Goal: Information Seeking & Learning: Learn about a topic

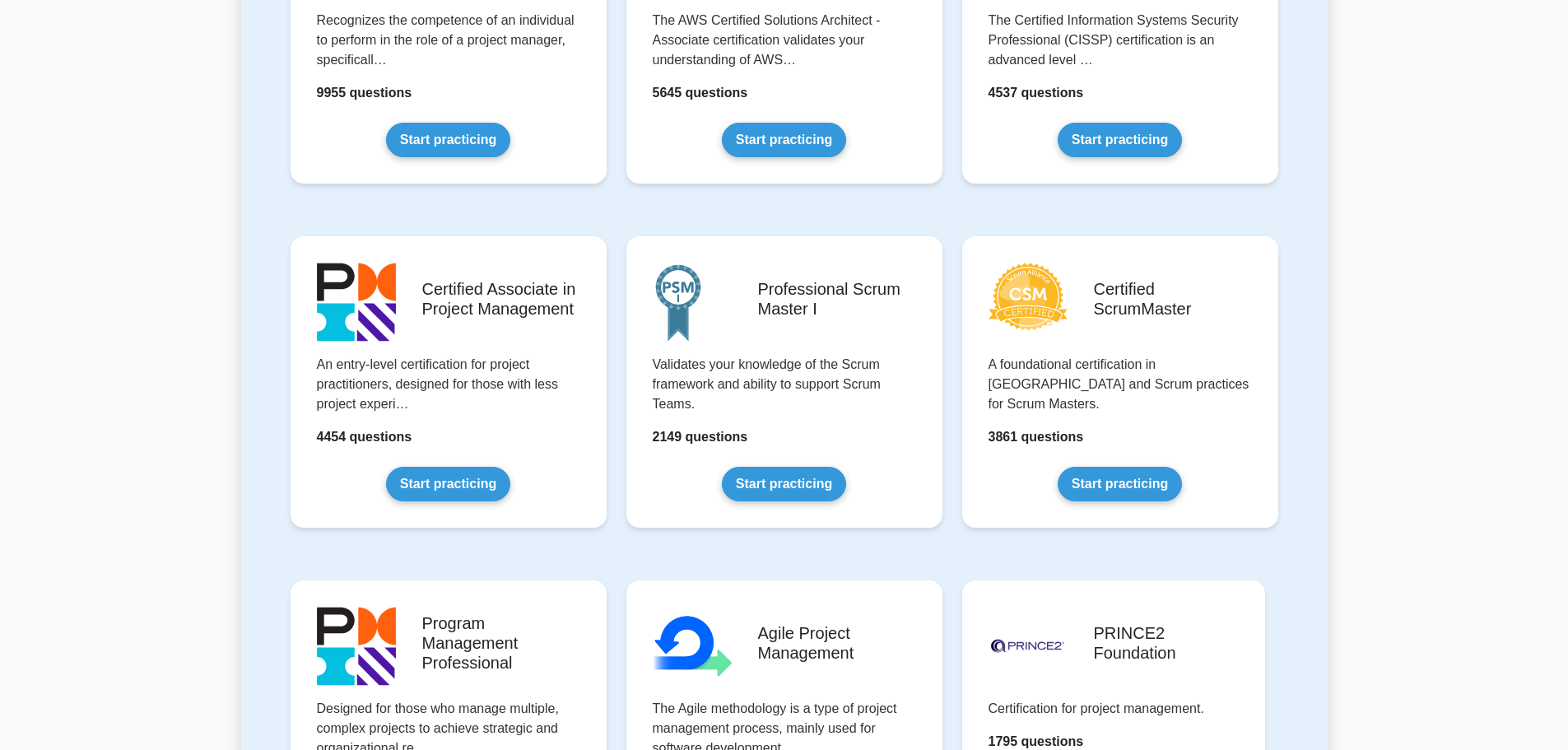
scroll to position [741, 0]
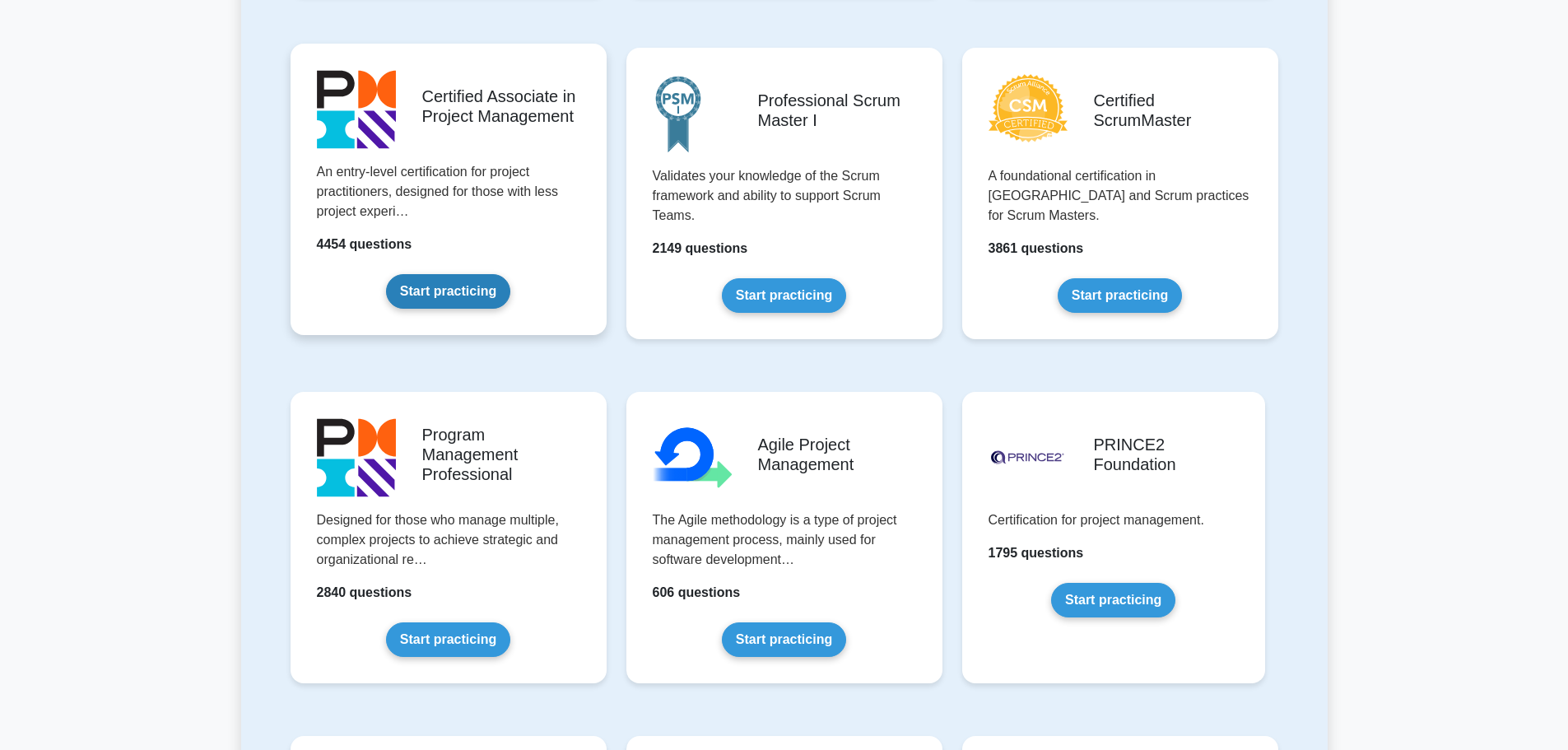
click at [461, 287] on link "Start practicing" at bounding box center [448, 291] width 124 height 35
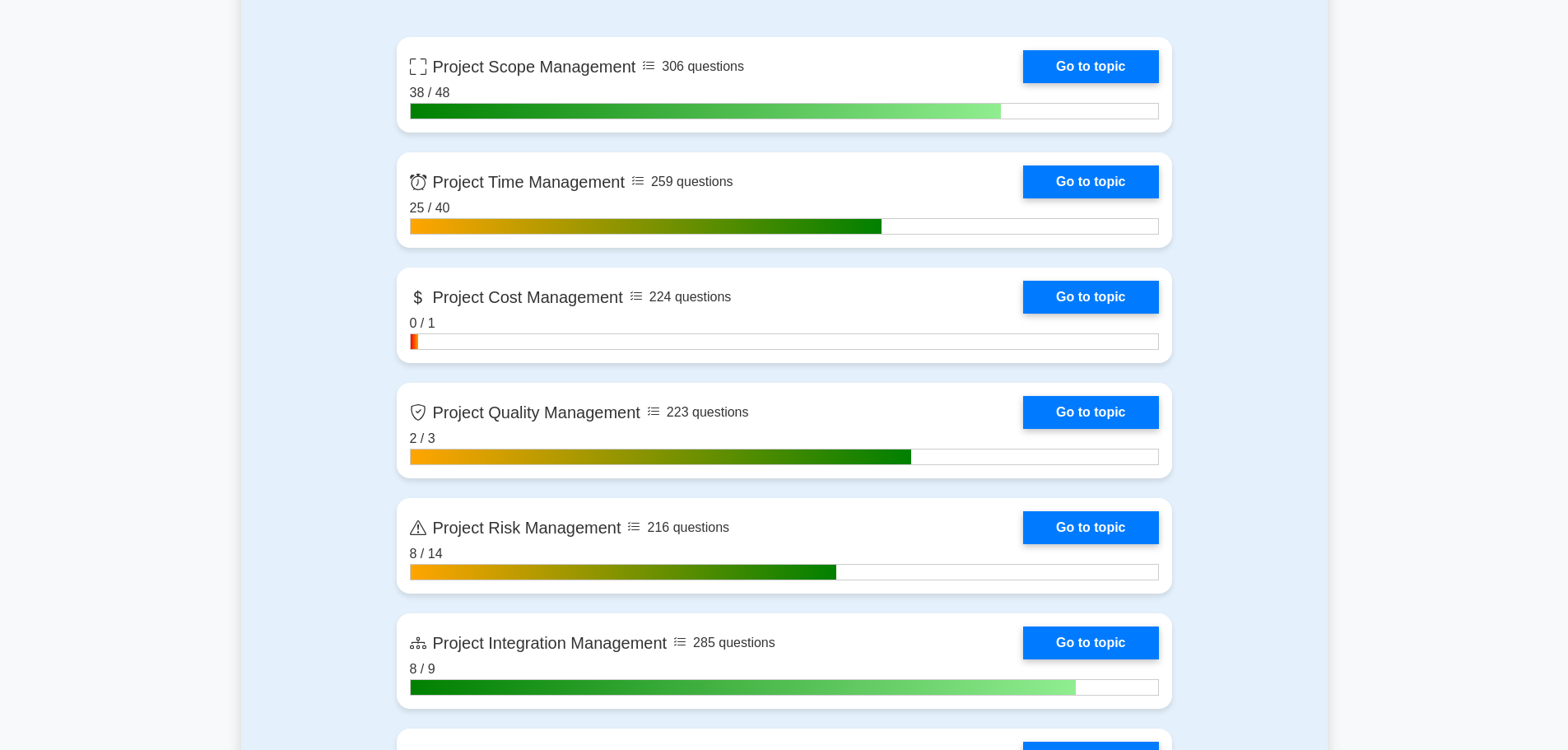
scroll to position [577, 0]
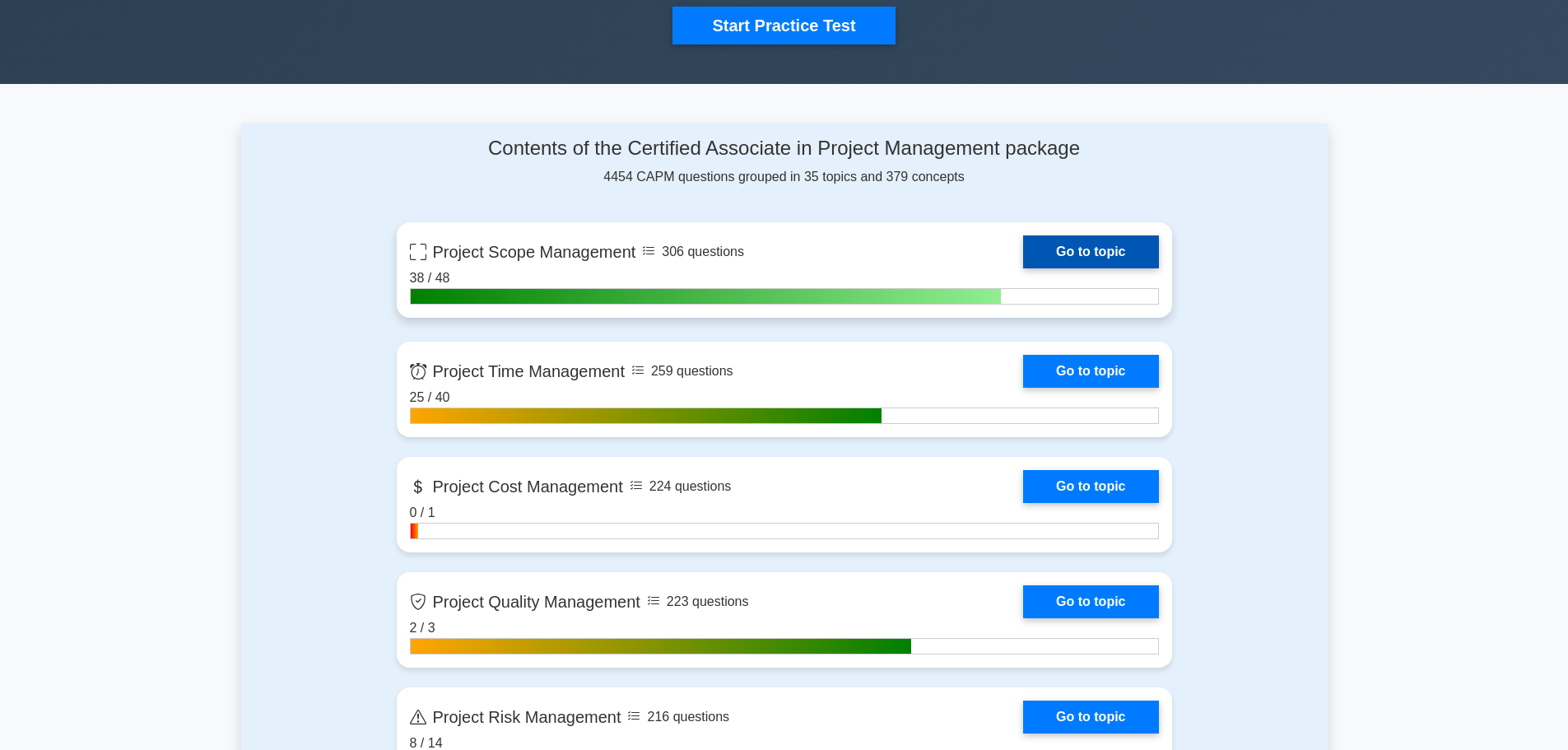
click at [1023, 245] on link "Go to topic" at bounding box center [1090, 251] width 135 height 33
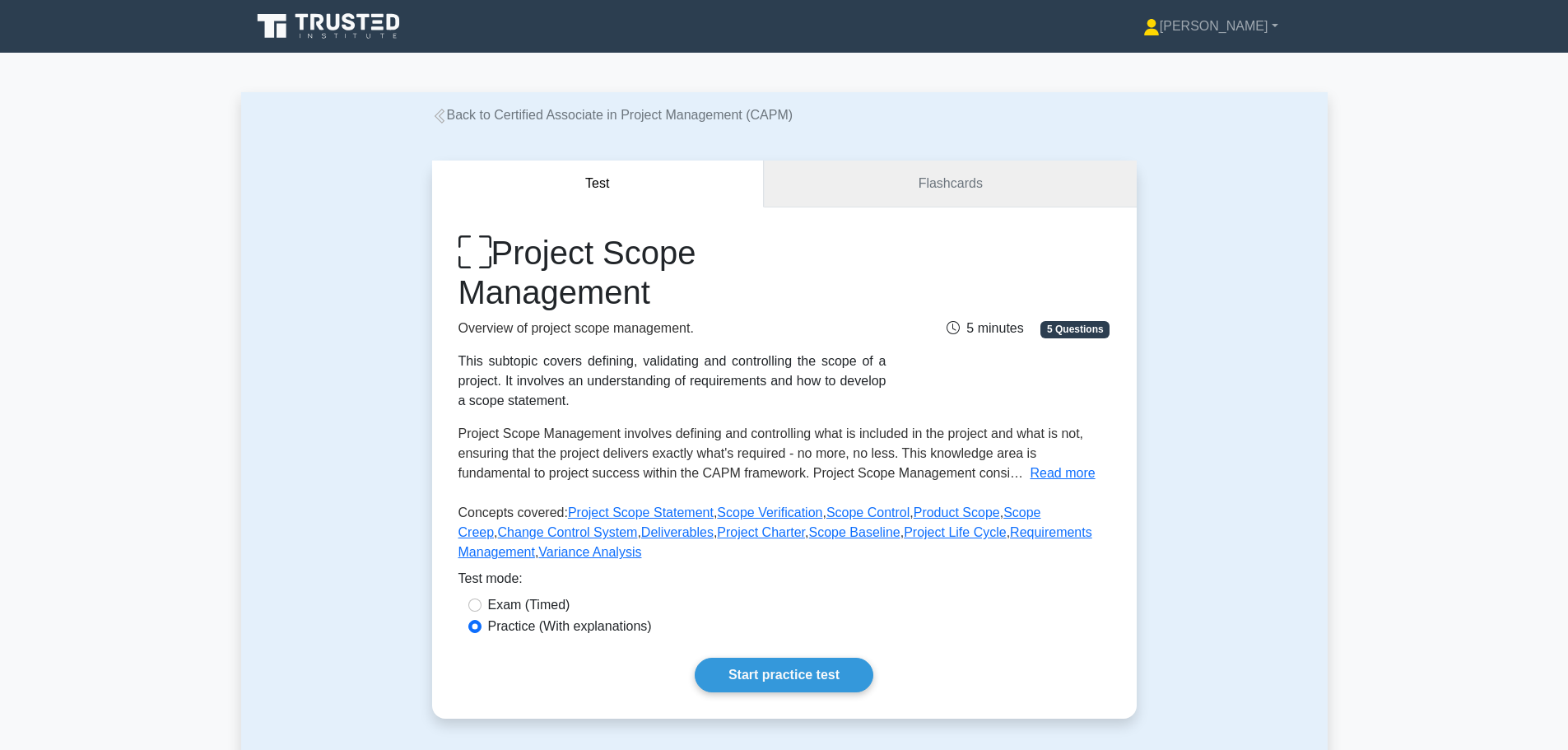
click at [941, 185] on link "Flashcards" at bounding box center [950, 184] width 372 height 47
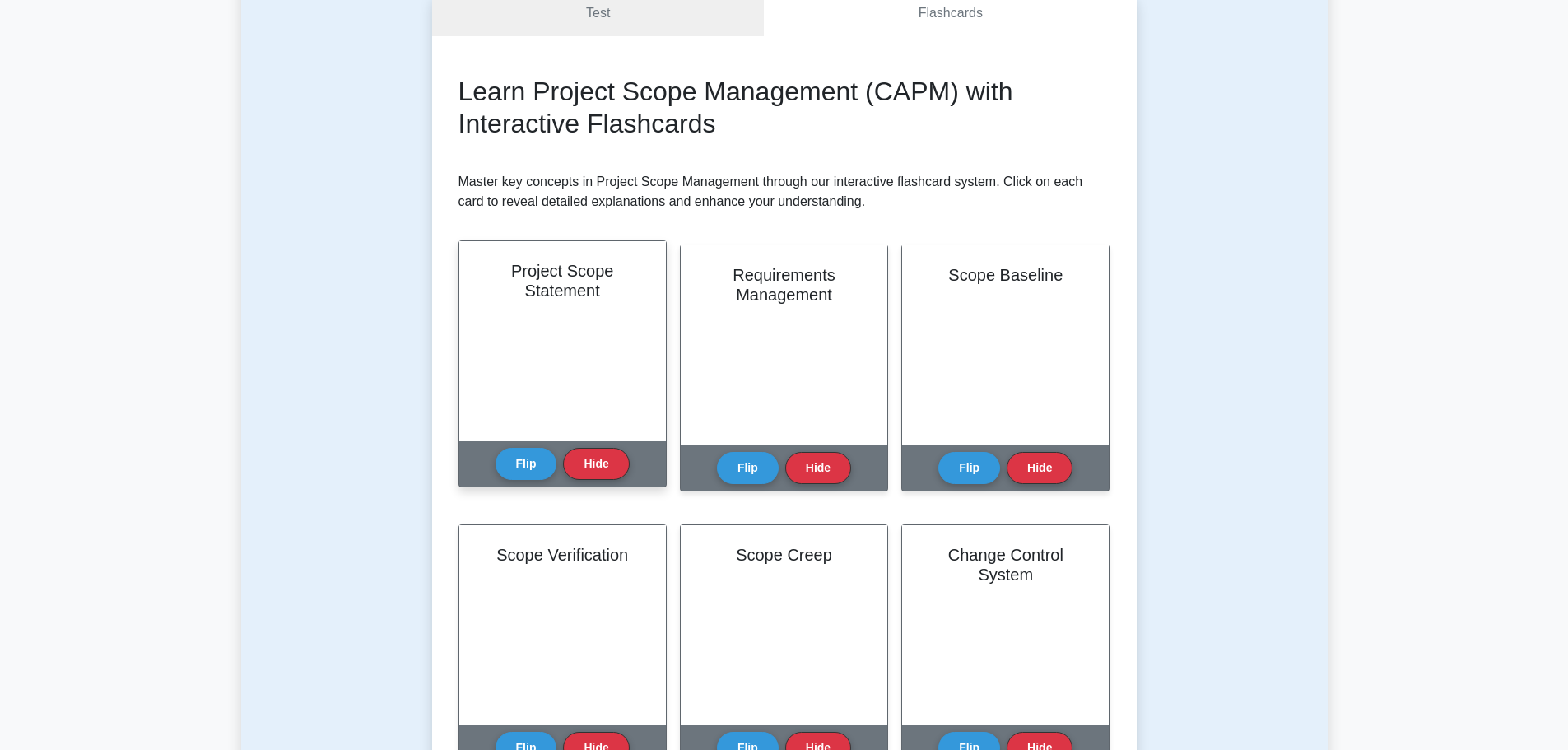
scroll to position [247, 0]
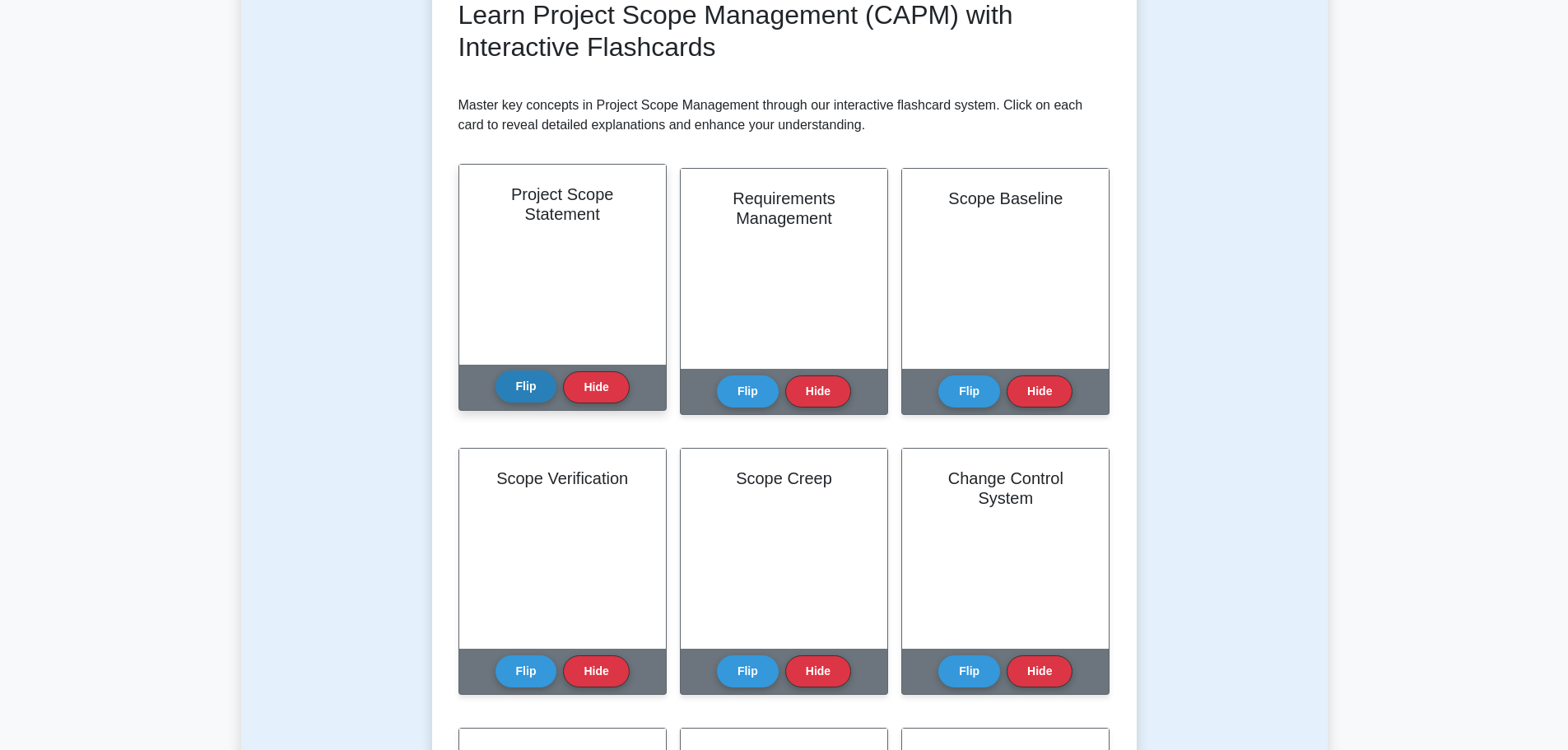
click at [532, 385] on button "Flip" at bounding box center [525, 386] width 62 height 32
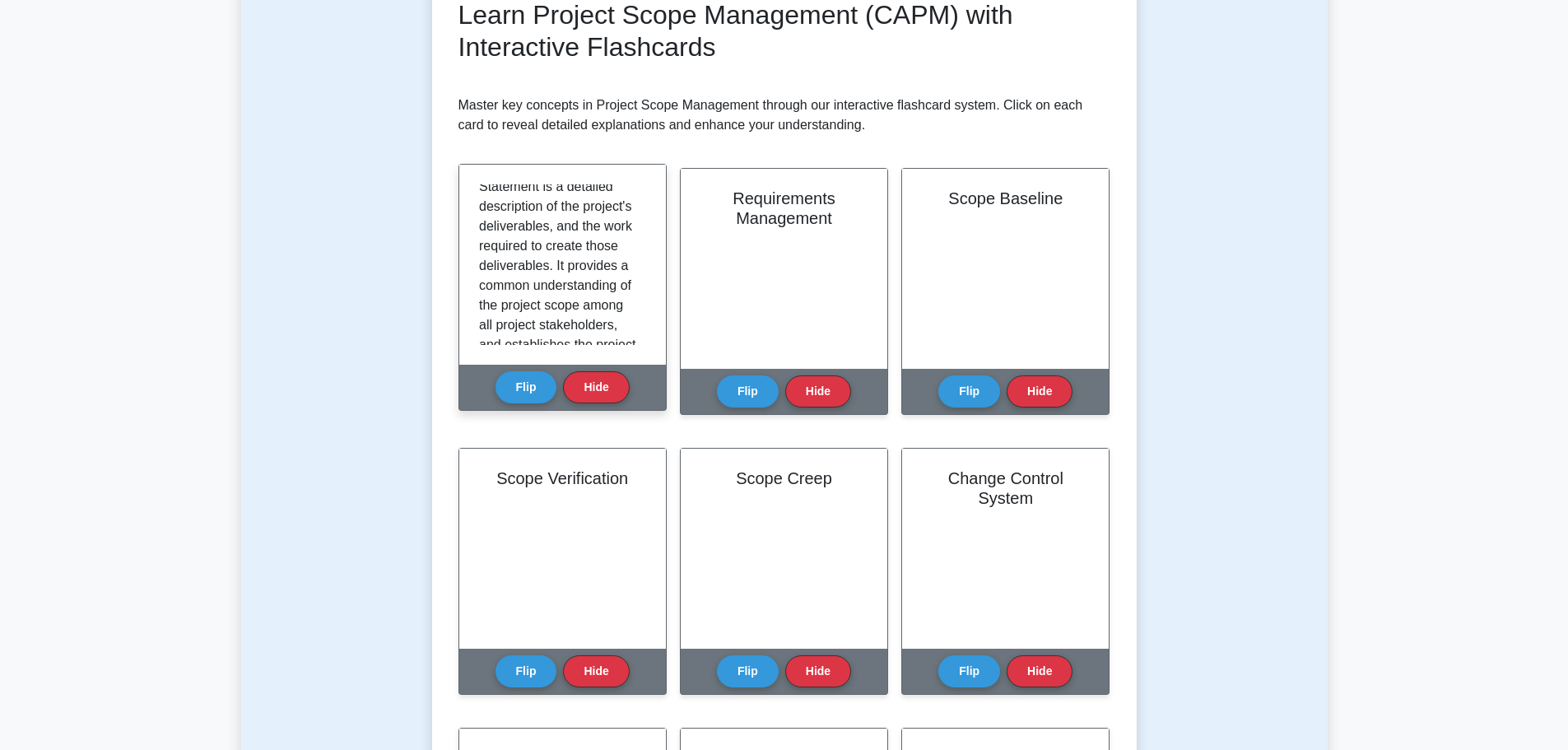
scroll to position [82, 0]
click at [524, 398] on button "Flip" at bounding box center [525, 386] width 62 height 32
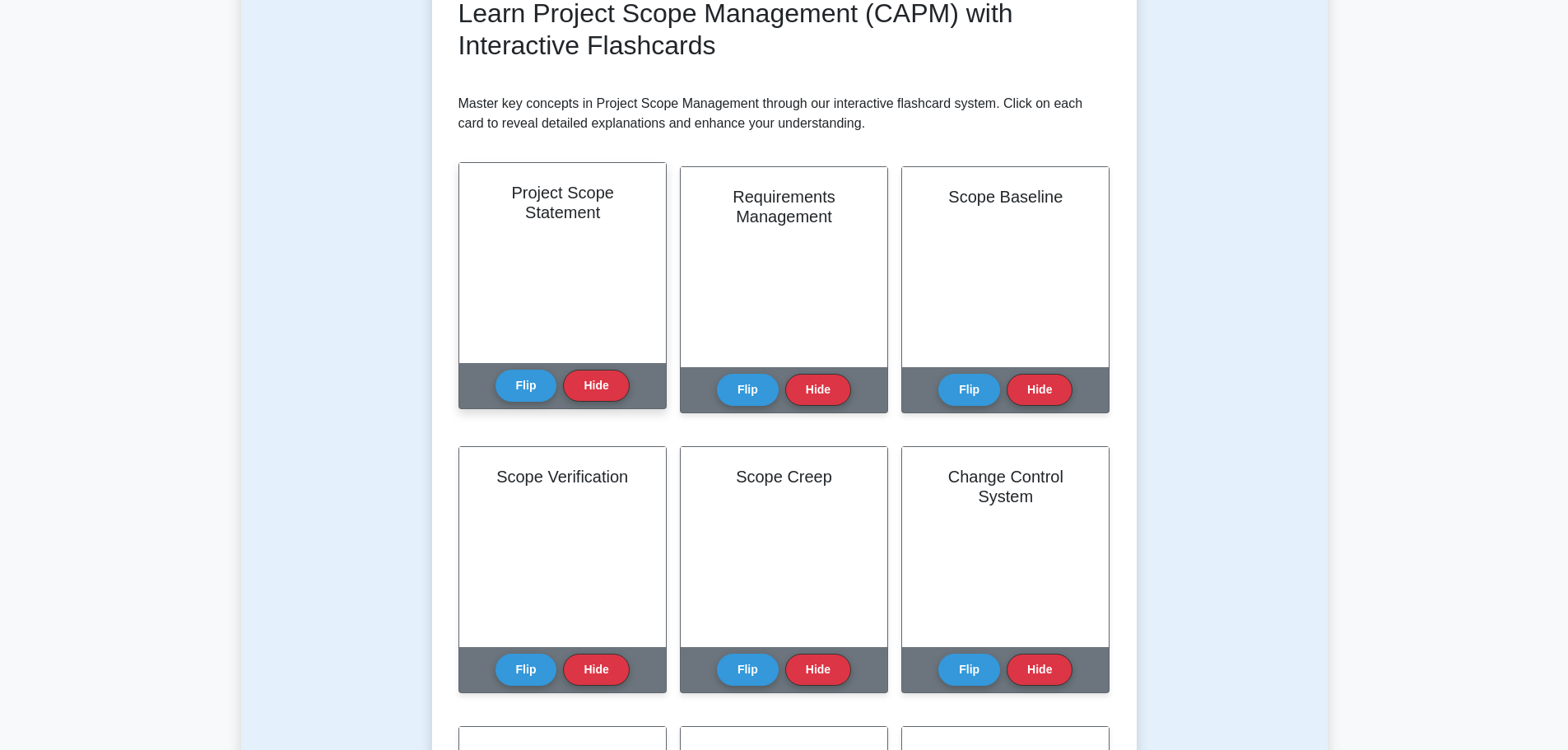
scroll to position [329, 0]
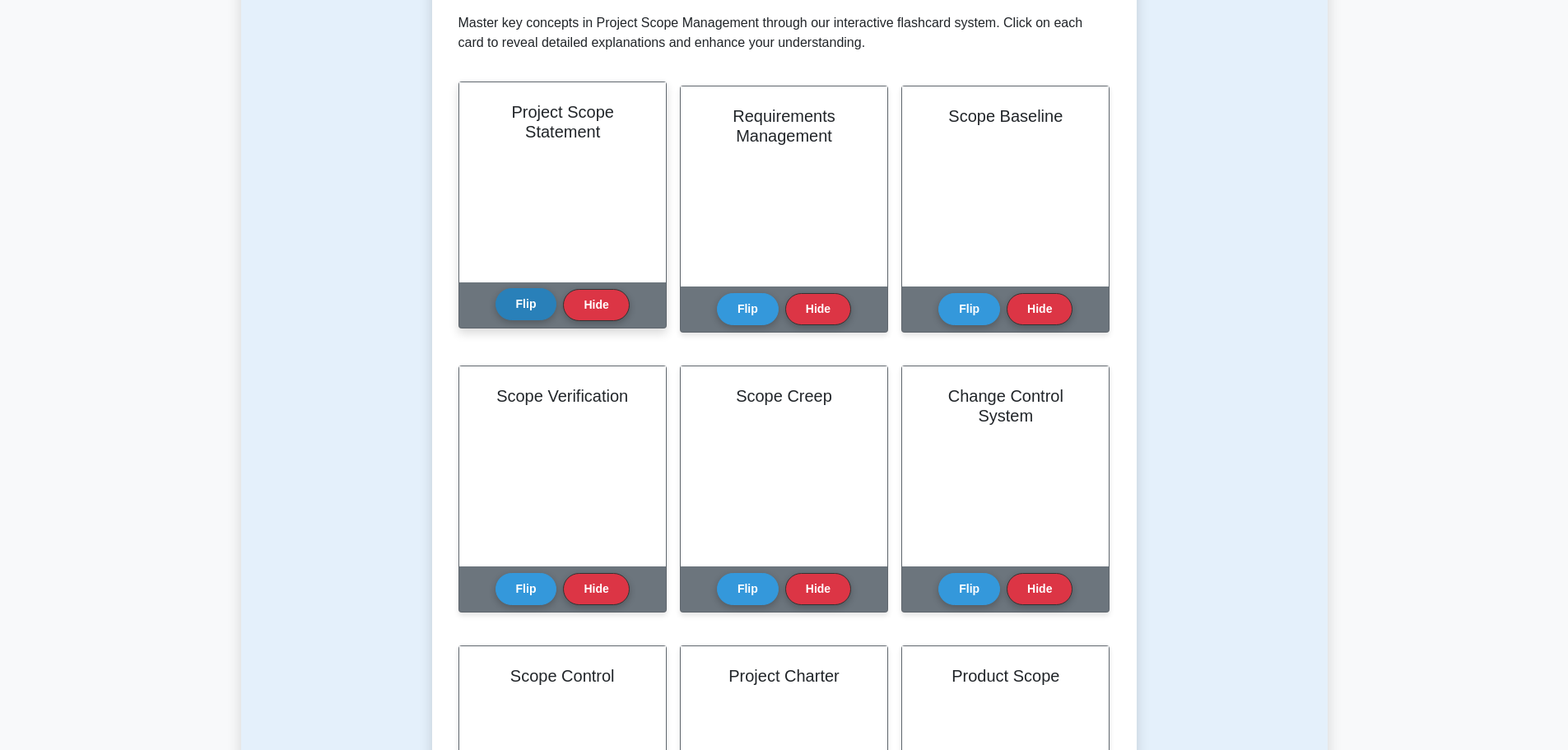
click at [520, 303] on button "Flip" at bounding box center [525, 304] width 62 height 32
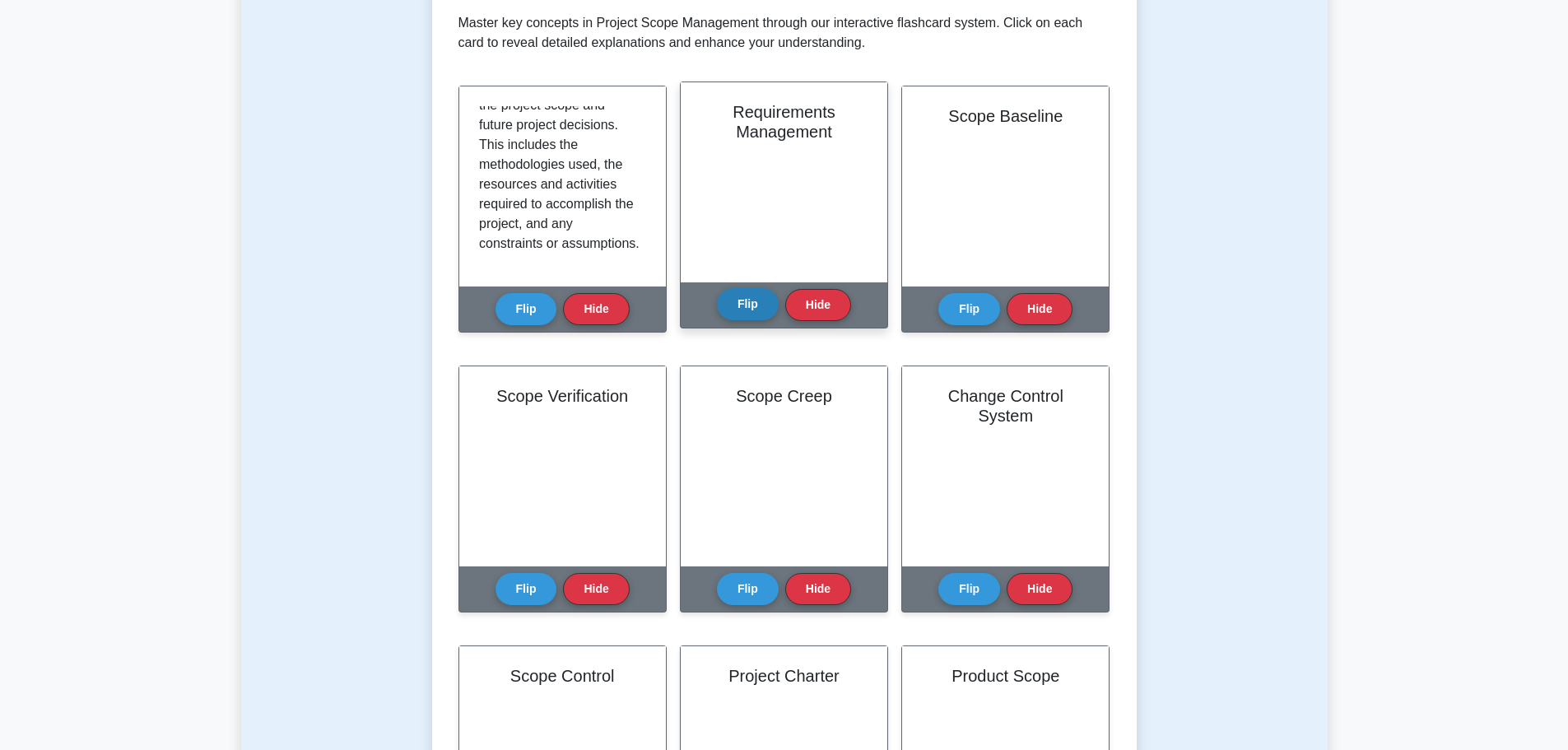
click at [731, 312] on button "Flip" at bounding box center [747, 304] width 62 height 32
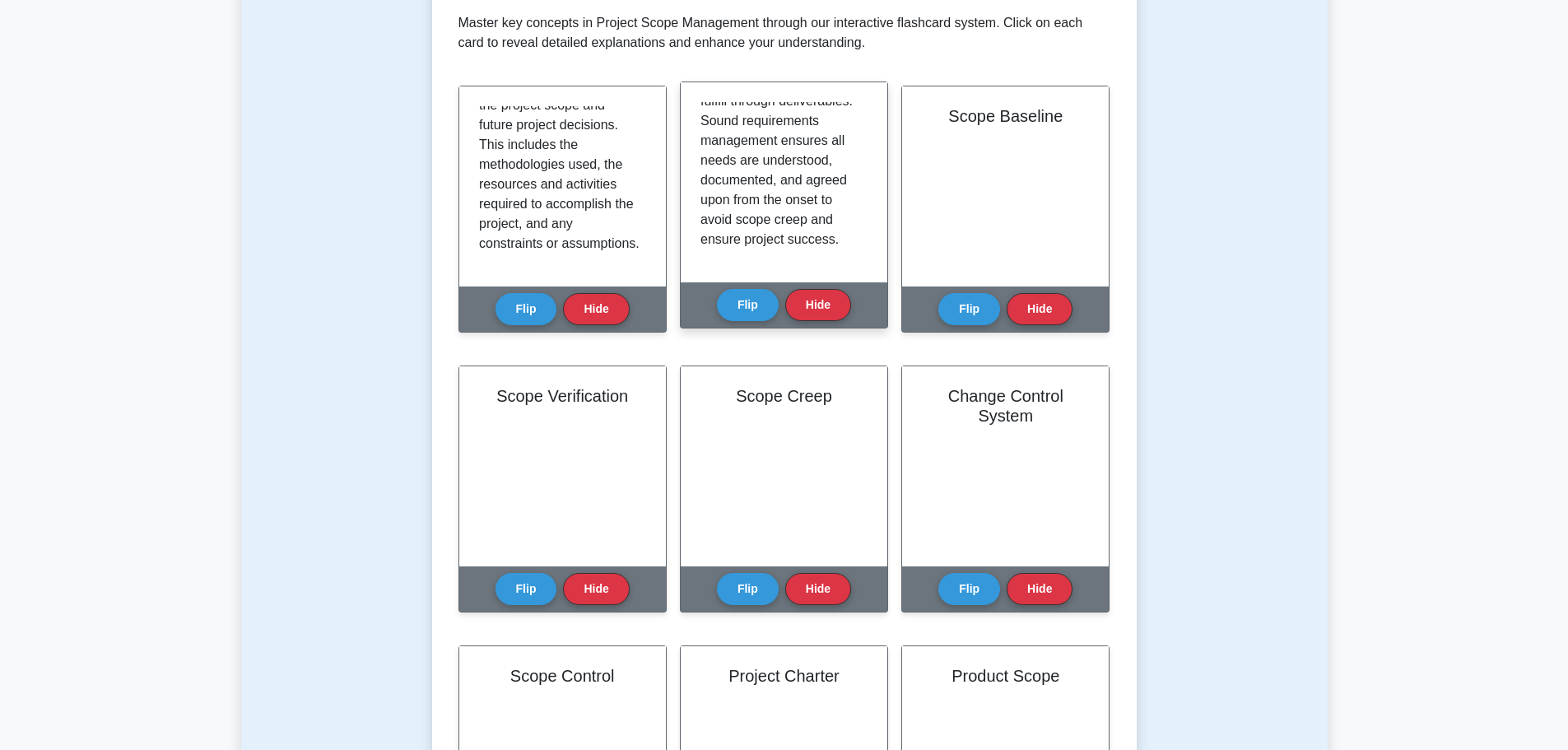
scroll to position [287, 0]
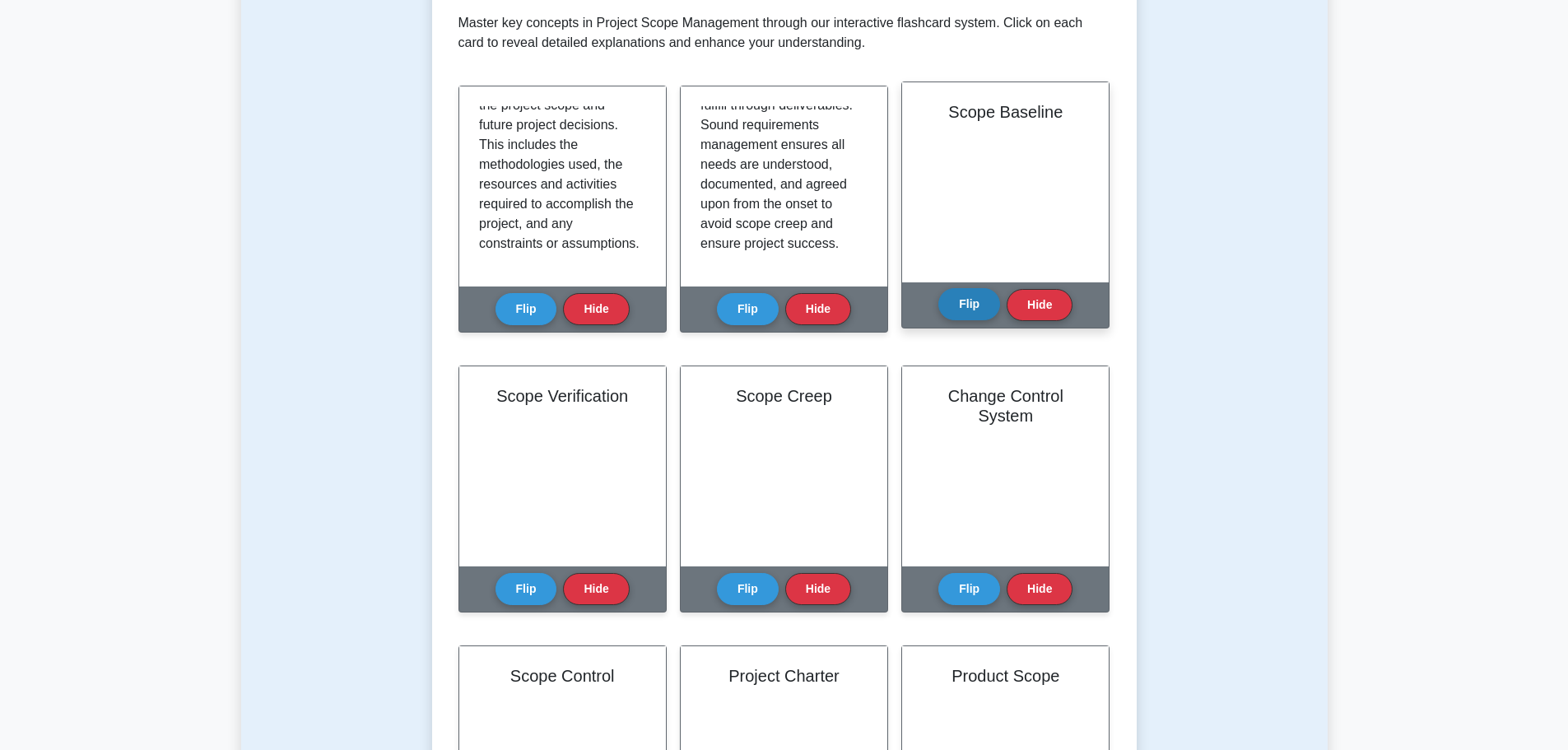
click at [962, 304] on button "Flip" at bounding box center [968, 304] width 62 height 32
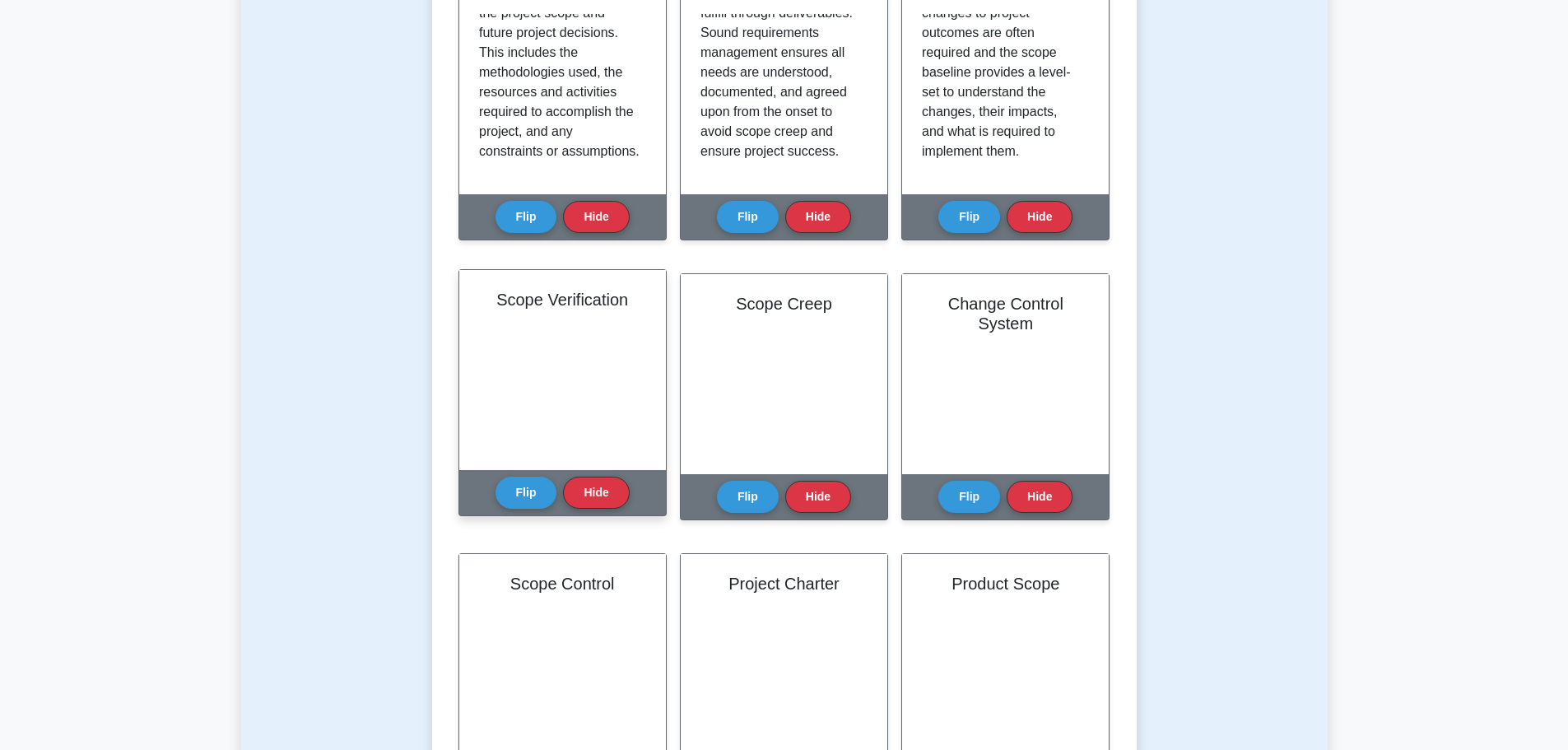
scroll to position [412, 0]
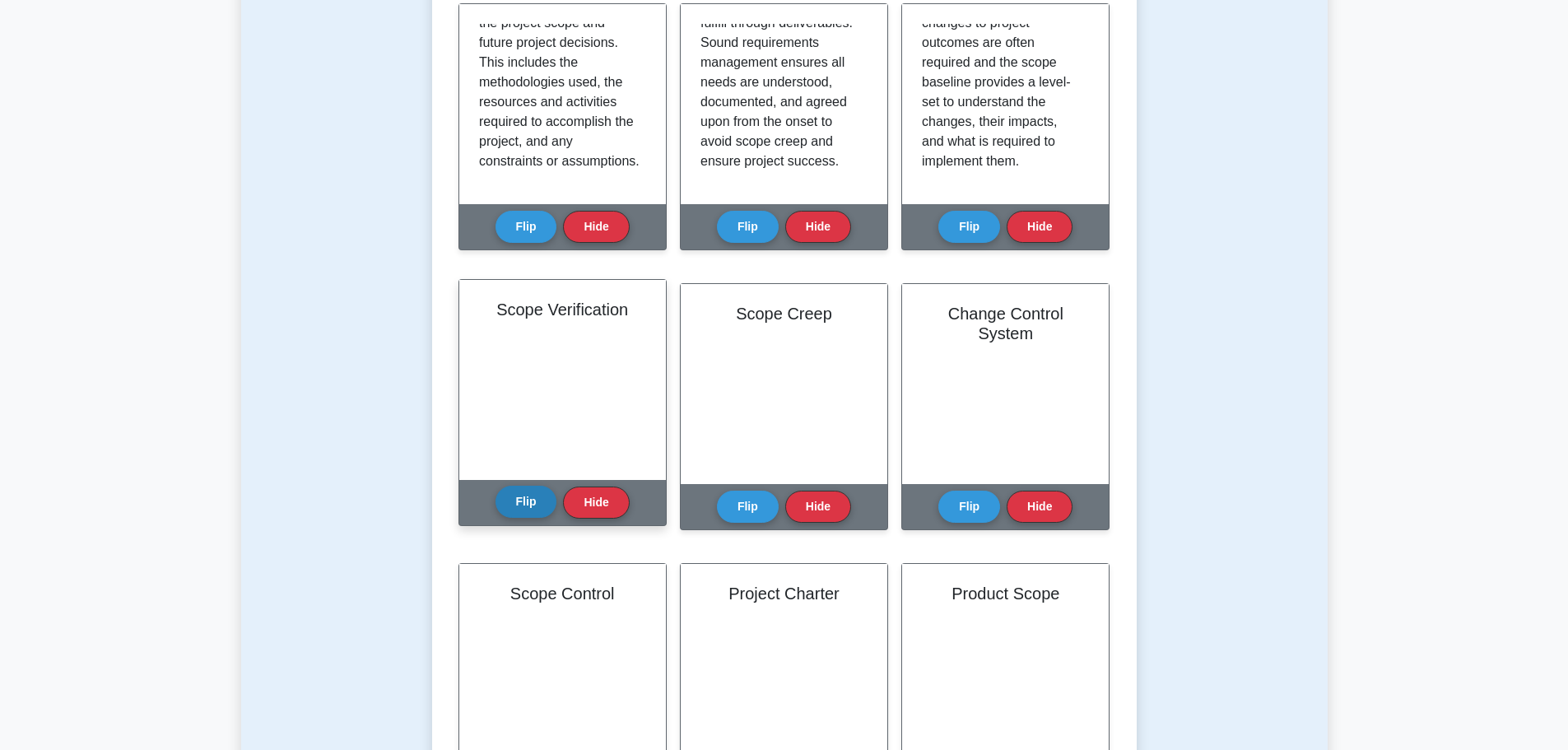
click at [519, 492] on button "Flip" at bounding box center [525, 501] width 62 height 32
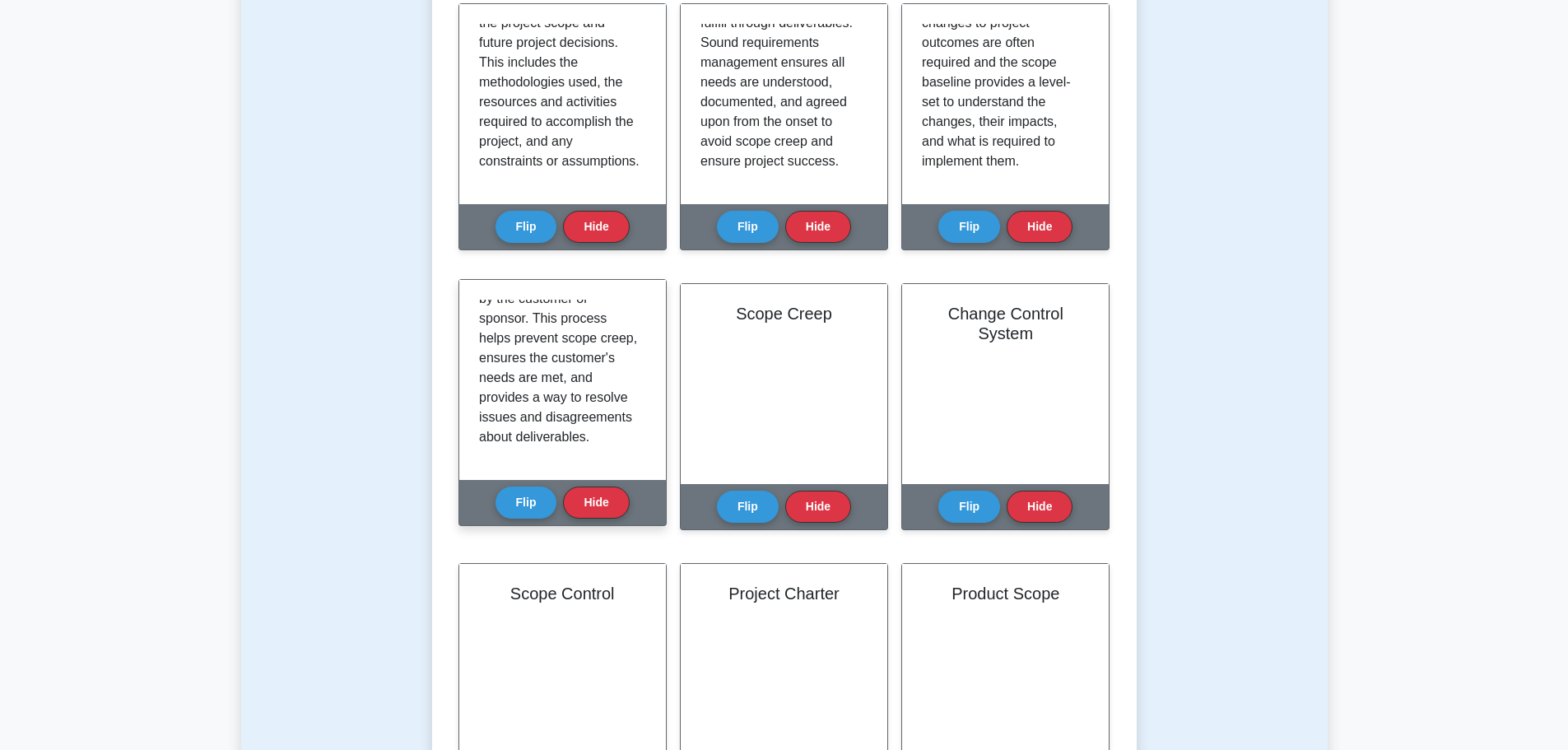
scroll to position [248, 0]
click at [531, 501] on button "Flip" at bounding box center [525, 501] width 62 height 32
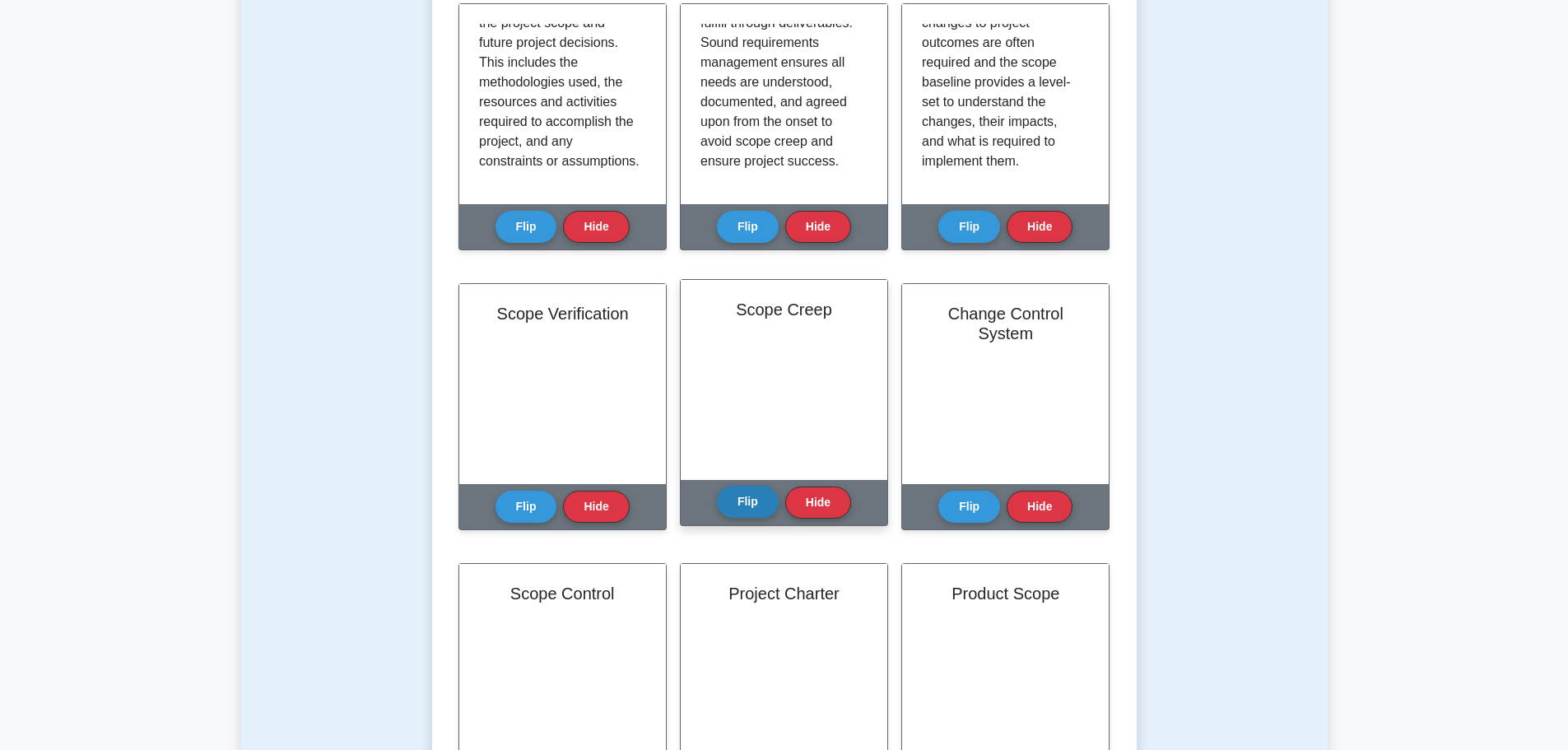
click at [748, 506] on button "Flip" at bounding box center [747, 501] width 62 height 32
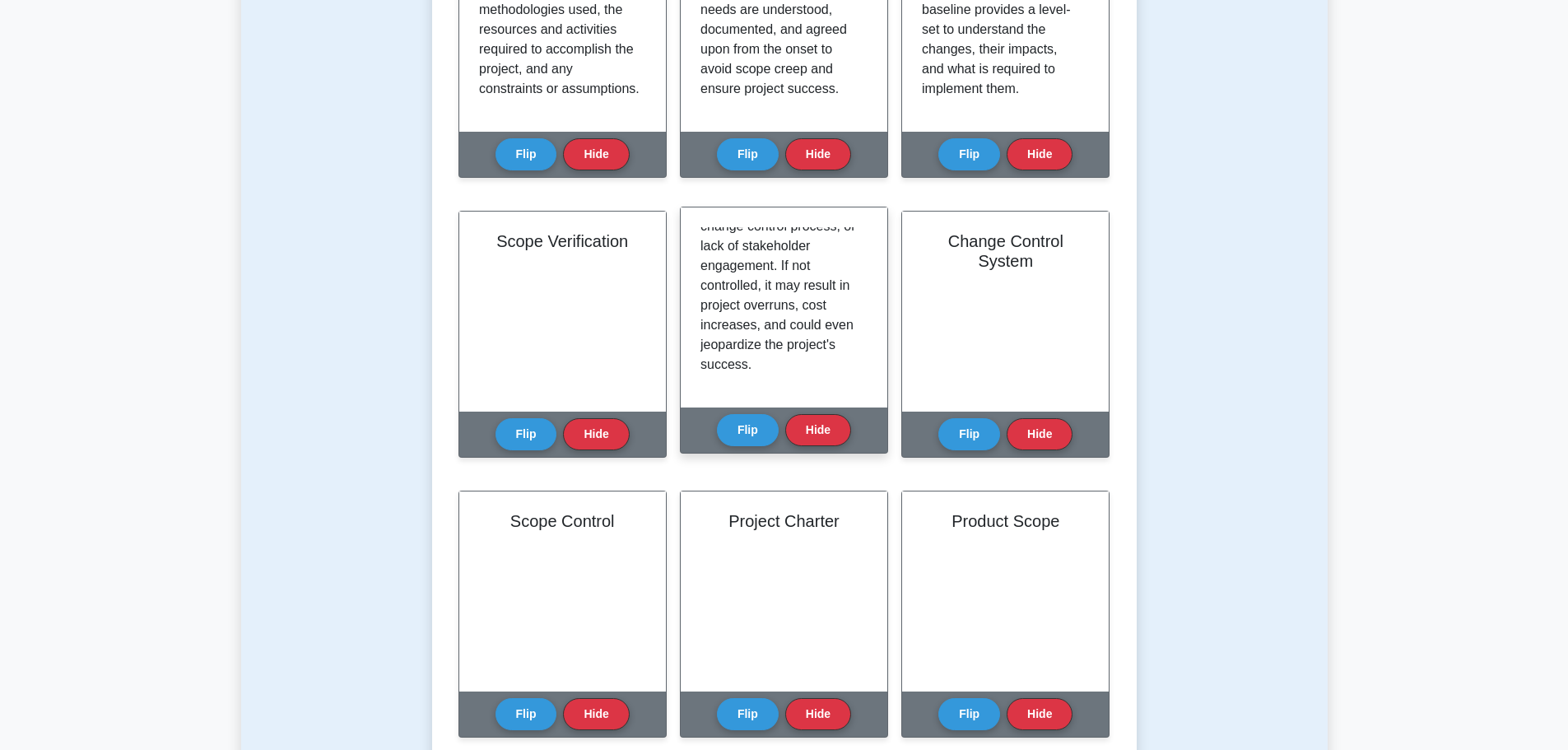
scroll to position [494, 0]
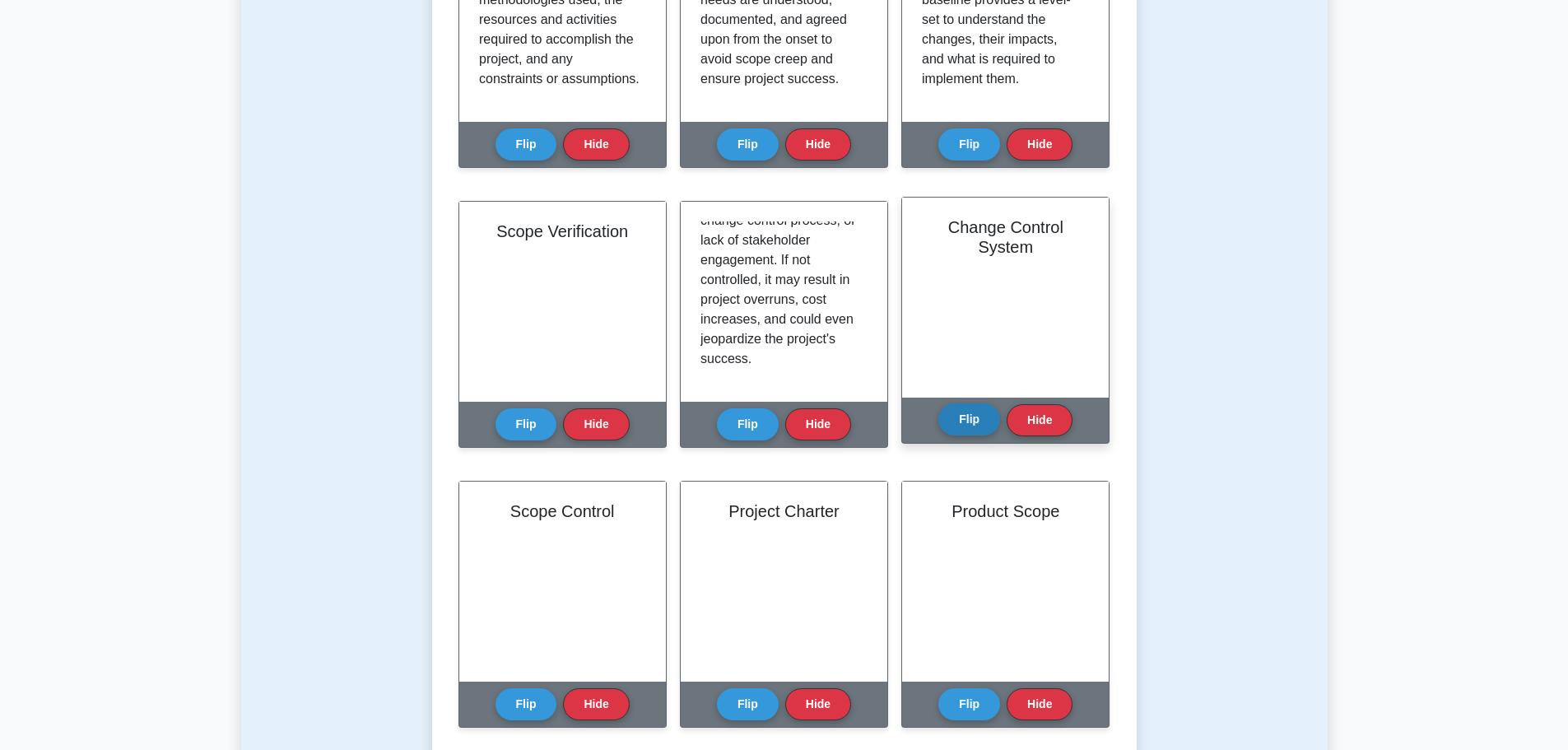
click at [976, 426] on button "Flip" at bounding box center [968, 419] width 62 height 32
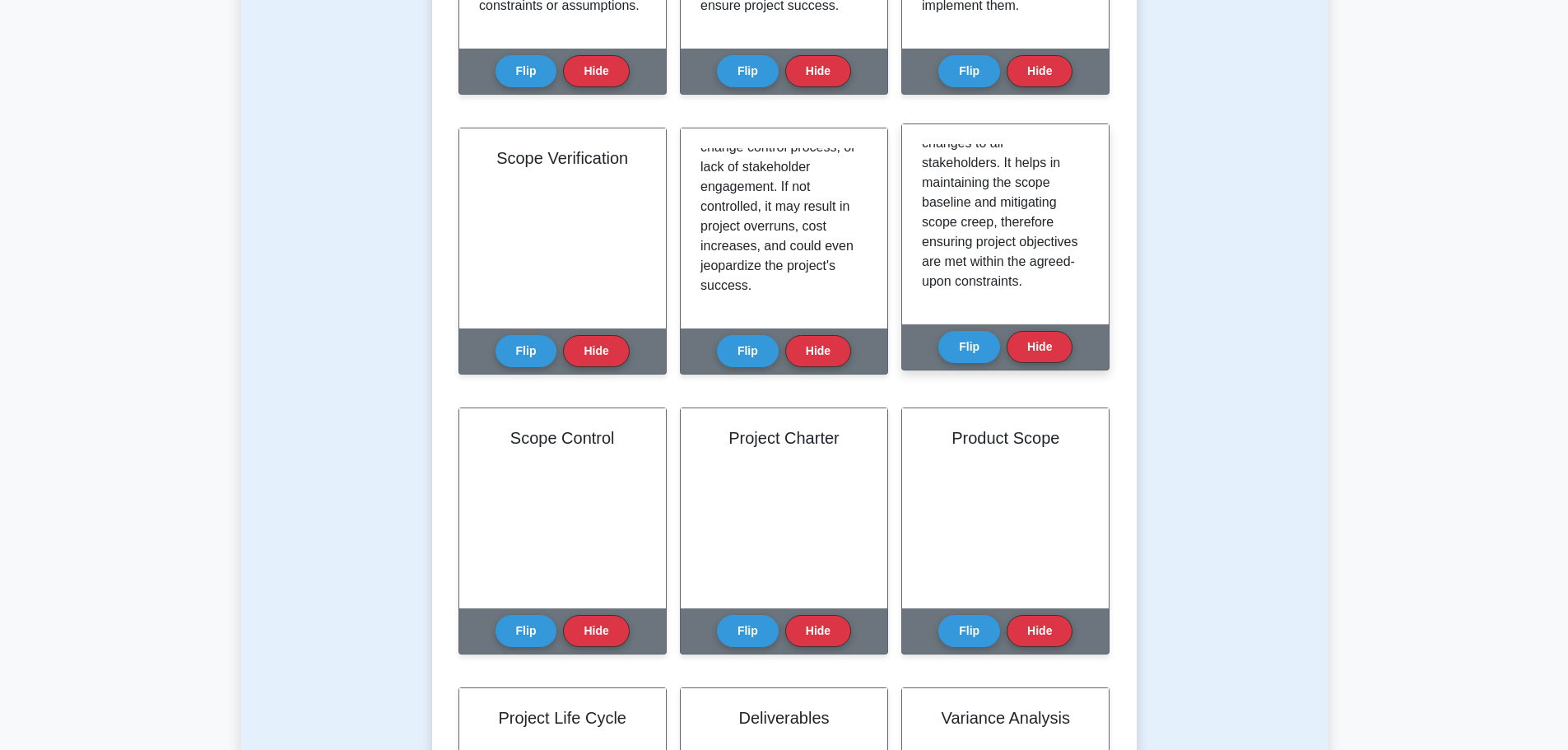
scroll to position [577, 0]
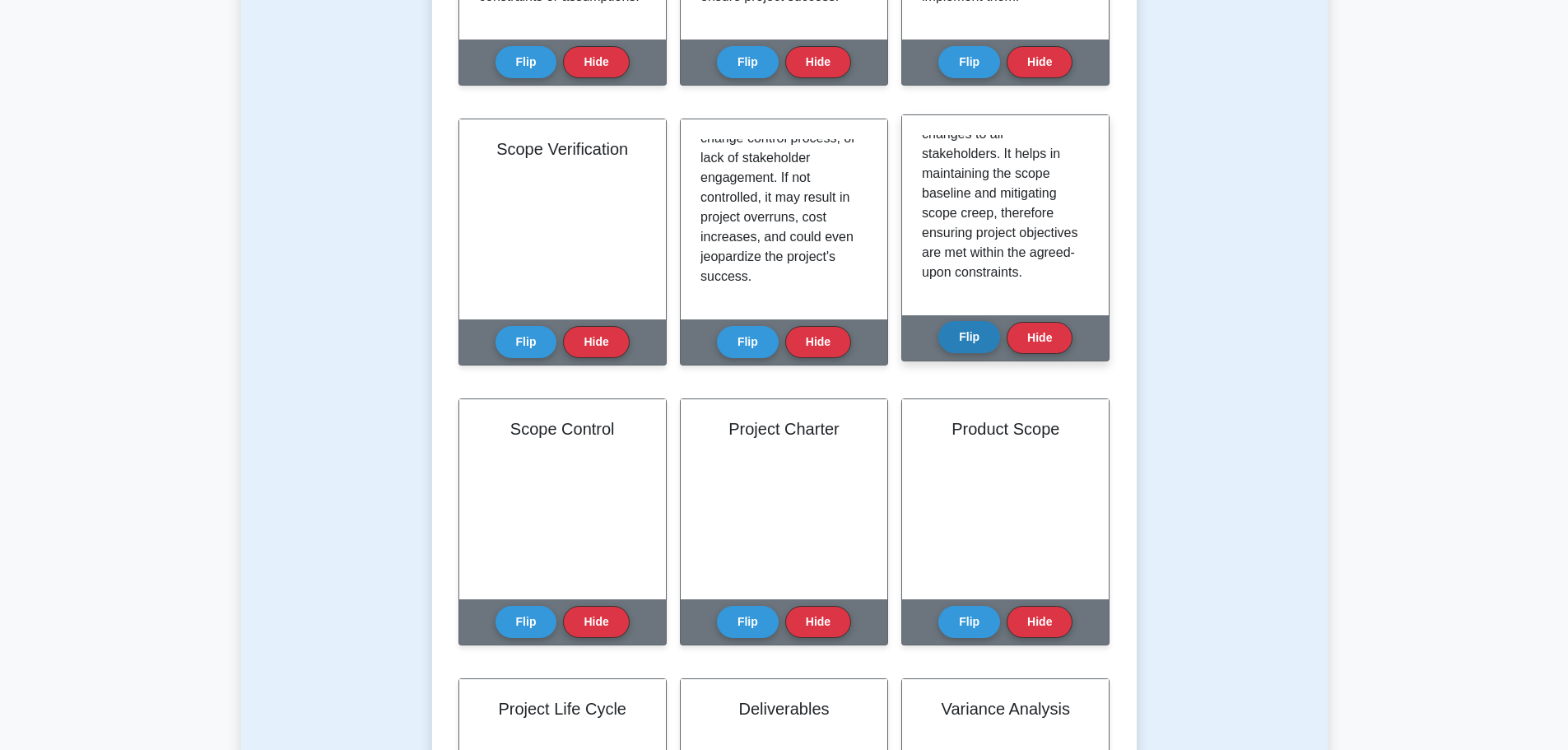
click at [968, 344] on button "Flip" at bounding box center [968, 337] width 62 height 32
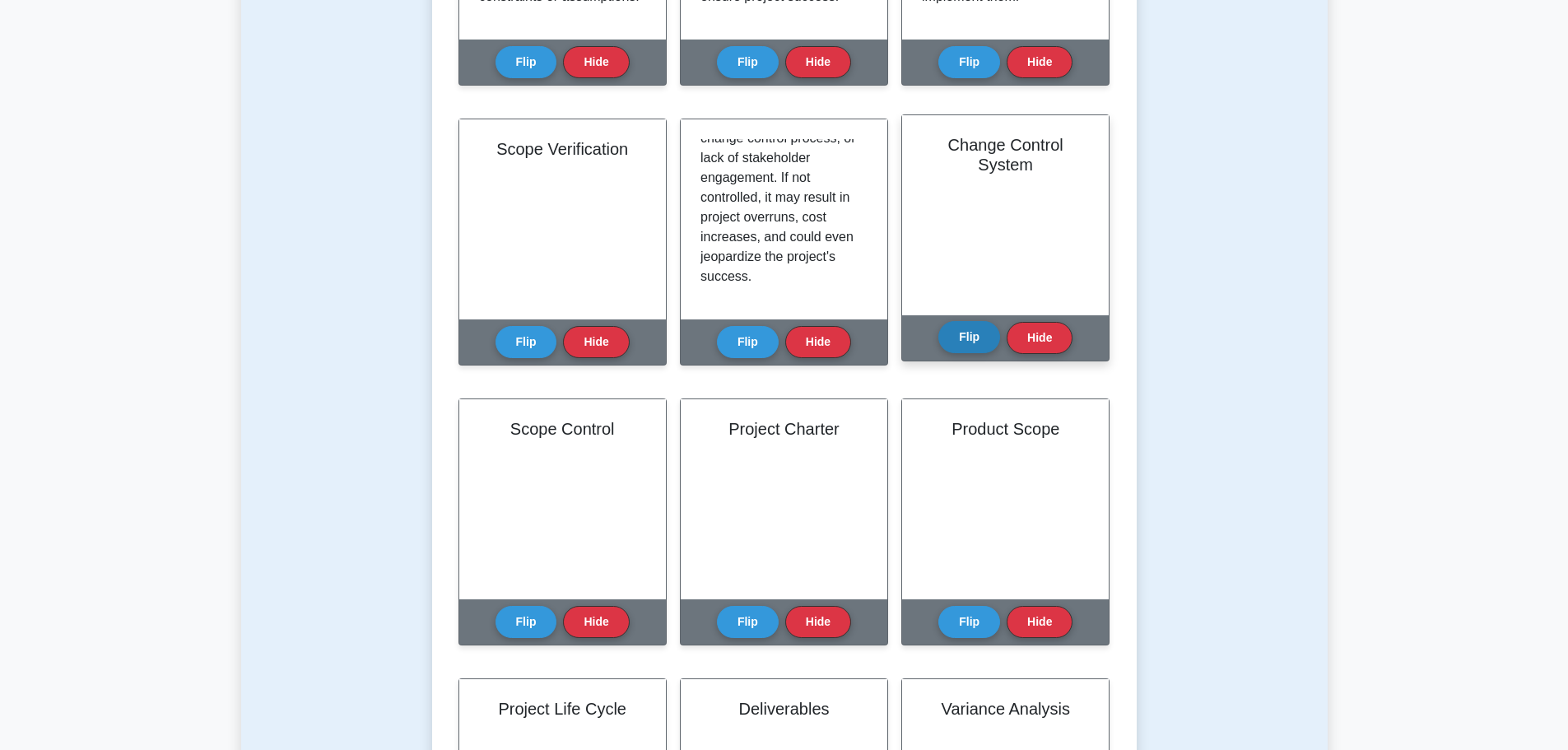
click at [963, 336] on button "Flip" at bounding box center [968, 337] width 62 height 32
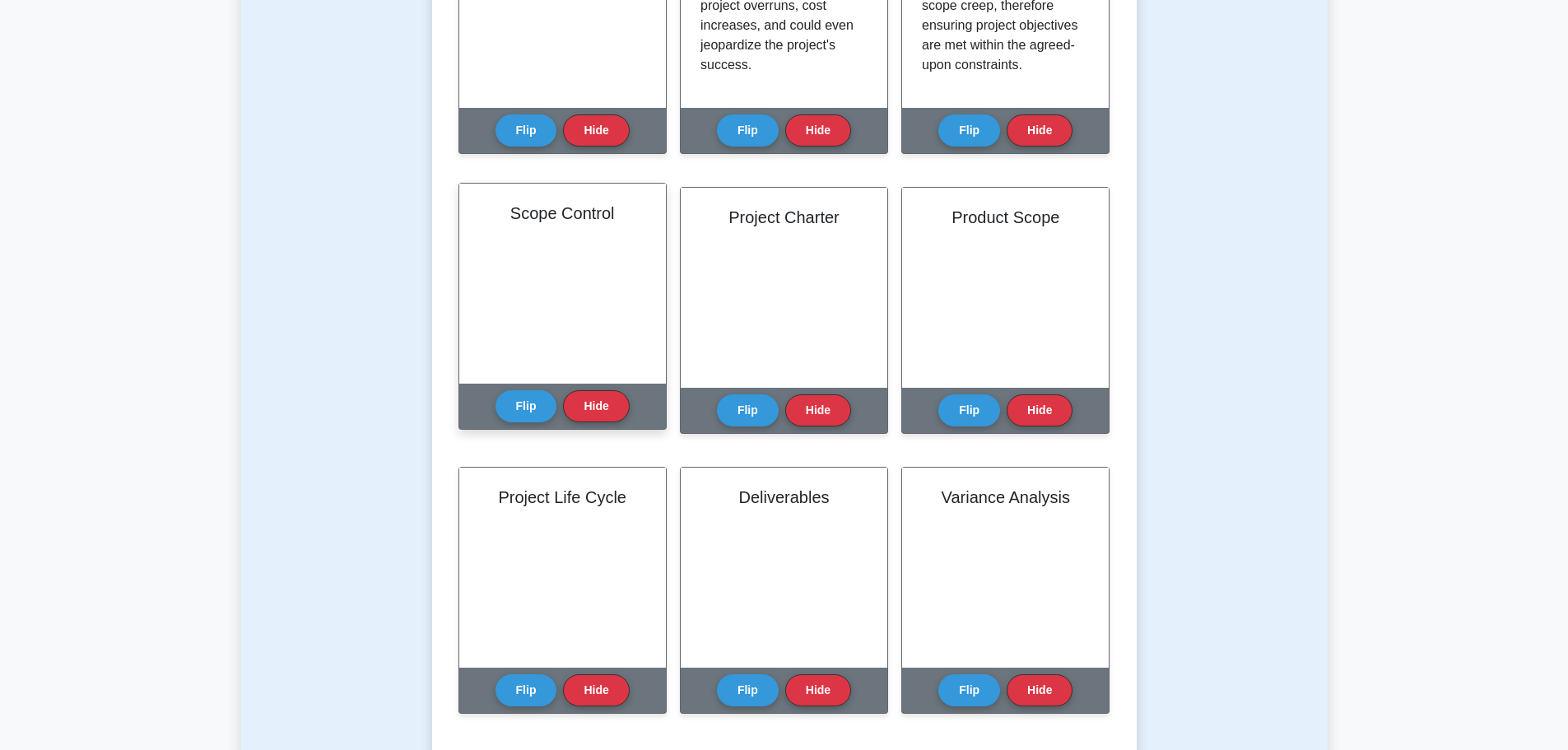
scroll to position [823, 0]
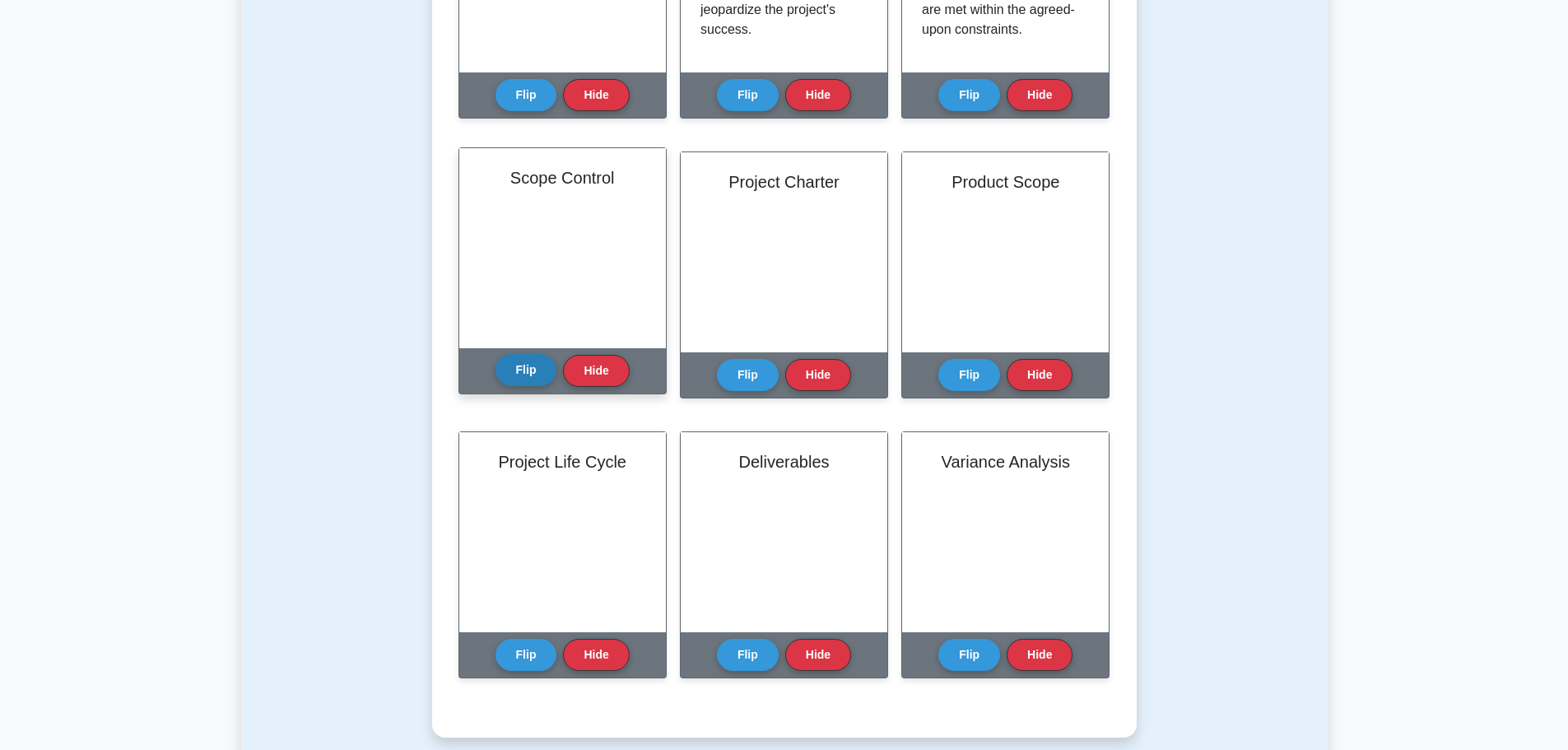
click at [526, 358] on button "Flip" at bounding box center [525, 370] width 62 height 32
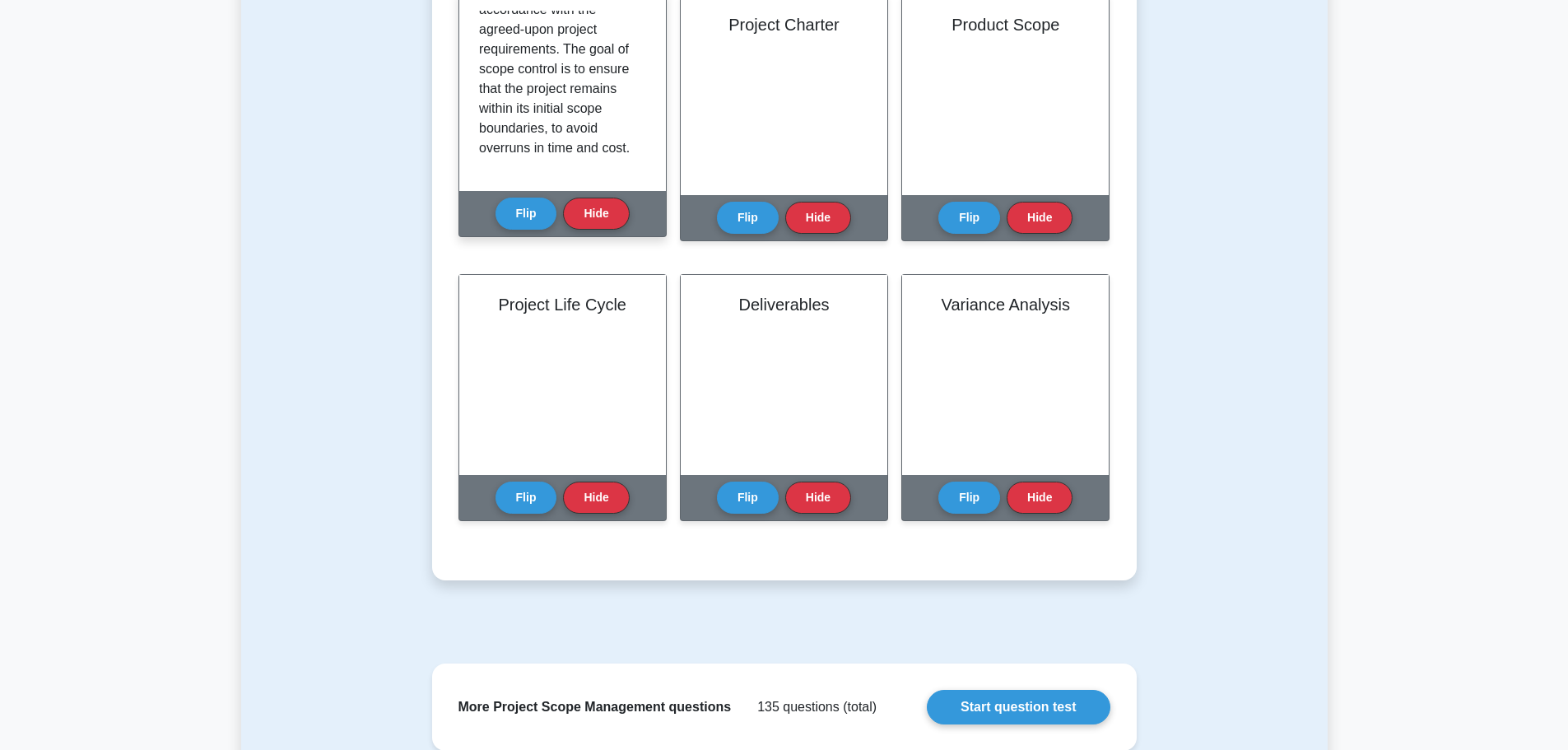
scroll to position [988, 0]
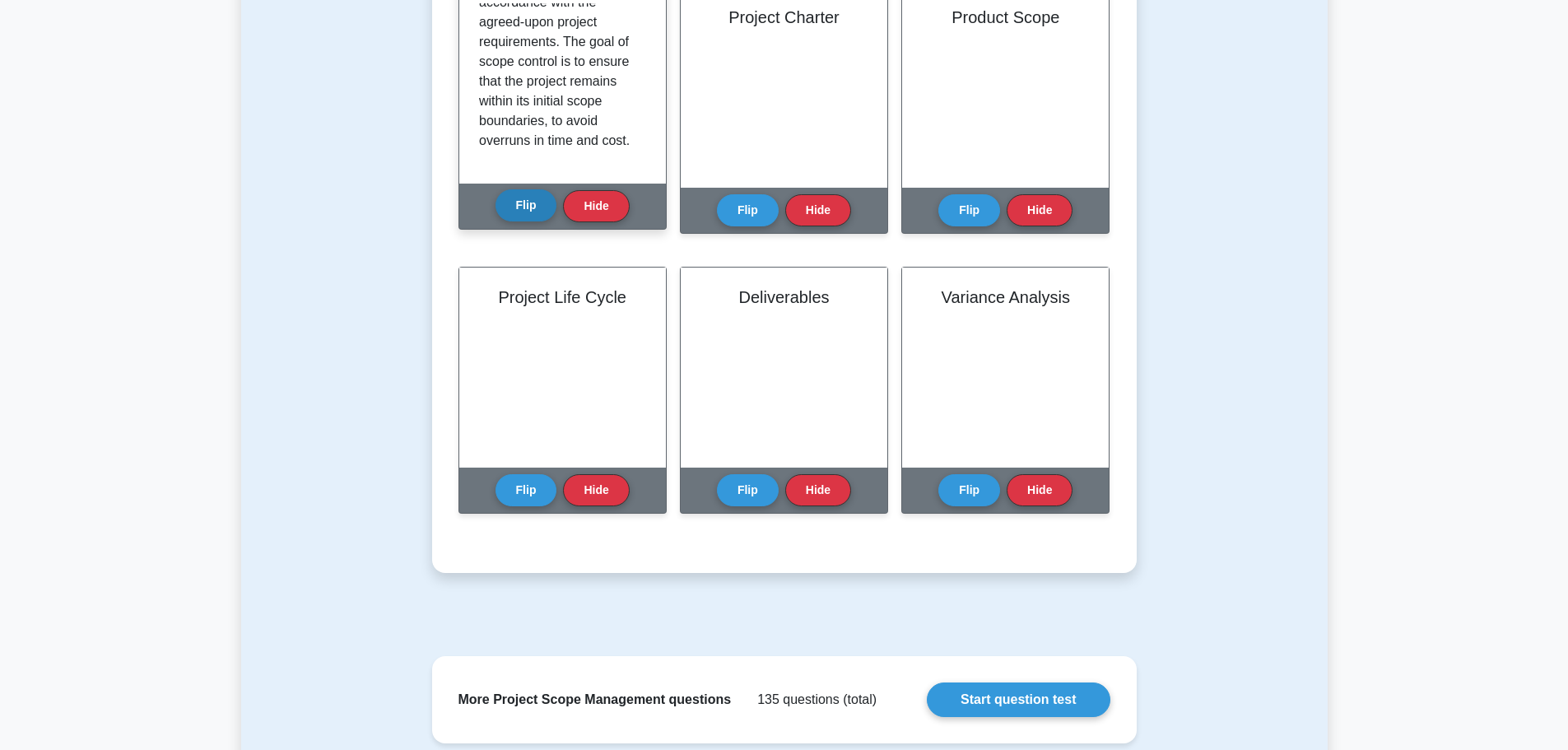
click at [521, 202] on button "Flip" at bounding box center [525, 206] width 62 height 32
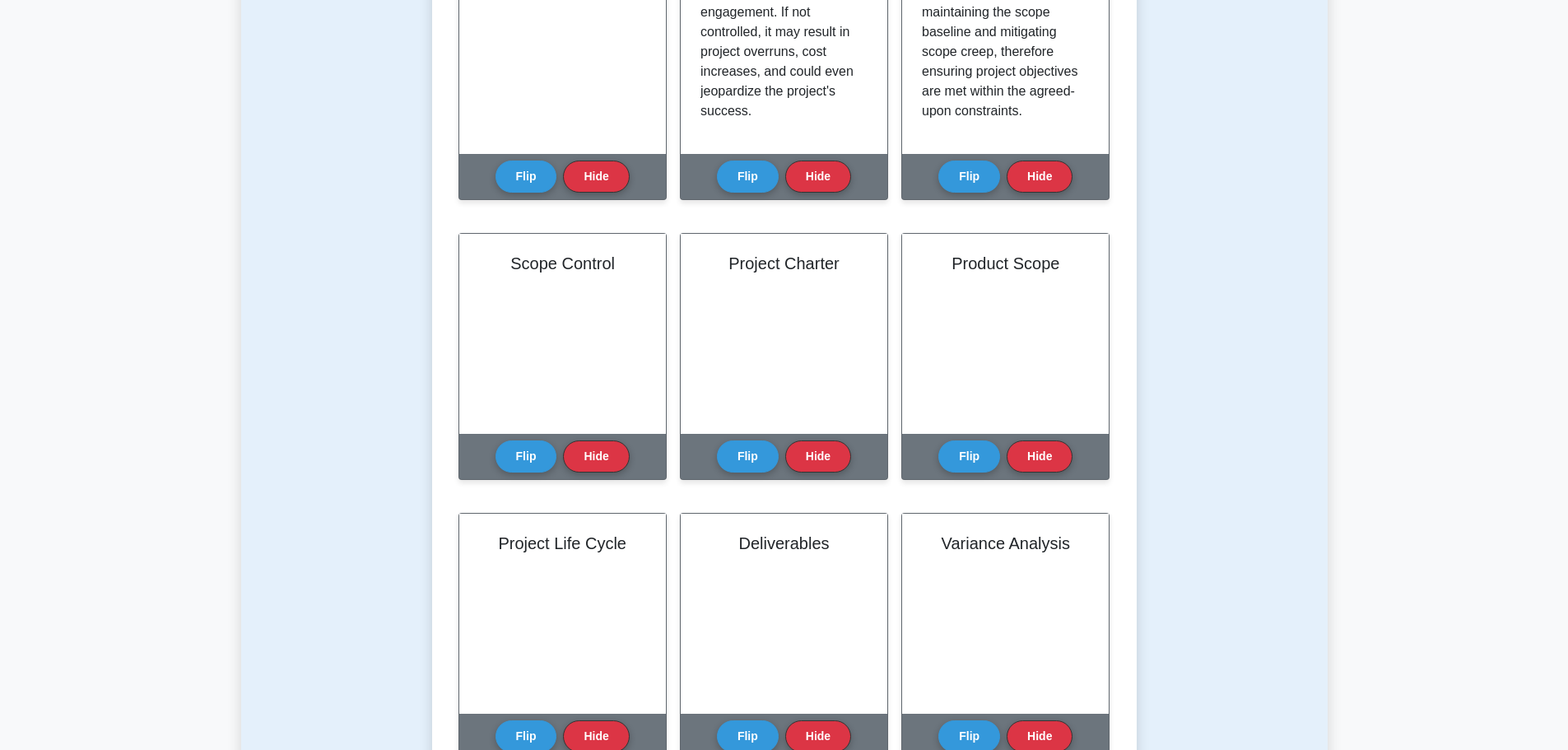
scroll to position [741, 0]
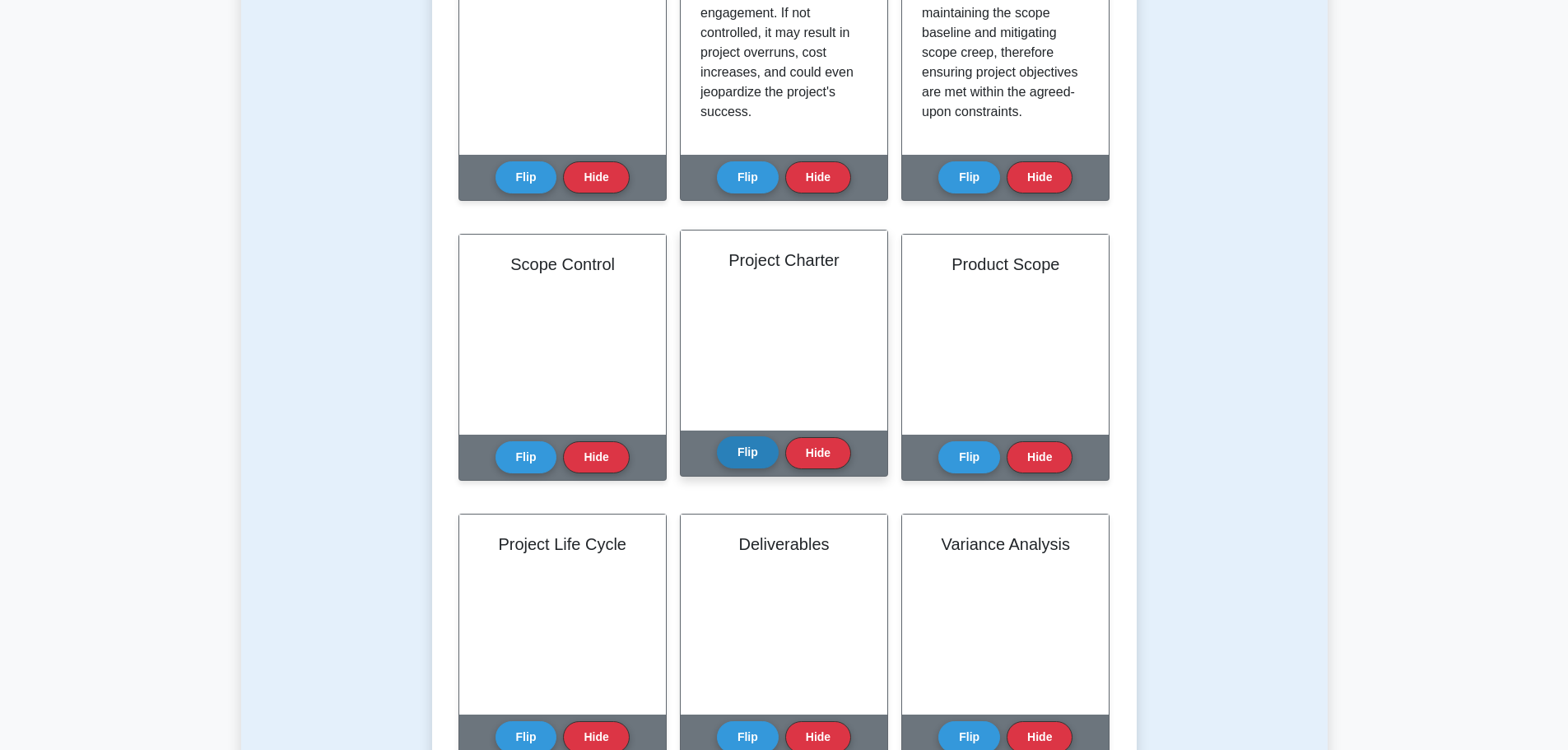
click at [750, 460] on button "Flip" at bounding box center [747, 452] width 62 height 32
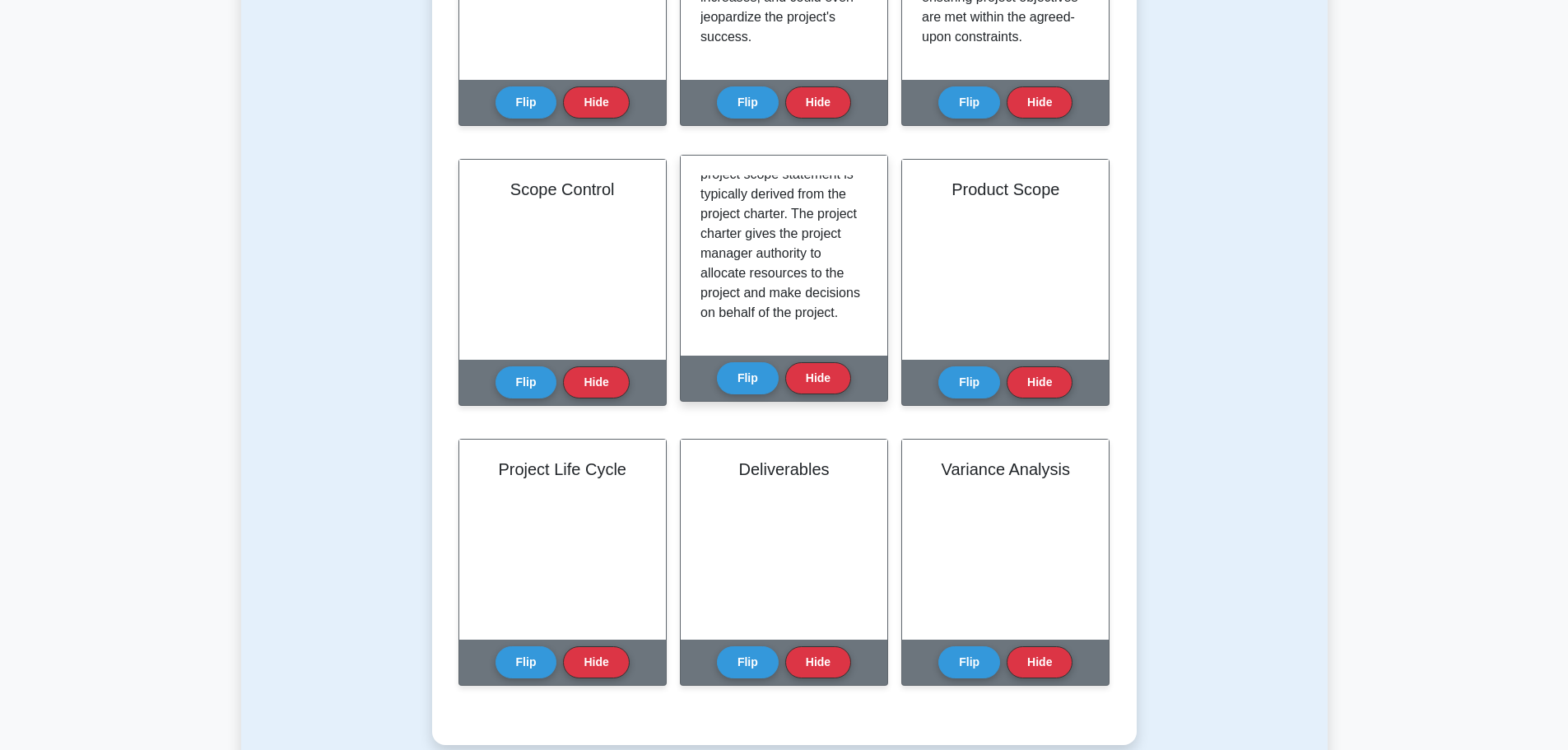
scroll to position [823, 0]
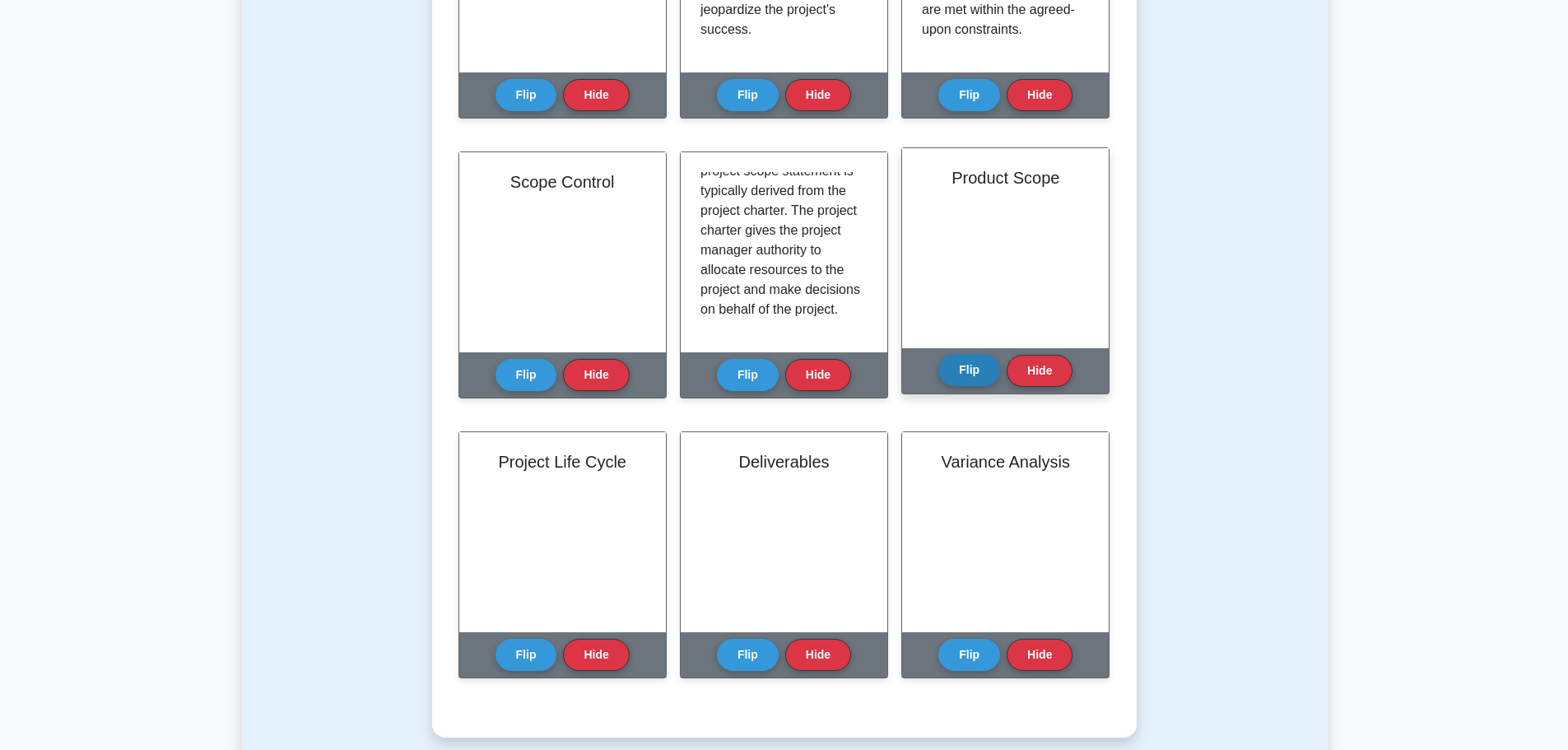
click at [975, 367] on button "Flip" at bounding box center [968, 370] width 62 height 32
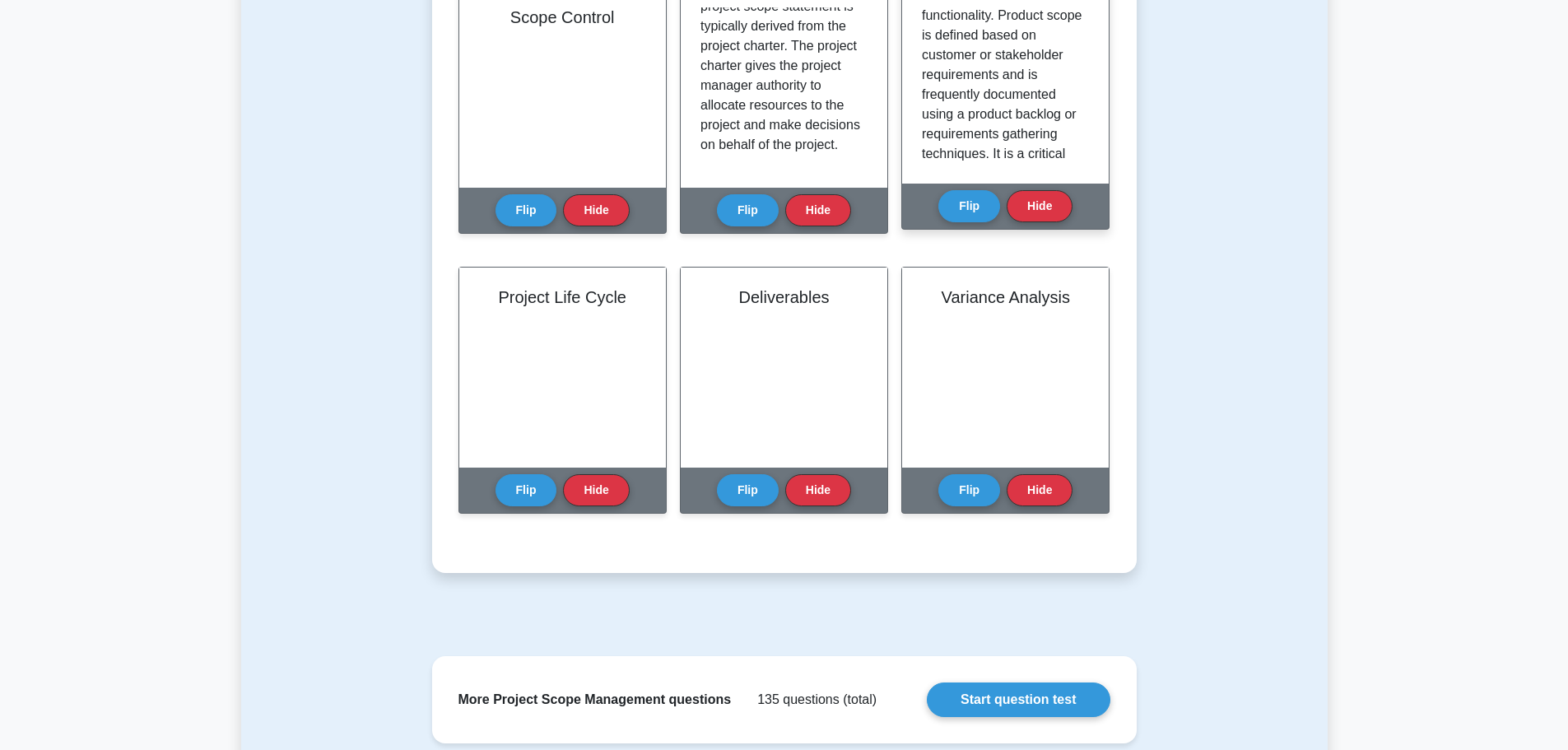
scroll to position [162, 0]
click at [959, 217] on button "Flip" at bounding box center [968, 206] width 62 height 32
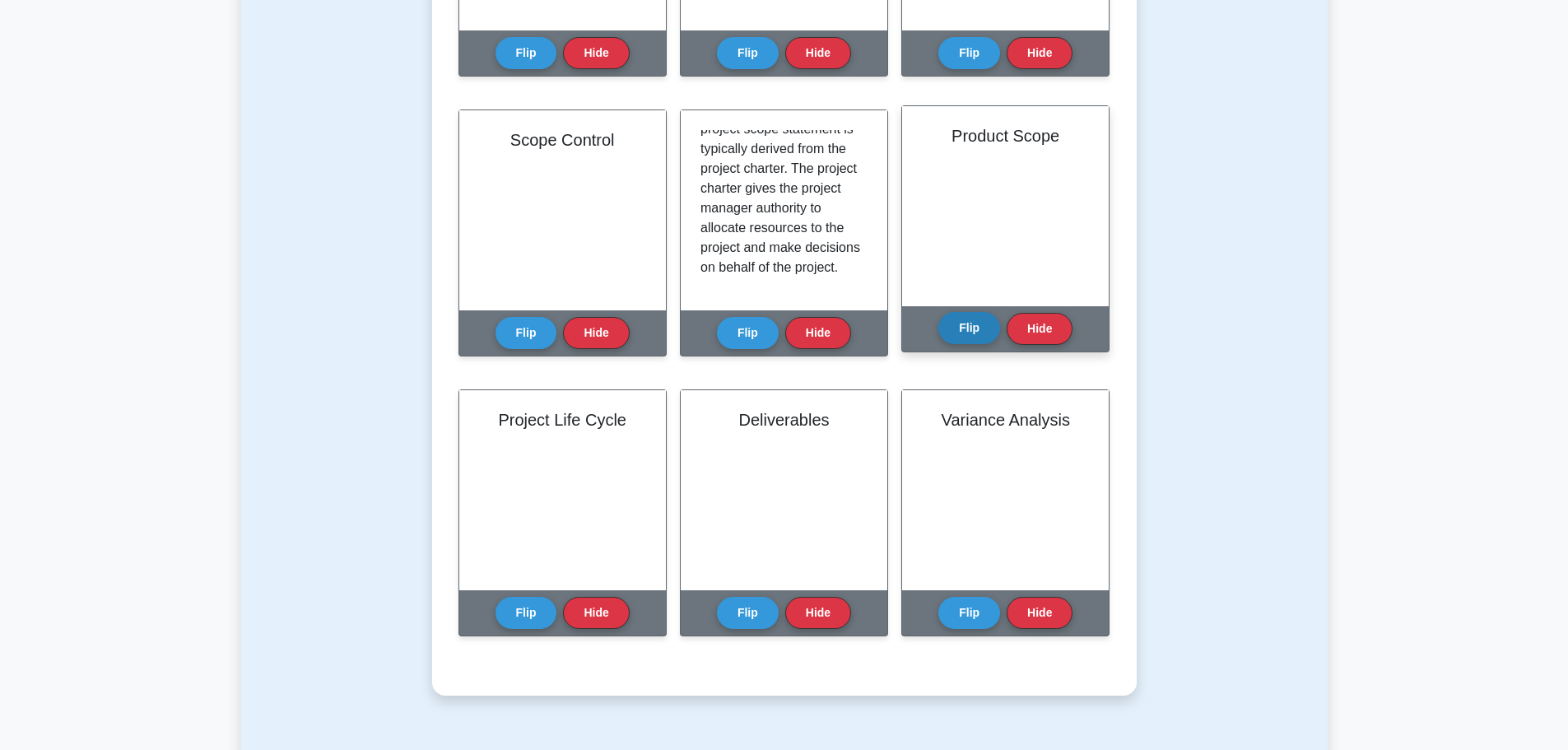
scroll to position [823, 0]
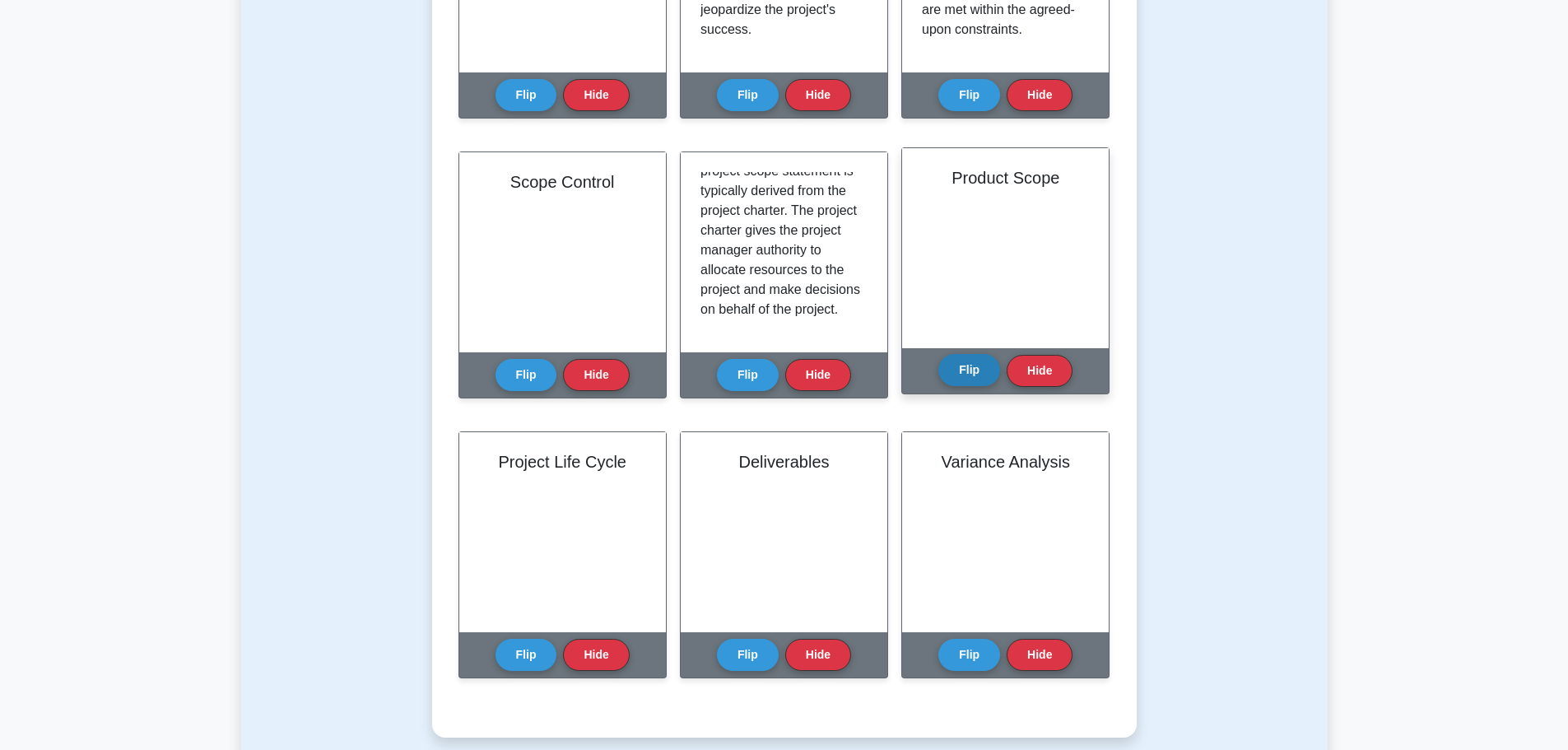
click at [968, 367] on button "Flip" at bounding box center [968, 370] width 62 height 32
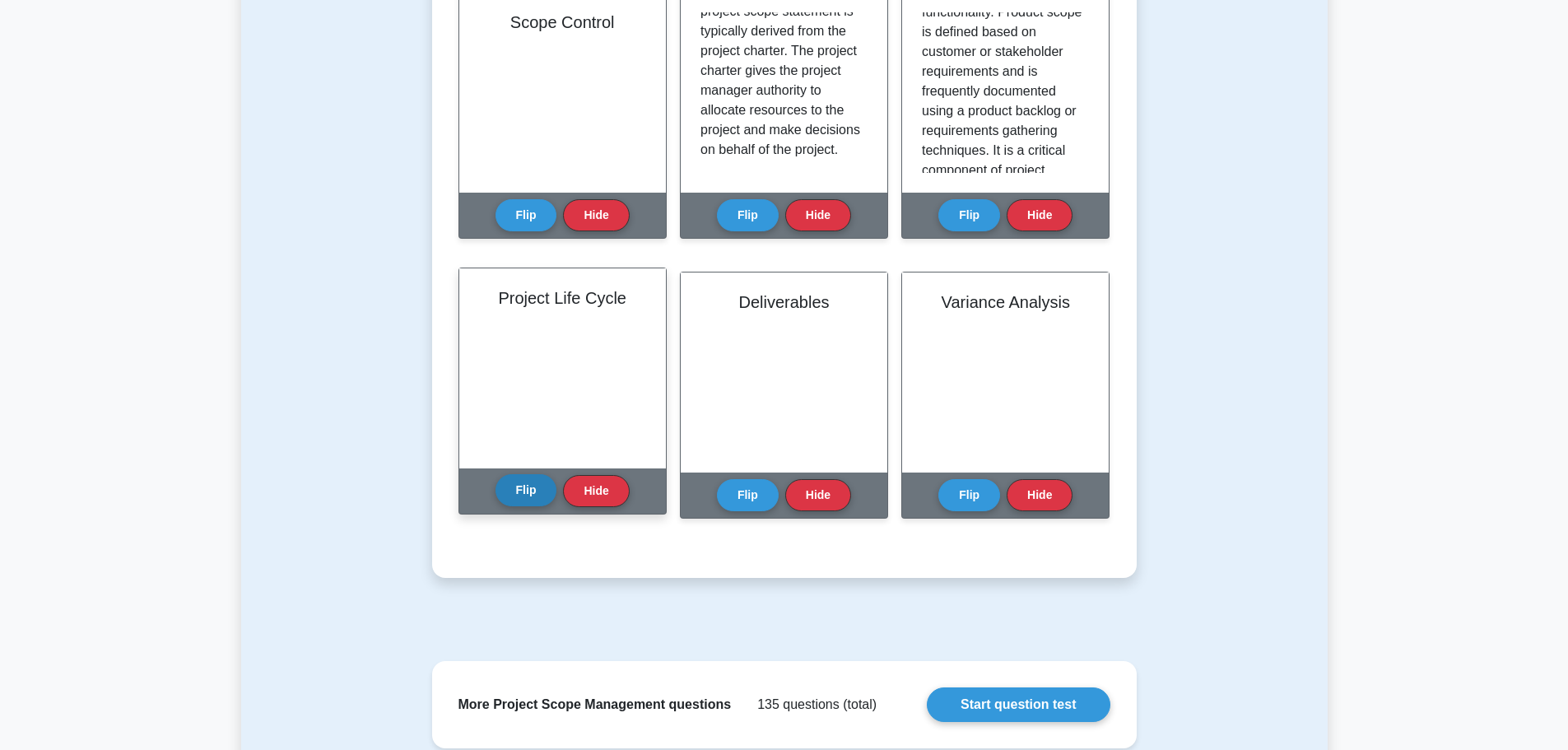
scroll to position [988, 0]
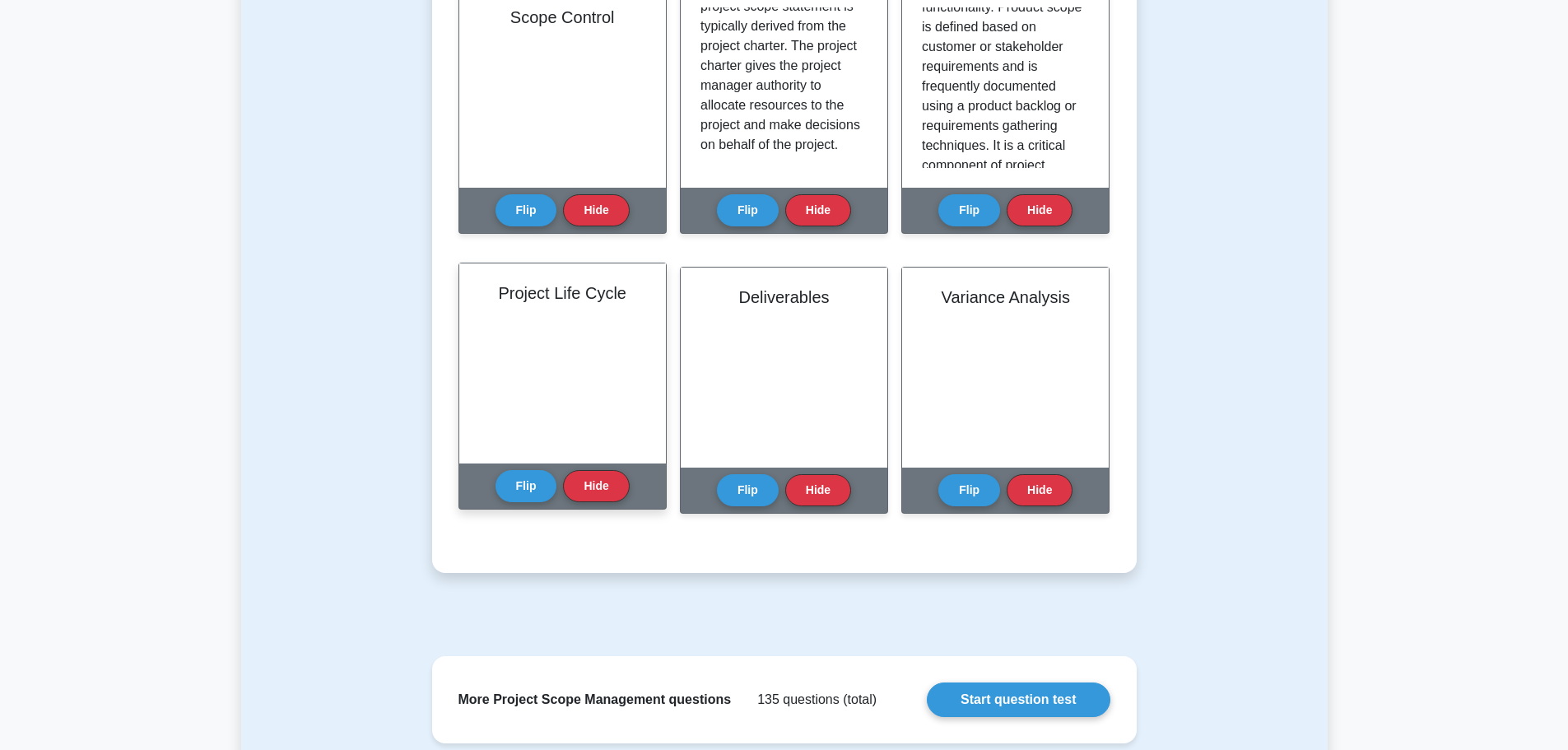
click at [512, 504] on div "Flip Hide" at bounding box center [562, 486] width 134 height 46
click at [529, 489] on button "Flip" at bounding box center [525, 485] width 62 height 32
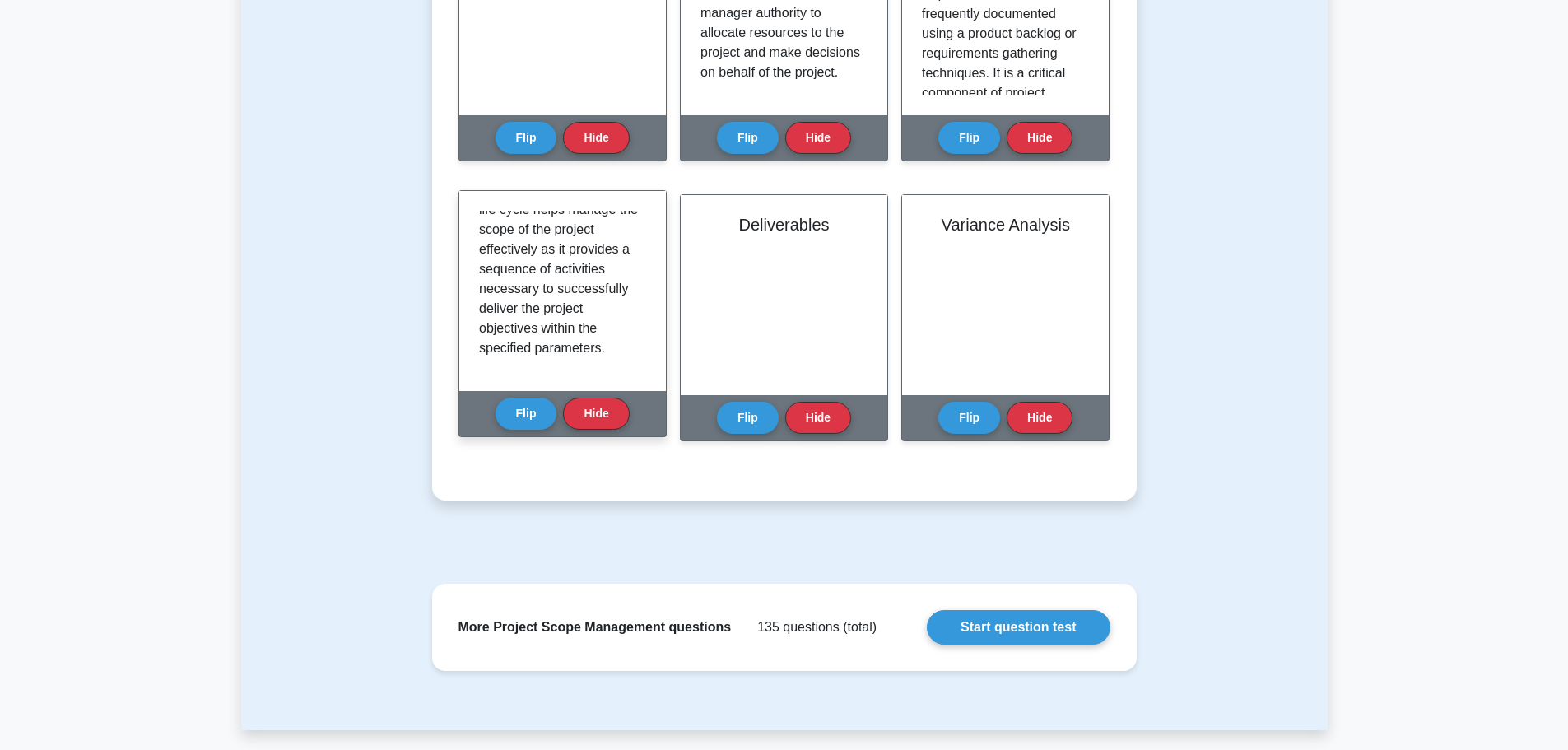
scroll to position [1070, 0]
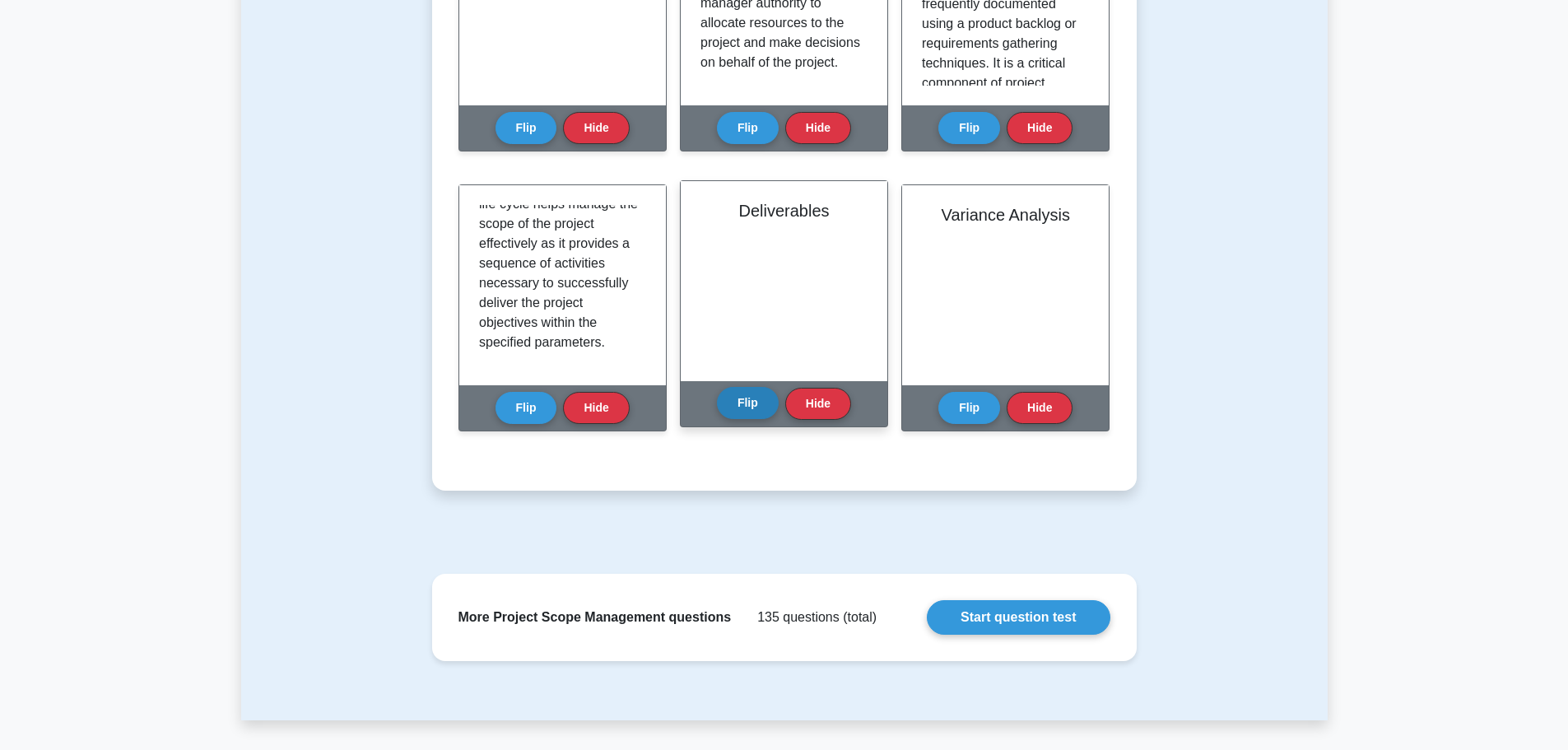
drag, startPoint x: 723, startPoint y: 417, endPoint x: 725, endPoint y: 409, distance: 8.2
click at [723, 413] on div "Flip Hide" at bounding box center [784, 403] width 134 height 46
click at [732, 409] on button "Flip" at bounding box center [747, 403] width 62 height 32
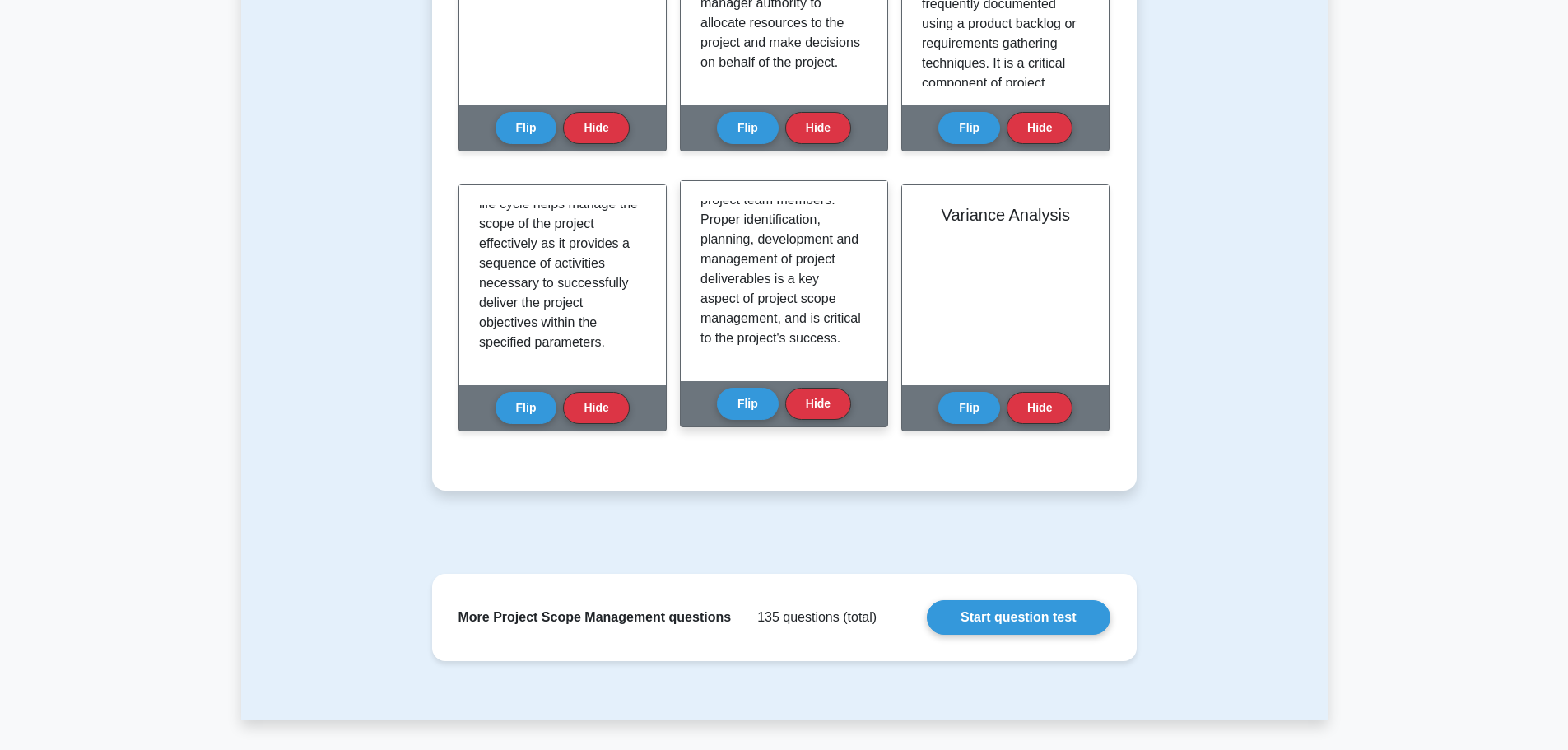
scroll to position [347, 0]
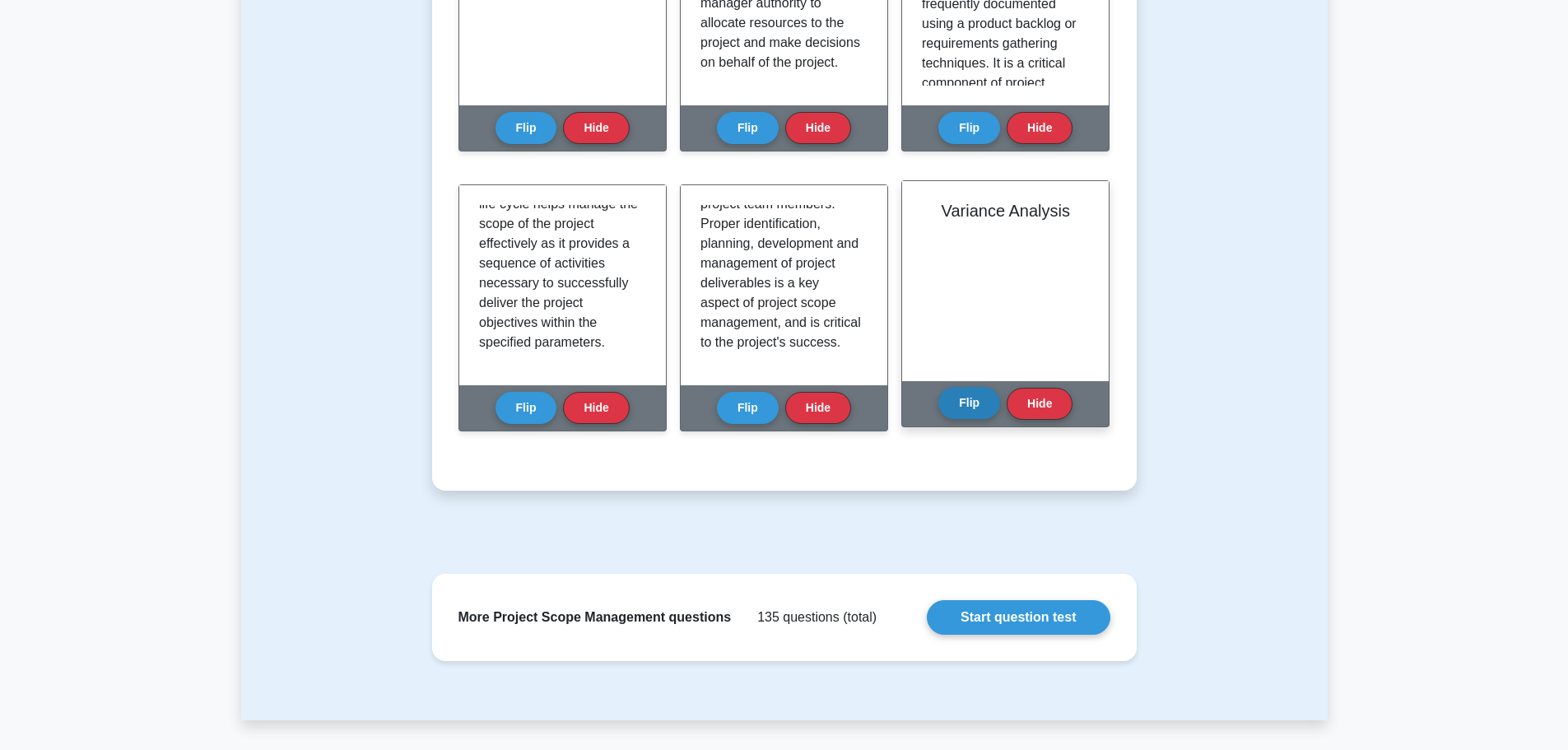
click at [961, 412] on button "Flip" at bounding box center [968, 403] width 62 height 32
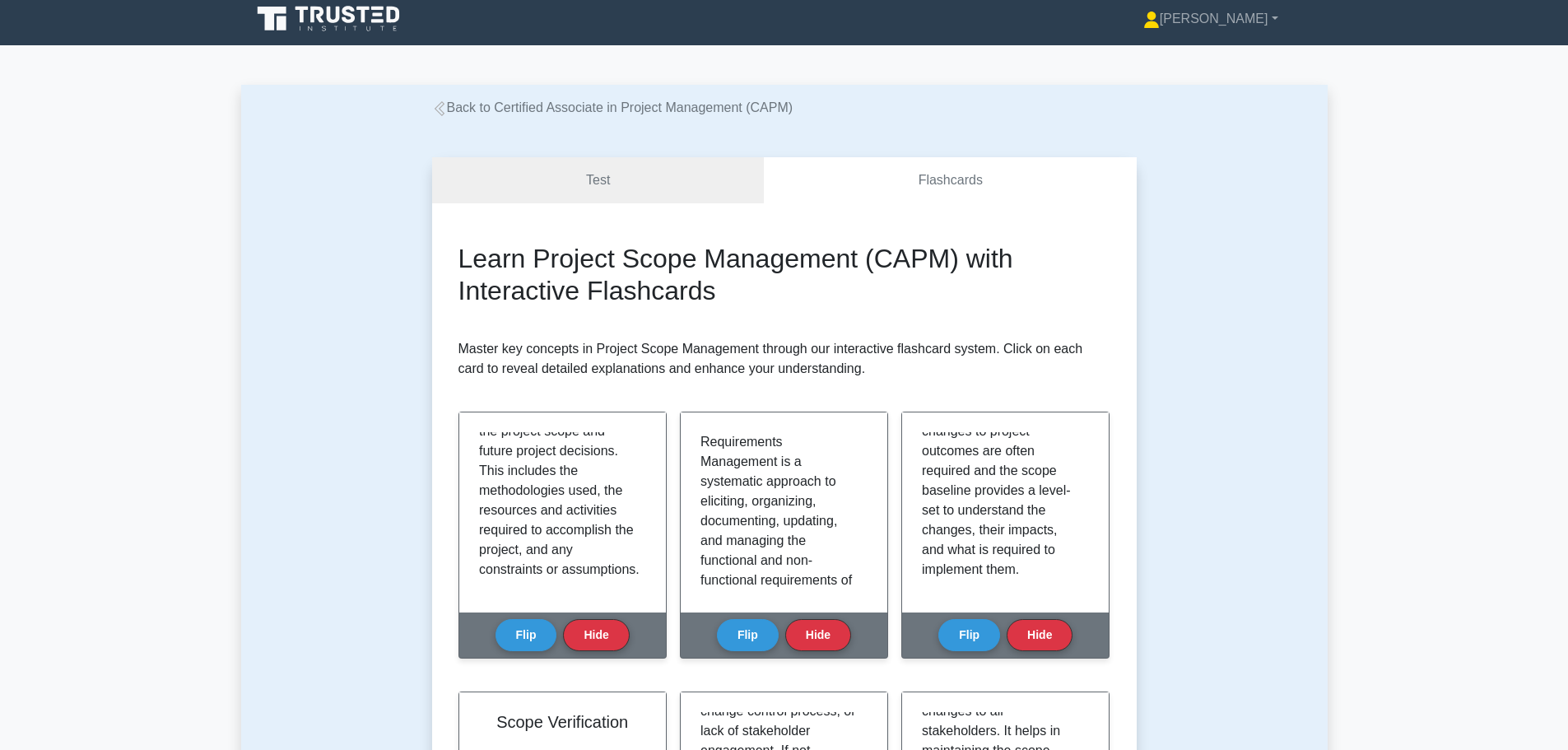
scroll to position [0, 0]
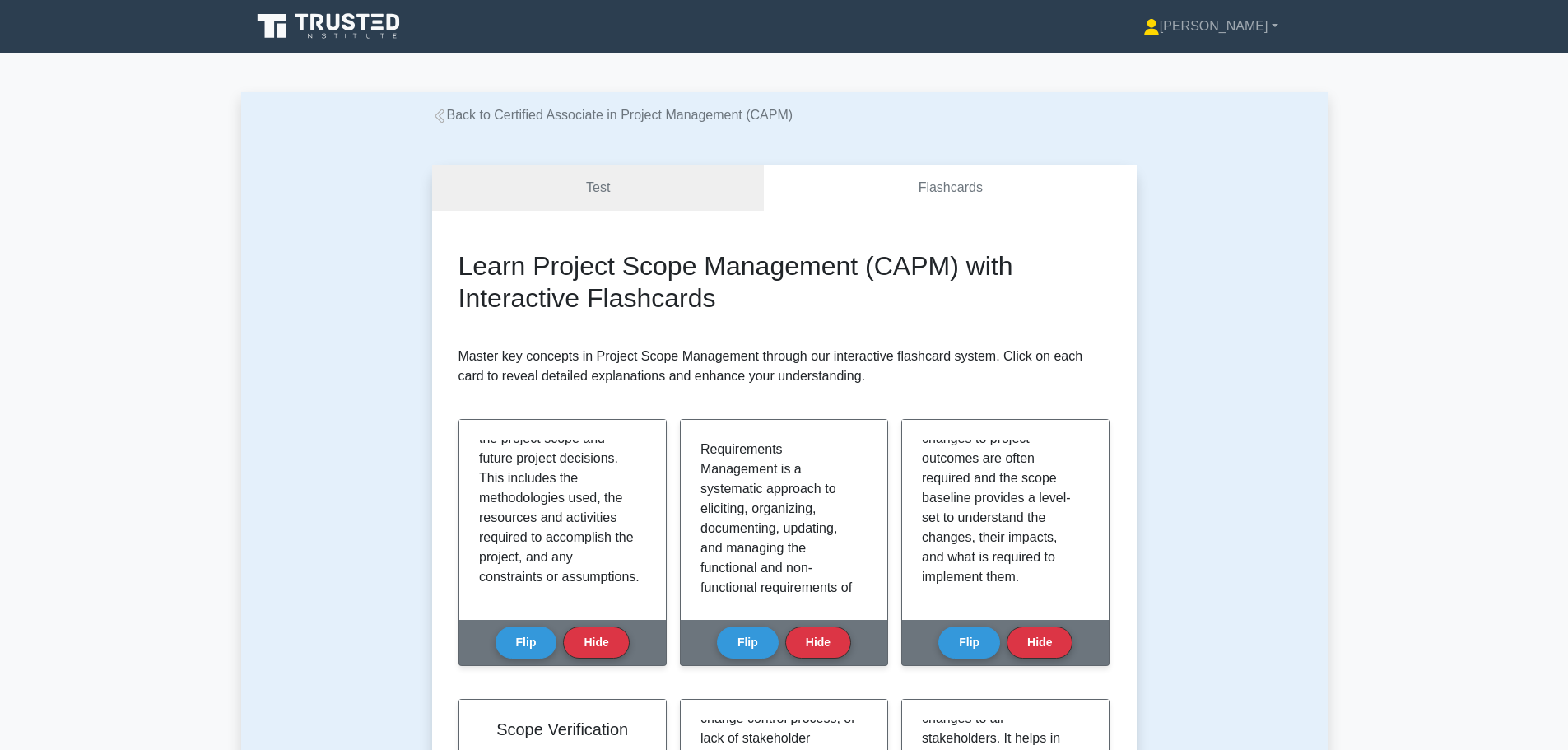
click at [553, 108] on link "Back to Certified Associate in Project Management (CAPM)" at bounding box center [613, 115] width 361 height 14
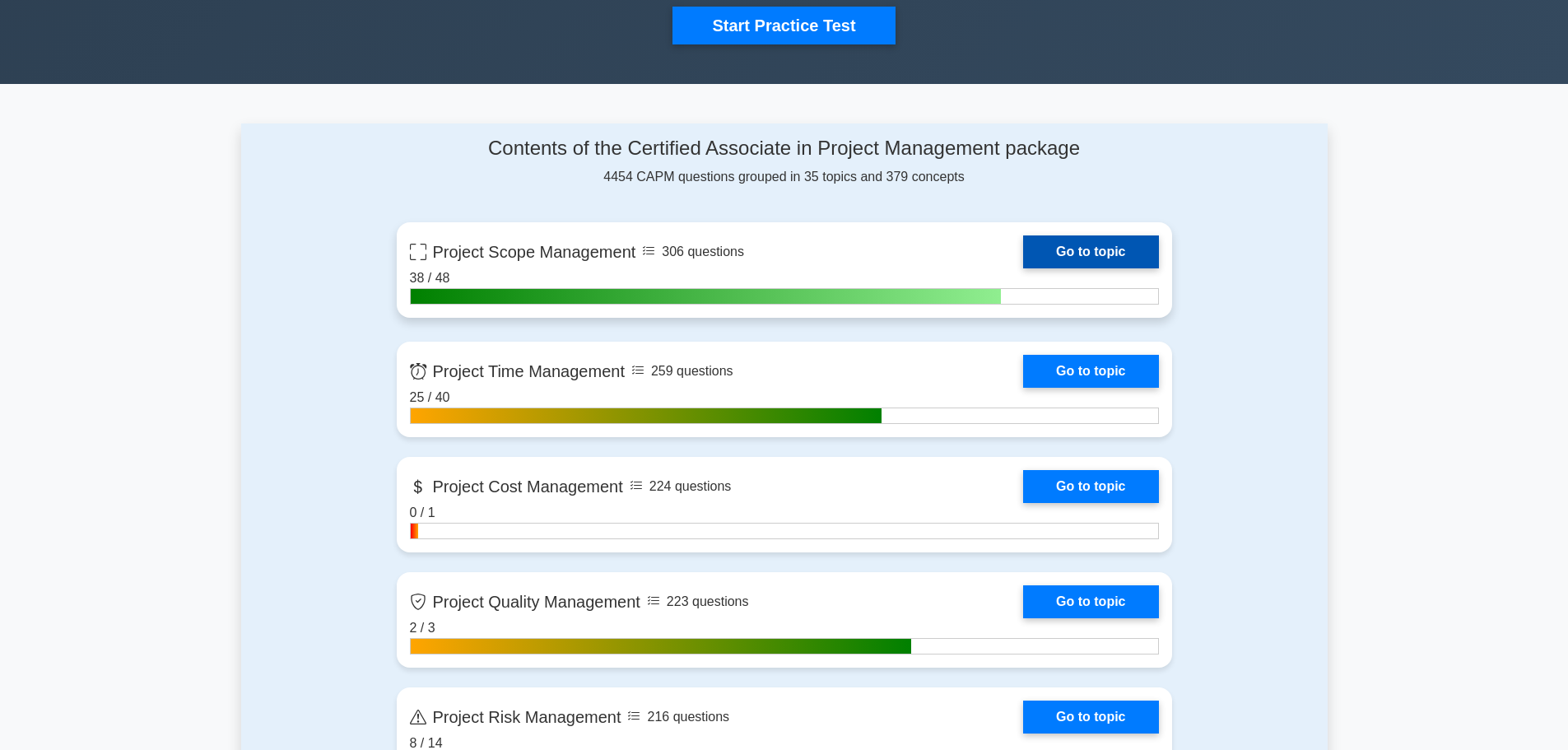
scroll to position [659, 0]
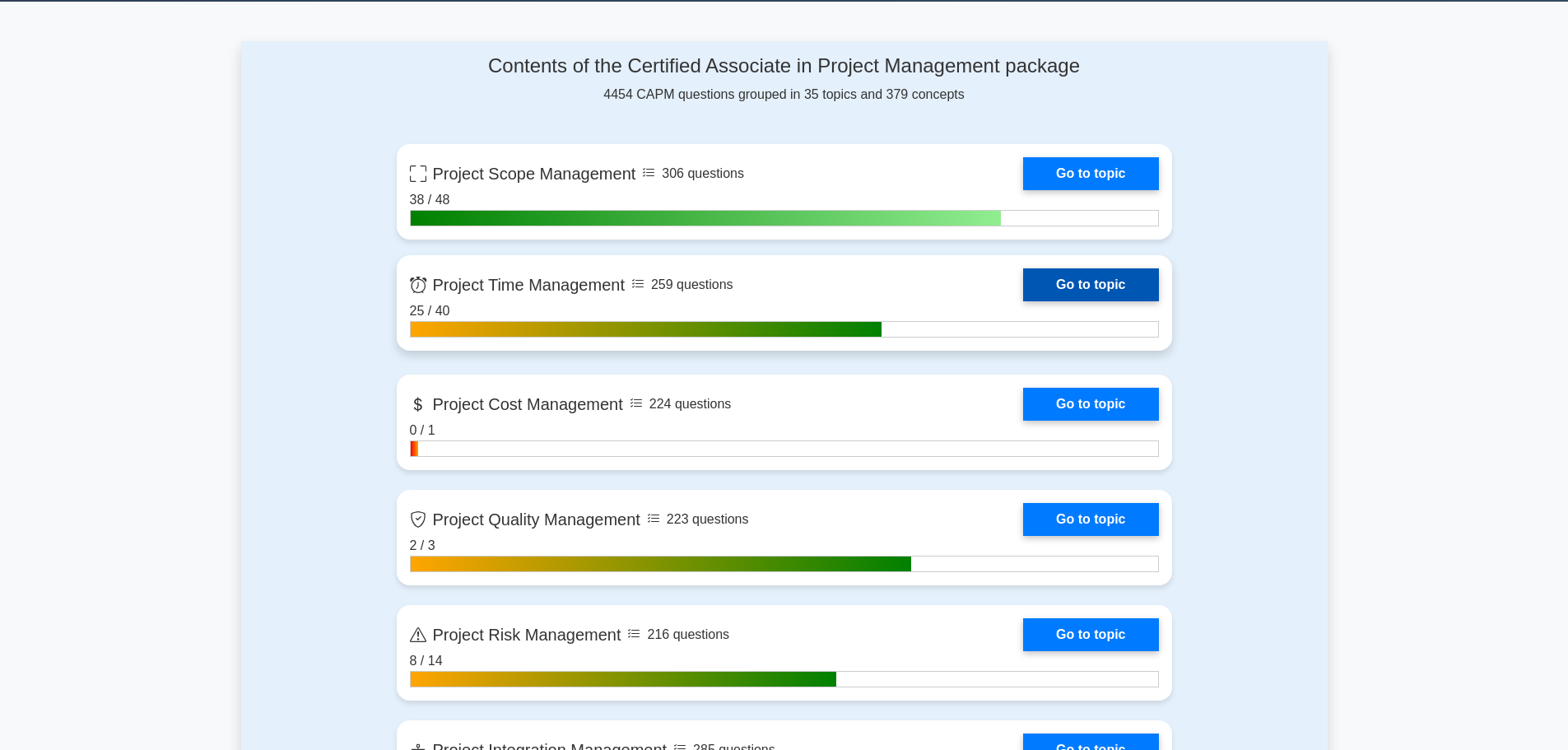
click at [1023, 288] on link "Go to topic" at bounding box center [1090, 284] width 135 height 33
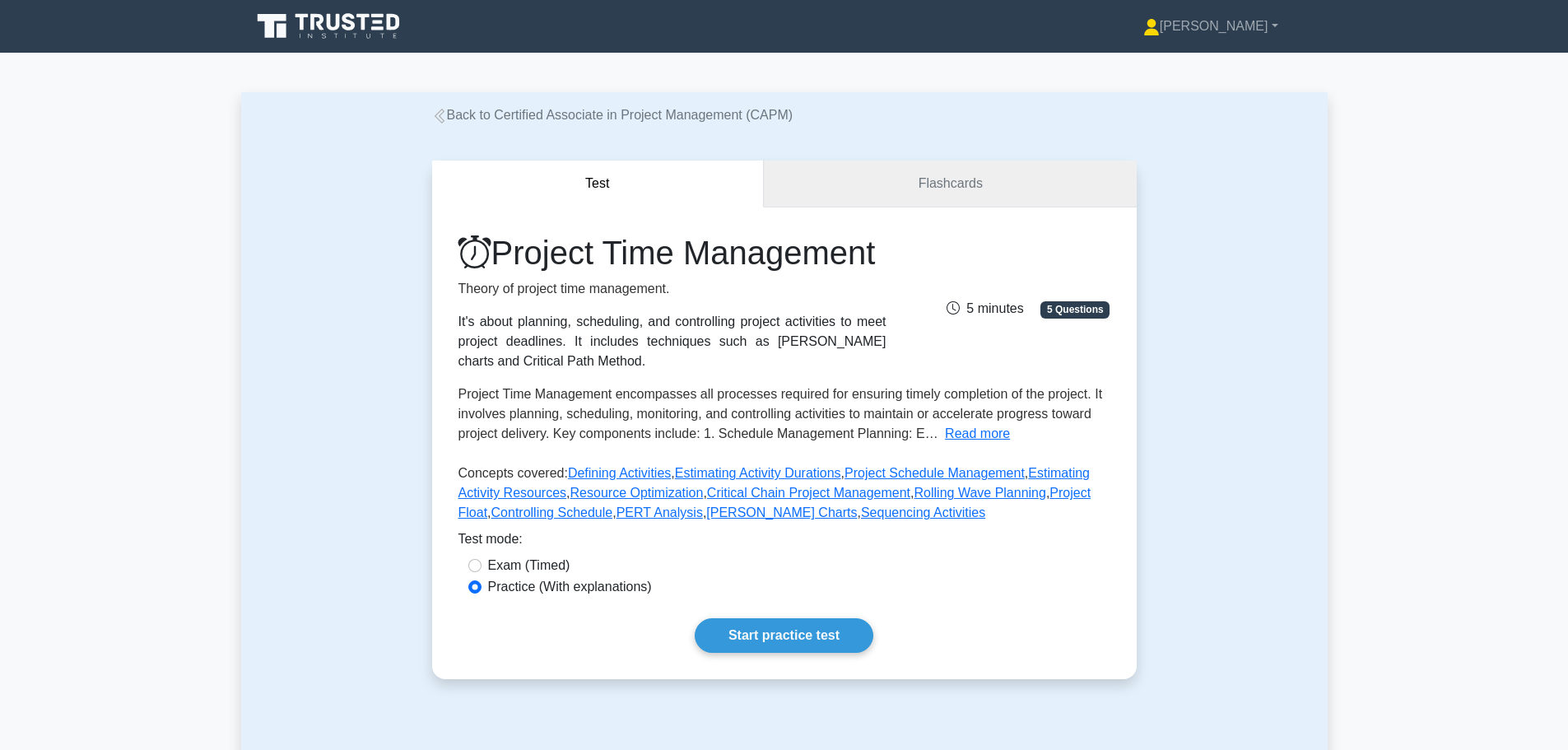
click at [860, 182] on link "Flashcards" at bounding box center [950, 184] width 372 height 47
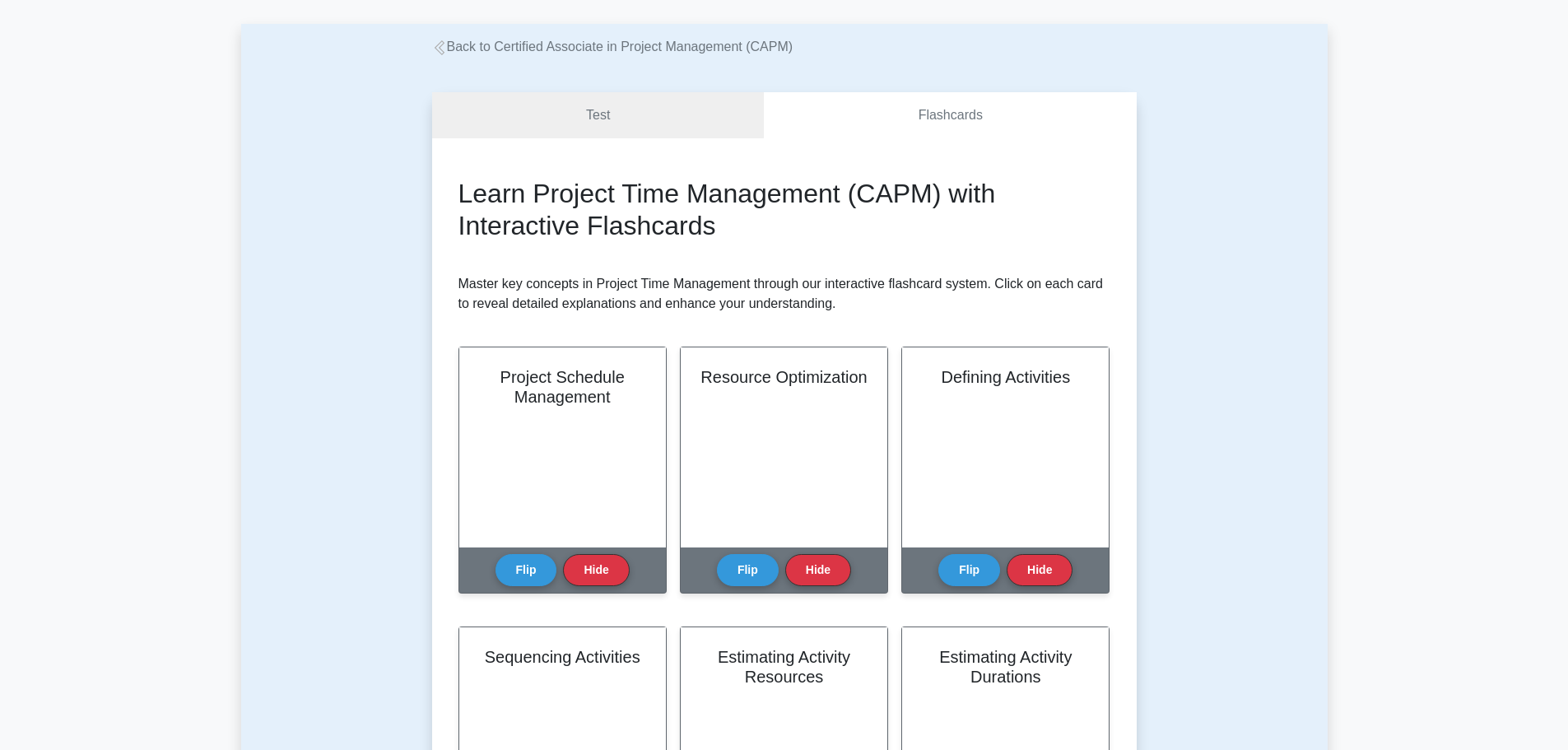
scroll to position [164, 0]
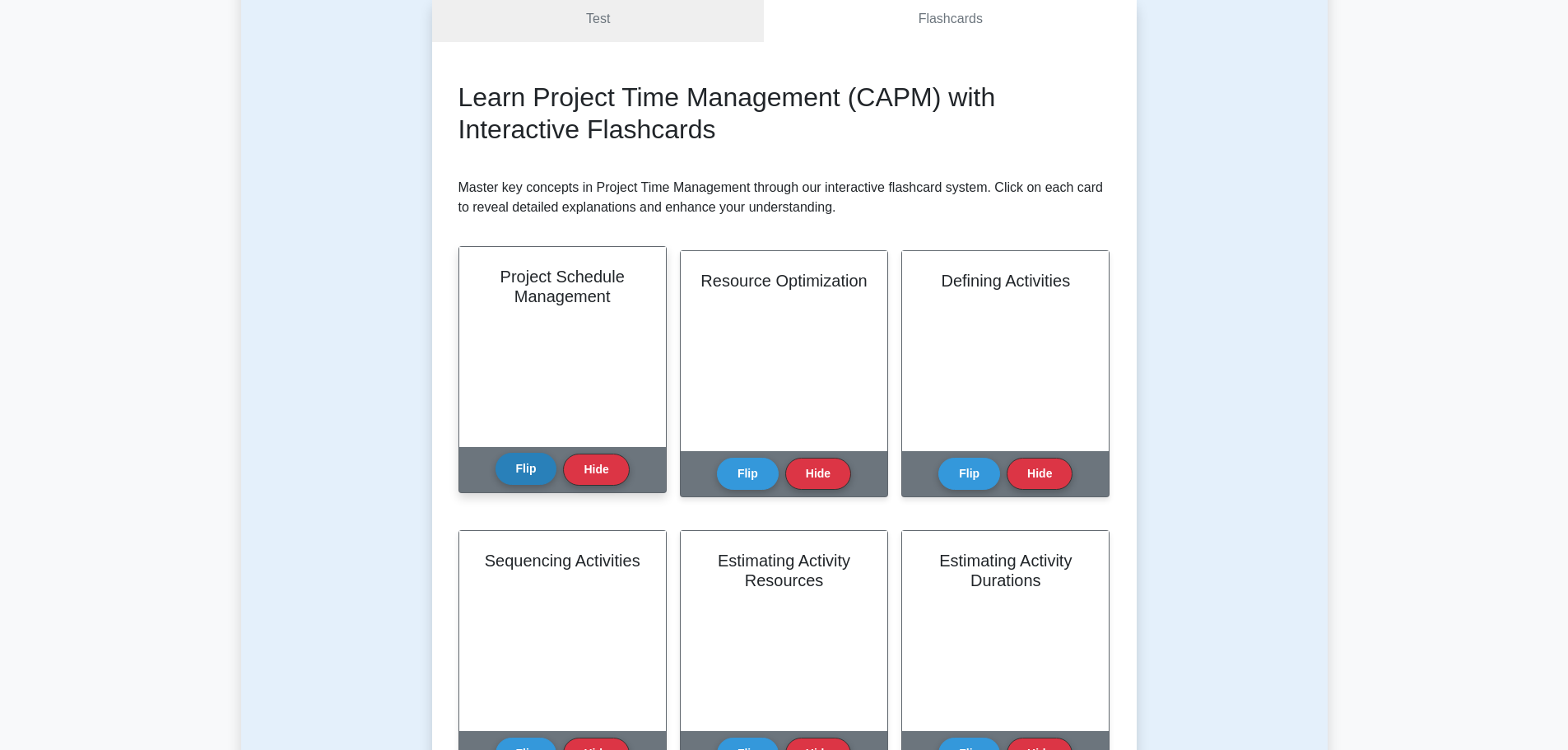
click at [514, 468] on button "Flip" at bounding box center [525, 469] width 62 height 32
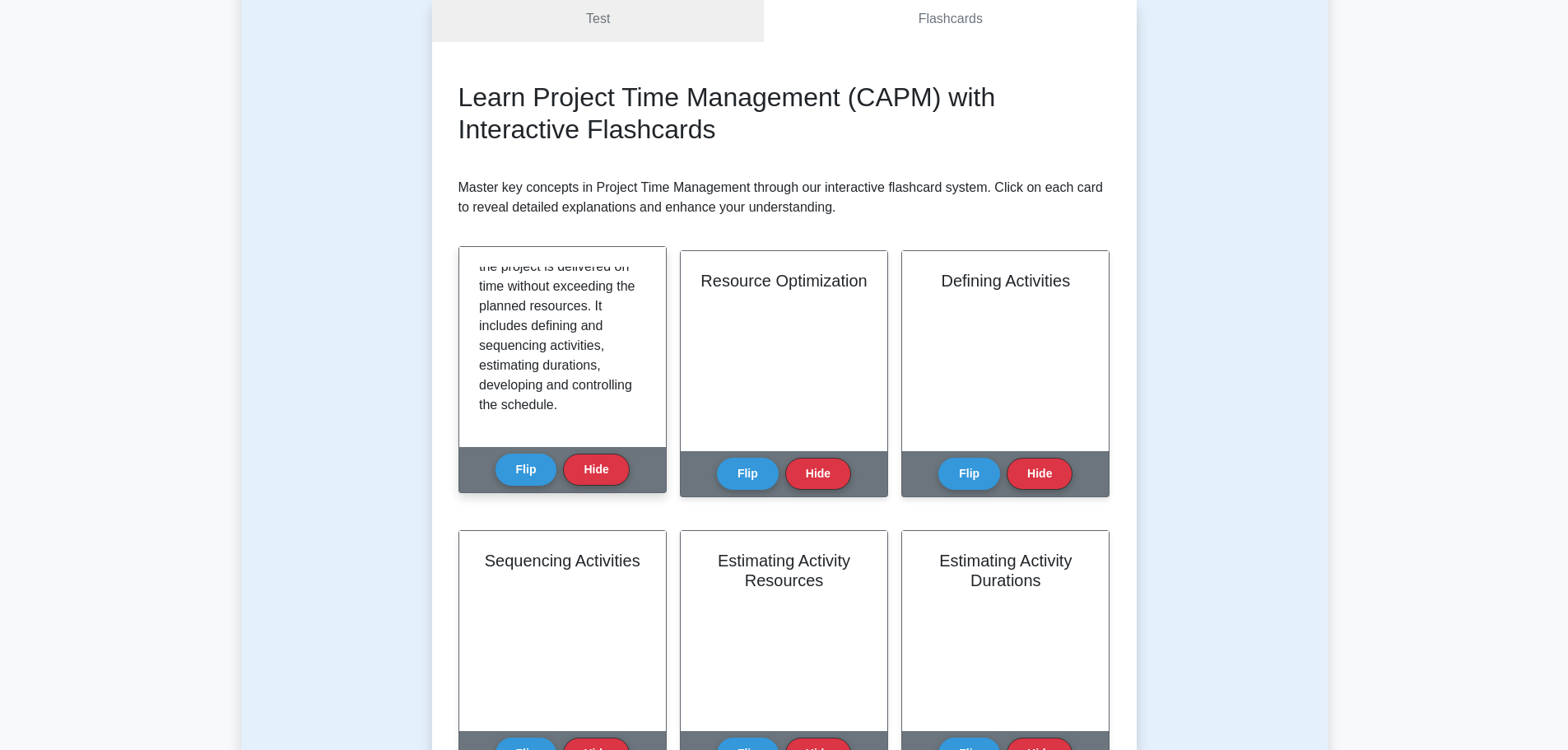
scroll to position [248, 0]
drag, startPoint x: 521, startPoint y: 467, endPoint x: 535, endPoint y: 468, distance: 14.0
click at [522, 467] on button "Flip" at bounding box center [525, 469] width 62 height 32
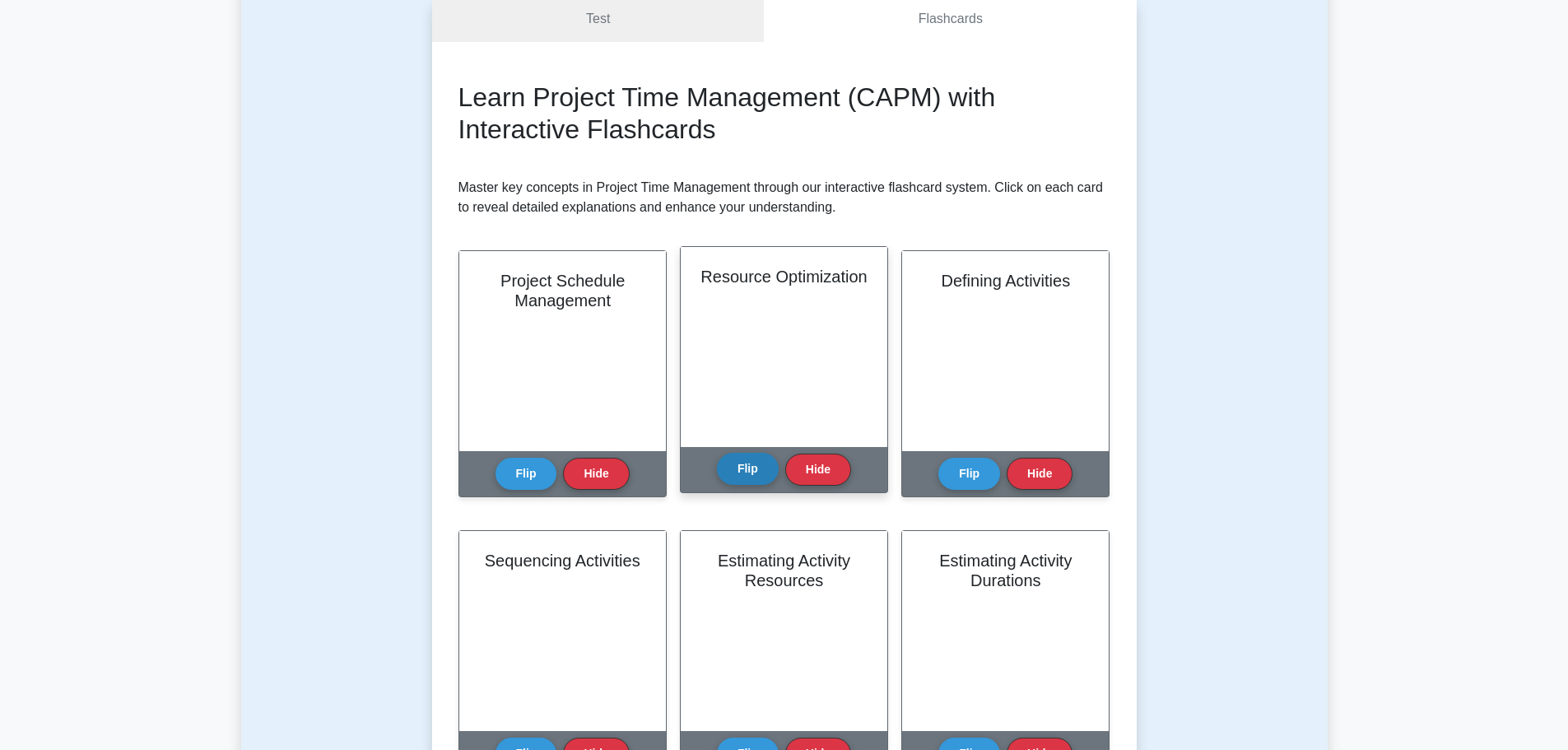
click at [750, 470] on button "Flip" at bounding box center [747, 469] width 62 height 32
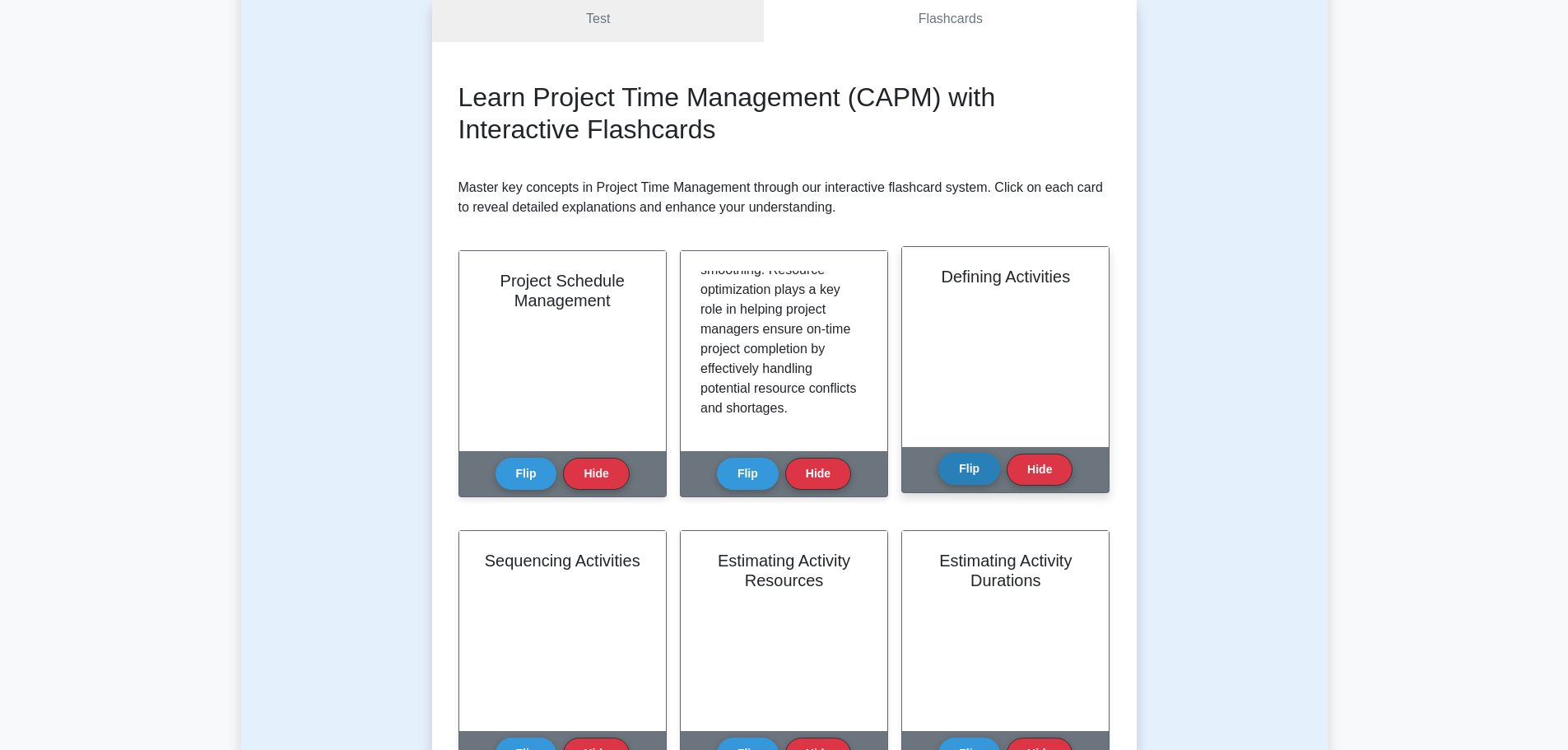
click at [959, 461] on button "Flip" at bounding box center [968, 469] width 62 height 32
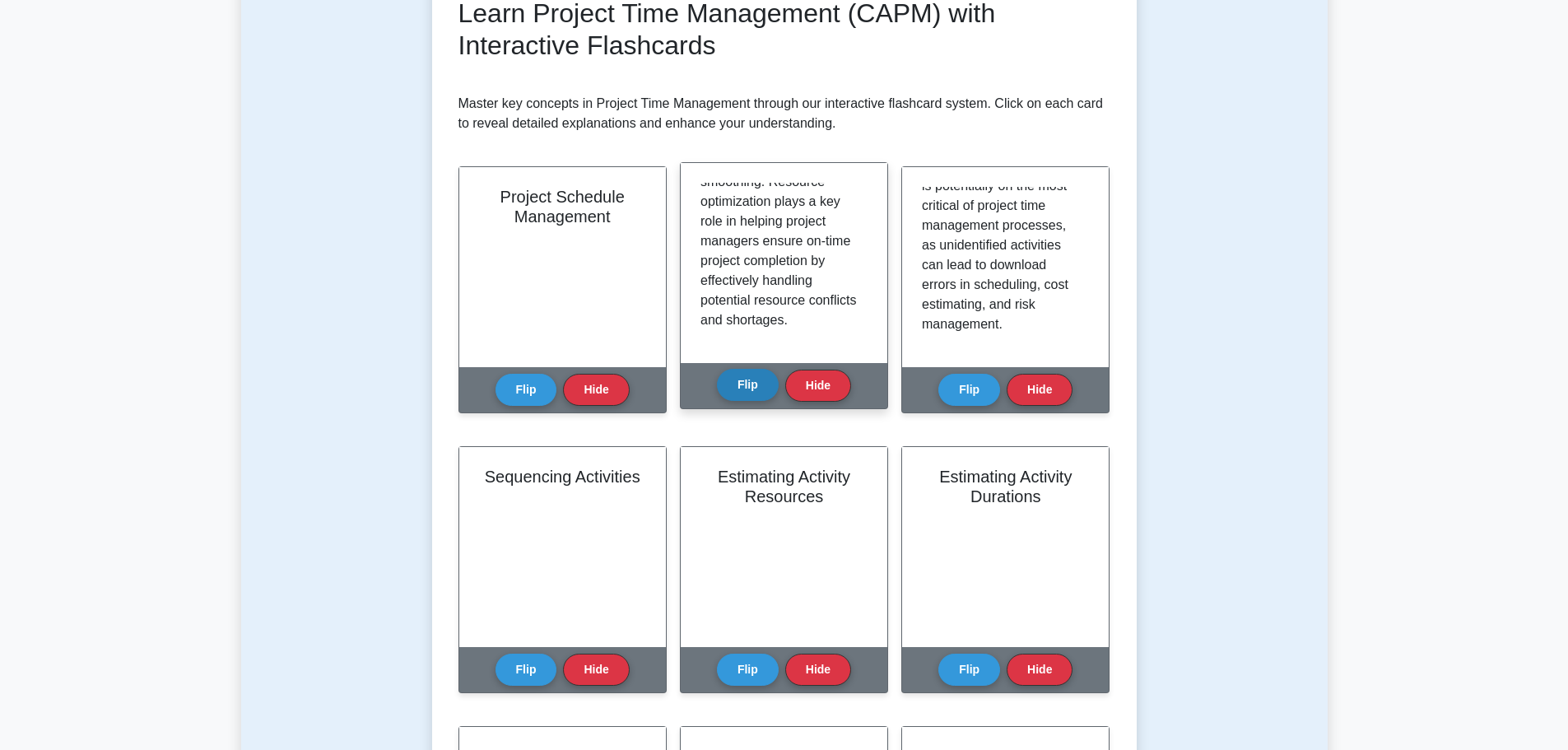
scroll to position [494, 0]
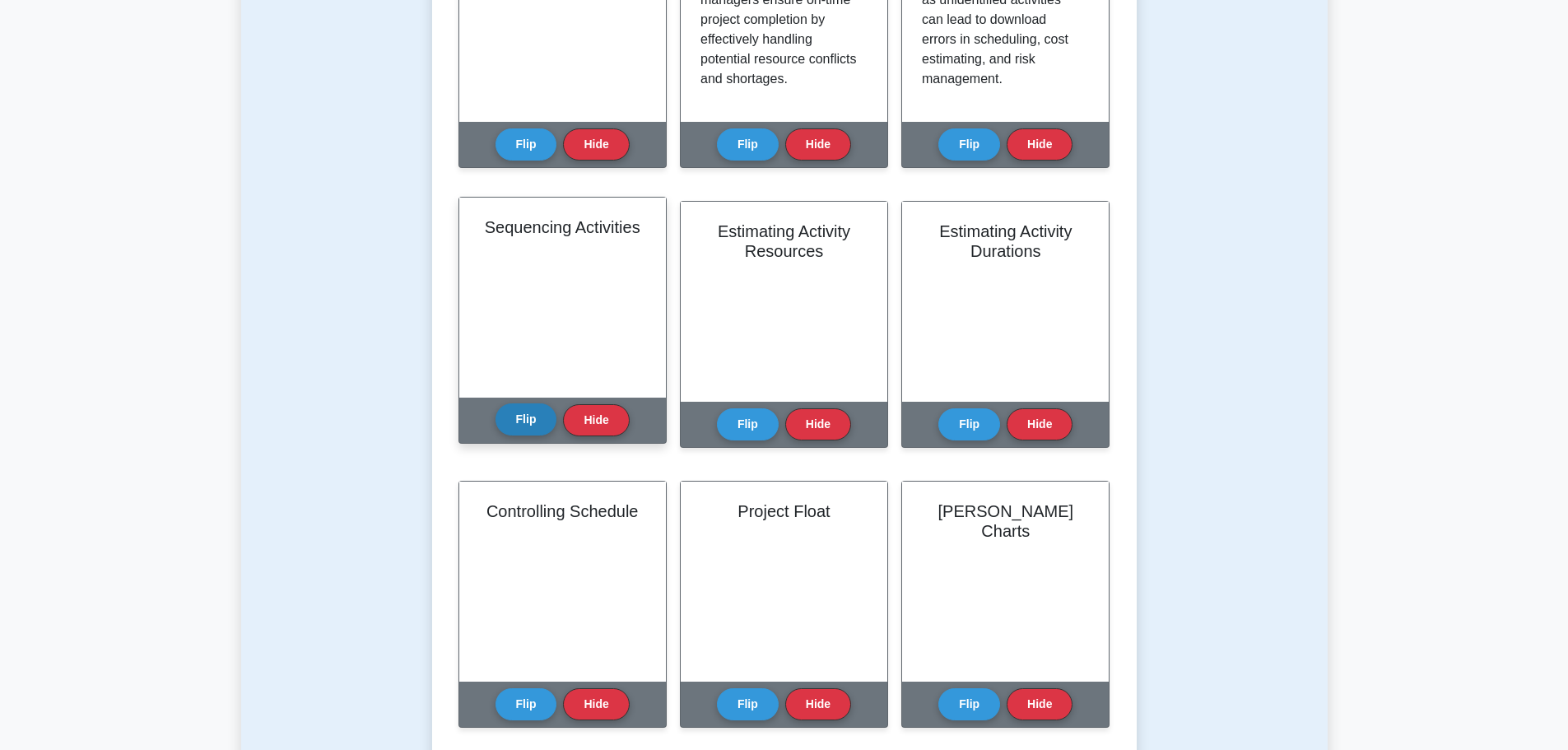
drag, startPoint x: 520, startPoint y: 403, endPoint x: 522, endPoint y: 414, distance: 11.2
click at [523, 404] on div "Flip Hide" at bounding box center [562, 420] width 134 height 46
click at [523, 411] on button "Flip" at bounding box center [525, 419] width 62 height 32
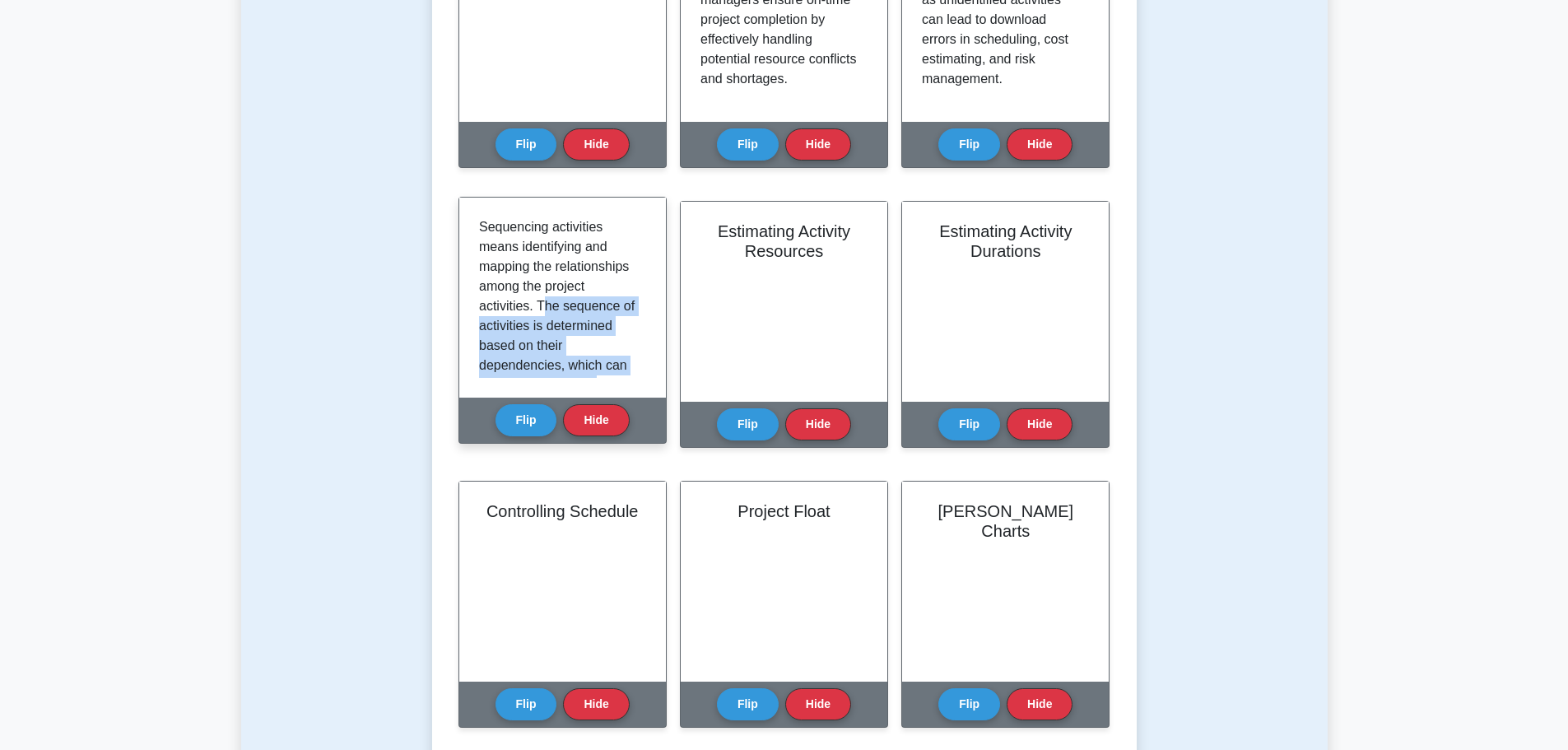
drag, startPoint x: 539, startPoint y: 305, endPoint x: 601, endPoint y: 361, distance: 83.5
click at [600, 363] on p "Sequencing activities means identifying and mapping the relationships among the…" at bounding box center [559, 484] width 161 height 534
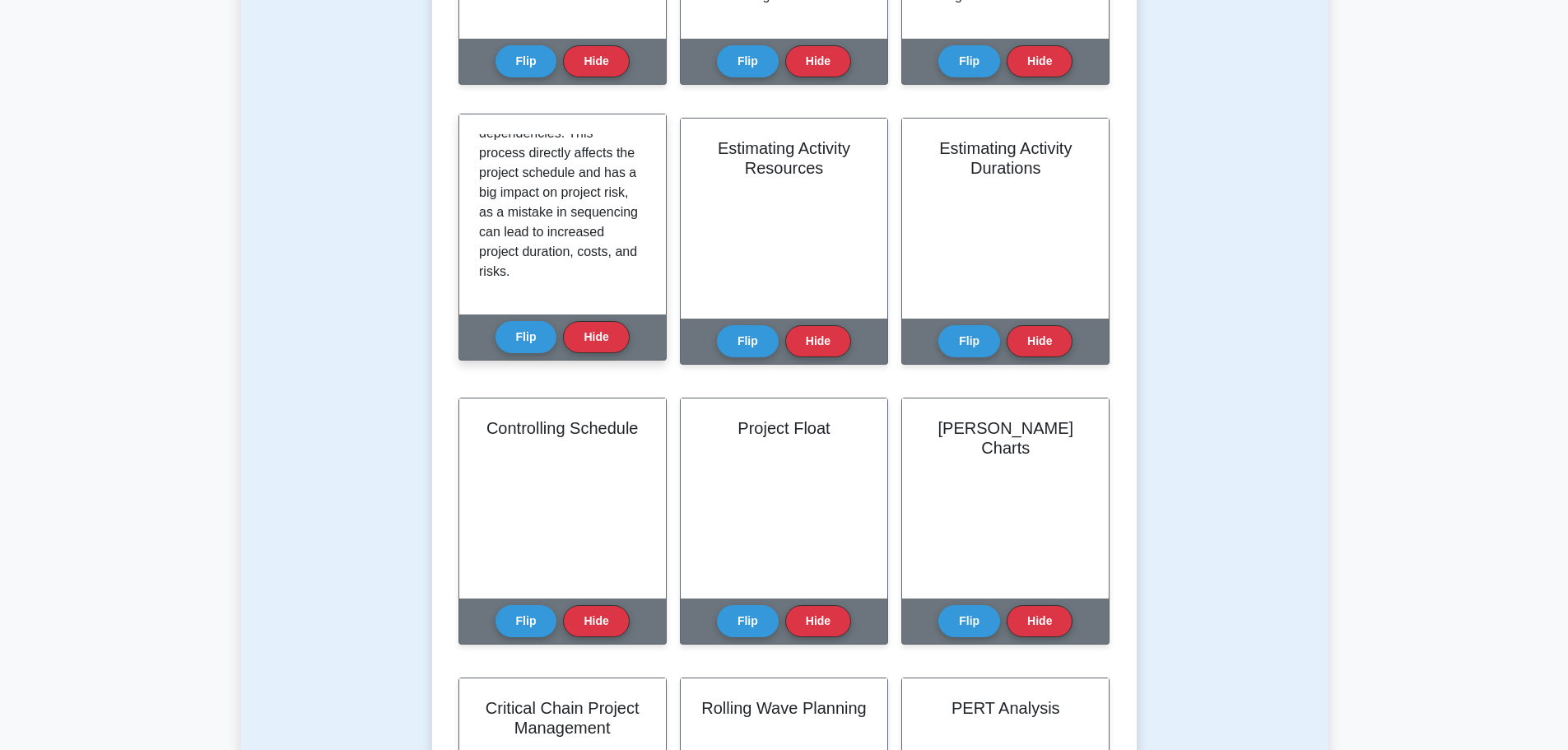
scroll to position [577, 0]
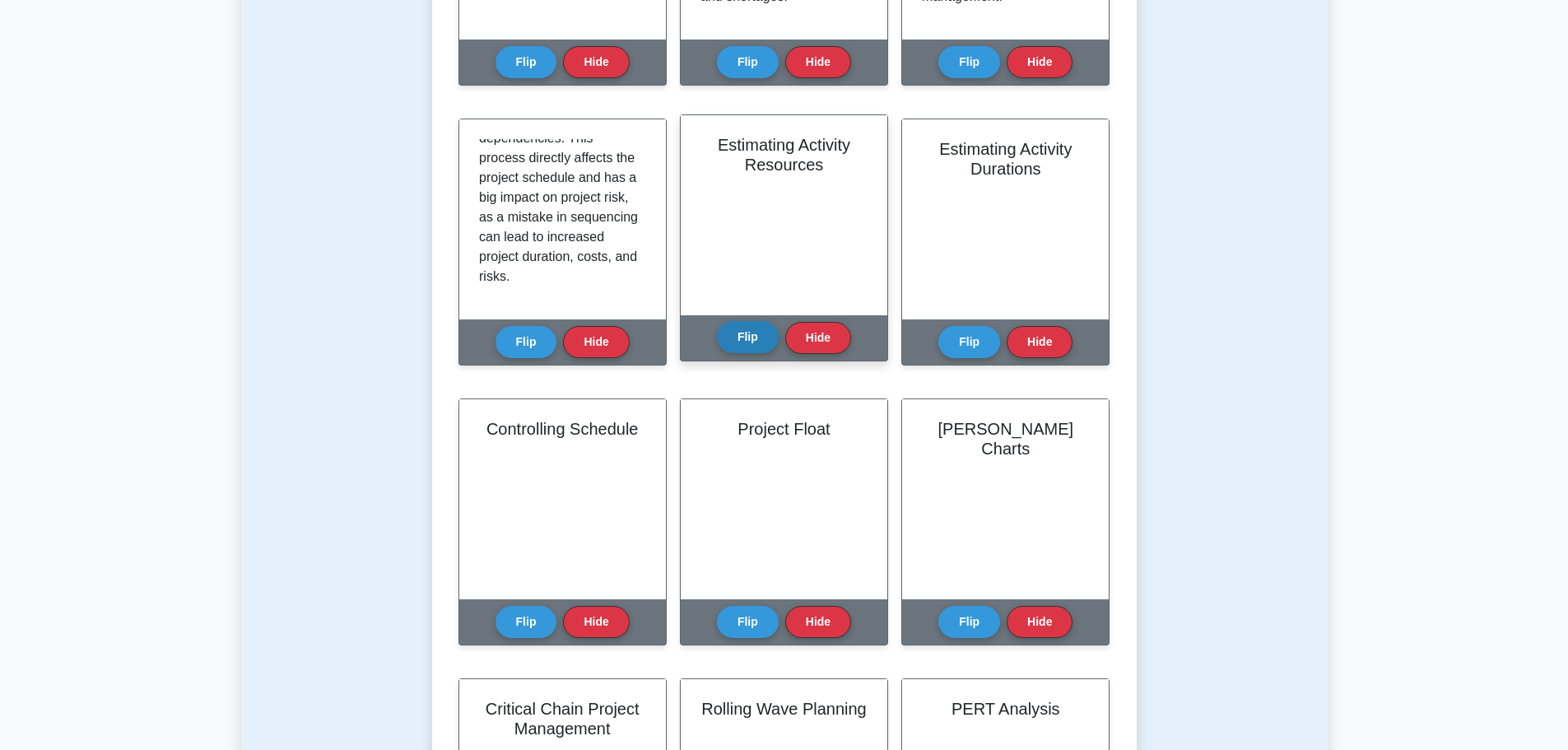
click at [738, 345] on button "Flip" at bounding box center [747, 337] width 62 height 32
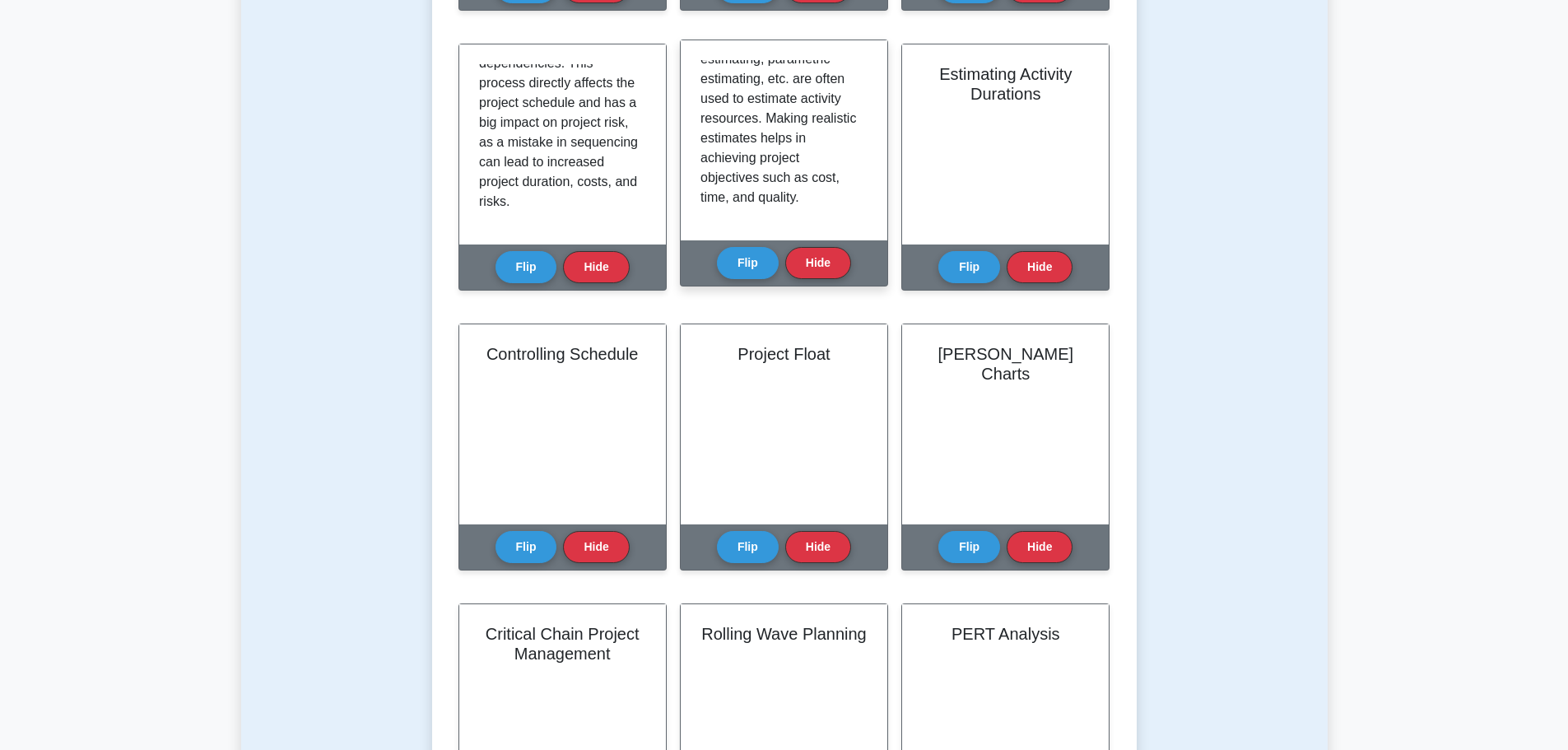
scroll to position [659, 0]
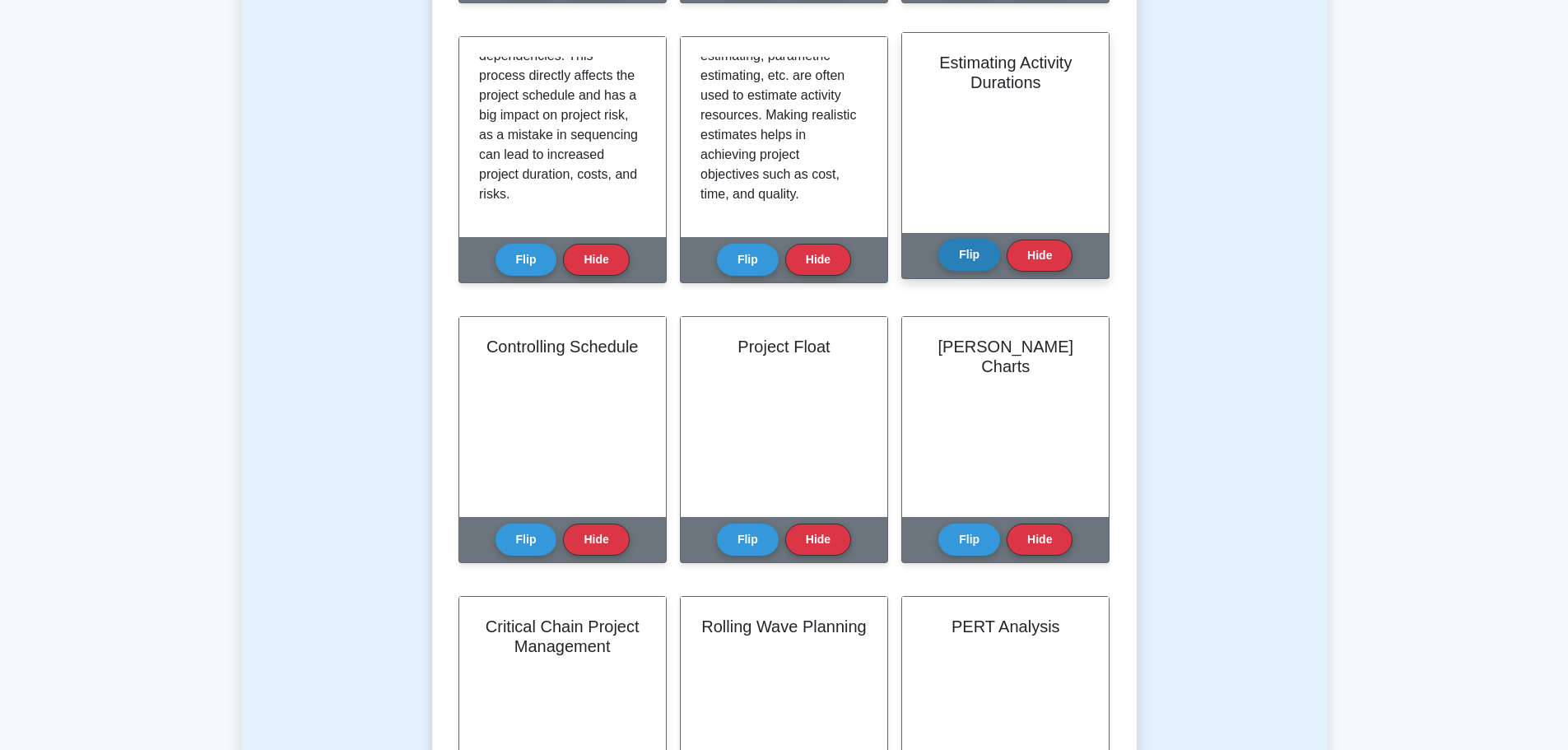
click at [960, 270] on button "Flip" at bounding box center [968, 255] width 62 height 32
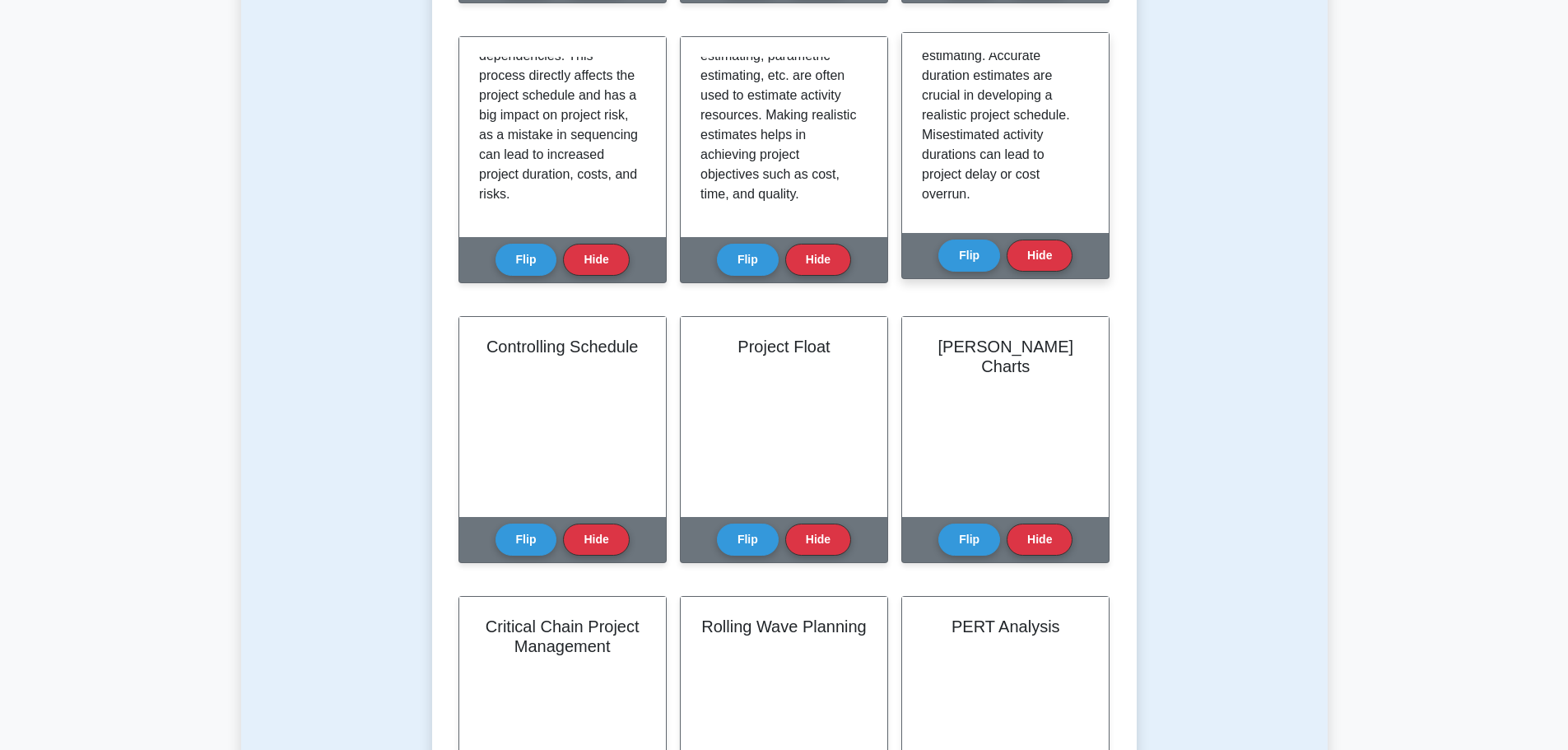
scroll to position [287, 0]
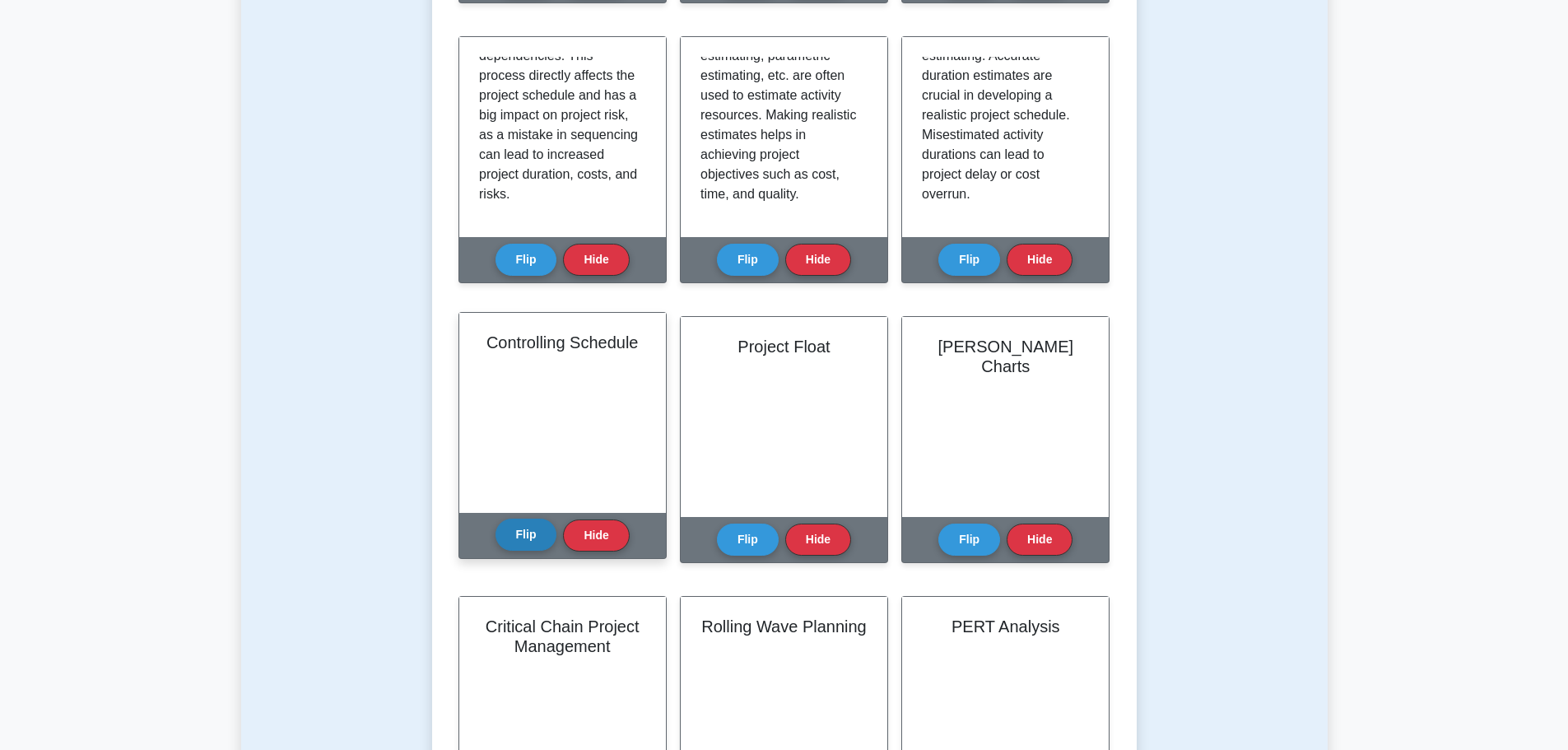
click at [520, 537] on button "Flip" at bounding box center [525, 535] width 62 height 32
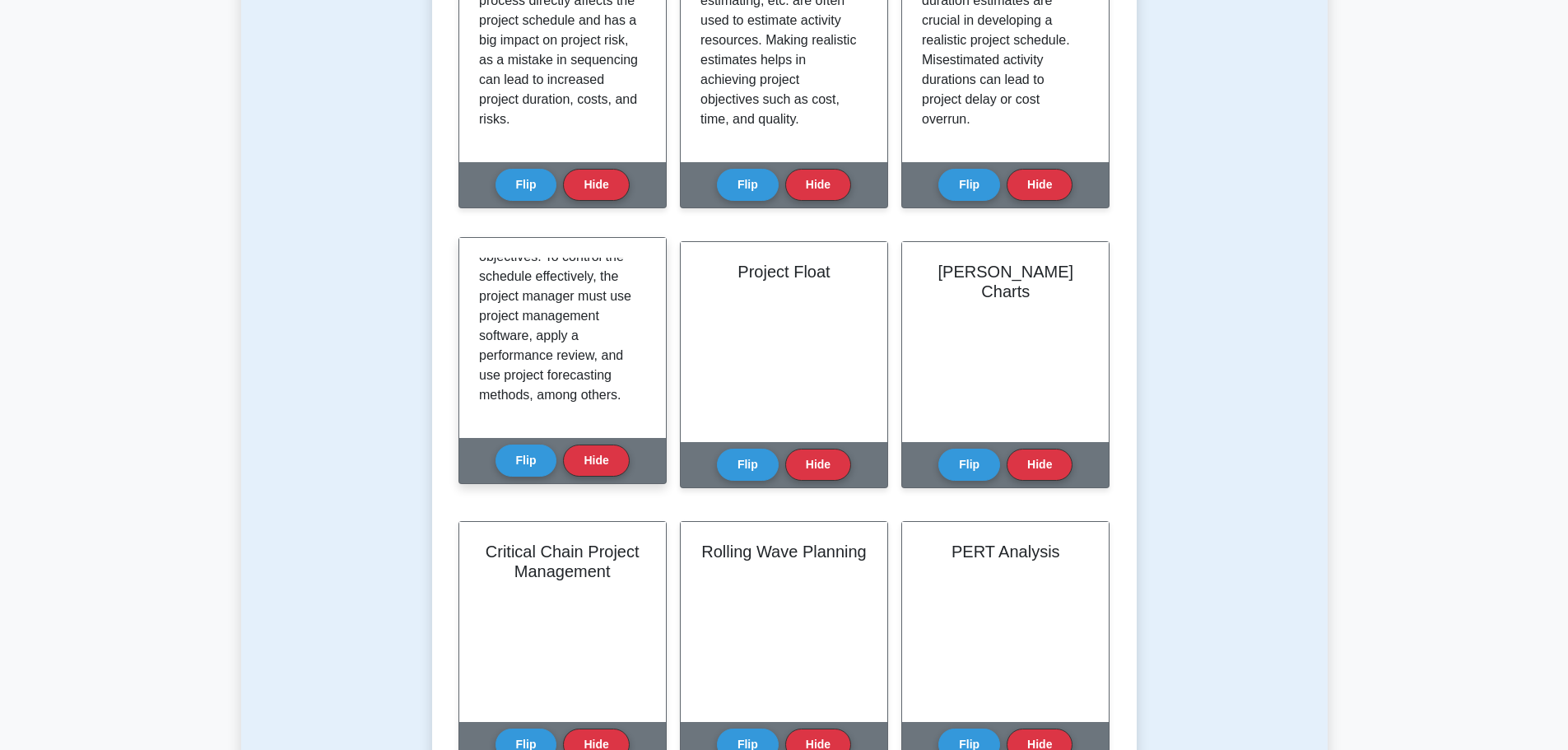
scroll to position [741, 0]
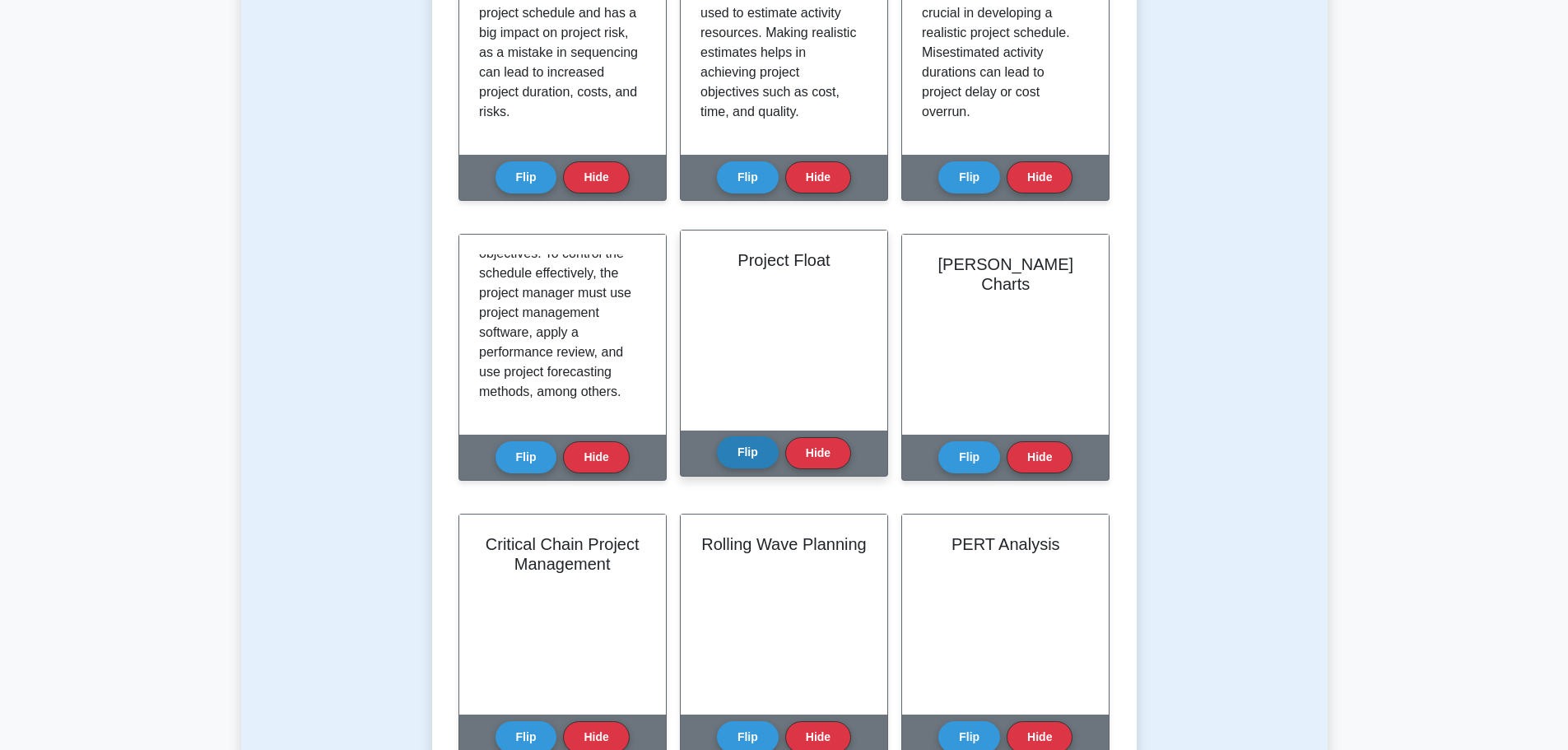
click at [743, 459] on button "Flip" at bounding box center [747, 452] width 62 height 32
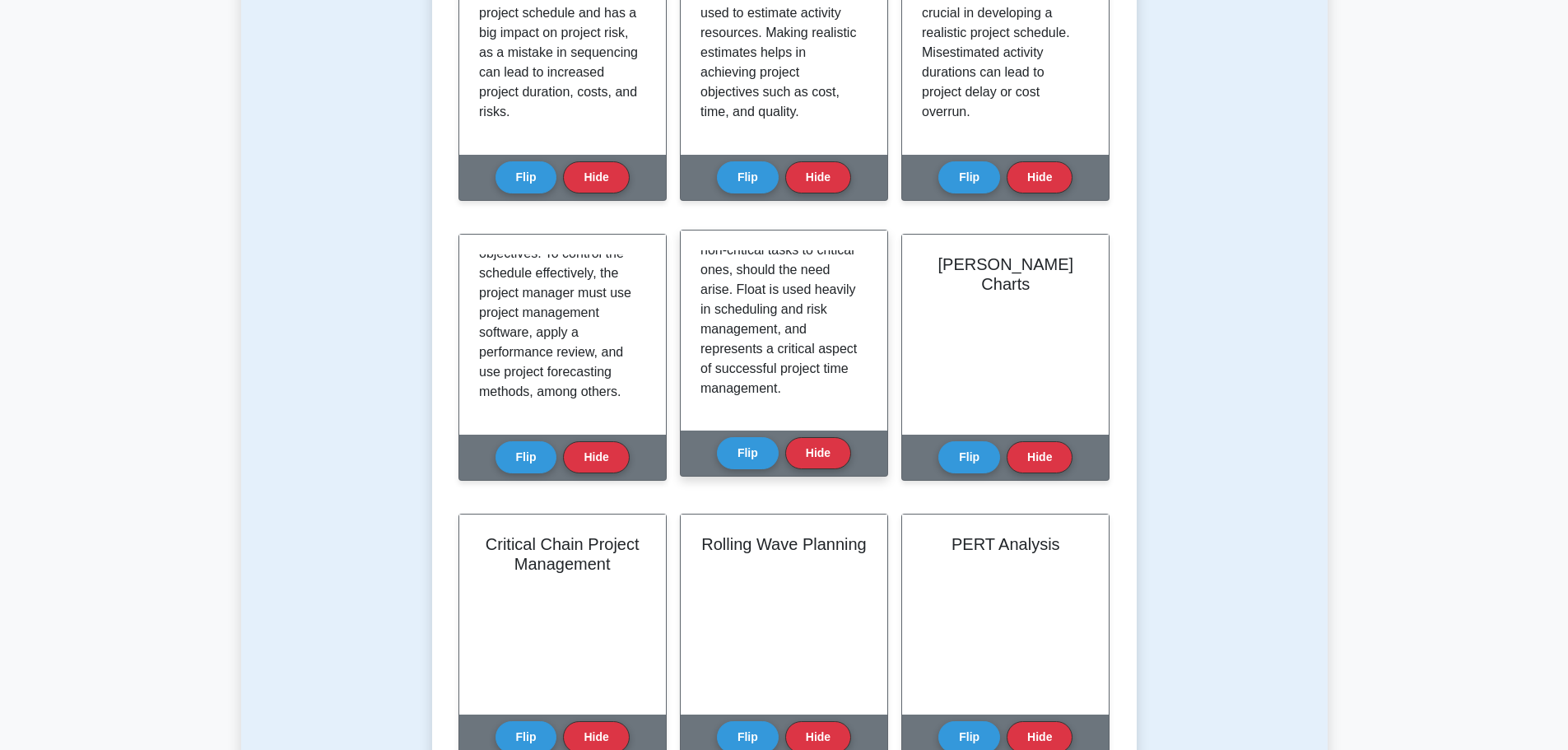
scroll to position [267, 0]
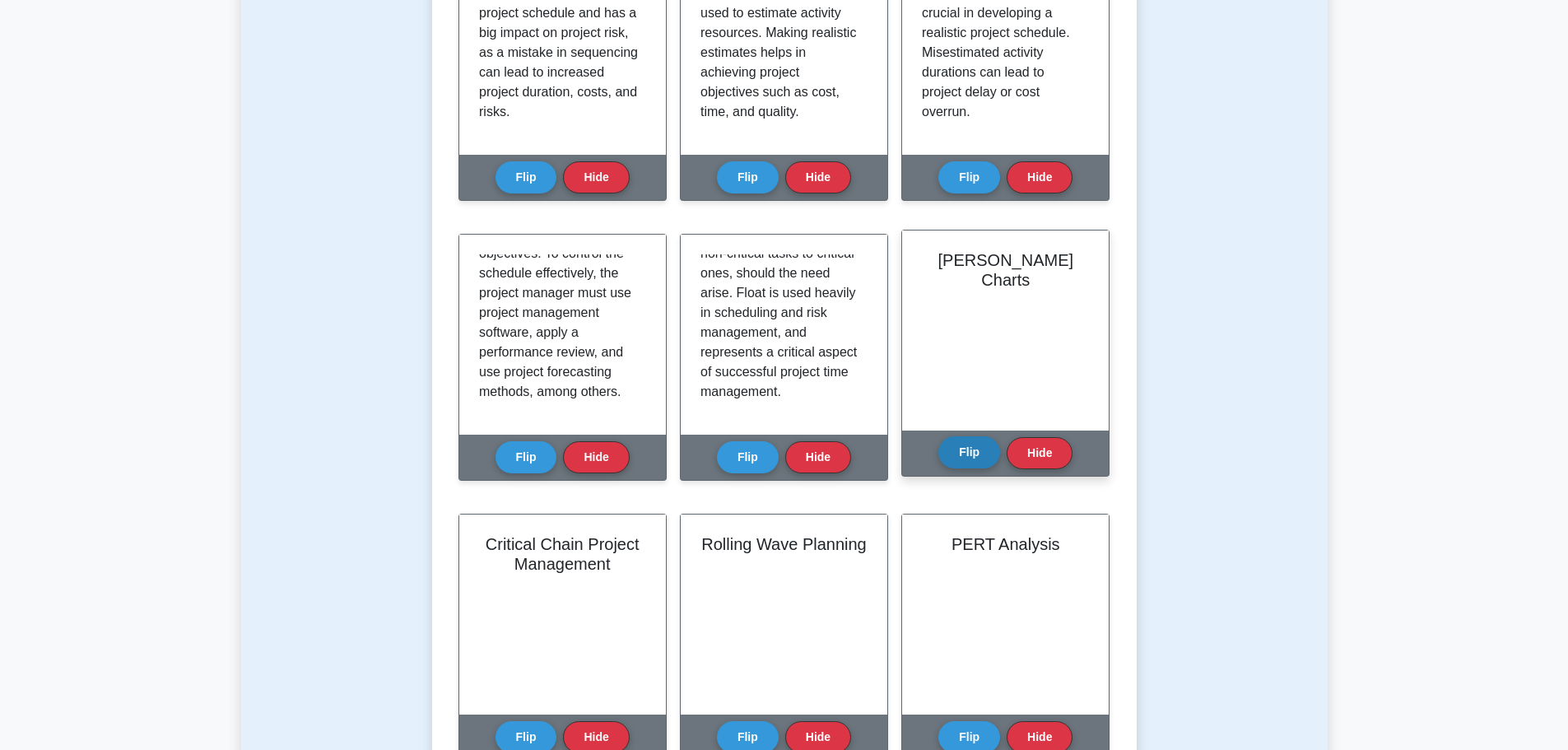
click at [941, 448] on button "Flip" at bounding box center [968, 452] width 62 height 32
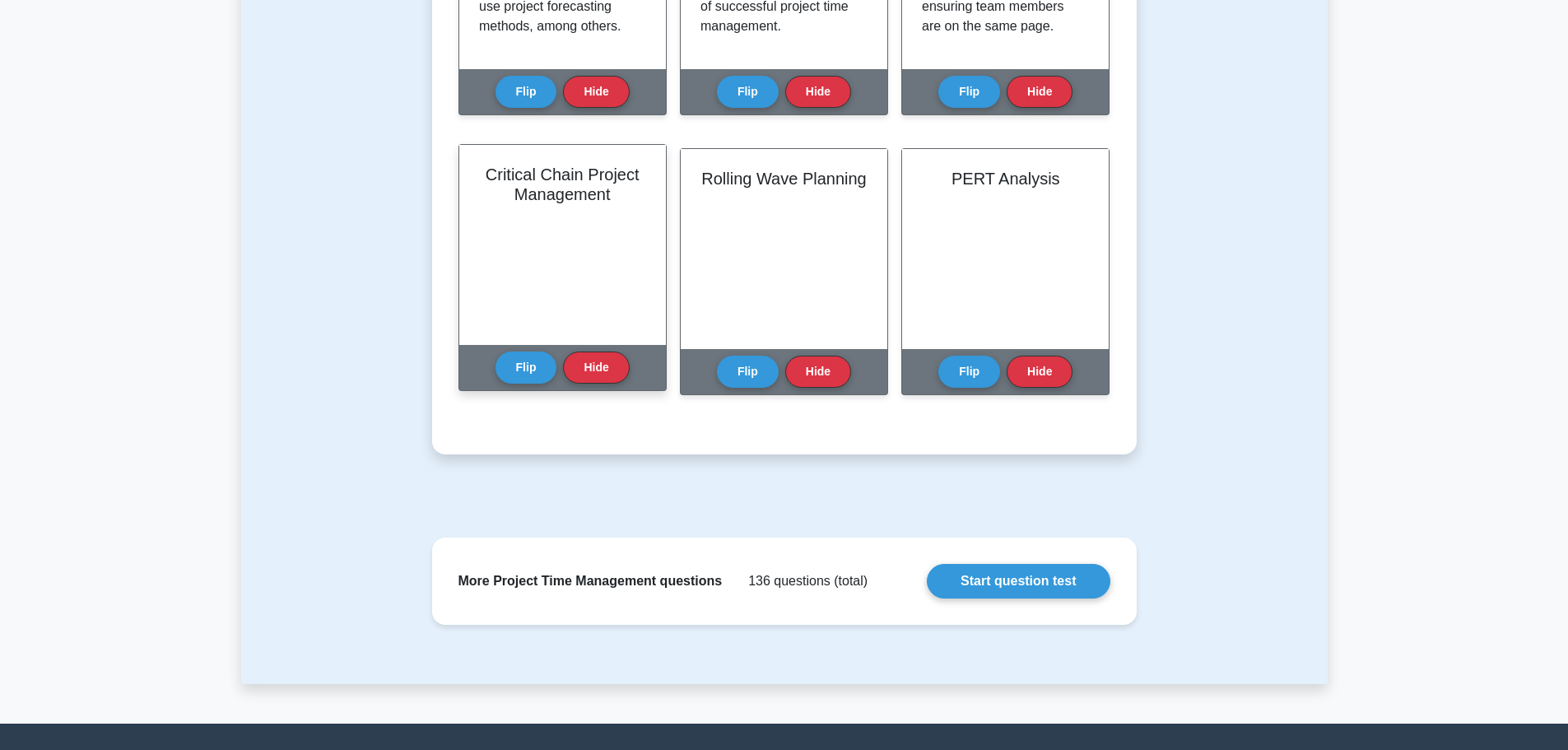
scroll to position [1153, 0]
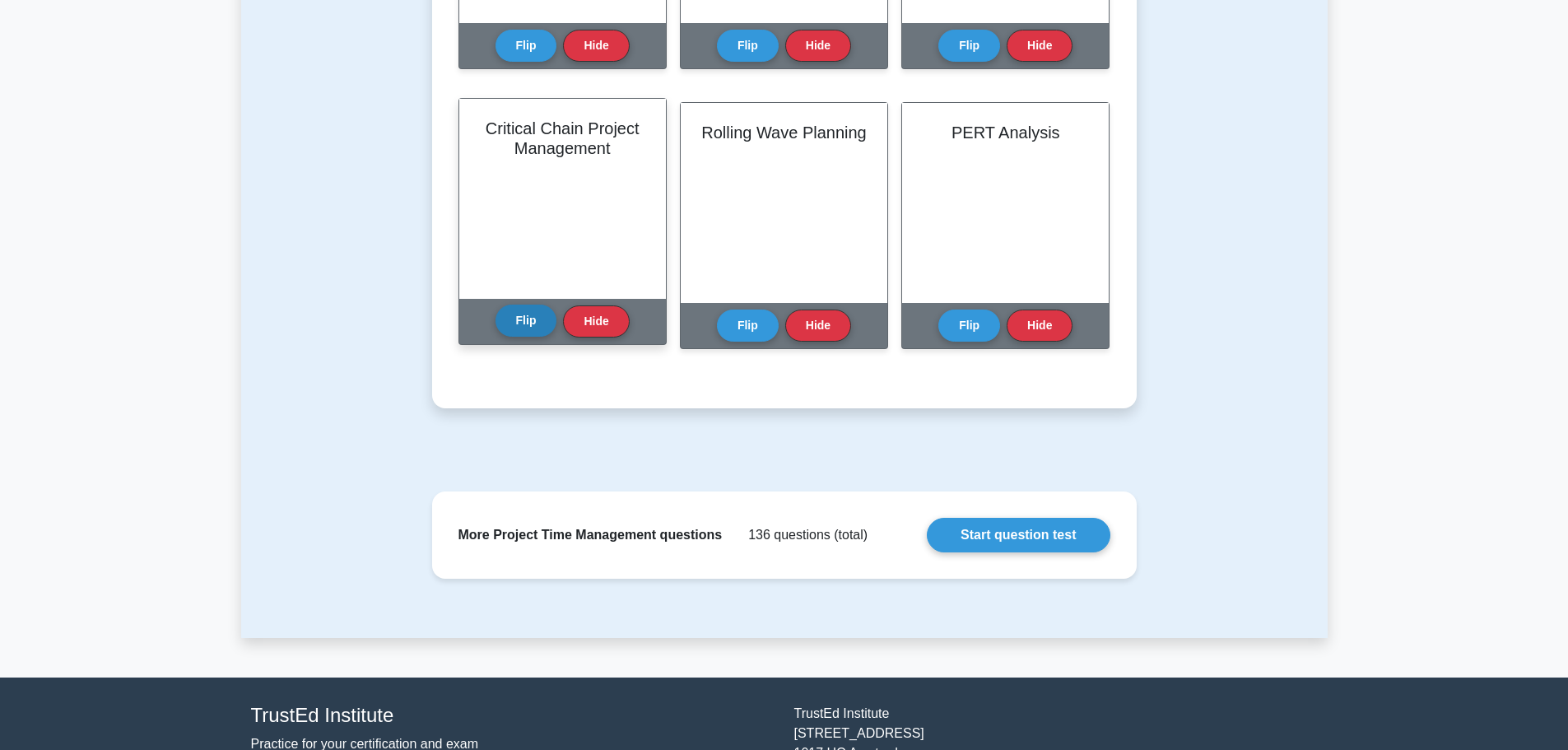
click at [516, 329] on button "Flip" at bounding box center [525, 321] width 62 height 32
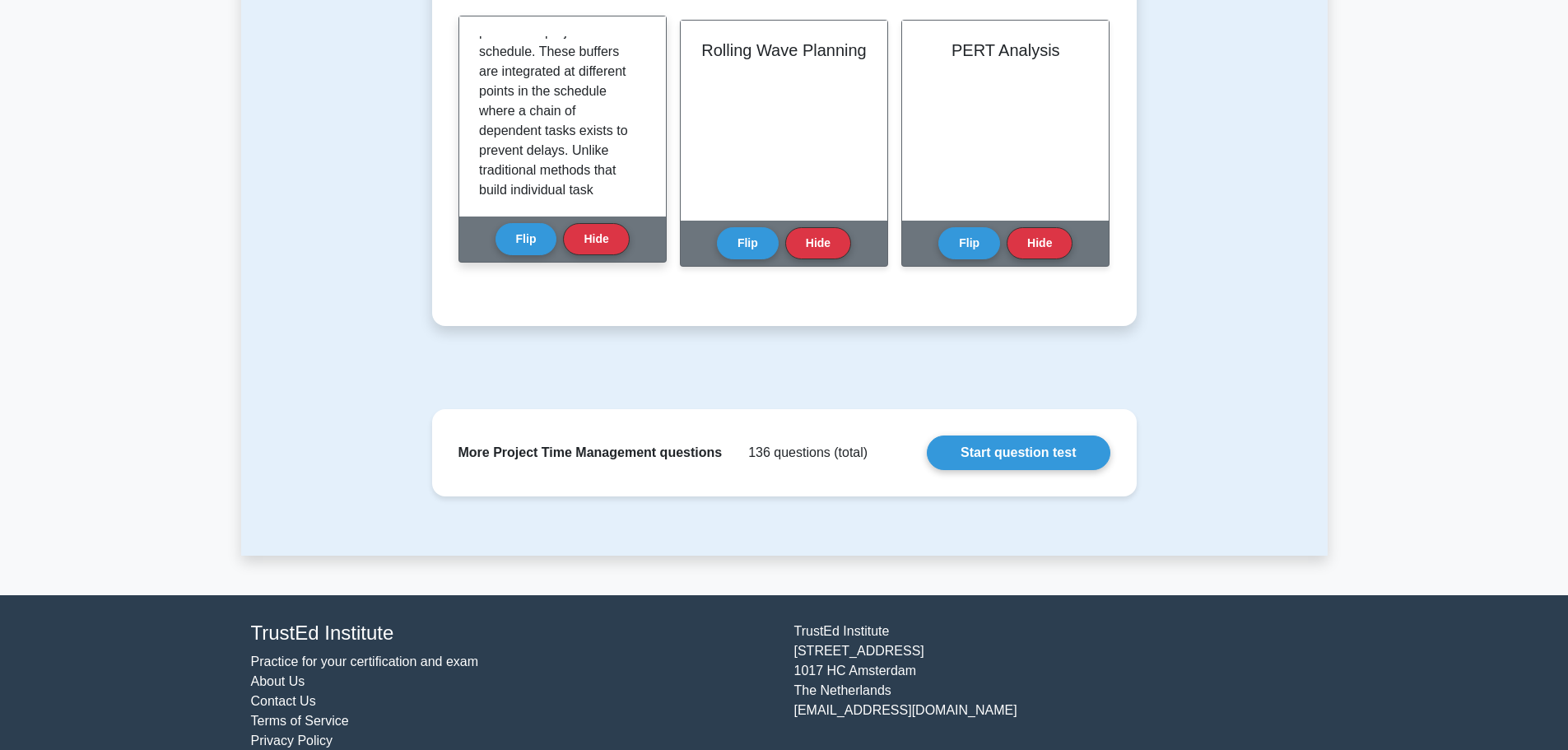
scroll to position [247, 0]
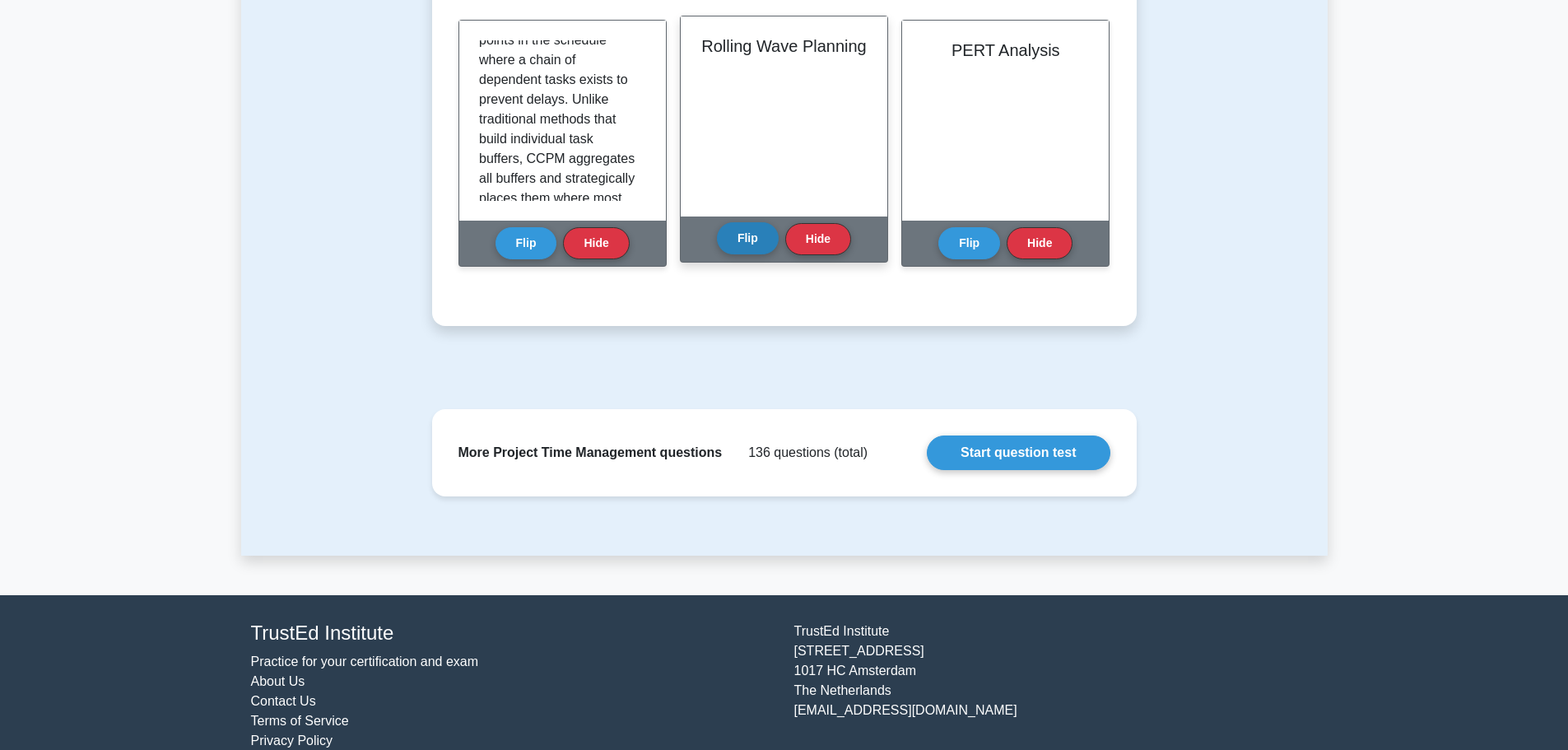
click at [738, 232] on button "Flip" at bounding box center [747, 239] width 62 height 32
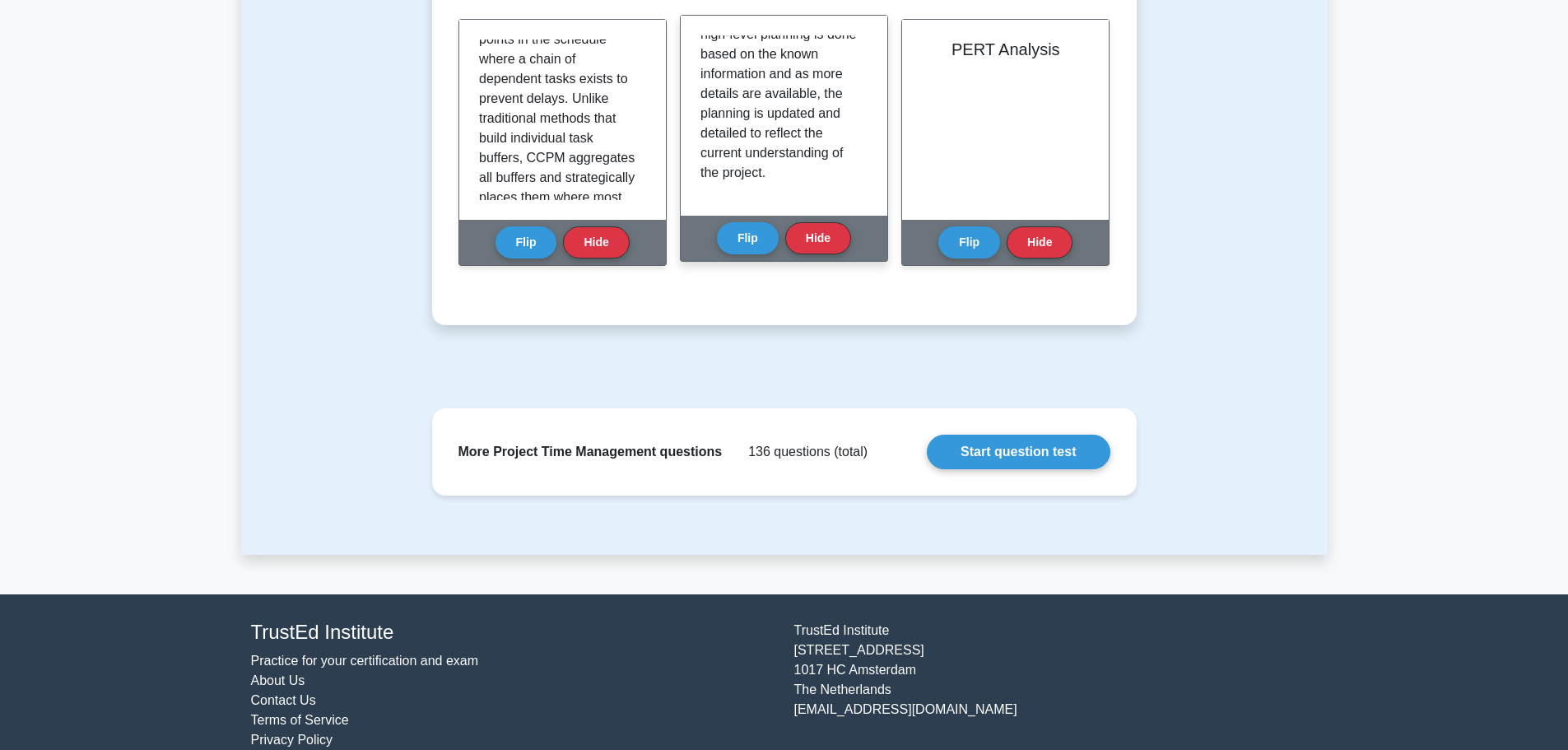
scroll to position [1262, 0]
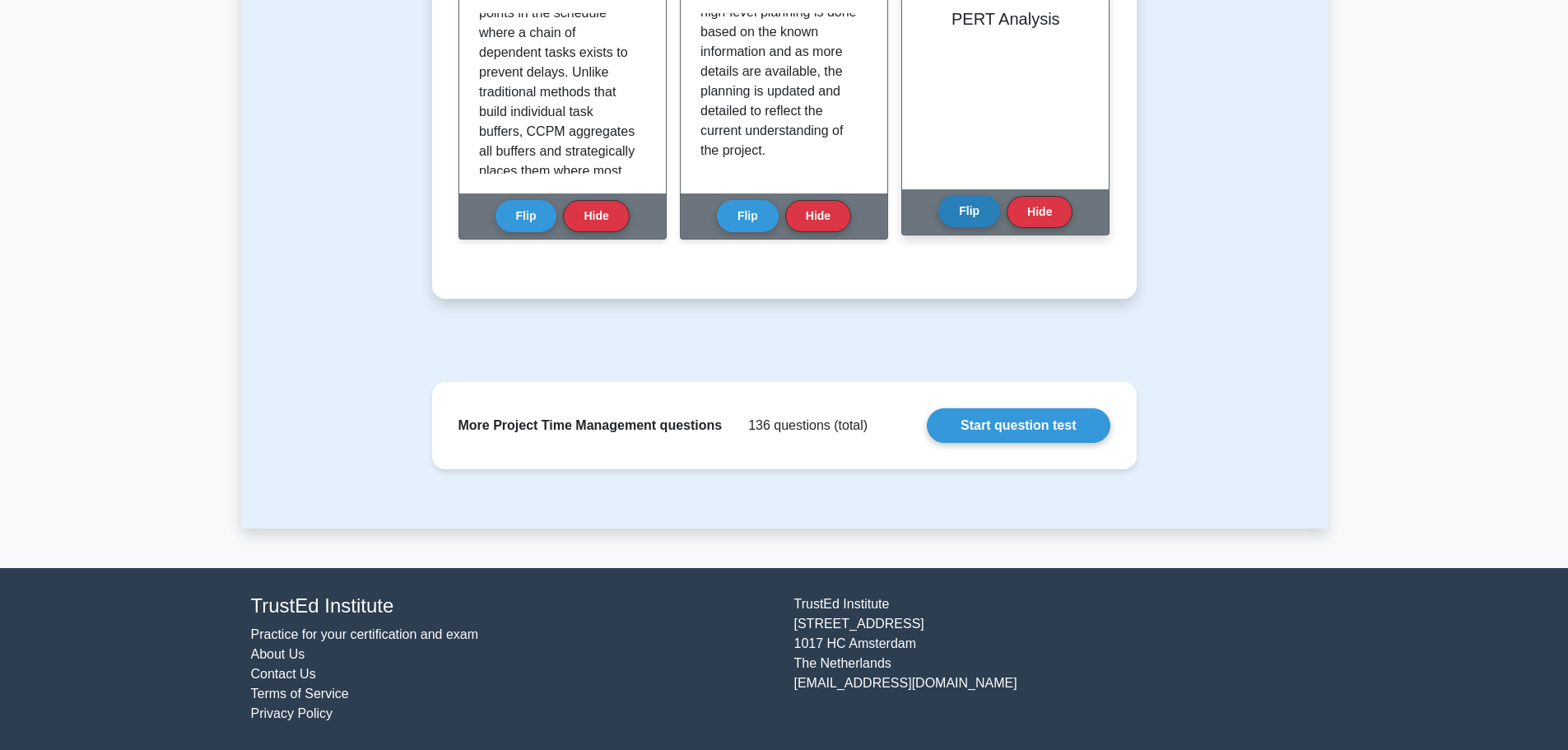
click at [963, 204] on button "Flip" at bounding box center [968, 211] width 62 height 32
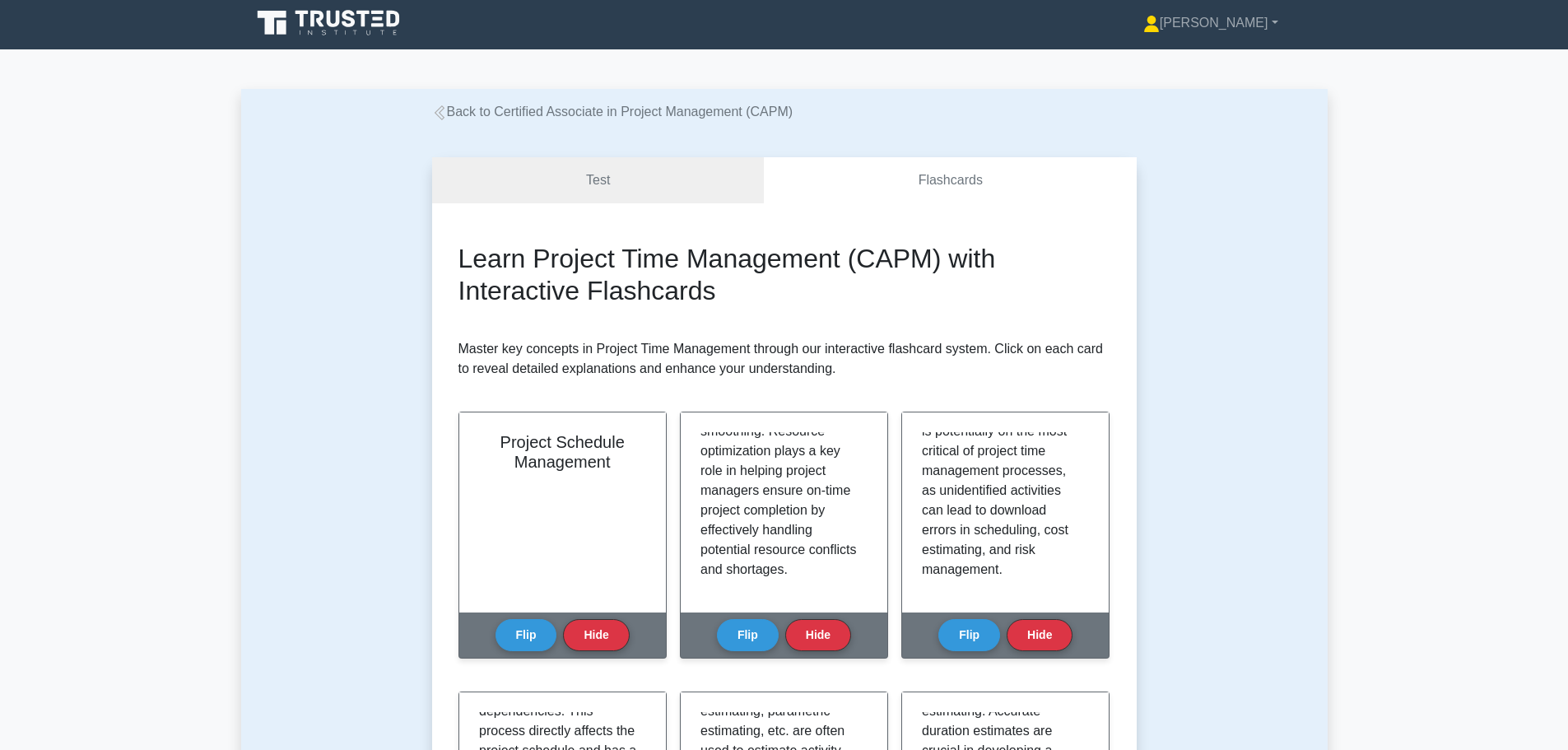
scroll to position [0, 0]
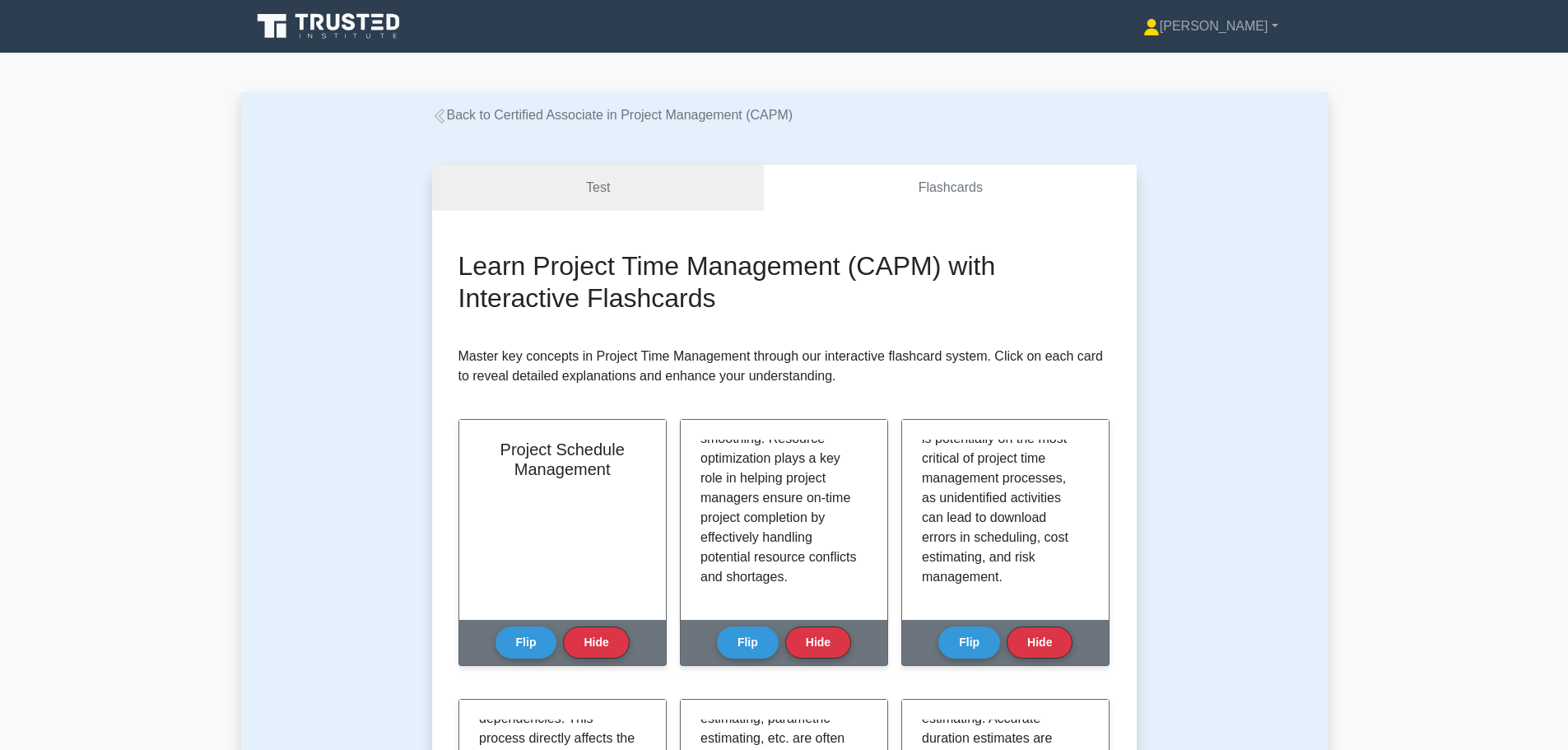
click at [731, 123] on div "Back to Certified Associate in Project Management (CAPM)" at bounding box center [784, 115] width 725 height 20
click at [660, 114] on link "Back to Certified Associate in Project Management (CAPM)" at bounding box center [613, 115] width 361 height 14
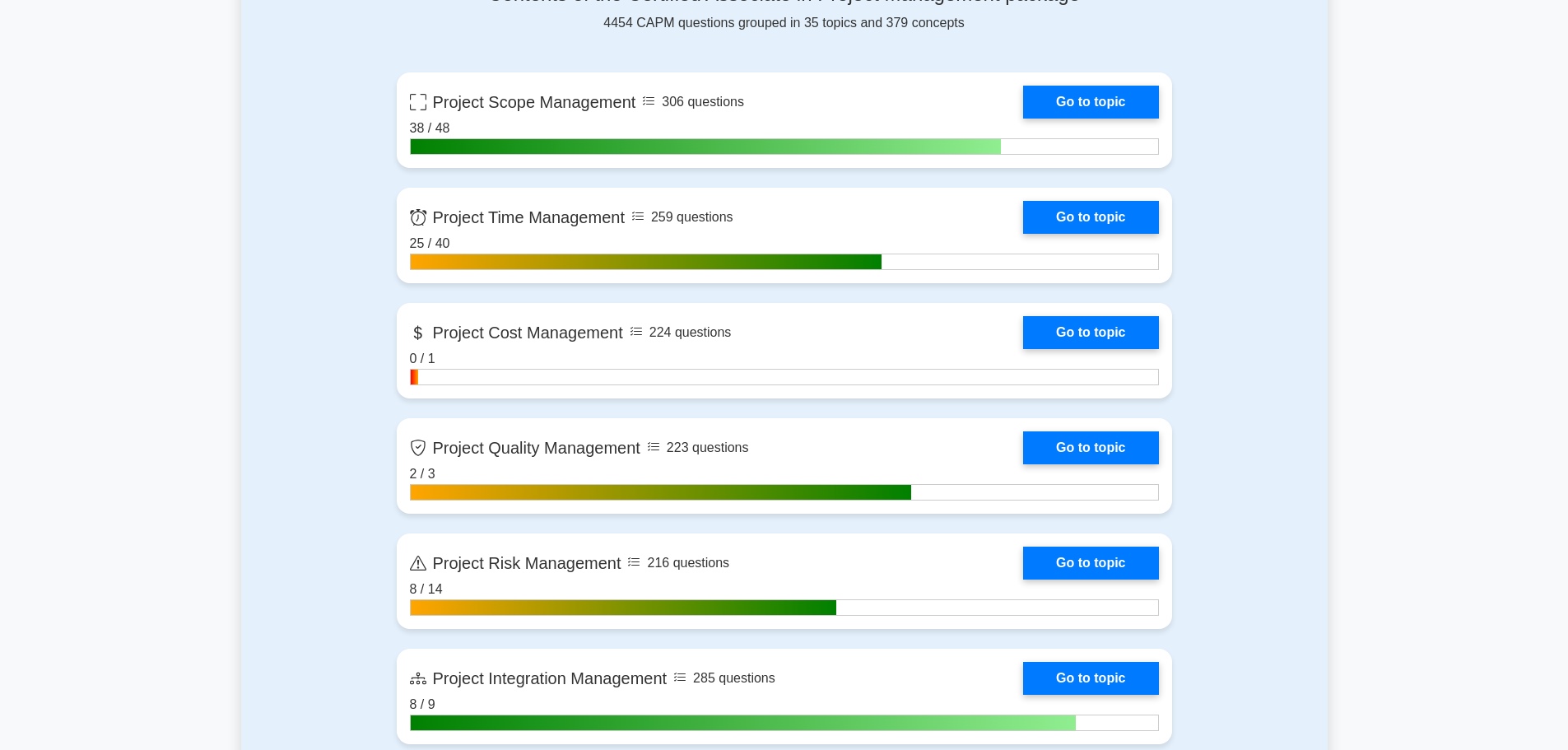
scroll to position [741, 0]
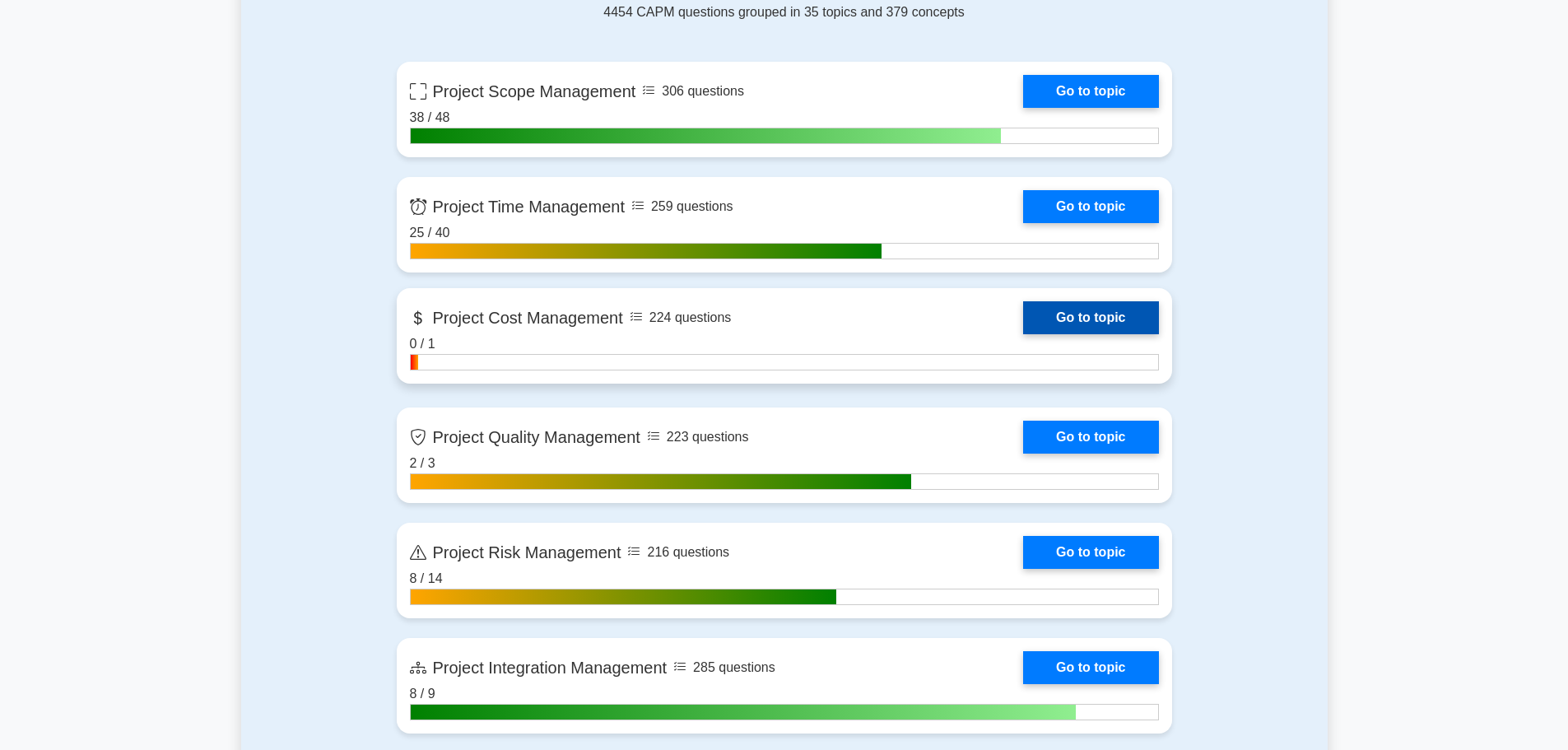
click at [1023, 326] on link "Go to topic" at bounding box center [1090, 317] width 135 height 33
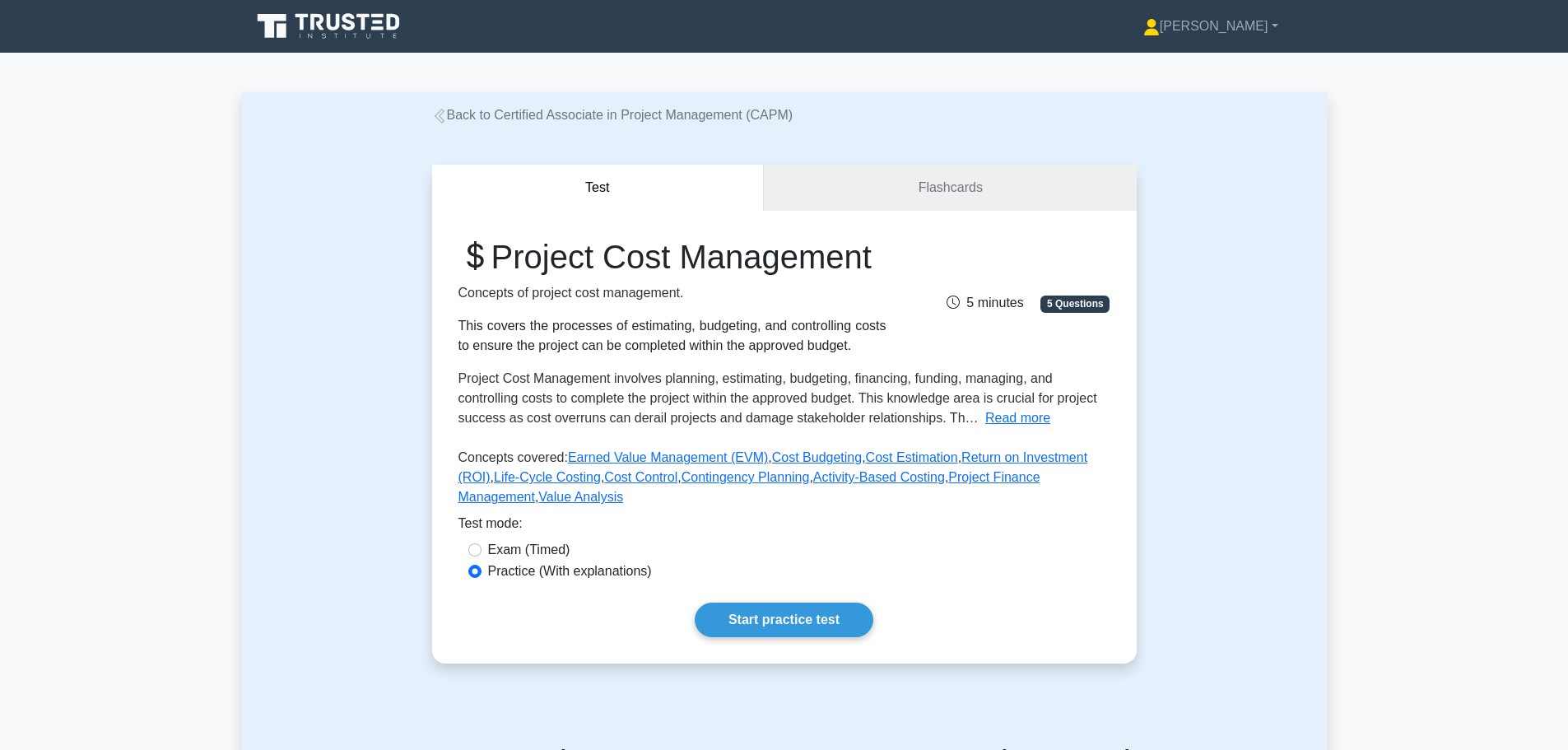
click at [286, 274] on div "Test Flashcards Project Cost Management Concepts of project cost management. Th…" at bounding box center [784, 414] width 1086 height 578
drag, startPoint x: 286, startPoint y: 274, endPoint x: 247, endPoint y: 4, distance: 272.8
click at [300, 299] on div "Test Flashcards Project Cost Management Concepts of project cost management. Th…" at bounding box center [784, 414] width 1086 height 578
click at [364, 166] on div "Test Flashcards Project Cost Management Concepts of project cost management. Th…" at bounding box center [784, 414] width 1086 height 578
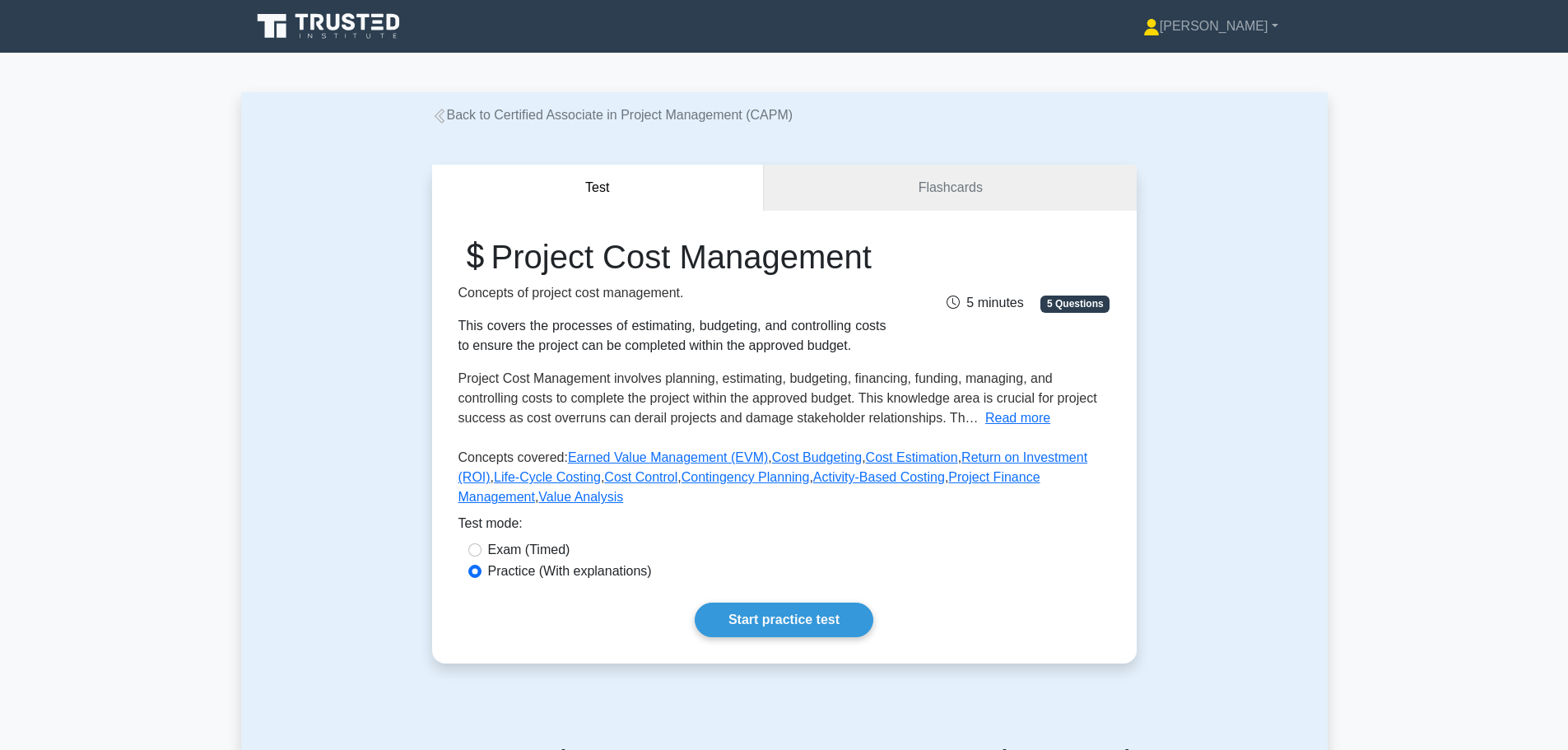
click at [372, 397] on div "Test Flashcards Project Cost Management Concepts of project cost management. Th…" at bounding box center [784, 414] width 1086 height 578
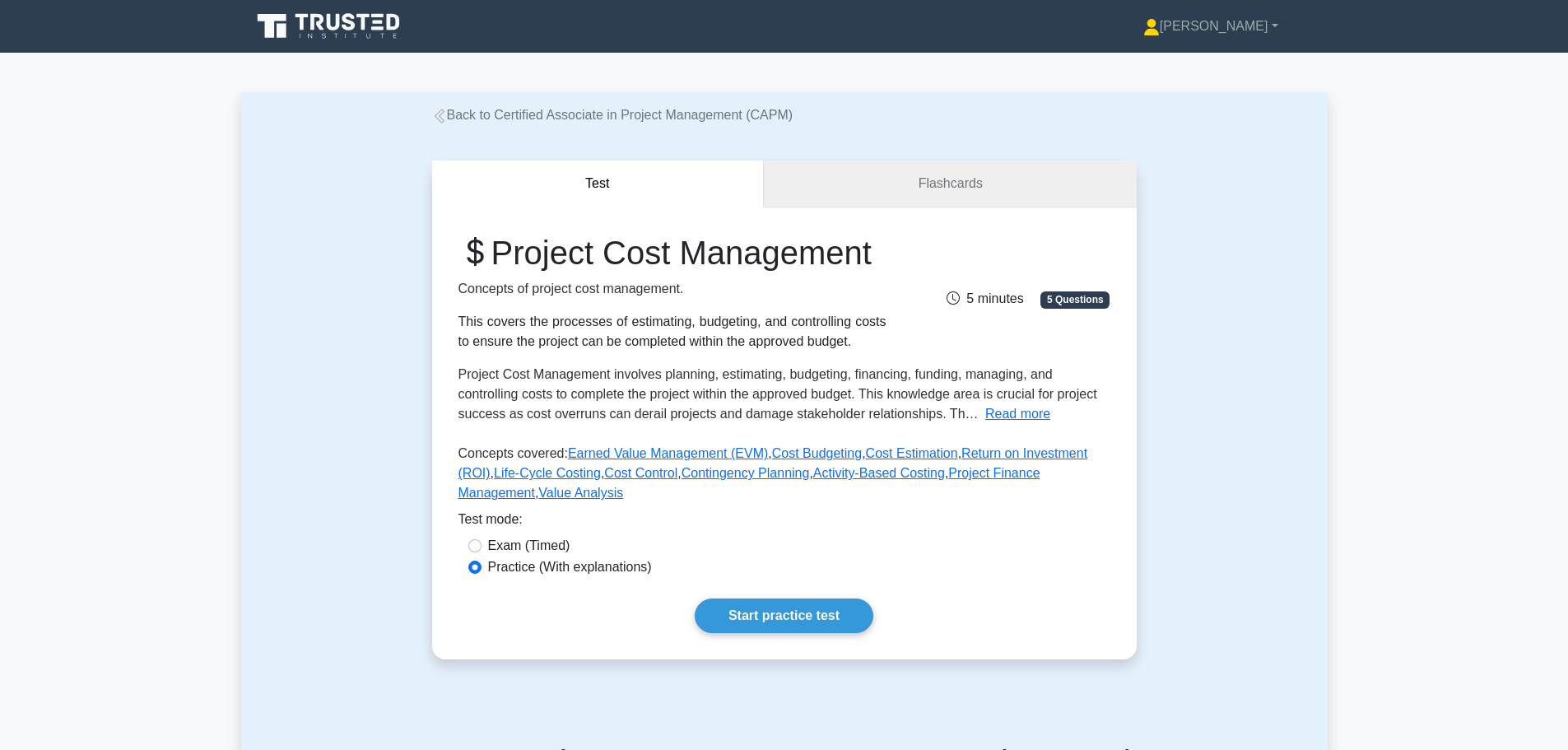
click at [883, 193] on link "Flashcards" at bounding box center [950, 184] width 372 height 47
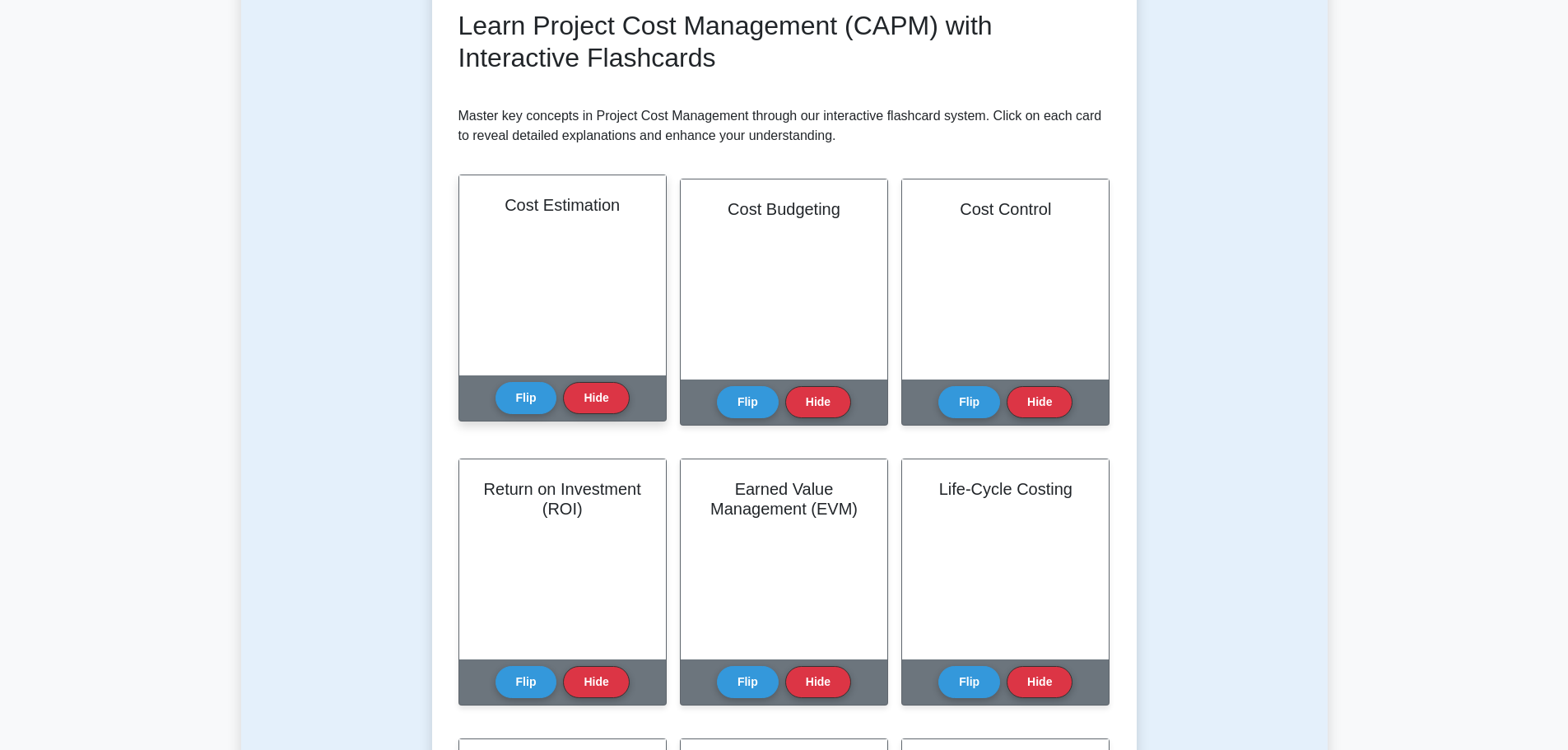
scroll to position [247, 0]
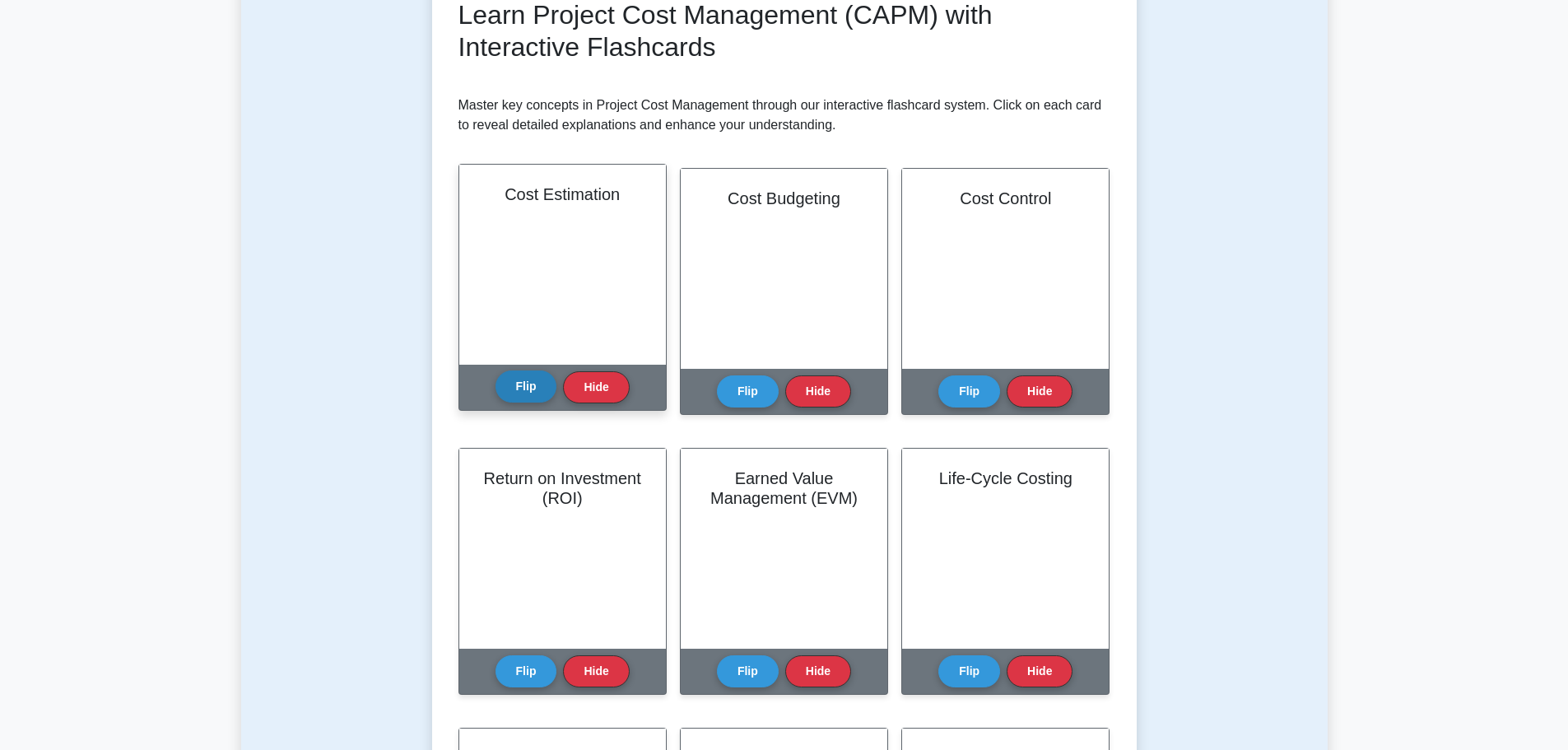
click at [524, 385] on button "Flip" at bounding box center [525, 386] width 62 height 32
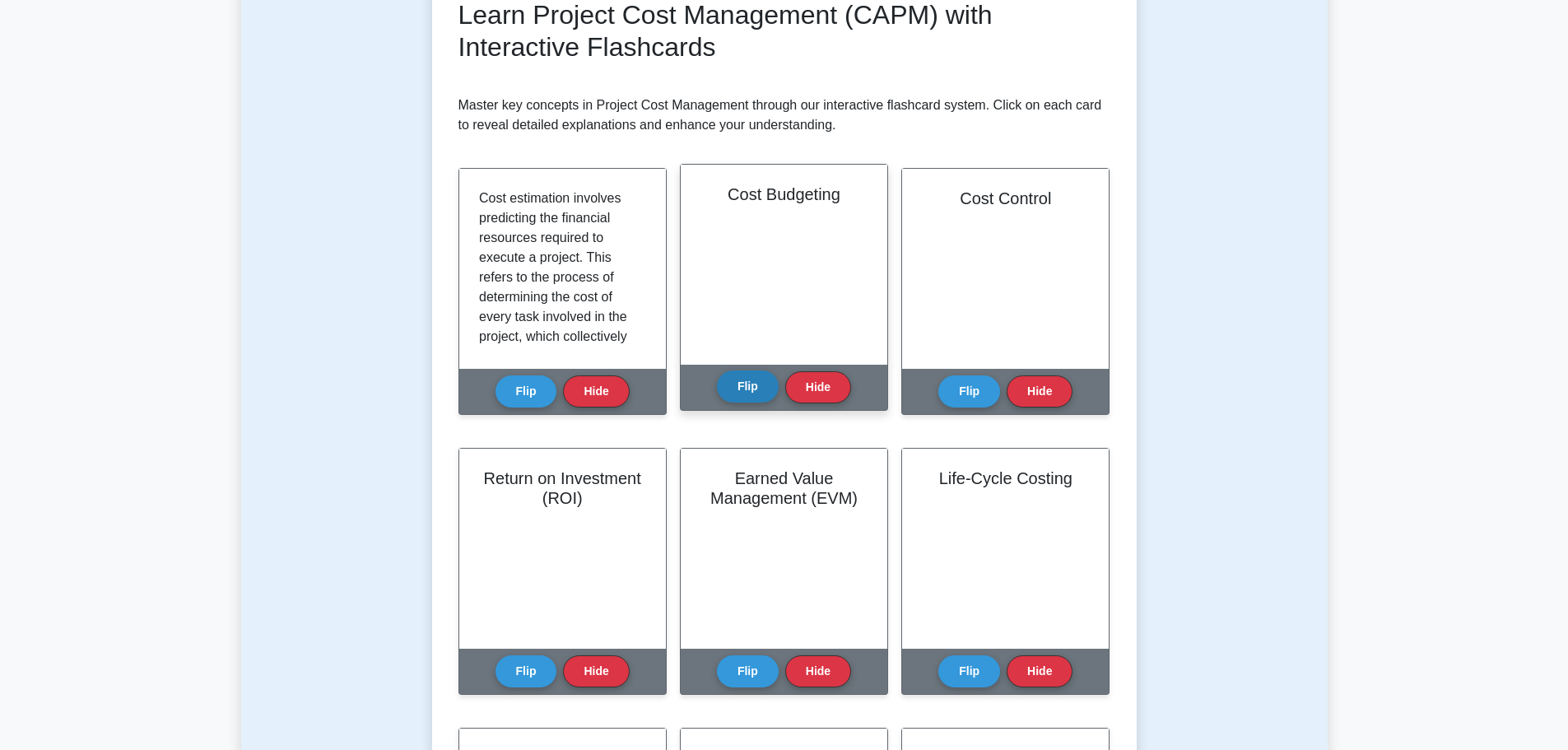
click at [752, 388] on button "Flip" at bounding box center [747, 386] width 62 height 32
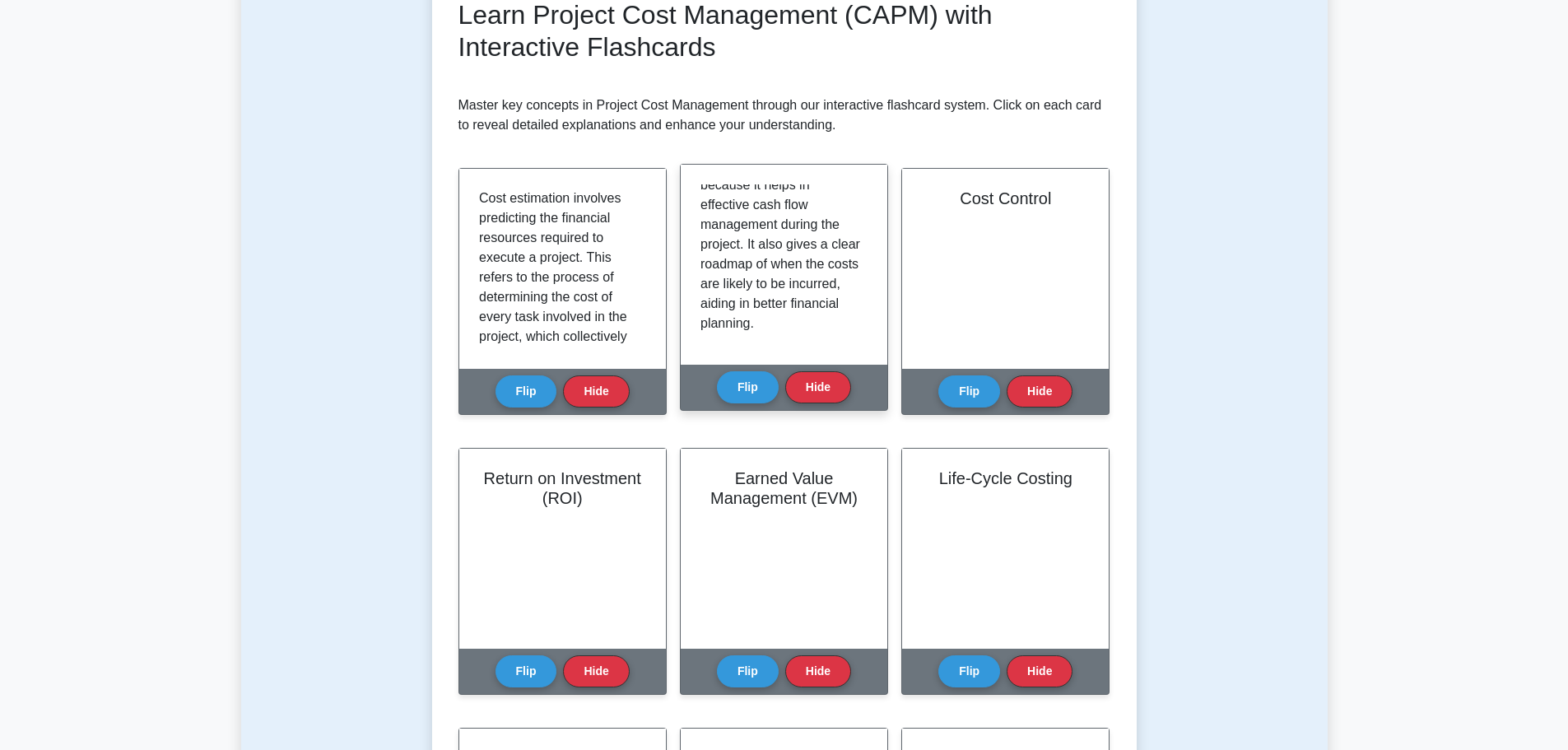
scroll to position [169, 0]
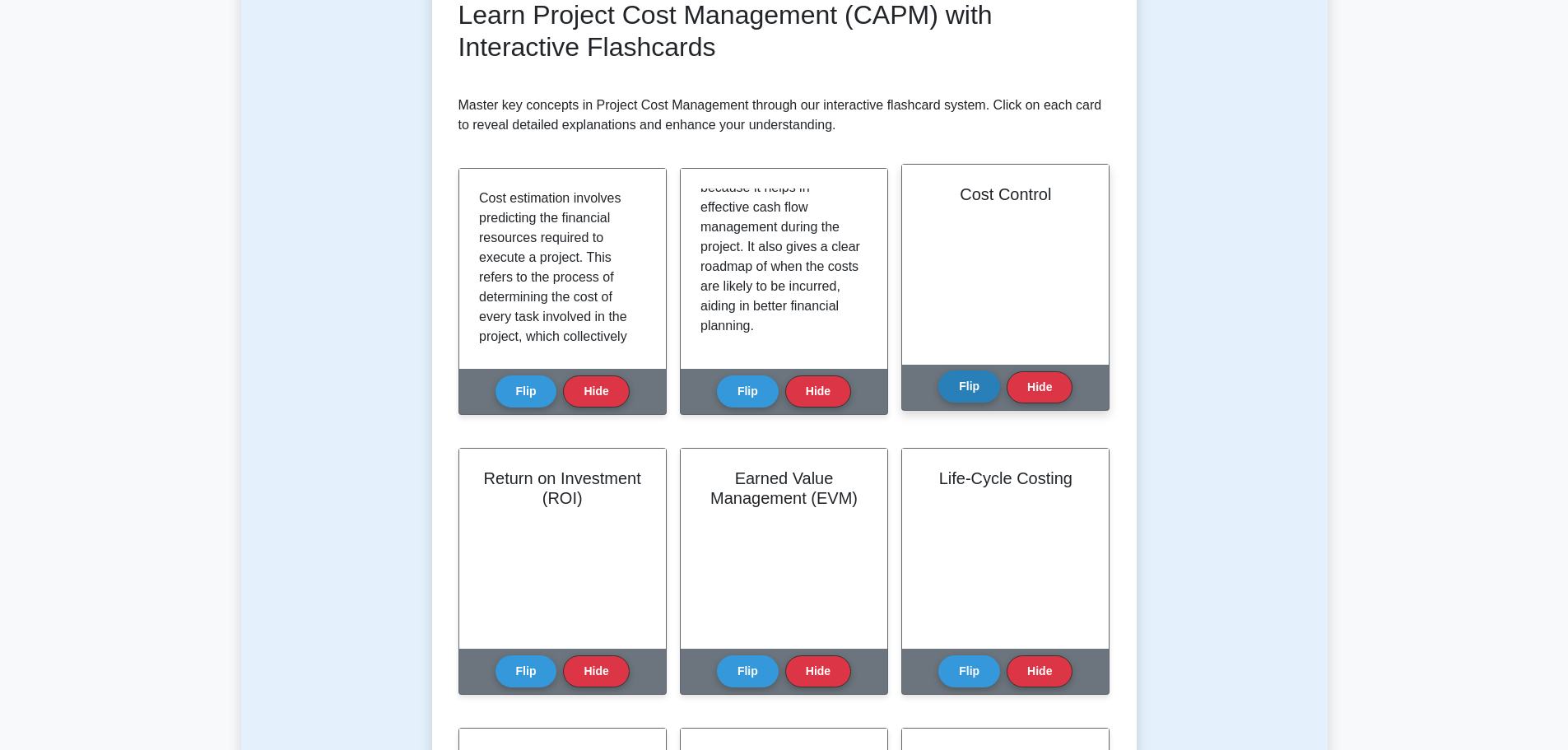
click at [977, 381] on button "Flip" at bounding box center [968, 386] width 62 height 32
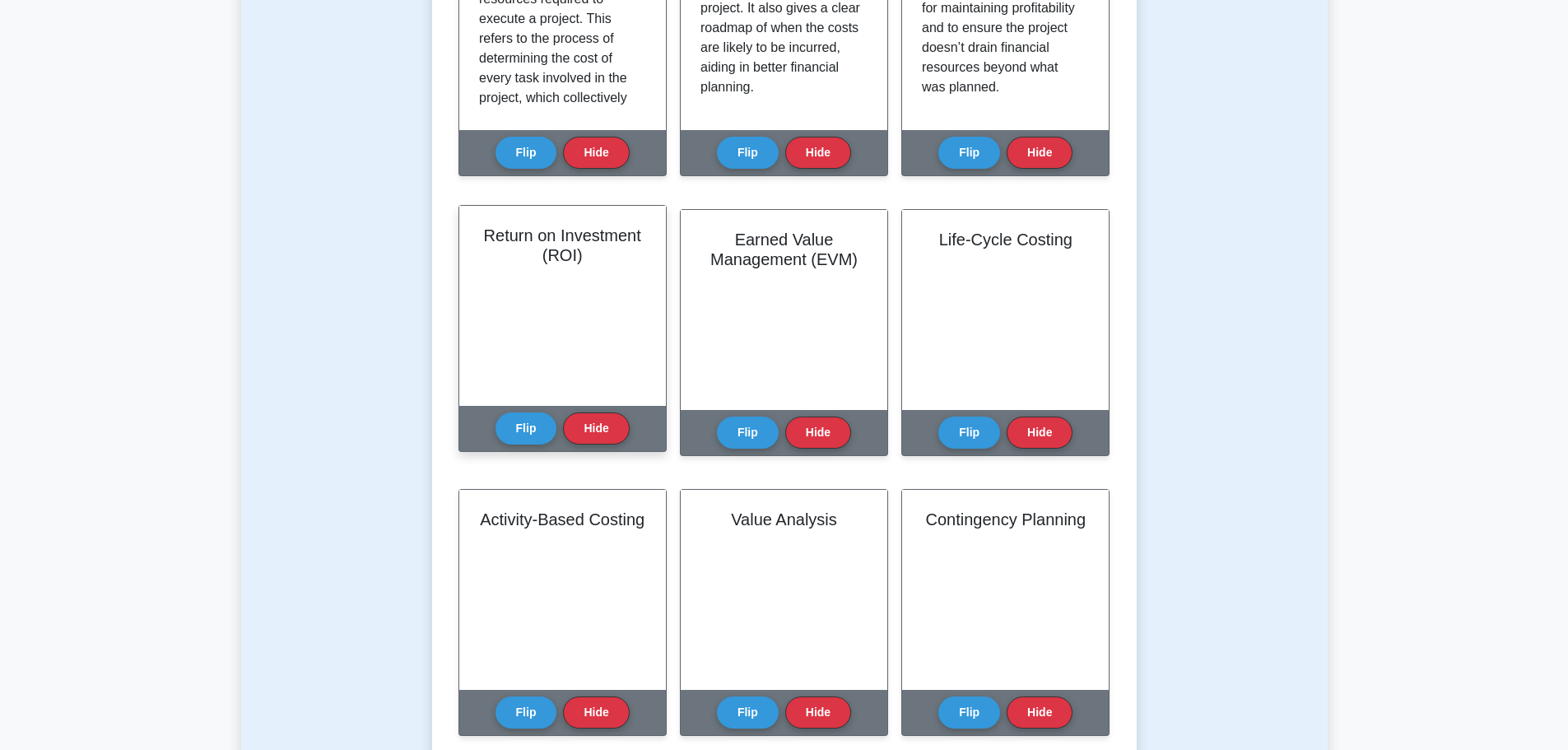
scroll to position [494, 0]
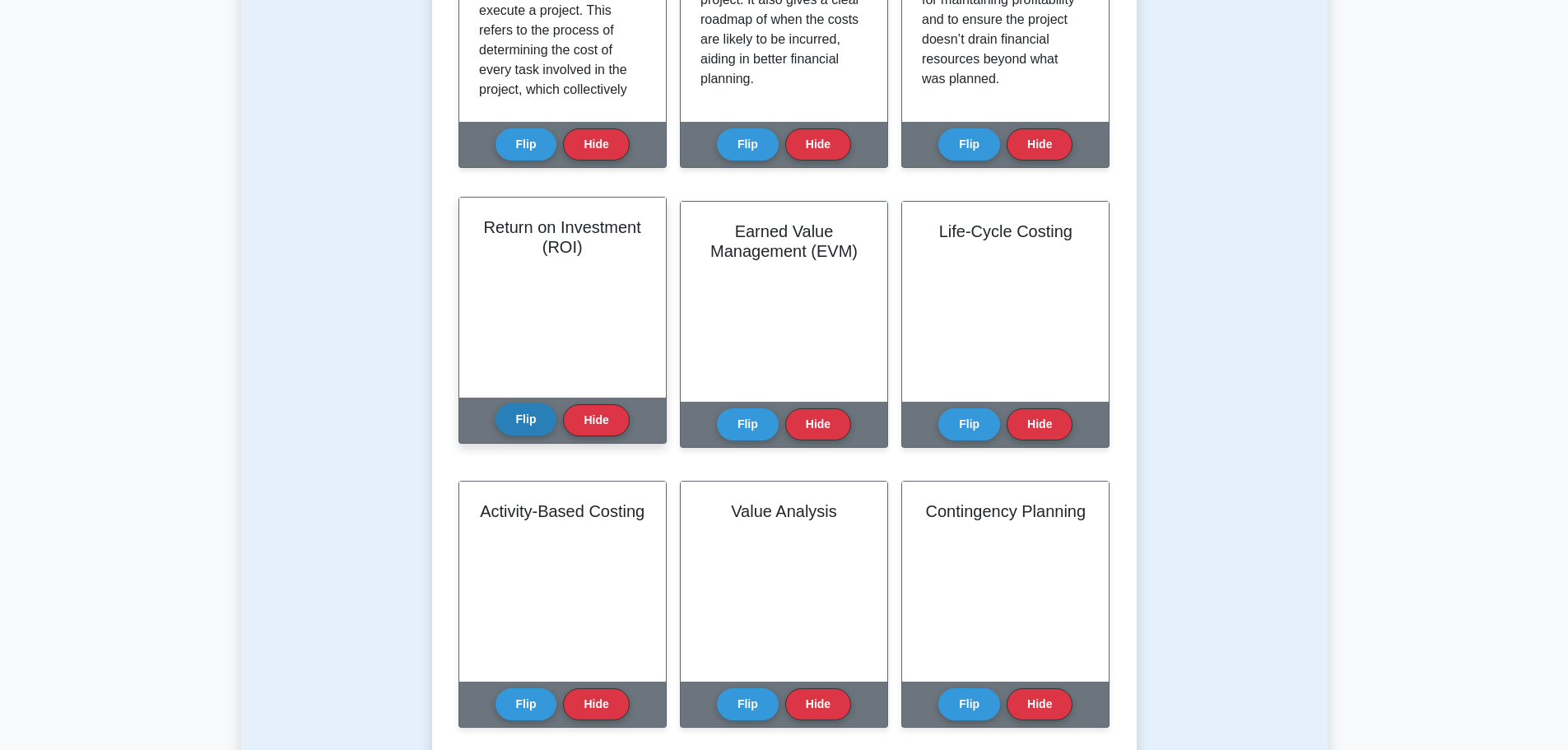
click at [512, 415] on button "Flip" at bounding box center [525, 419] width 62 height 32
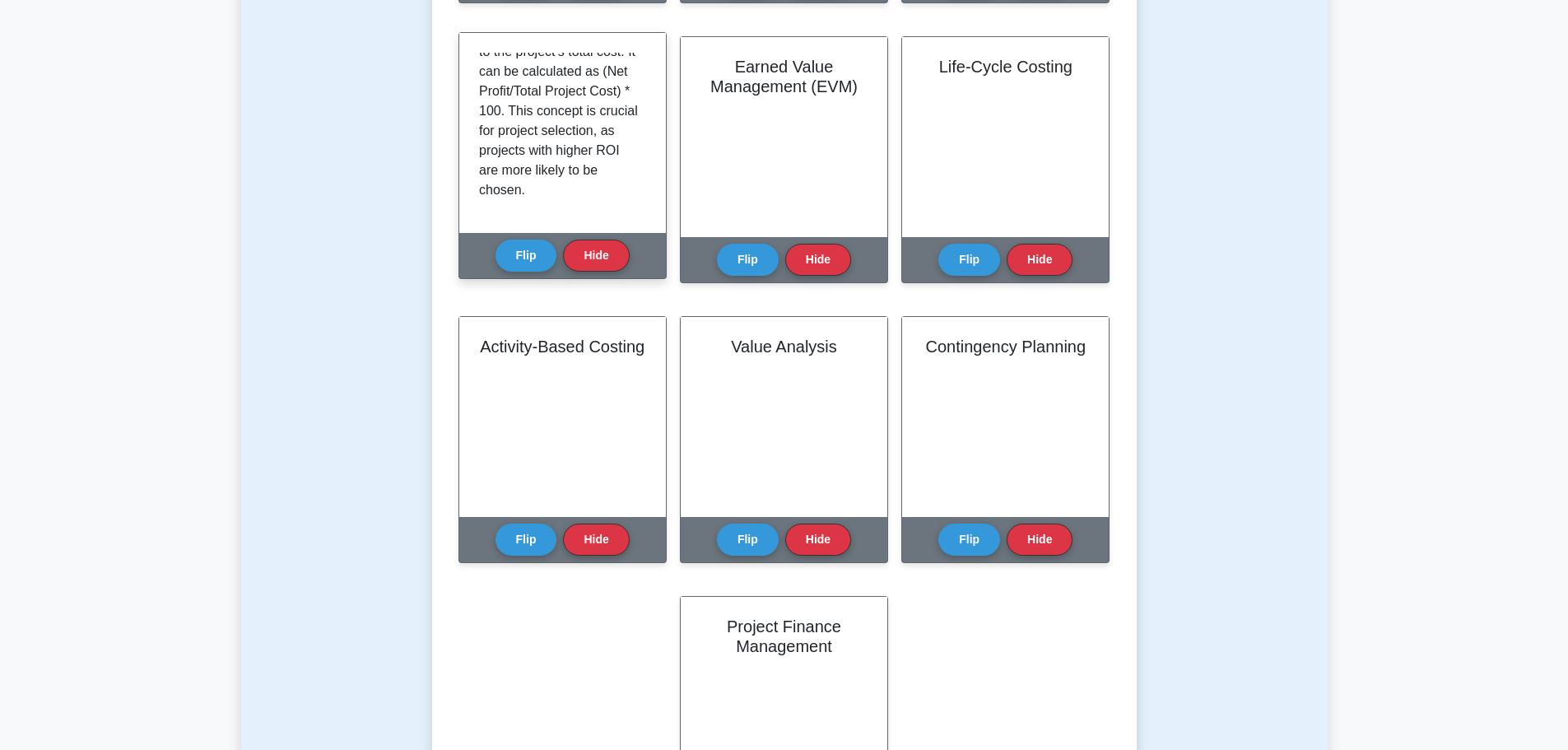
scroll to position [169, 0]
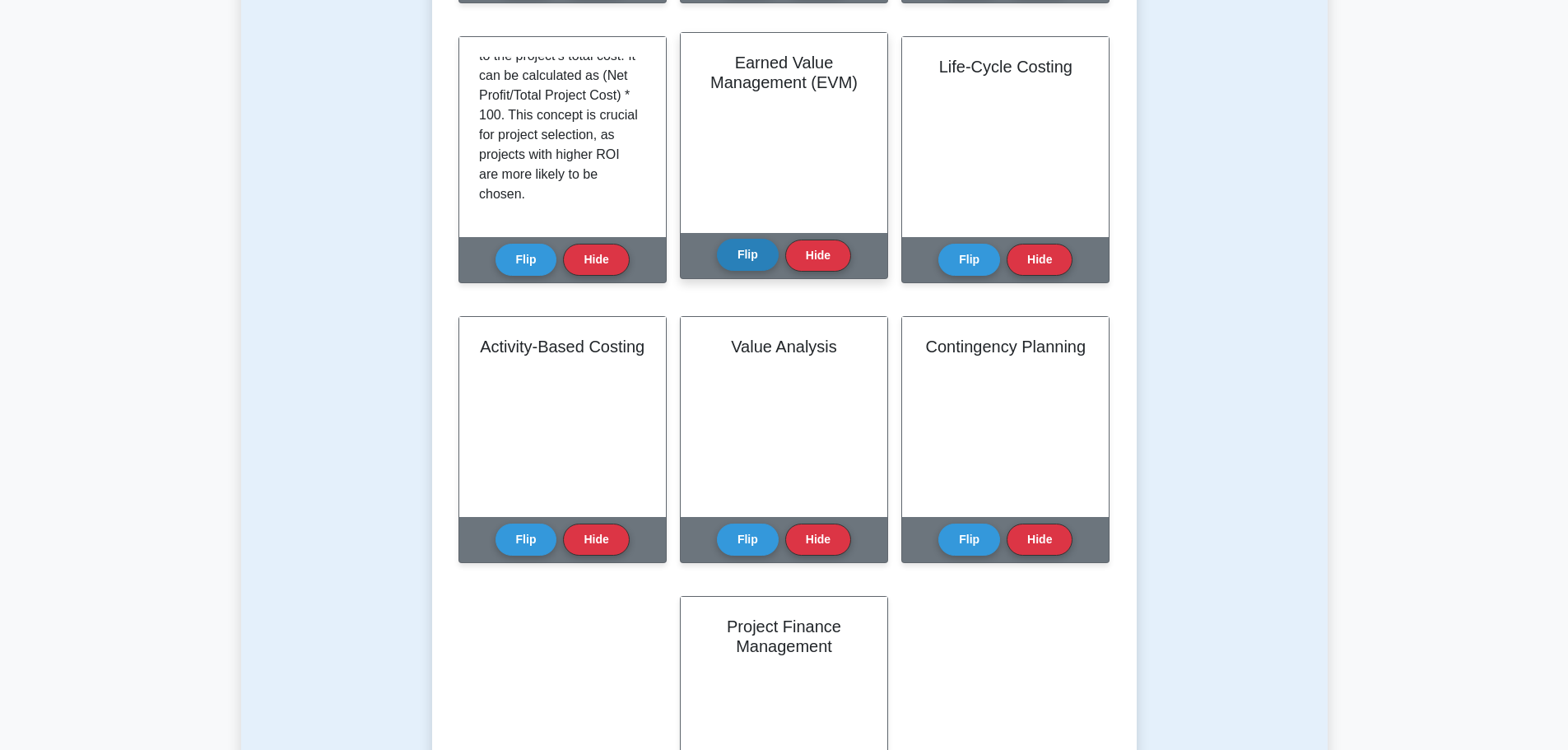
click at [758, 249] on button "Flip" at bounding box center [747, 255] width 62 height 32
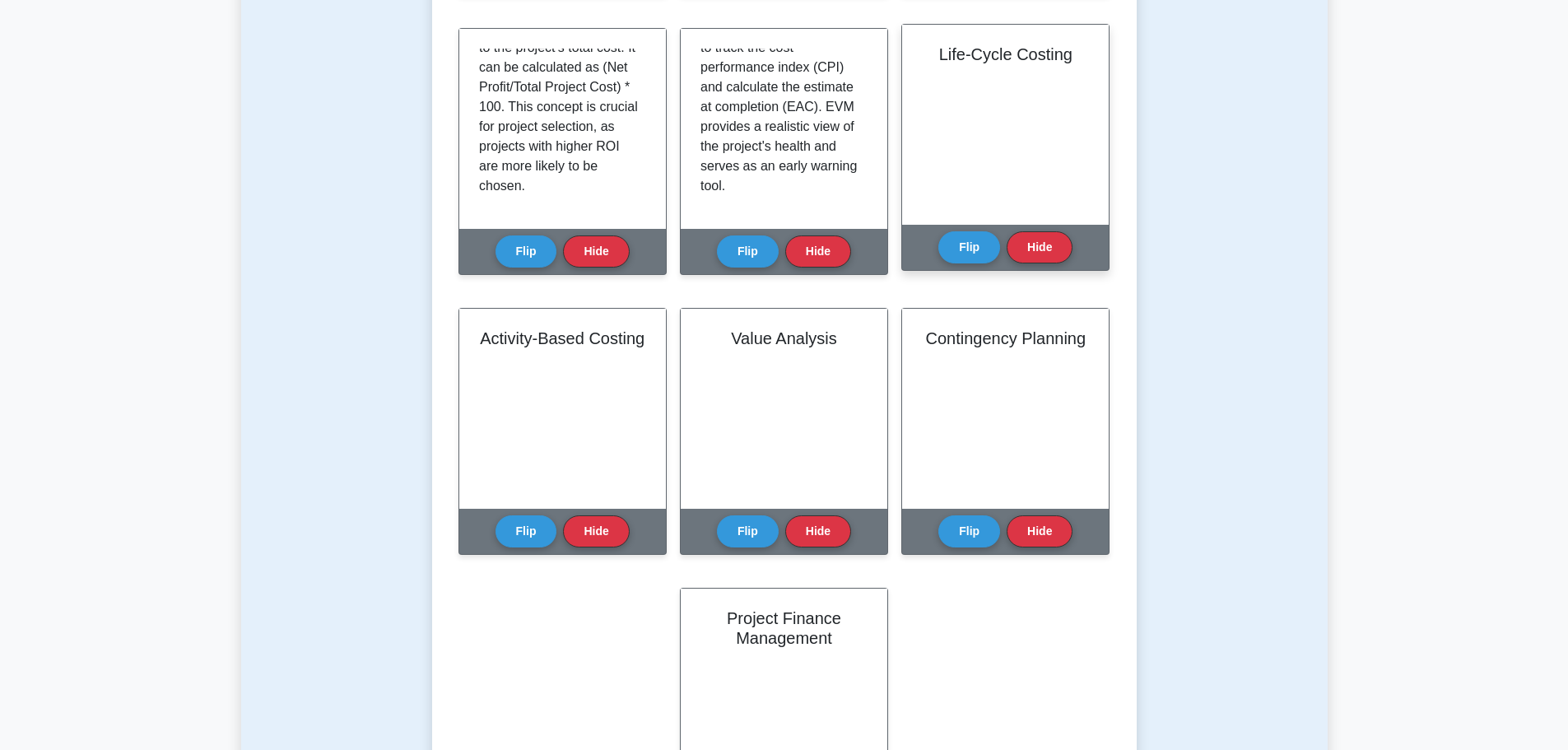
scroll to position [659, 0]
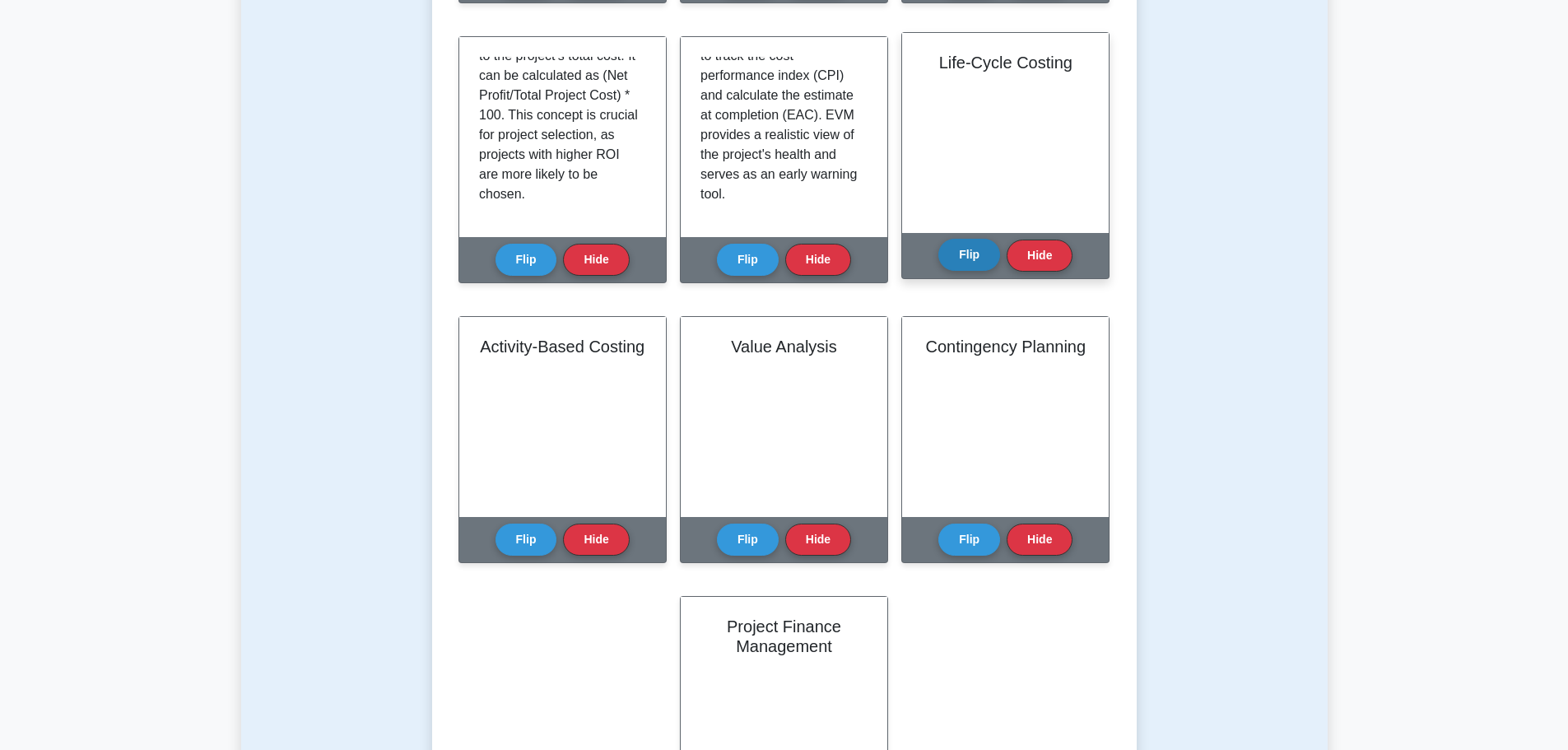
click at [978, 255] on button "Flip" at bounding box center [968, 255] width 62 height 32
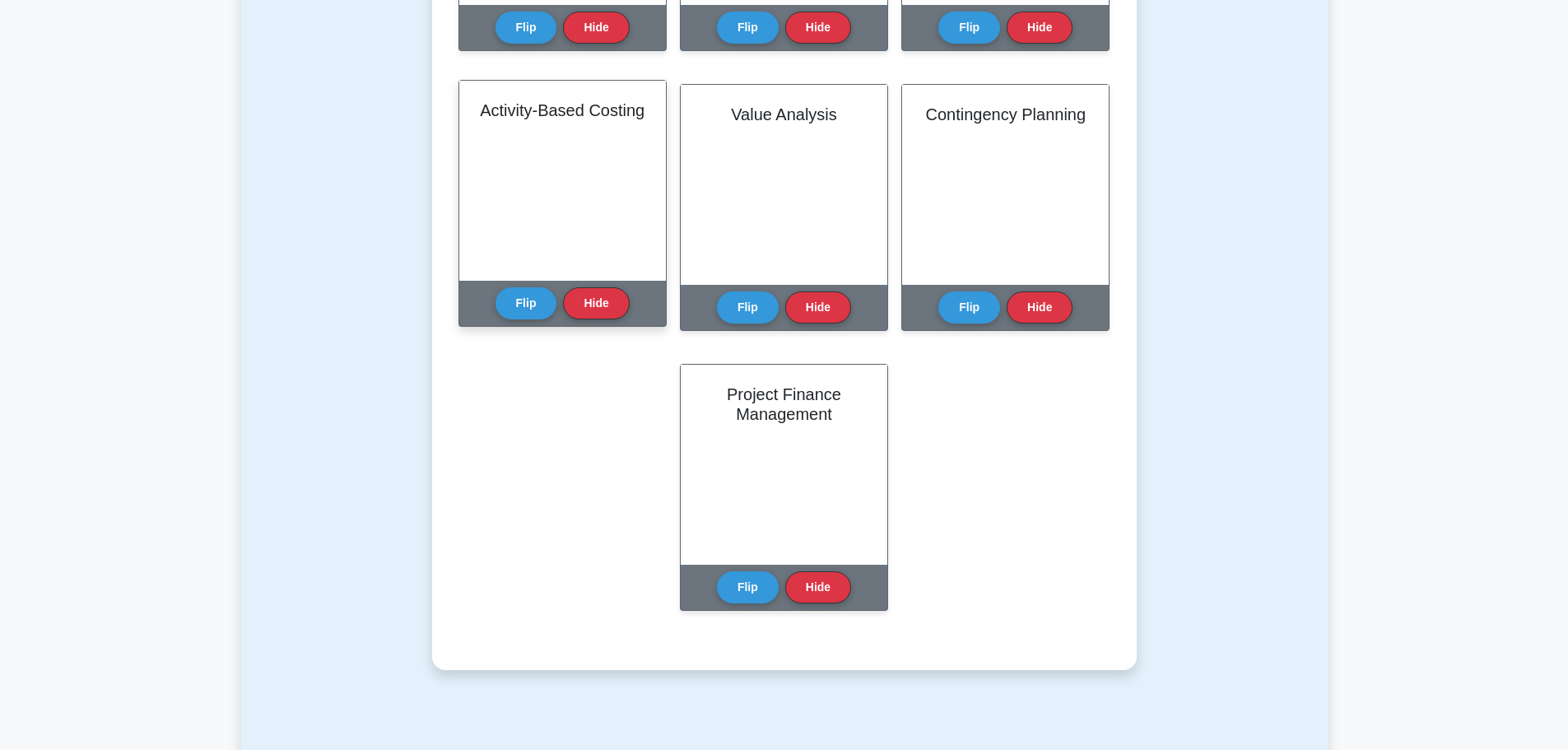
scroll to position [906, 0]
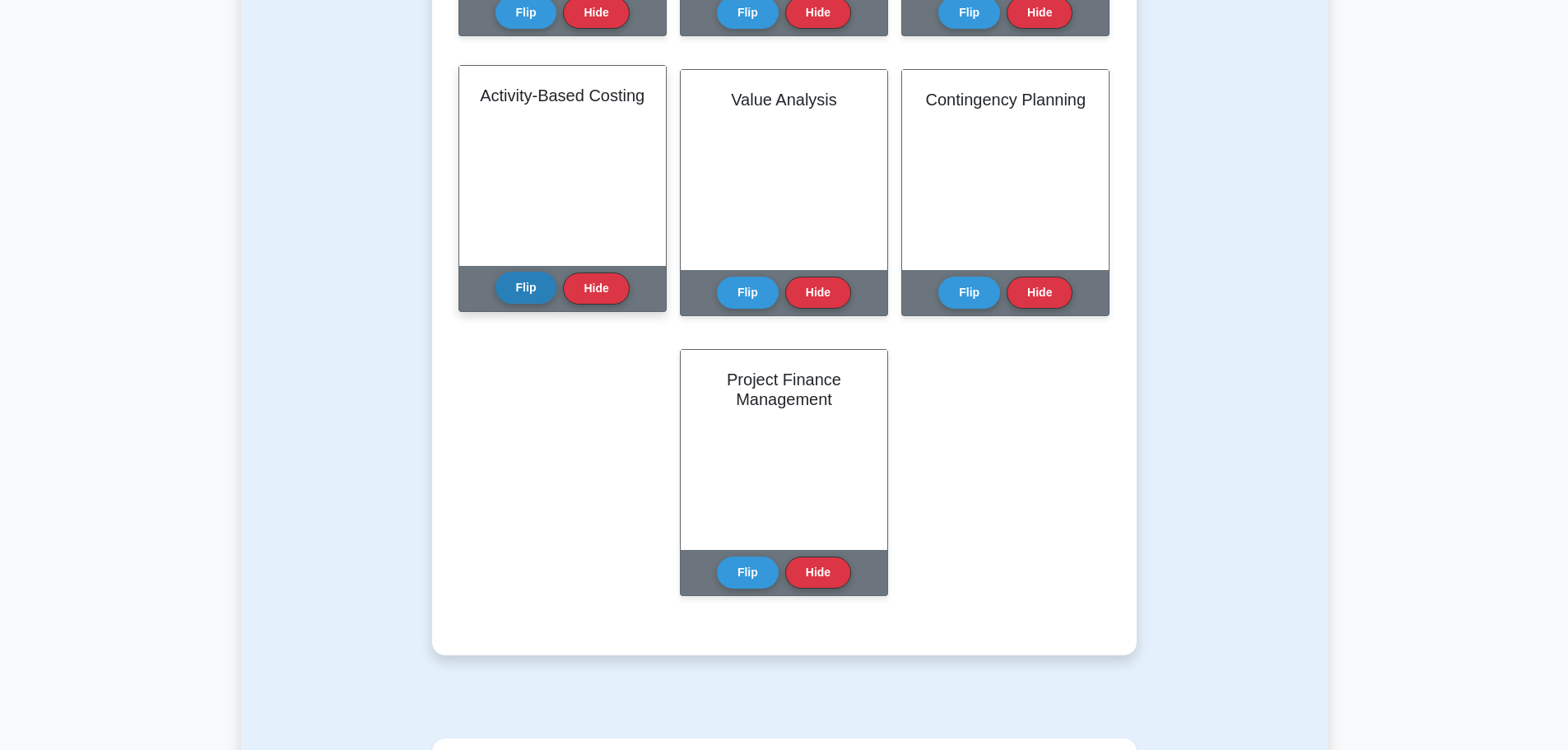
click at [505, 287] on button "Flip" at bounding box center [525, 288] width 62 height 32
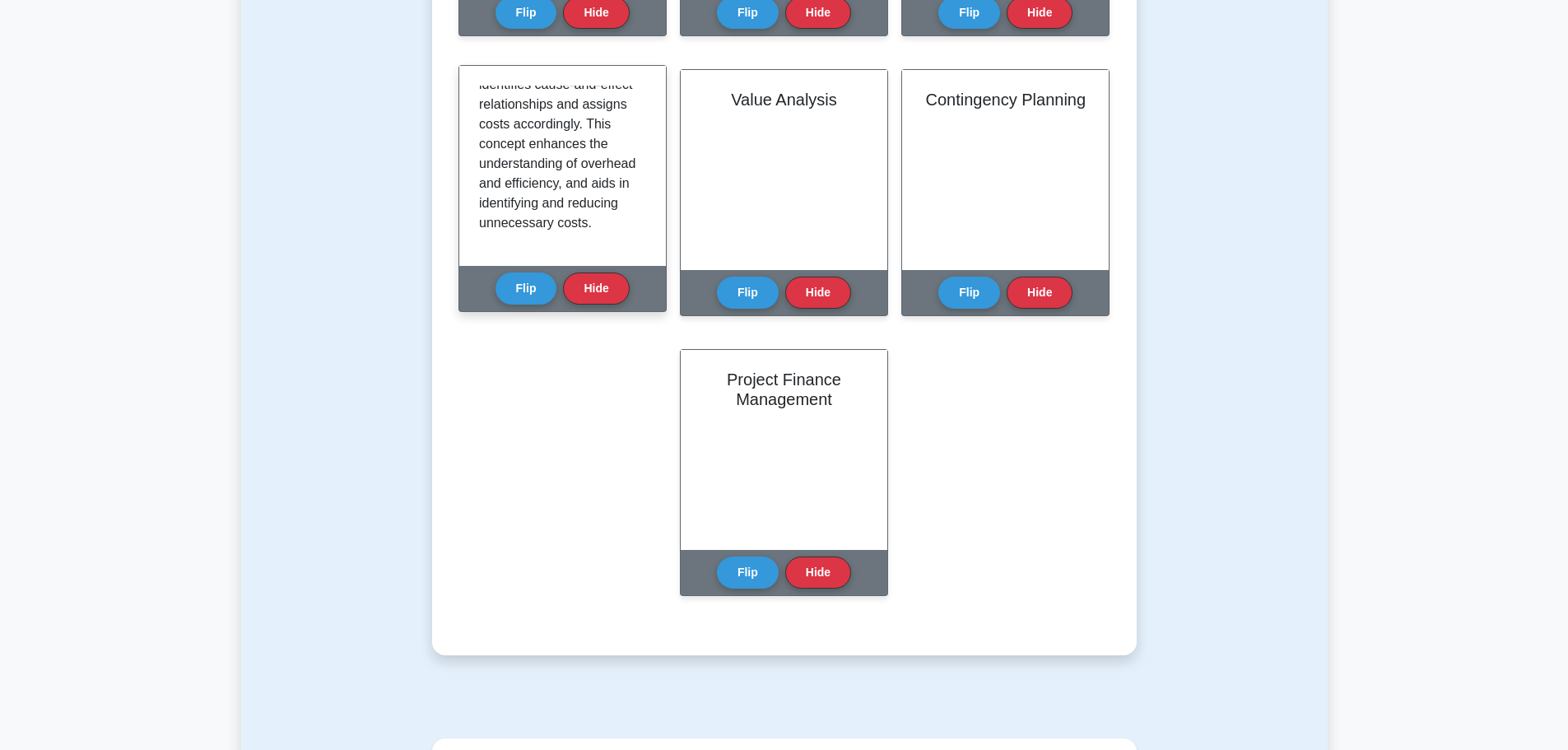
scroll to position [287, 0]
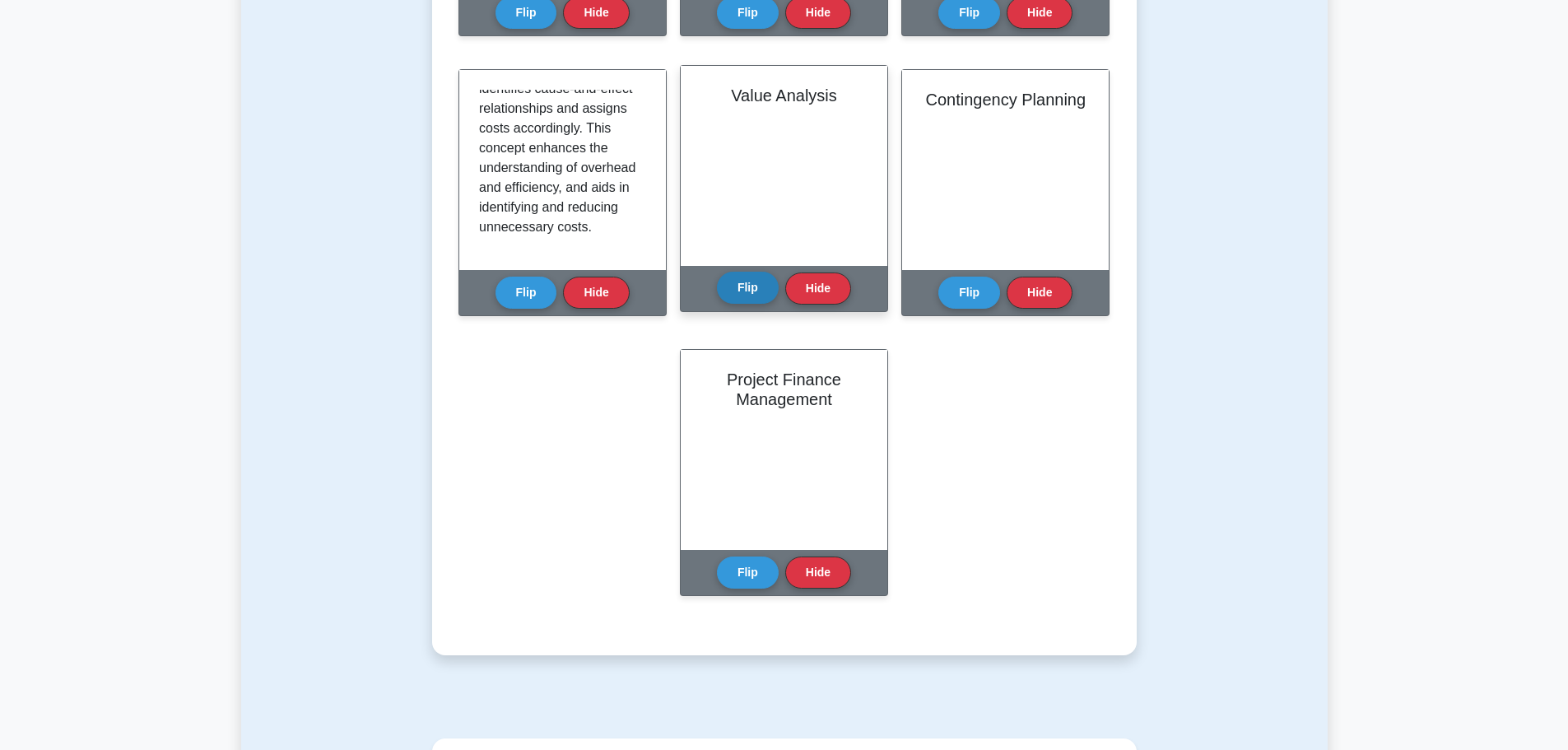
click at [745, 291] on button "Flip" at bounding box center [747, 288] width 62 height 32
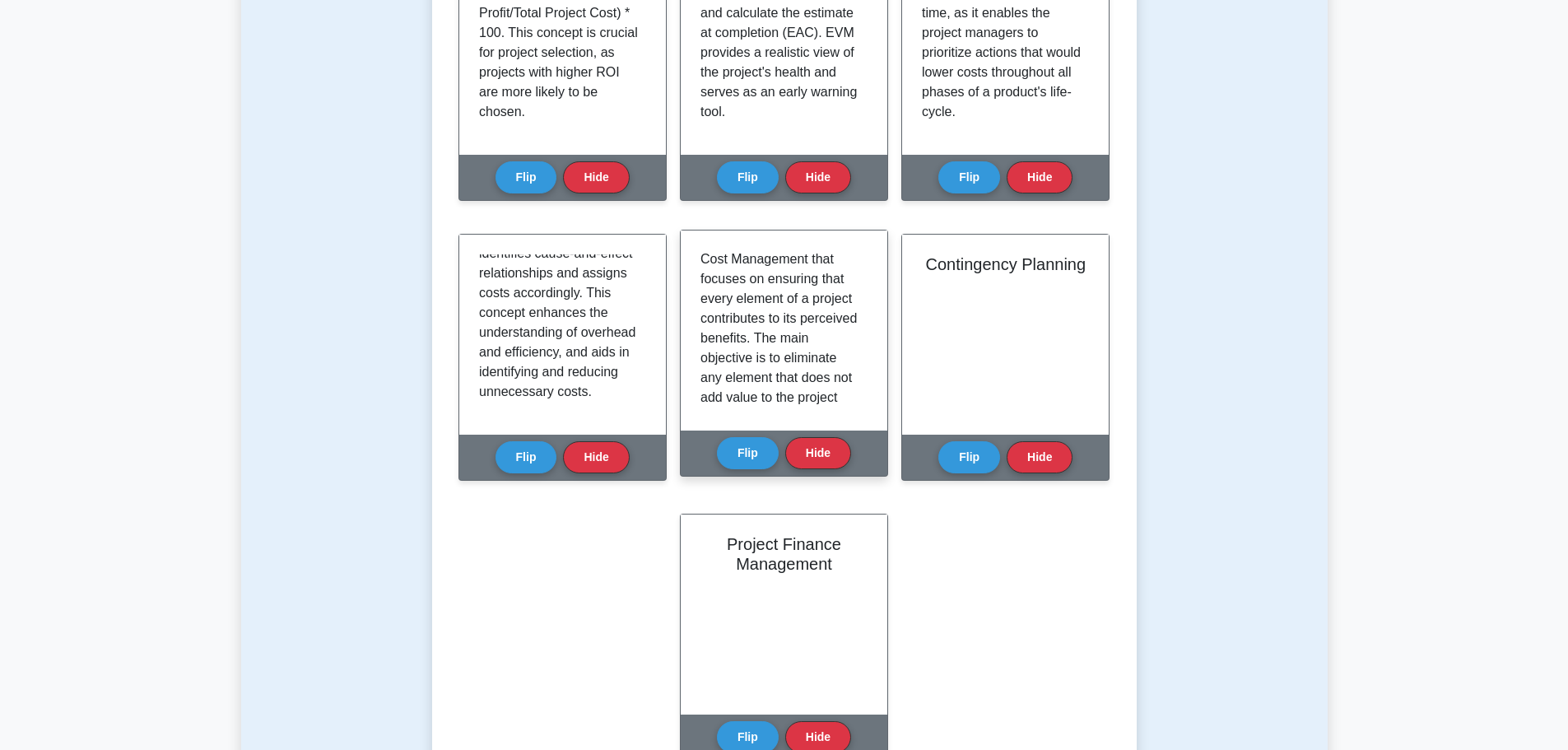
scroll to position [0, 0]
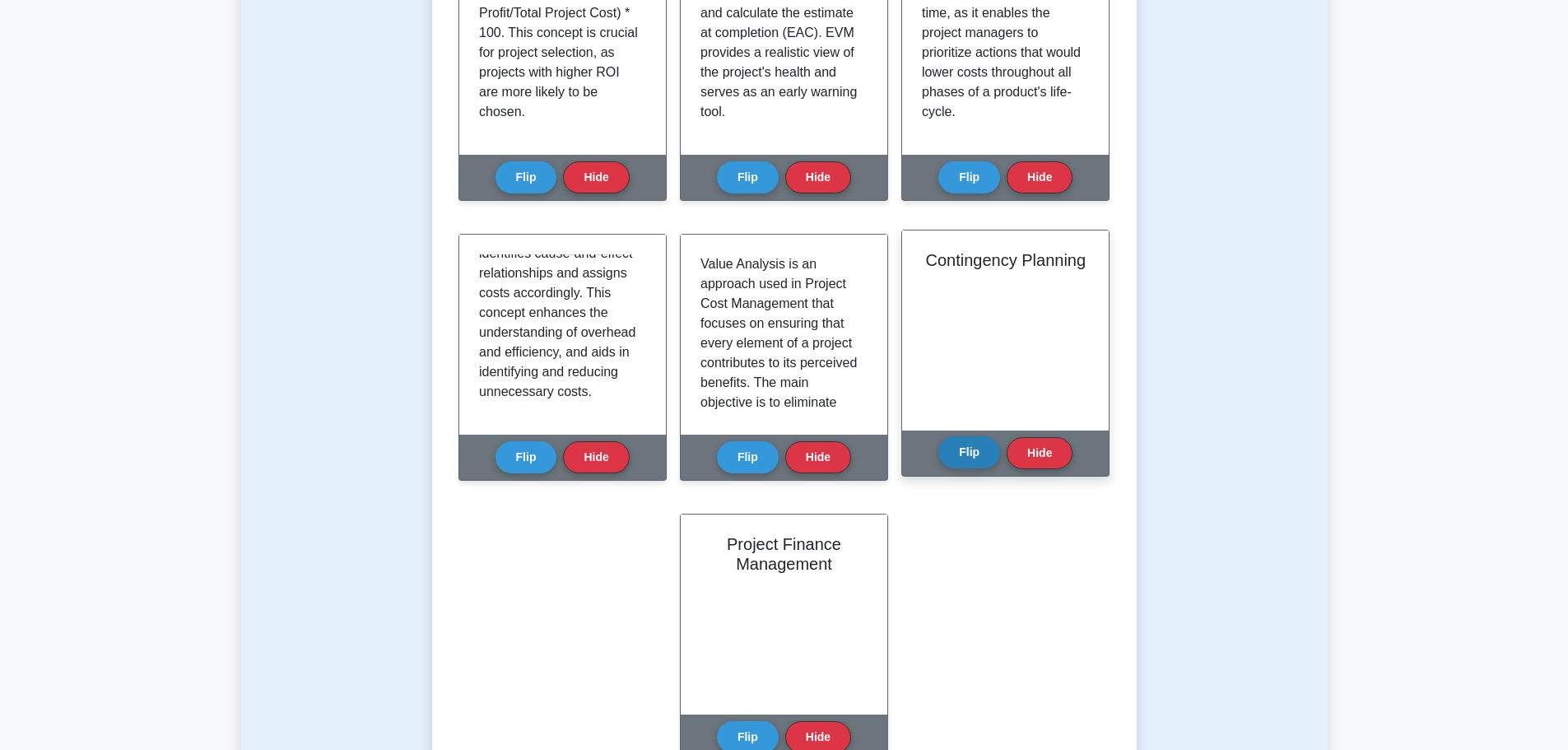
click at [963, 461] on button "Flip" at bounding box center [968, 452] width 62 height 32
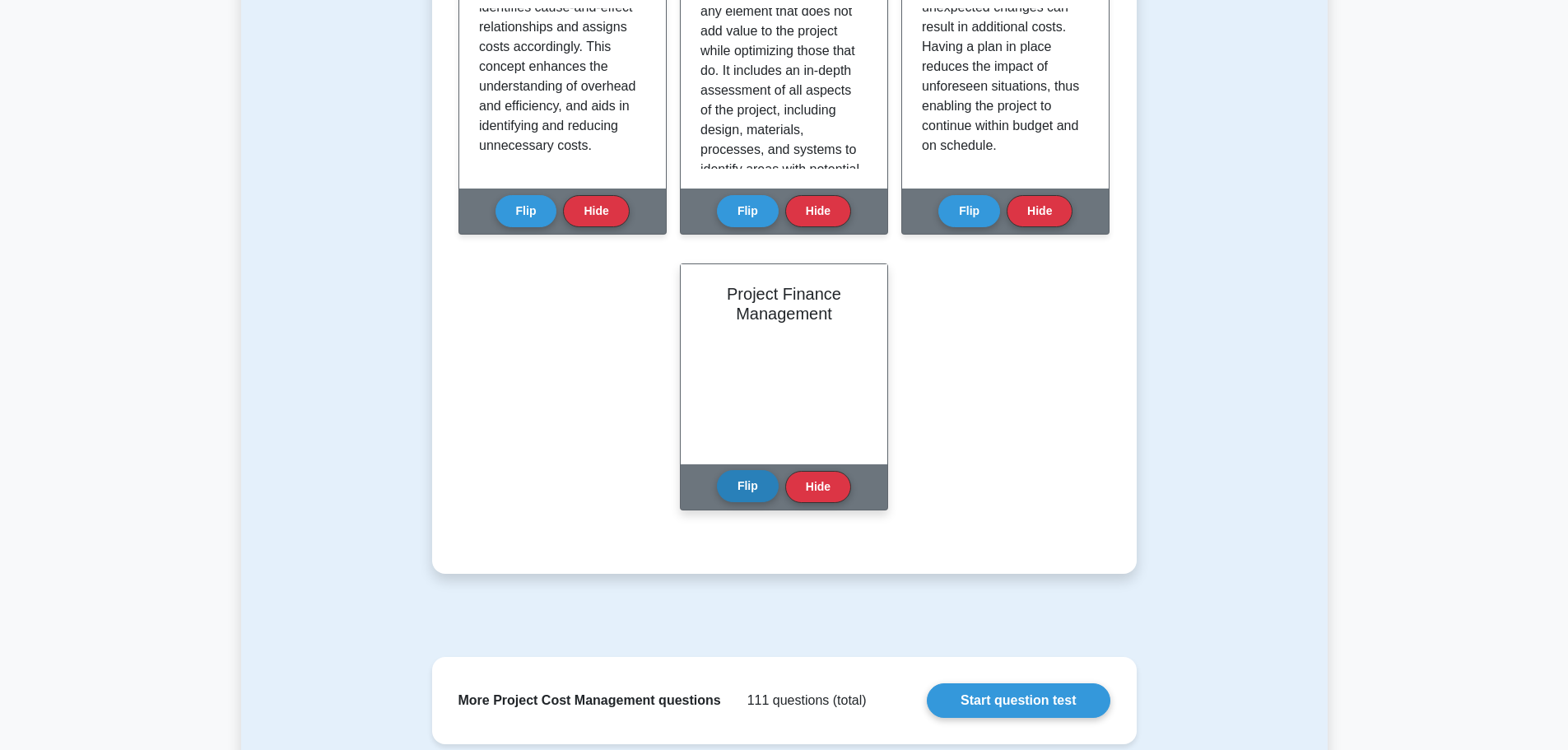
scroll to position [988, 0]
click at [744, 489] on button "Flip" at bounding box center [747, 485] width 62 height 32
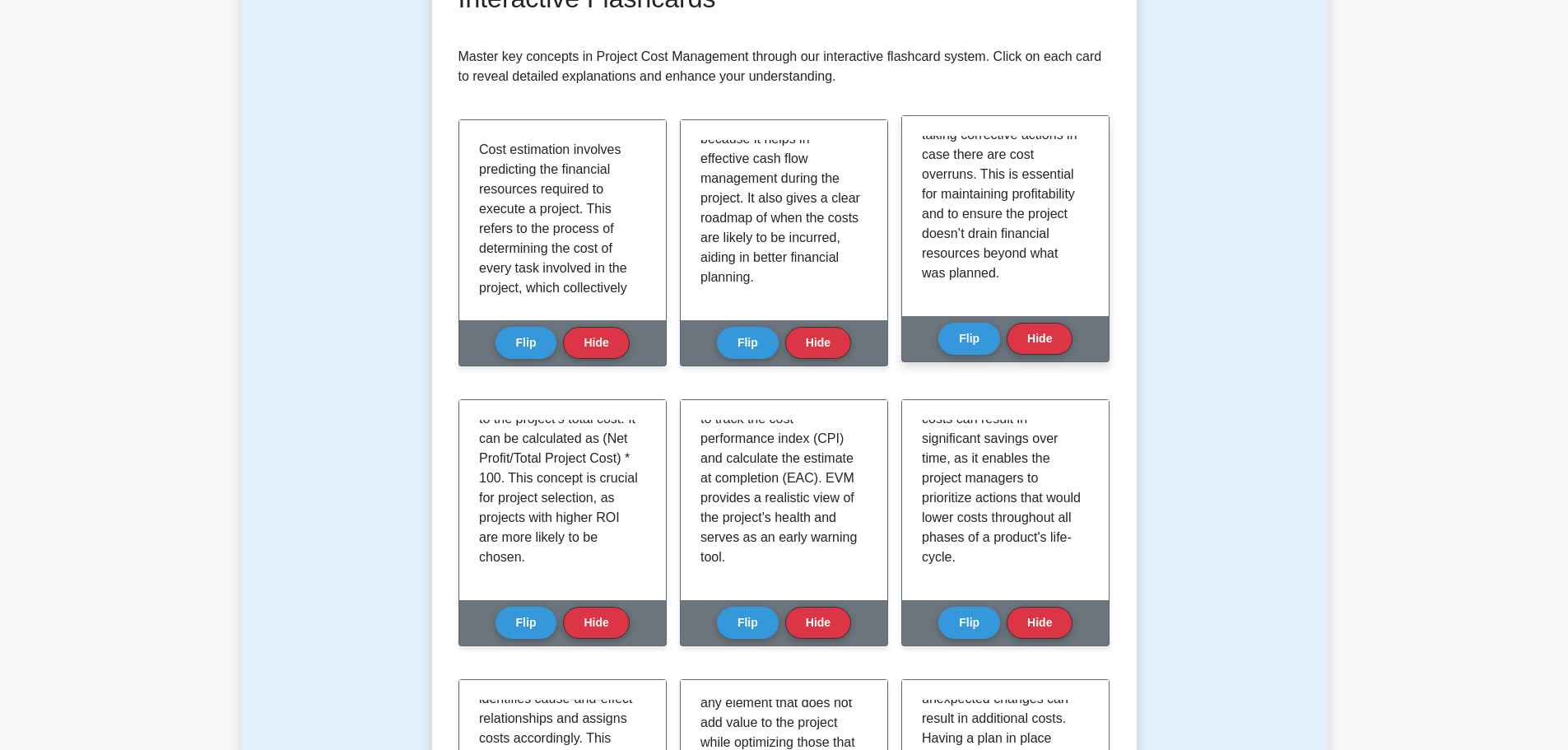
scroll to position [0, 0]
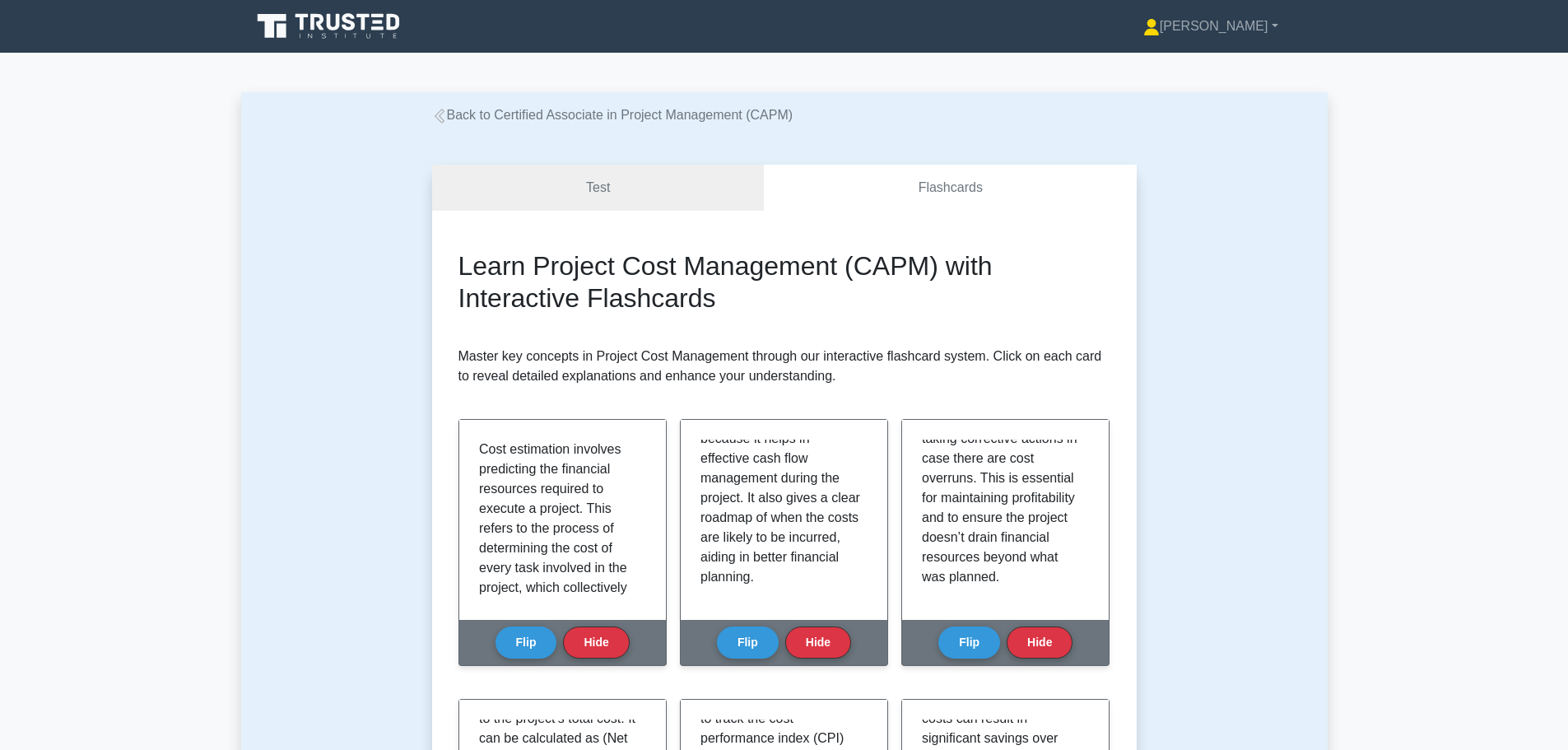
click at [531, 119] on link "Back to Certified Associate in Project Management (CAPM)" at bounding box center [613, 115] width 361 height 14
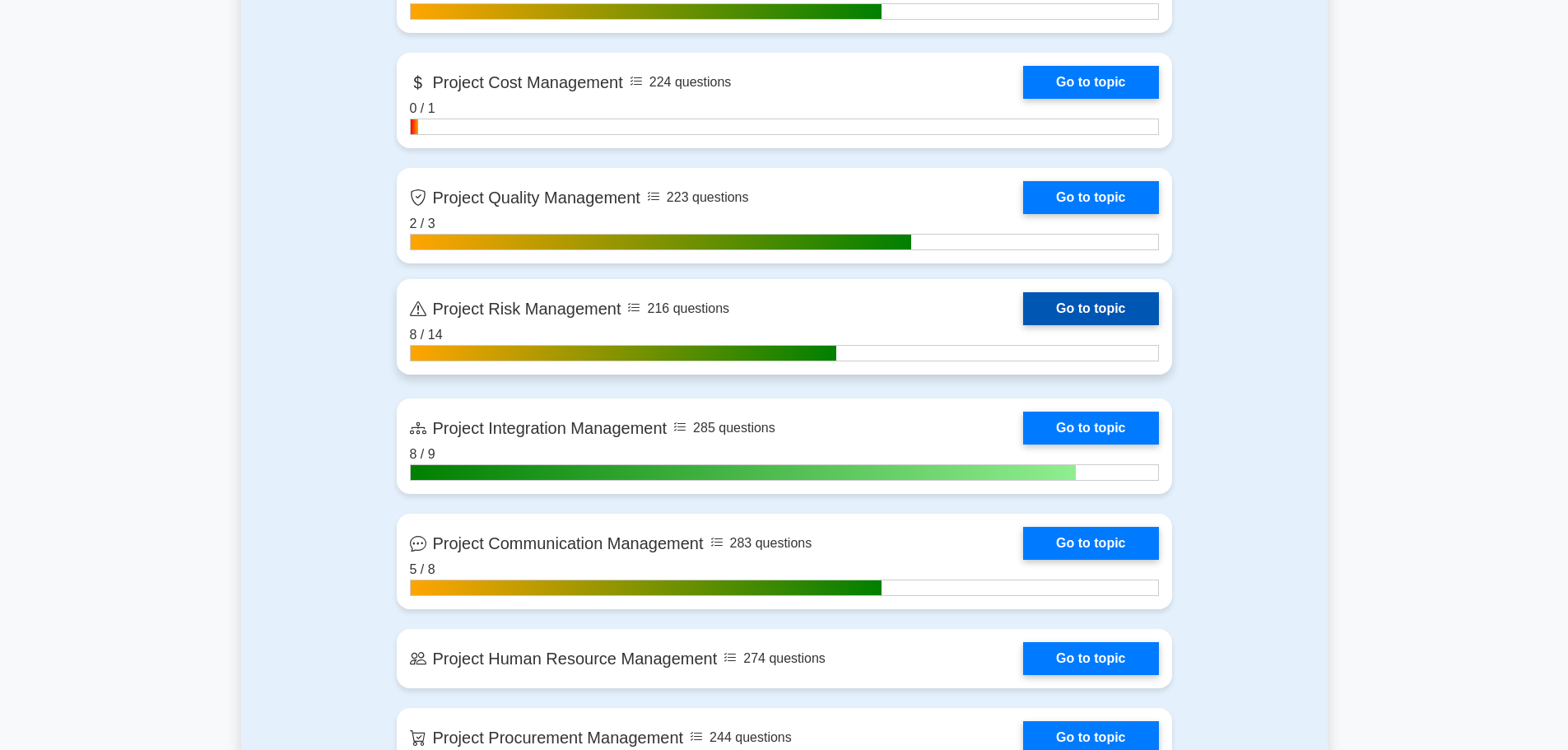
scroll to position [988, 0]
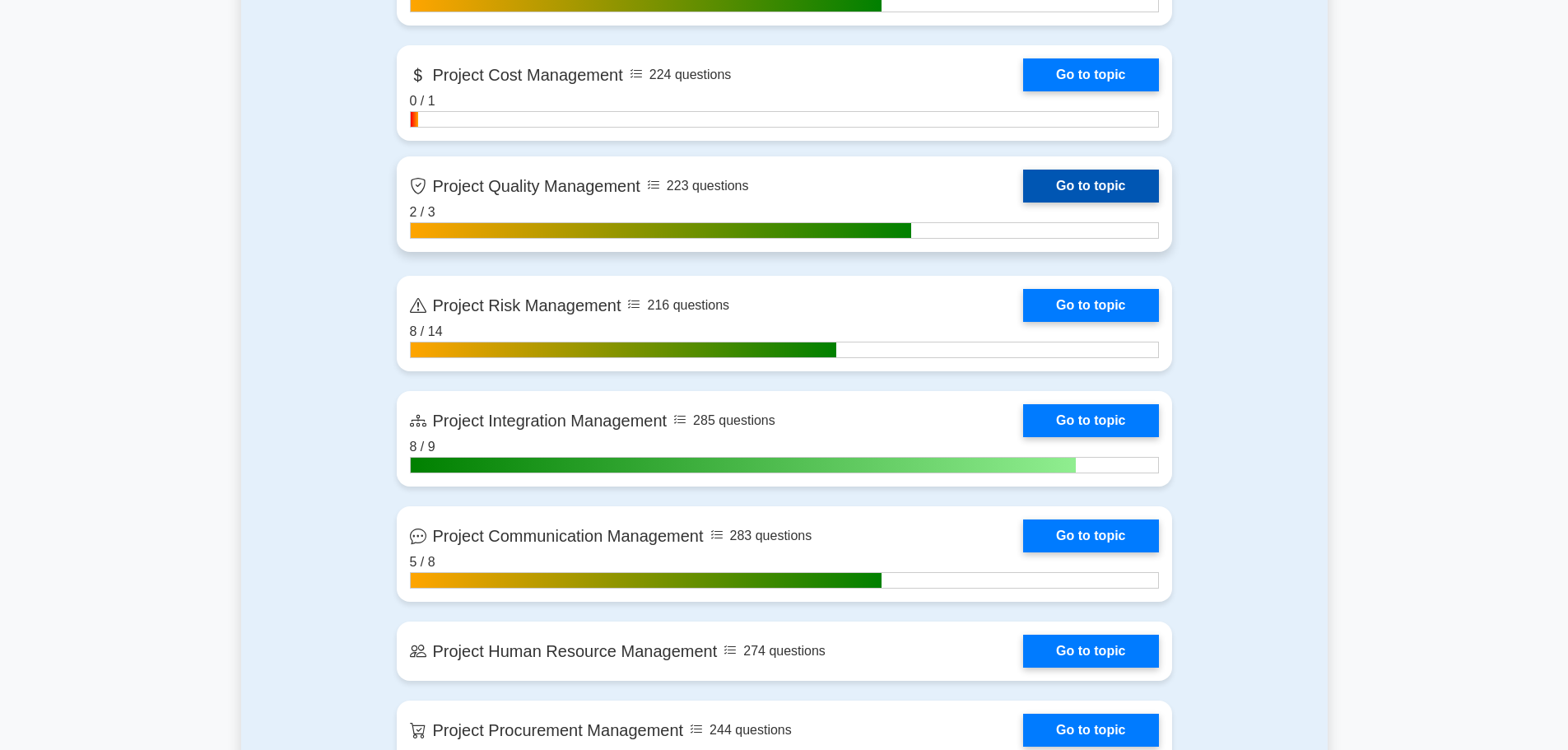
click at [1023, 199] on link "Go to topic" at bounding box center [1090, 186] width 135 height 33
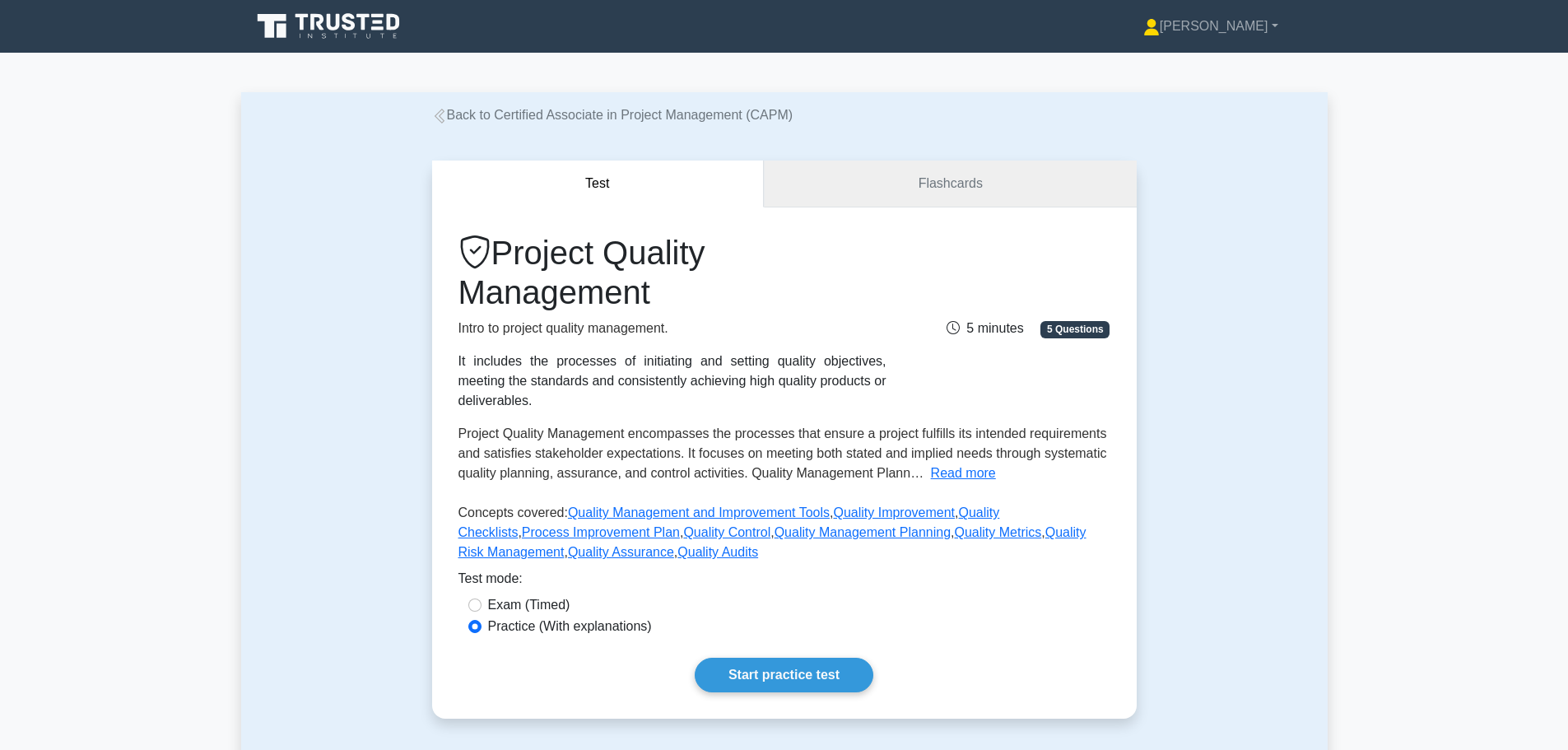
click at [905, 180] on link "Flashcards" at bounding box center [950, 184] width 372 height 47
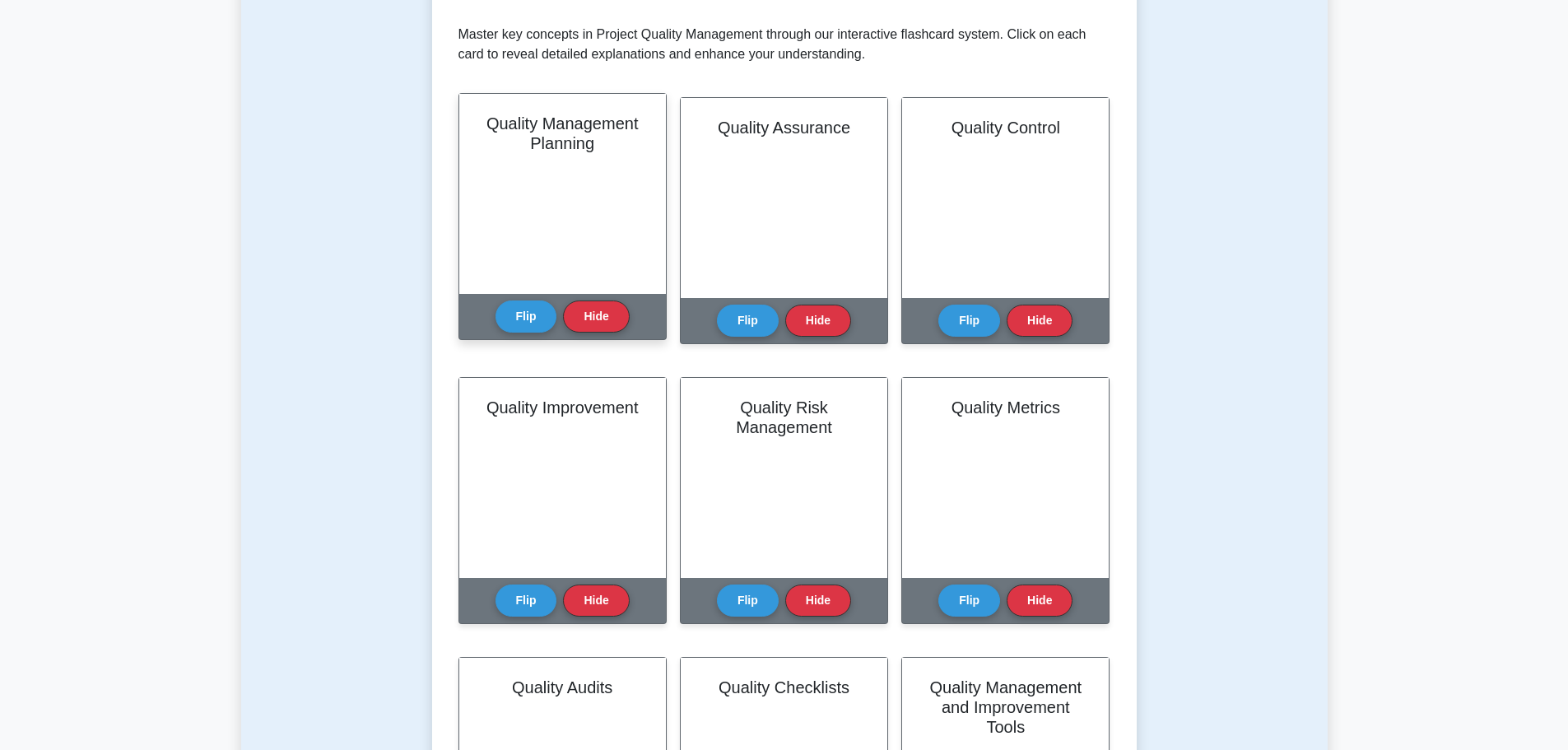
scroll to position [329, 0]
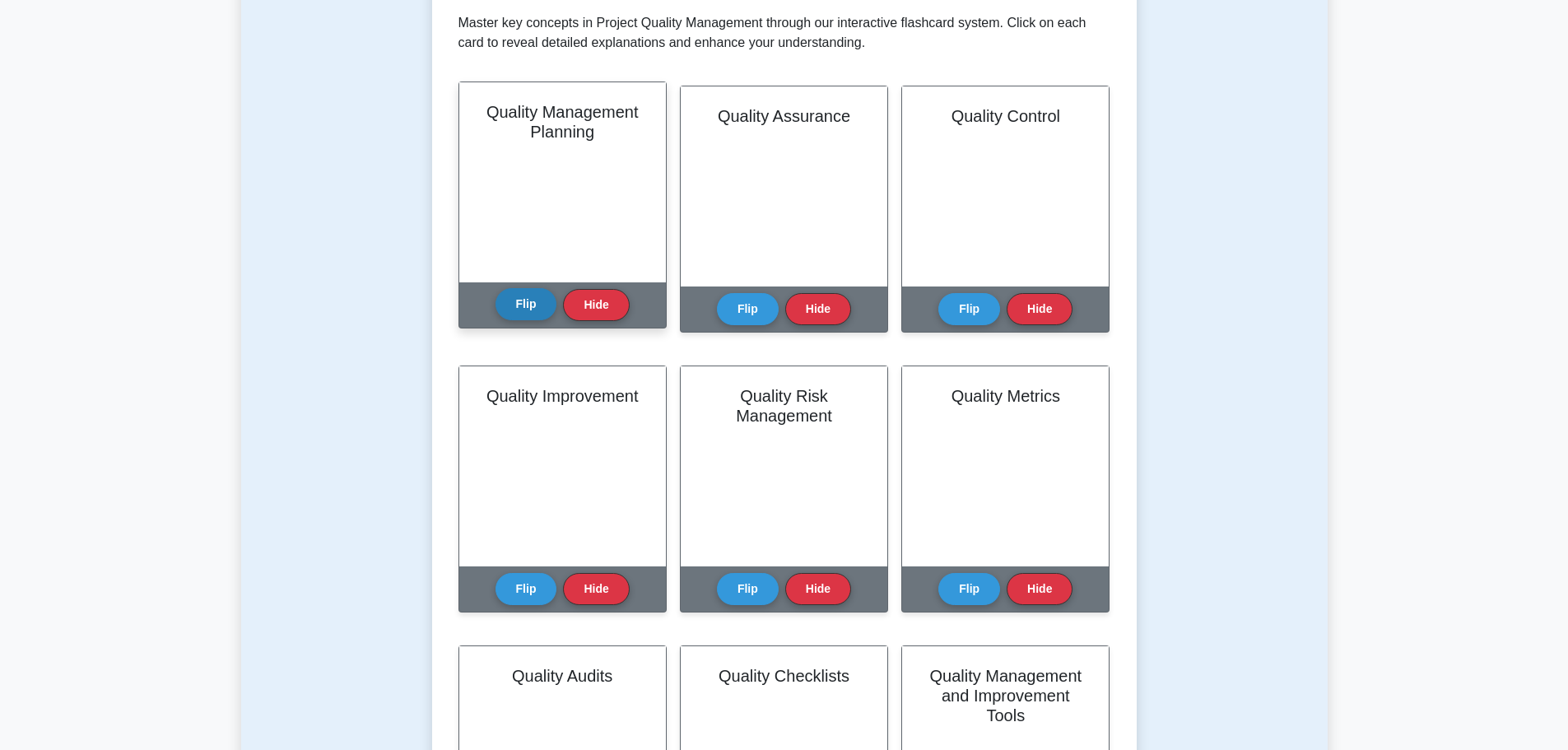
click at [530, 304] on button "Flip" at bounding box center [525, 304] width 62 height 32
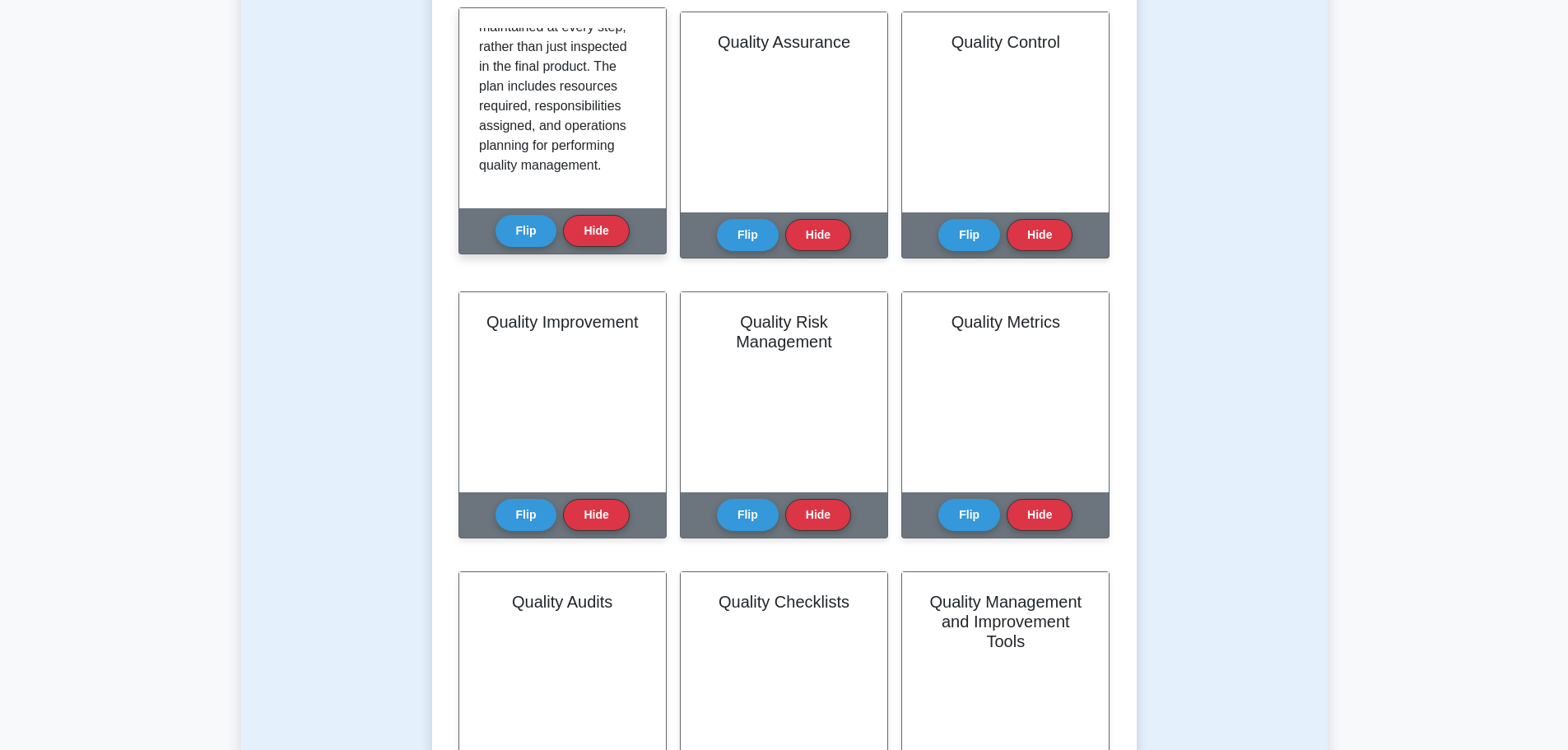
scroll to position [412, 0]
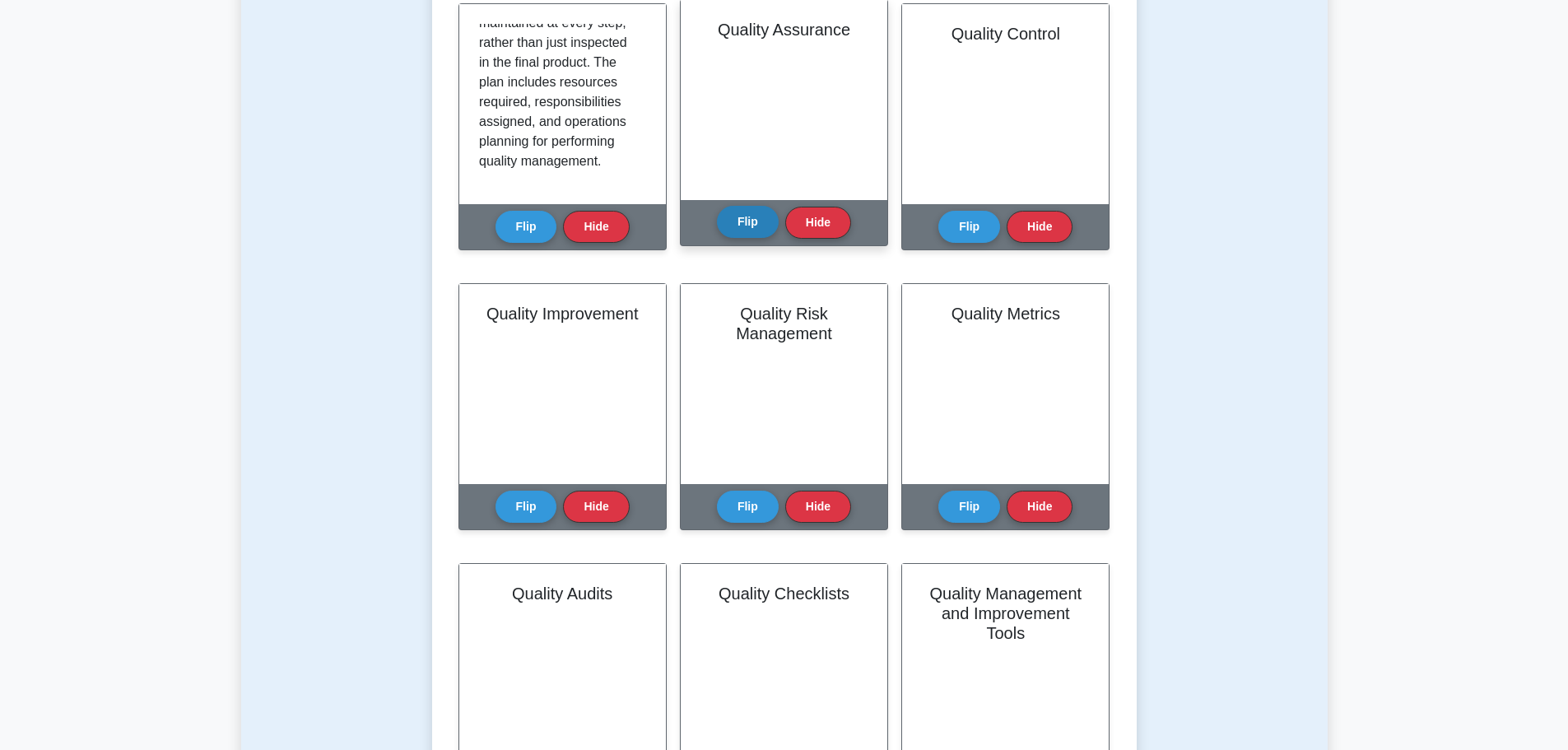
click at [731, 229] on button "Flip" at bounding box center [747, 222] width 62 height 32
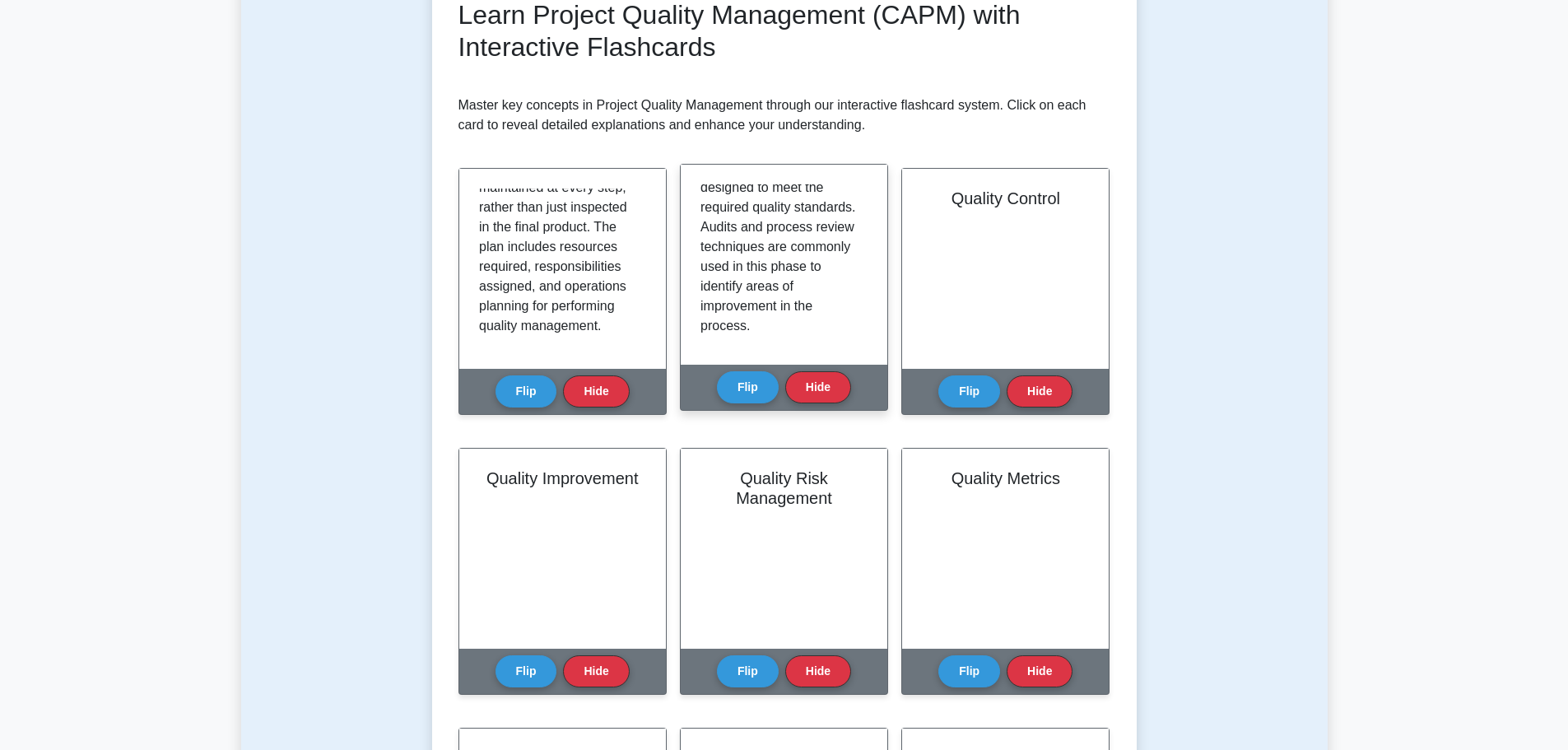
scroll to position [287, 0]
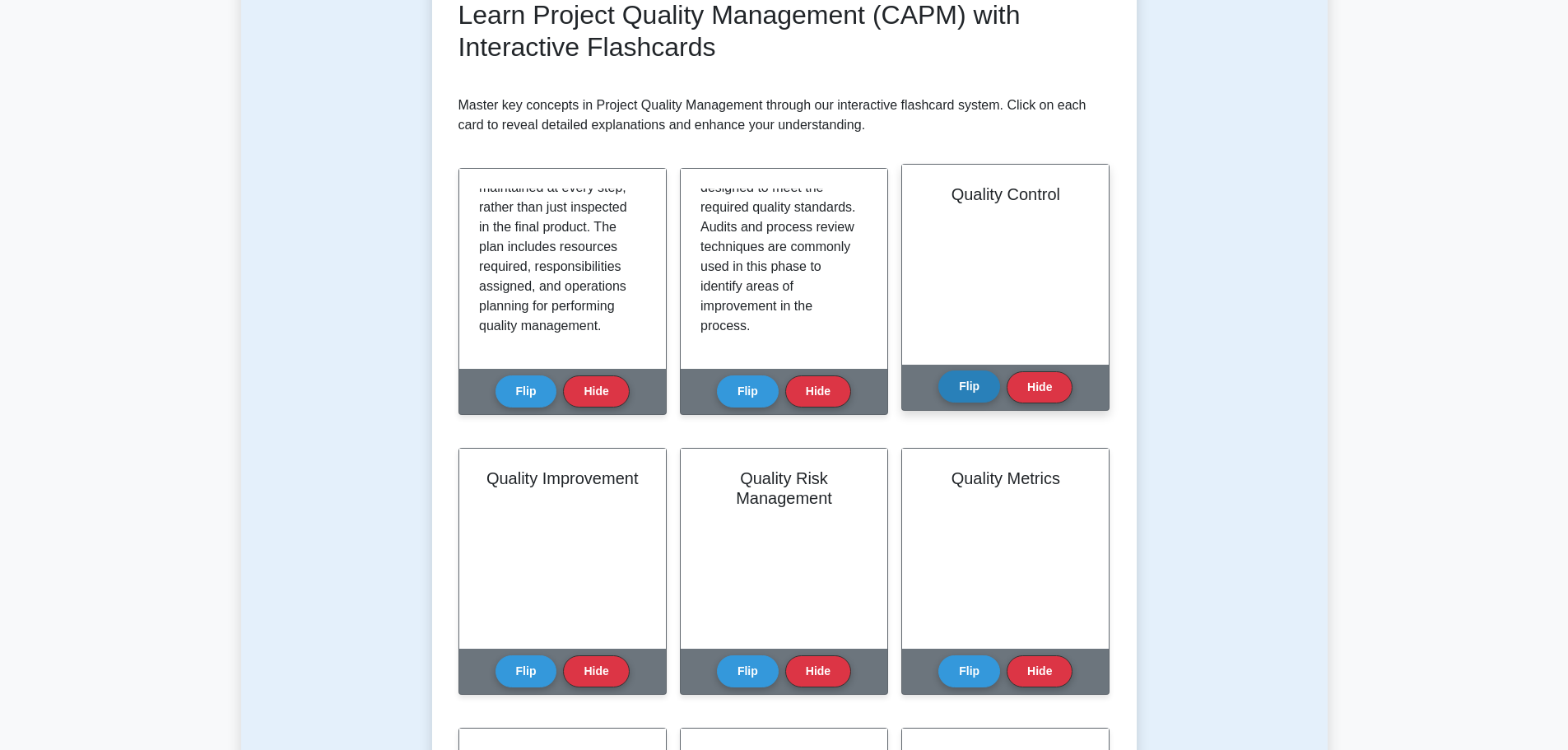
click at [958, 394] on button "Flip" at bounding box center [968, 386] width 62 height 32
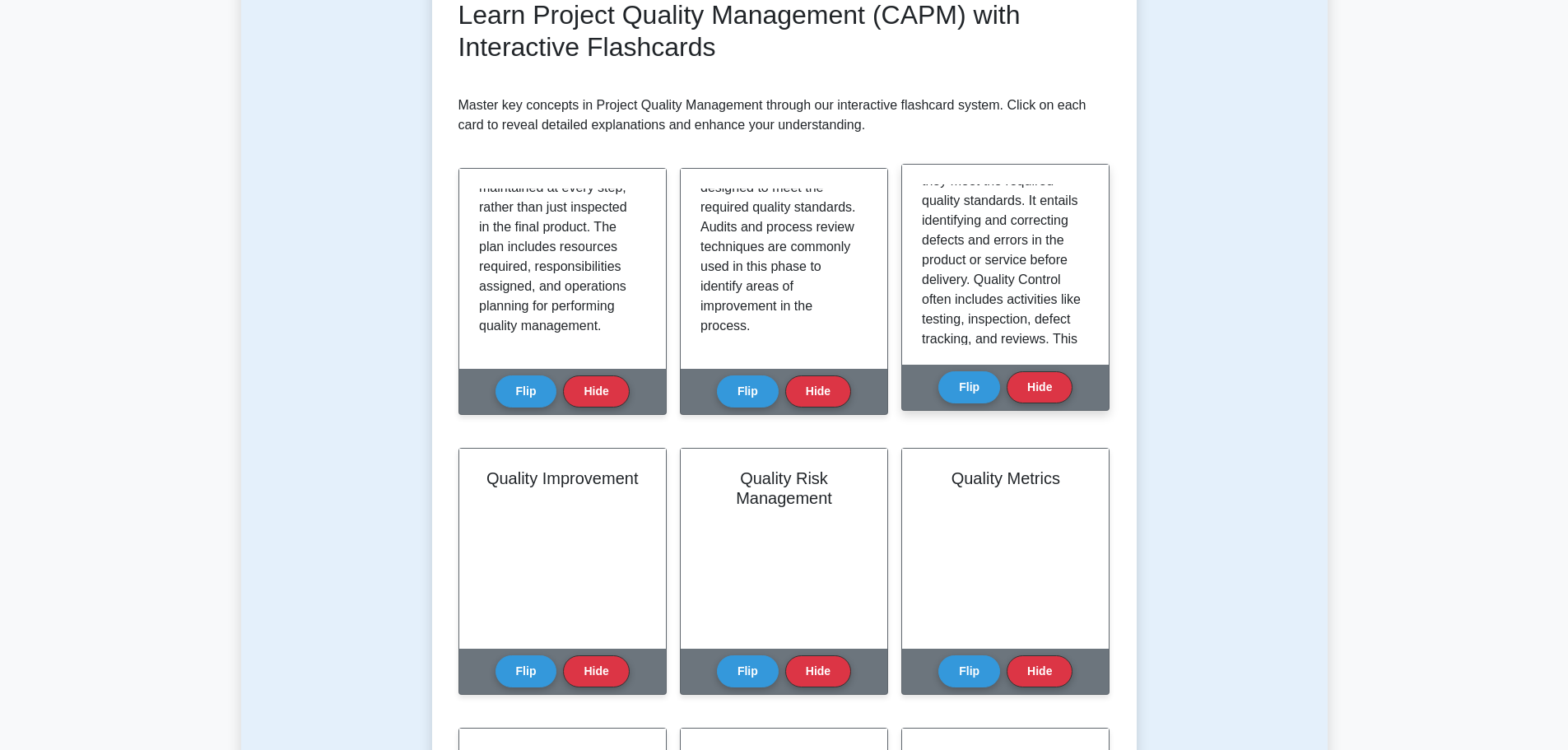
scroll to position [82, 0]
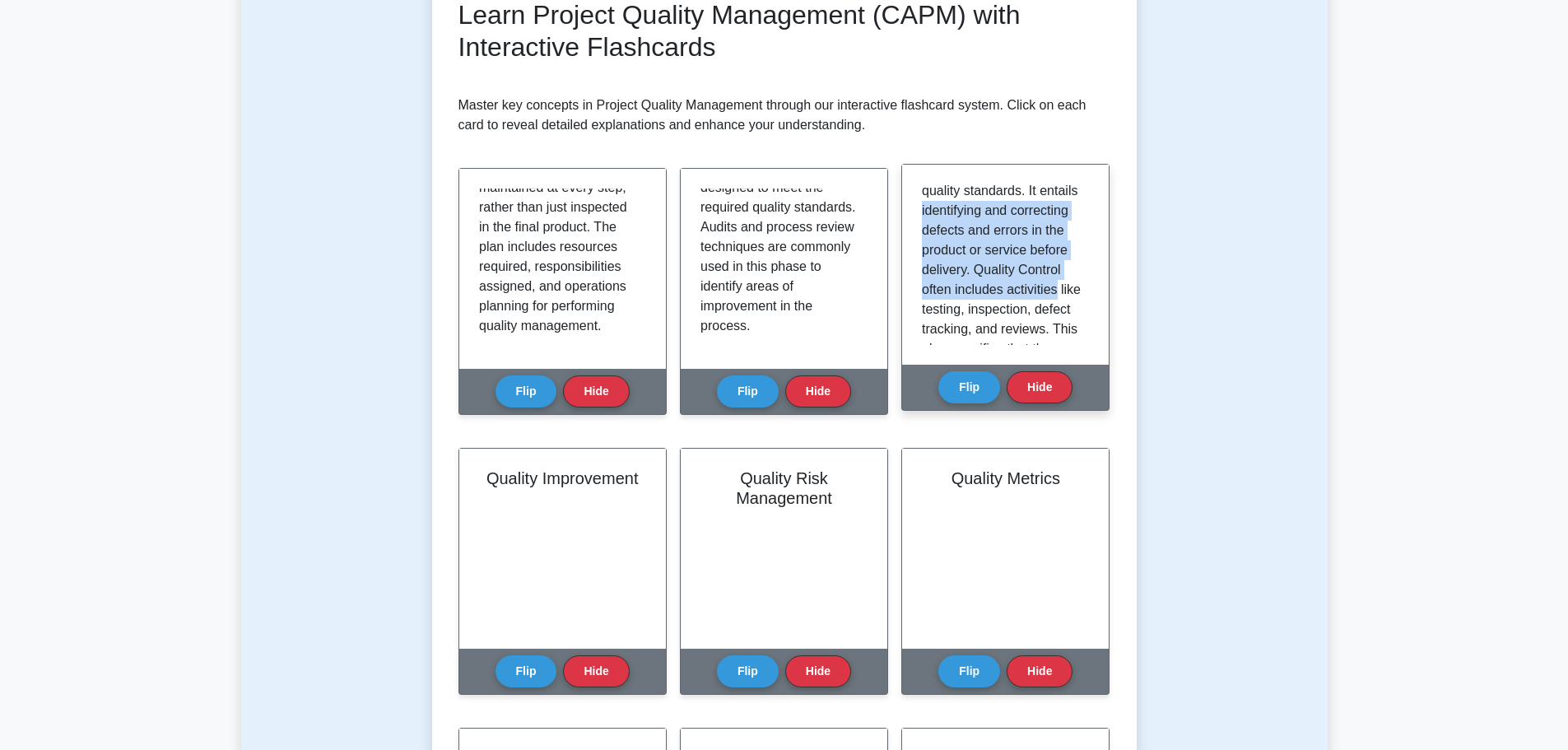
drag, startPoint x: 916, startPoint y: 229, endPoint x: 1062, endPoint y: 304, distance: 164.1
click at [1062, 304] on div "Quality Control is about inspecting and verifying the project results to ensure…" at bounding box center [1004, 265] width 206 height 200
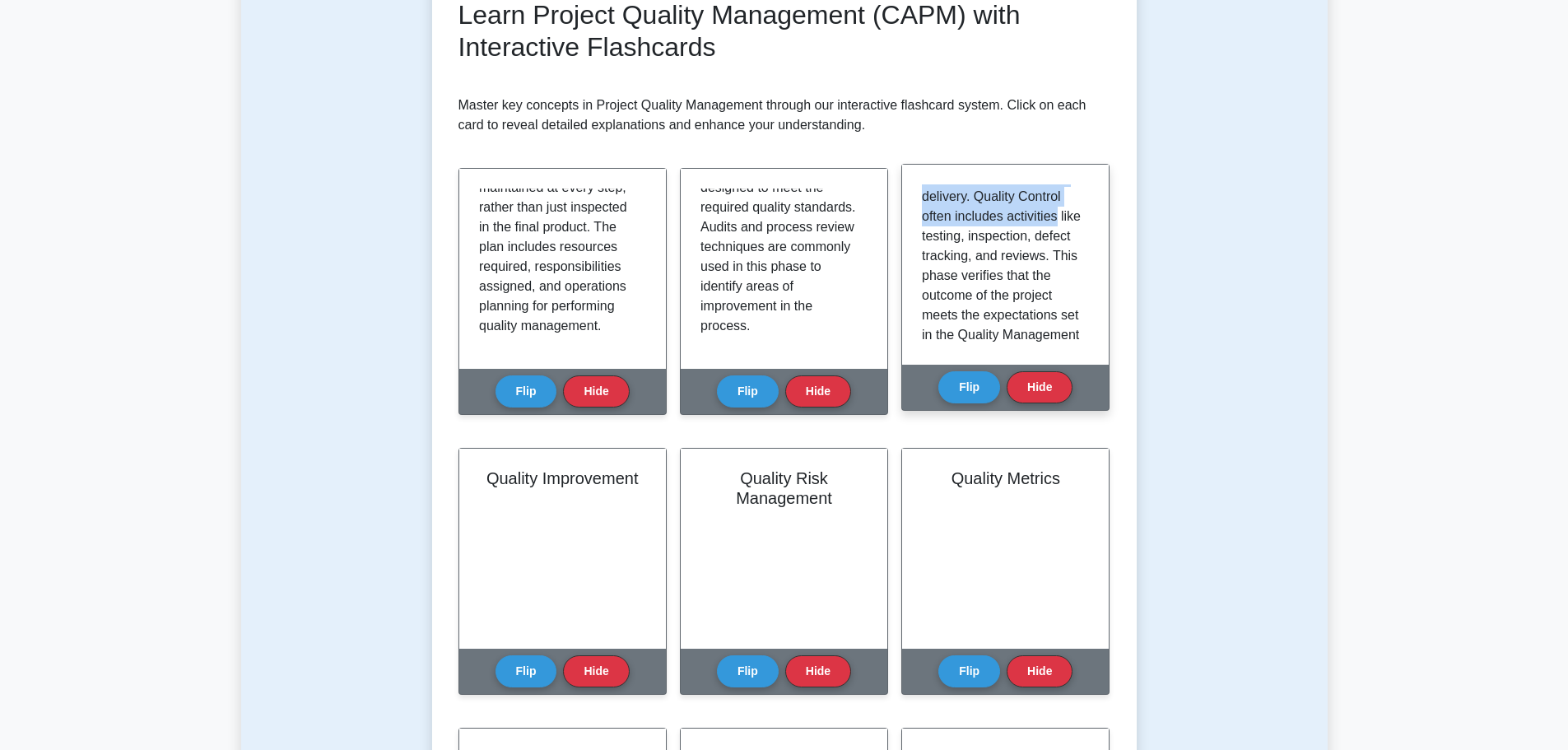
scroll to position [164, 0]
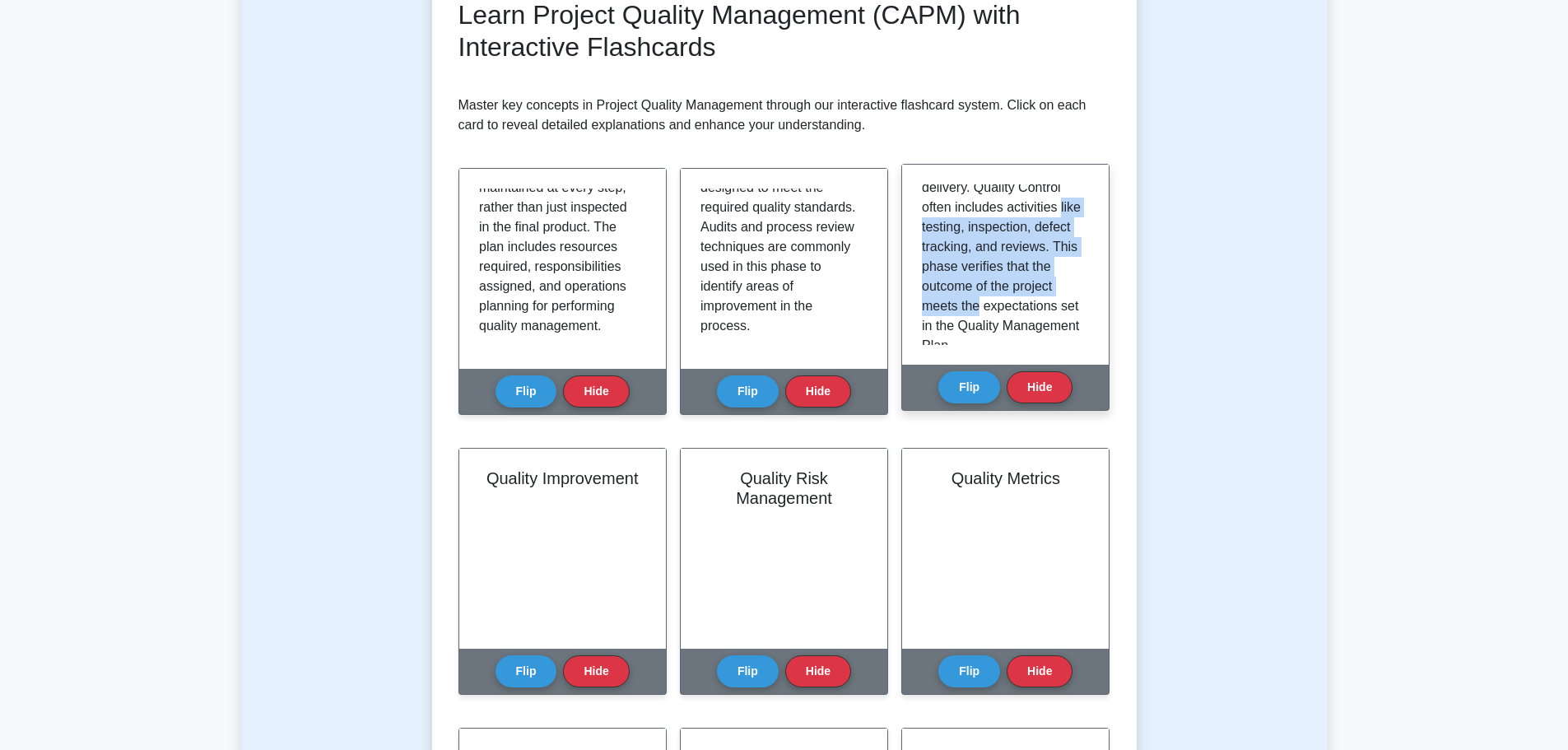
drag, startPoint x: 923, startPoint y: 245, endPoint x: 1070, endPoint y: 321, distance: 165.5
click at [1070, 321] on p "Quality Control is about inspecting and verifying the project results to ensure…" at bounding box center [1002, 188] width 161 height 336
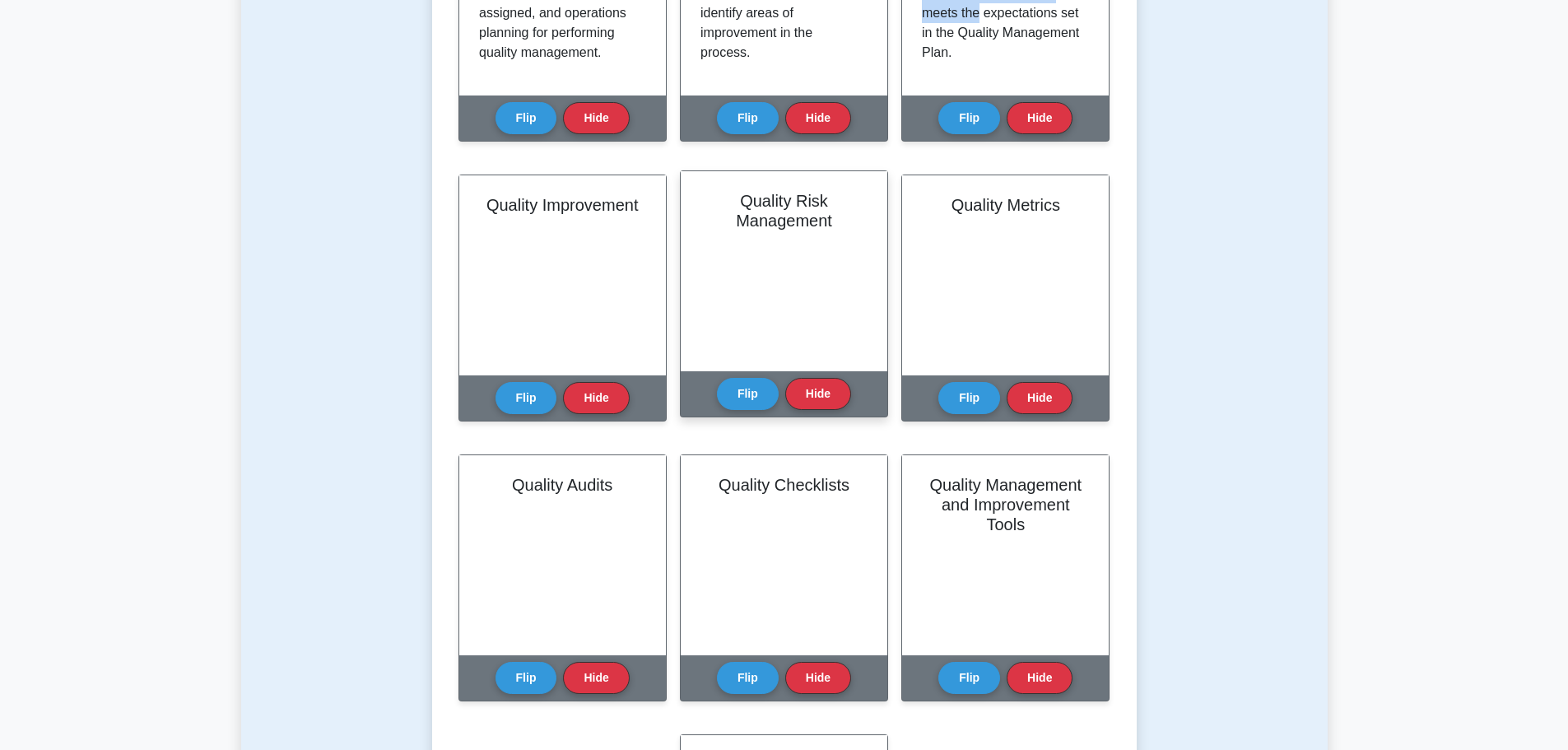
scroll to position [577, 0]
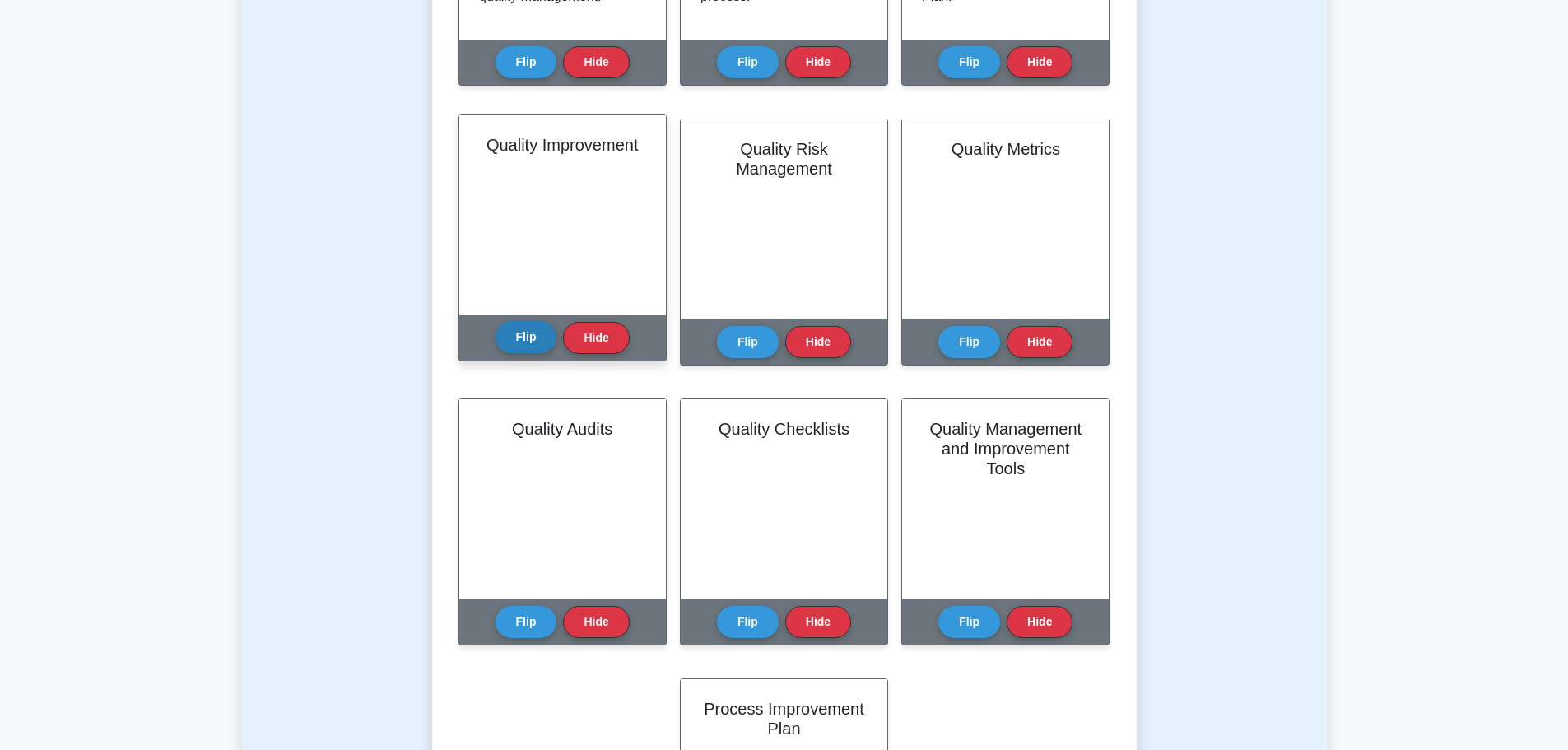
click at [517, 333] on button "Flip" at bounding box center [525, 337] width 62 height 32
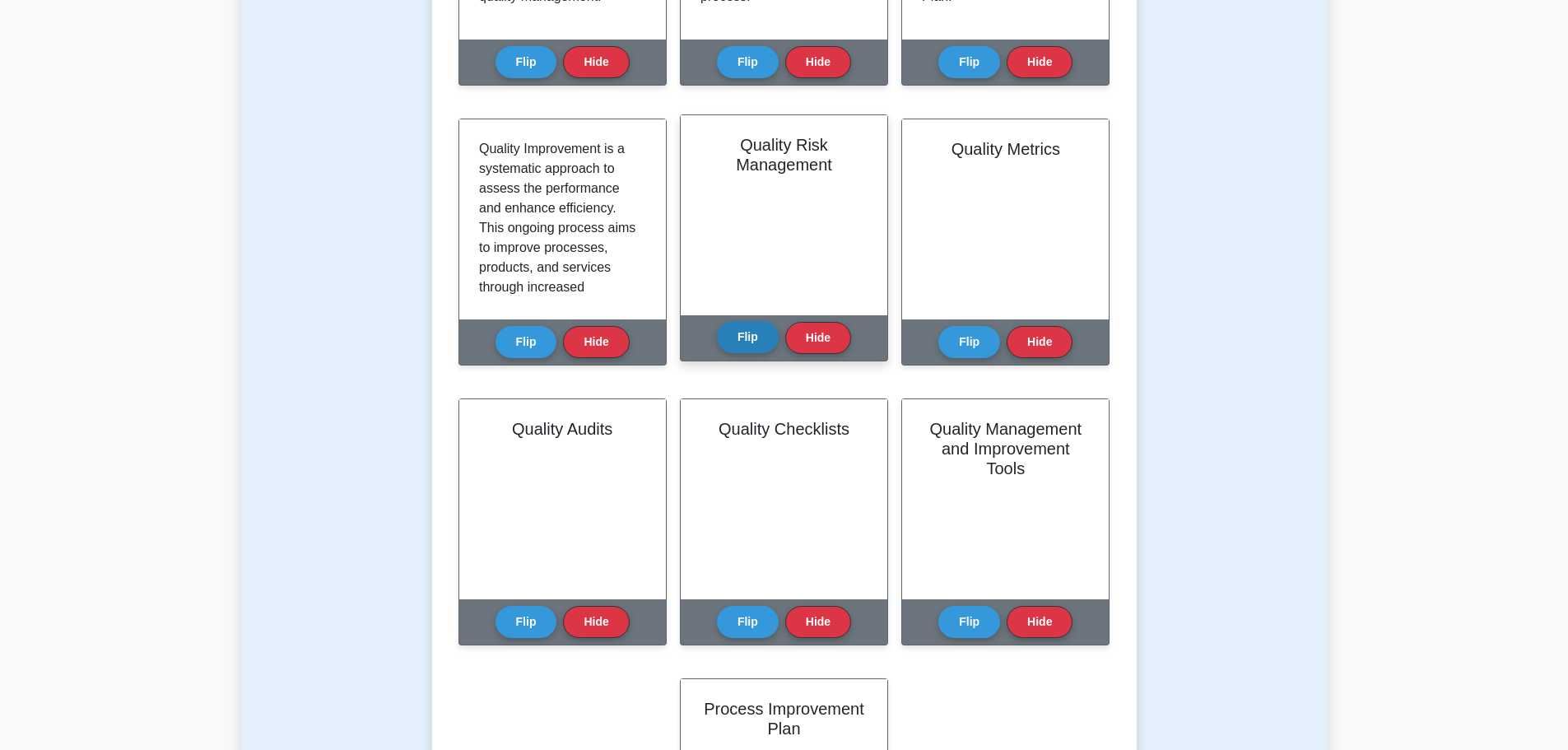
click at [743, 347] on button "Flip" at bounding box center [747, 337] width 62 height 32
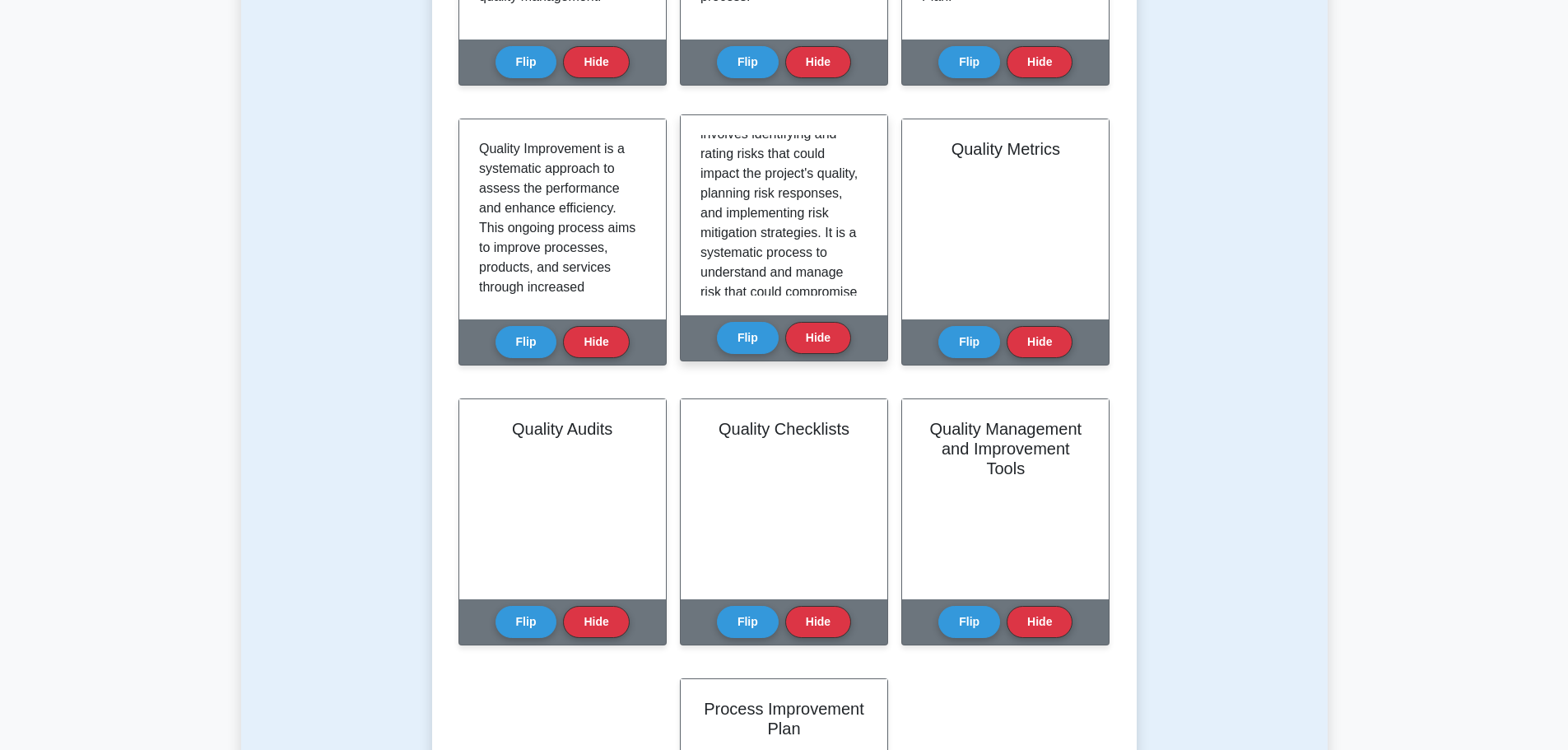
scroll to position [82, 0]
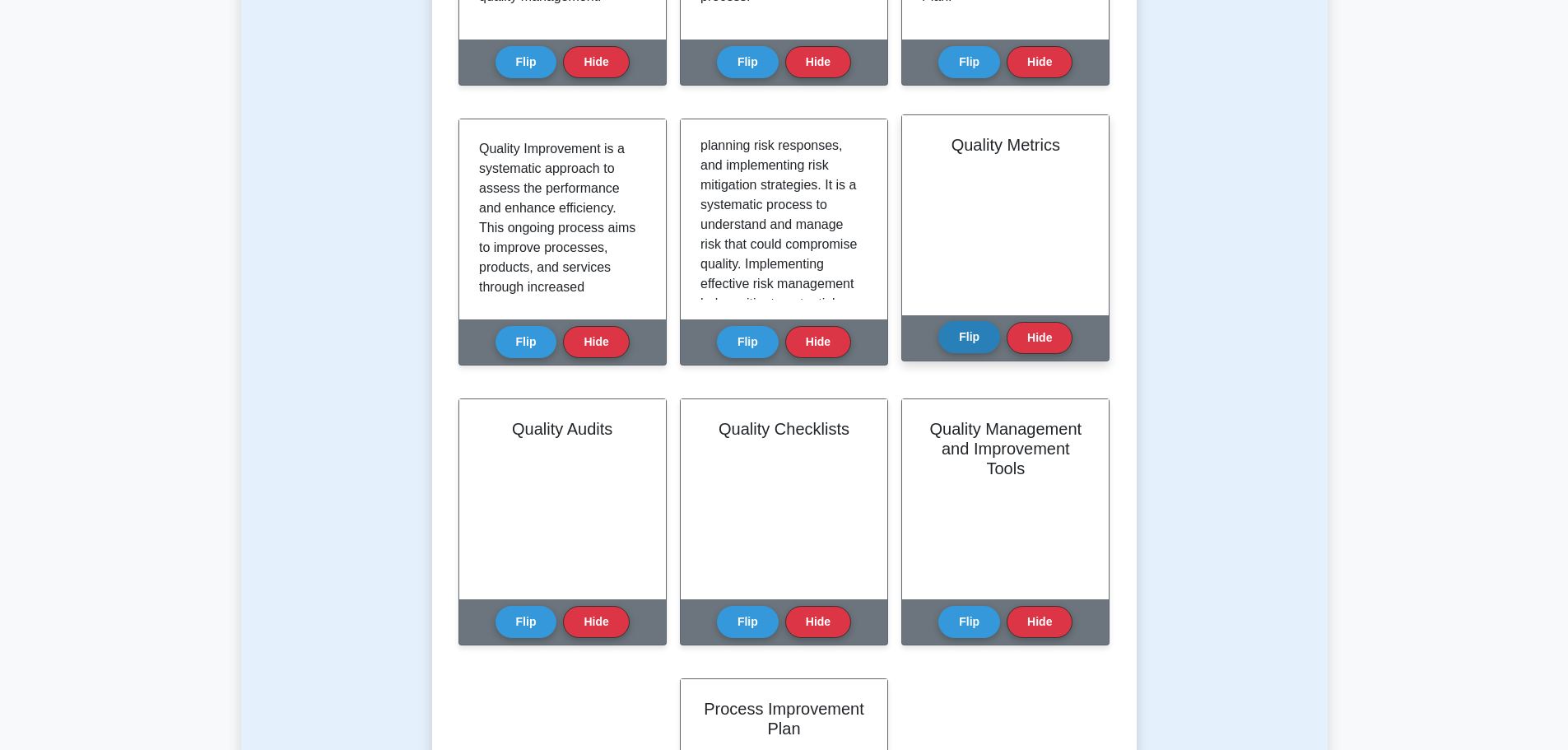
click at [956, 333] on button "Flip" at bounding box center [968, 337] width 62 height 32
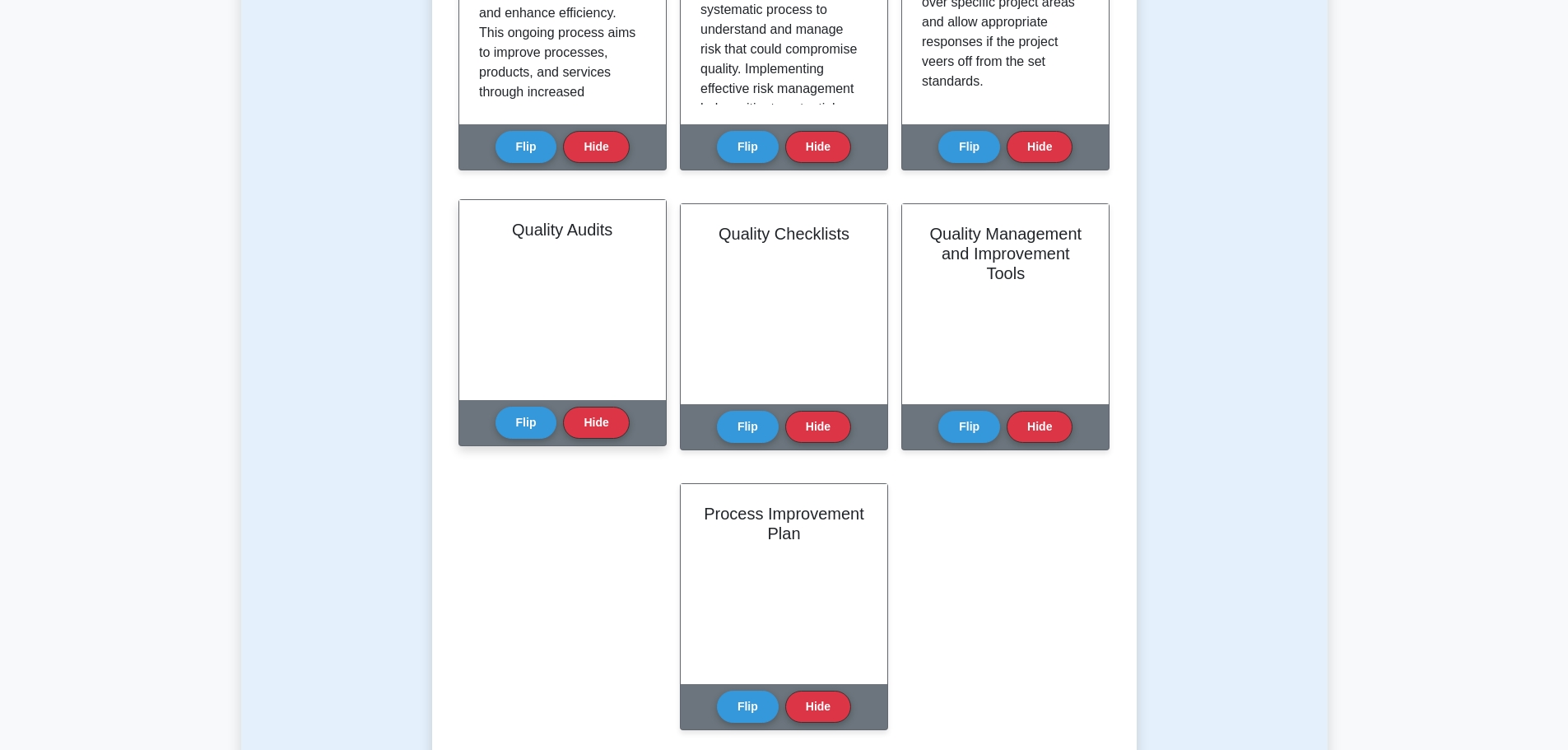
scroll to position [823, 0]
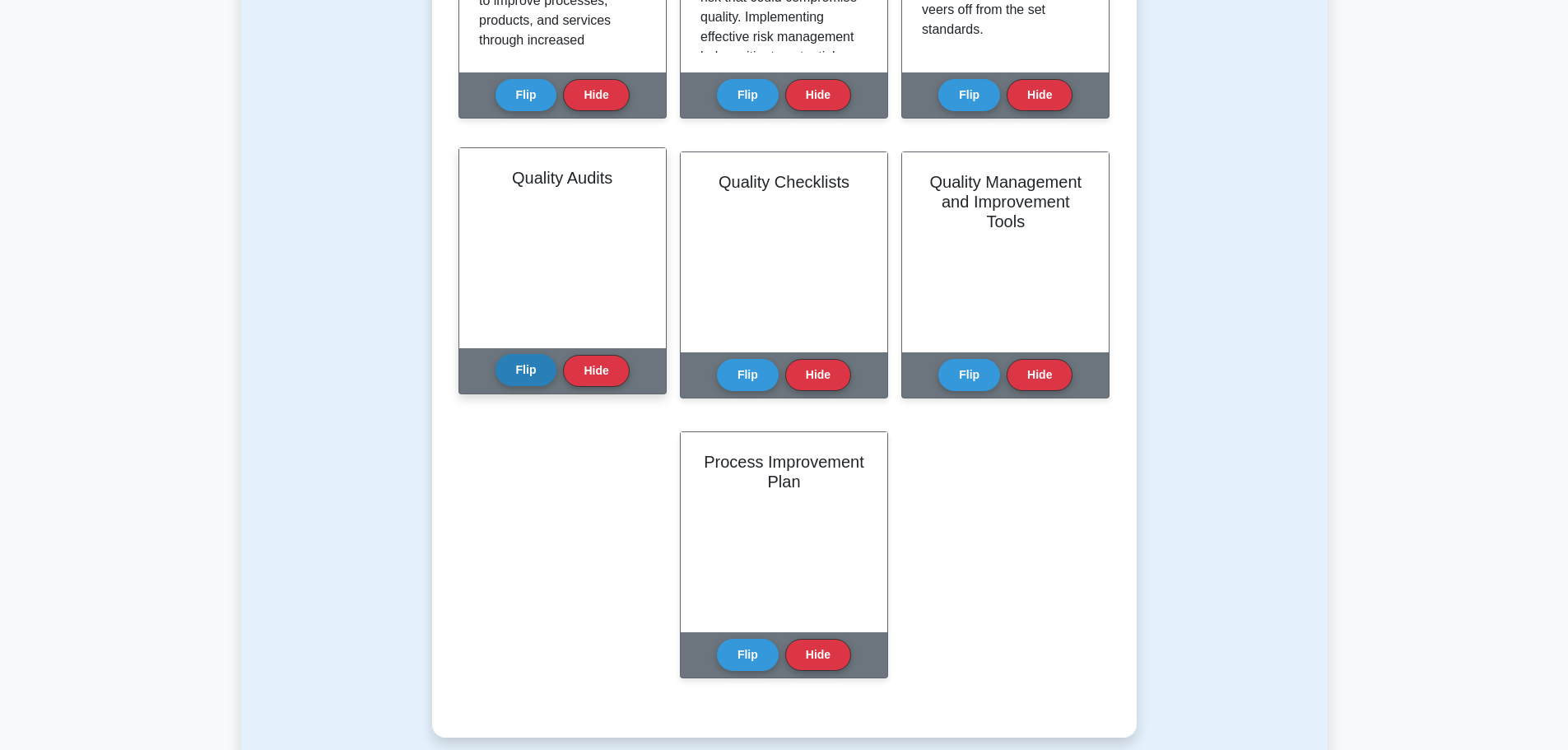
click at [530, 362] on button "Flip" at bounding box center [525, 370] width 62 height 32
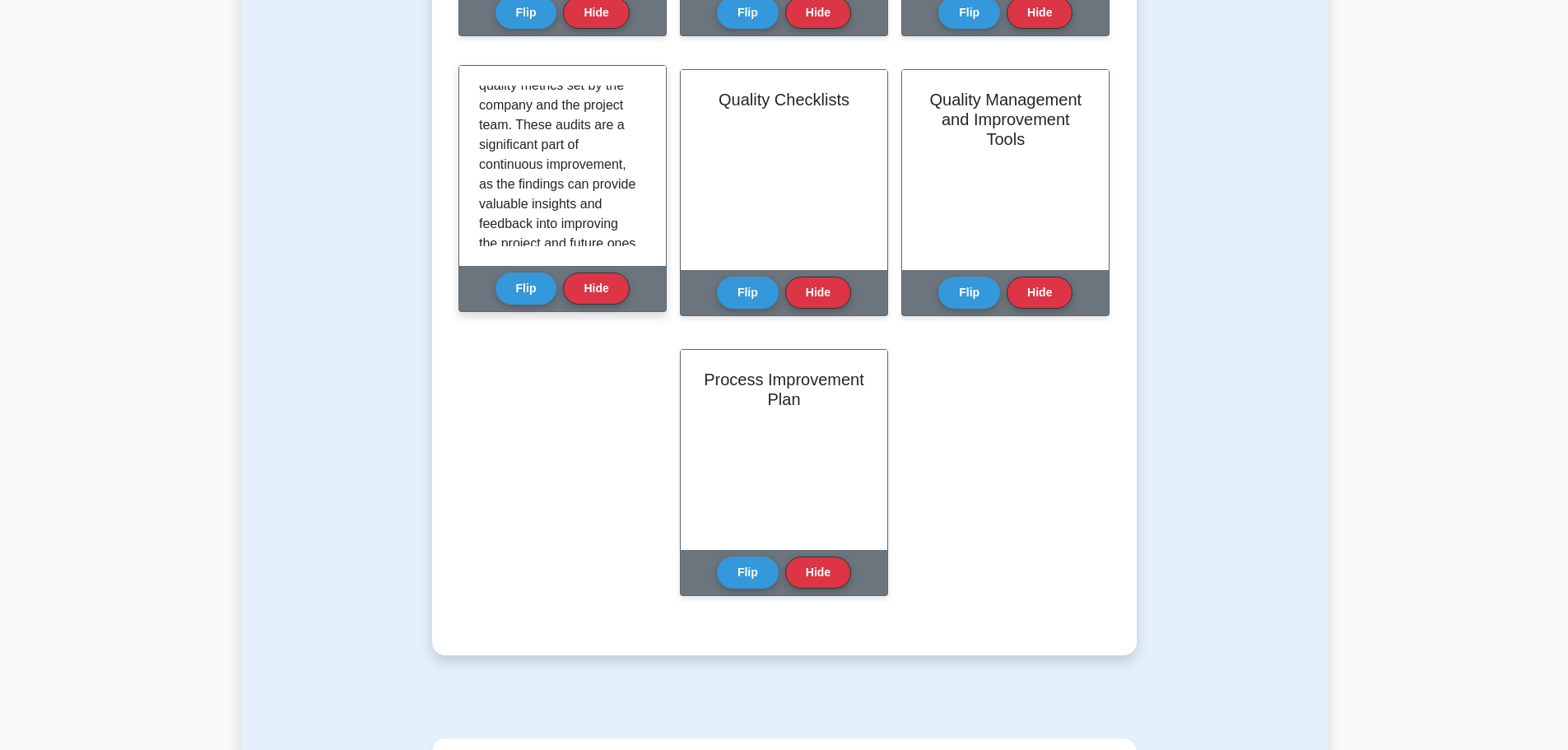
scroll to position [308, 0]
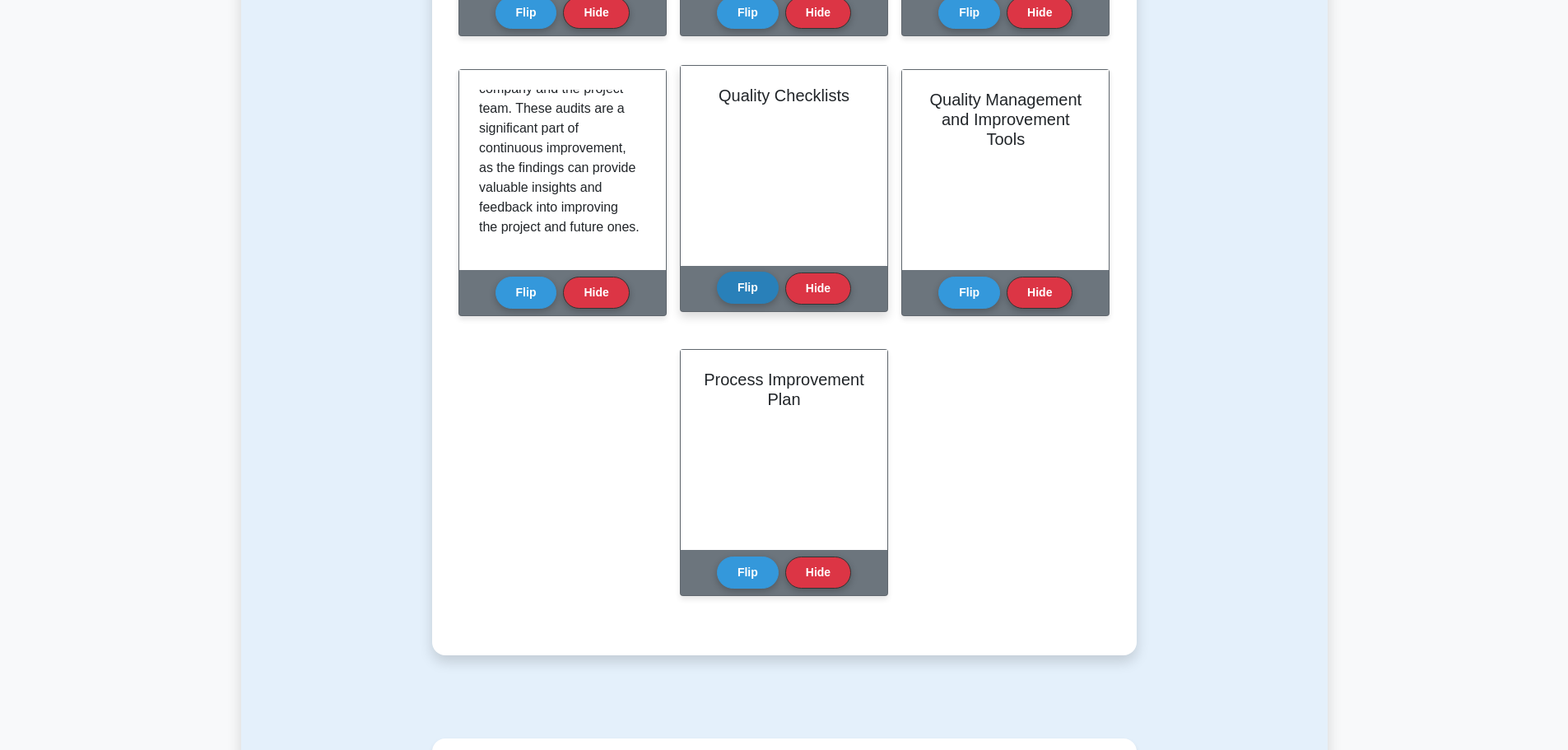
click at [760, 287] on button "Flip" at bounding box center [747, 288] width 62 height 32
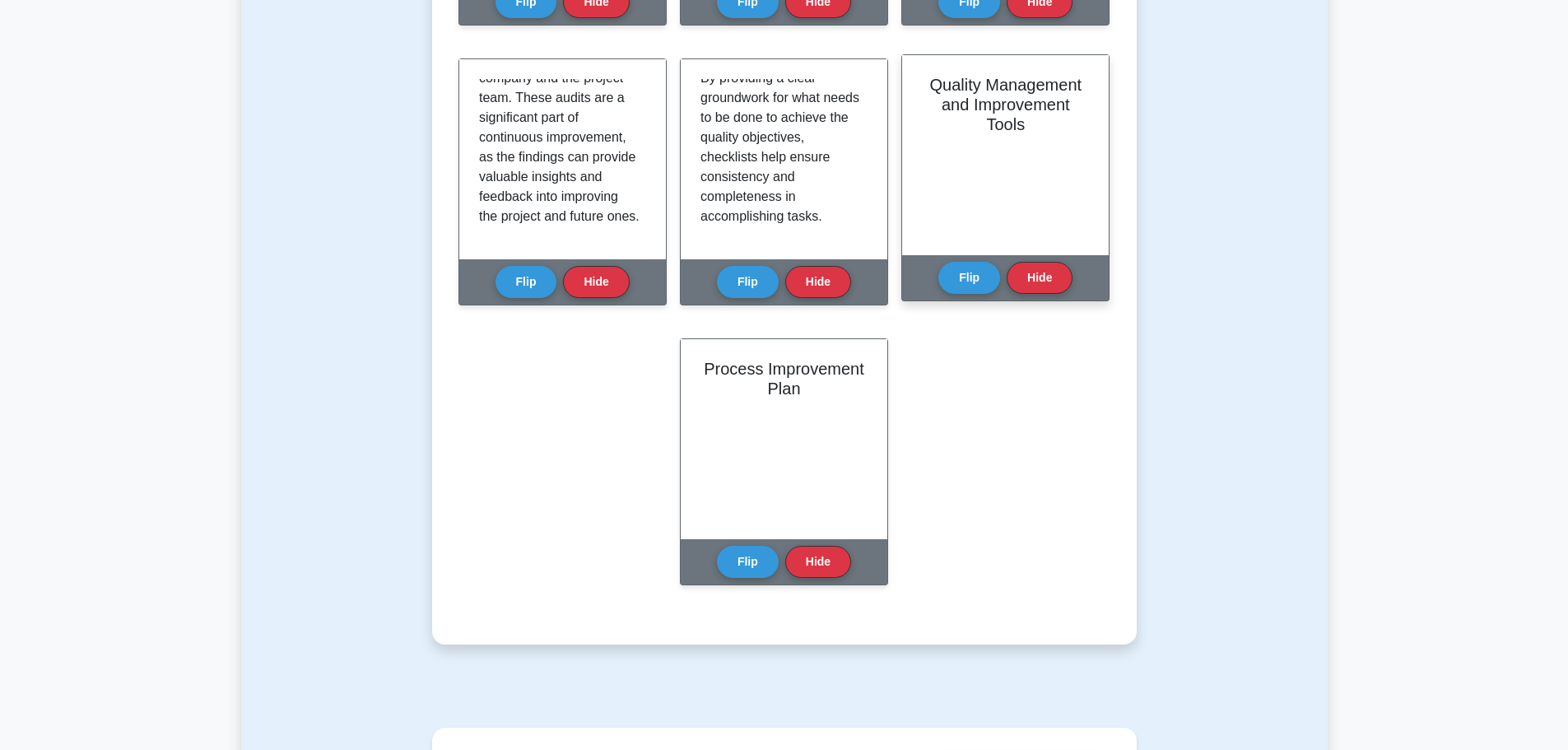
scroll to position [906, 0]
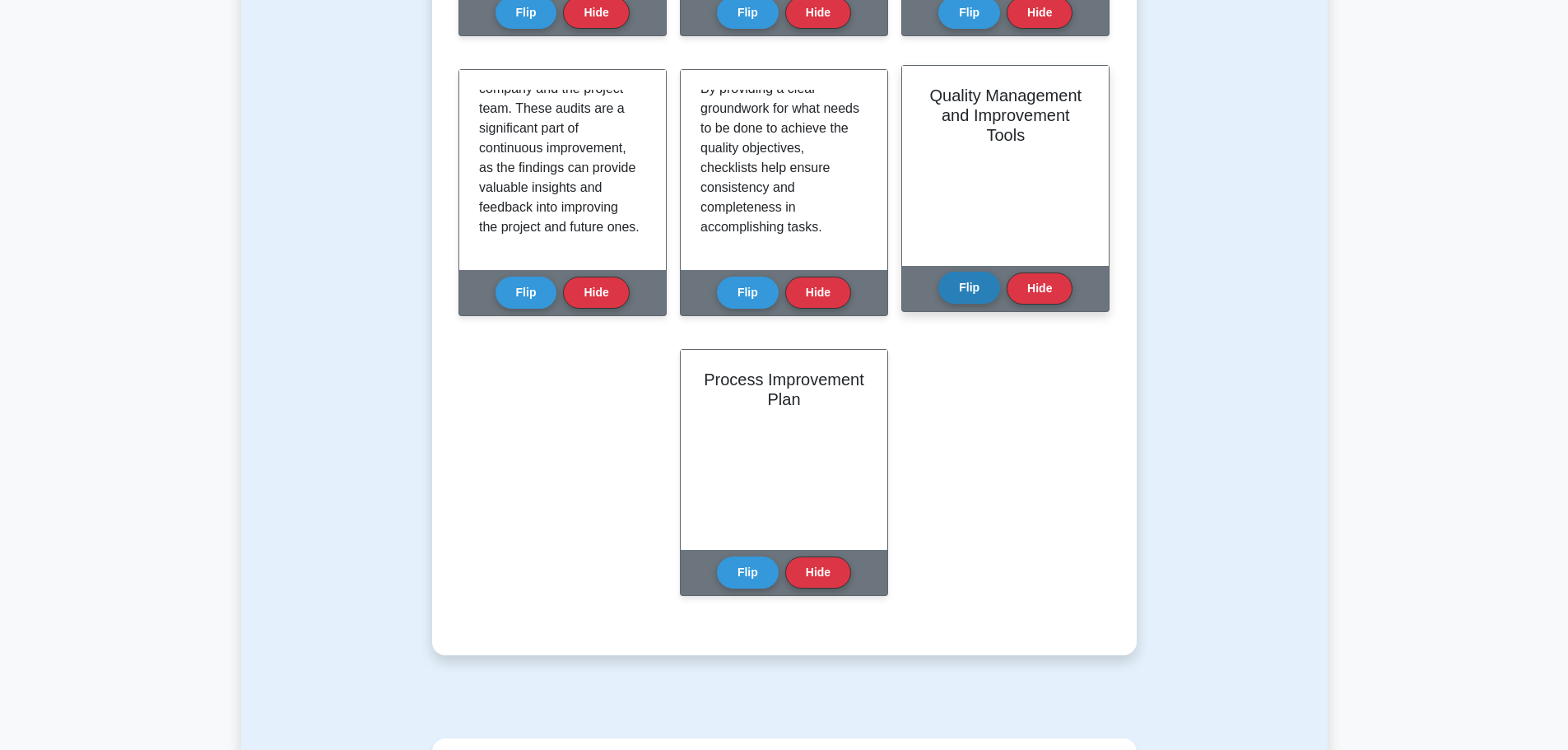
click at [972, 286] on button "Flip" at bounding box center [968, 288] width 62 height 32
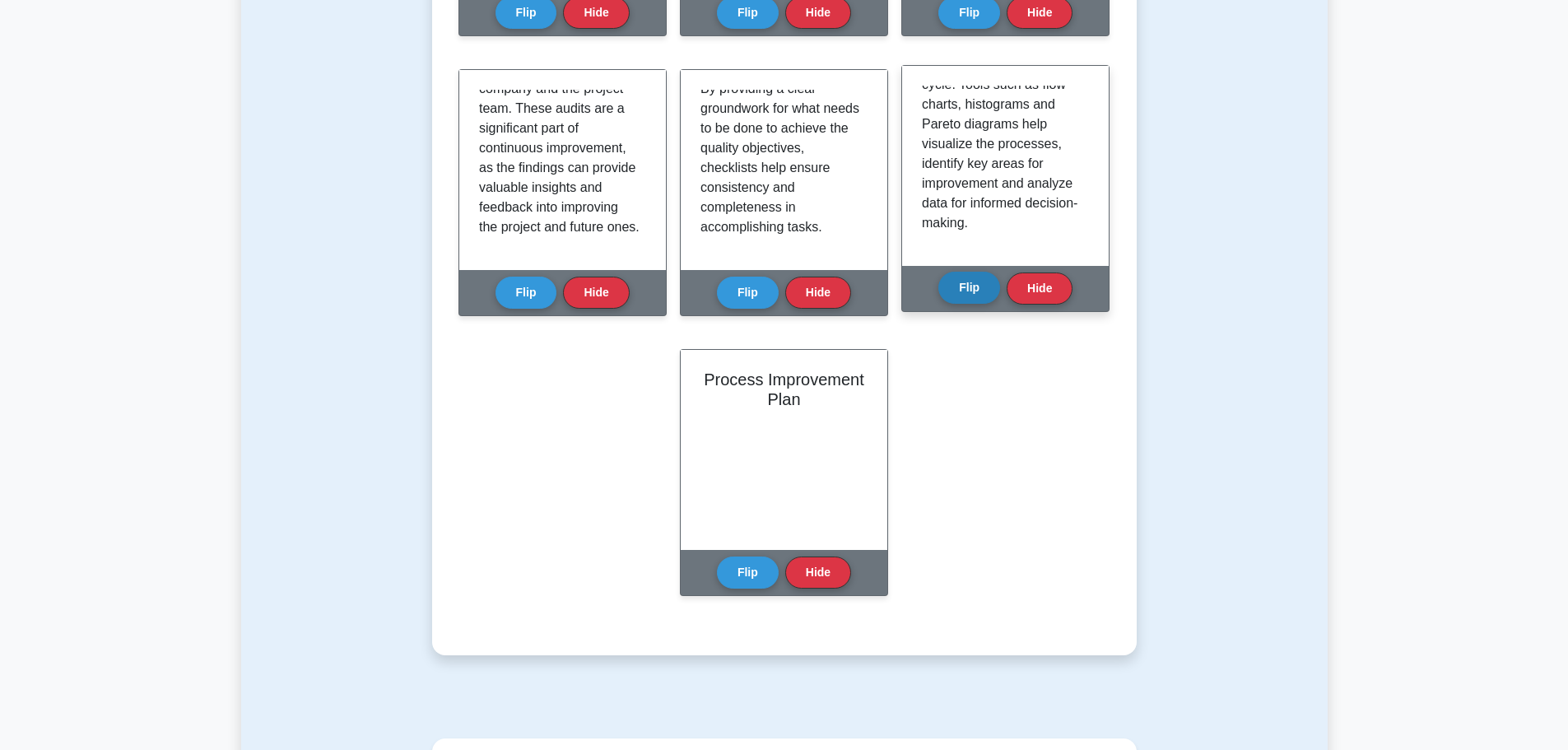
click at [968, 285] on button "Flip" at bounding box center [968, 288] width 62 height 32
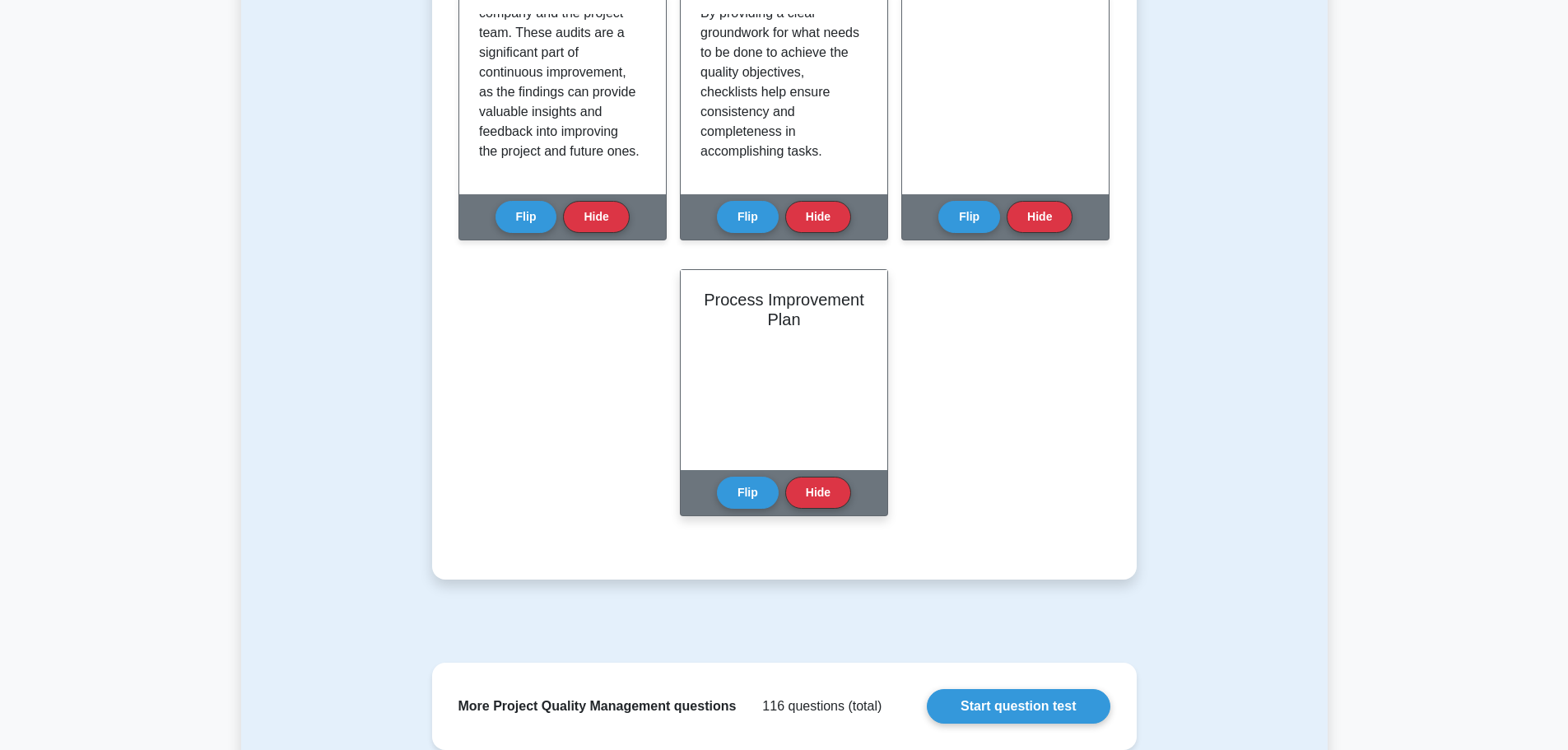
scroll to position [988, 0]
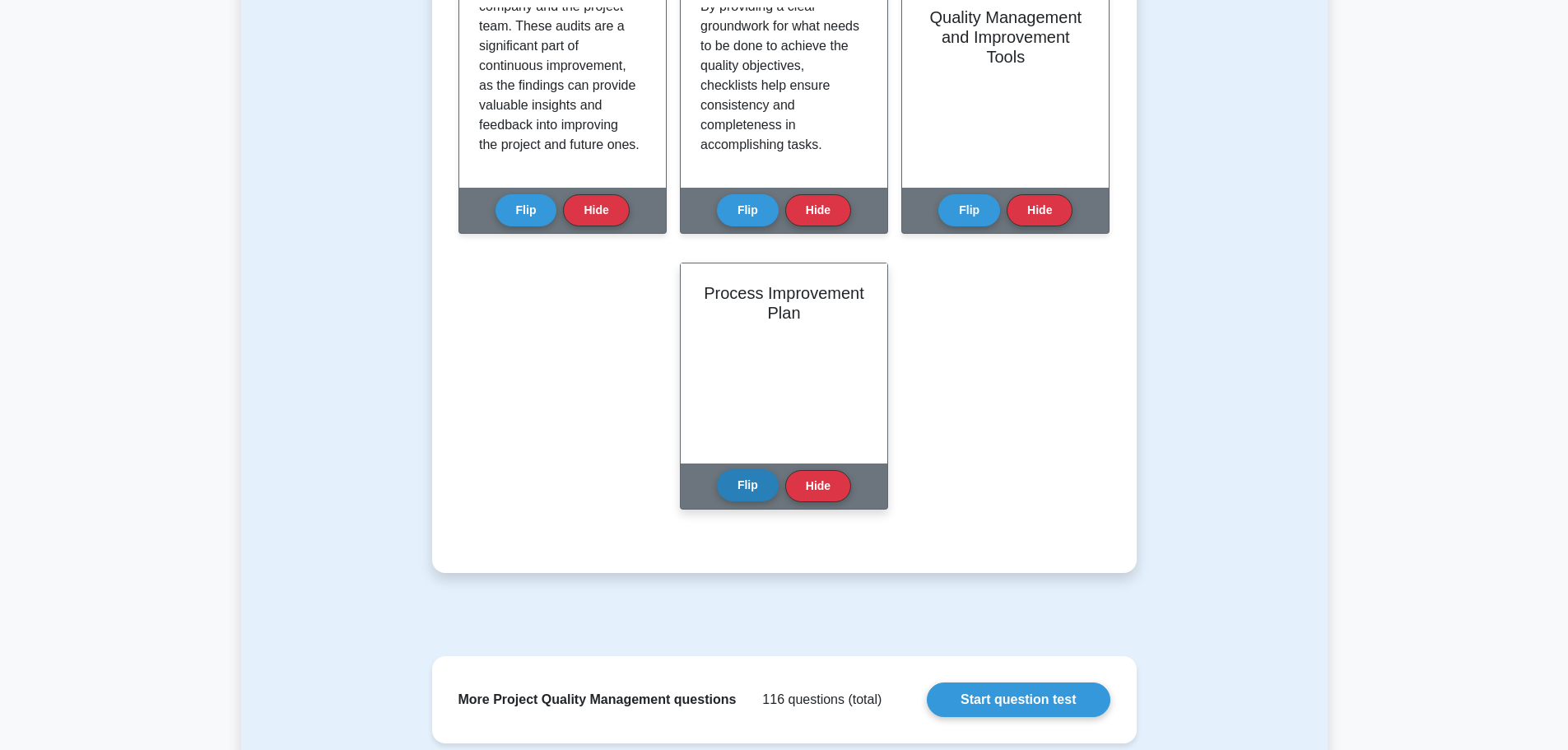
click at [744, 499] on button "Flip" at bounding box center [747, 485] width 62 height 32
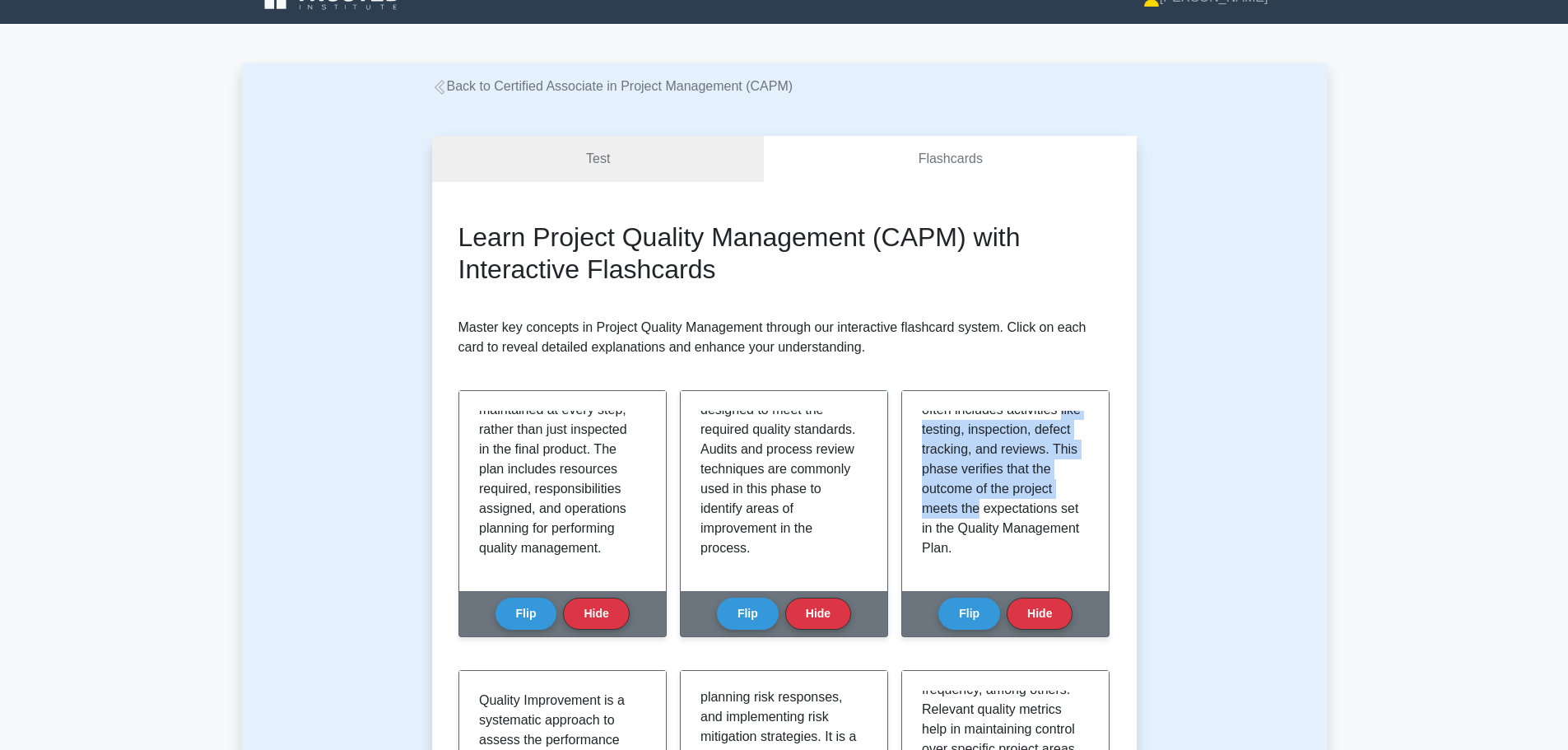
scroll to position [0, 0]
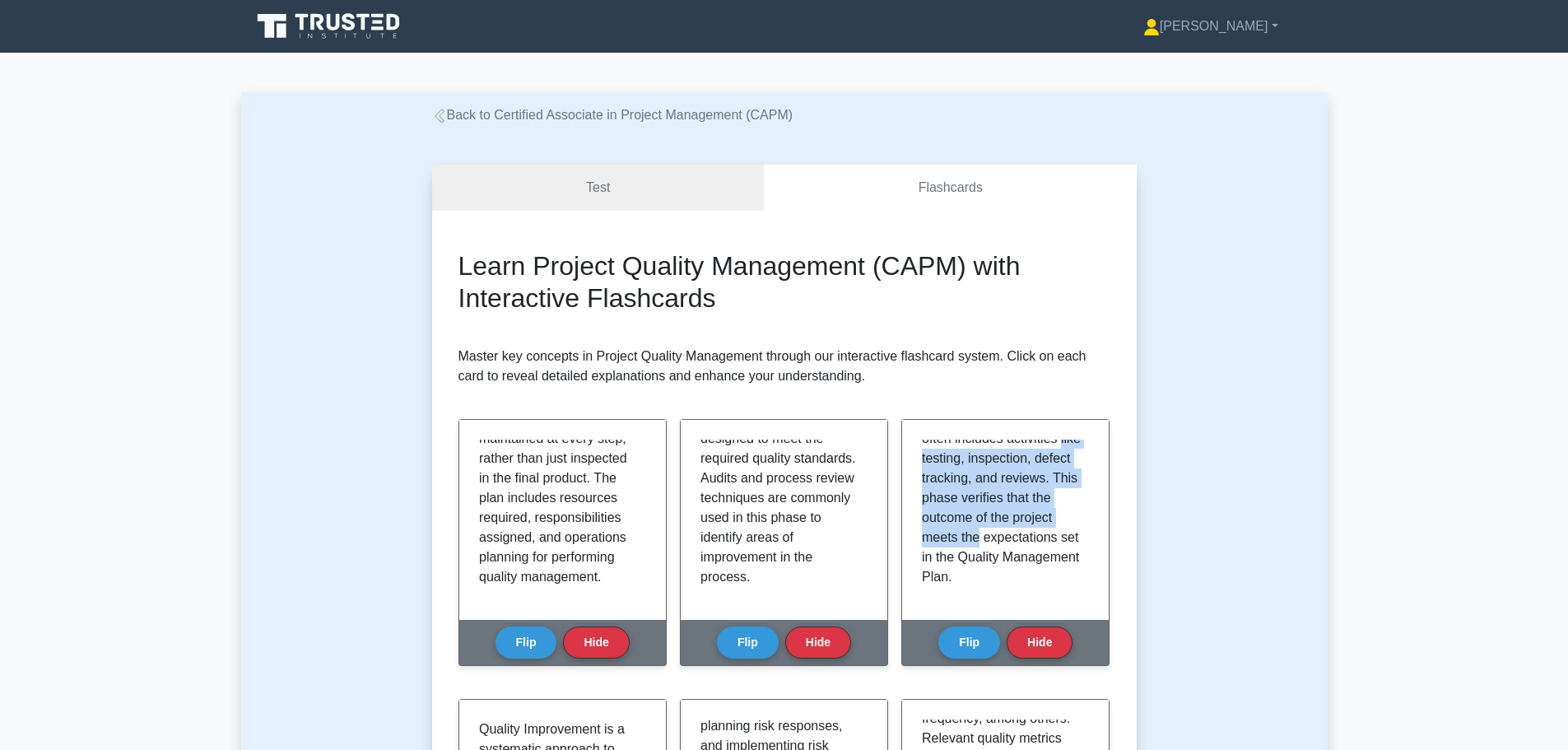
click at [455, 111] on link "Back to Certified Associate in Project Management (CAPM)" at bounding box center [613, 115] width 361 height 14
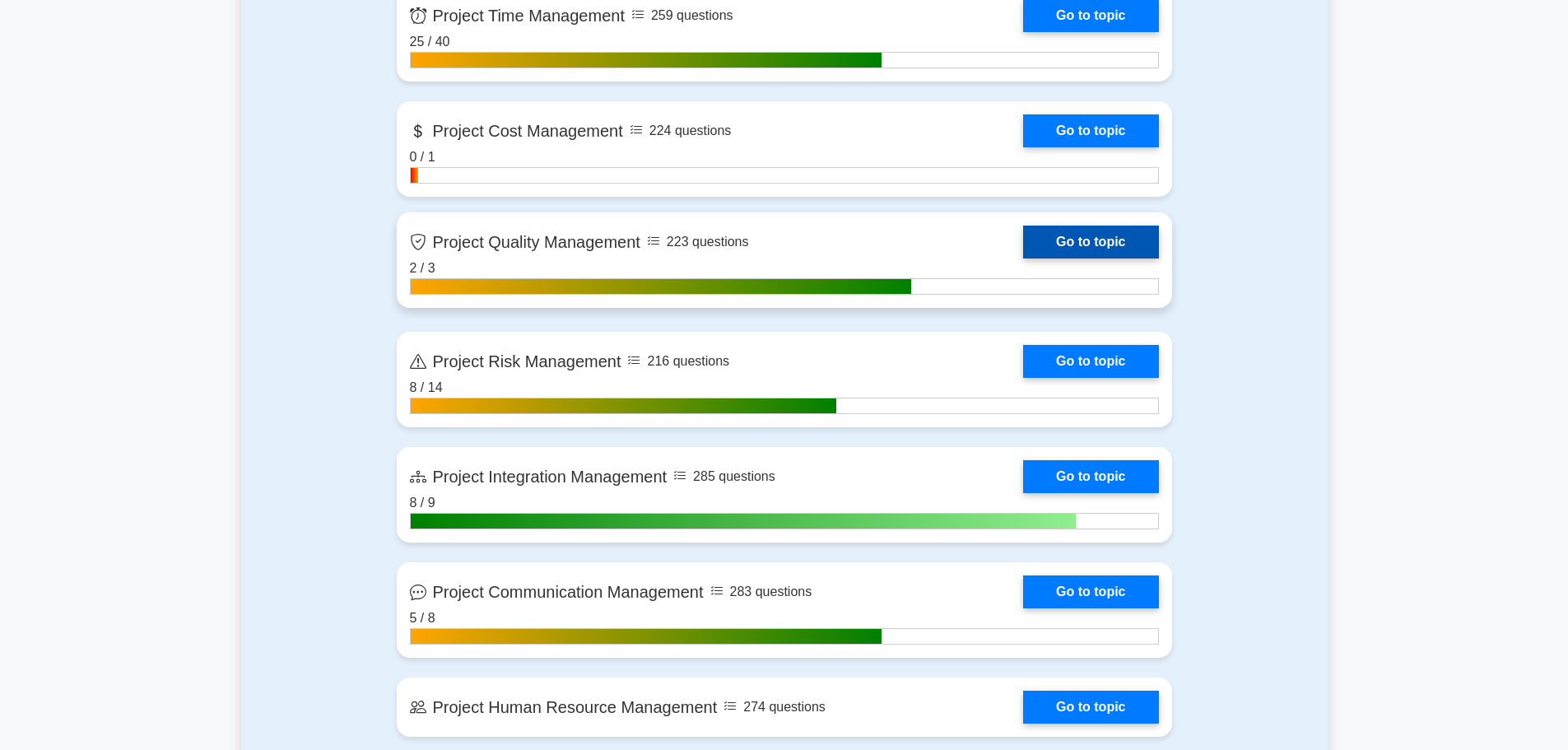
scroll to position [1070, 0]
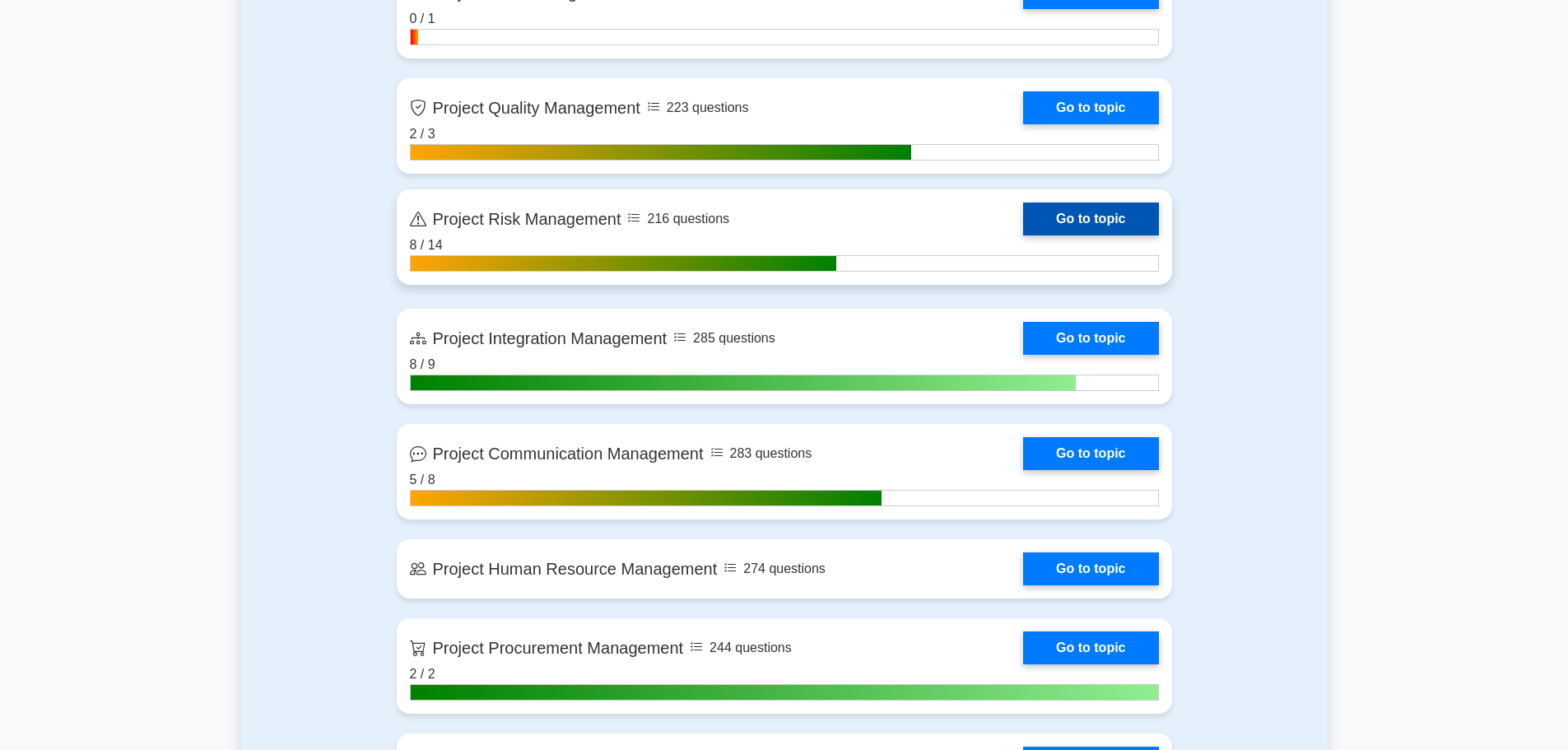
click at [1023, 223] on link "Go to topic" at bounding box center [1090, 219] width 135 height 33
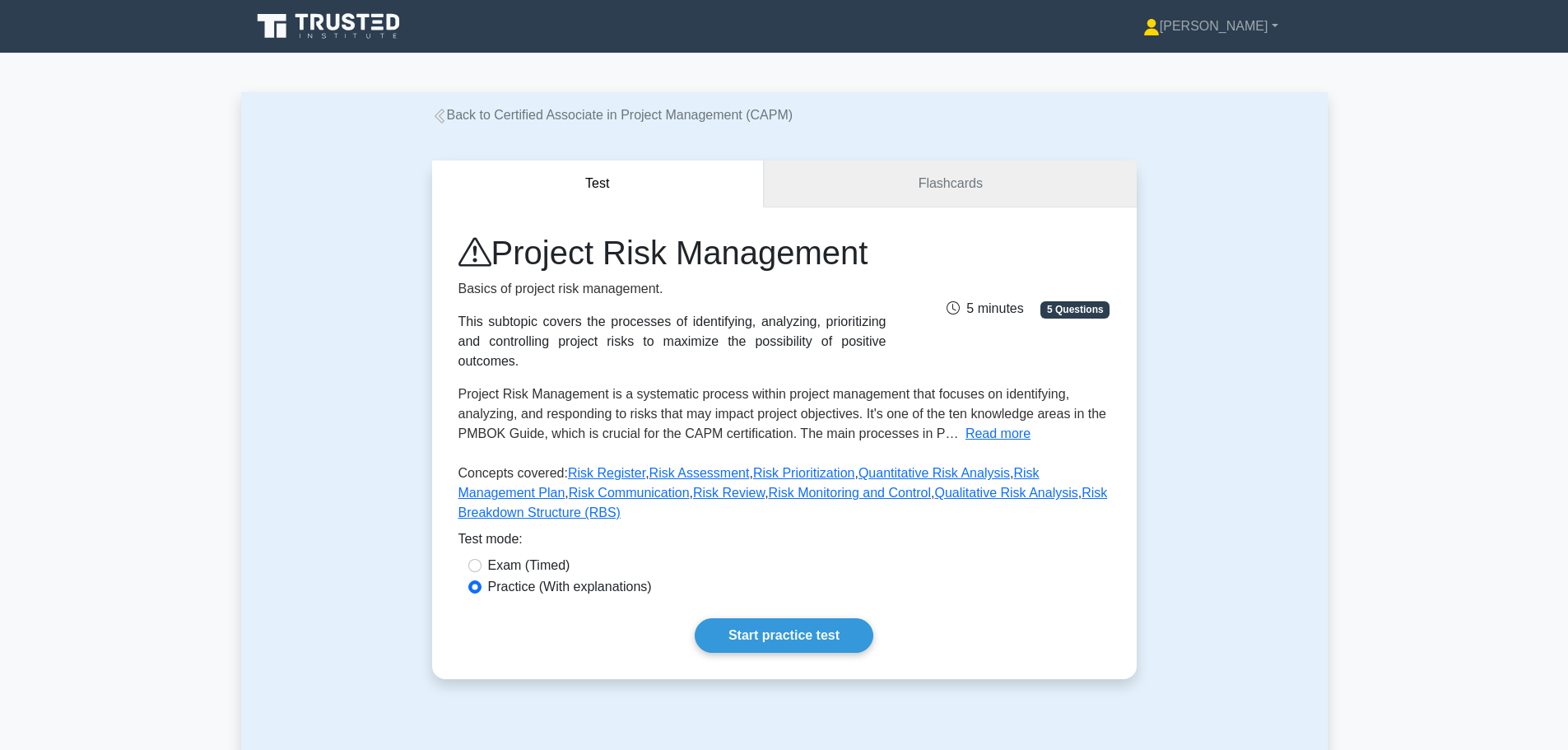
click at [848, 179] on link "Flashcards" at bounding box center [950, 184] width 372 height 47
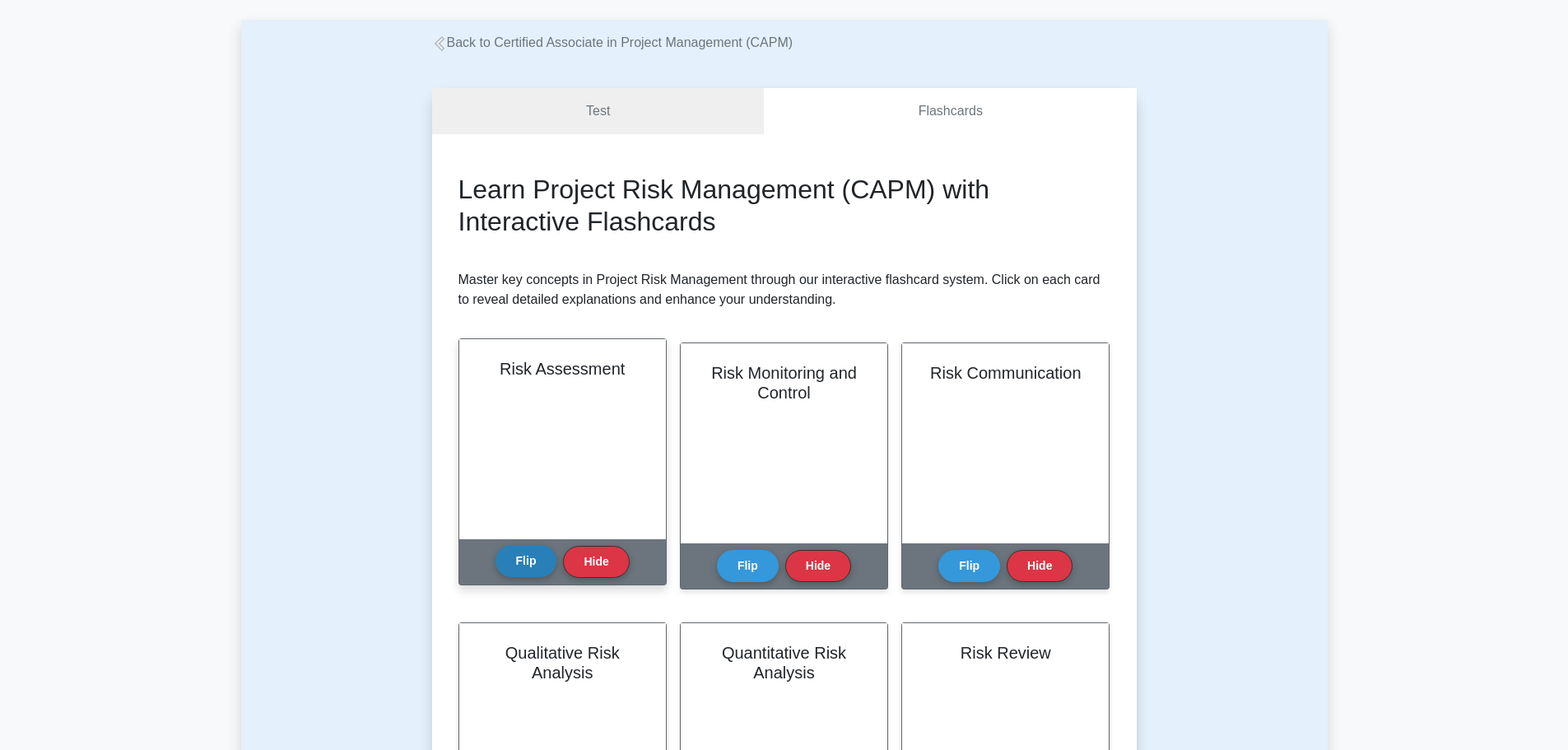
scroll to position [82, 0]
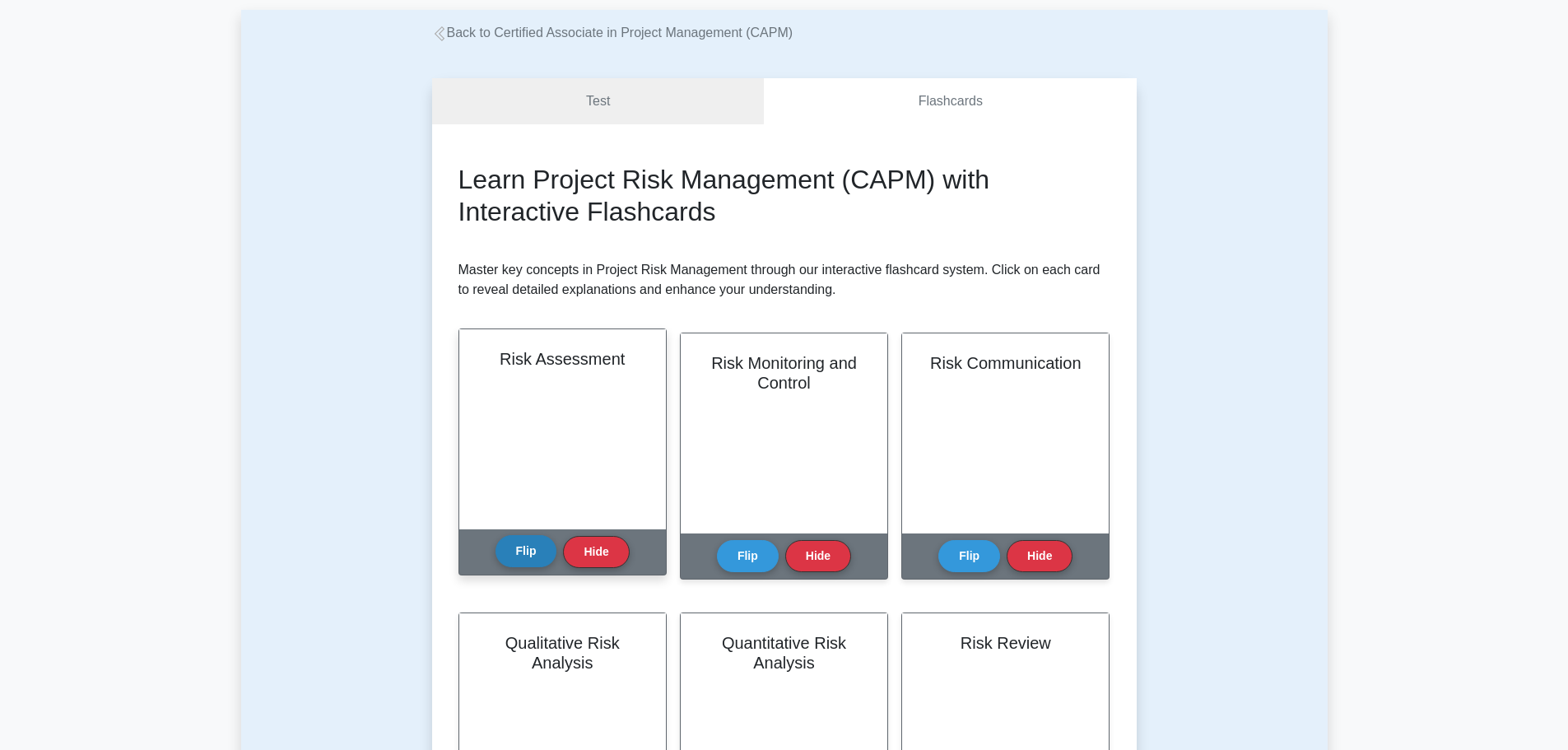
click at [509, 564] on button "Flip" at bounding box center [525, 552] width 62 height 32
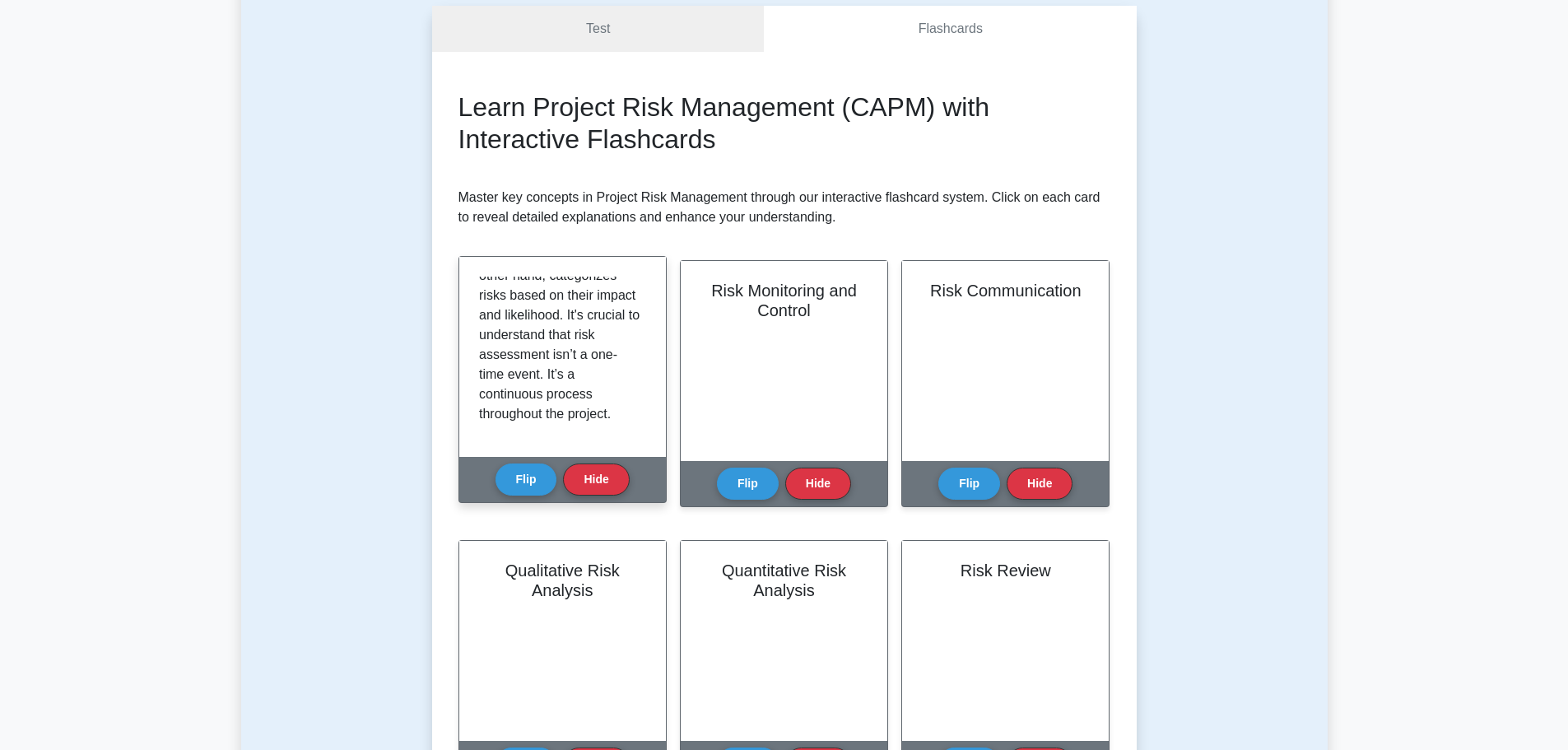
scroll to position [164, 0]
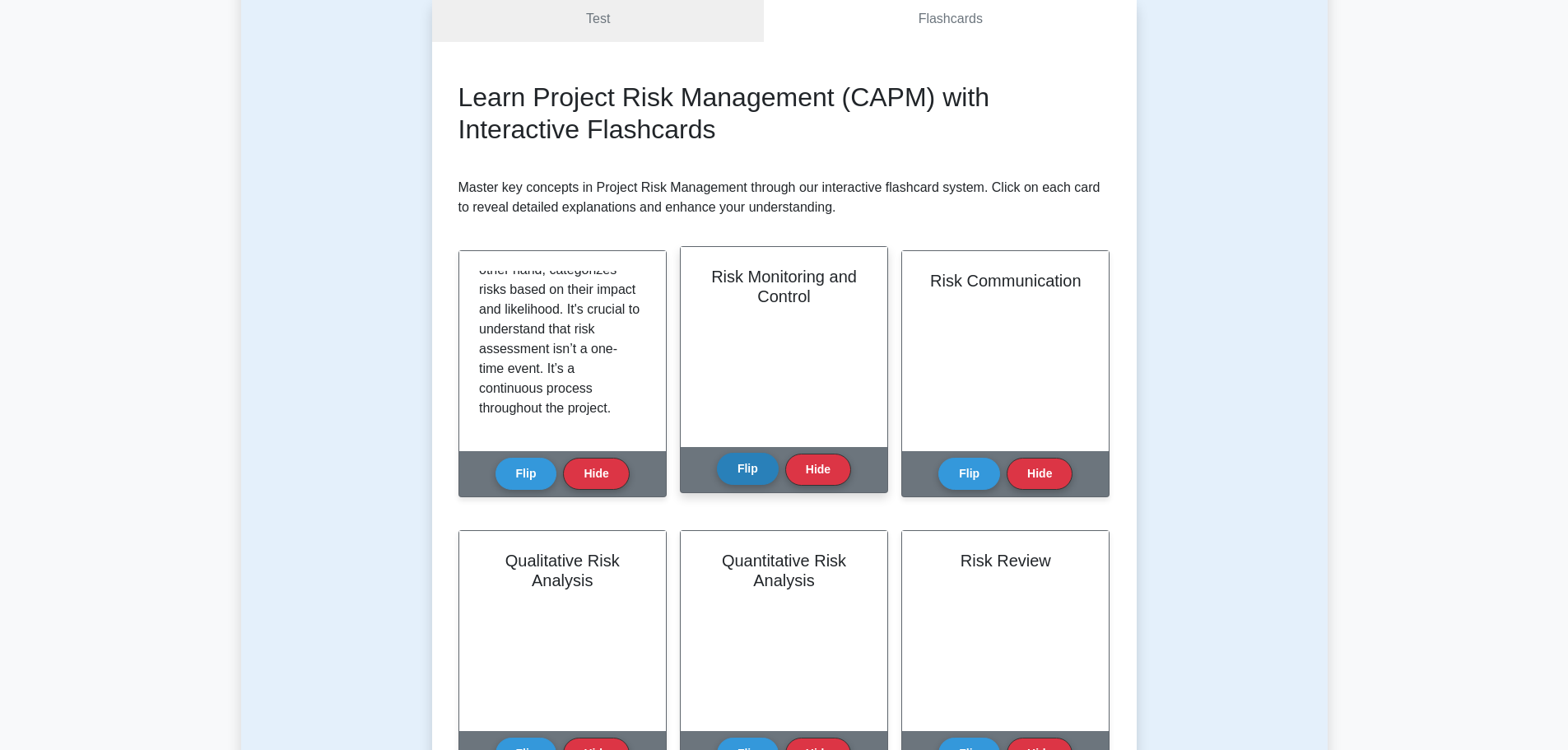
click at [735, 482] on button "Flip" at bounding box center [747, 469] width 62 height 32
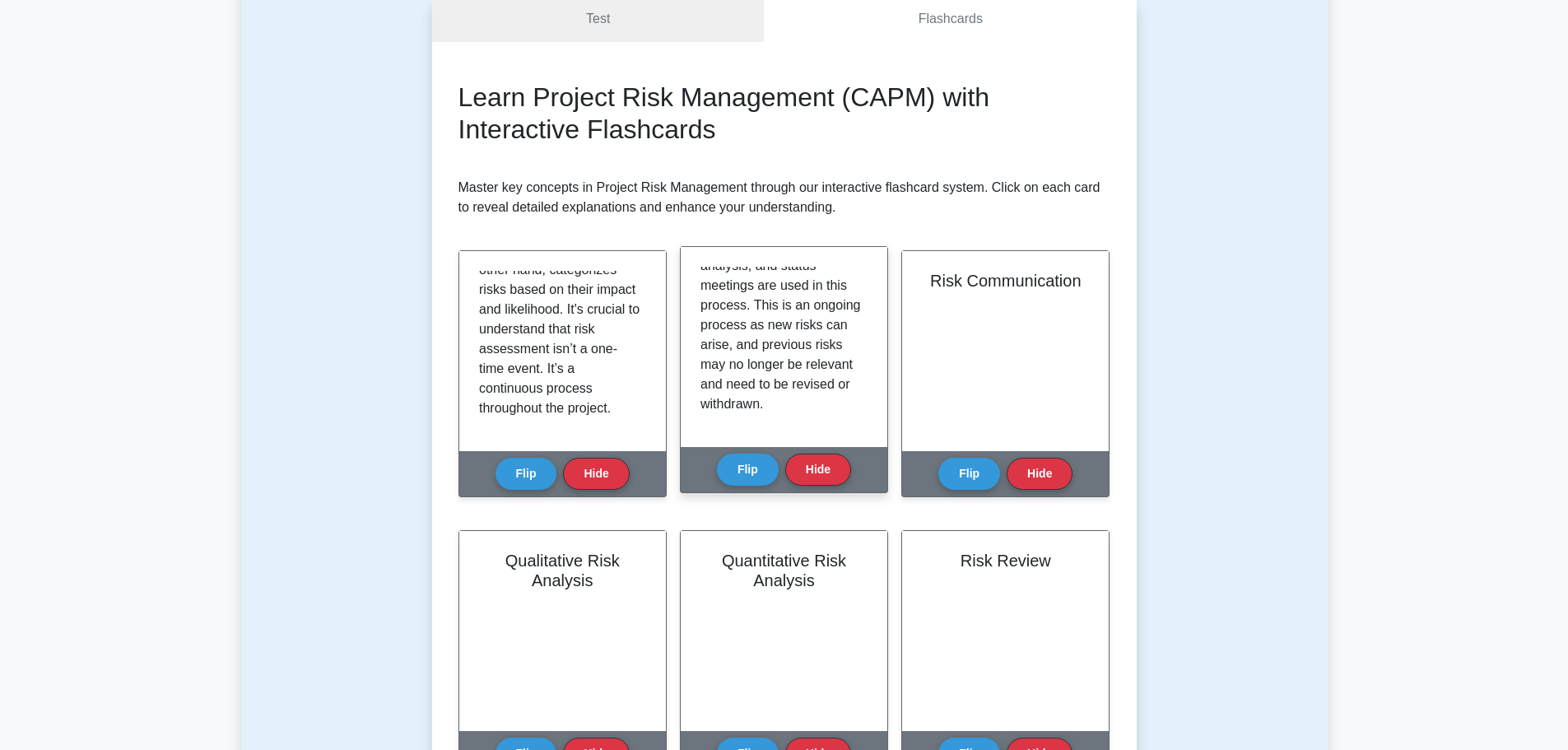
scroll to position [287, 0]
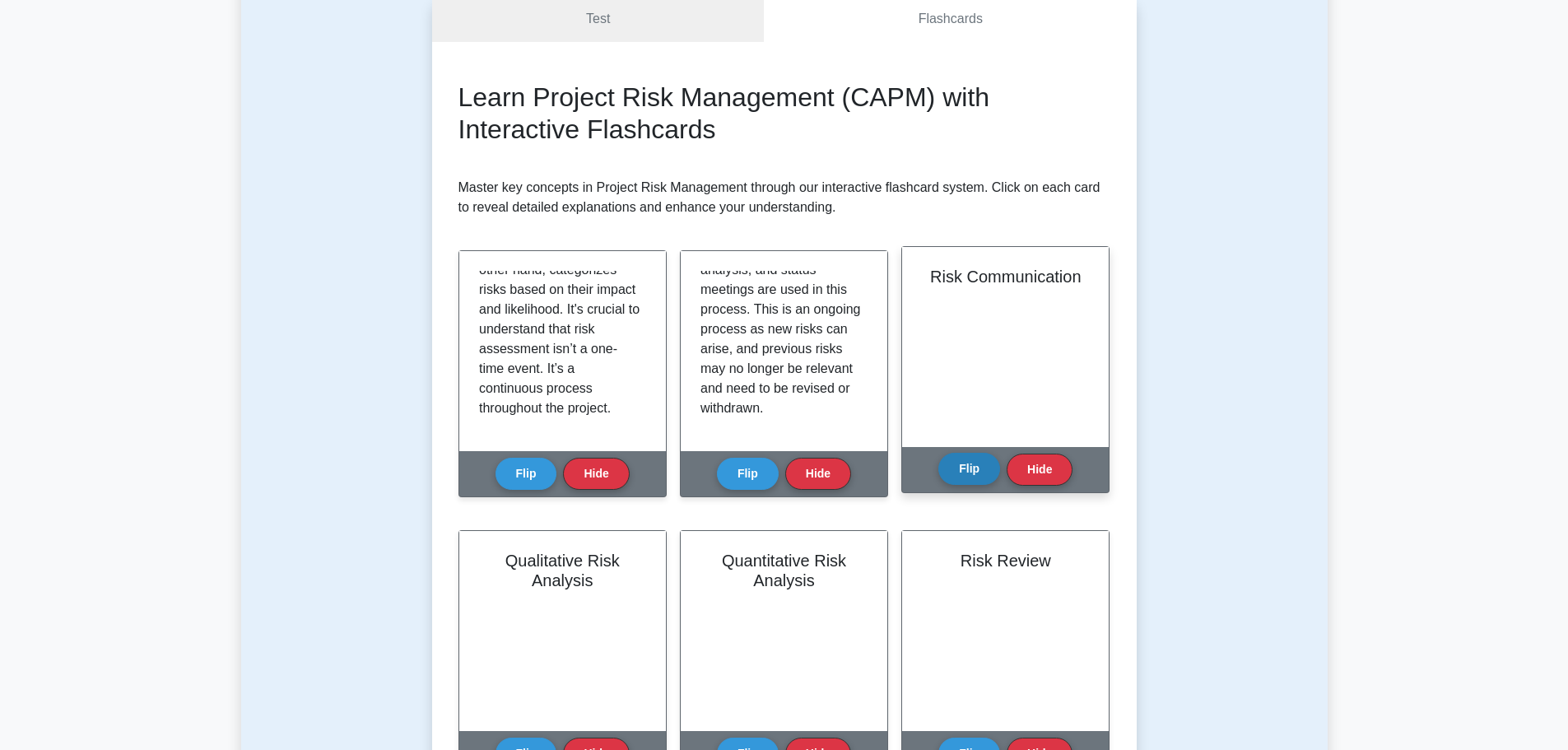
click at [962, 476] on button "Flip" at bounding box center [968, 469] width 62 height 32
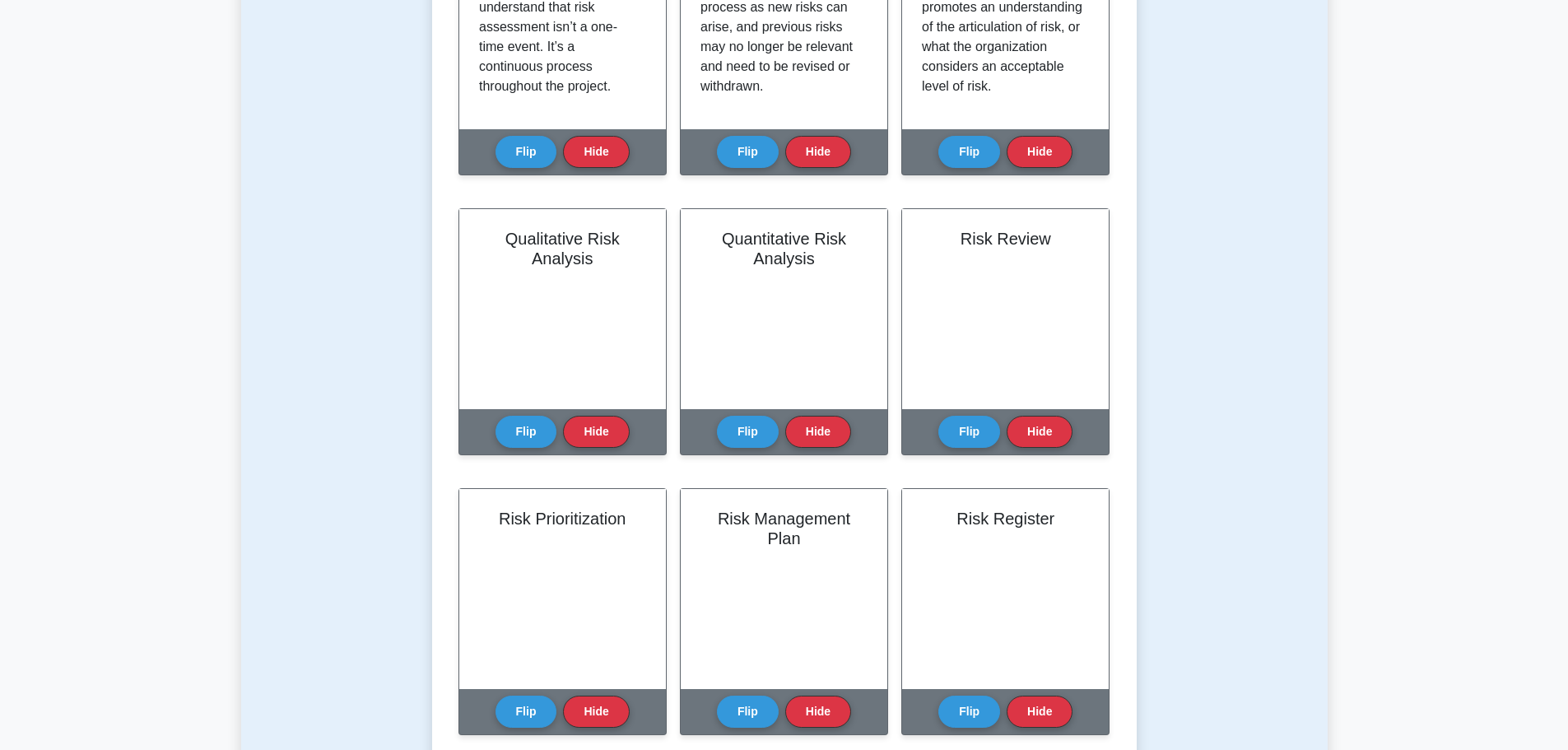
scroll to position [494, 0]
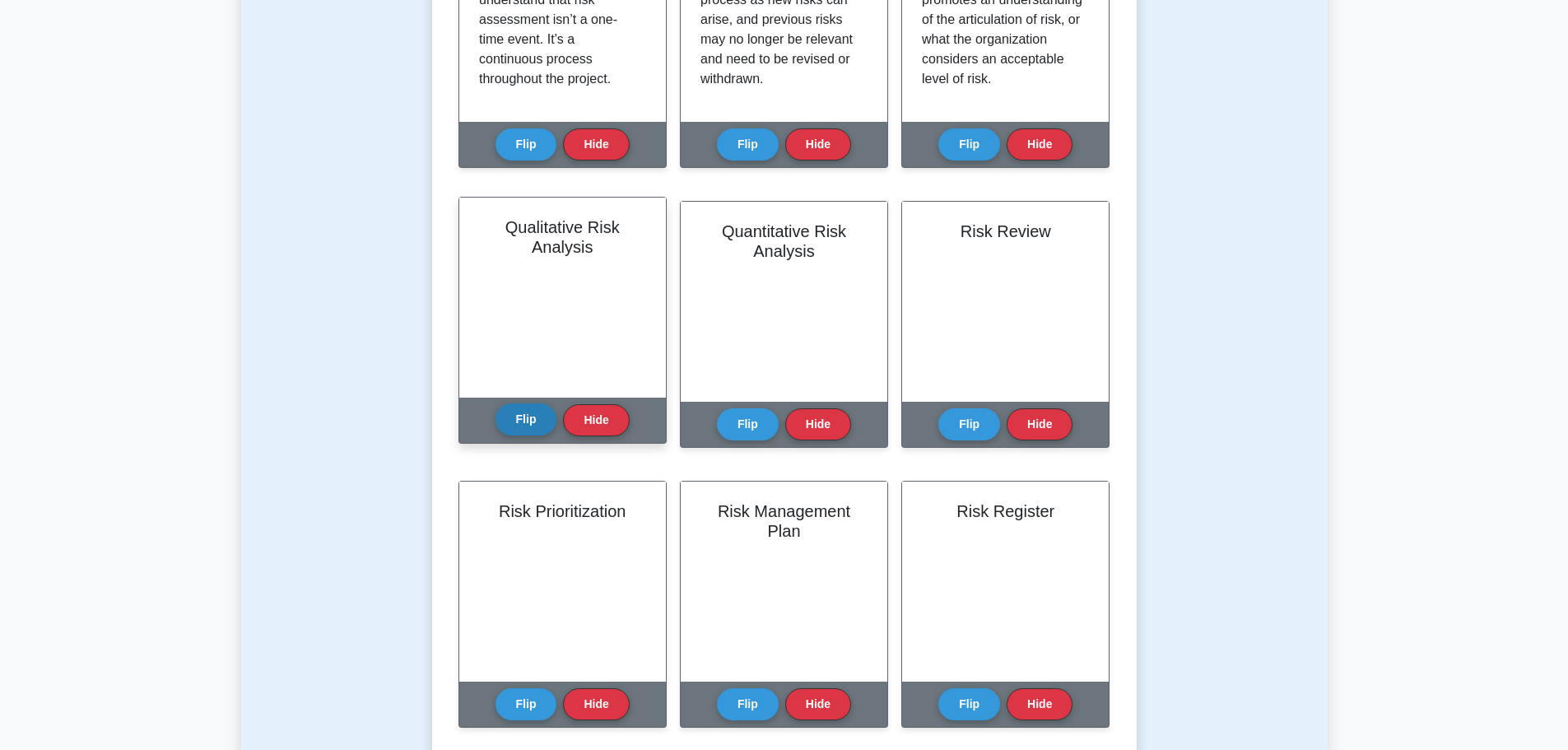
click at [528, 415] on button "Flip" at bounding box center [525, 419] width 62 height 32
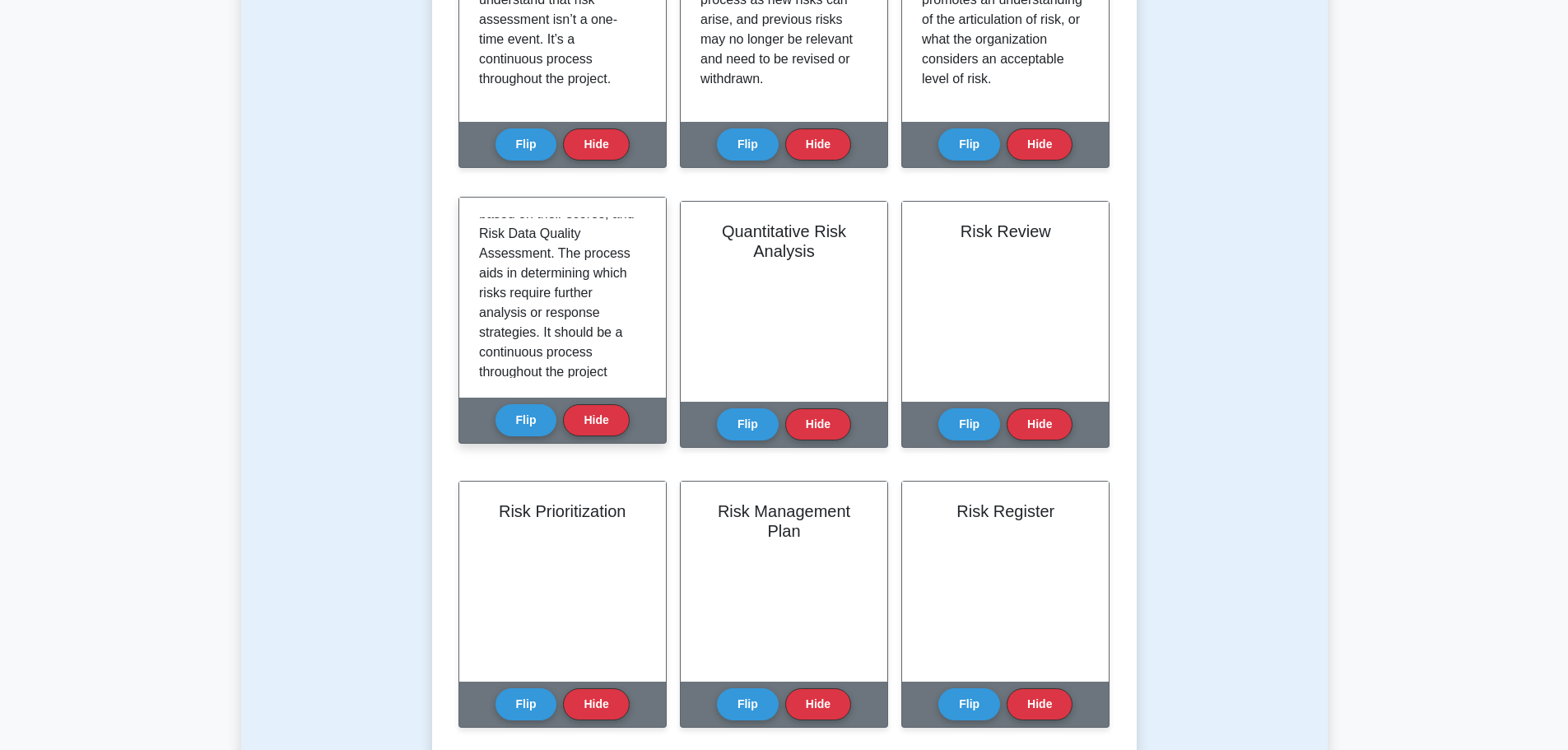
scroll to position [386, 0]
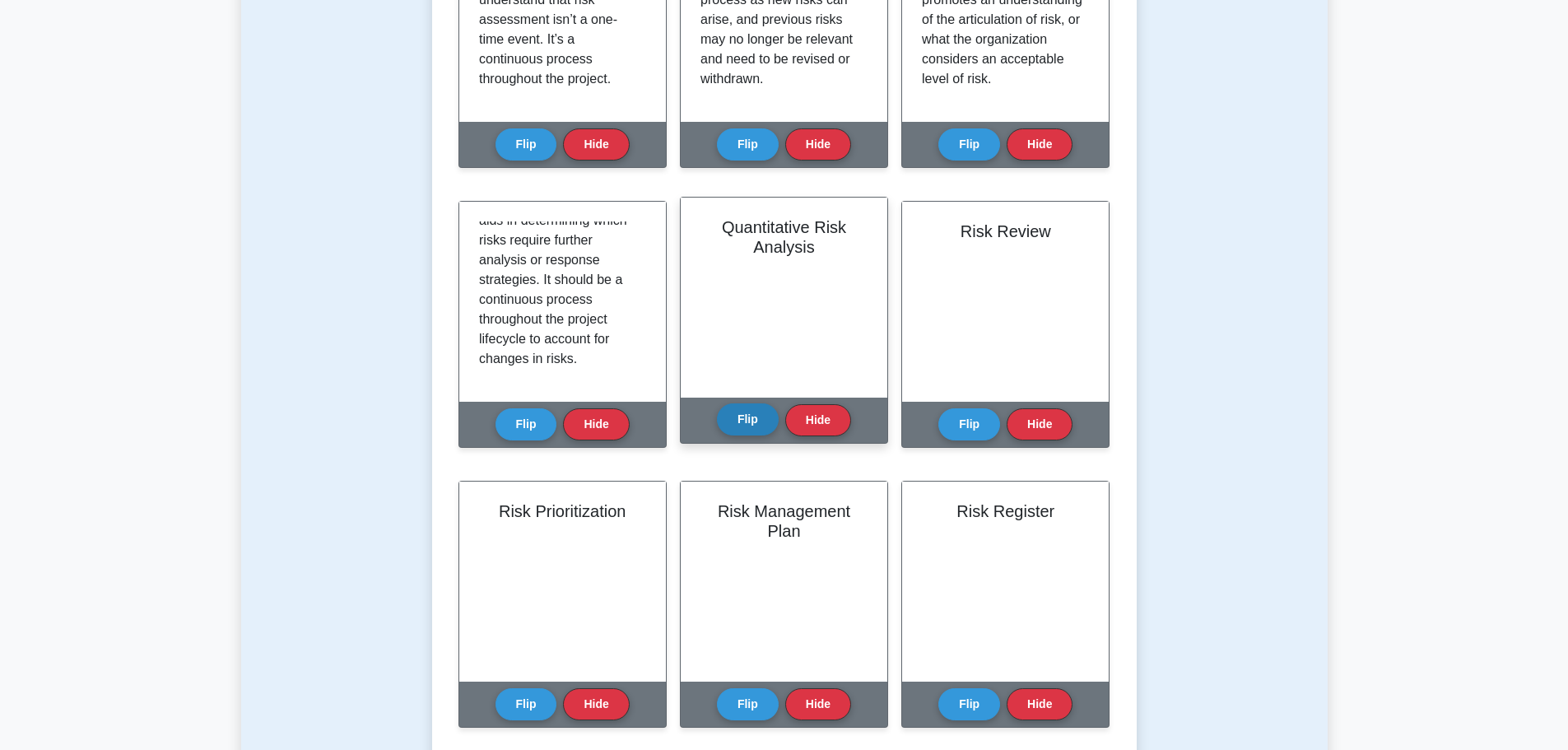
click at [734, 426] on button "Flip" at bounding box center [747, 419] width 62 height 32
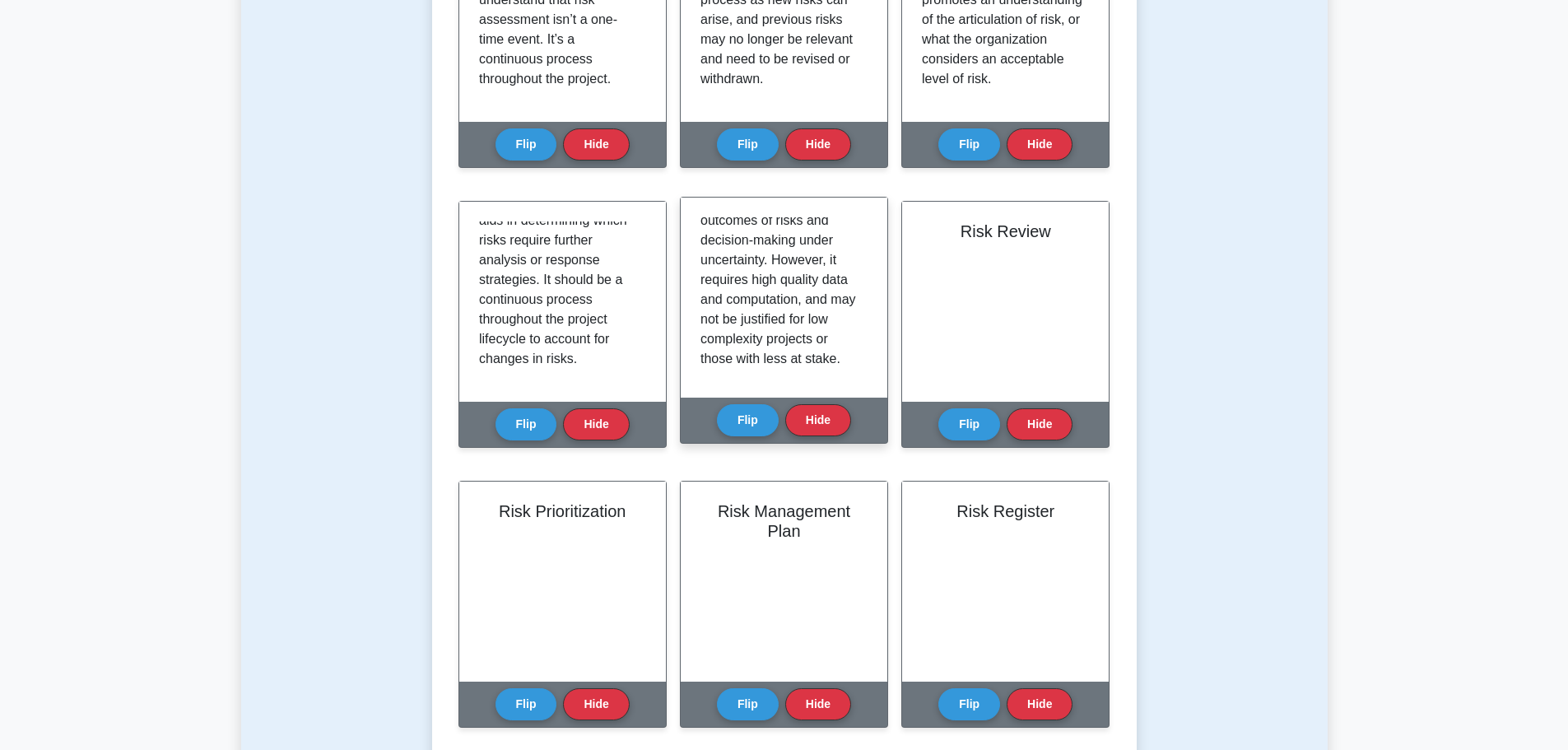
scroll to position [367, 0]
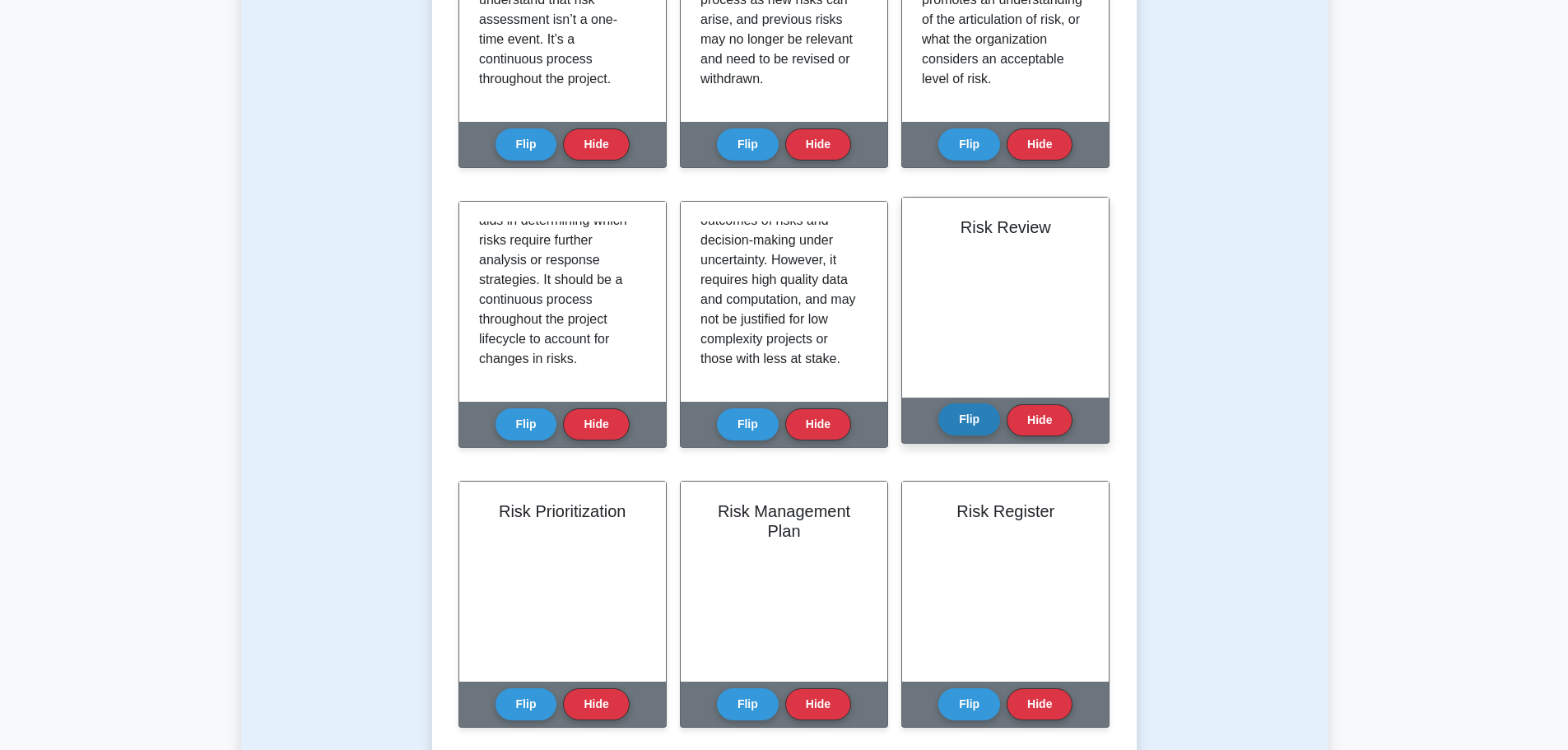
click at [968, 431] on button "Flip" at bounding box center [968, 419] width 62 height 32
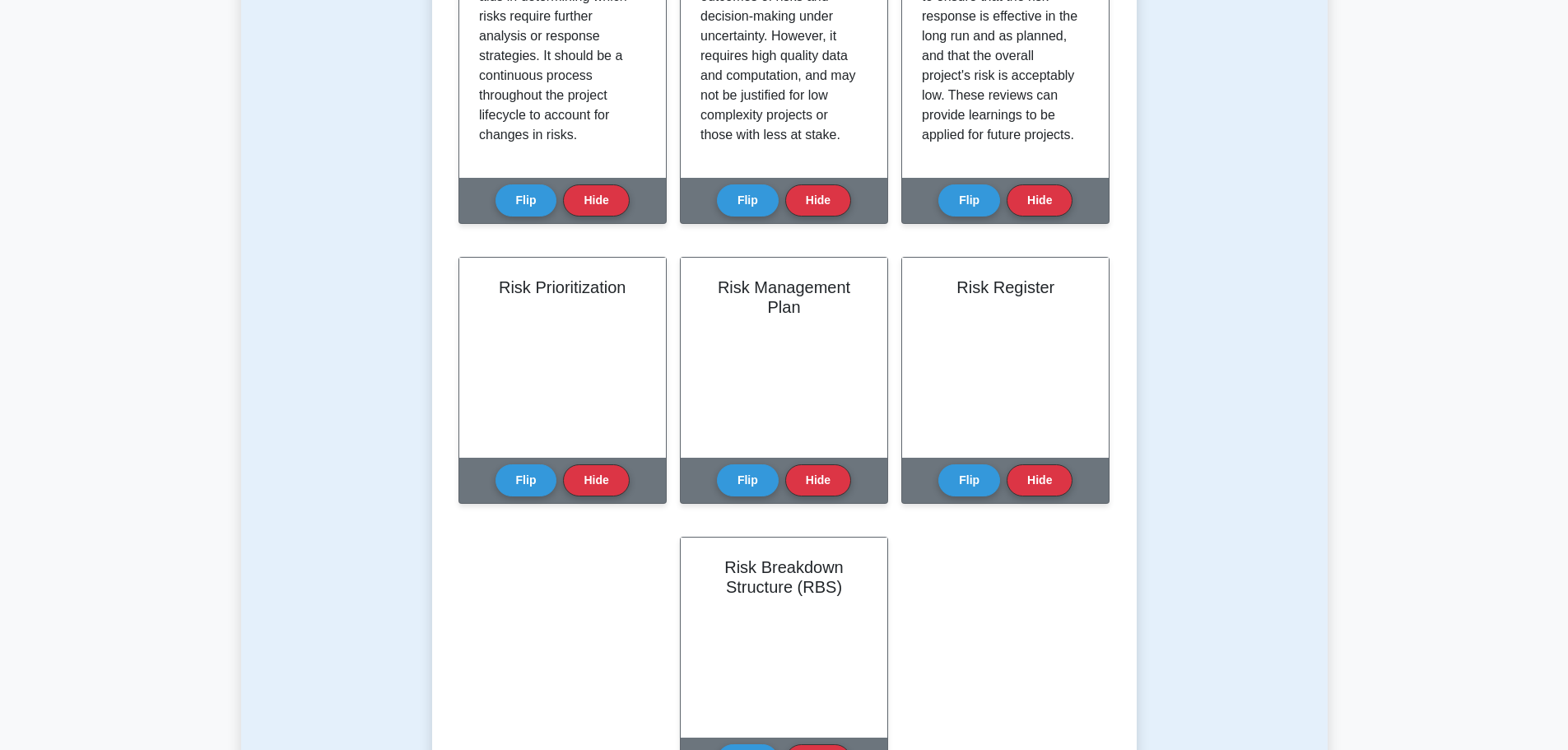
scroll to position [741, 0]
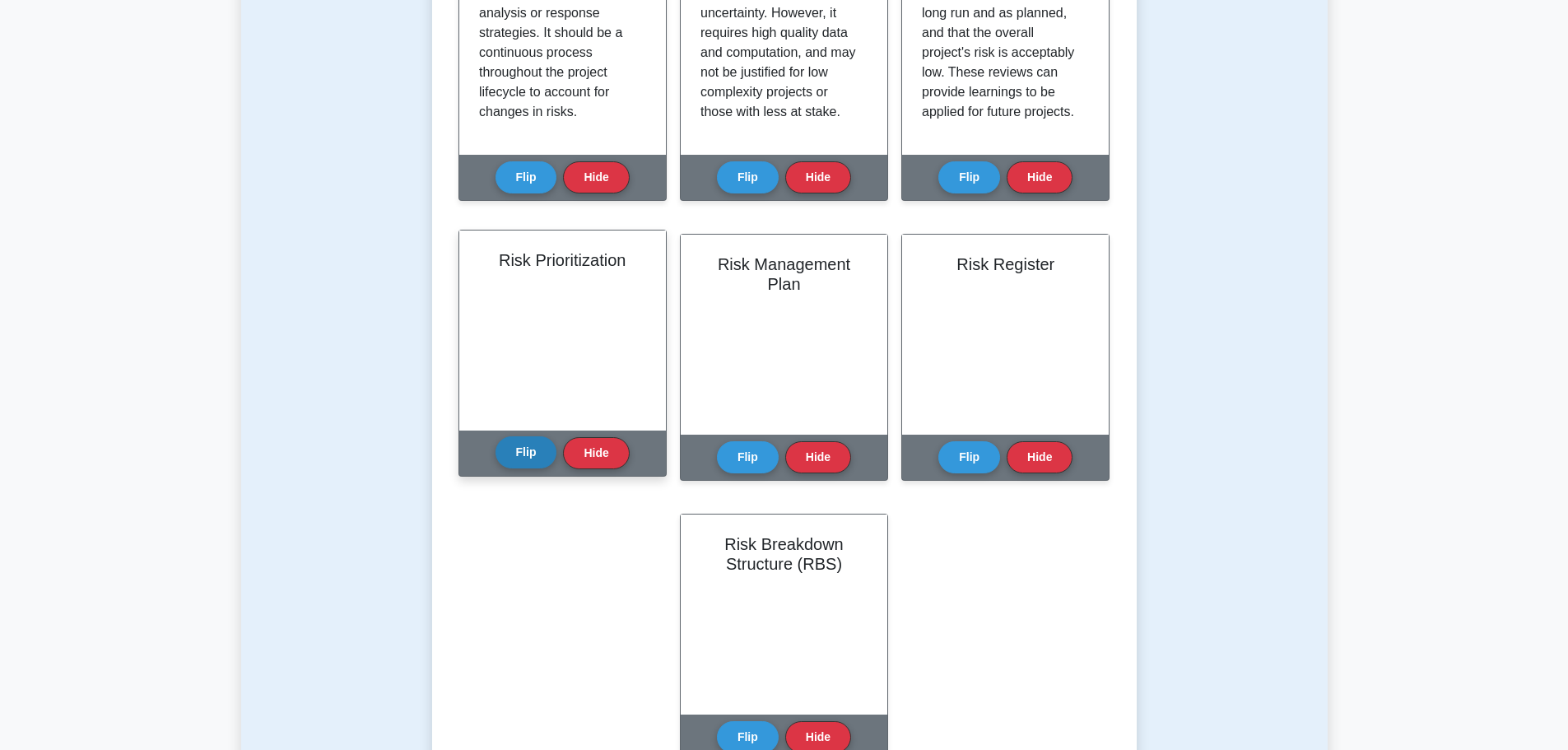
click at [523, 450] on button "Flip" at bounding box center [525, 452] width 62 height 32
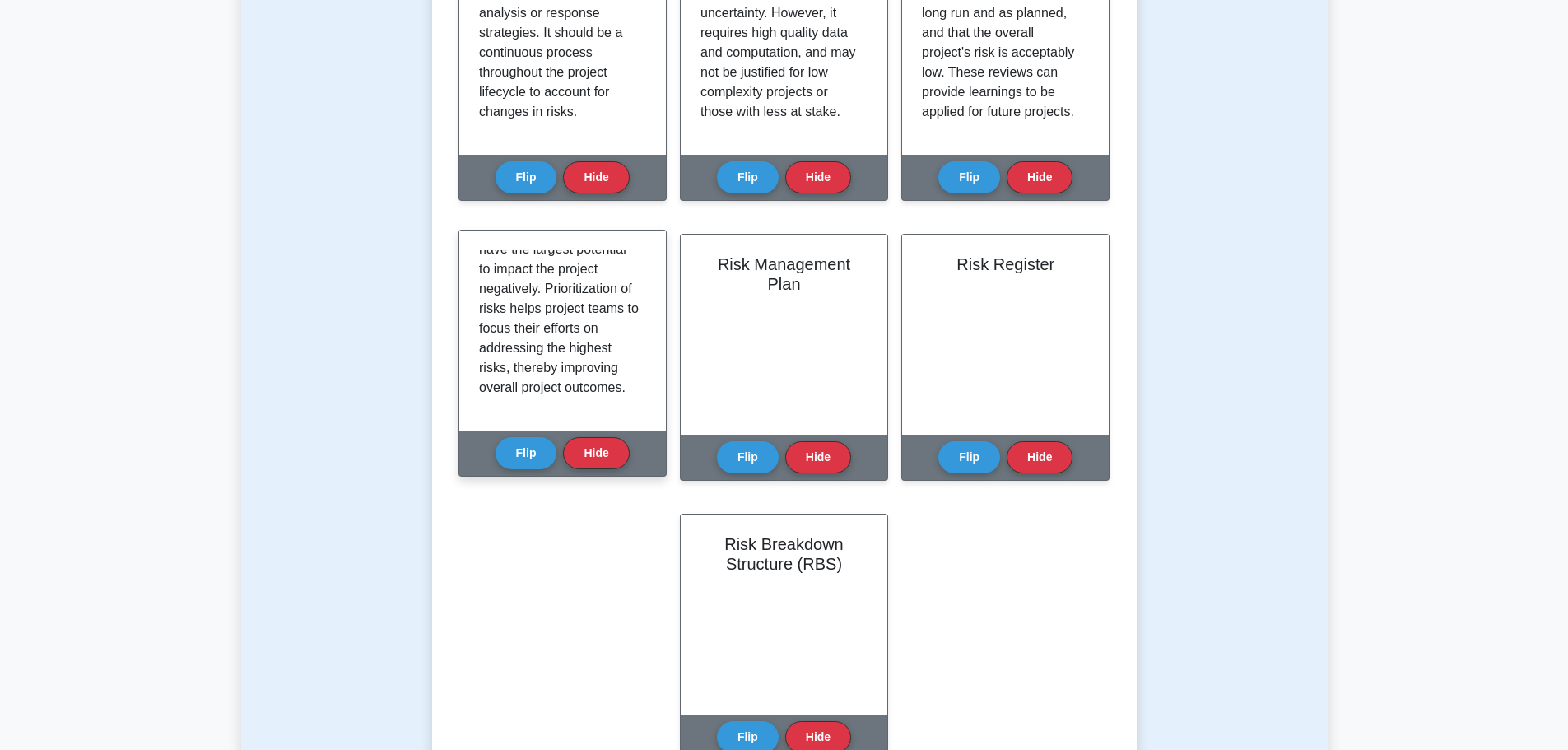
scroll to position [308, 0]
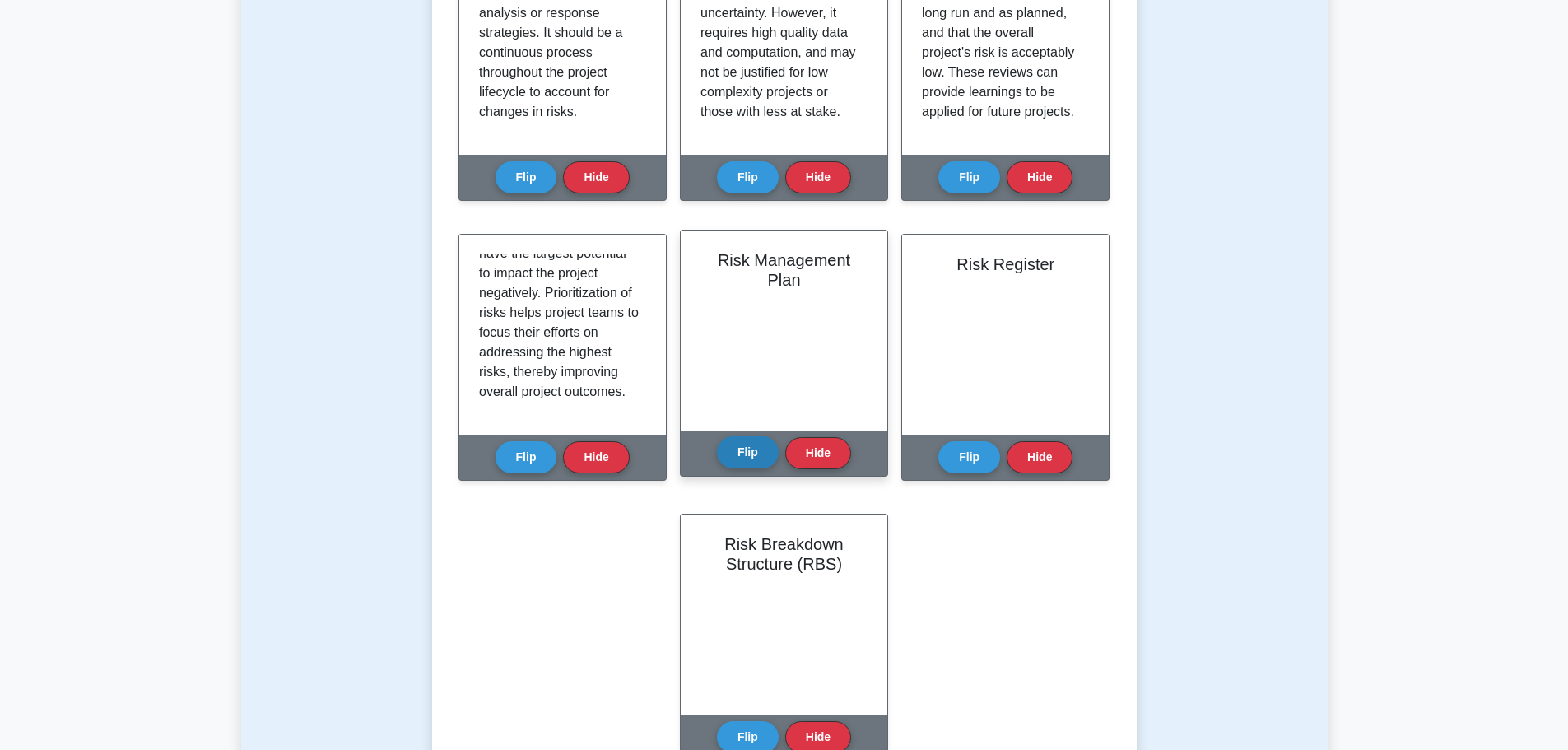
click at [727, 460] on button "Flip" at bounding box center [747, 452] width 62 height 32
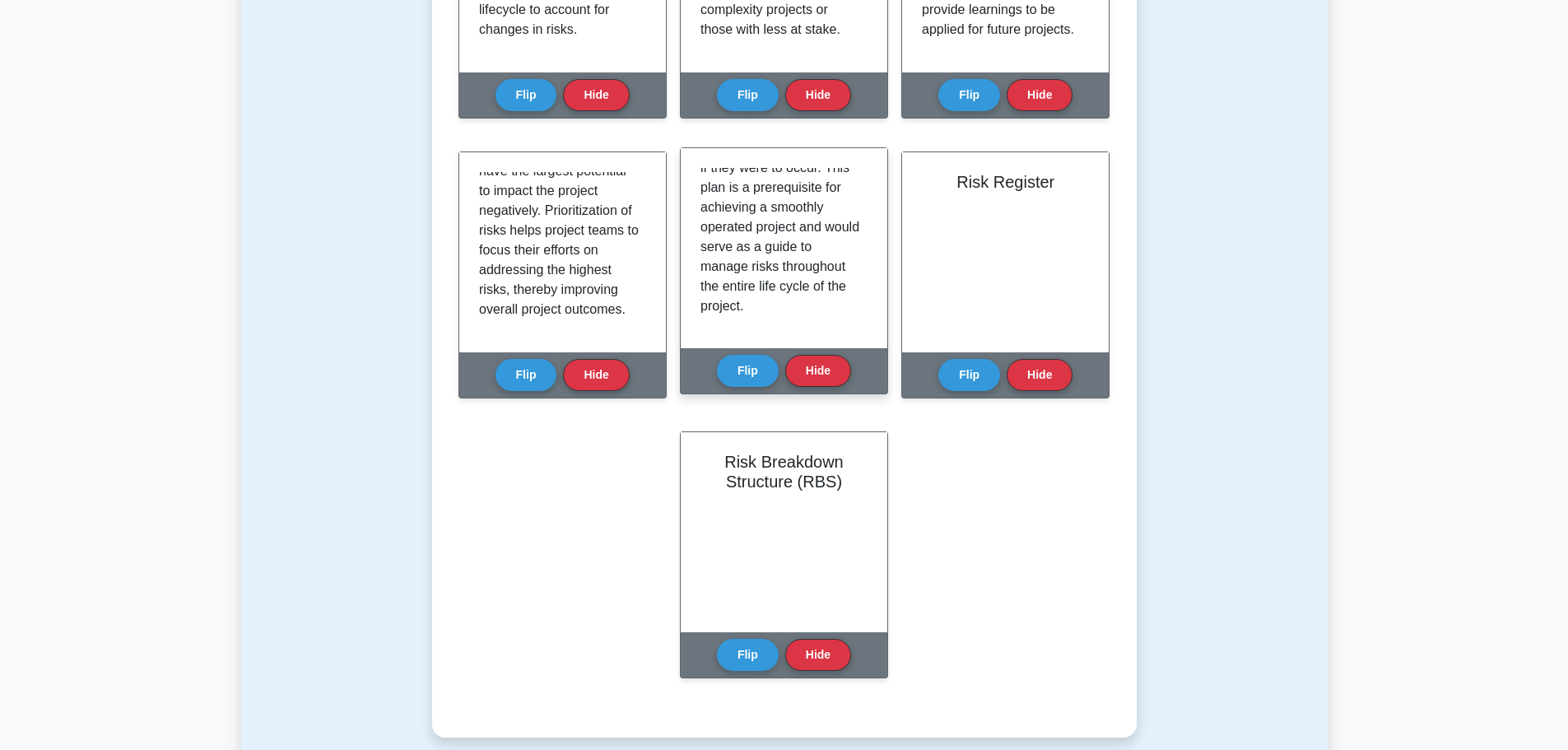
scroll to position [287, 0]
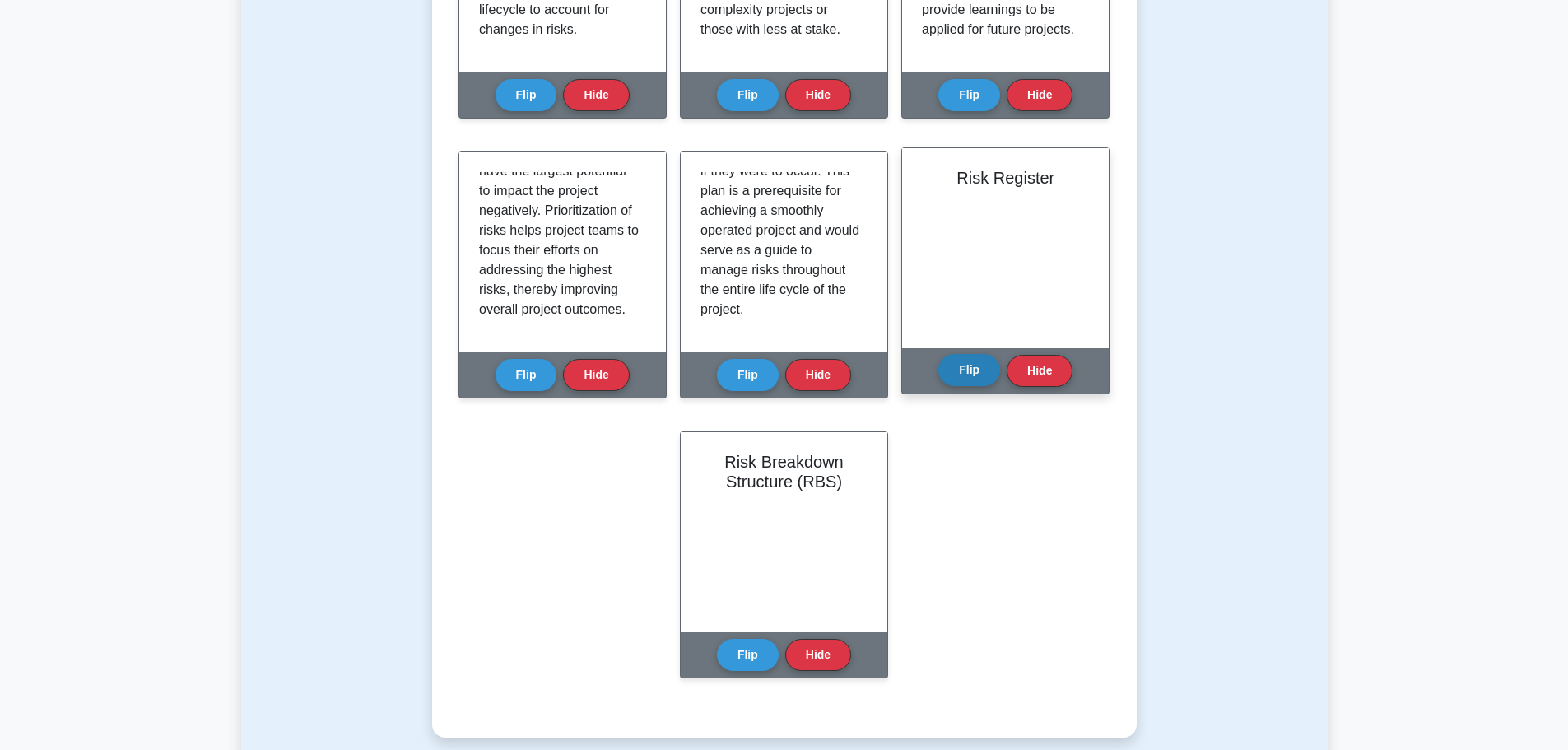
click at [974, 373] on button "Flip" at bounding box center [968, 370] width 62 height 32
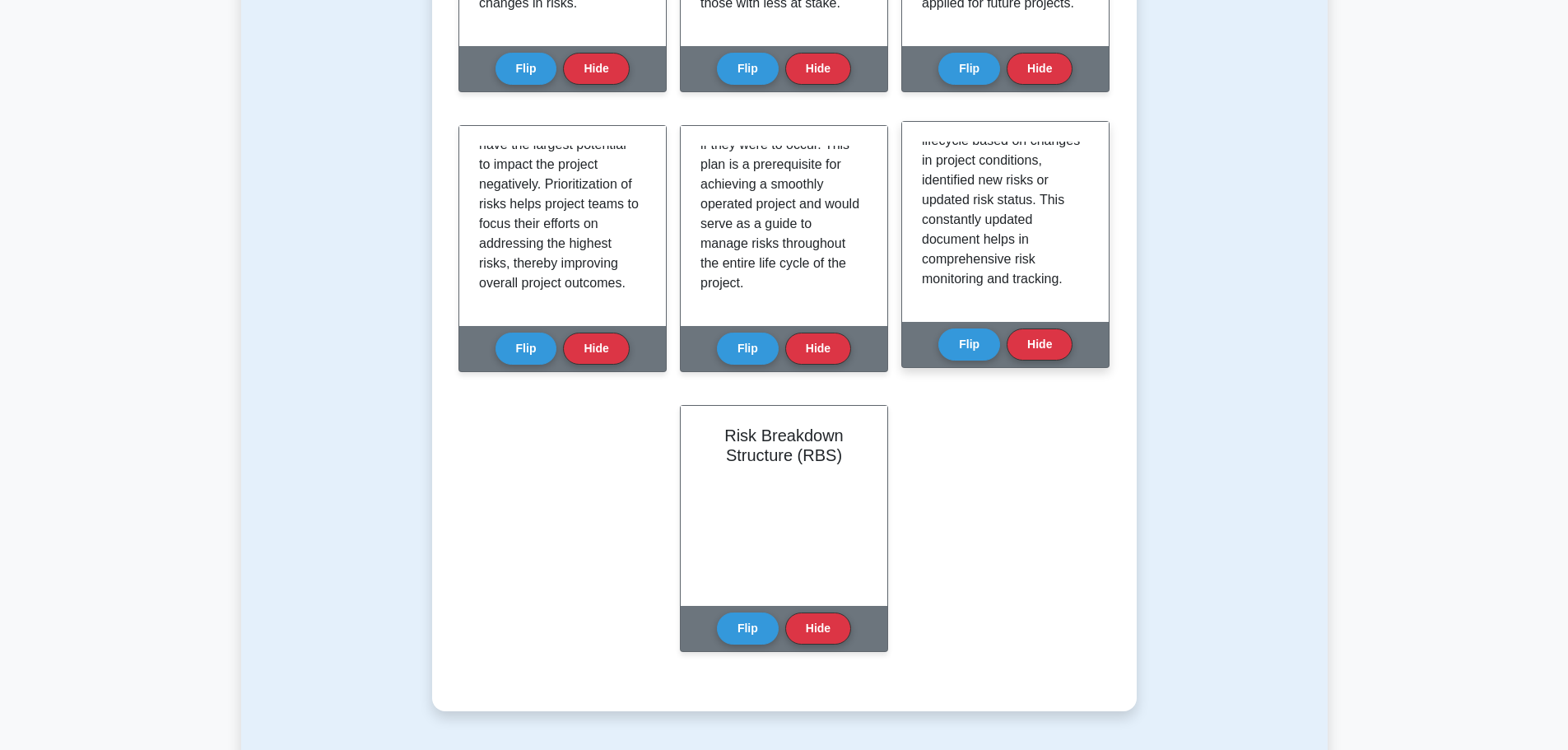
scroll to position [906, 0]
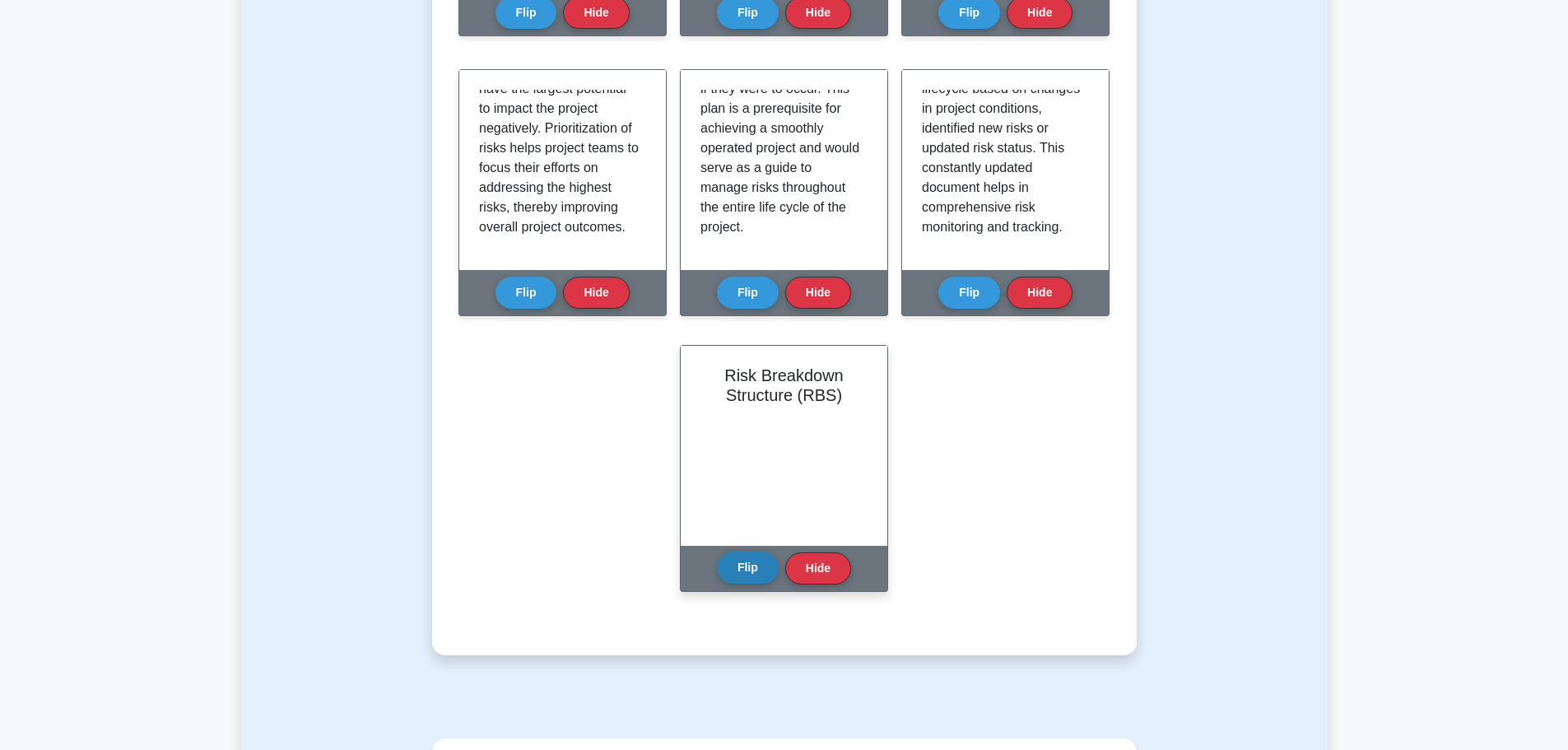
click at [759, 574] on button "Flip" at bounding box center [747, 568] width 62 height 32
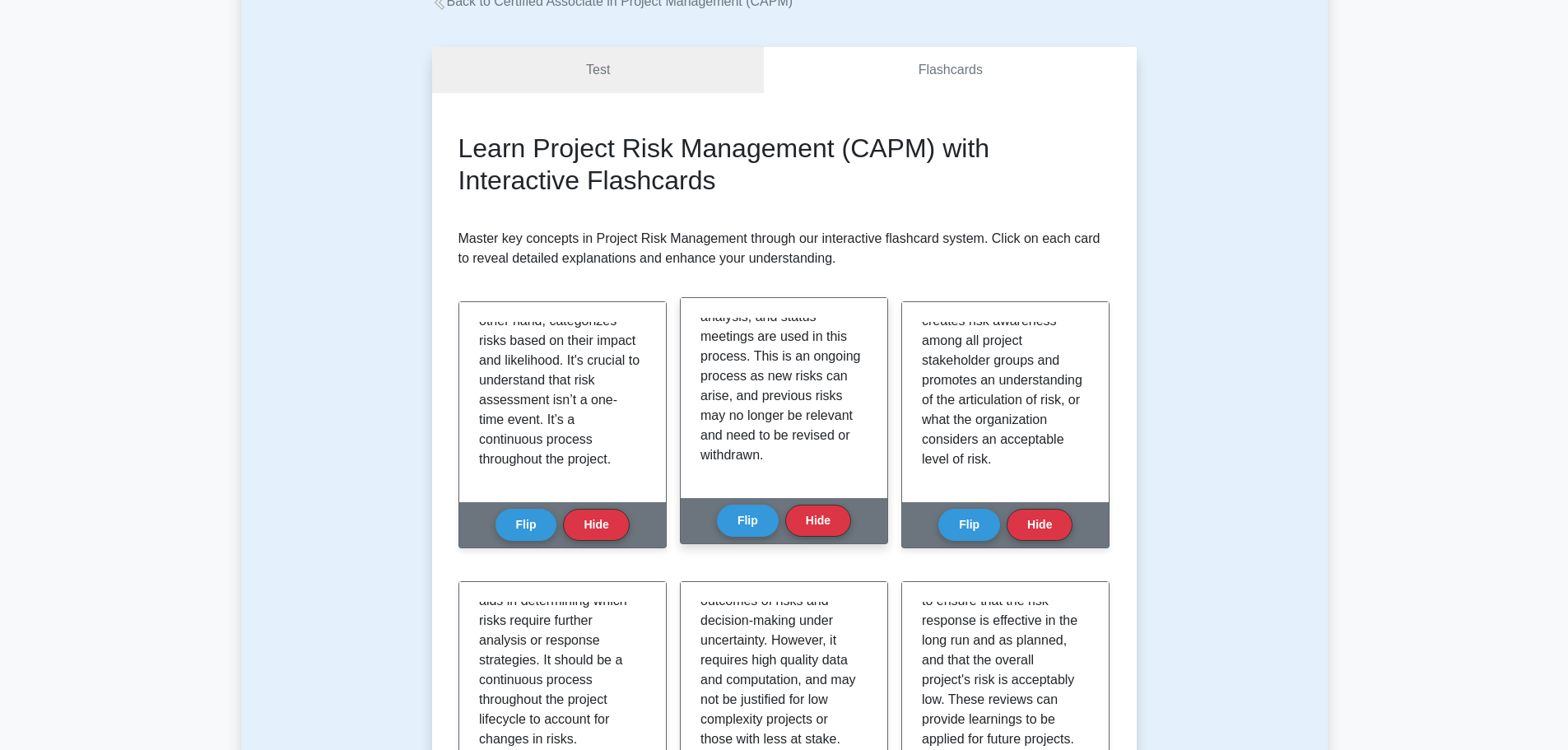
scroll to position [0, 0]
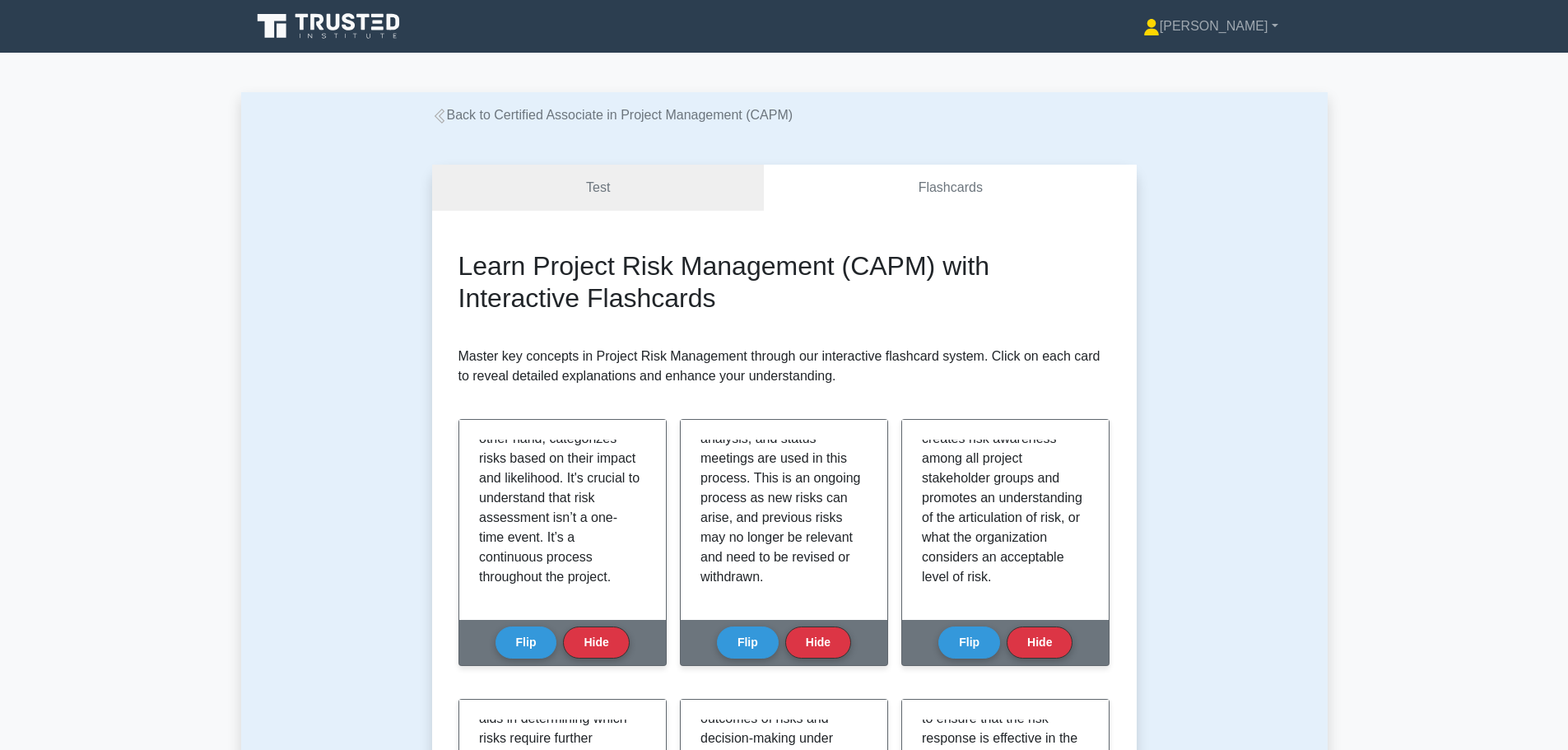
click at [589, 110] on link "Back to Certified Associate in Project Management (CAPM)" at bounding box center [613, 115] width 361 height 14
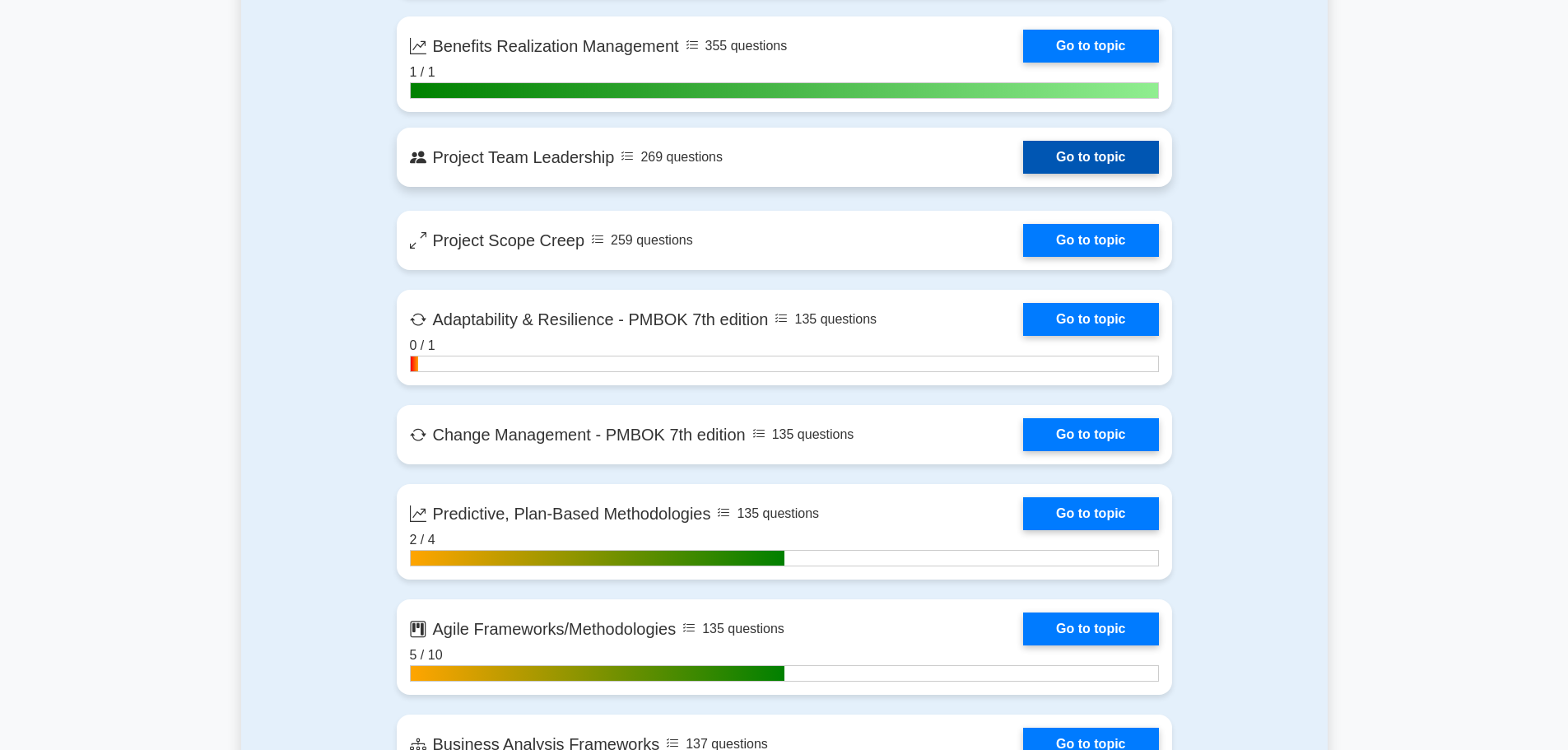
scroll to position [3705, 0]
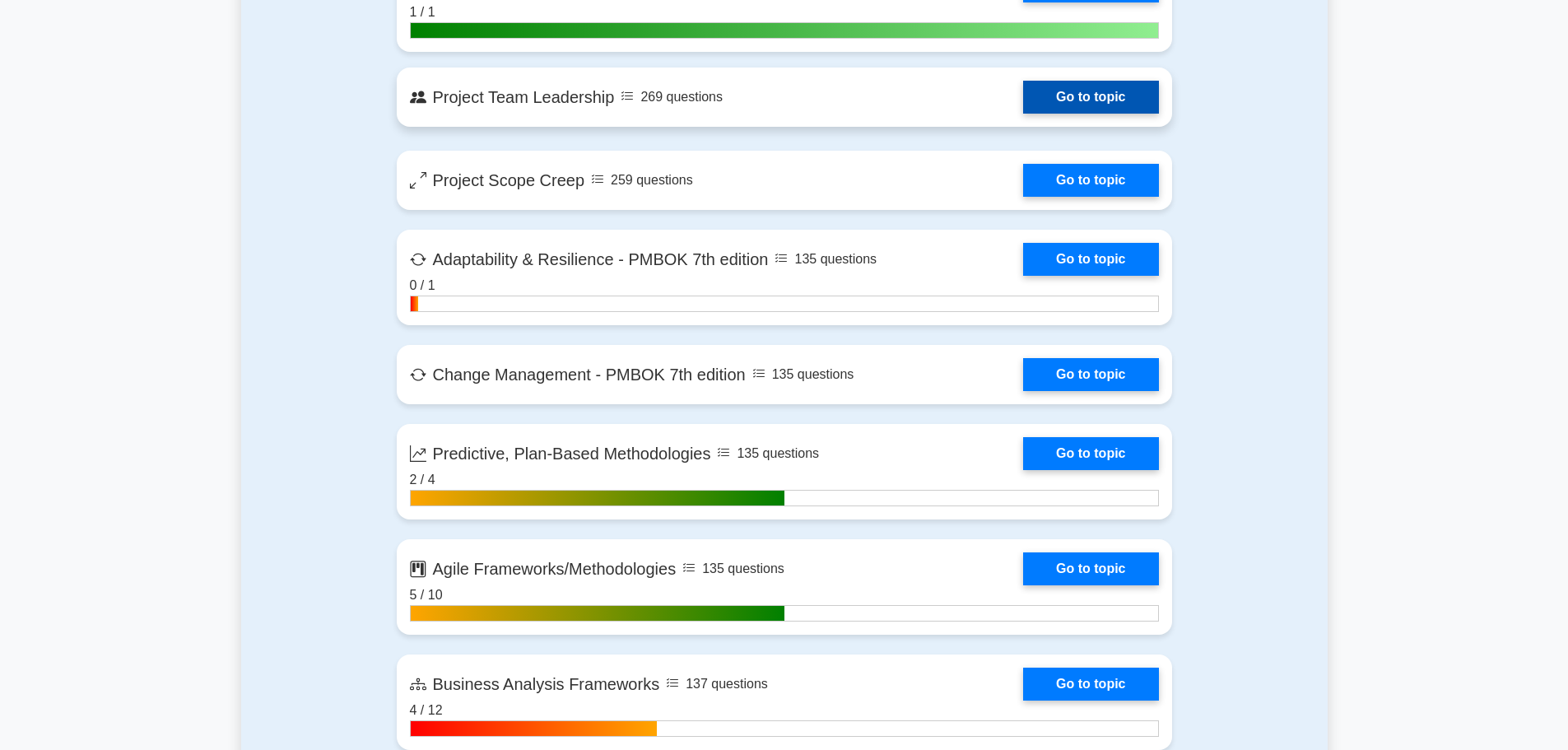
click at [1023, 111] on link "Go to topic" at bounding box center [1090, 97] width 135 height 33
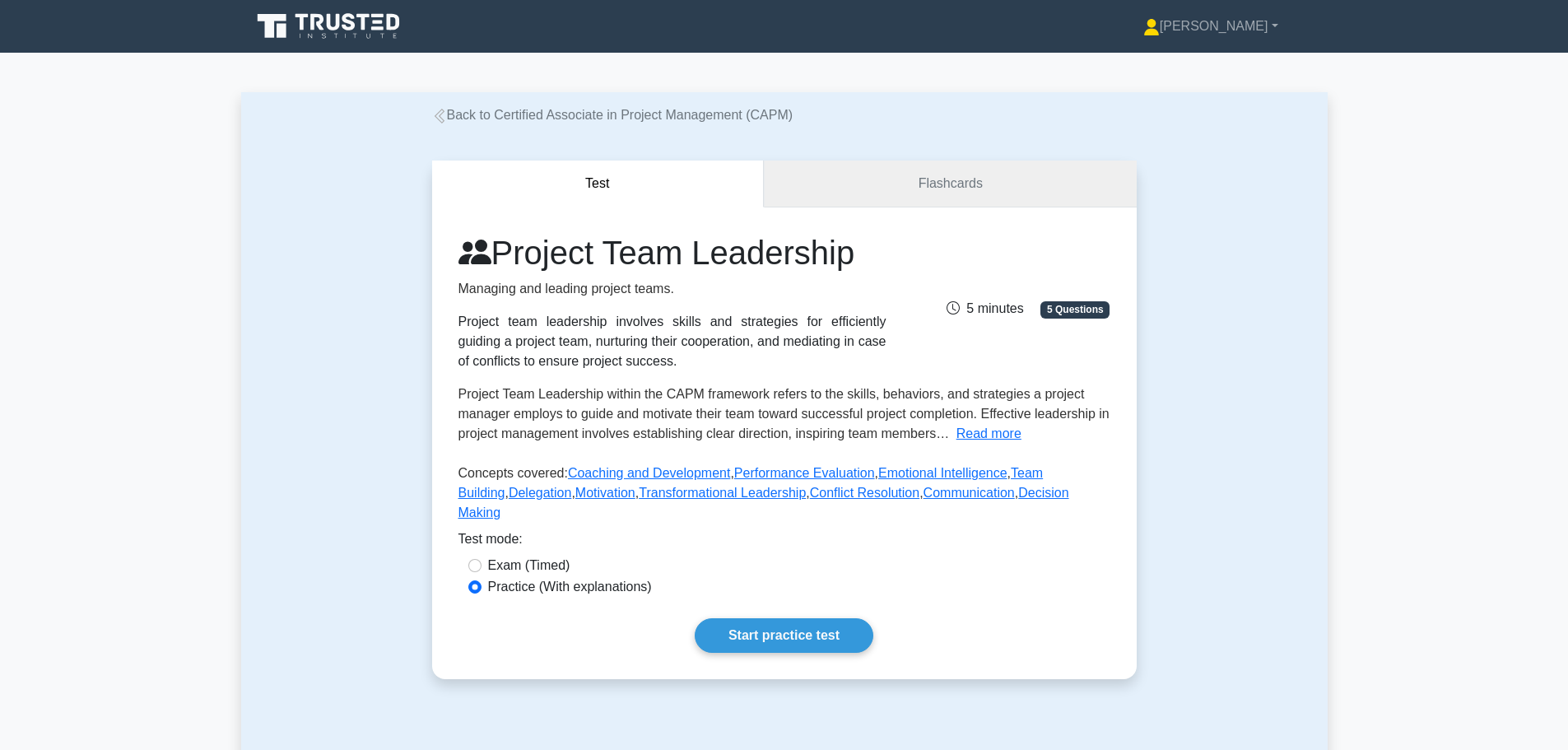
click at [898, 190] on link "Flashcards" at bounding box center [950, 184] width 372 height 47
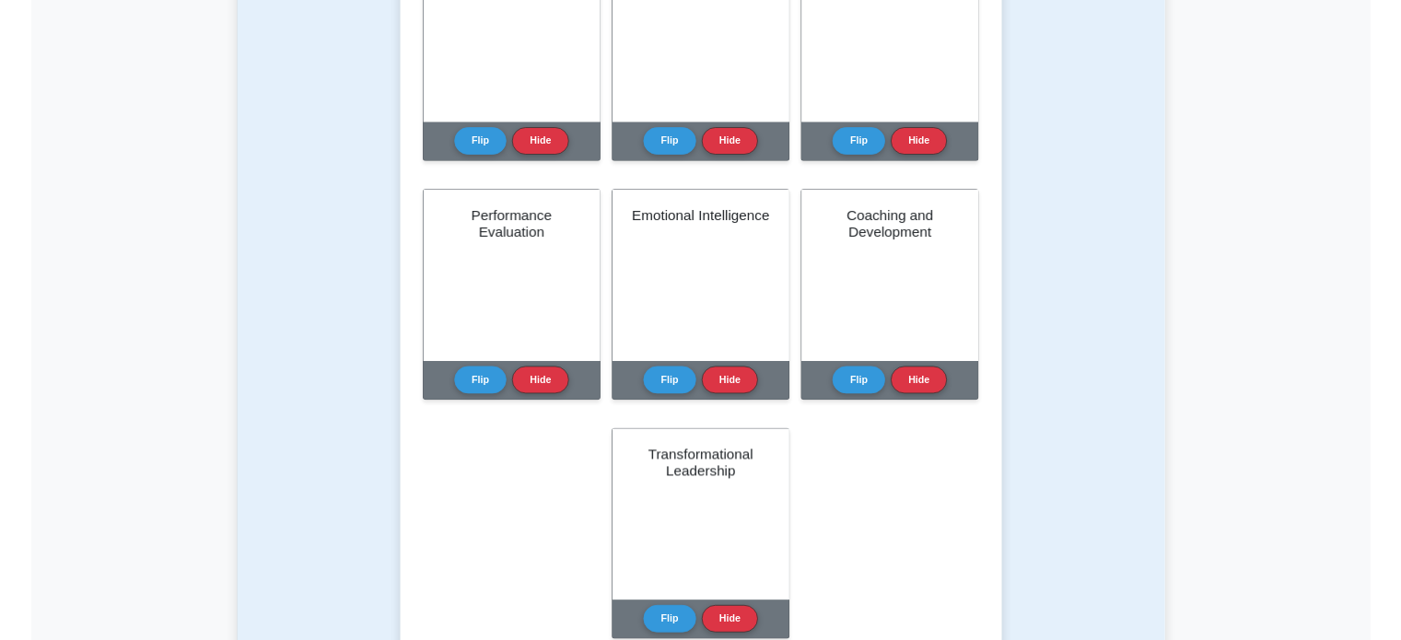
scroll to position [921, 0]
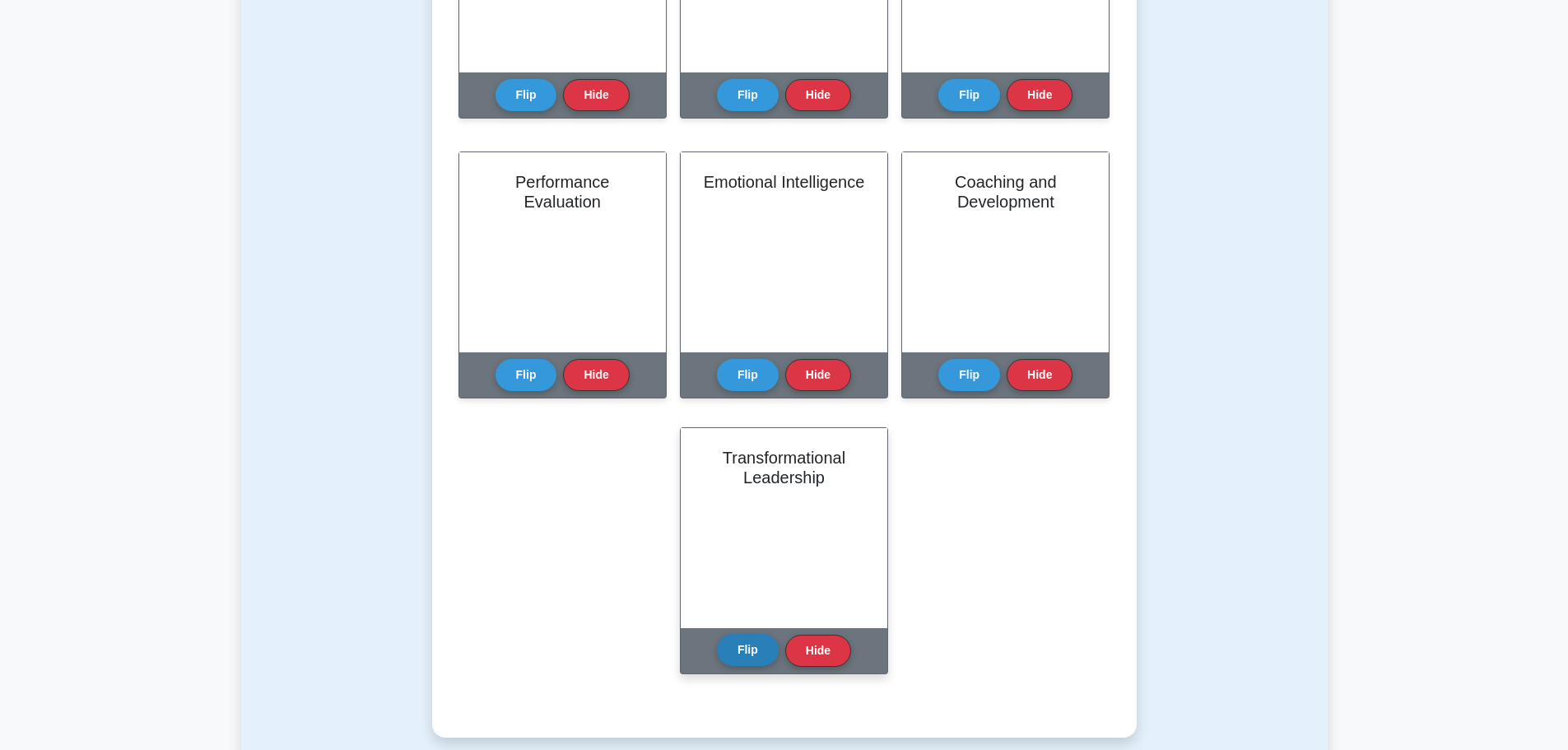
click at [758, 652] on button "Flip" at bounding box center [747, 650] width 62 height 32
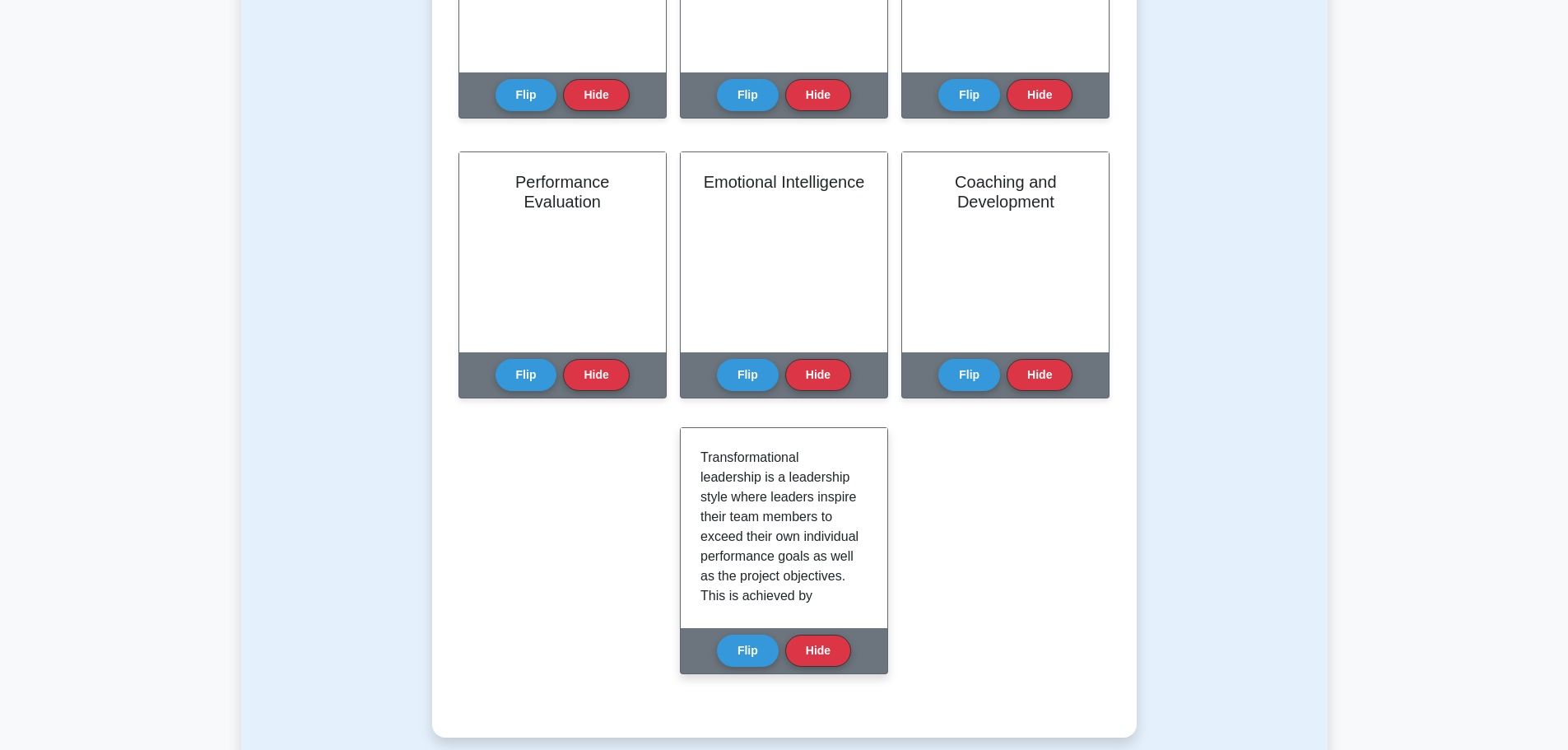
click at [826, 496] on p "Transformational leadership is a leadership style where leaders inspire their t…" at bounding box center [781, 655] width 161 height 415
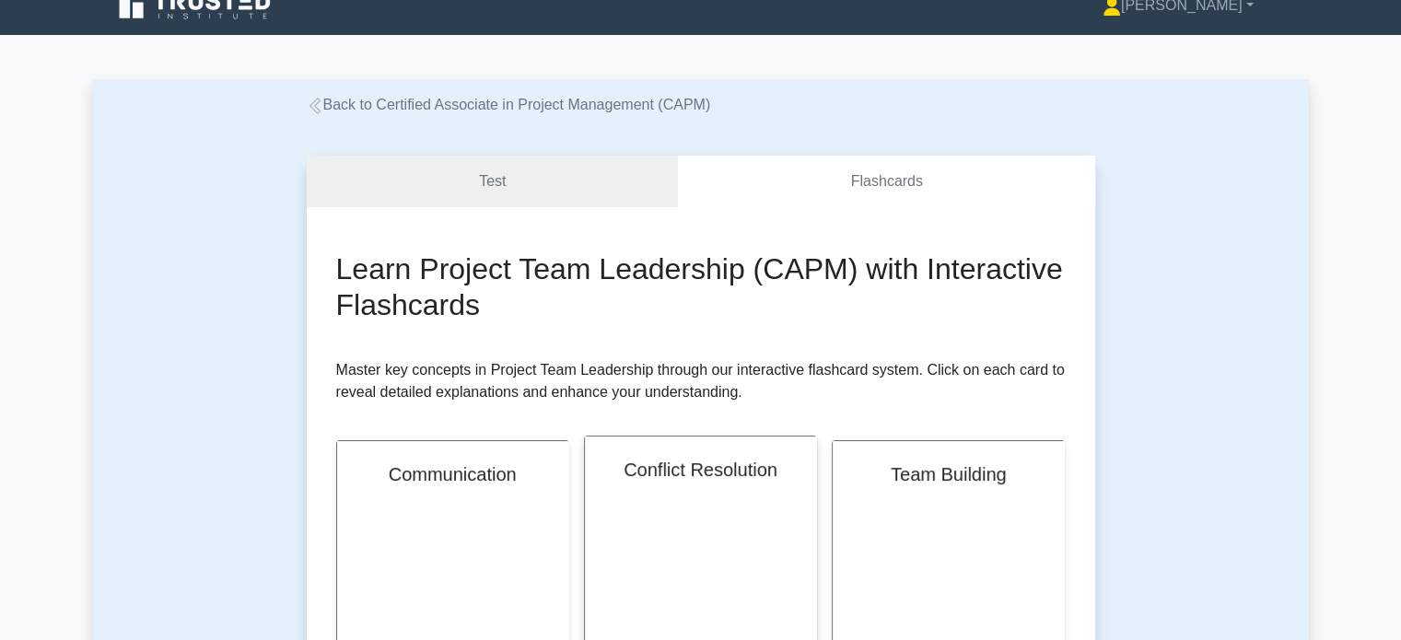
scroll to position [0, 0]
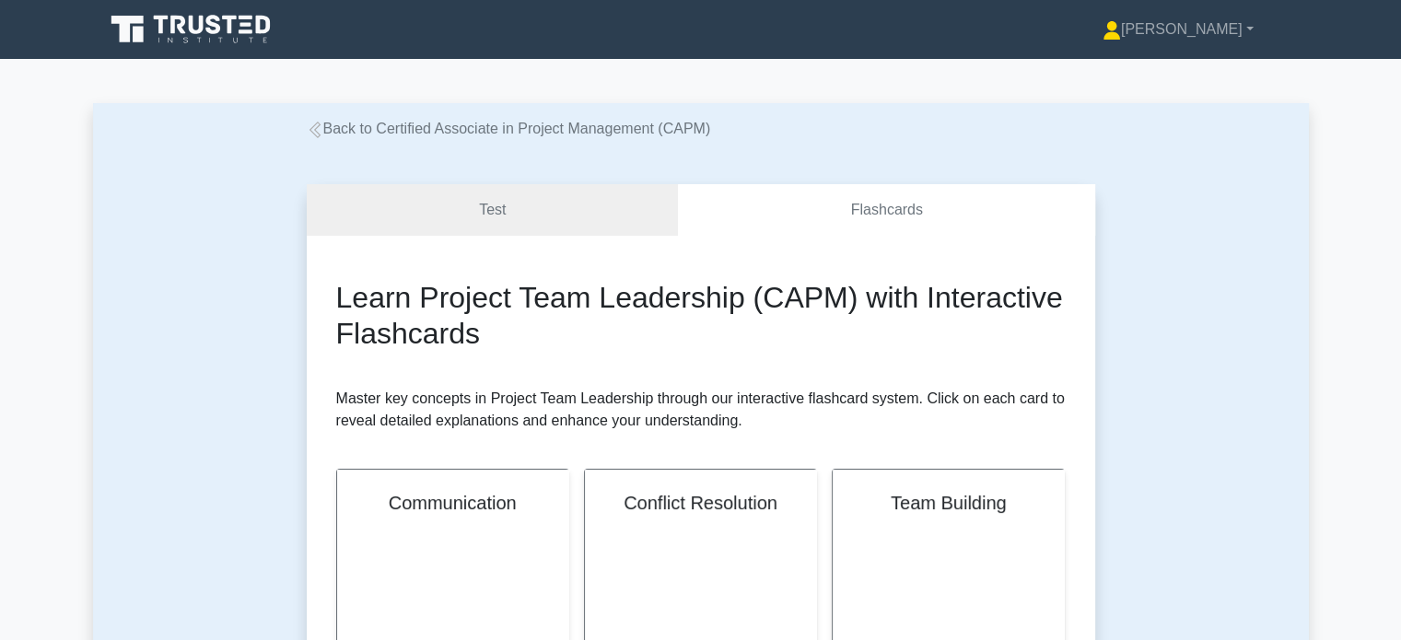
click at [629, 132] on link "Back to Certified Associate in Project Management (CAPM)" at bounding box center [509, 129] width 404 height 16
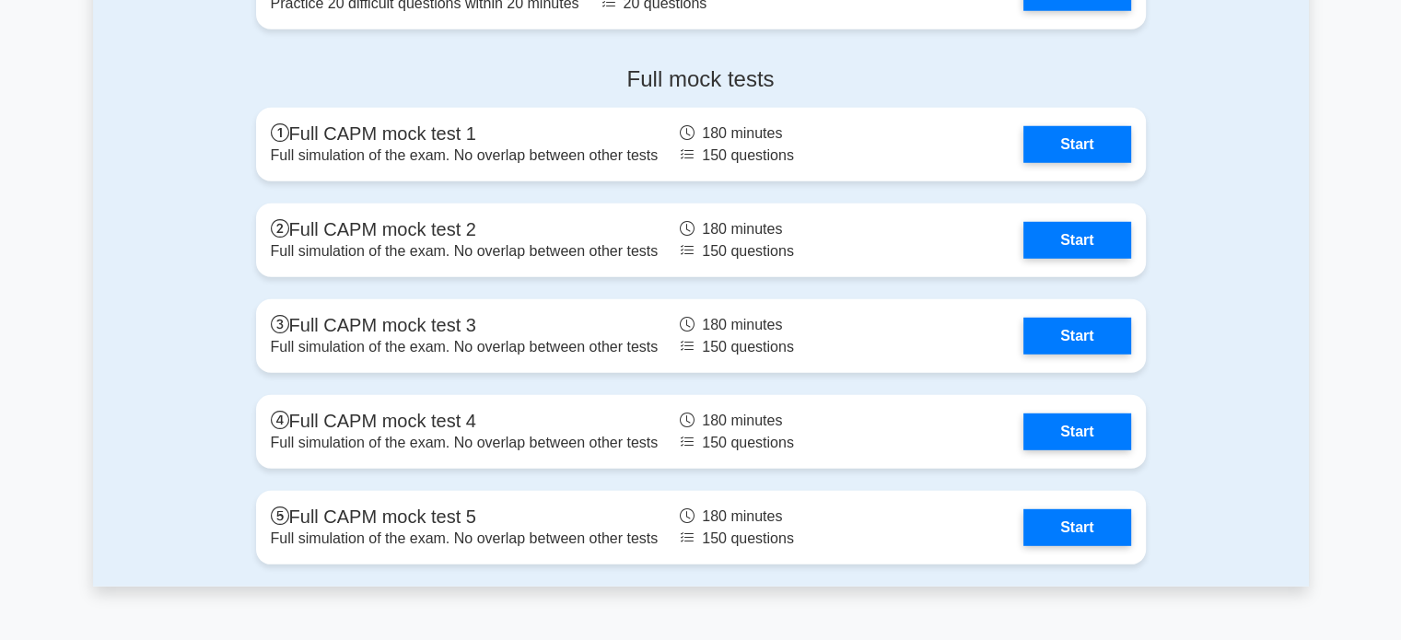
scroll to position [5219, 0]
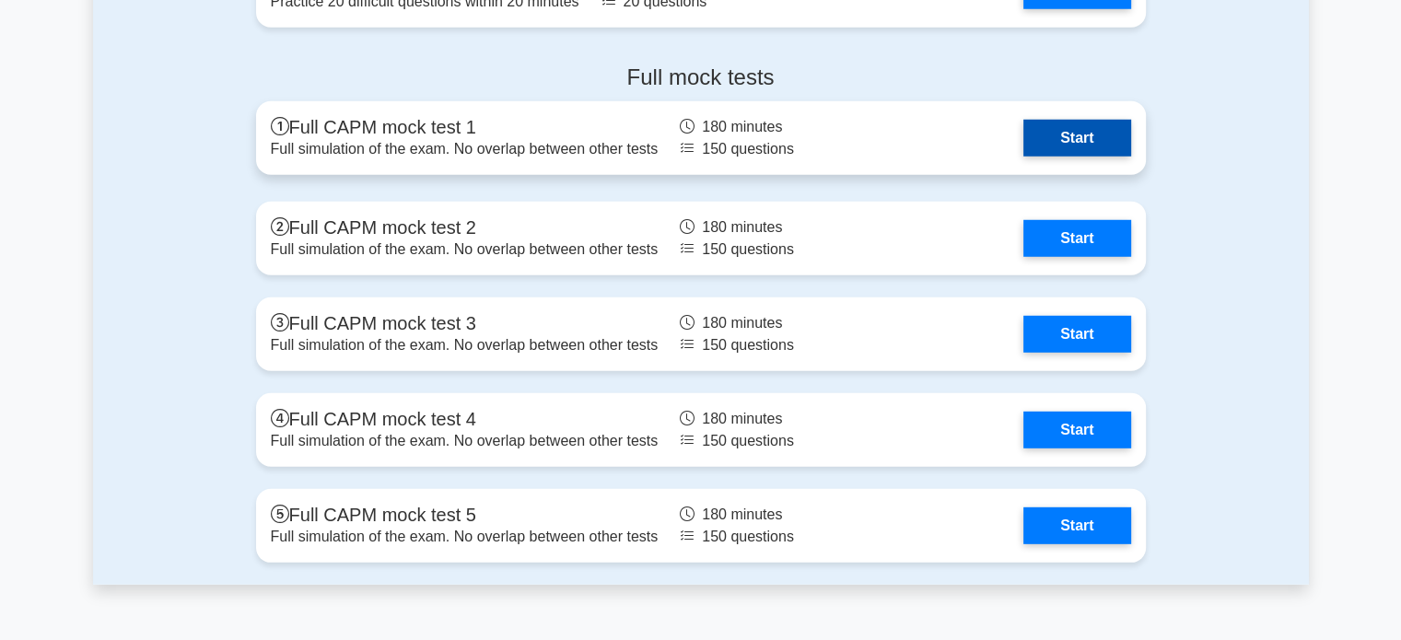
click at [1053, 123] on link "Start" at bounding box center [1076, 138] width 107 height 37
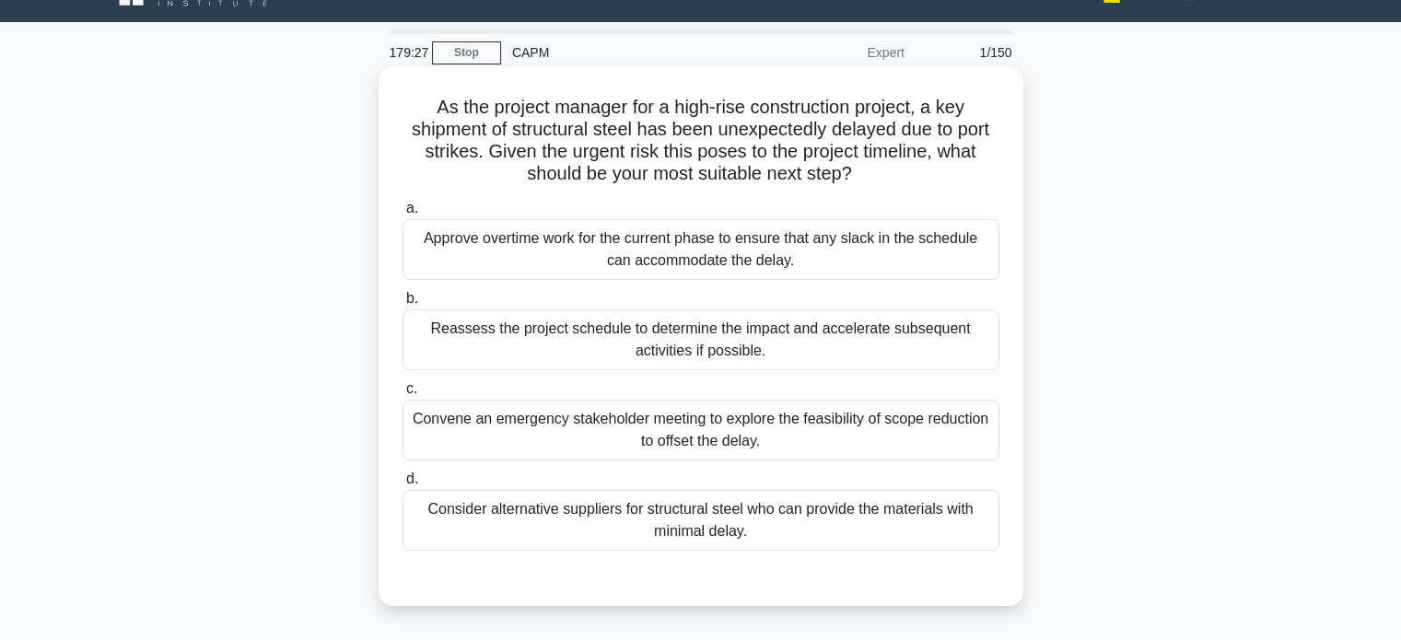
scroll to position [37, 0]
click at [600, 340] on div "Reassess the project schedule to determine the impact and accelerate subsequent…" at bounding box center [701, 339] width 597 height 61
click at [403, 305] on input "b. Reassess the project schedule to determine the impact and accelerate subsequ…" at bounding box center [403, 299] width 0 height 12
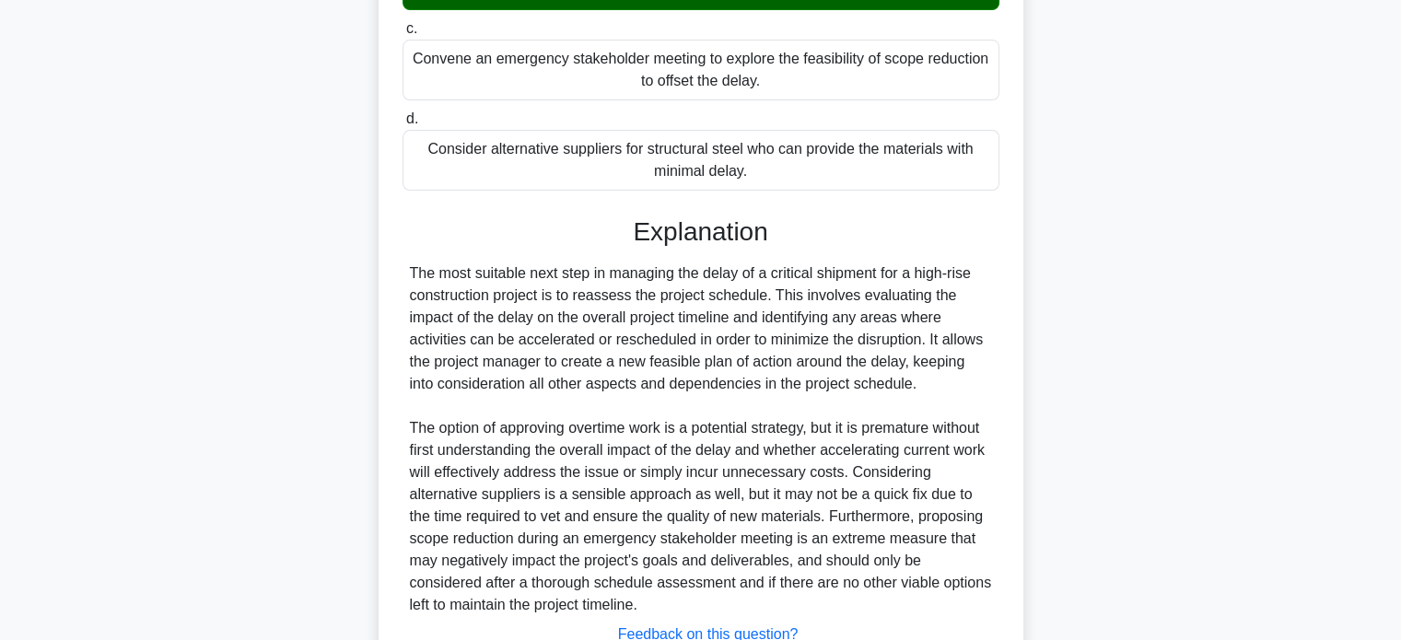
scroll to position [538, 0]
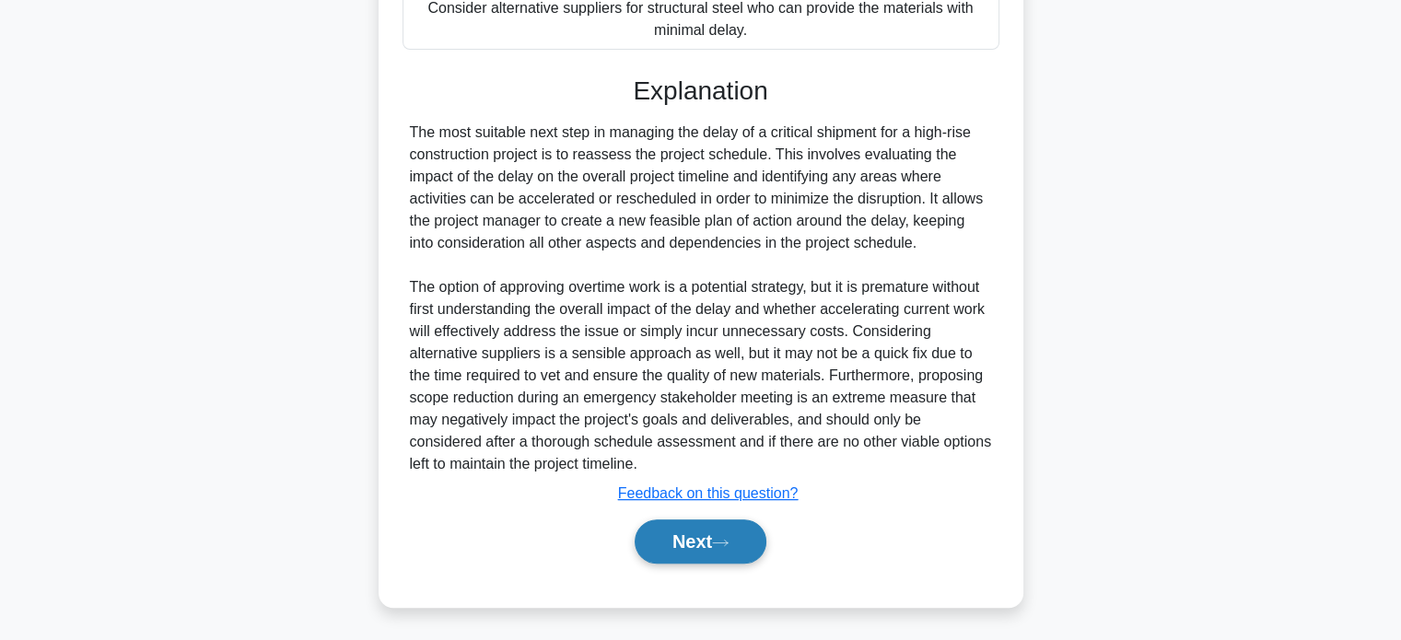
click at [729, 531] on button "Next" at bounding box center [701, 541] width 132 height 44
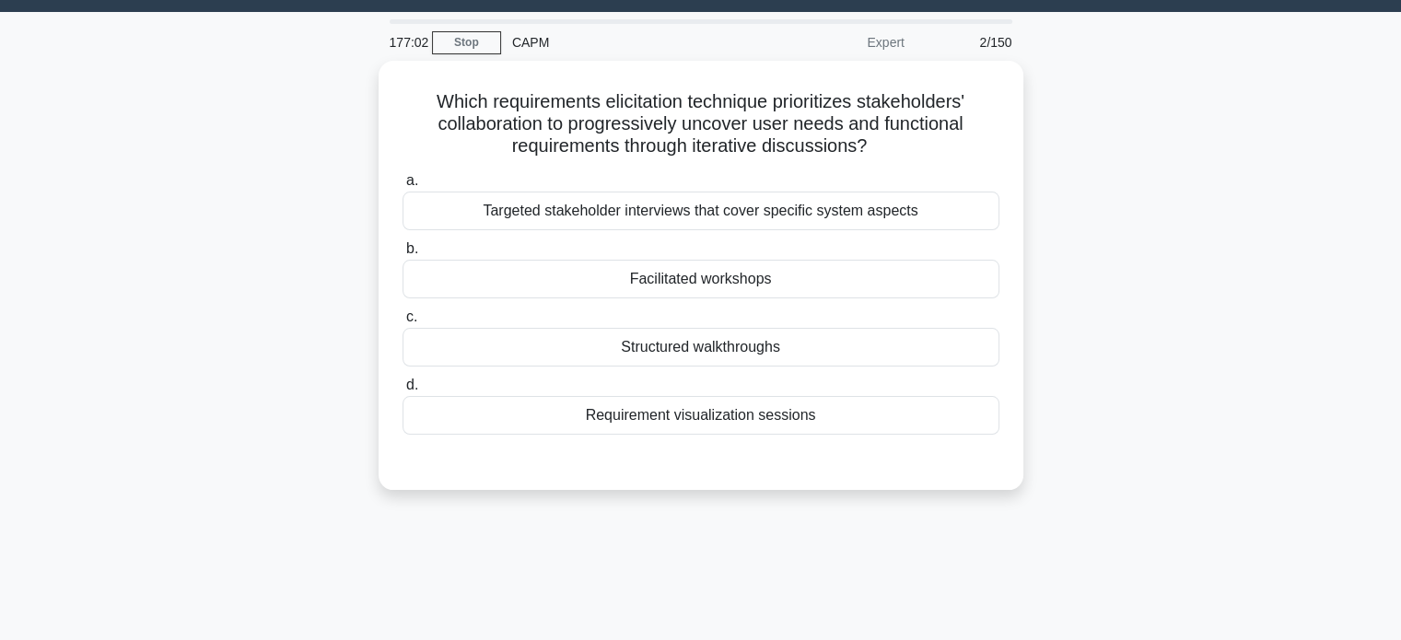
scroll to position [46, 0]
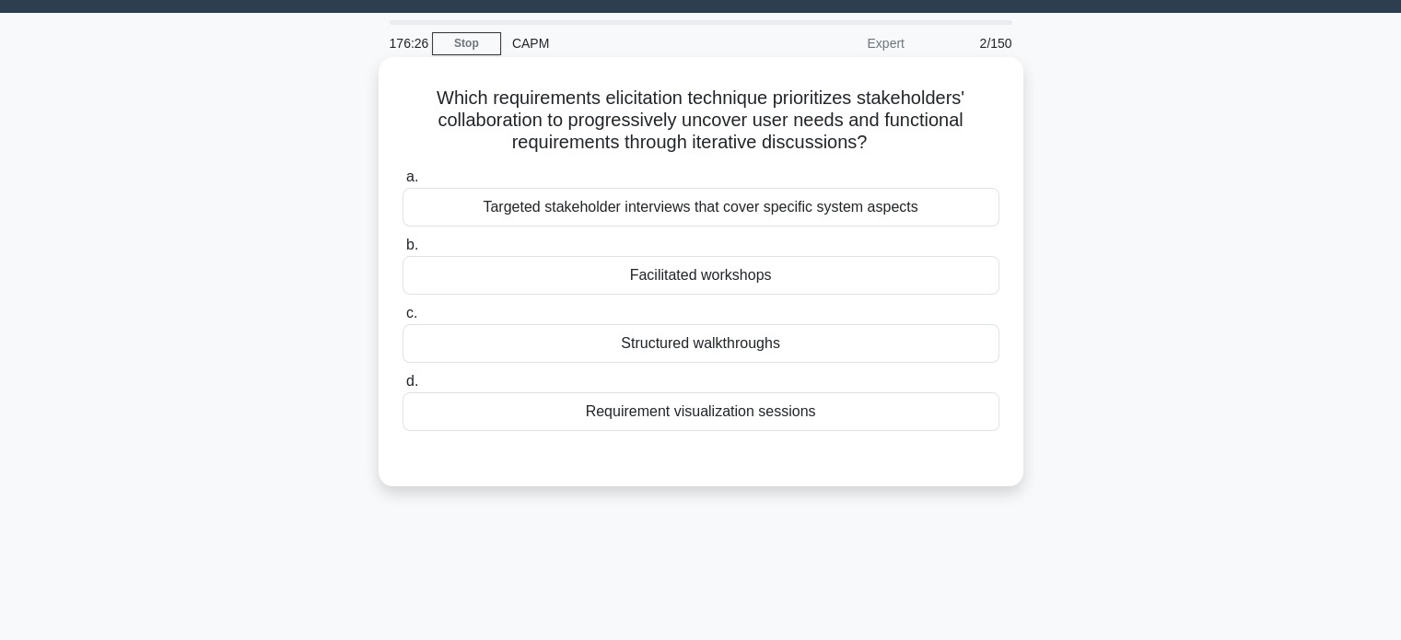
click at [716, 415] on div "Requirement visualization sessions" at bounding box center [701, 411] width 597 height 39
click at [403, 388] on input "d. Requirement visualization sessions" at bounding box center [403, 382] width 0 height 12
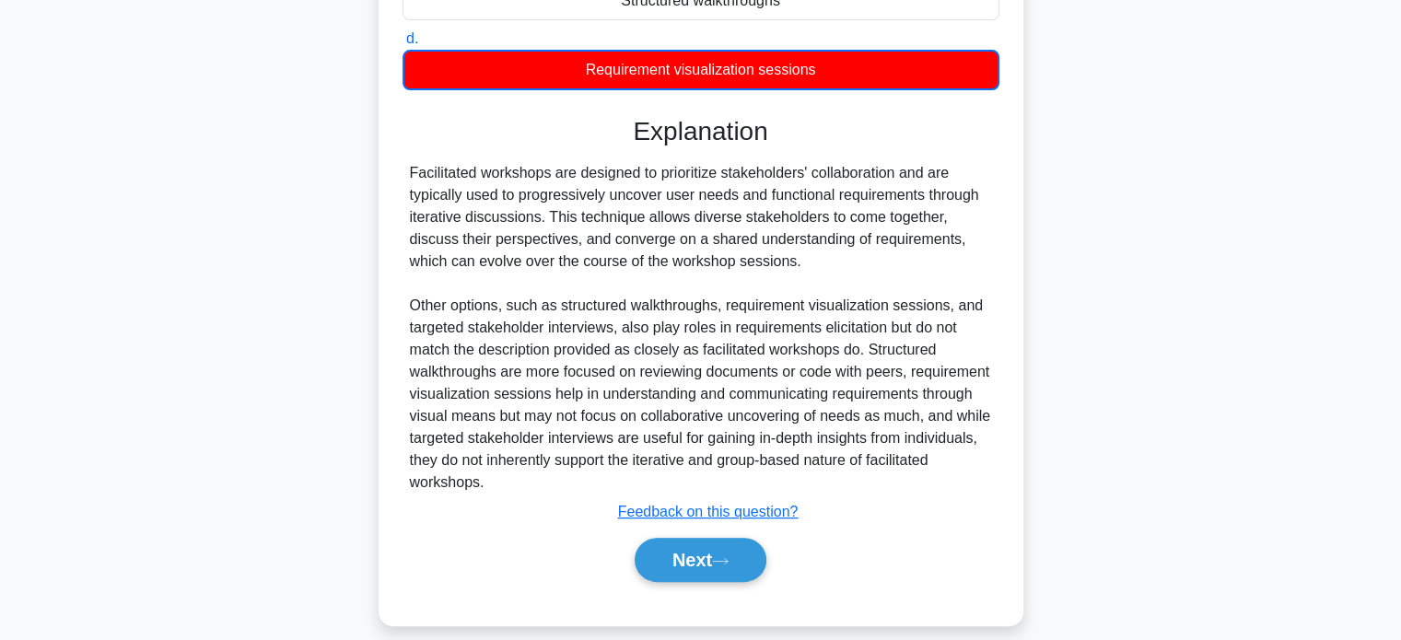
scroll to position [407, 0]
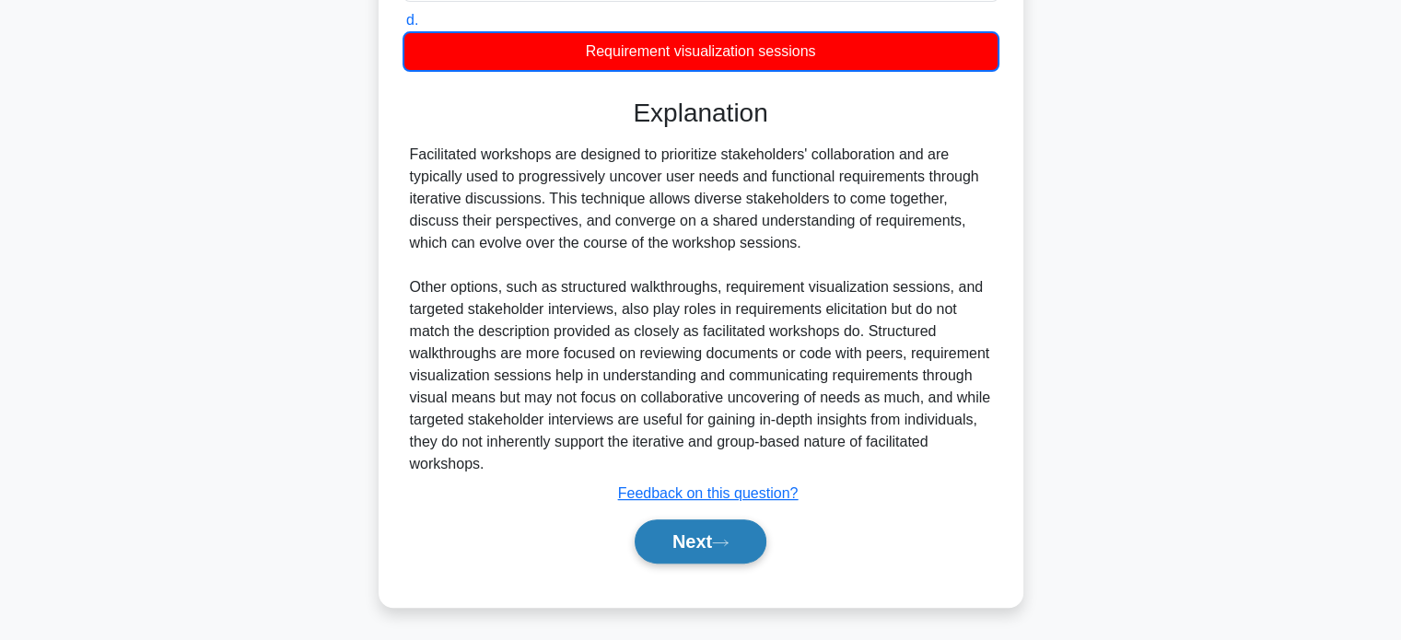
click at [706, 549] on button "Next" at bounding box center [701, 541] width 132 height 44
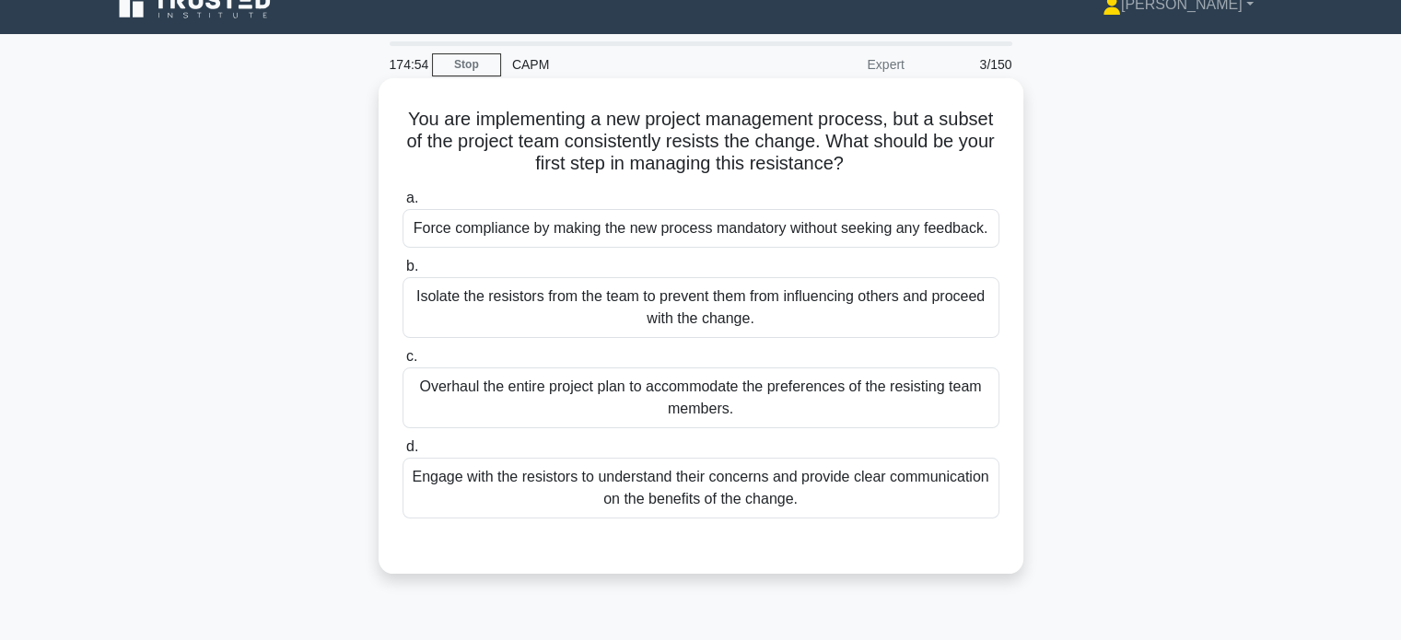
scroll to position [50, 0]
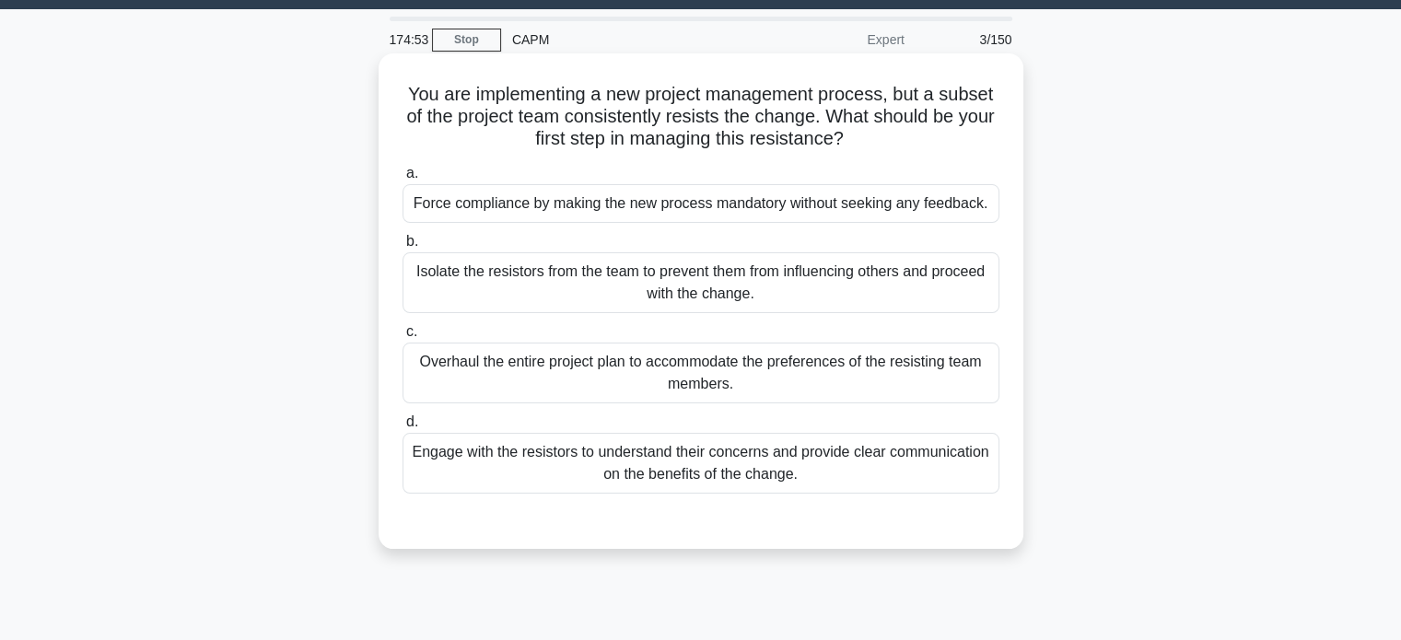
click at [741, 469] on div "Engage with the resistors to understand their concerns and provide clear commun…" at bounding box center [701, 463] width 597 height 61
click at [403, 428] on input "d. Engage with the resistors to understand their concerns and provide clear com…" at bounding box center [403, 422] width 0 height 12
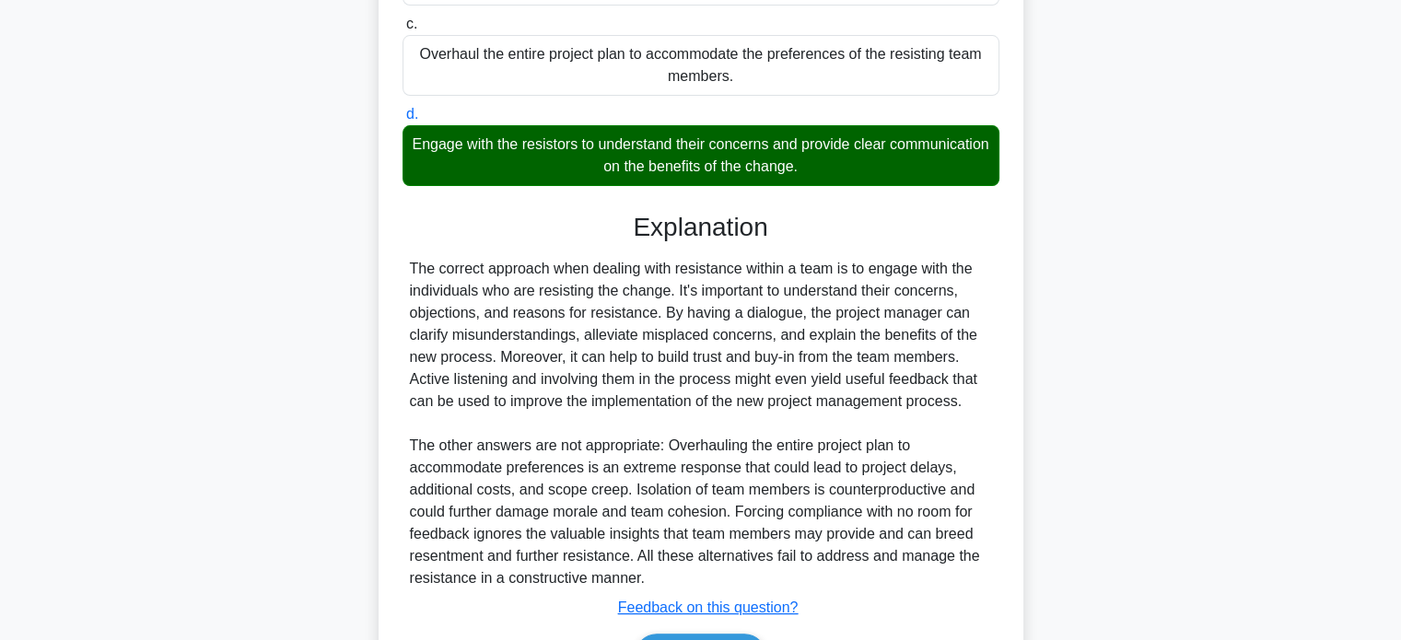
scroll to position [472, 0]
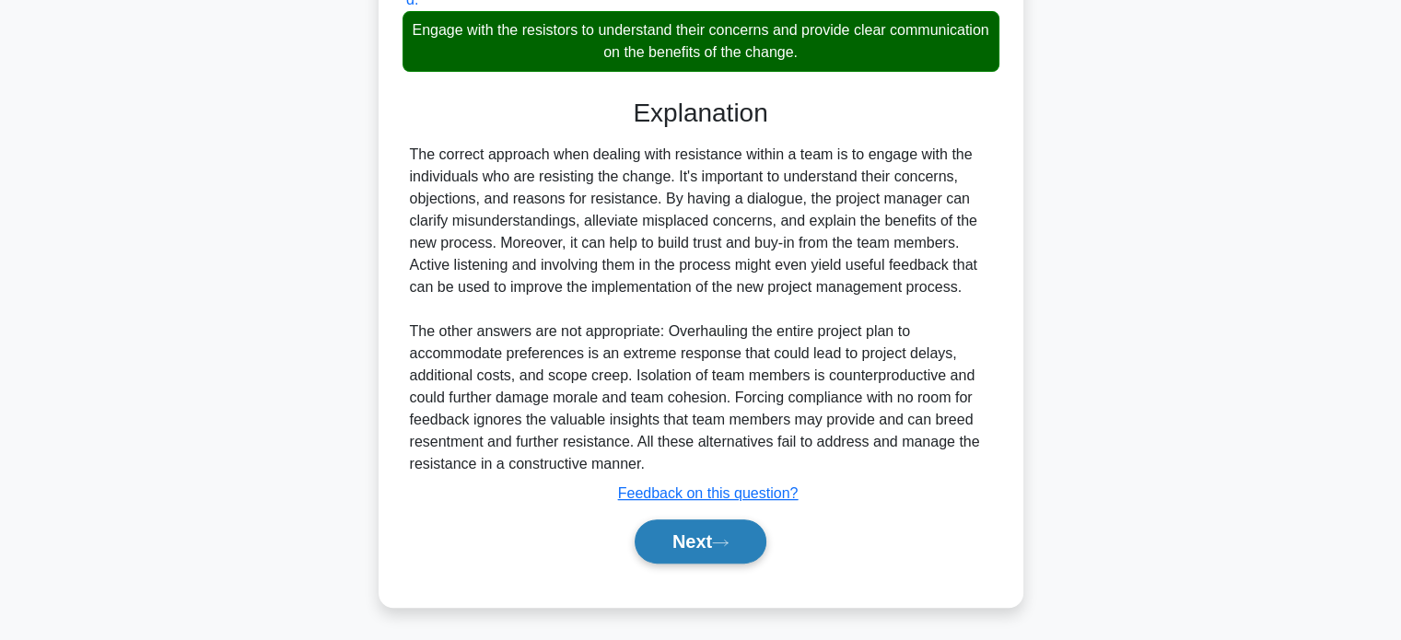
click at [716, 538] on button "Next" at bounding box center [701, 541] width 132 height 44
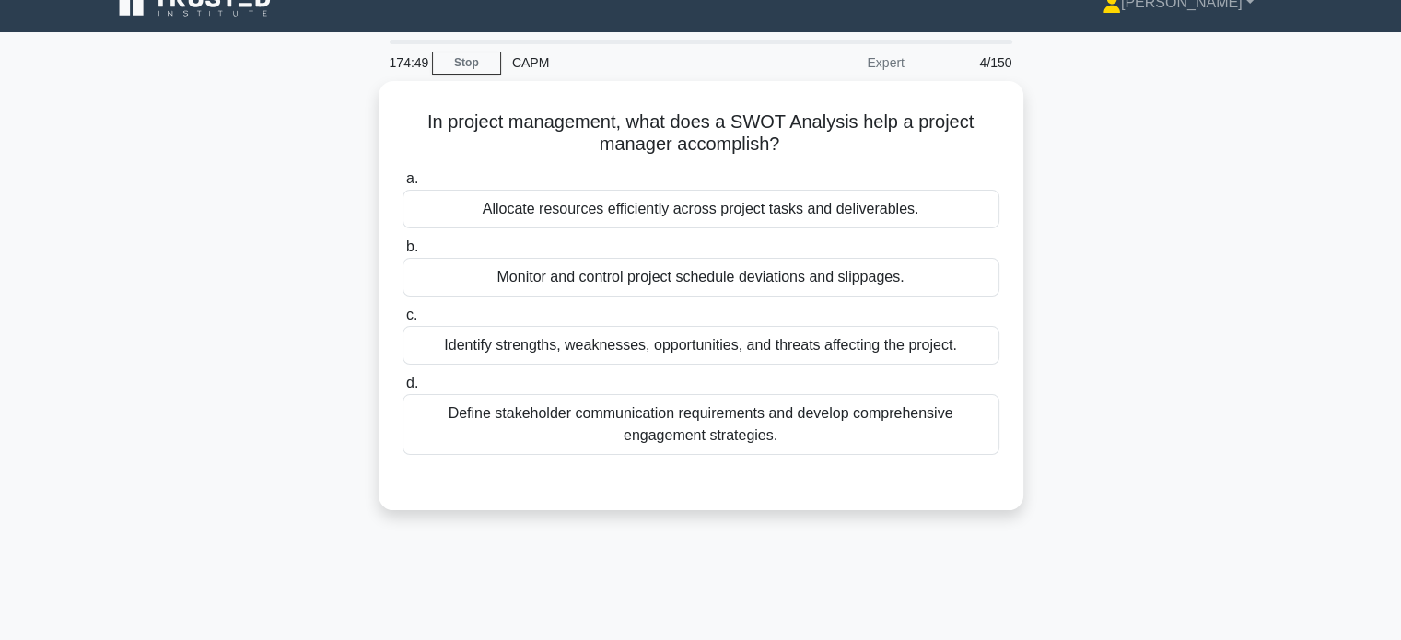
scroll to position [0, 0]
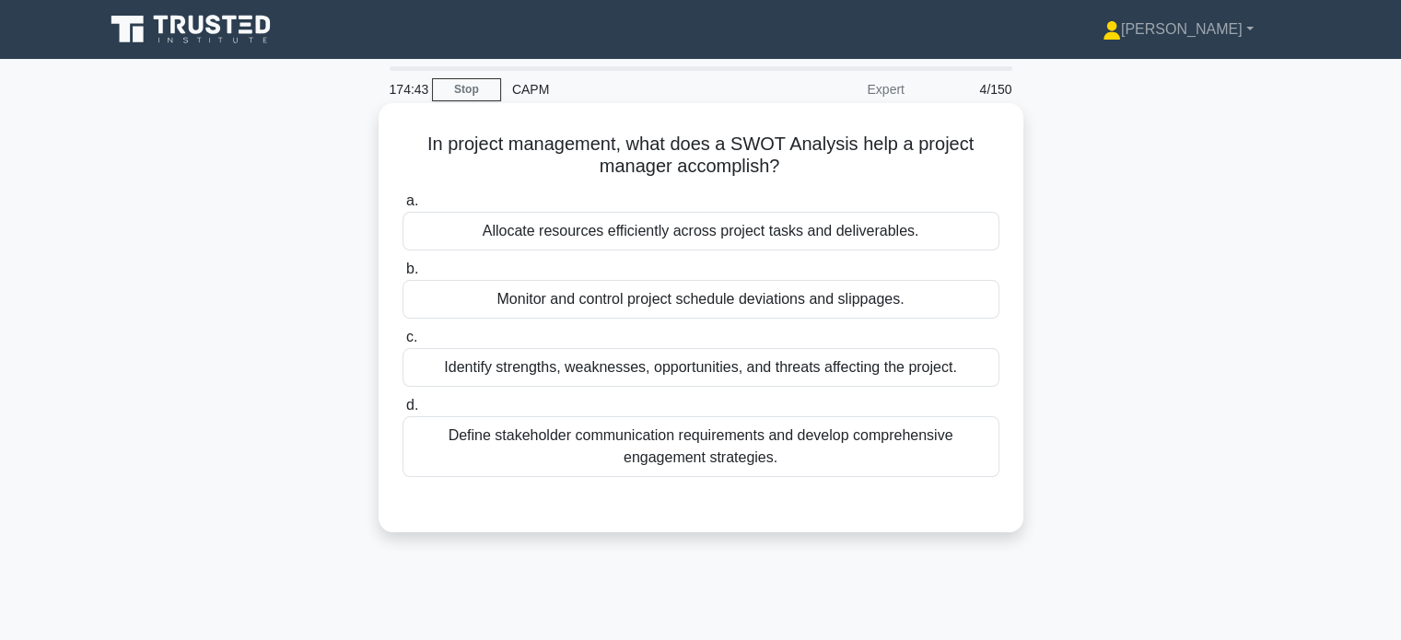
click at [729, 374] on div "Identify strengths, weaknesses, opportunities, and threats affecting the projec…" at bounding box center [701, 367] width 597 height 39
click at [403, 344] on input "c. Identify strengths, weaknesses, opportunities, and threats affecting the pro…" at bounding box center [403, 338] width 0 height 12
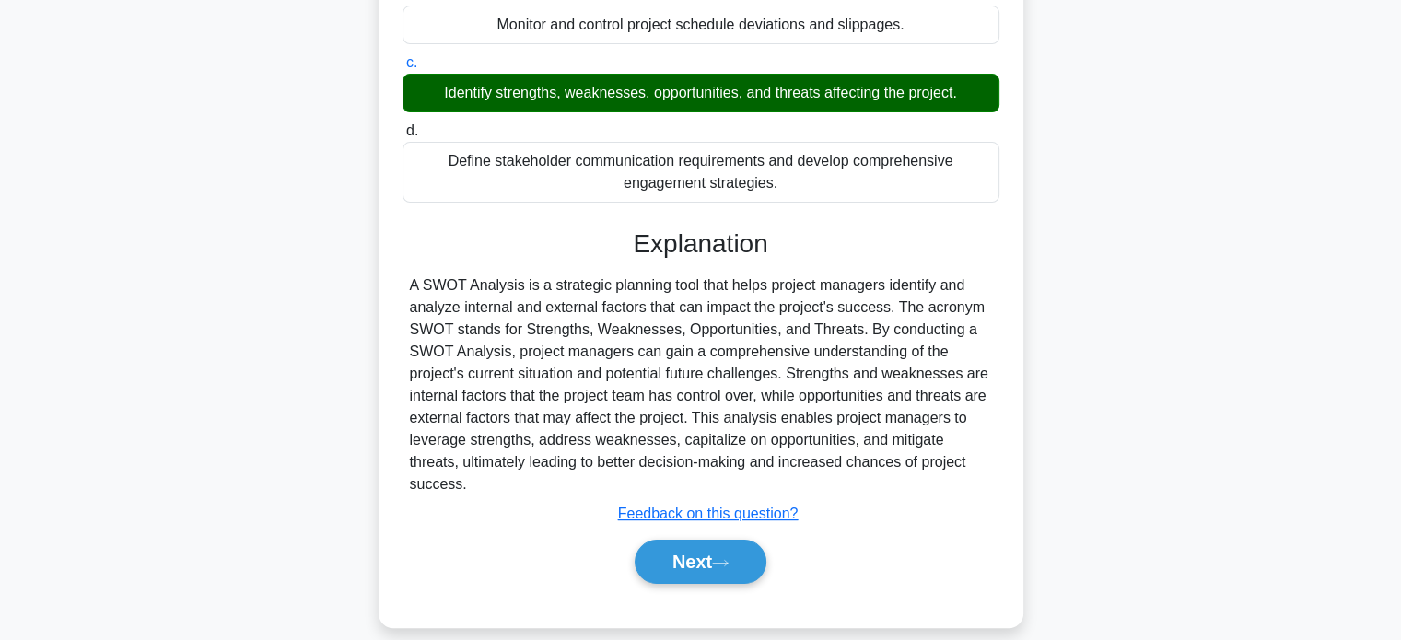
scroll to position [350, 0]
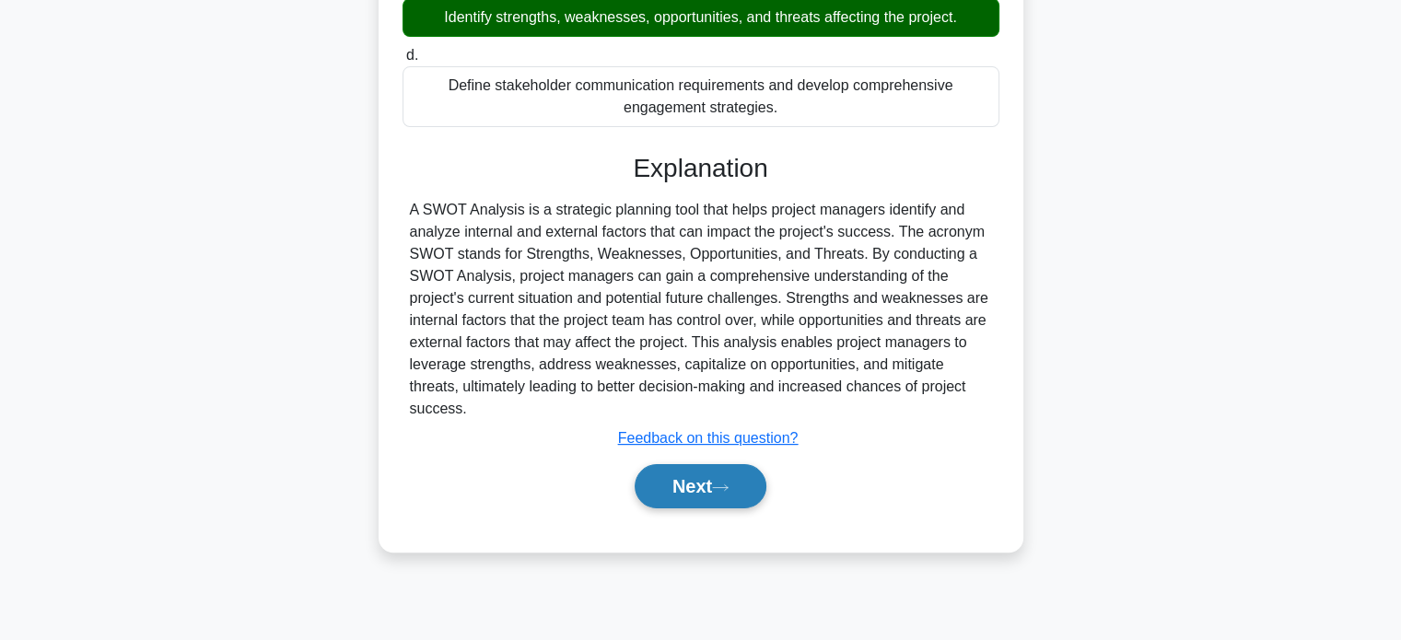
click at [715, 473] on button "Next" at bounding box center [701, 486] width 132 height 44
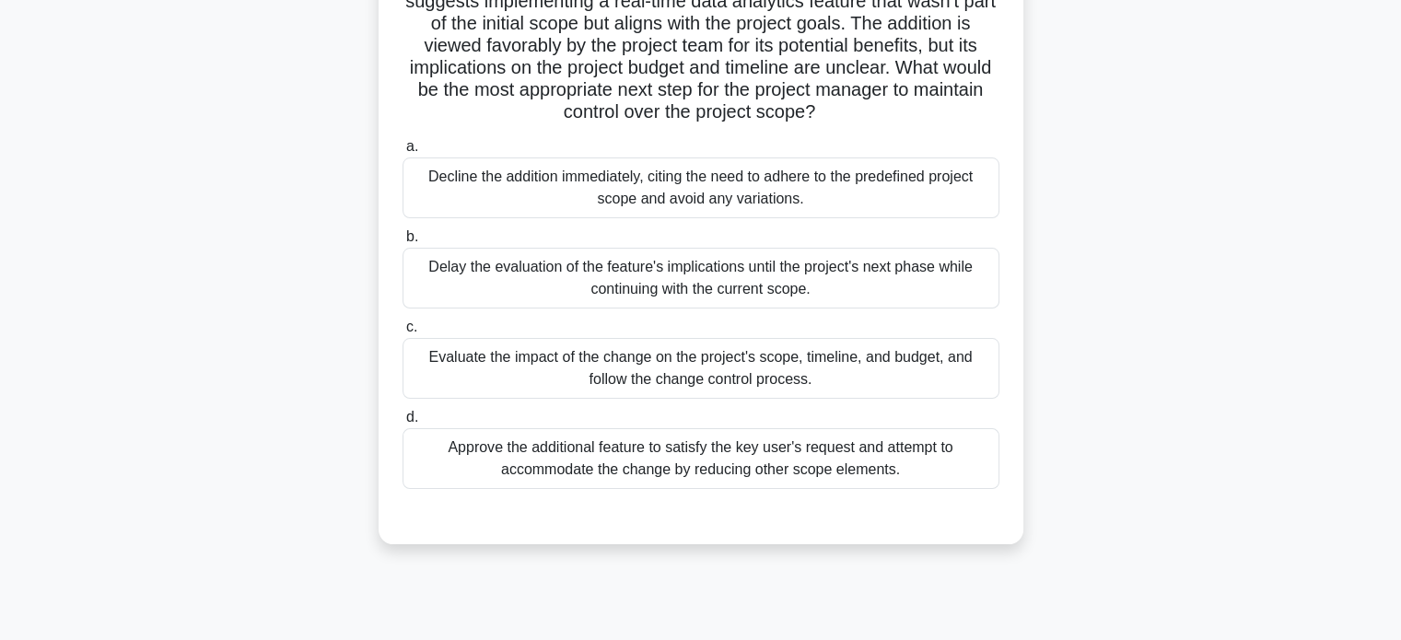
scroll to position [168, 0]
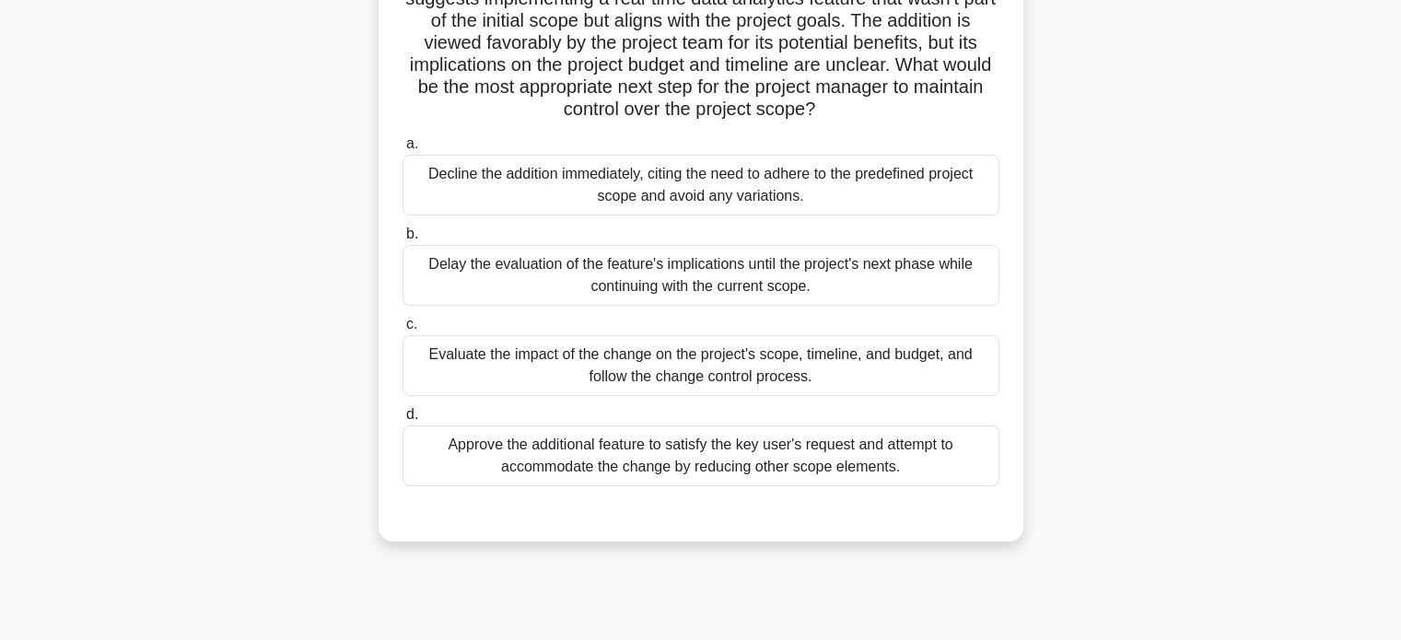
click at [769, 352] on div "Evaluate the impact of the change on the project's scope, timeline, and budget,…" at bounding box center [701, 365] width 597 height 61
click at [403, 331] on input "c. Evaluate the impact of the change on the project's scope, timeline, and budg…" at bounding box center [403, 325] width 0 height 12
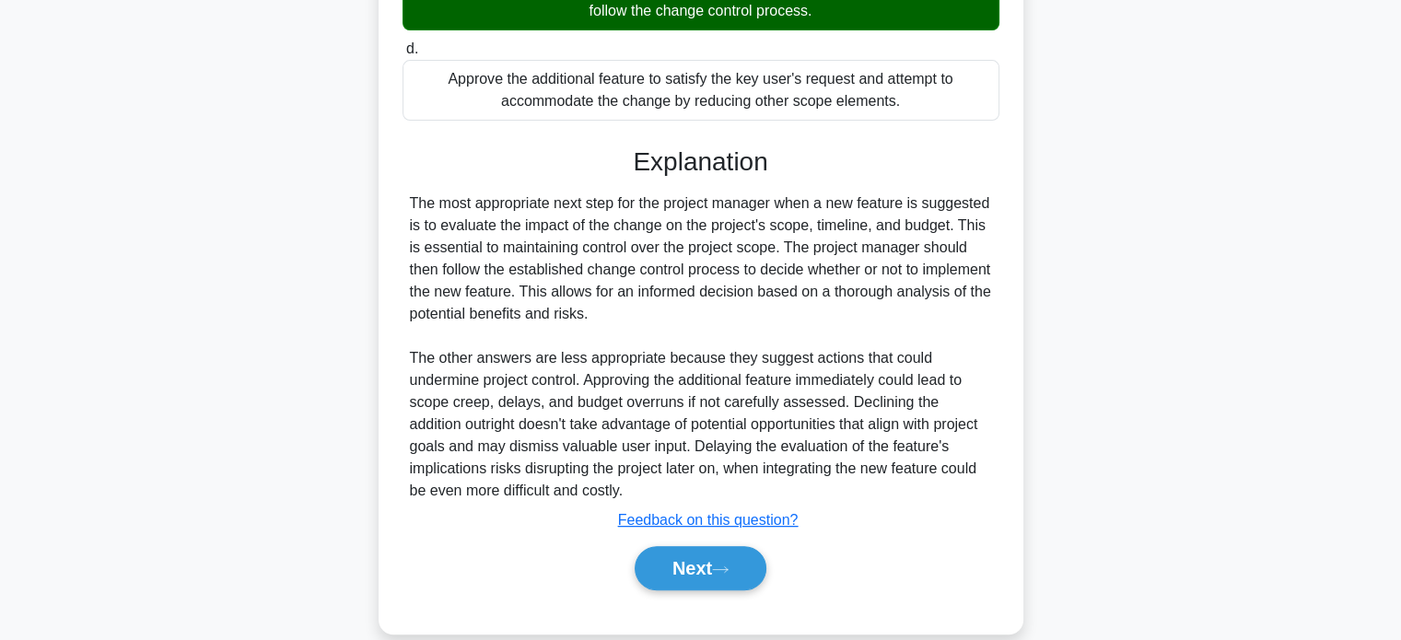
scroll to position [560, 0]
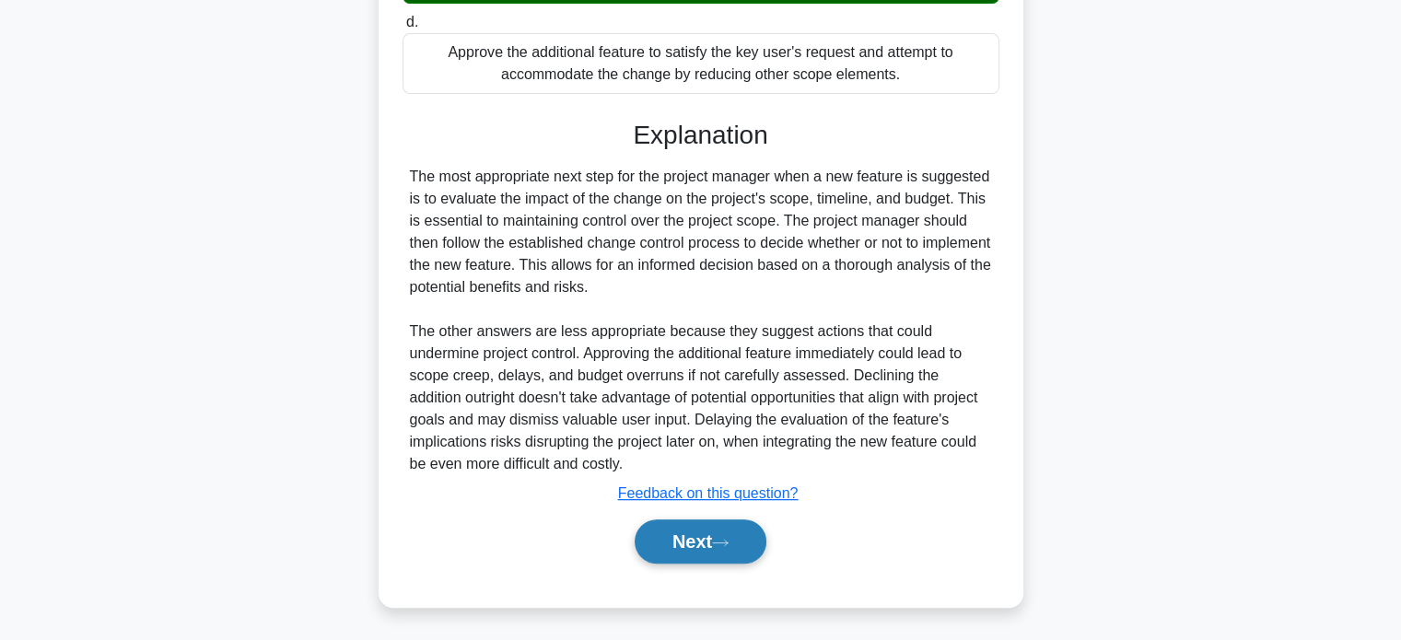
click at [718, 548] on button "Next" at bounding box center [701, 541] width 132 height 44
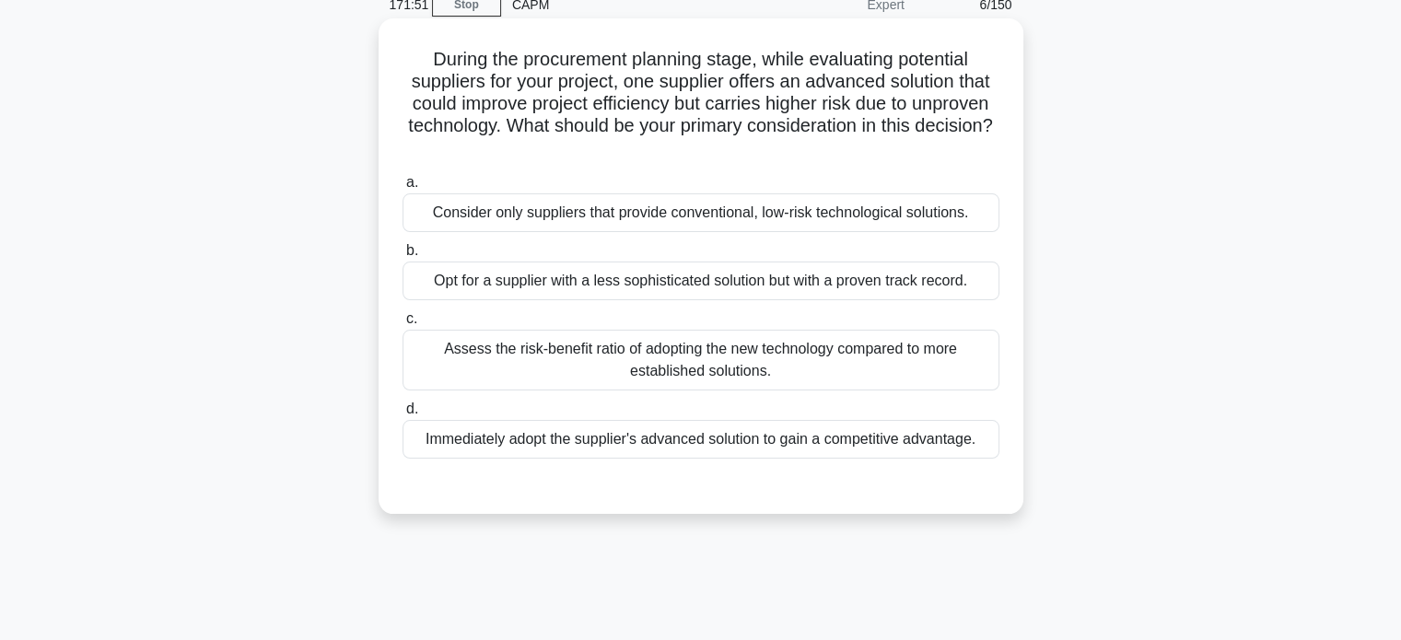
scroll to position [99, 0]
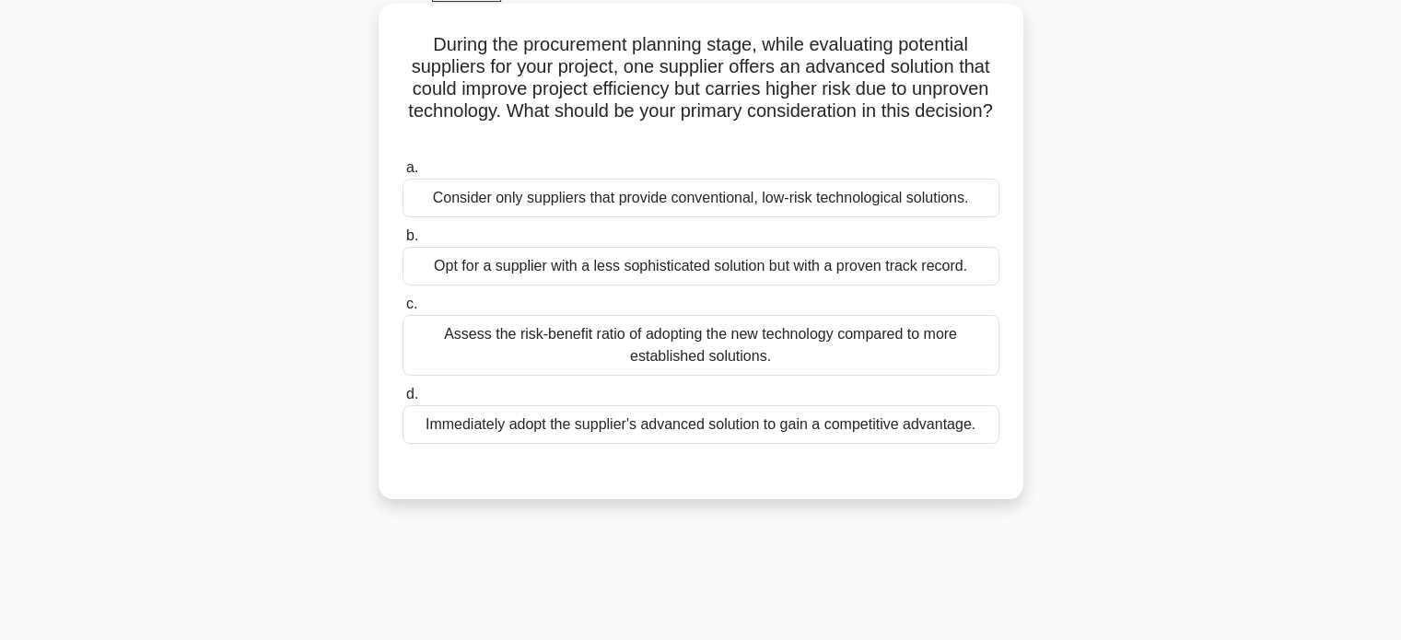
click at [768, 354] on div "Assess the risk-benefit ratio of adopting the new technology compared to more e…" at bounding box center [701, 345] width 597 height 61
click at [403, 310] on input "c. Assess the risk-benefit ratio of adopting the new technology compared to mor…" at bounding box center [403, 304] width 0 height 12
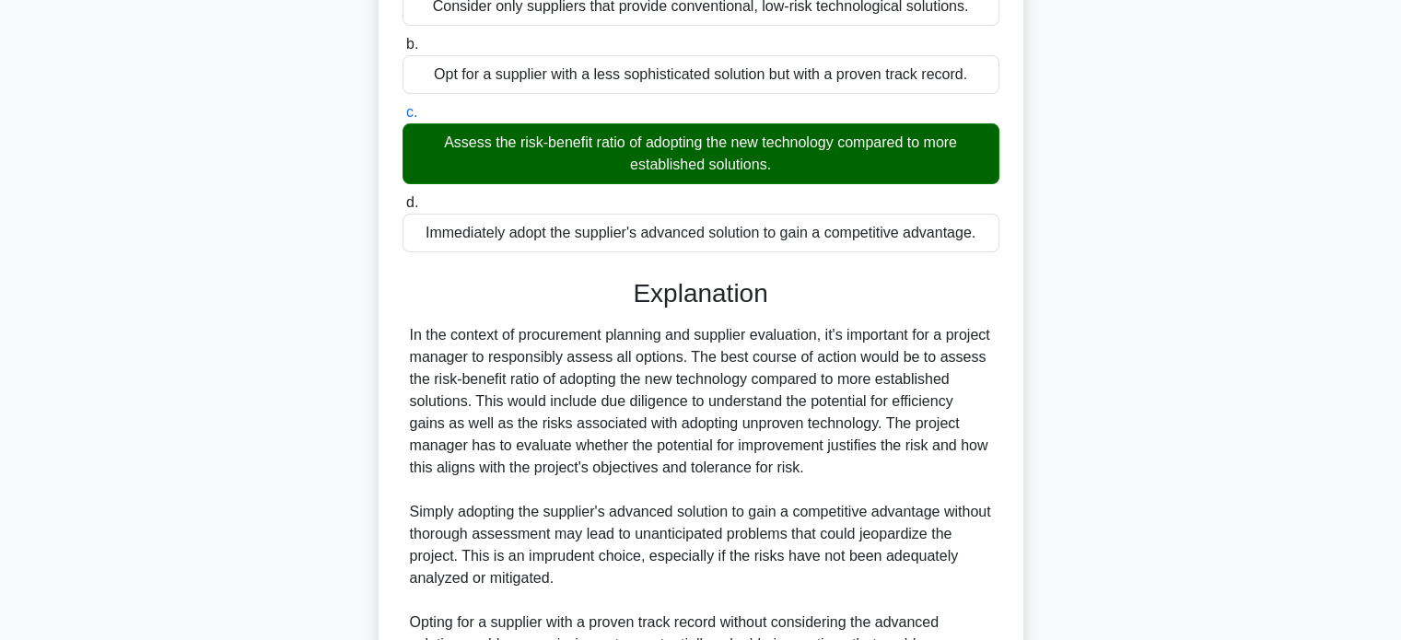
scroll to position [626, 0]
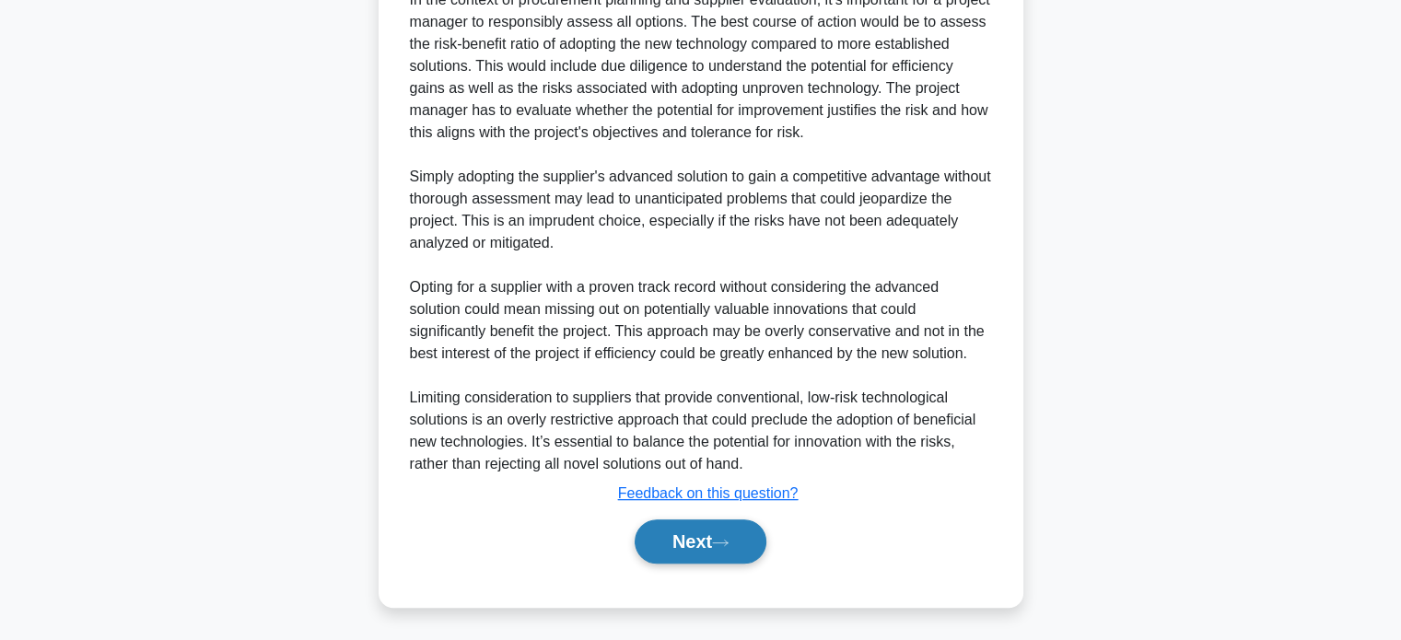
click at [723, 534] on button "Next" at bounding box center [701, 541] width 132 height 44
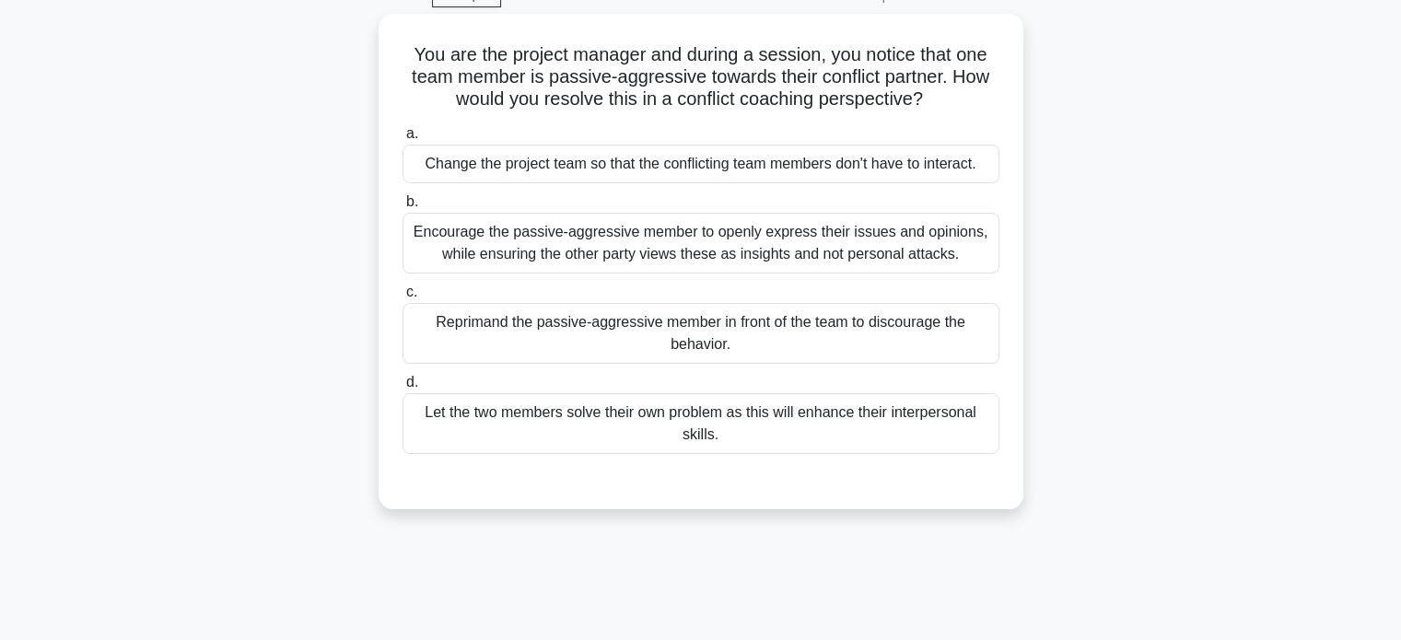
scroll to position [96, 0]
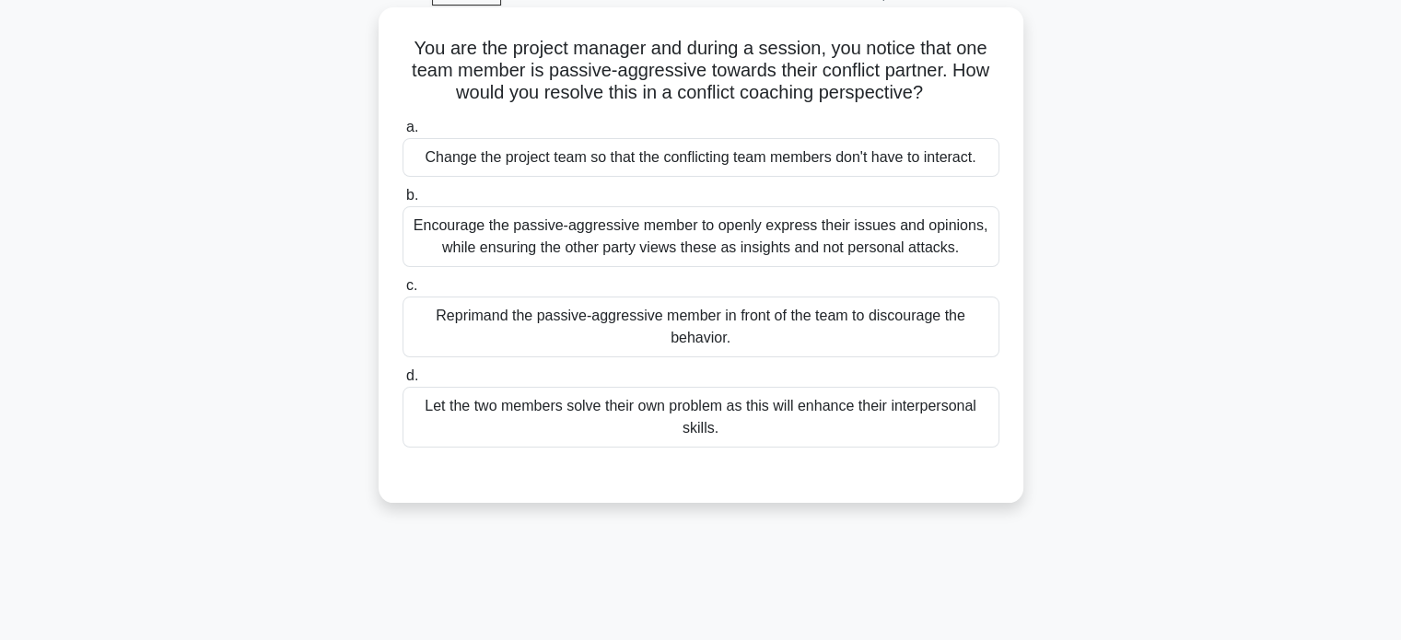
click at [696, 255] on div "Encourage the passive-aggressive member to openly express their issues and opin…" at bounding box center [701, 236] width 597 height 61
click at [403, 202] on input "b. Encourage the passive-aggressive member to openly express their issues and o…" at bounding box center [403, 196] width 0 height 12
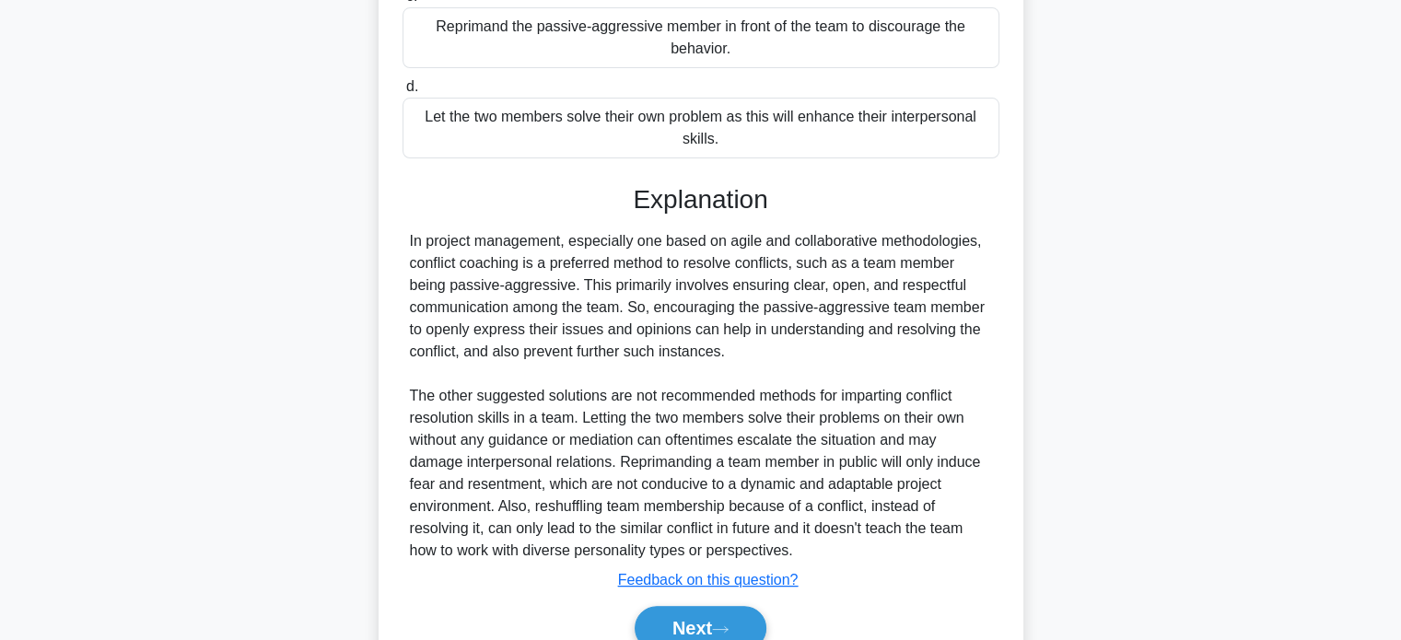
scroll to position [438, 0]
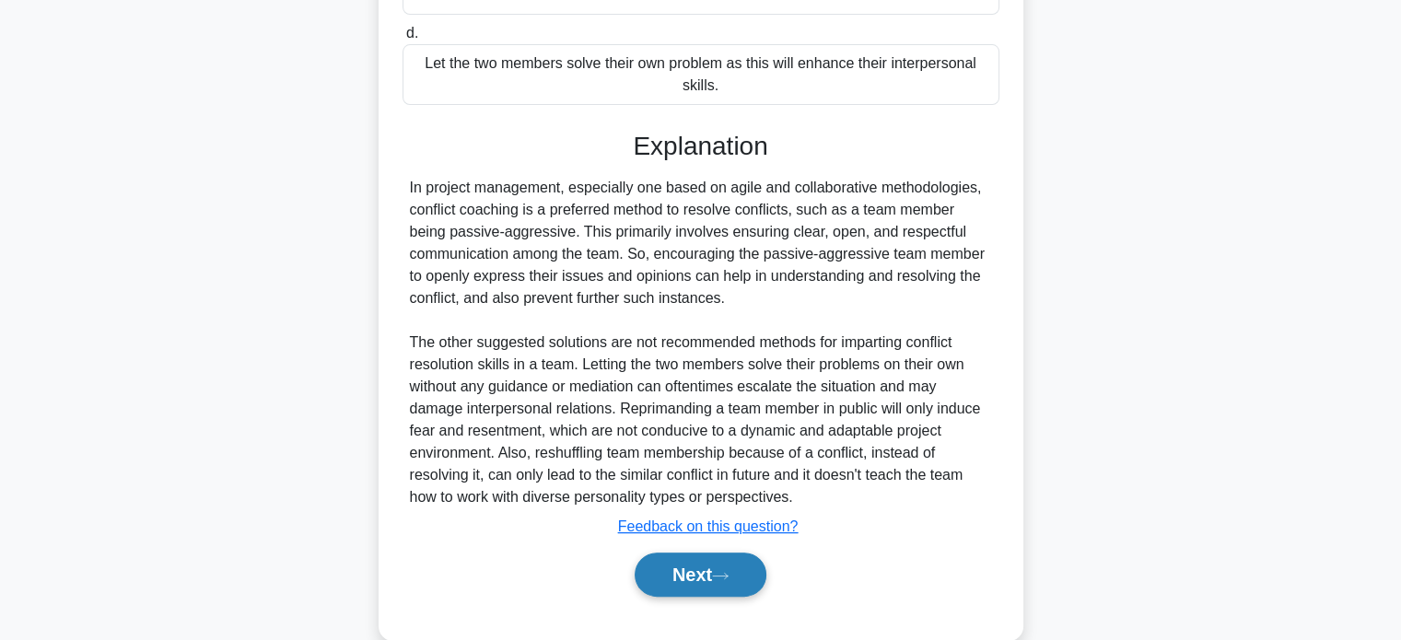
click at [674, 568] on button "Next" at bounding box center [701, 575] width 132 height 44
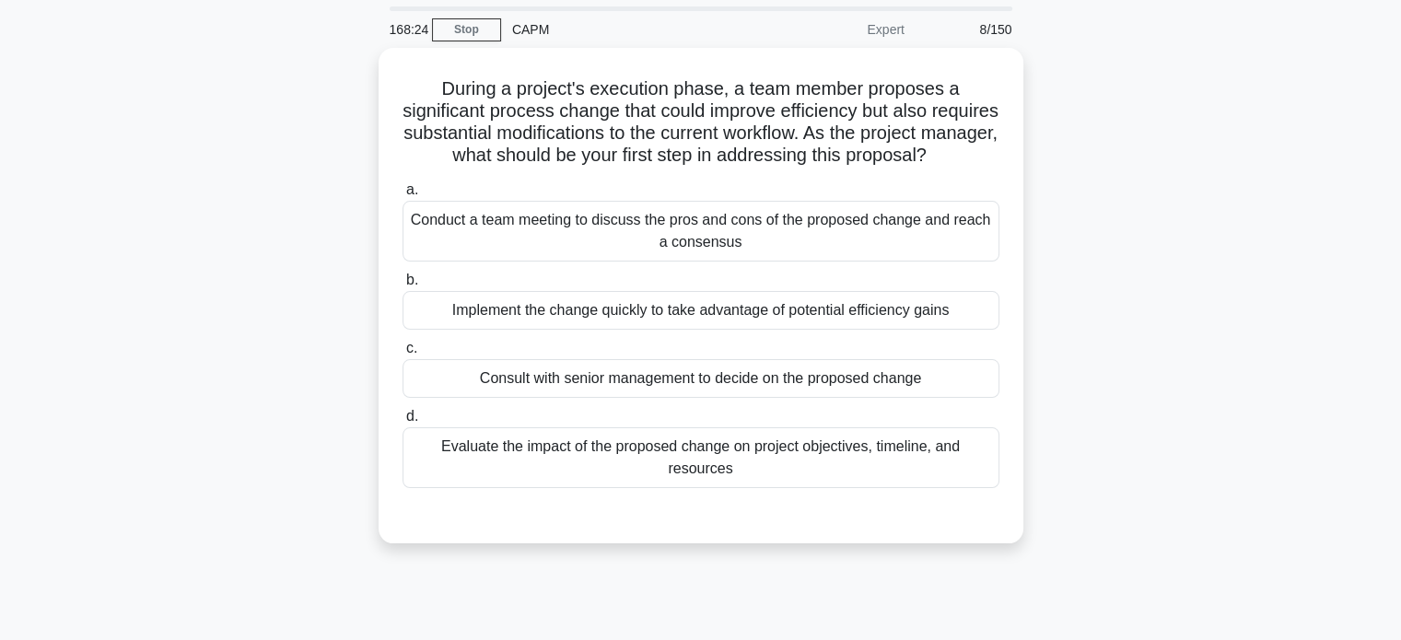
scroll to position [219, 0]
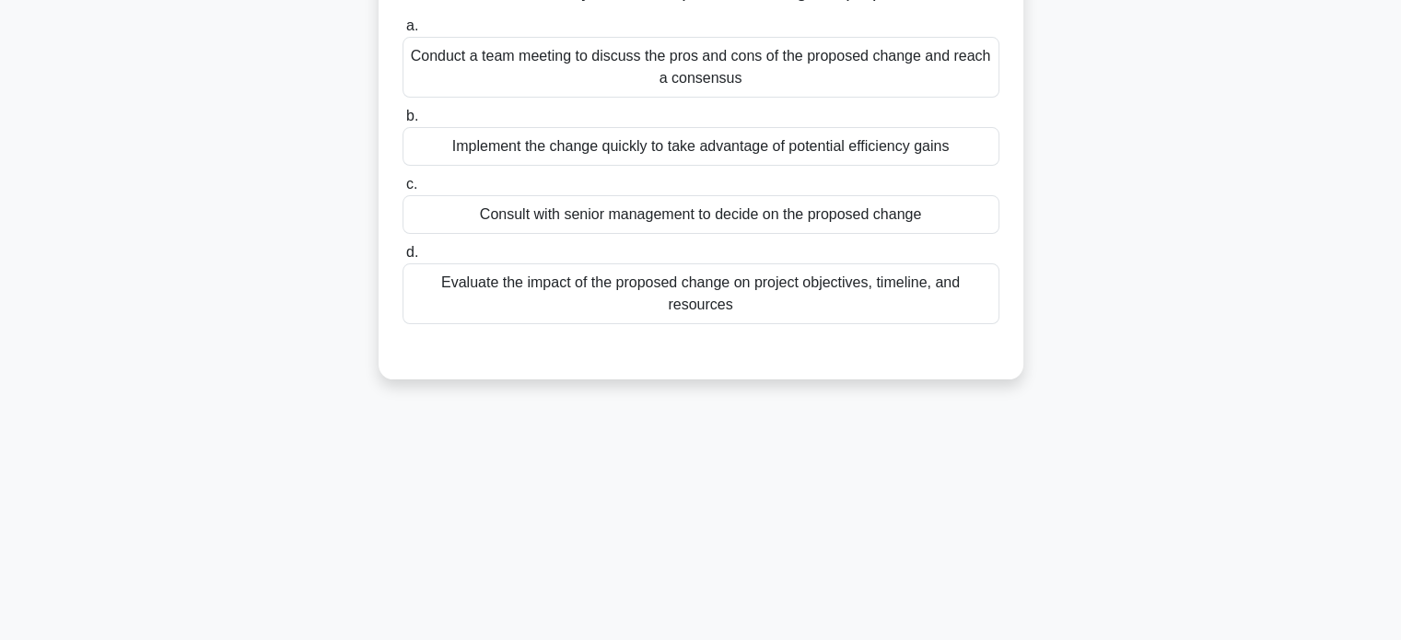
click at [792, 324] on div "Evaluate the impact of the proposed change on project objectives, timeline, and…" at bounding box center [701, 293] width 597 height 61
click at [403, 259] on input "d. Evaluate the impact of the proposed change on project objectives, timeline, …" at bounding box center [403, 253] width 0 height 12
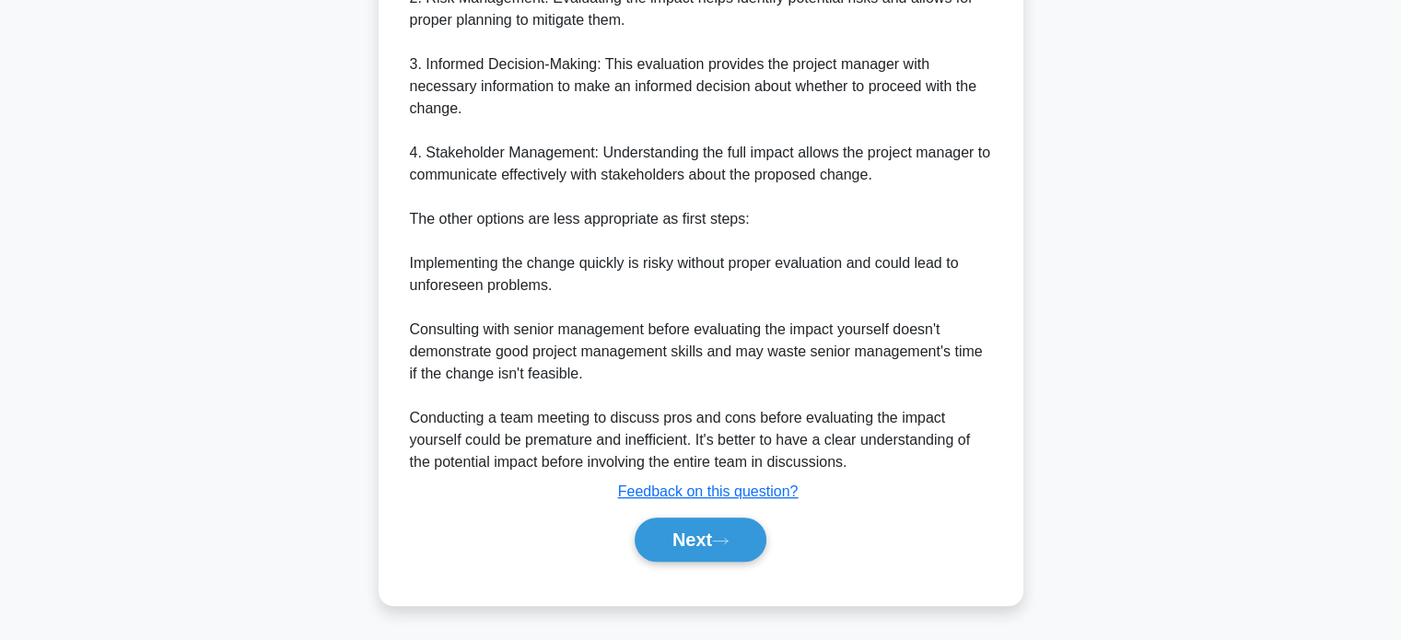
scroll to position [803, 0]
click at [729, 540] on icon at bounding box center [720, 541] width 17 height 10
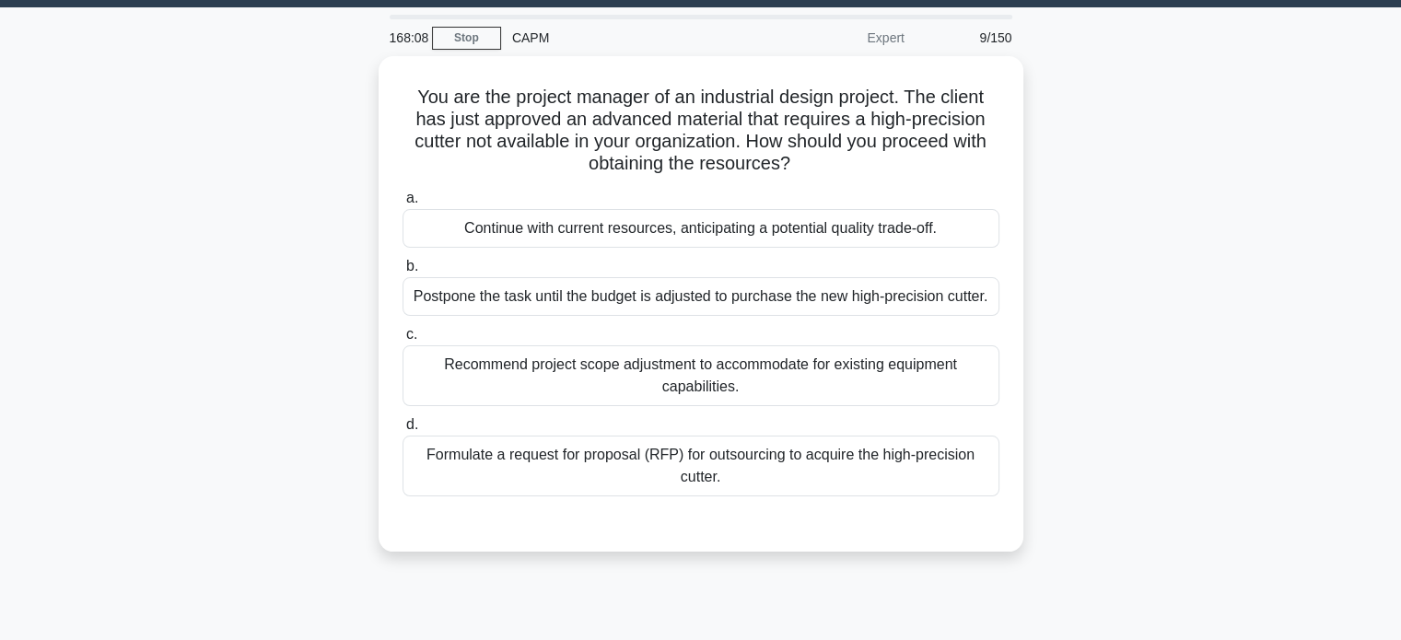
scroll to position [38, 0]
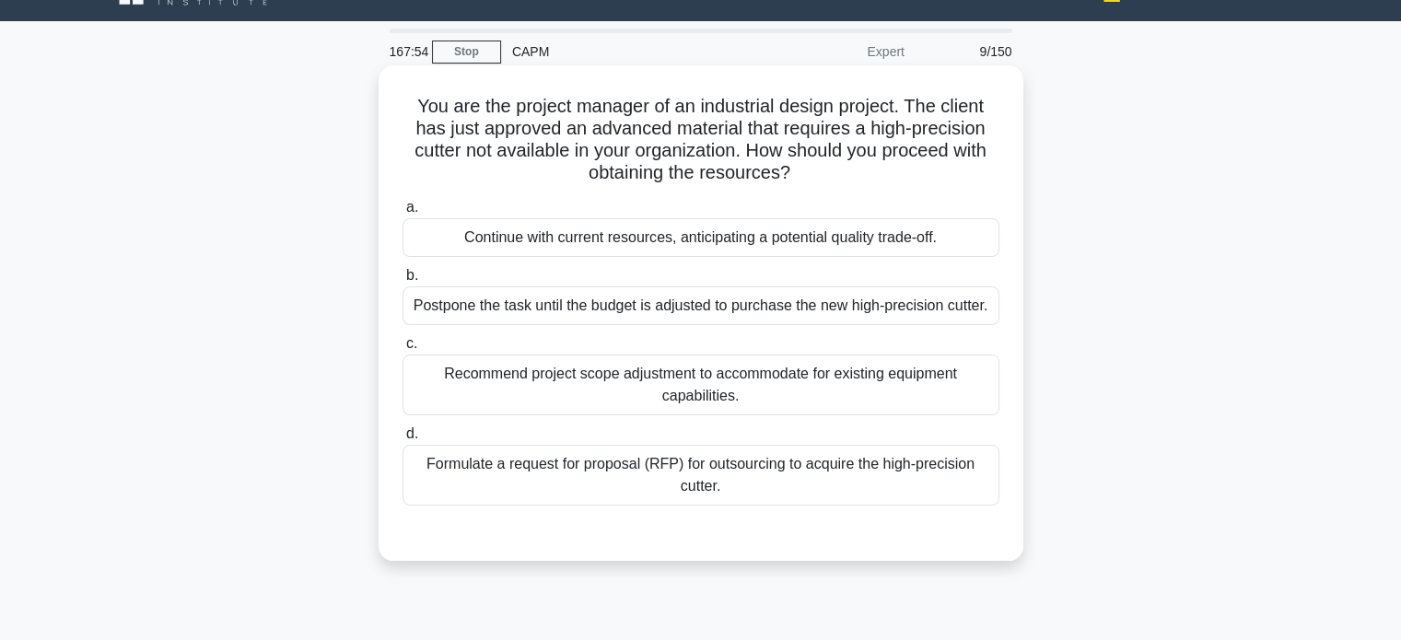
click at [744, 460] on div "Formulate a request for proposal (RFP) for outsourcing to acquire the high-prec…" at bounding box center [701, 475] width 597 height 61
click at [403, 440] on input "d. Formulate a request for proposal (RFP) for outsourcing to acquire the high-p…" at bounding box center [403, 434] width 0 height 12
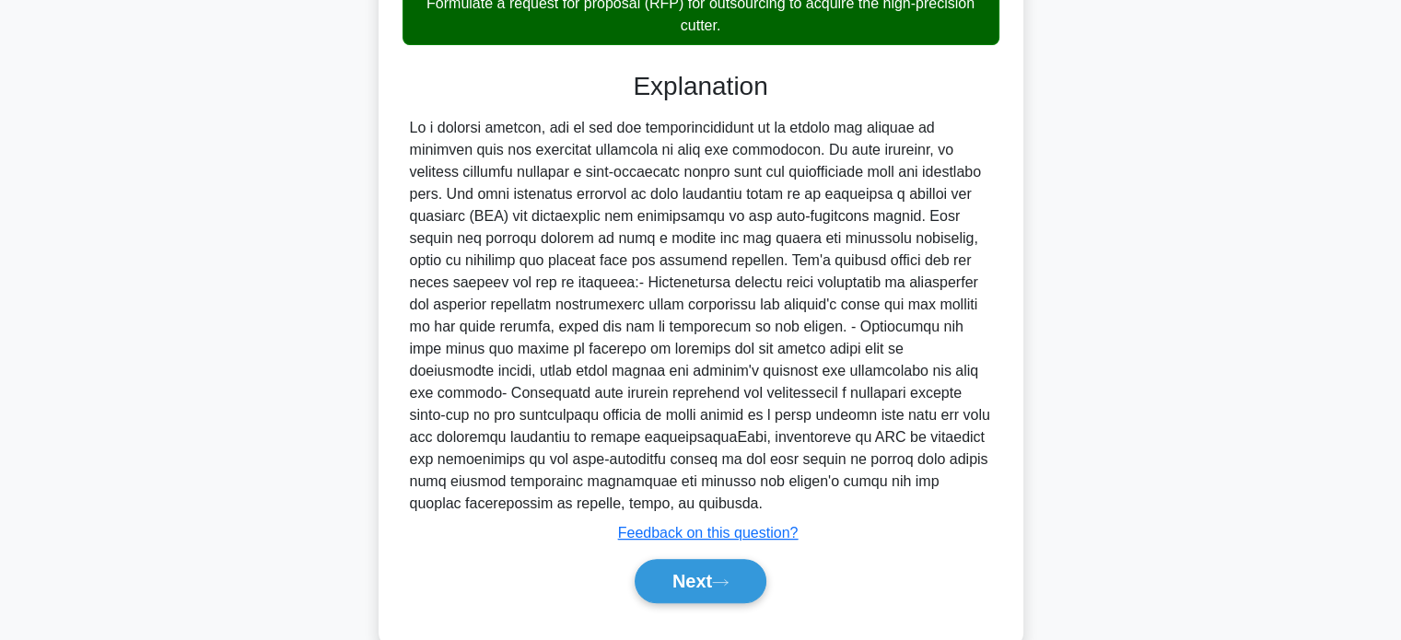
scroll to position [516, 0]
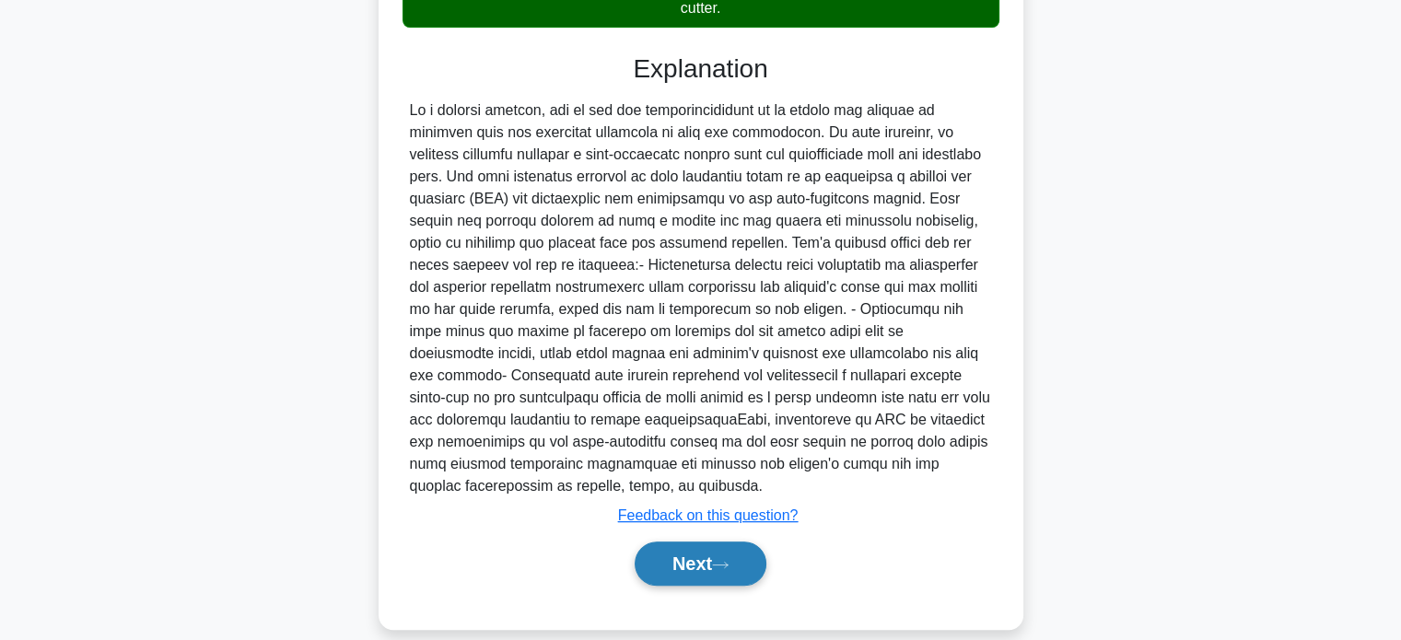
click at [711, 542] on button "Next" at bounding box center [701, 564] width 132 height 44
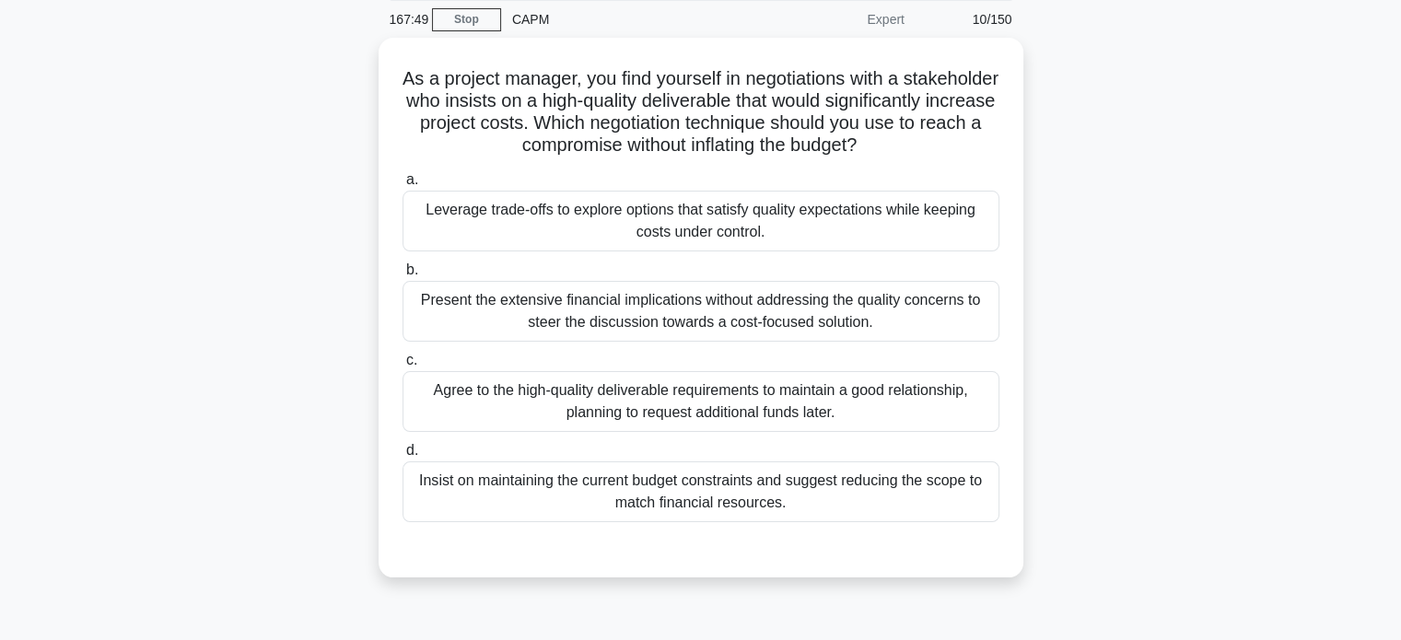
scroll to position [70, 0]
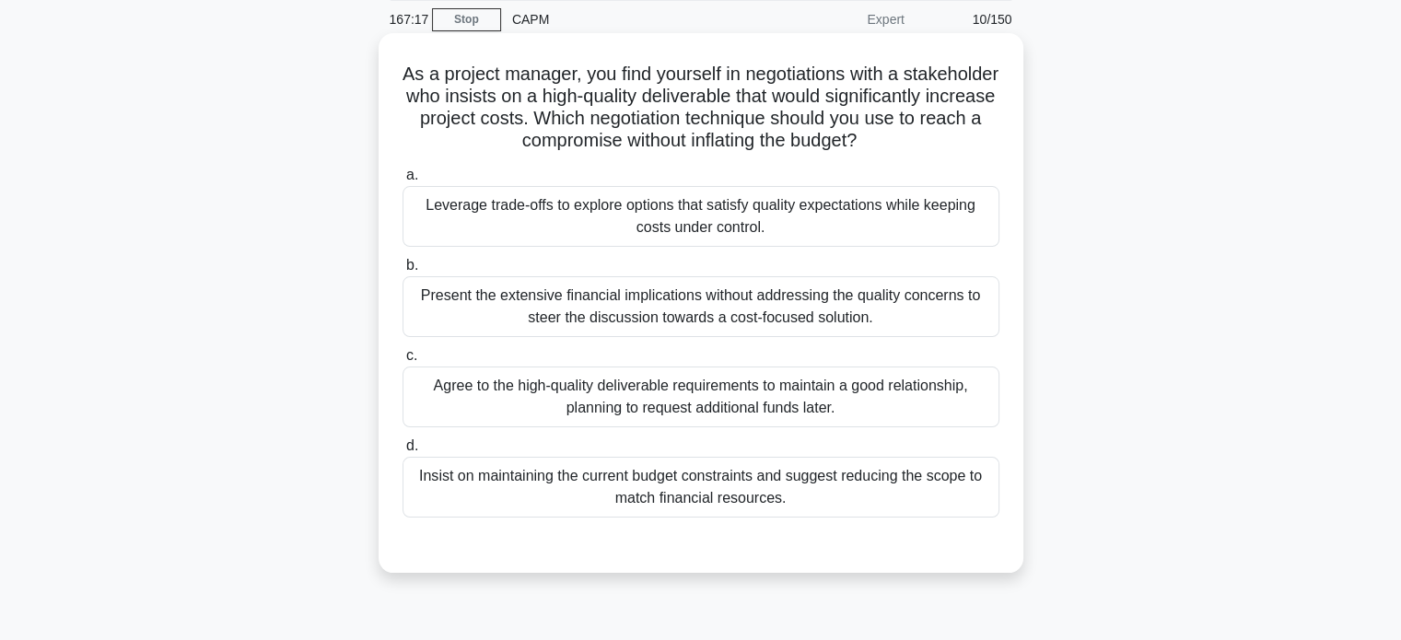
click at [793, 212] on div "Leverage trade-offs to explore options that satisfy quality expectations while …" at bounding box center [701, 216] width 597 height 61
click at [403, 181] on input "a. Leverage trade-offs to explore options that satisfy quality expectations whi…" at bounding box center [403, 175] width 0 height 12
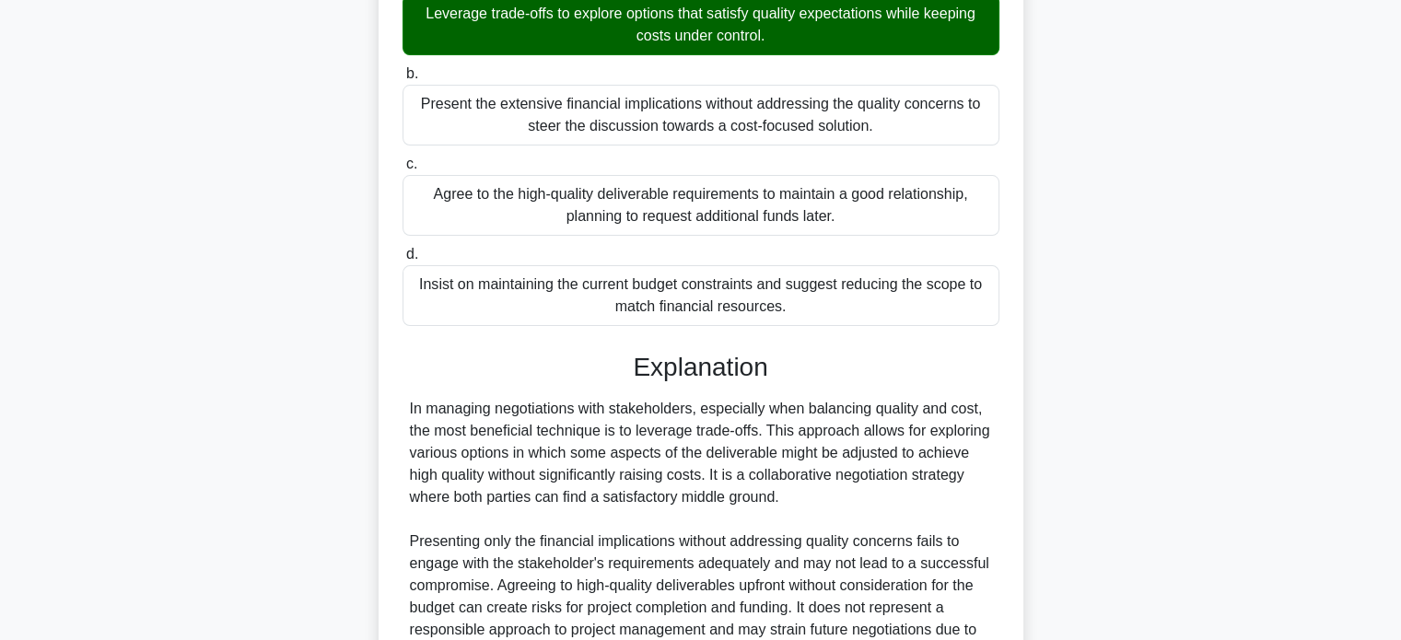
scroll to position [538, 0]
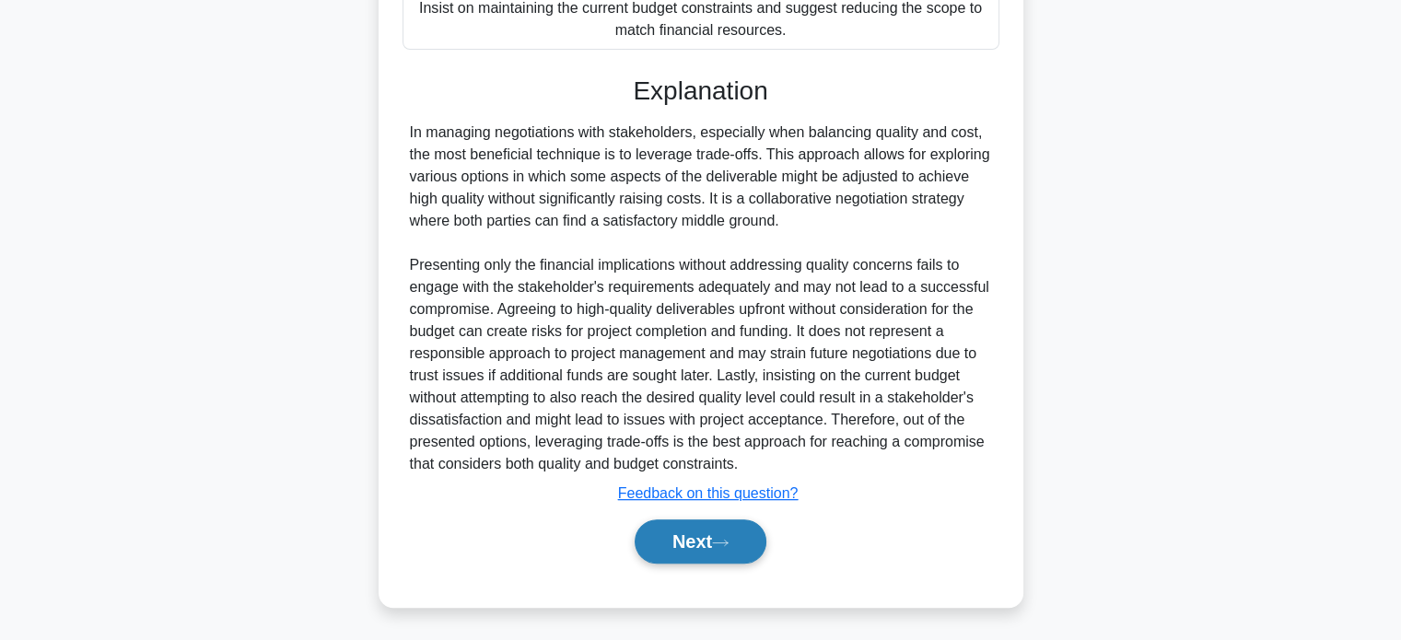
click at [706, 541] on button "Next" at bounding box center [701, 541] width 132 height 44
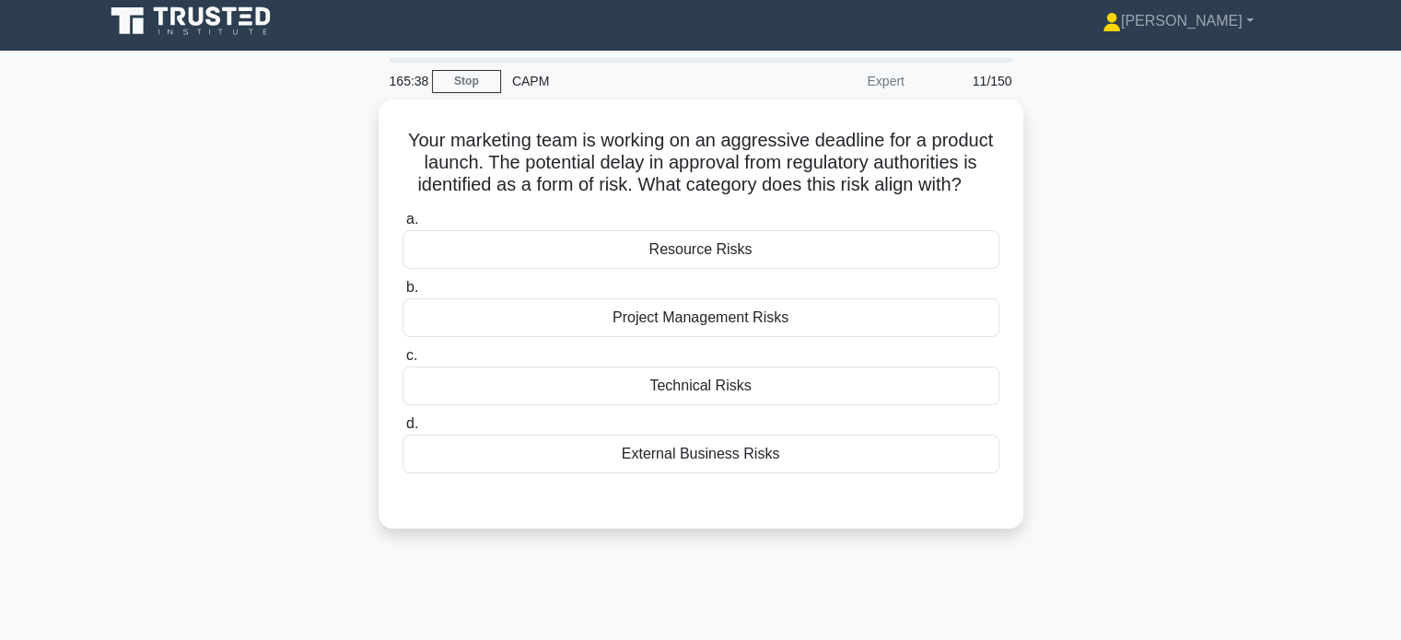
scroll to position [0, 0]
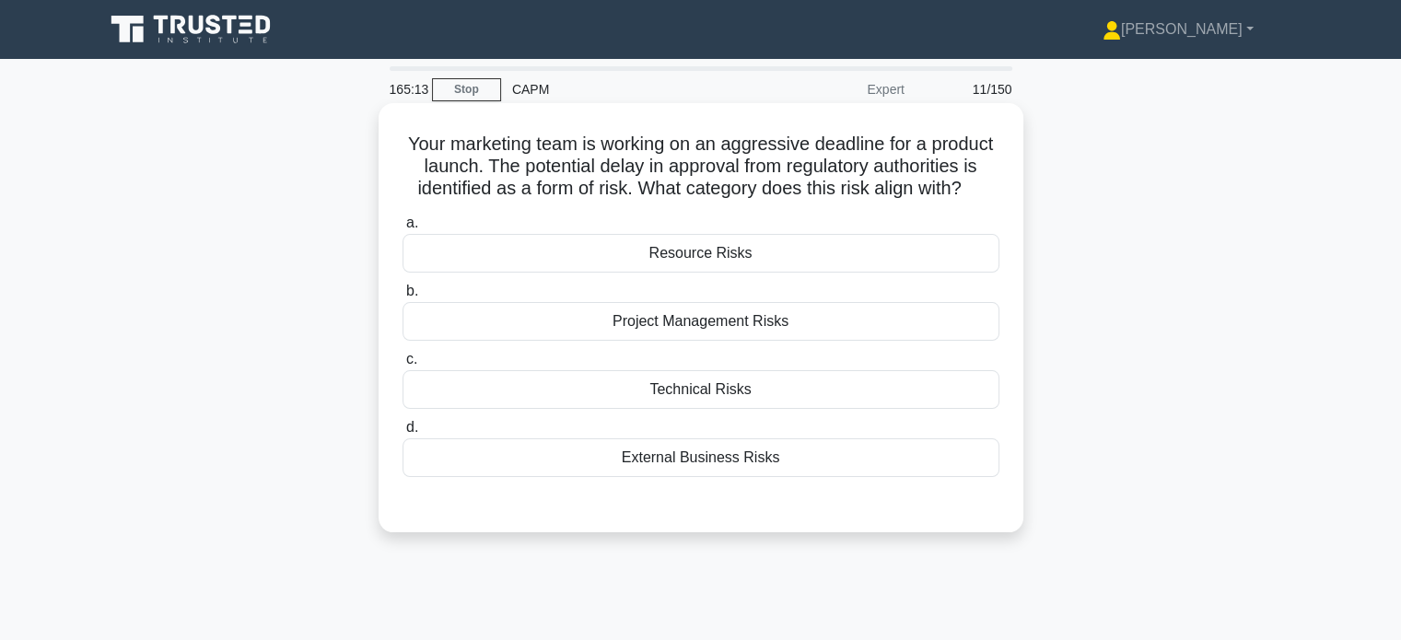
click at [767, 341] on div "Project Management Risks" at bounding box center [701, 321] width 597 height 39
click at [403, 298] on input "b. Project Management Risks" at bounding box center [403, 292] width 0 height 12
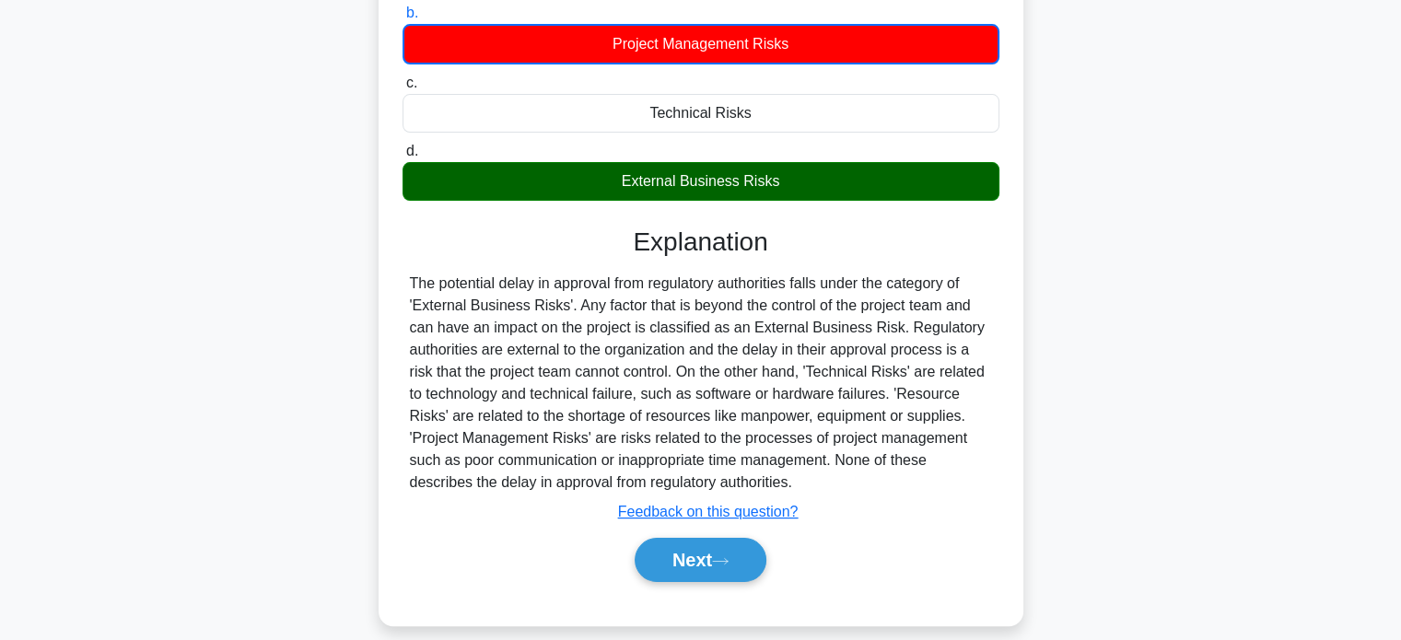
scroll to position [279, 0]
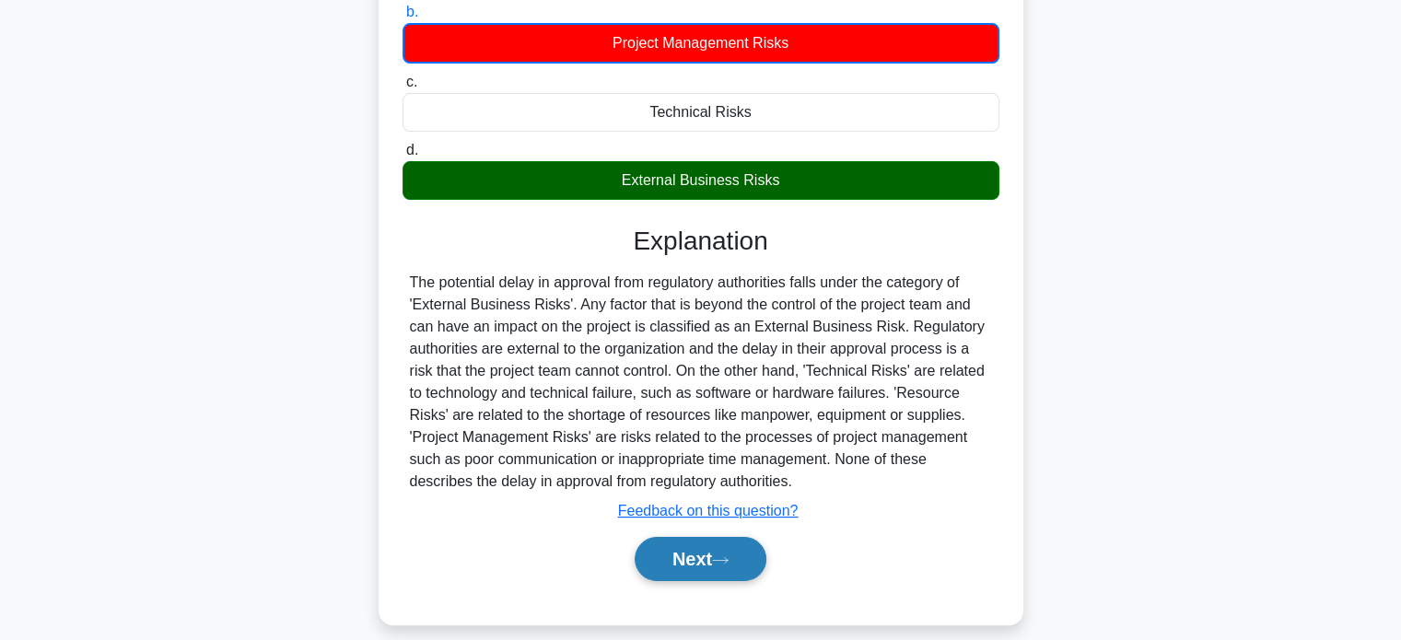
drag, startPoint x: 671, startPoint y: 605, endPoint x: 705, endPoint y: 560, distance: 56.6
click at [705, 560] on div "Next" at bounding box center [701, 559] width 597 height 59
click at [705, 560] on button "Next" at bounding box center [701, 559] width 132 height 44
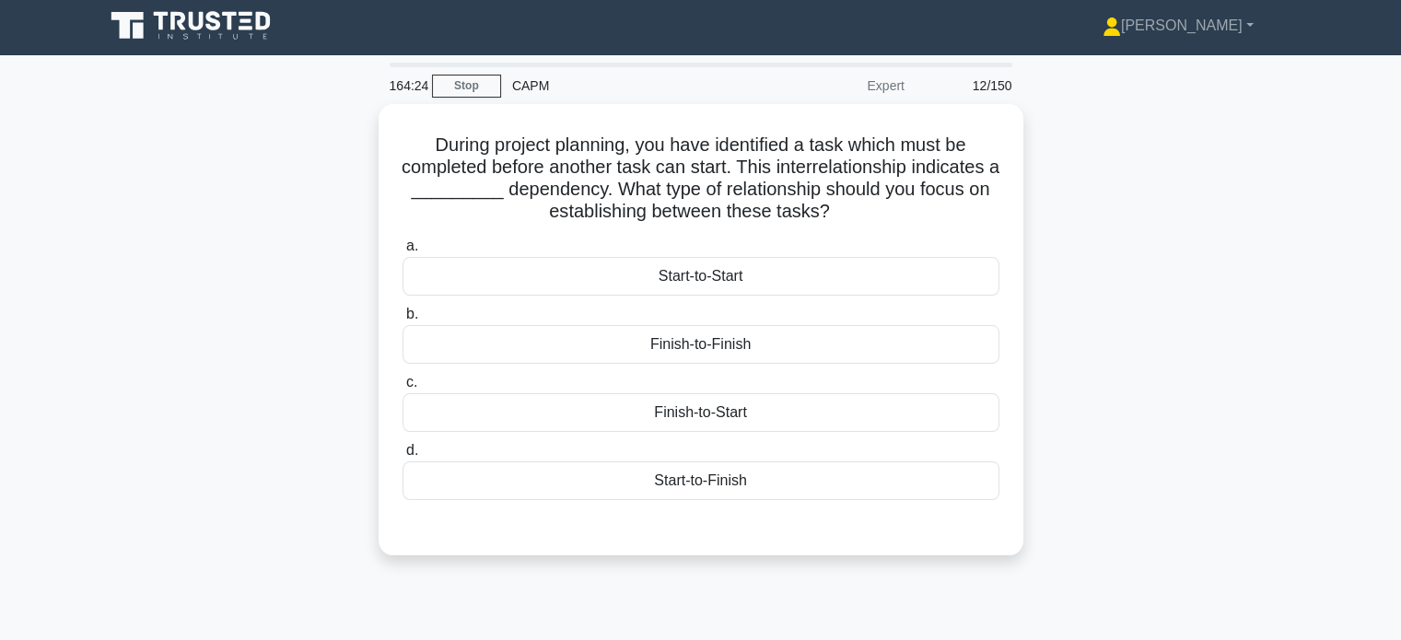
scroll to position [3, 0]
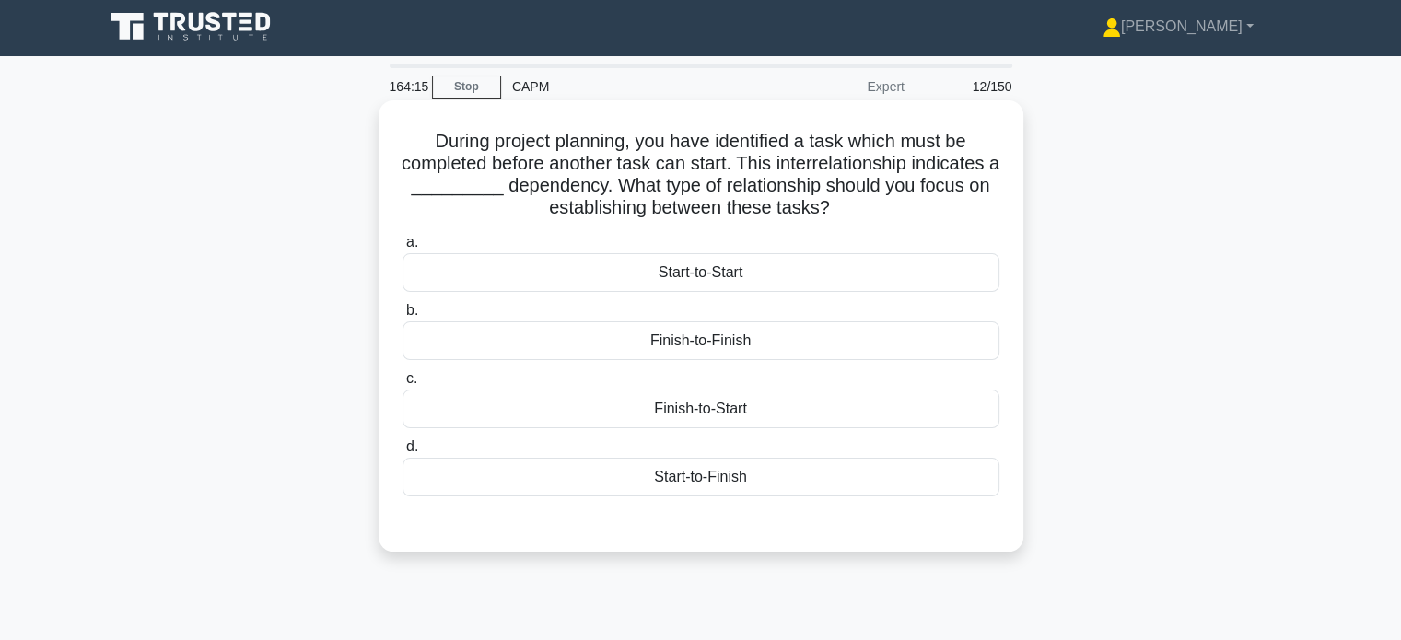
click at [765, 404] on div "Finish-to-Start" at bounding box center [701, 409] width 597 height 39
click at [403, 385] on input "c. Finish-to-Start" at bounding box center [403, 379] width 0 height 12
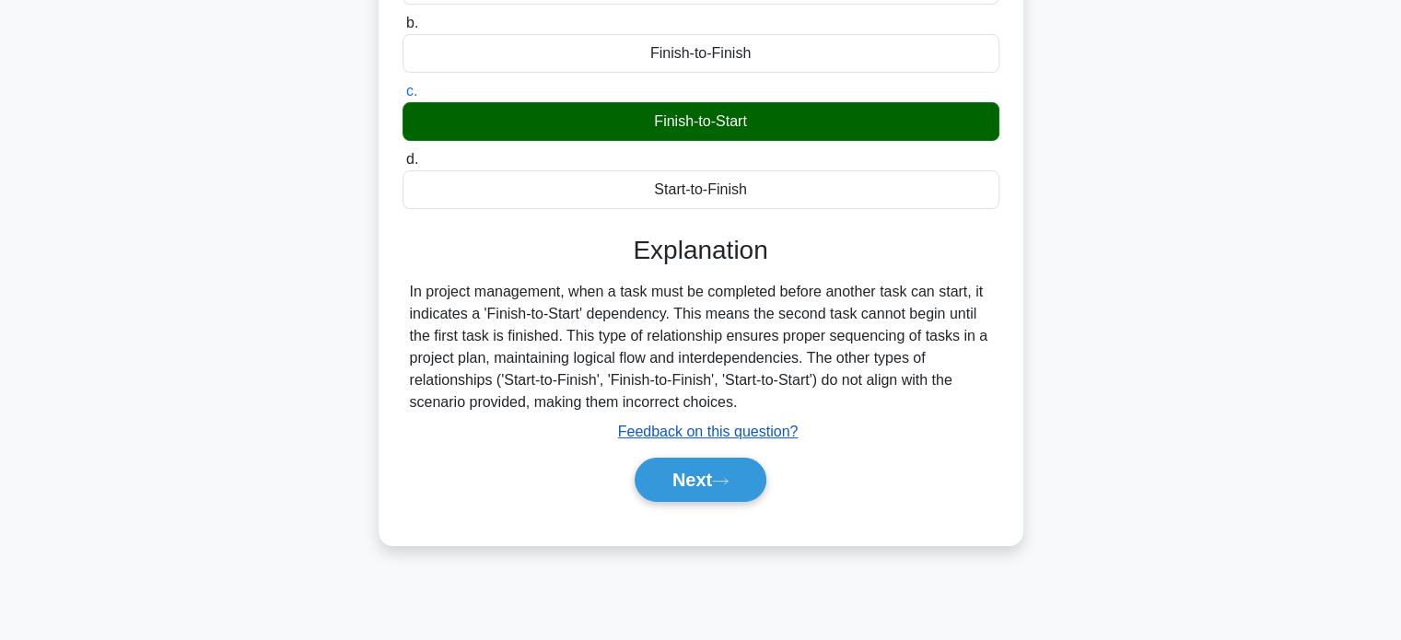
scroll to position [291, 0]
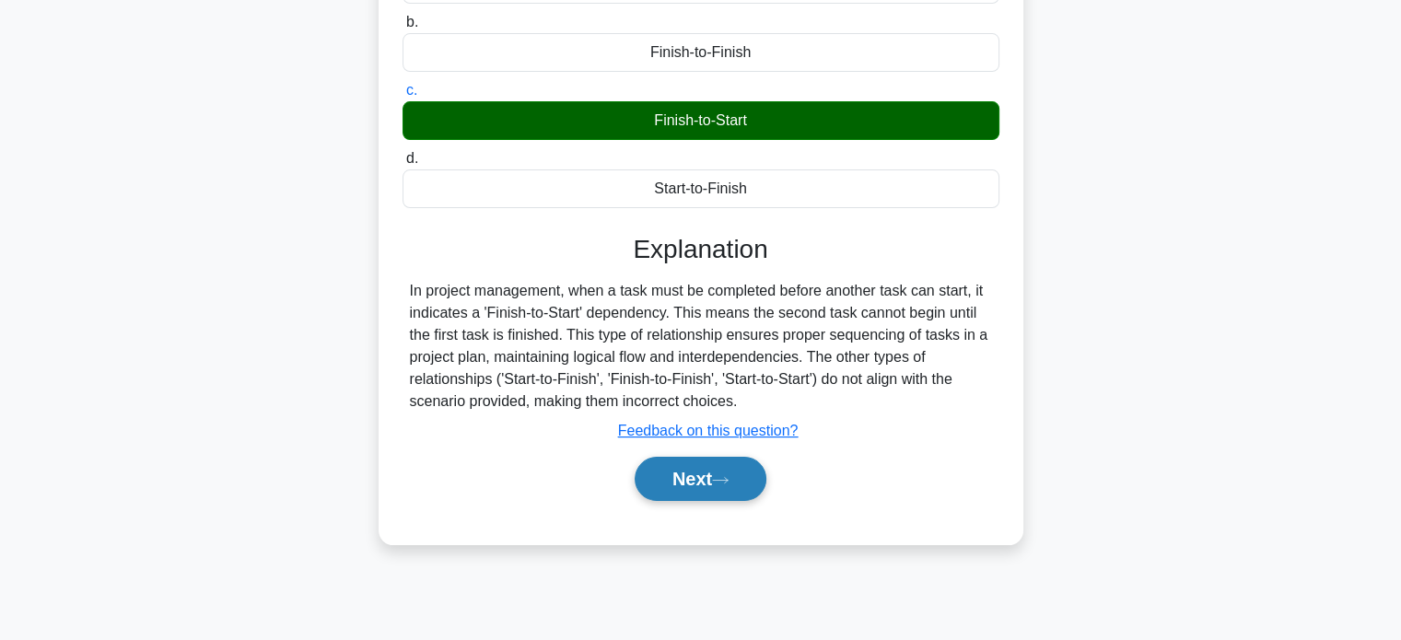
click at [696, 482] on button "Next" at bounding box center [701, 479] width 132 height 44
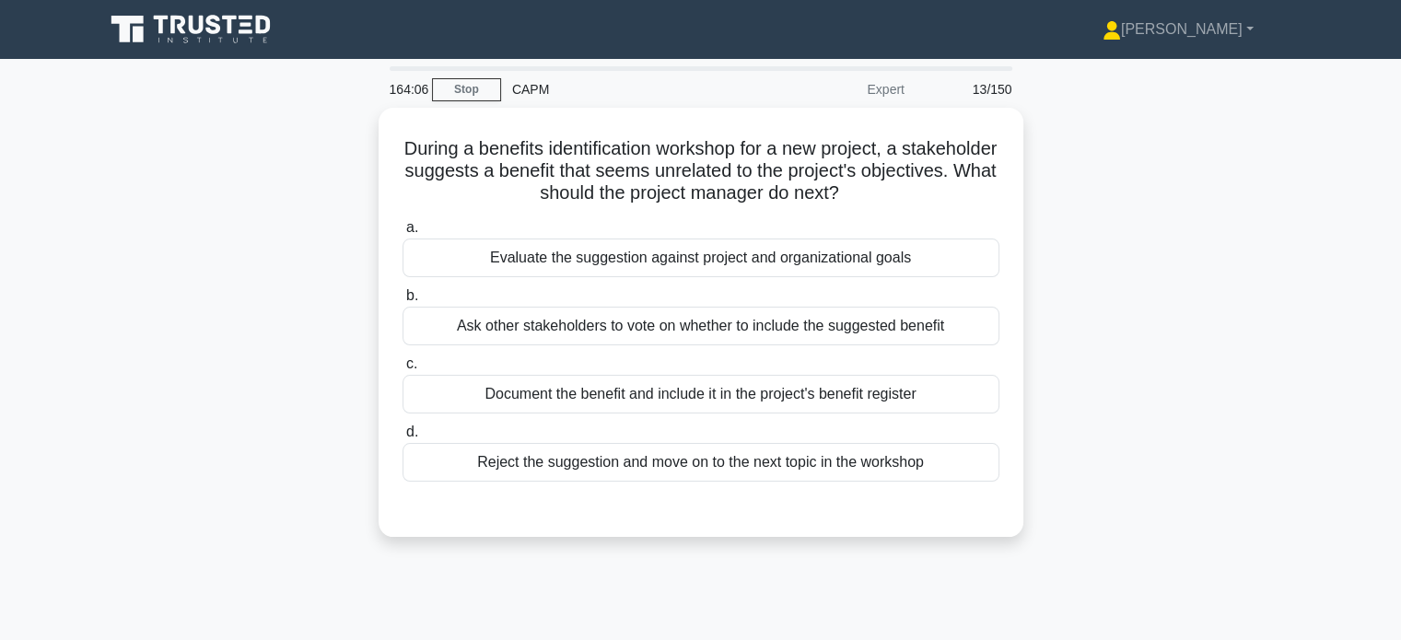
scroll to position [2, 0]
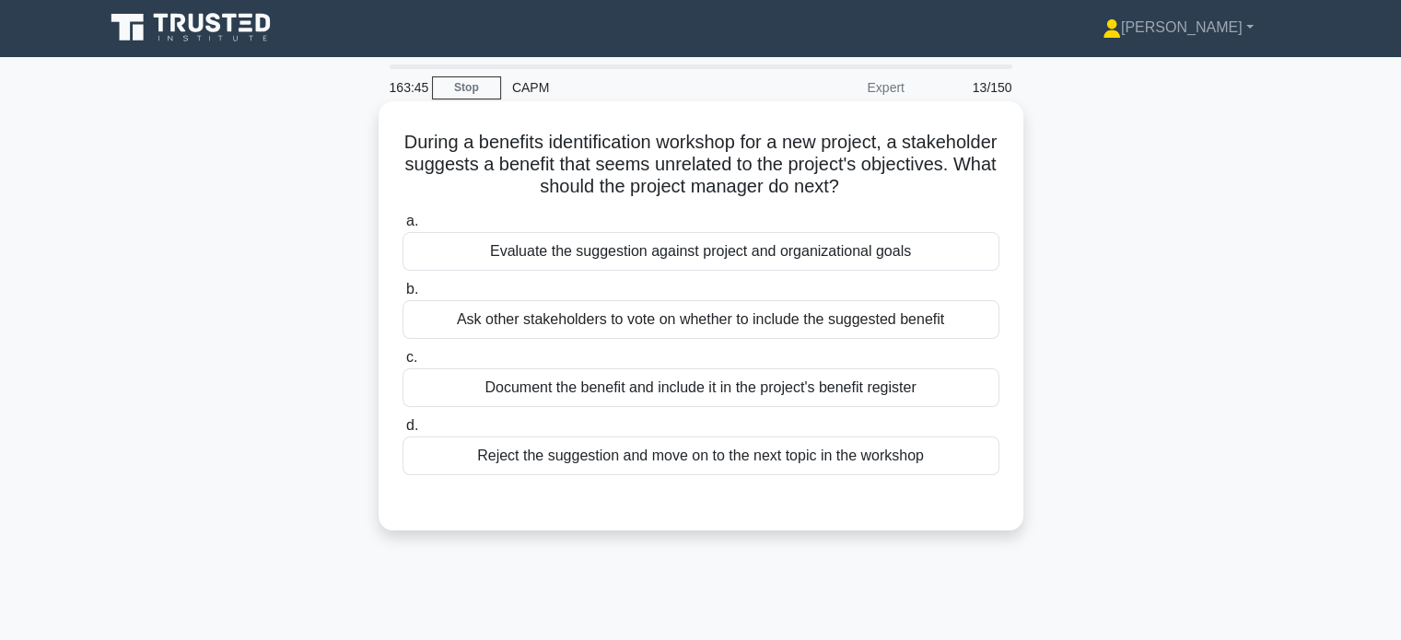
click at [742, 252] on div "Evaluate the suggestion against project and organizational goals" at bounding box center [701, 251] width 597 height 39
click at [403, 228] on input "a. Evaluate the suggestion against project and organizational goals" at bounding box center [403, 222] width 0 height 12
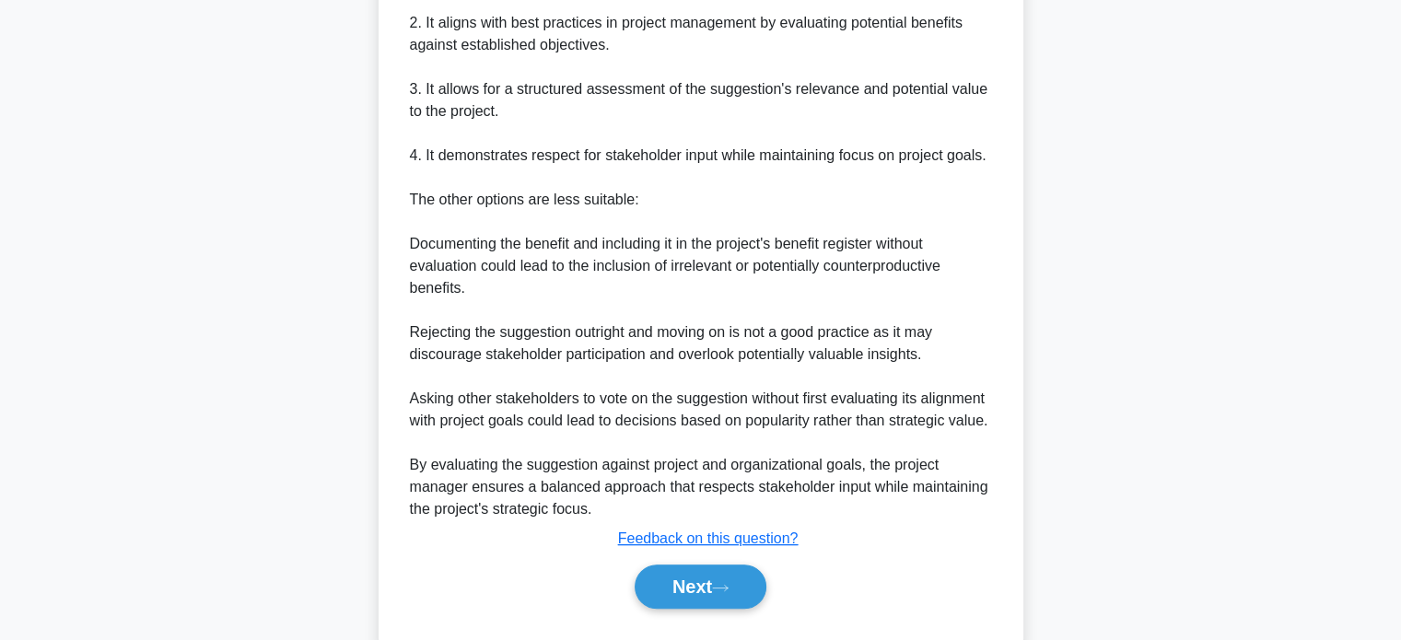
scroll to position [684, 0]
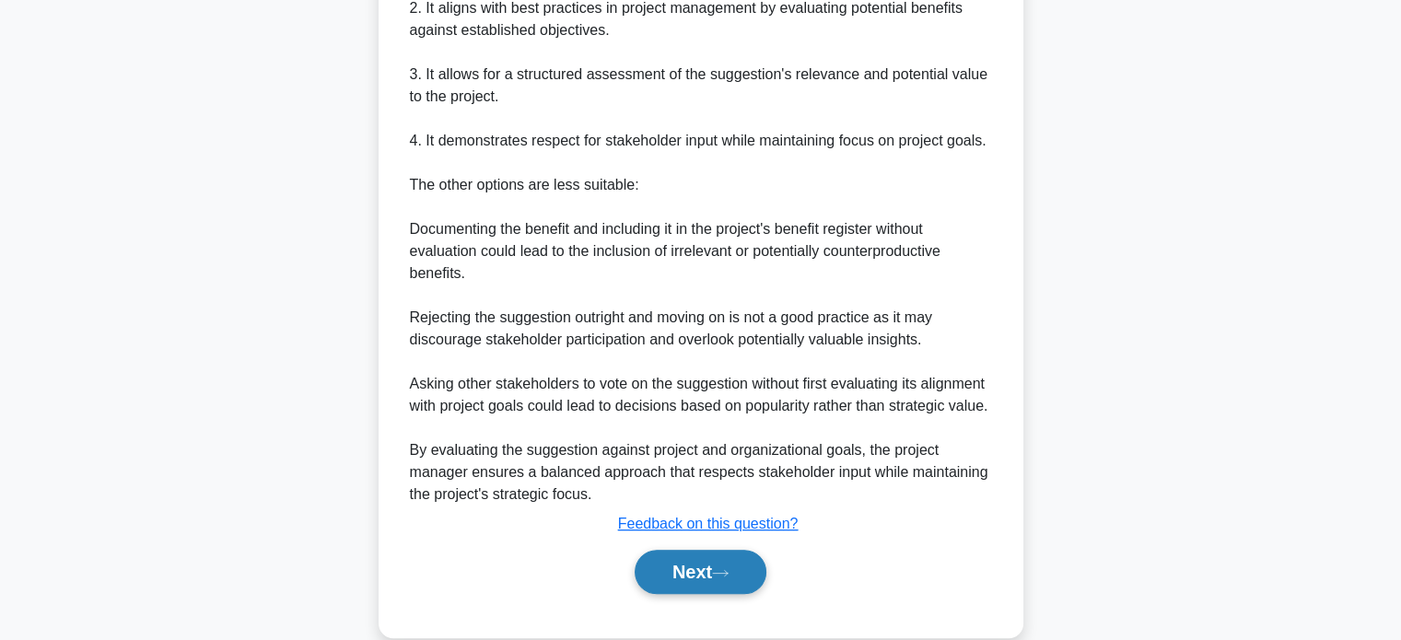
click at [683, 585] on button "Next" at bounding box center [701, 572] width 132 height 44
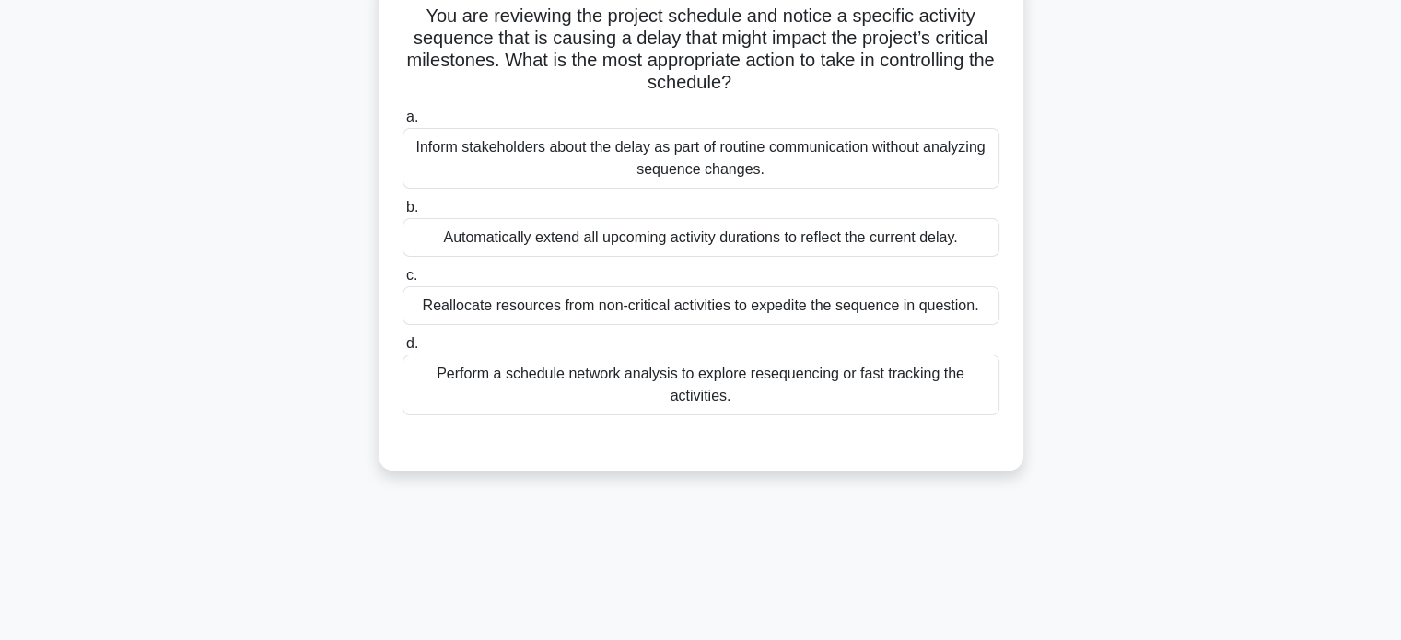
scroll to position [0, 0]
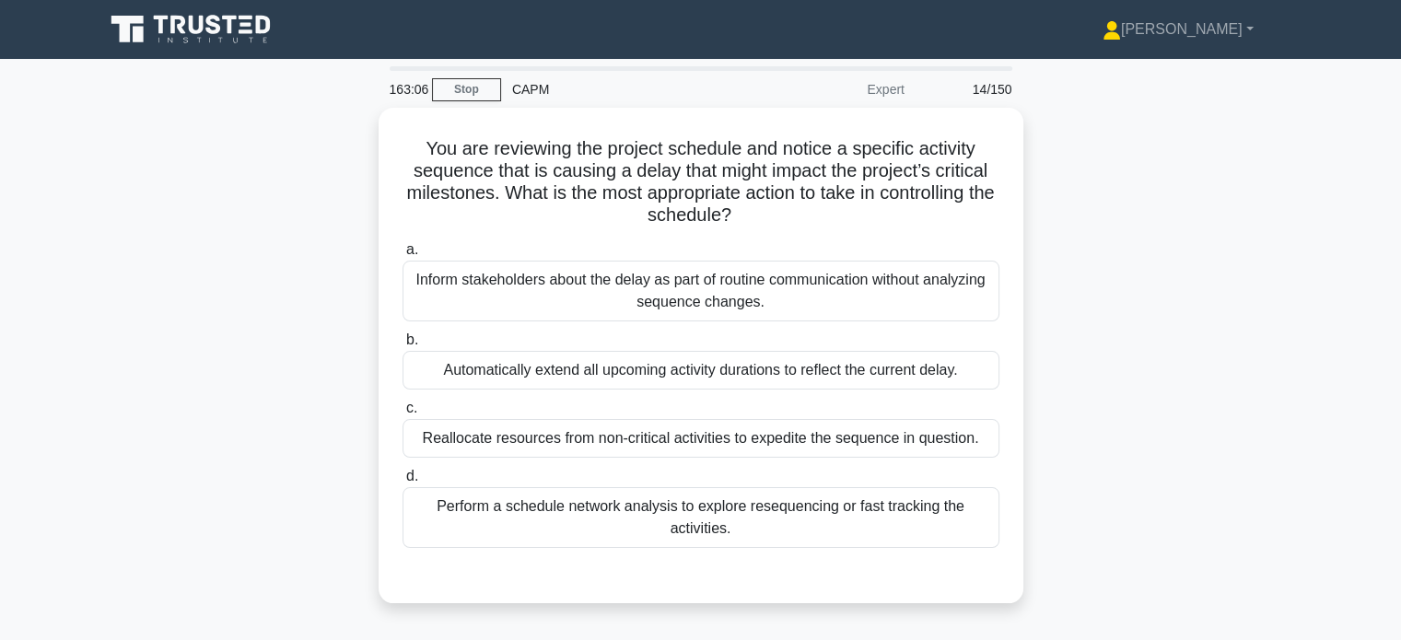
click at [681, 490] on div "Perform a schedule network analysis to explore resequencing or fast tracking th…" at bounding box center [701, 517] width 597 height 61
click at [403, 483] on input "d. Perform a schedule network analysis to explore resequencing or fast tracking…" at bounding box center [403, 477] width 0 height 12
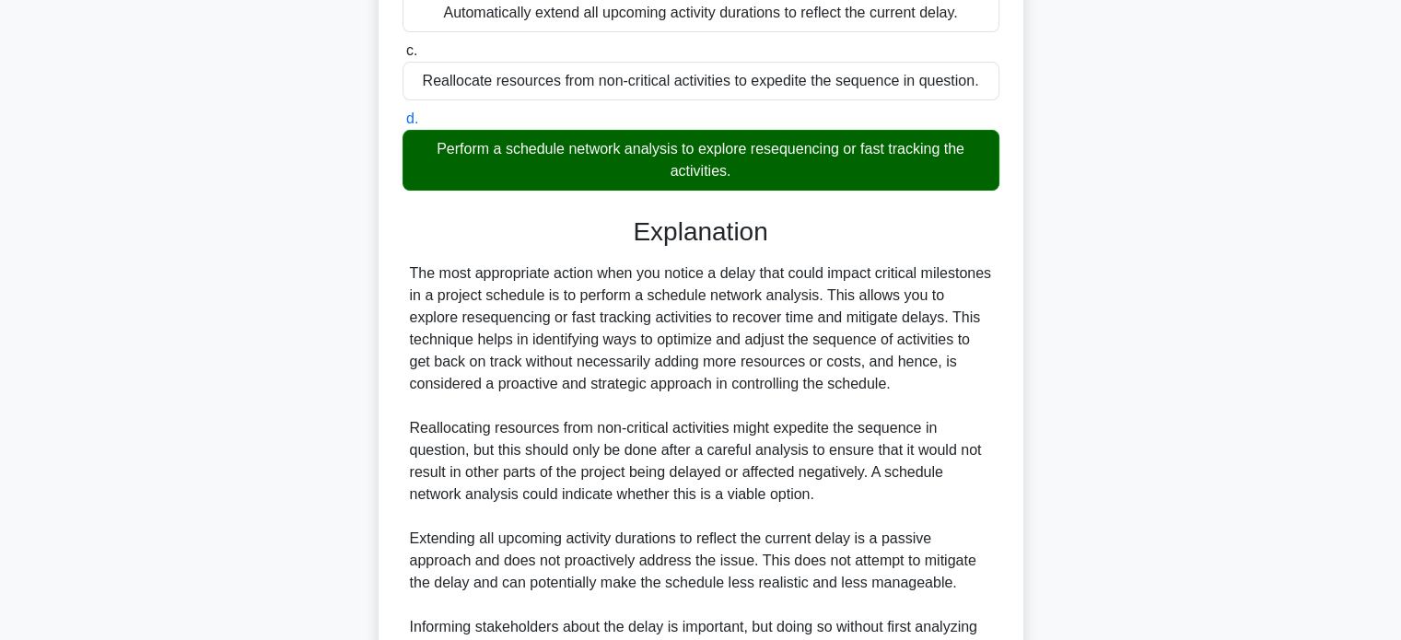
scroll to position [560, 0]
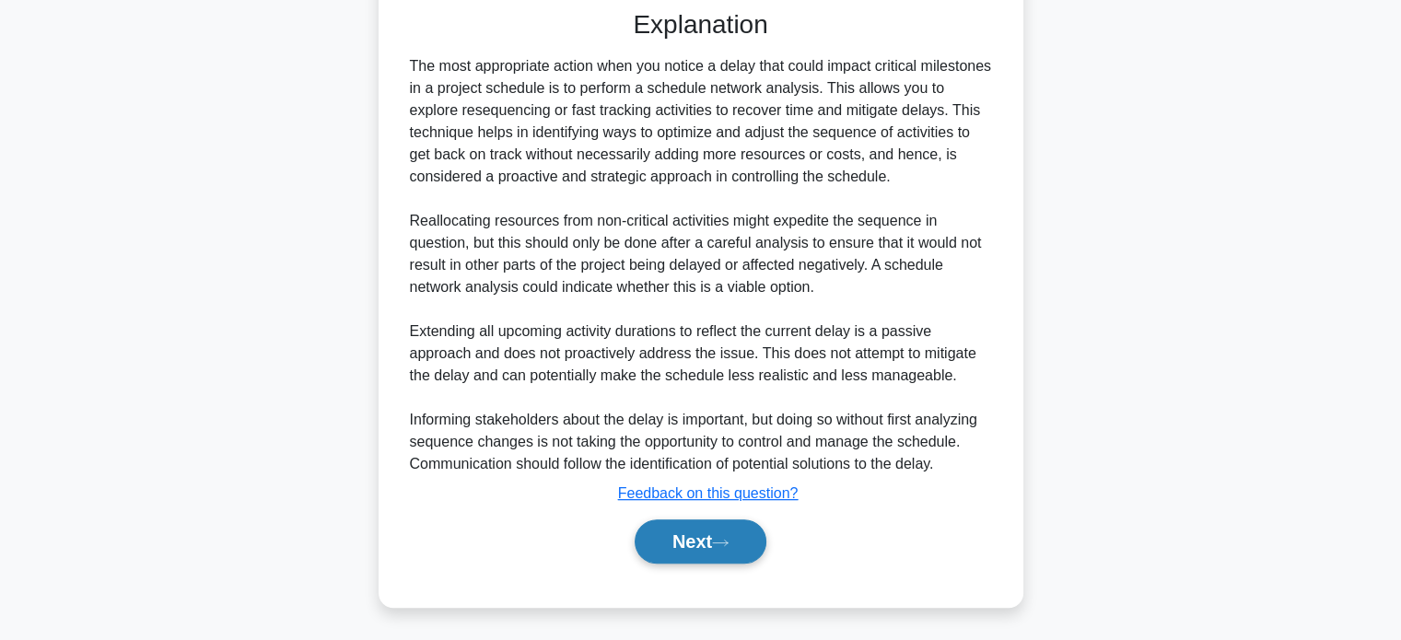
click at [679, 531] on button "Next" at bounding box center [701, 541] width 132 height 44
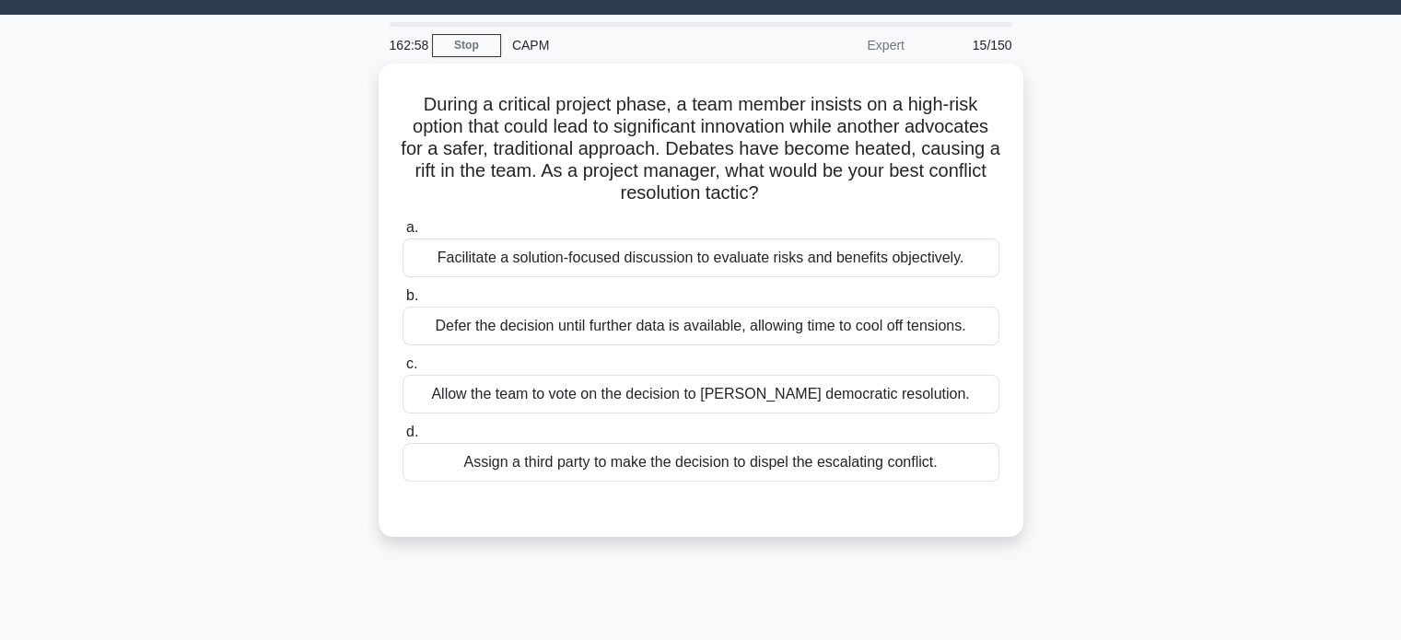
scroll to position [20, 0]
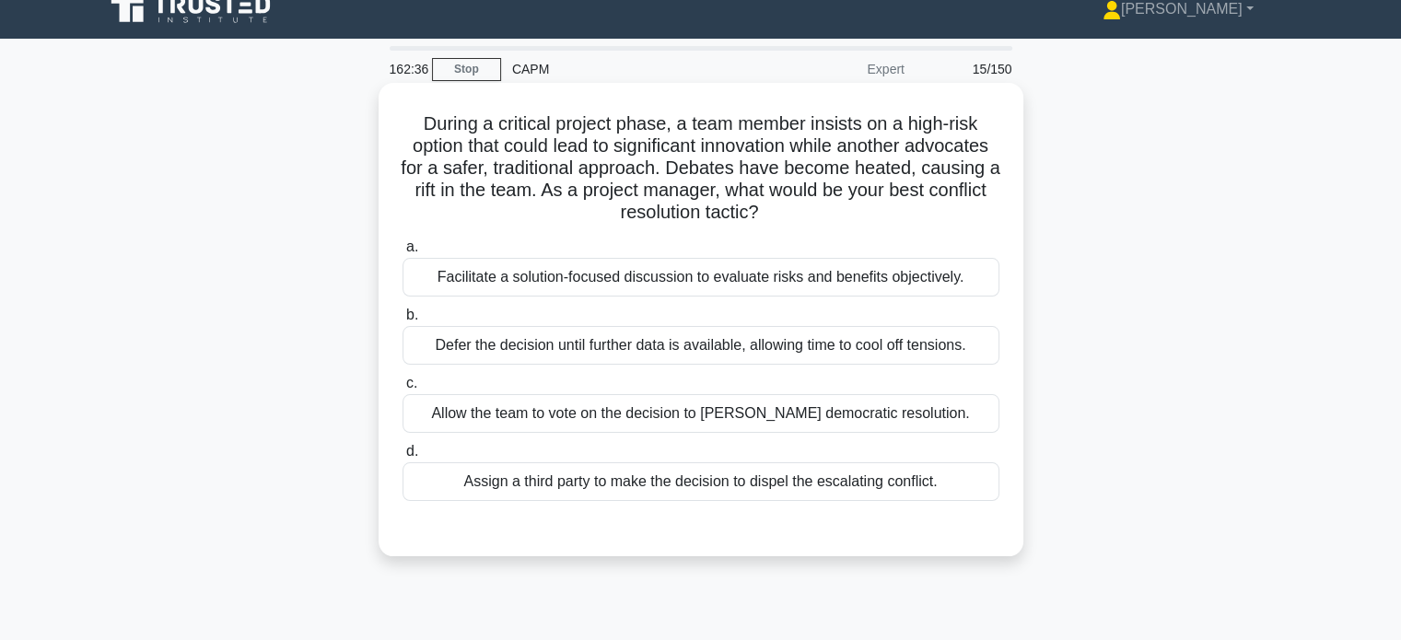
click at [777, 286] on div "Facilitate a solution-focused discussion to evaluate risks and benefits objecti…" at bounding box center [701, 277] width 597 height 39
click at [403, 253] on input "a. Facilitate a solution-focused discussion to evaluate risks and benefits obje…" at bounding box center [403, 247] width 0 height 12
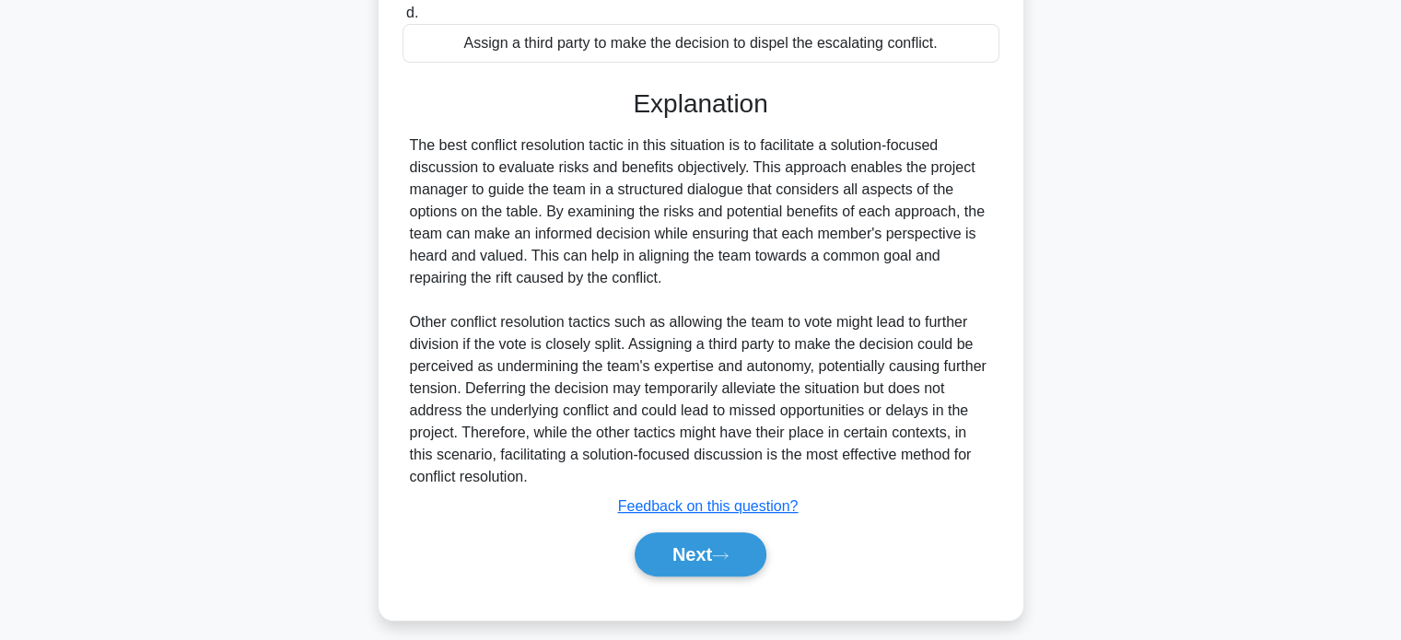
scroll to position [472, 0]
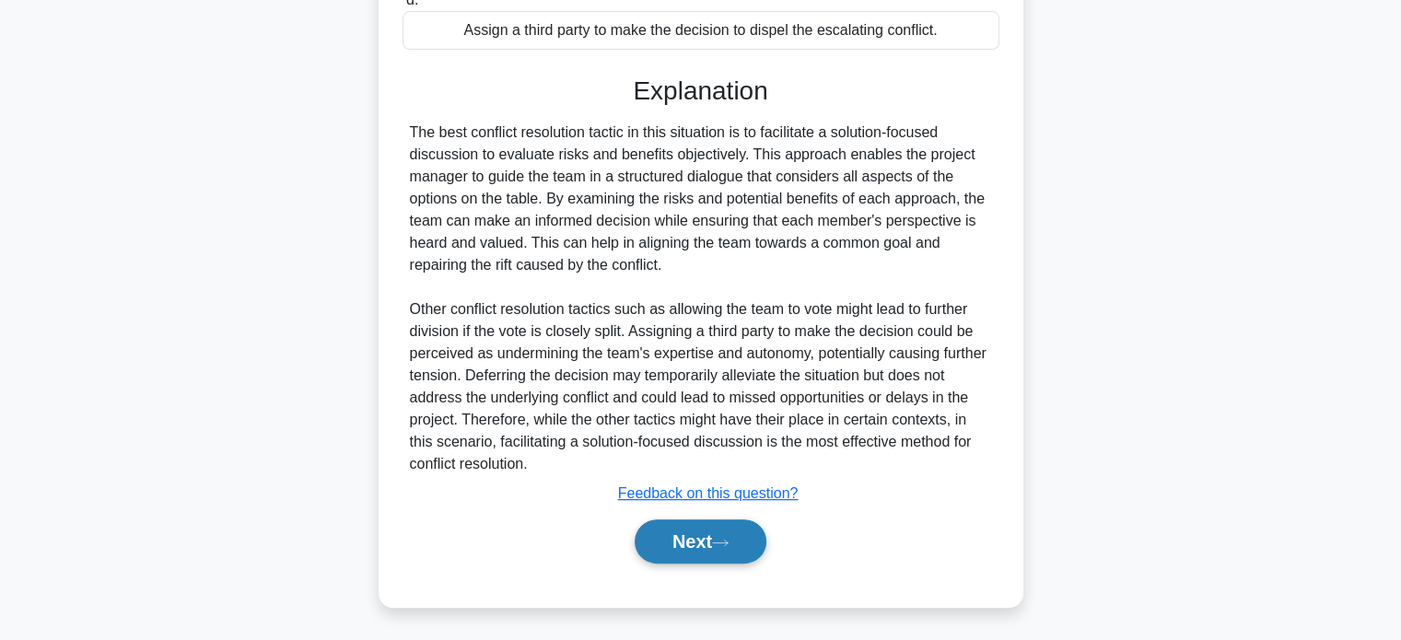
click at [717, 548] on button "Next" at bounding box center [701, 541] width 132 height 44
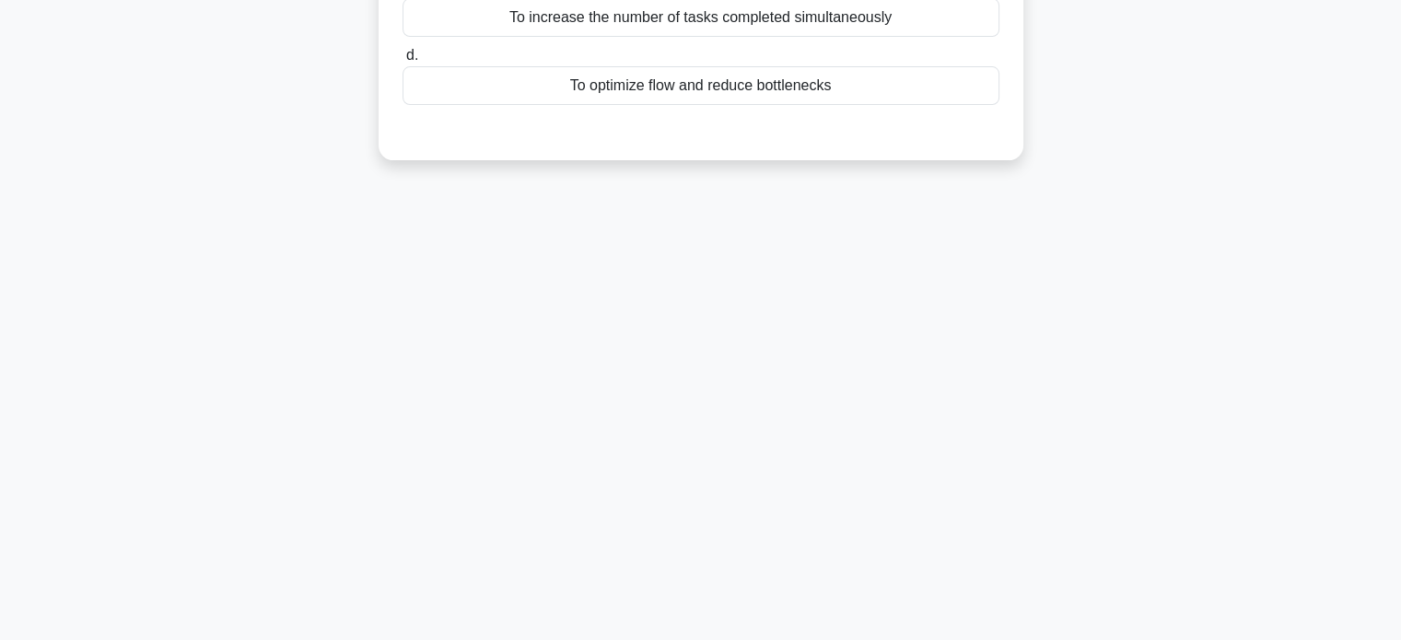
scroll to position [0, 0]
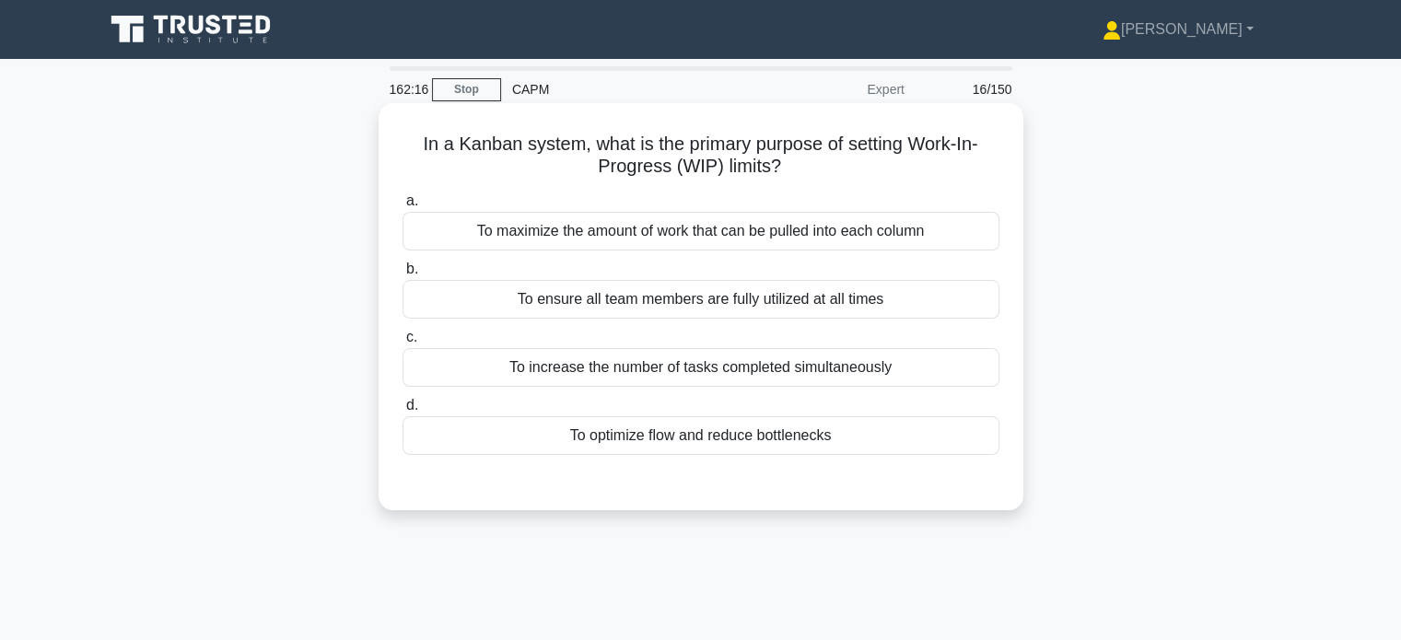
click at [728, 436] on div "To optimize flow and reduce bottlenecks" at bounding box center [701, 435] width 597 height 39
click at [403, 412] on input "d. To optimize flow and reduce bottlenecks" at bounding box center [403, 406] width 0 height 12
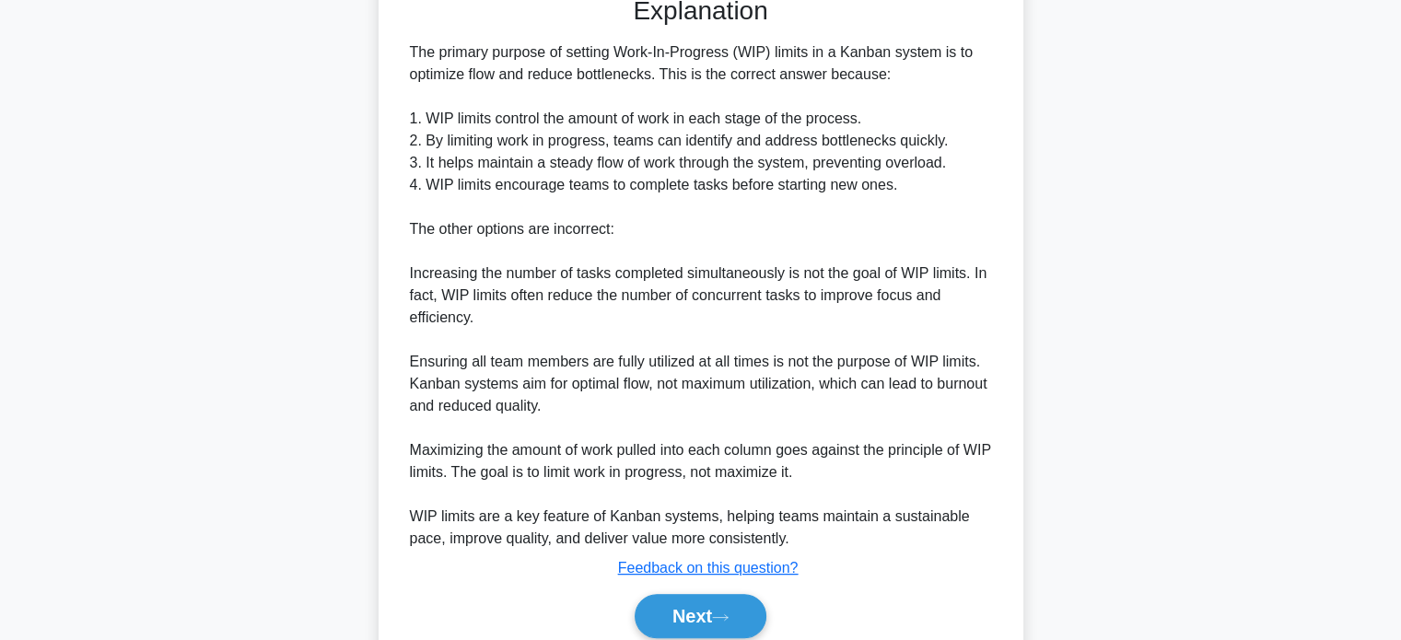
scroll to position [560, 0]
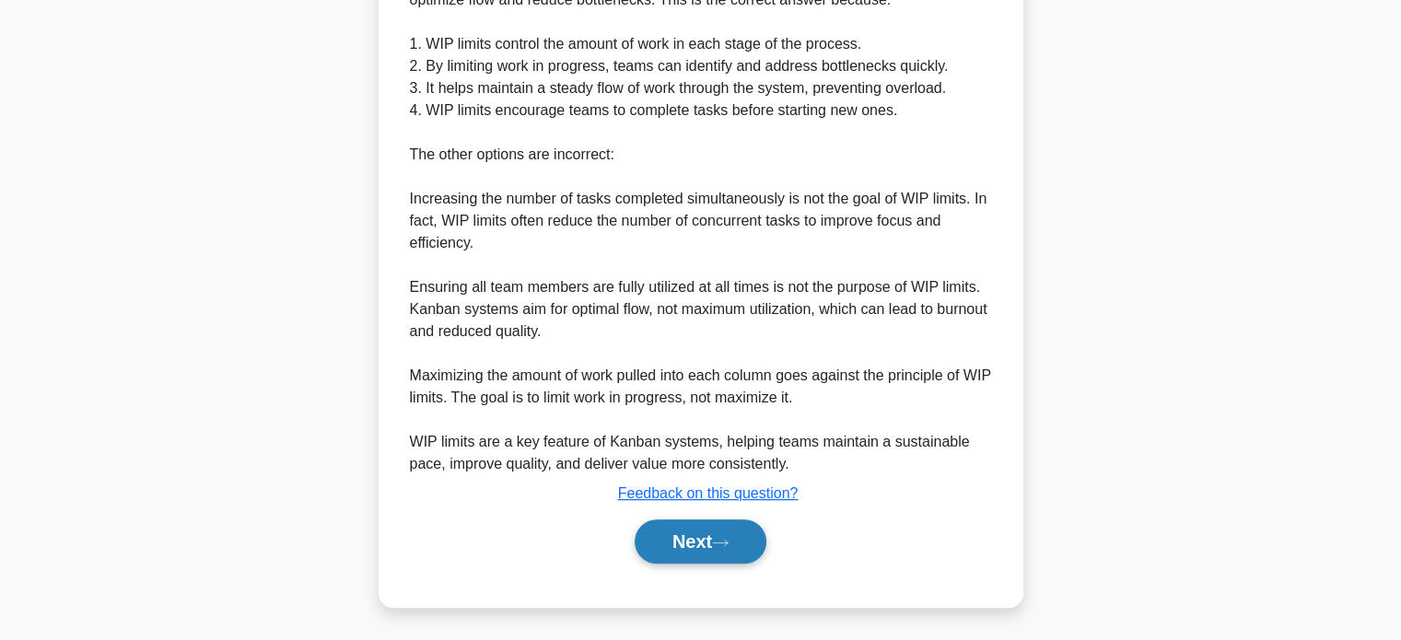
click at [690, 555] on button "Next" at bounding box center [701, 541] width 132 height 44
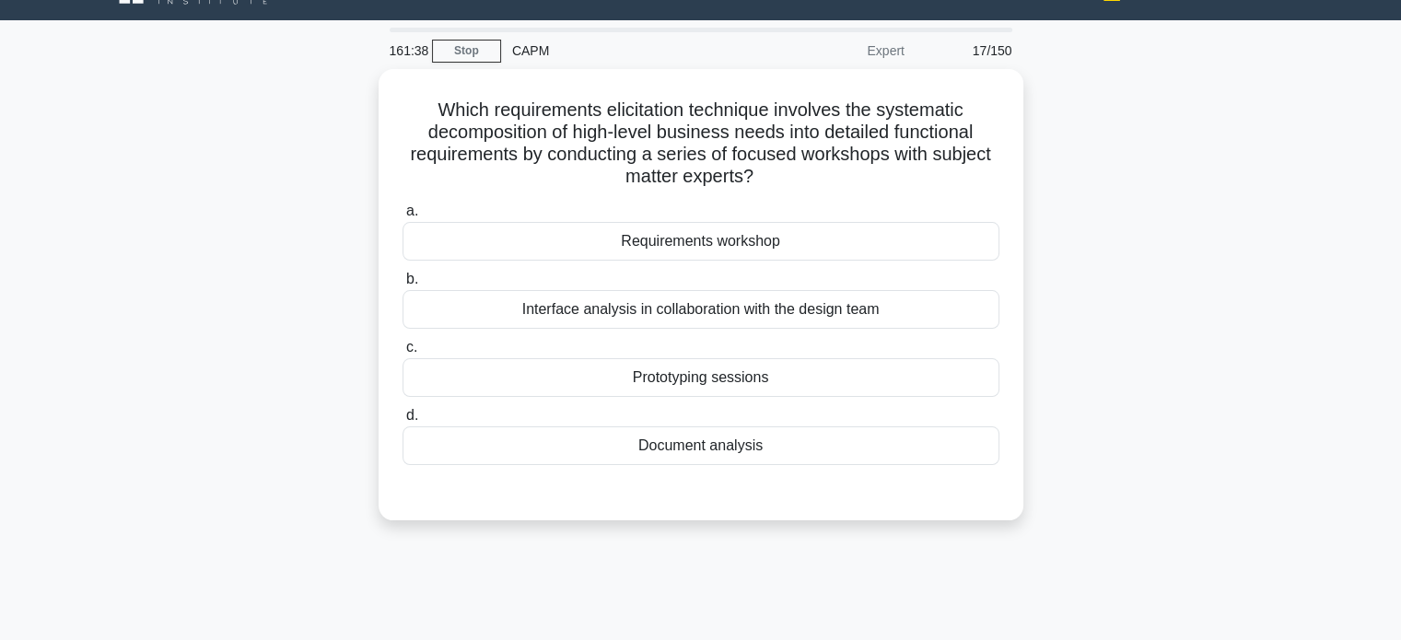
scroll to position [34, 0]
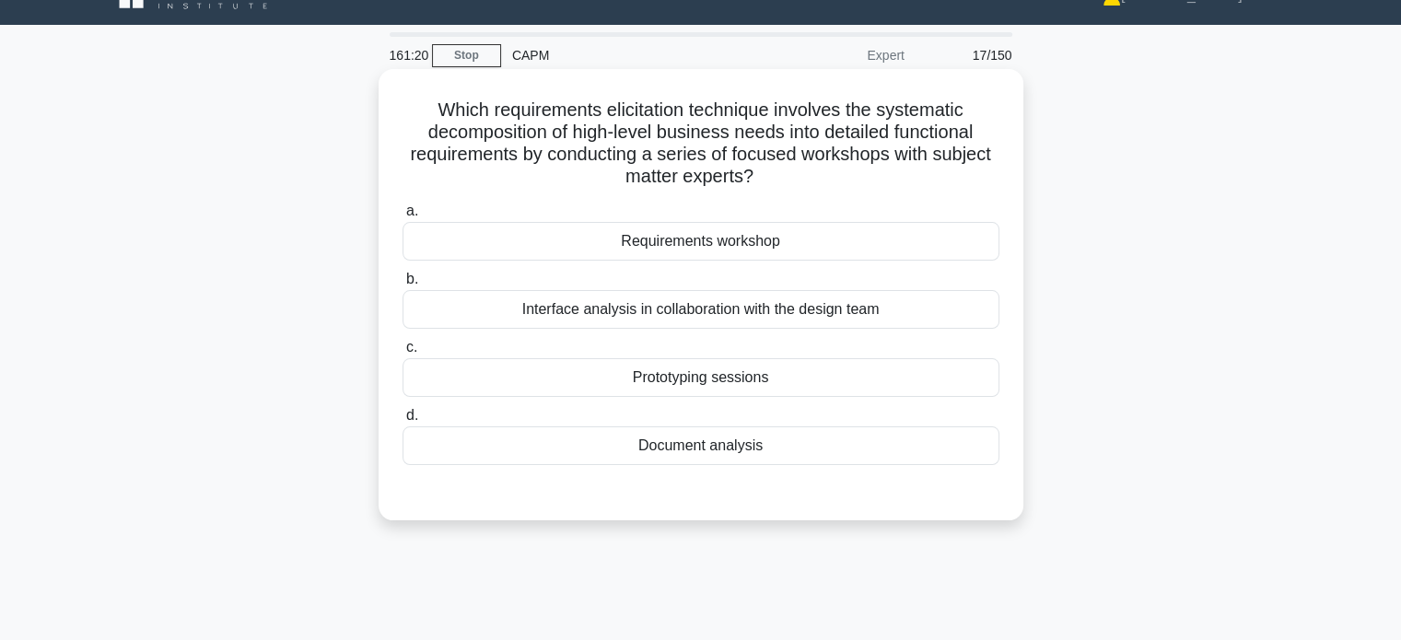
click at [888, 243] on div "Requirements workshop" at bounding box center [701, 241] width 597 height 39
click at [403, 217] on input "a. Requirements workshop" at bounding box center [403, 211] width 0 height 12
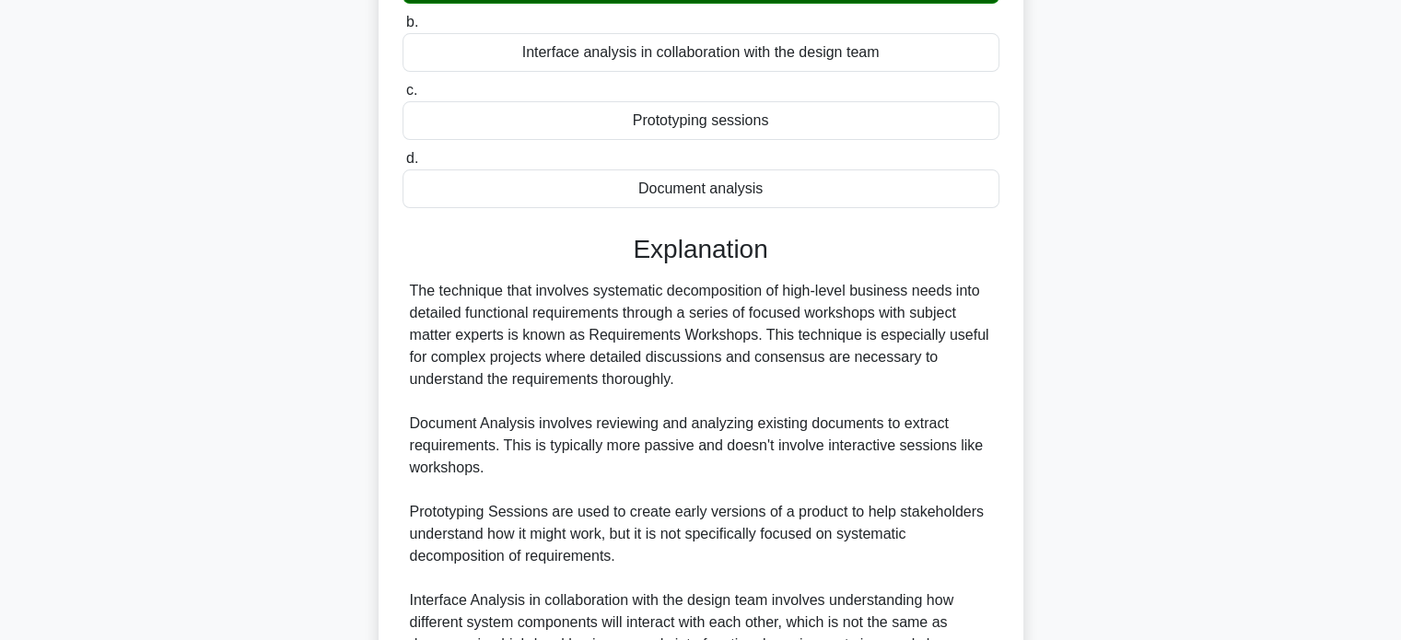
scroll to position [494, 0]
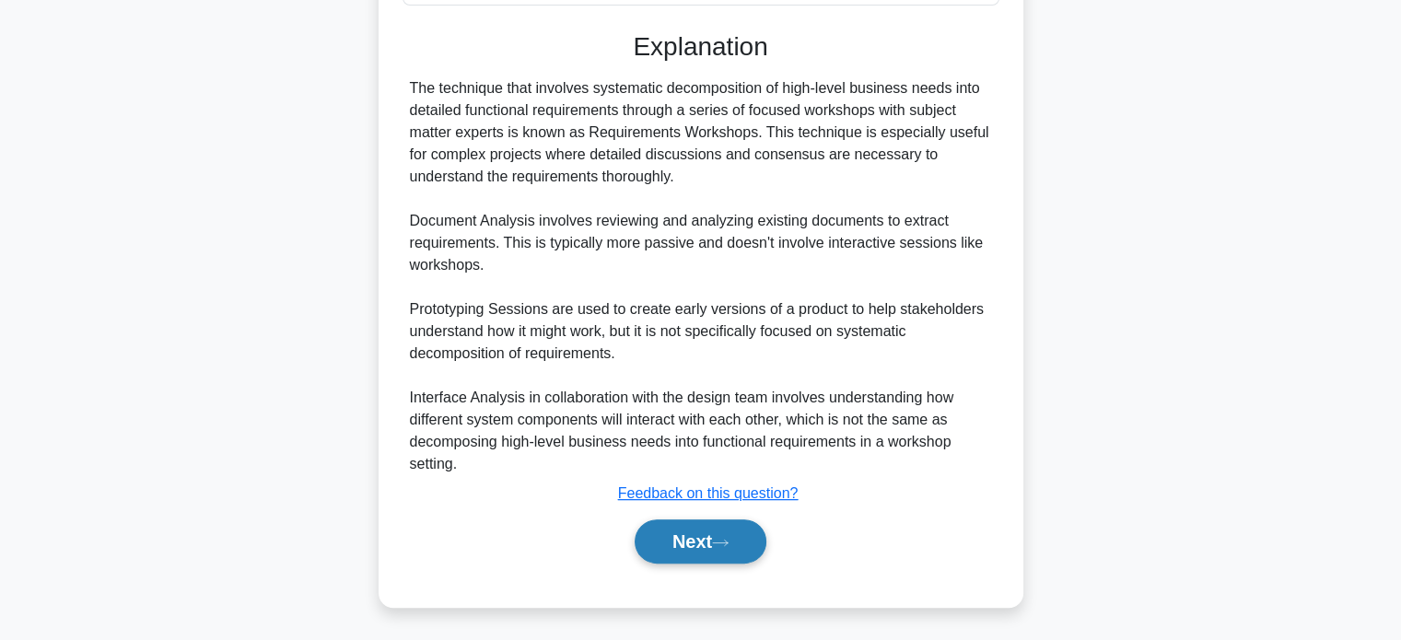
click at [716, 547] on button "Next" at bounding box center [701, 541] width 132 height 44
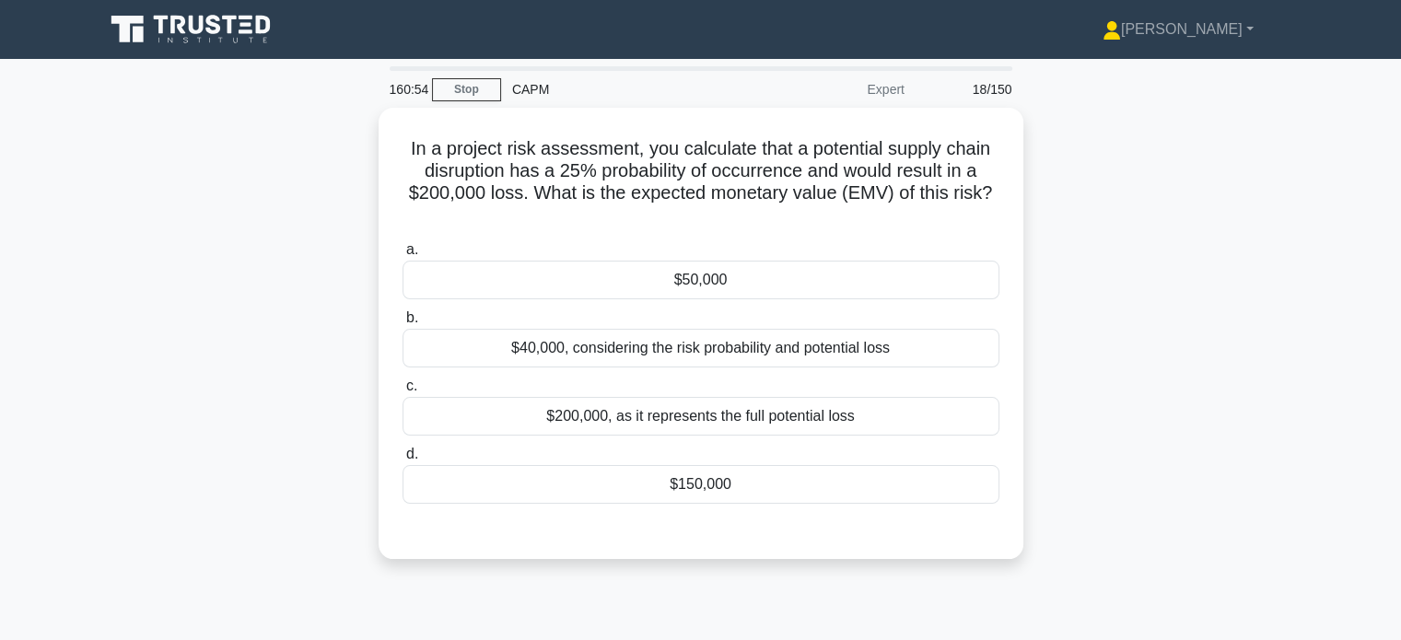
scroll to position [0, 0]
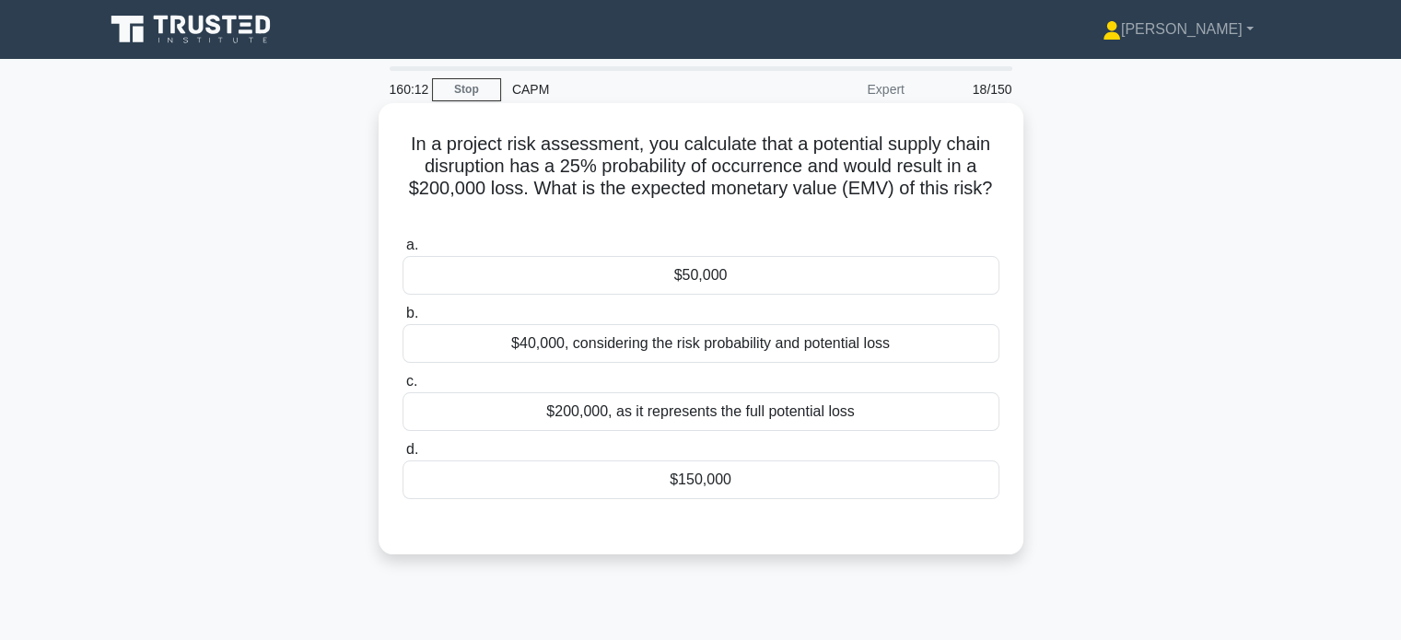
click at [671, 266] on div "$50,000" at bounding box center [701, 275] width 597 height 39
click at [403, 251] on input "a. $50,000" at bounding box center [403, 245] width 0 height 12
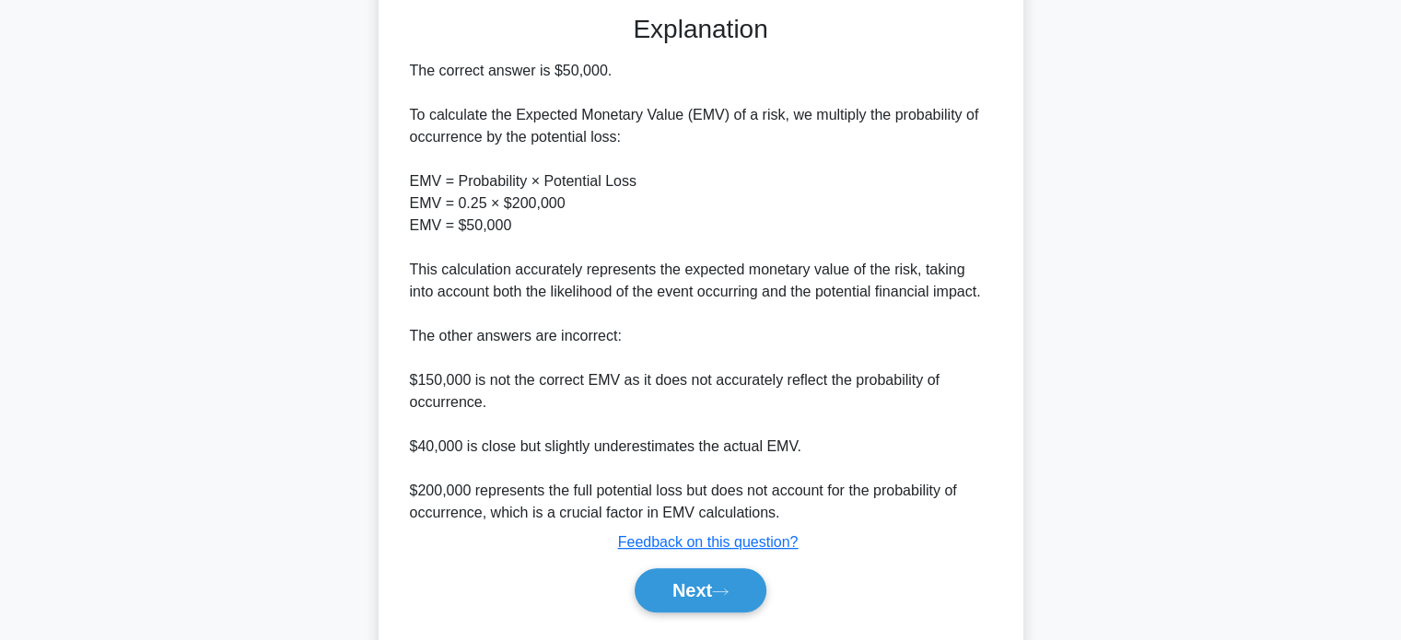
scroll to position [516, 0]
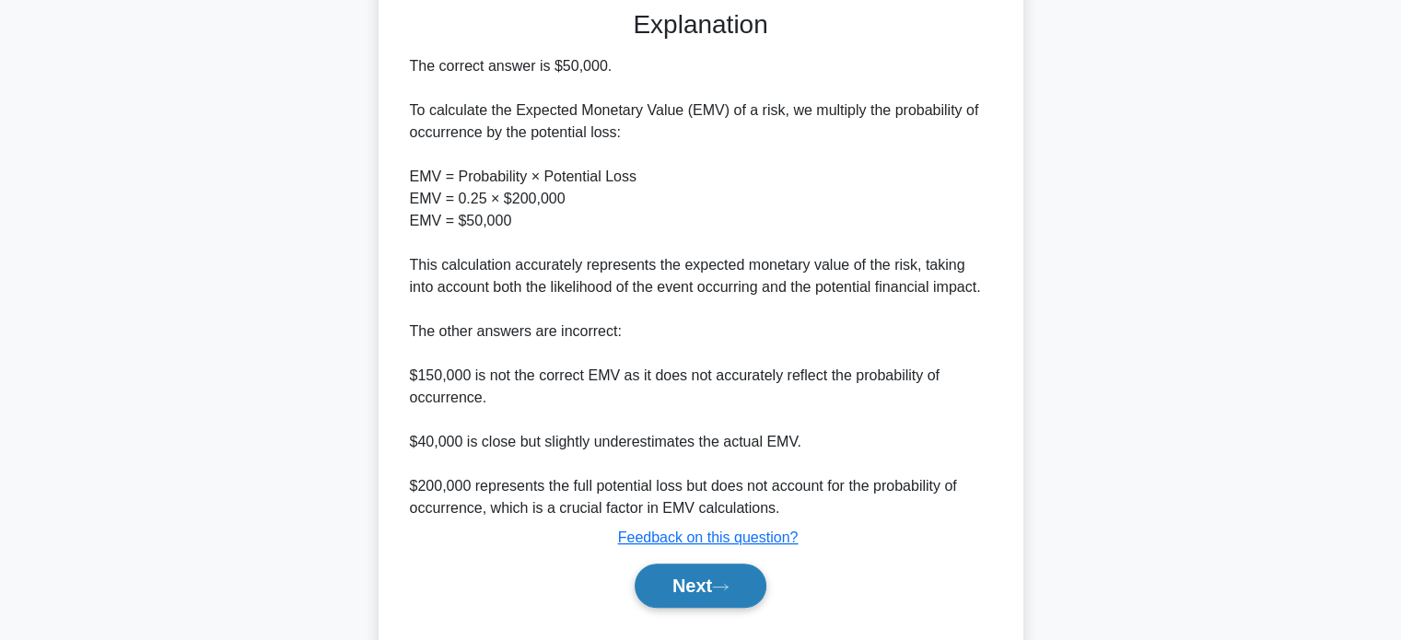
click at [668, 581] on button "Next" at bounding box center [701, 586] width 132 height 44
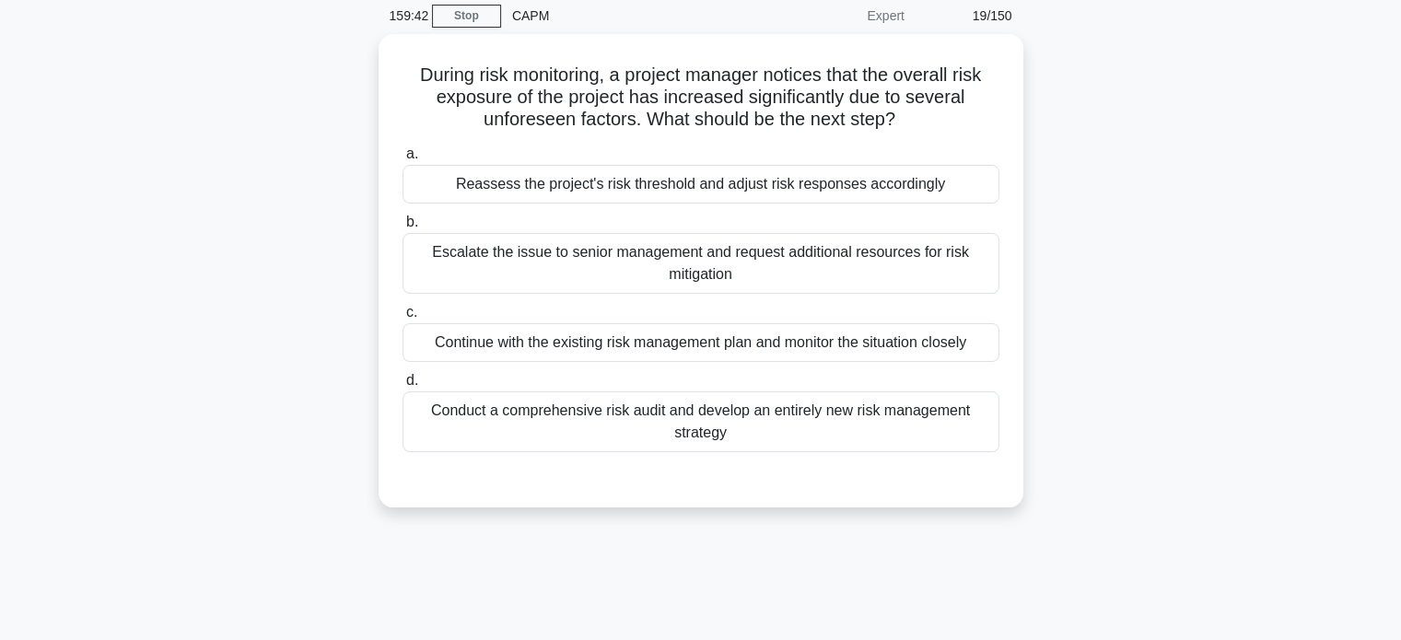
scroll to position [0, 0]
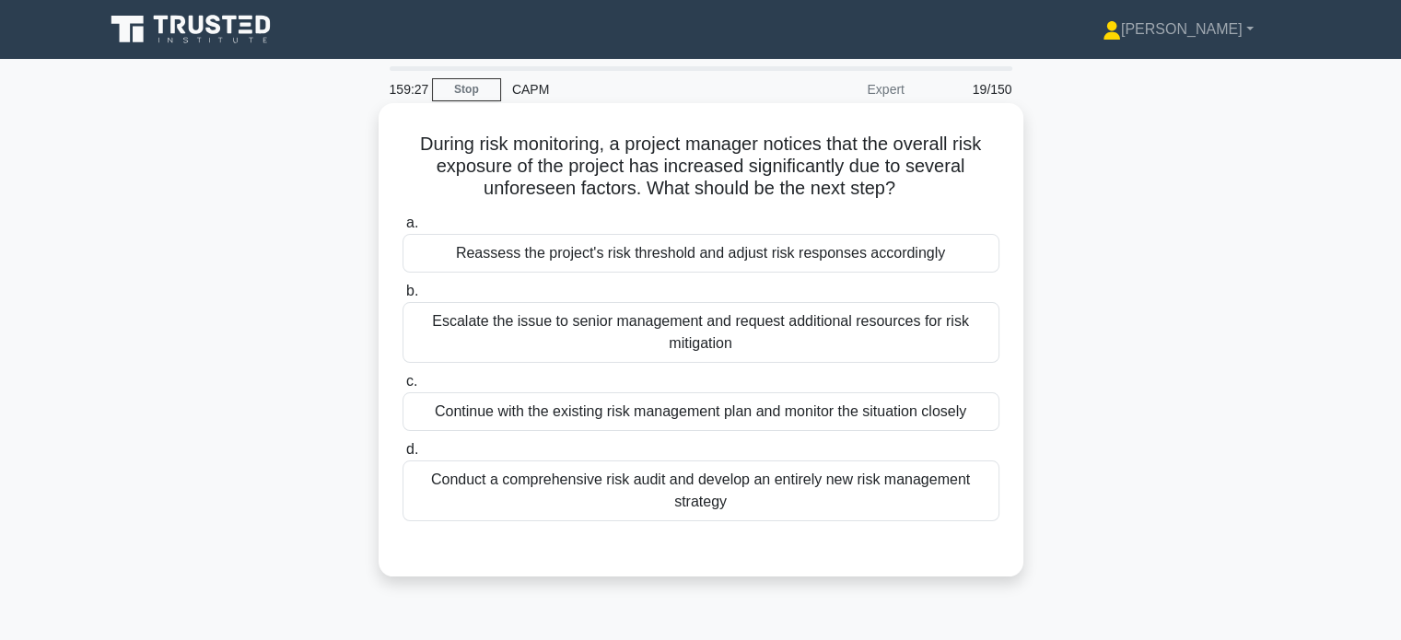
click at [701, 501] on div "Conduct a comprehensive risk audit and develop an entirely new risk management …" at bounding box center [701, 491] width 597 height 61
click at [403, 456] on input "d. Conduct a comprehensive risk audit and develop an entirely new risk manageme…" at bounding box center [403, 450] width 0 height 12
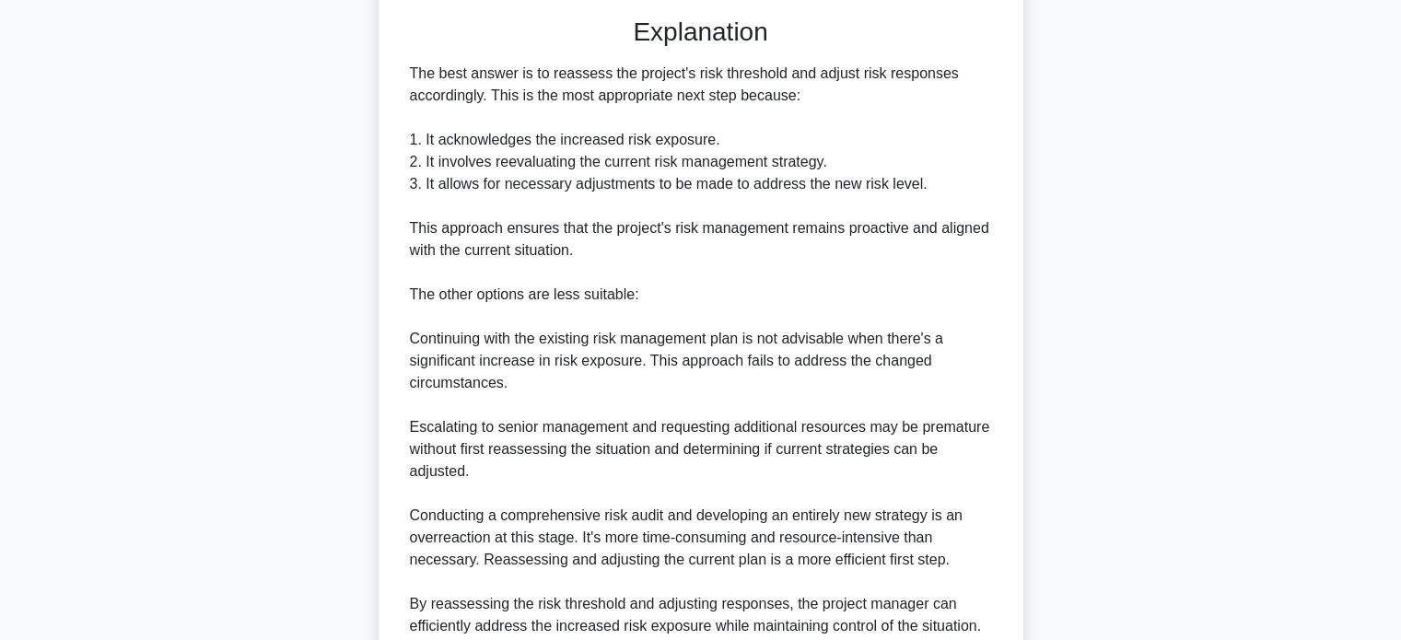
scroll to position [694, 0]
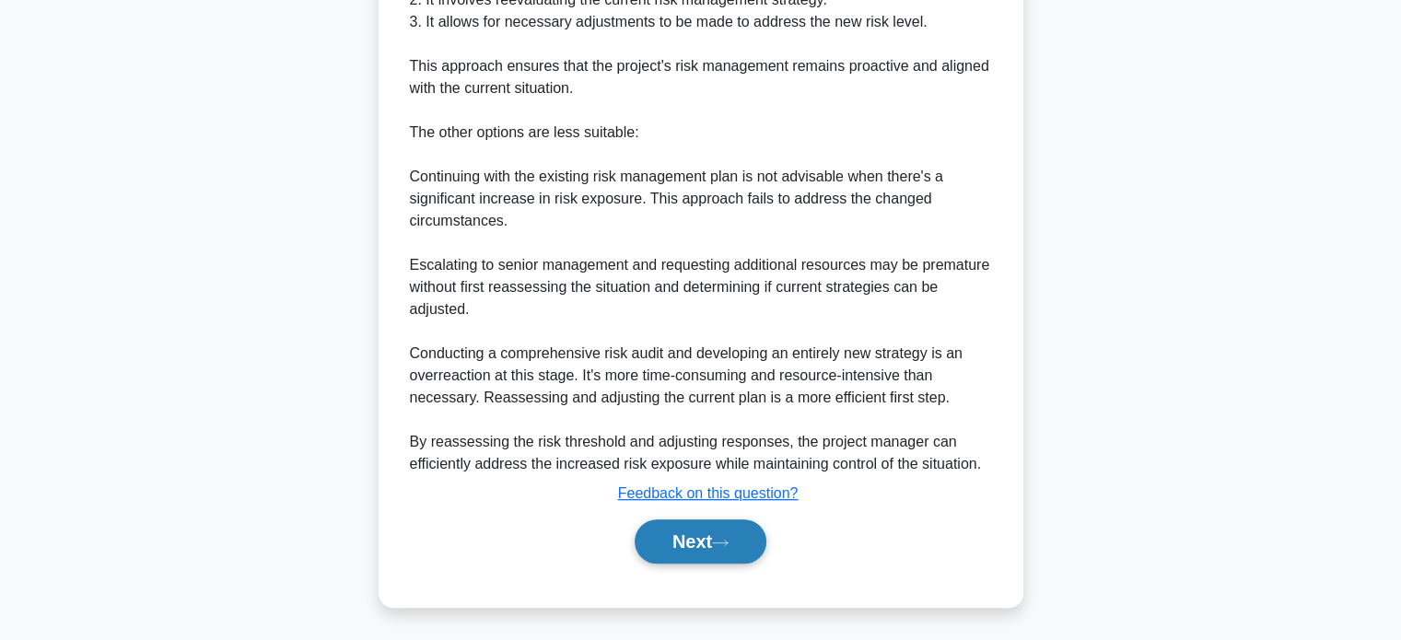
click at [701, 533] on button "Next" at bounding box center [701, 541] width 132 height 44
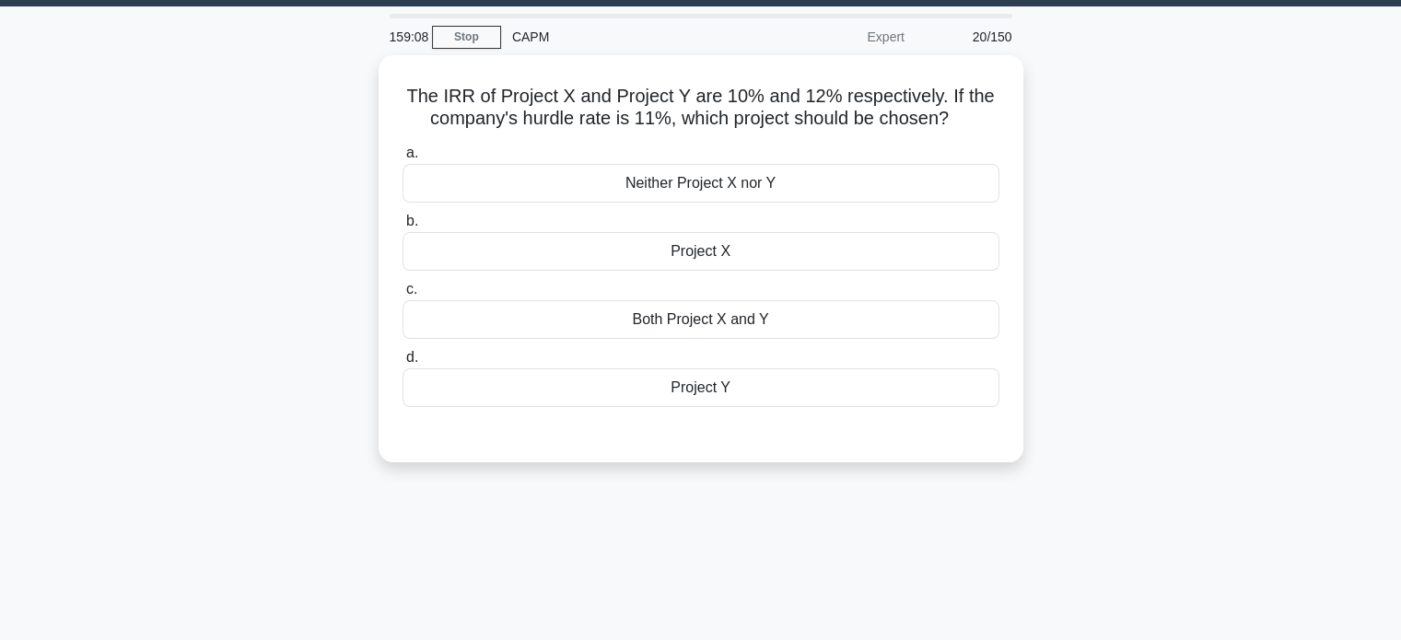
scroll to position [0, 0]
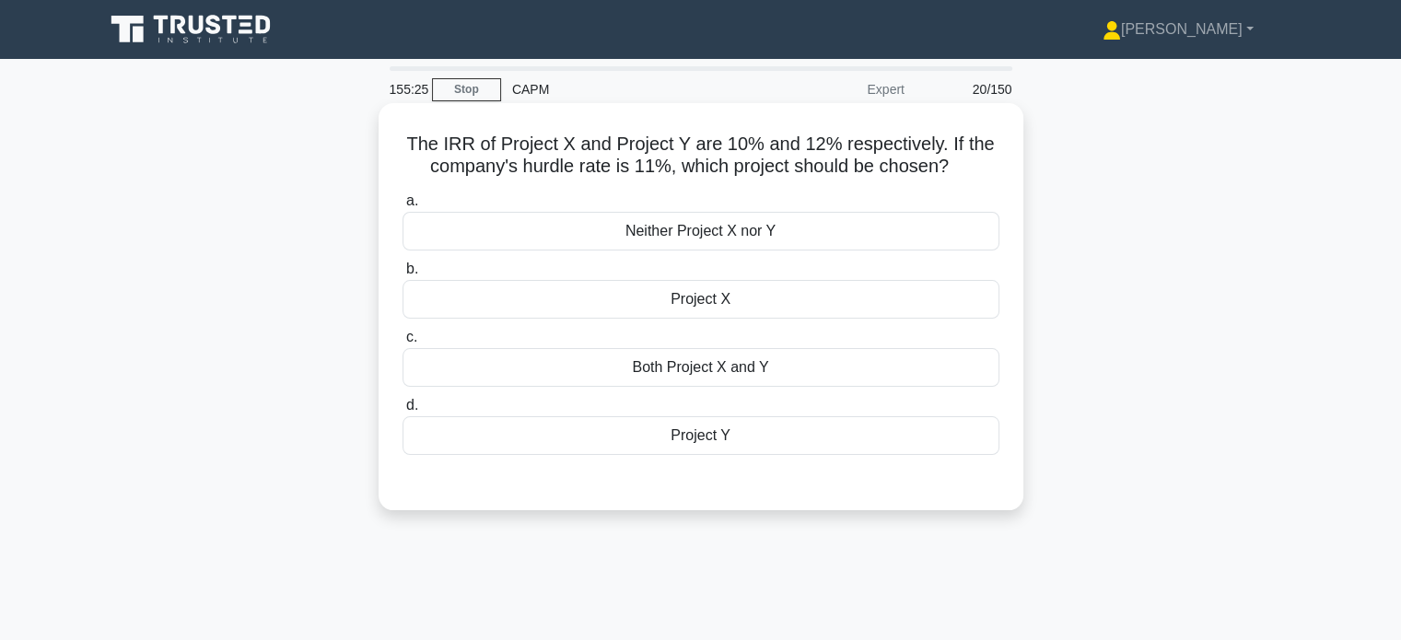
click at [836, 359] on div "Both Project X and Y" at bounding box center [701, 367] width 597 height 39
click at [403, 344] on input "c. Both Project X and Y" at bounding box center [403, 338] width 0 height 12
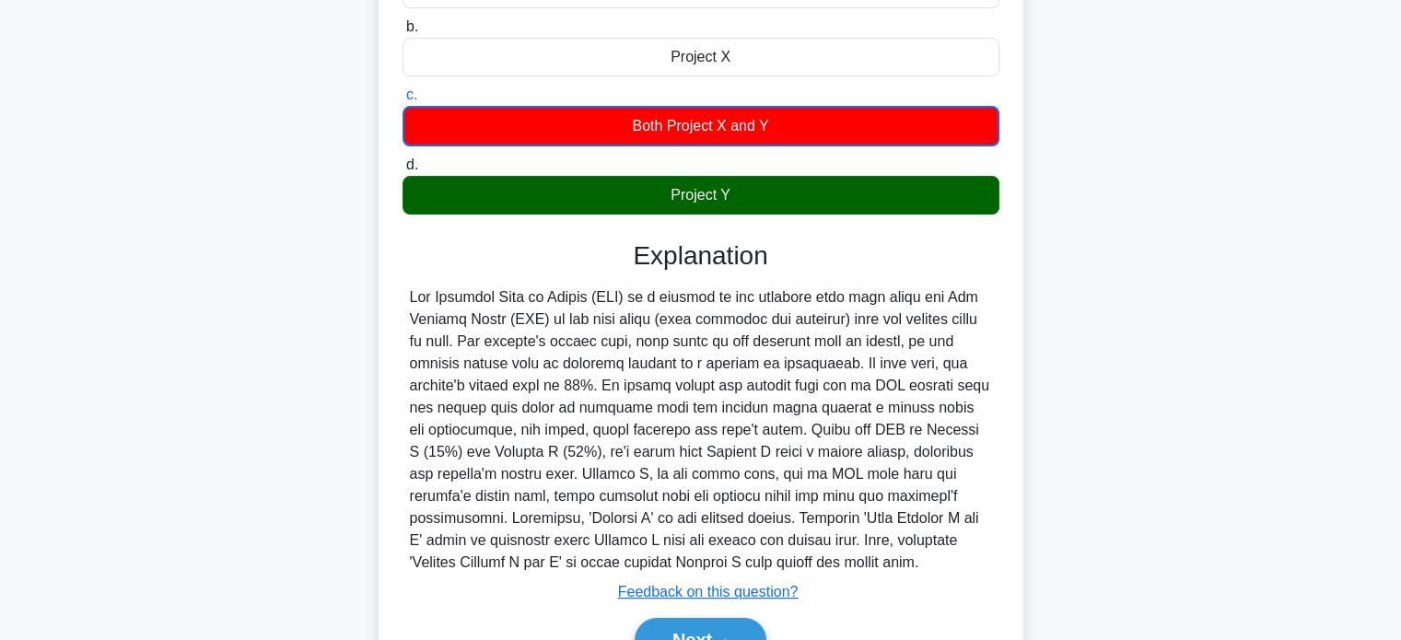
scroll to position [355, 0]
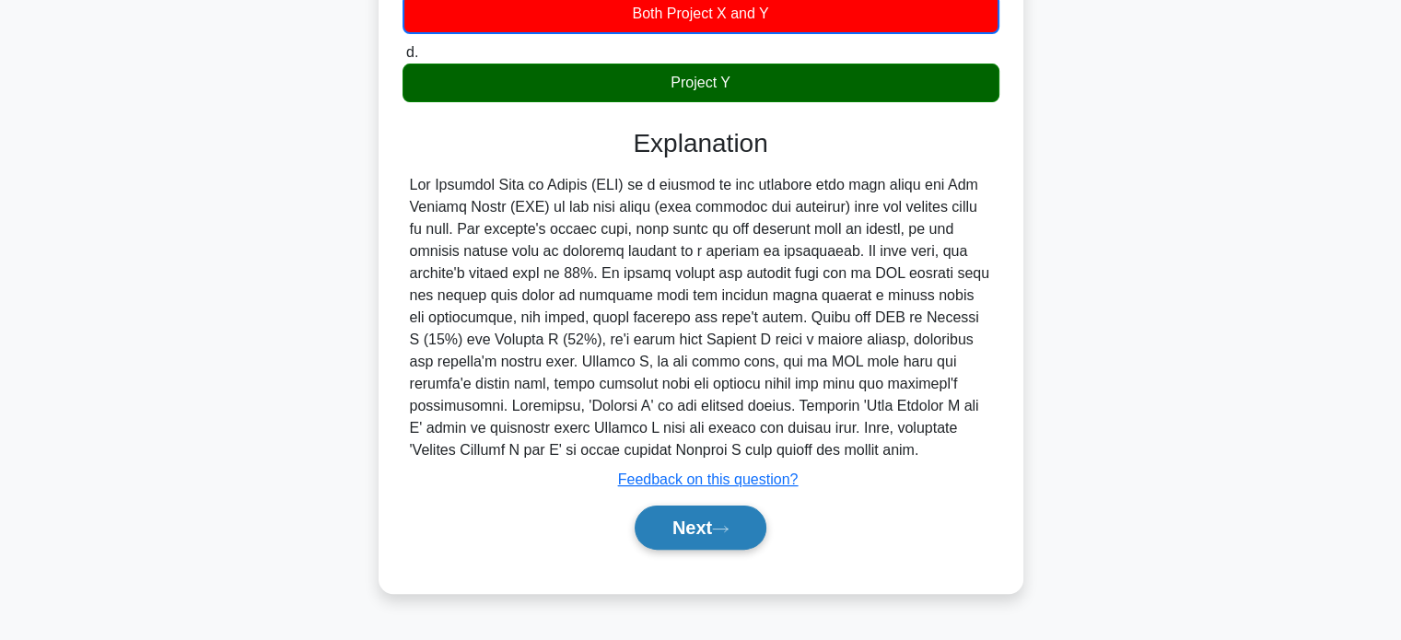
click at [717, 522] on button "Next" at bounding box center [701, 528] width 132 height 44
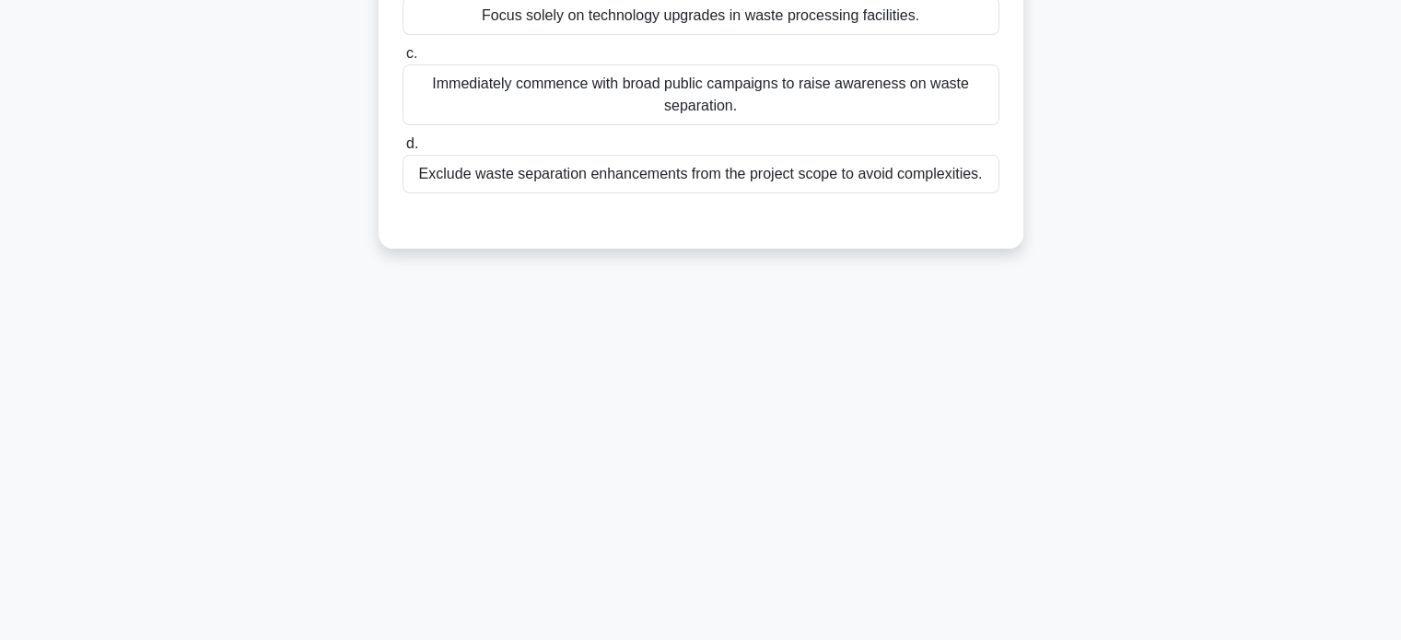
scroll to position [0, 0]
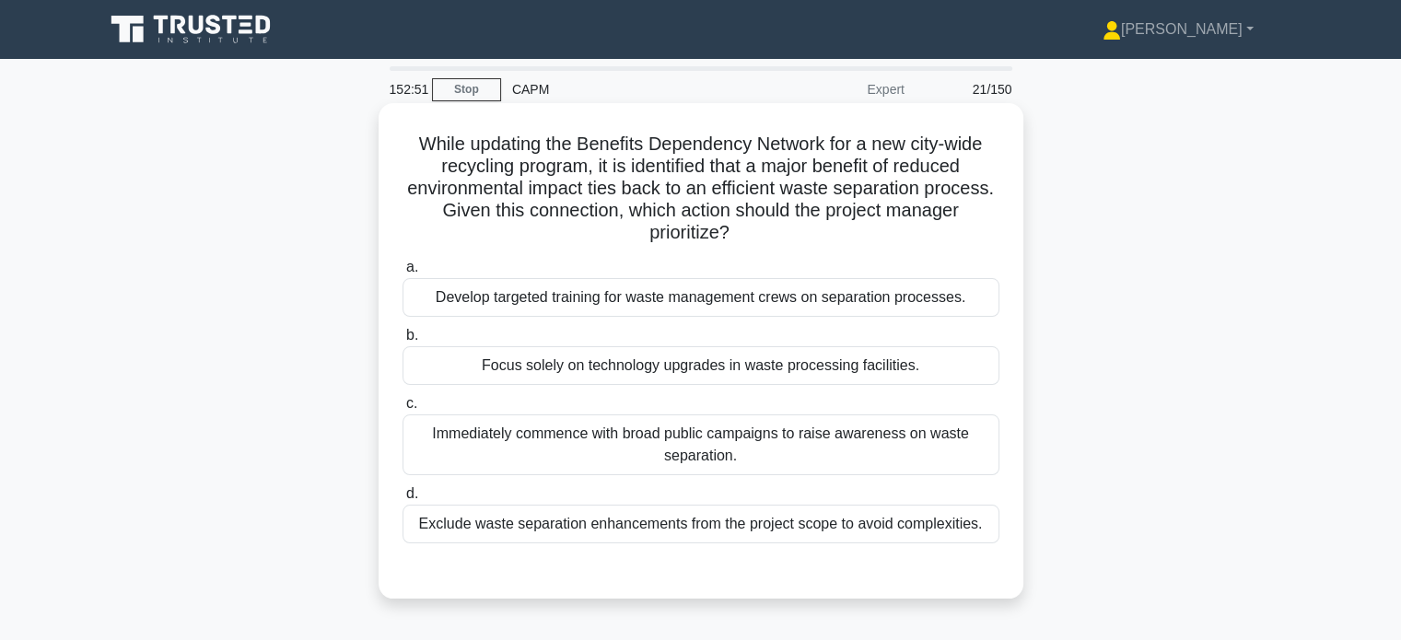
click at [835, 313] on div "Develop targeted training for waste management crews on separation processes." at bounding box center [701, 297] width 597 height 39
click at [403, 274] on input "a. Develop targeted training for waste management crews on separation processes." at bounding box center [403, 268] width 0 height 12
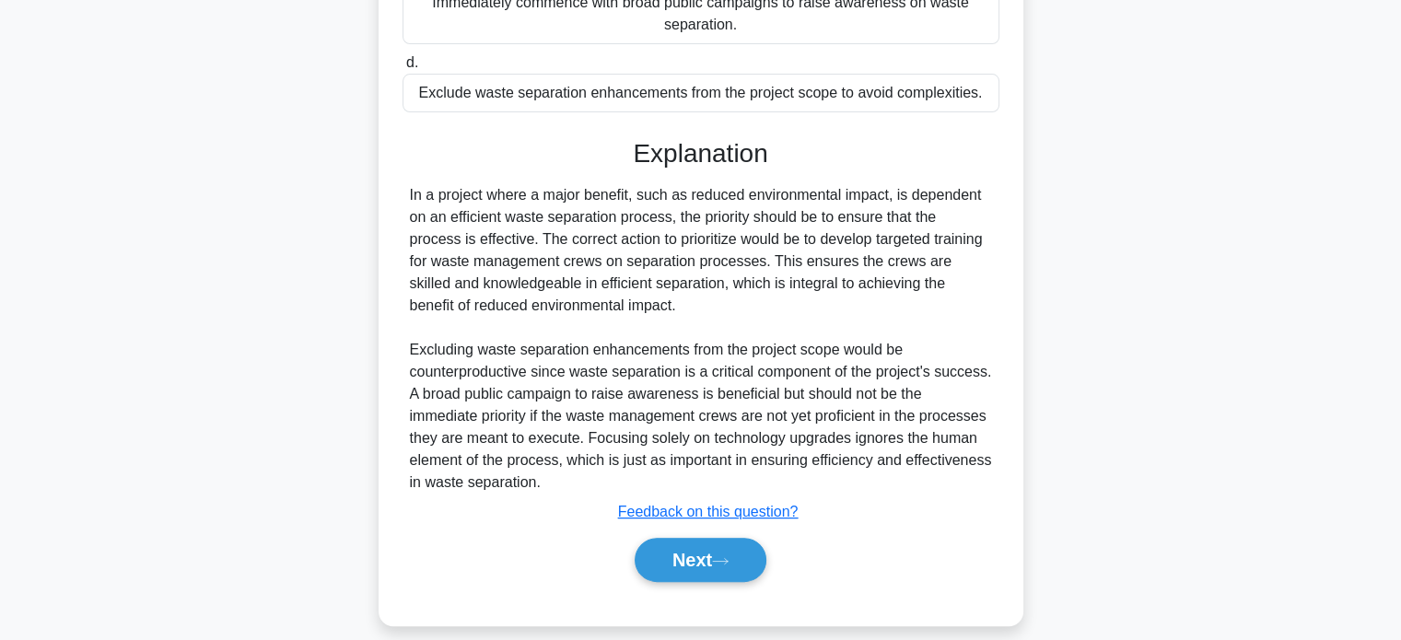
scroll to position [449, 0]
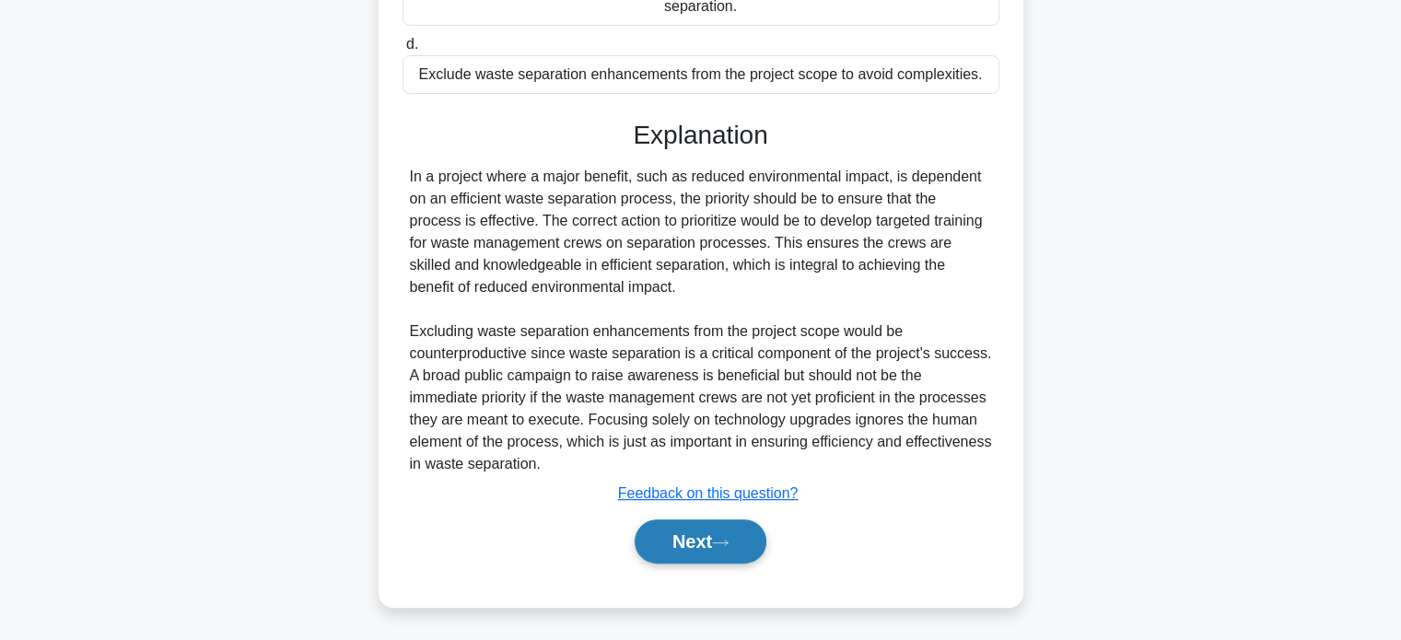
click at [702, 552] on button "Next" at bounding box center [701, 541] width 132 height 44
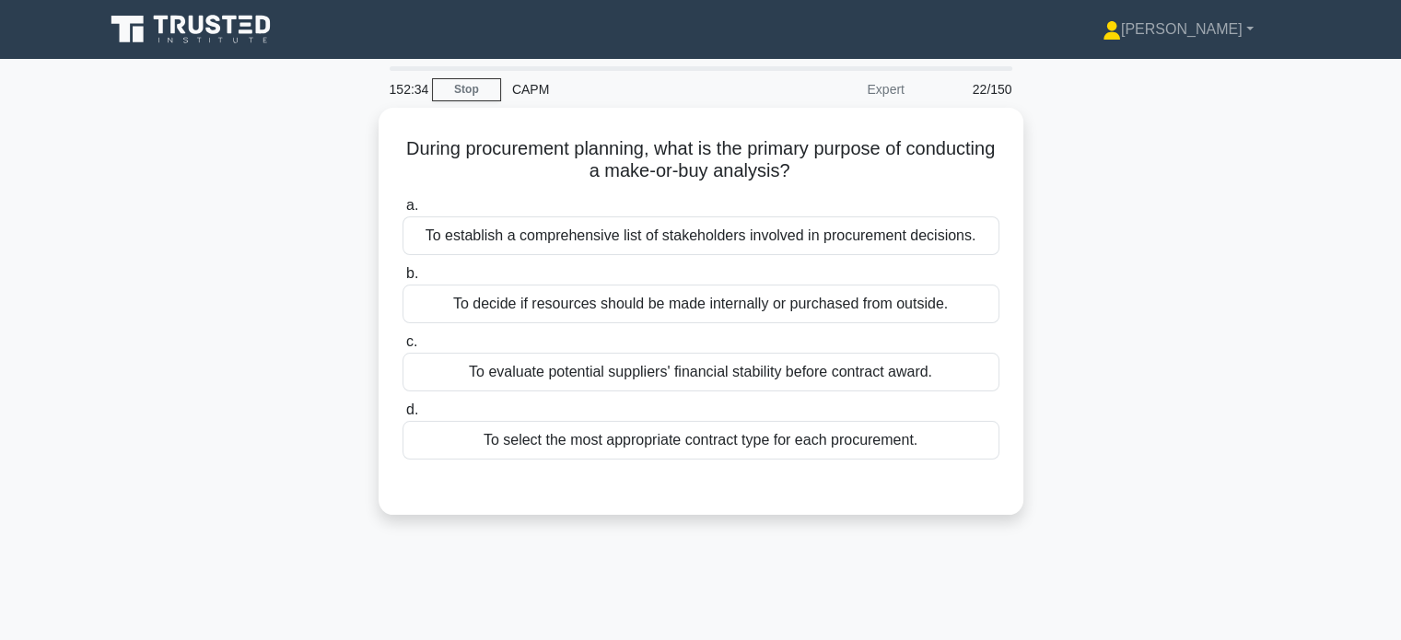
scroll to position [0, 0]
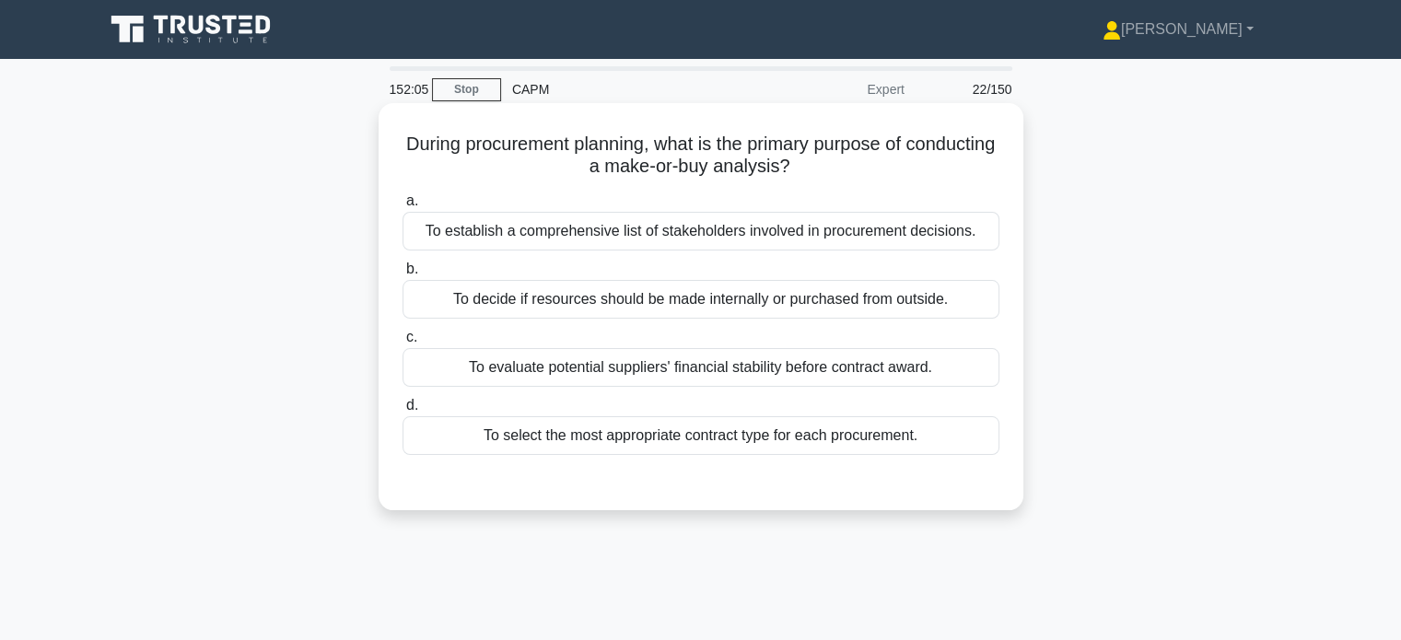
click at [764, 440] on div "To select the most appropriate contract type for each procurement." at bounding box center [701, 435] width 597 height 39
click at [403, 412] on input "d. To select the most appropriate contract type for each procurement." at bounding box center [403, 406] width 0 height 12
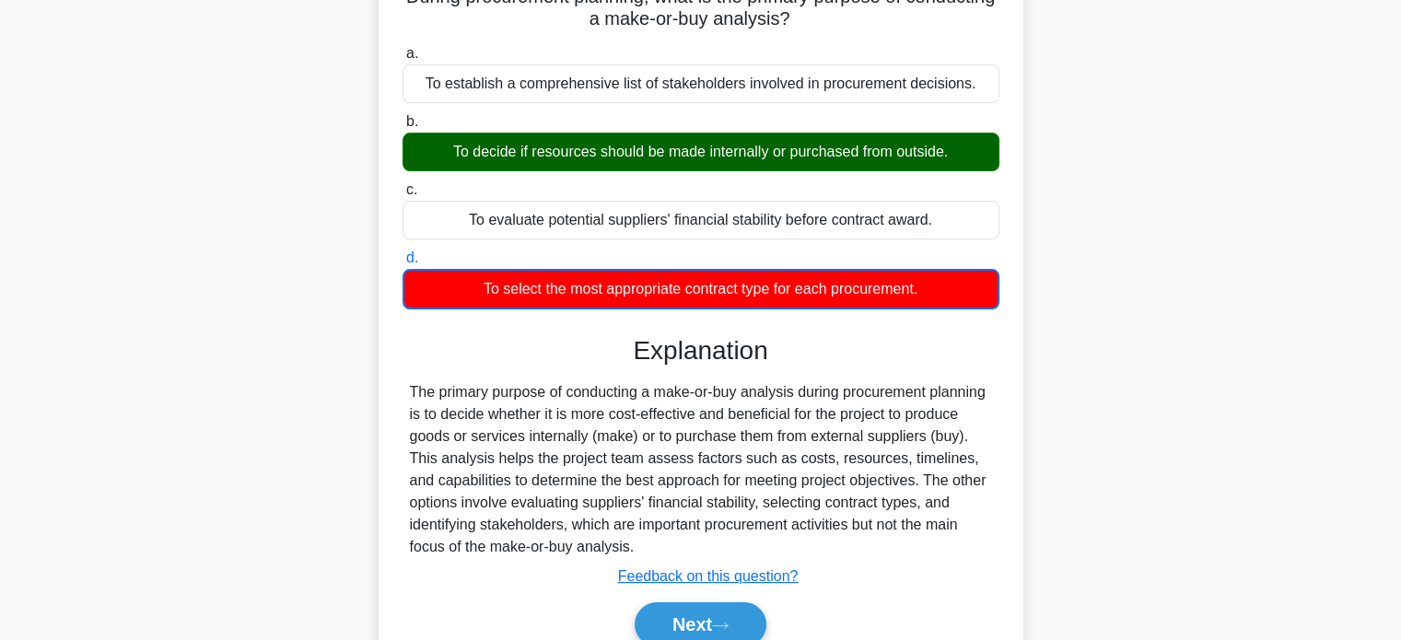
scroll to position [160, 0]
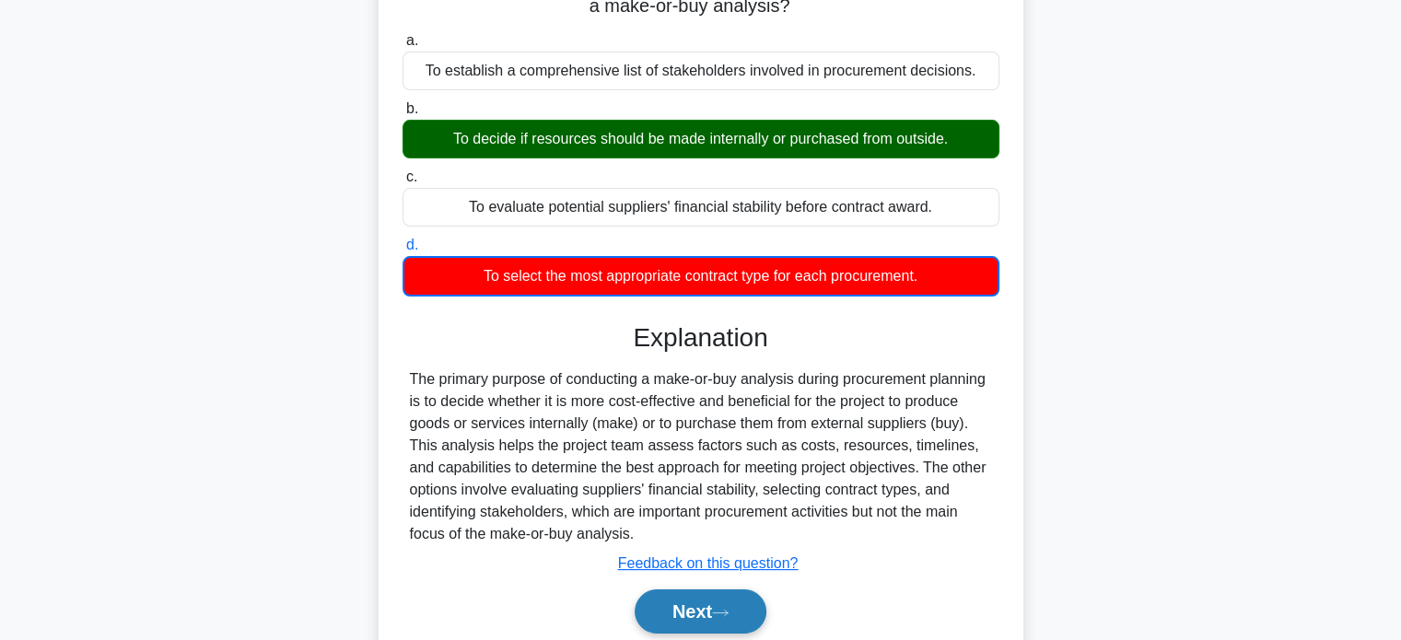
click at [683, 619] on button "Next" at bounding box center [701, 611] width 132 height 44
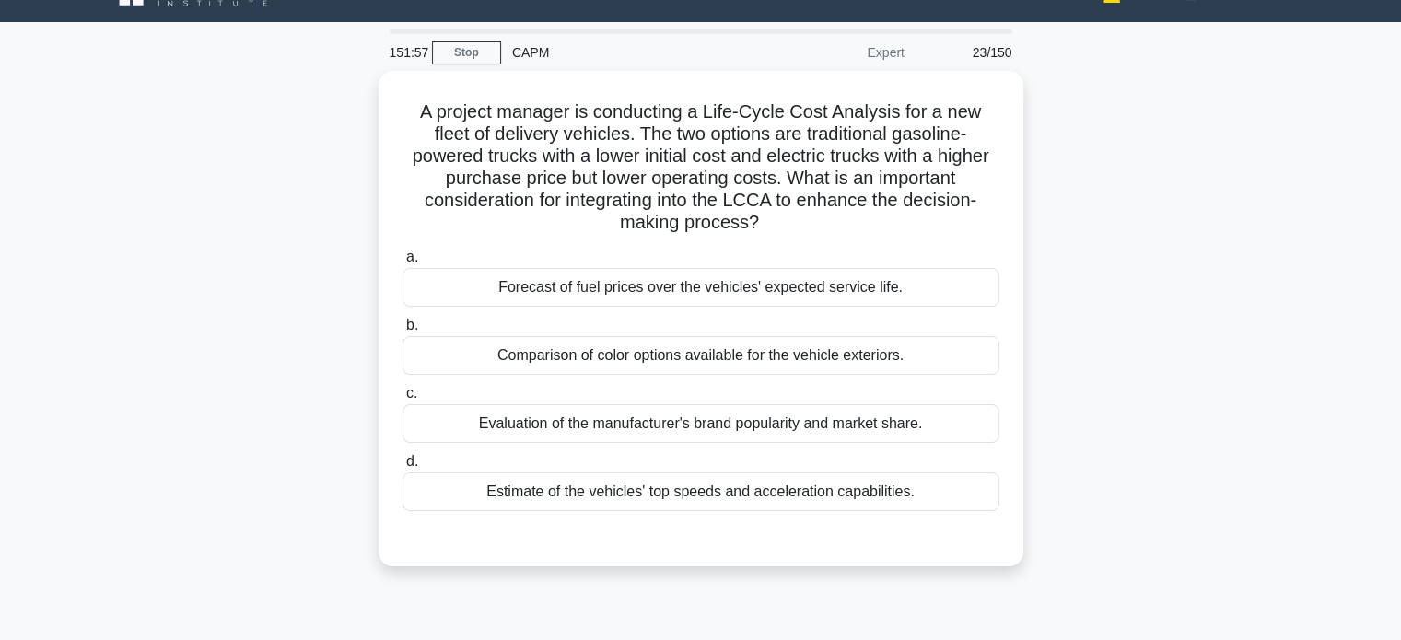
scroll to position [25, 0]
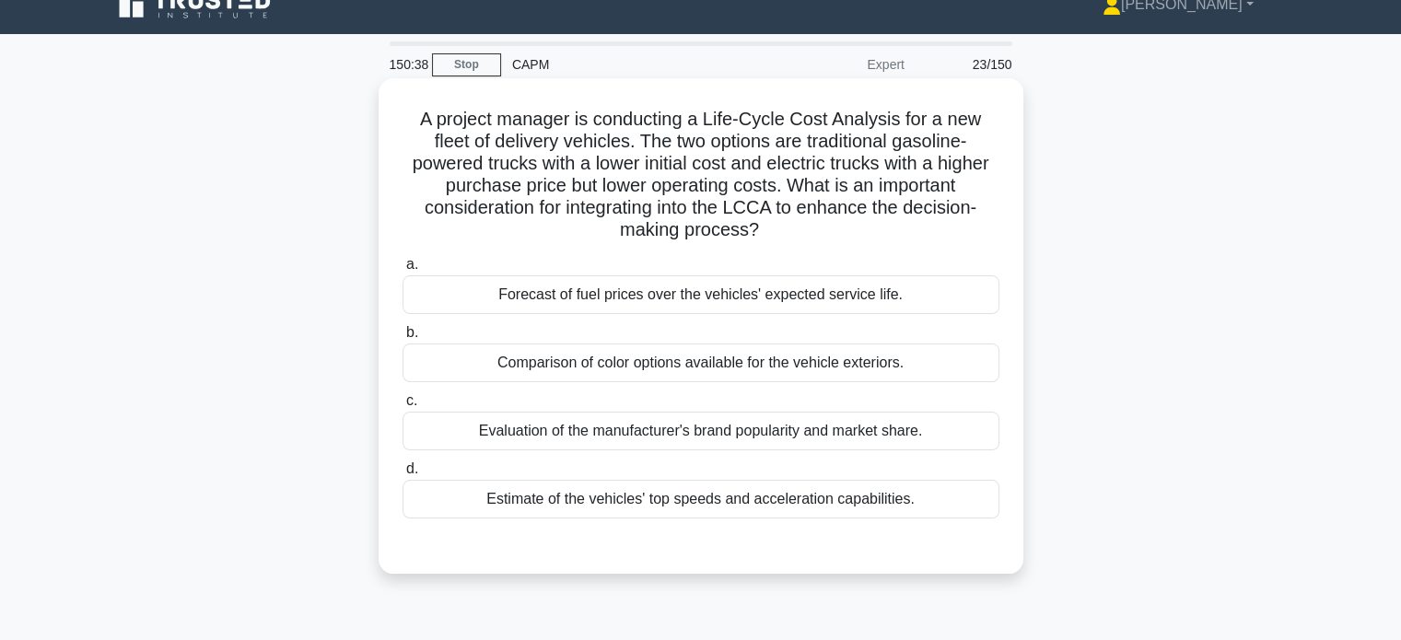
click at [735, 434] on div "Evaluation of the manufacturer's brand popularity and market share." at bounding box center [701, 431] width 597 height 39
click at [403, 407] on input "c. Evaluation of the manufacturer's brand popularity and market share." at bounding box center [403, 401] width 0 height 12
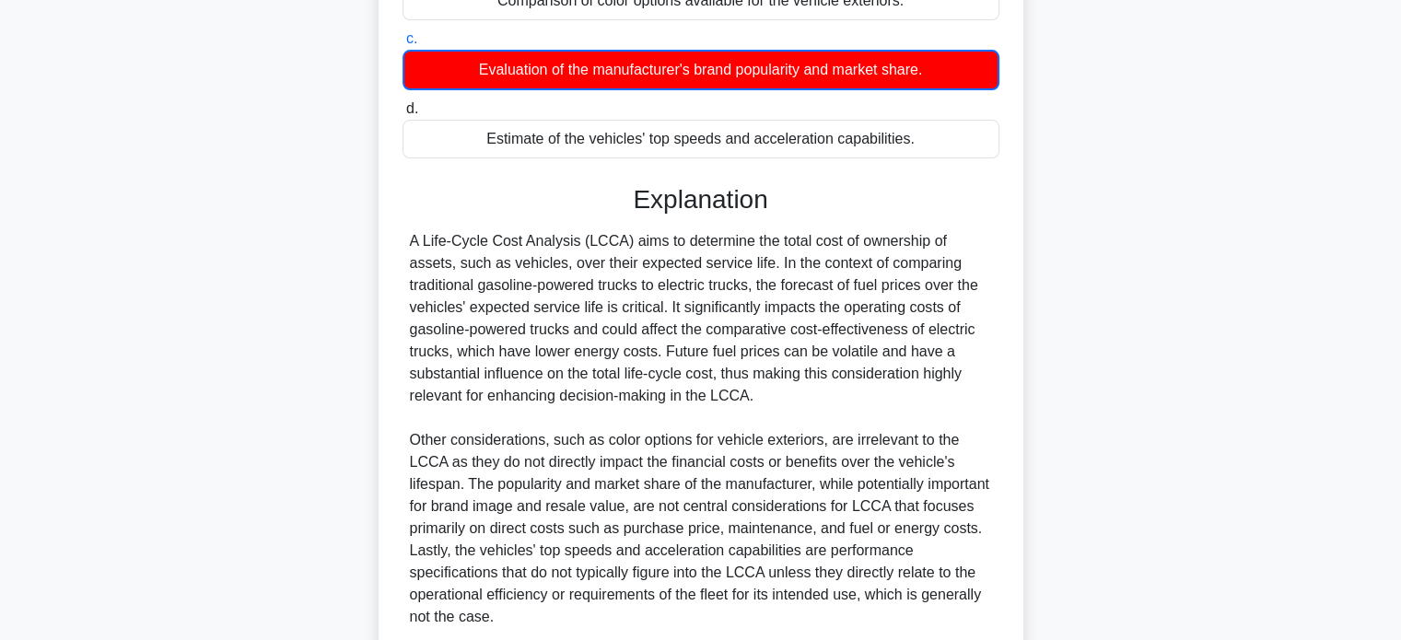
scroll to position [493, 0]
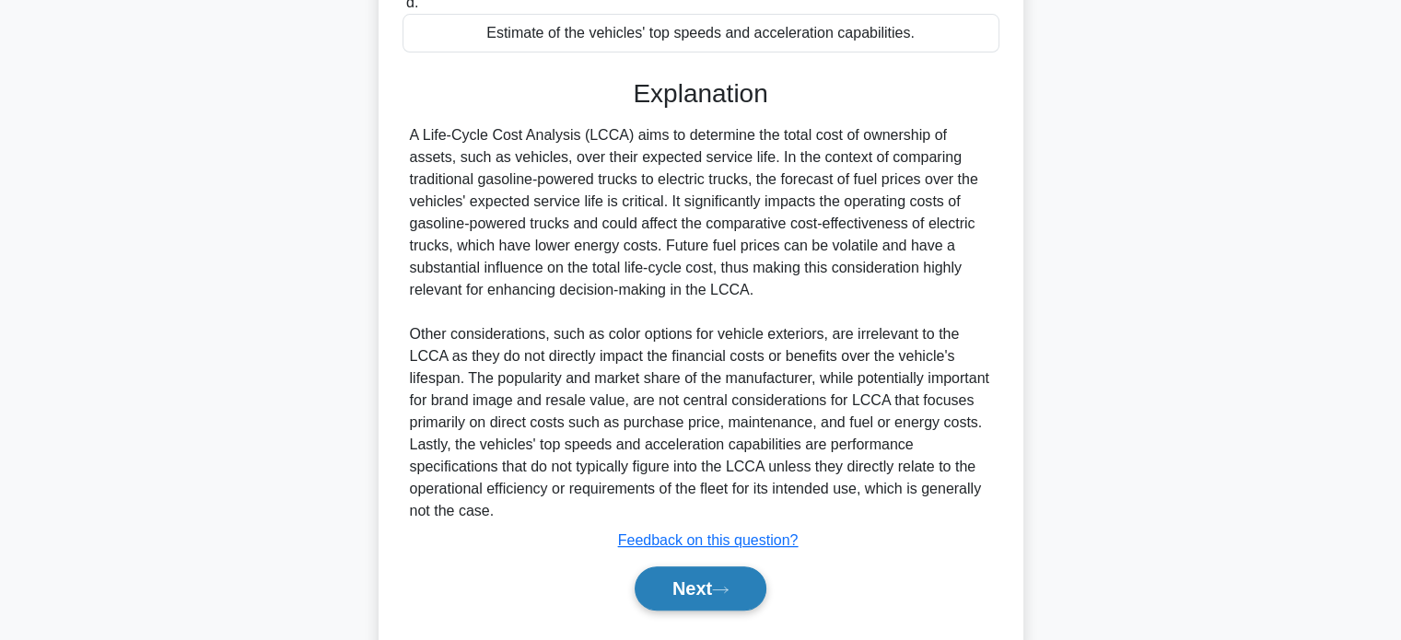
click at [729, 590] on icon at bounding box center [720, 590] width 17 height 10
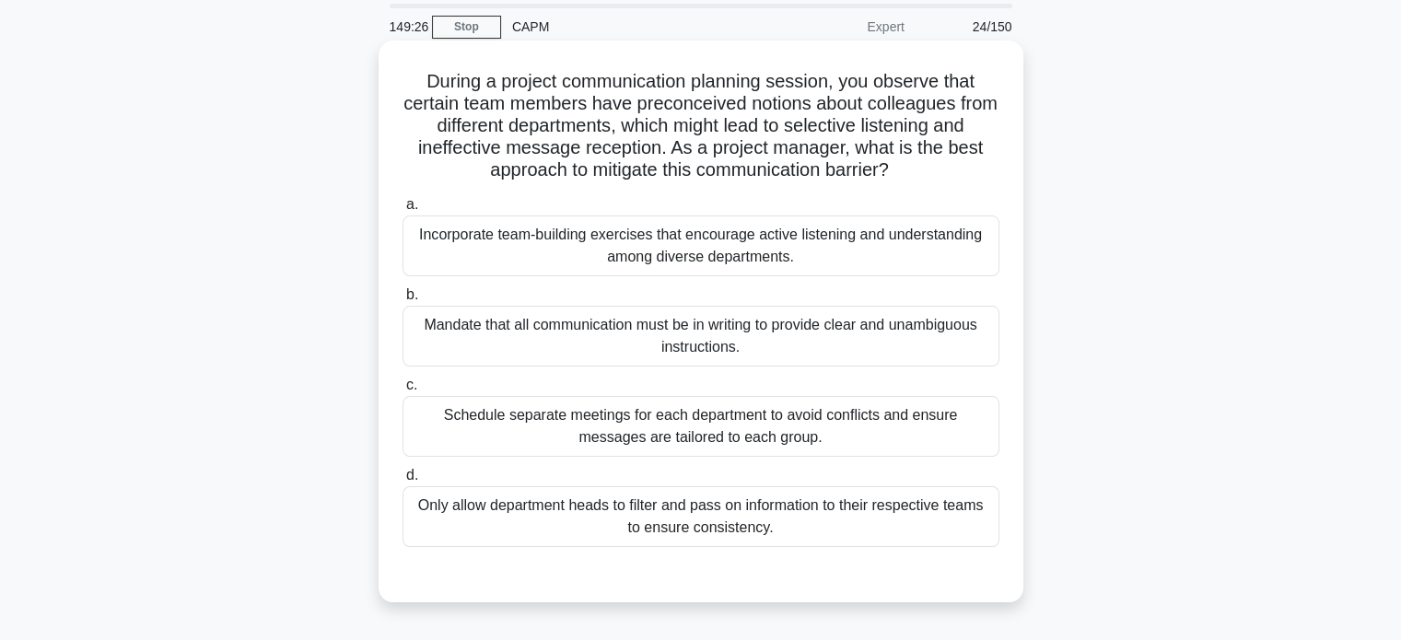
scroll to position [63, 0]
click at [796, 239] on div "Incorporate team-building exercises that encourage active listening and underst…" at bounding box center [701, 246] width 597 height 61
click at [403, 211] on input "a. Incorporate team-building exercises that encourage active listening and unde…" at bounding box center [403, 205] width 0 height 12
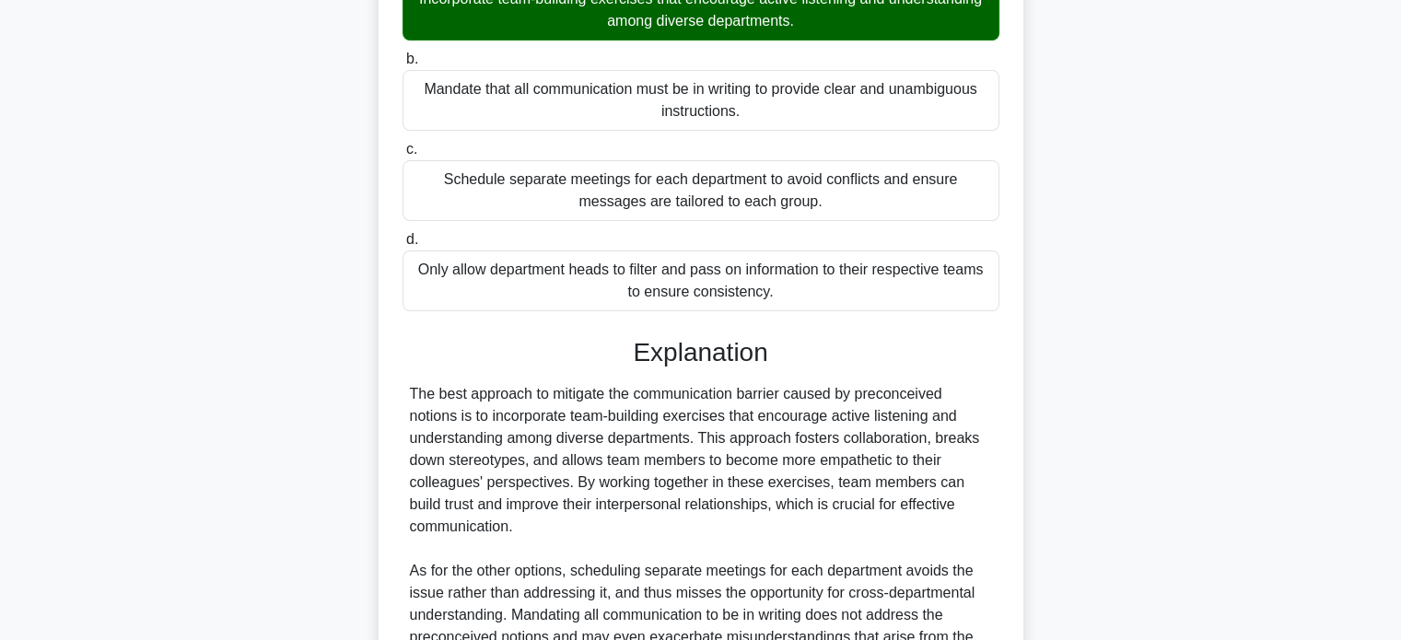
scroll to position [538, 0]
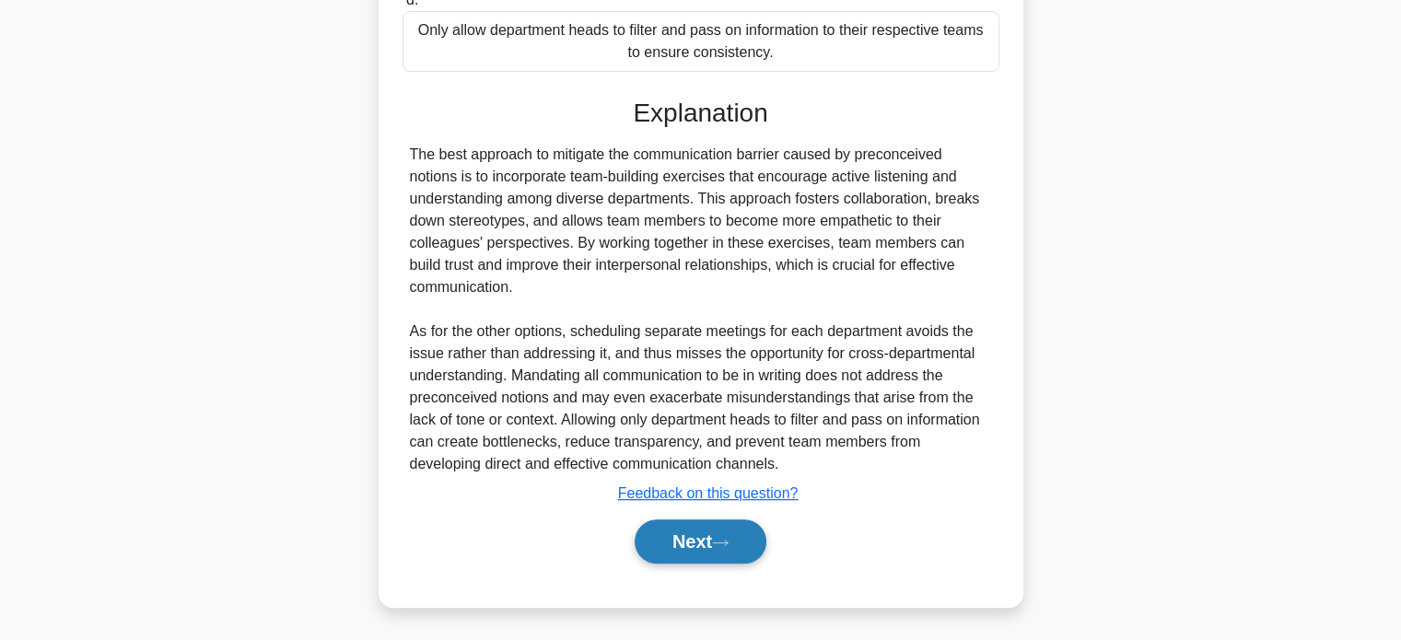
click at [721, 530] on button "Next" at bounding box center [701, 541] width 132 height 44
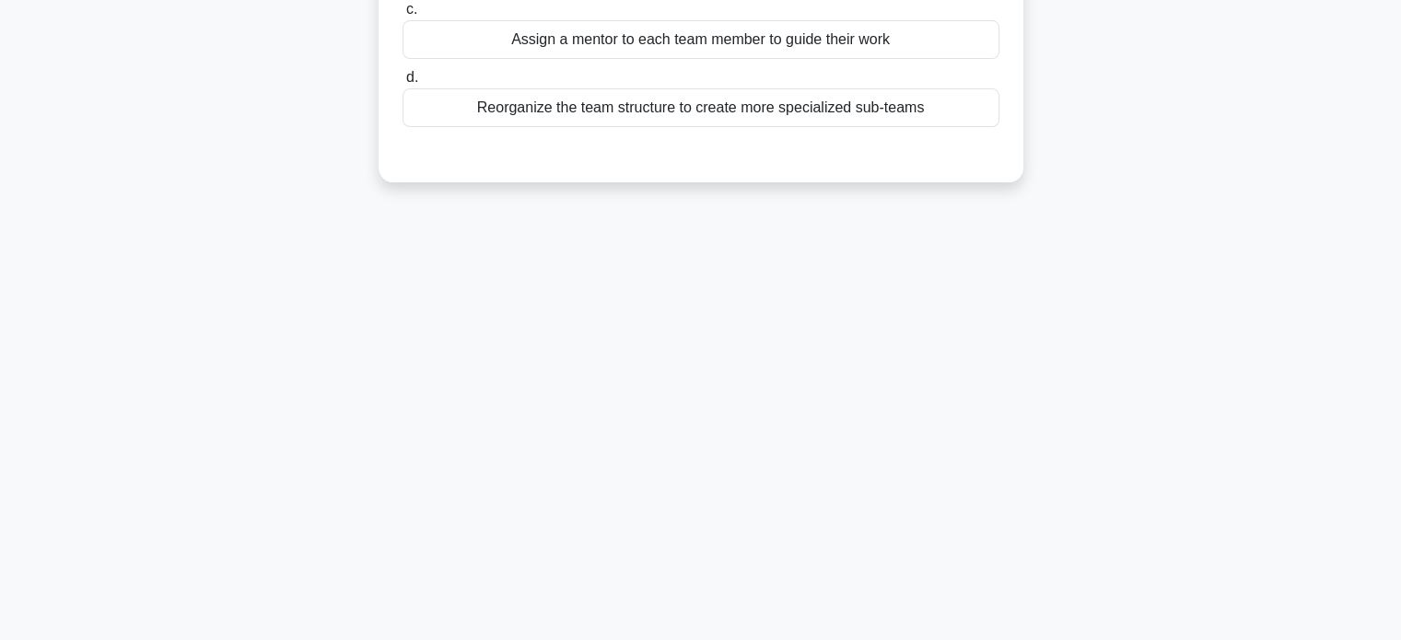
scroll to position [0, 0]
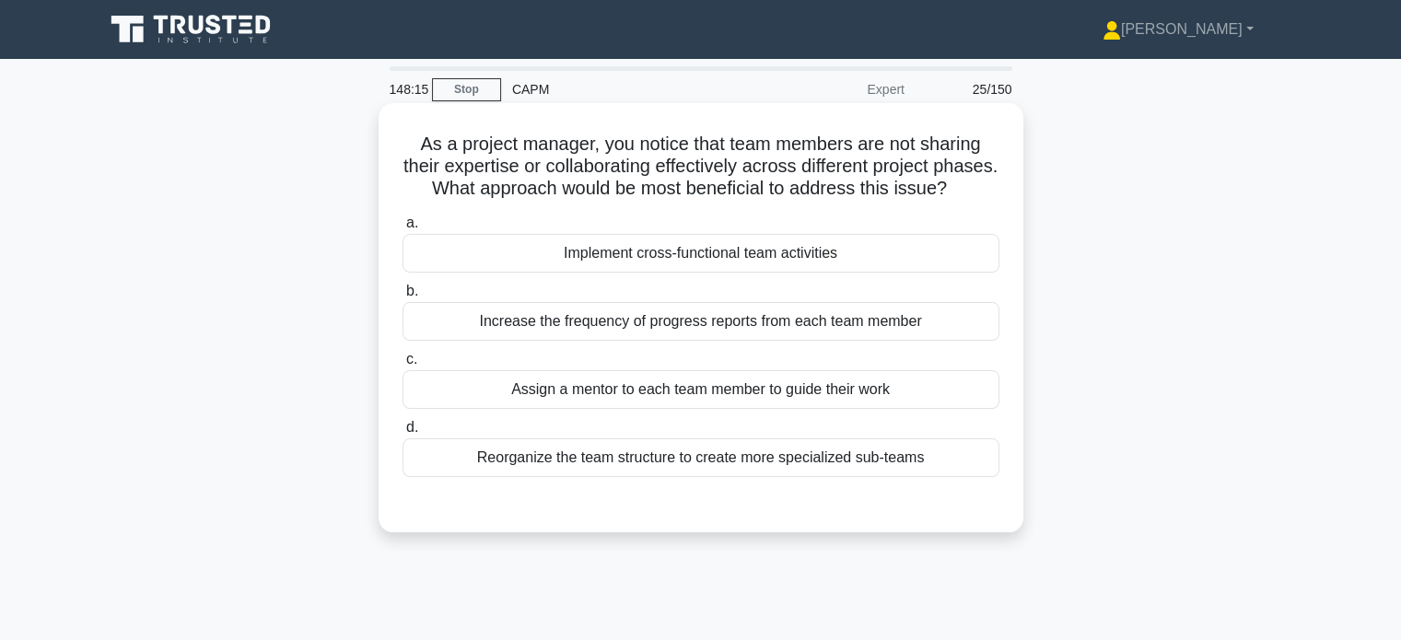
click at [727, 273] on div "Implement cross-functional team activities" at bounding box center [701, 253] width 597 height 39
click at [403, 229] on input "a. Implement cross-functional team activities" at bounding box center [403, 223] width 0 height 12
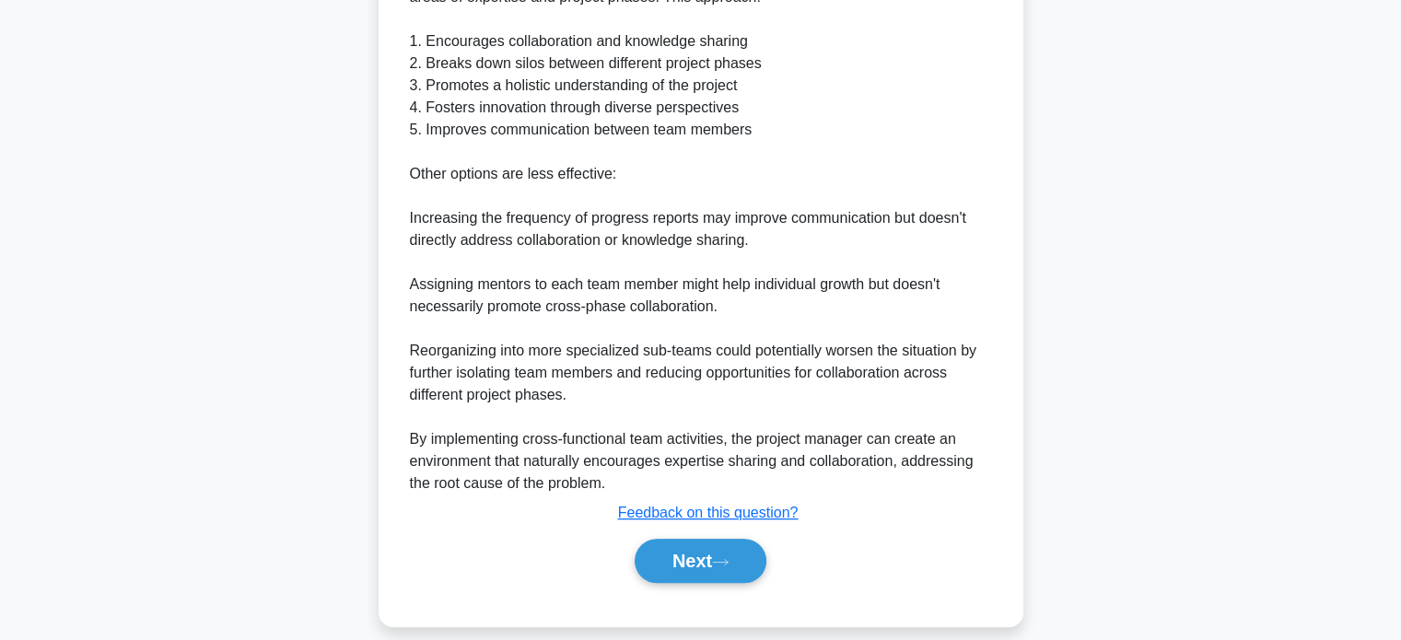
scroll to position [715, 0]
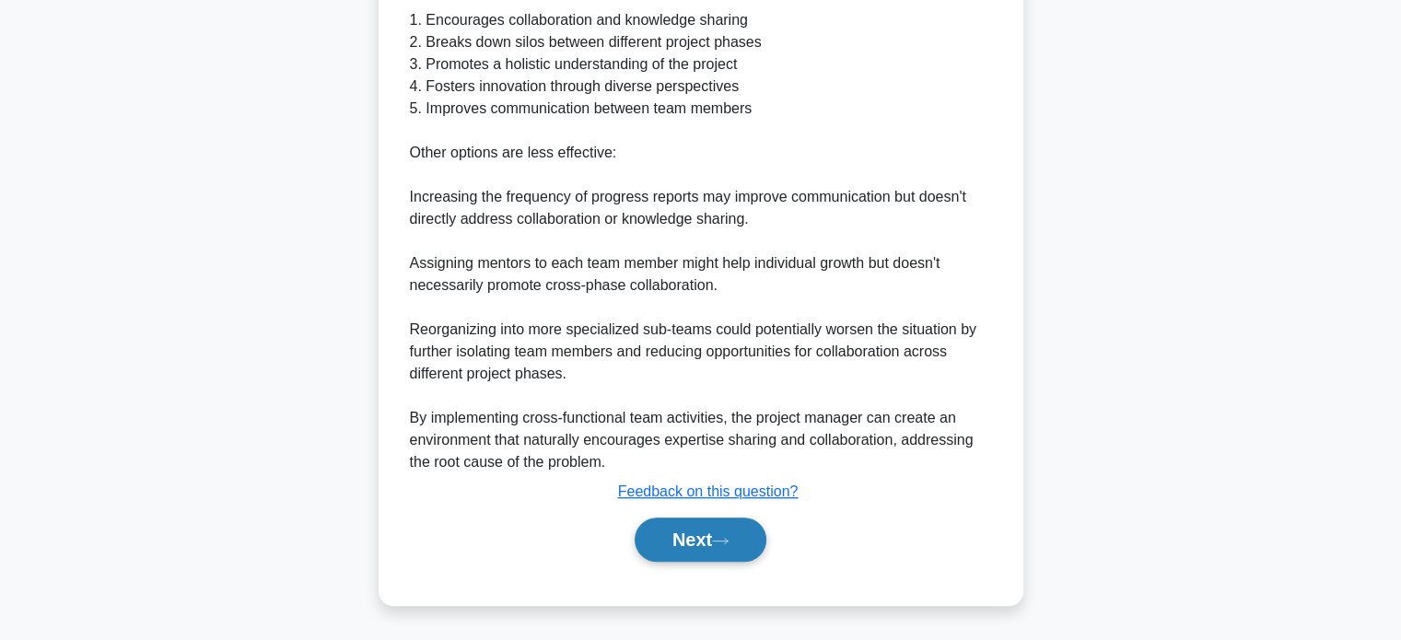
click at [722, 541] on icon at bounding box center [720, 541] width 15 height 6
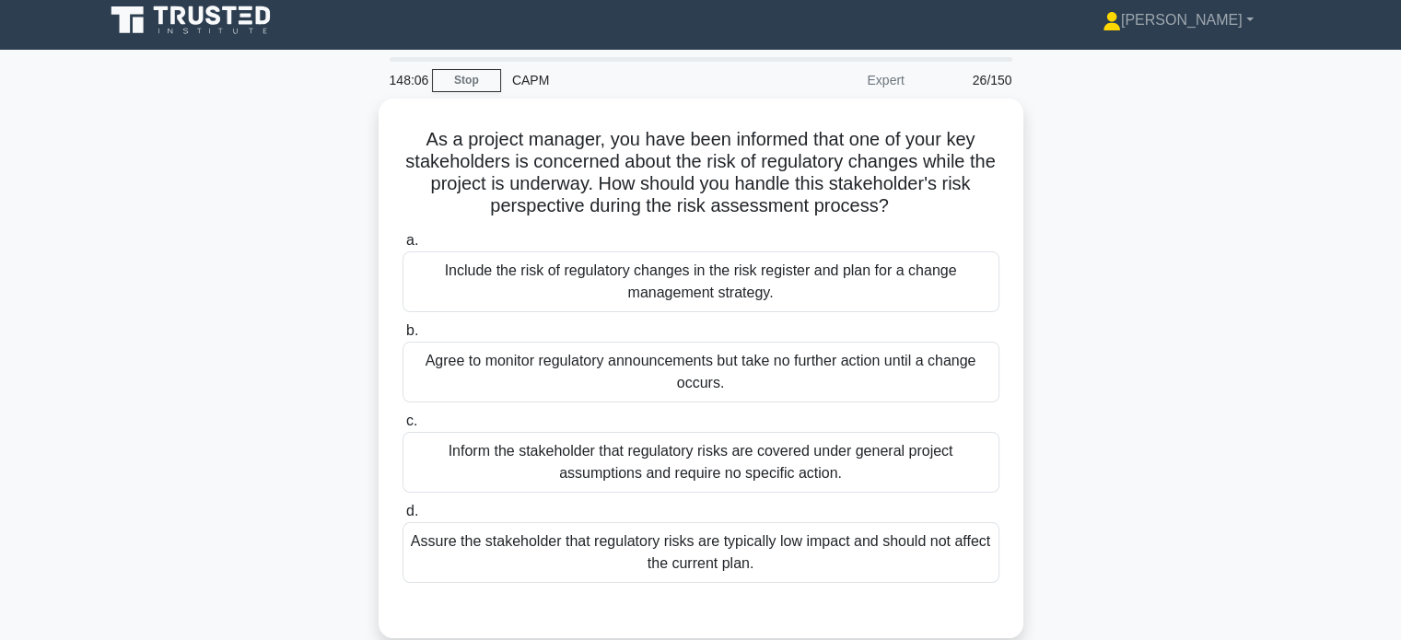
scroll to position [0, 0]
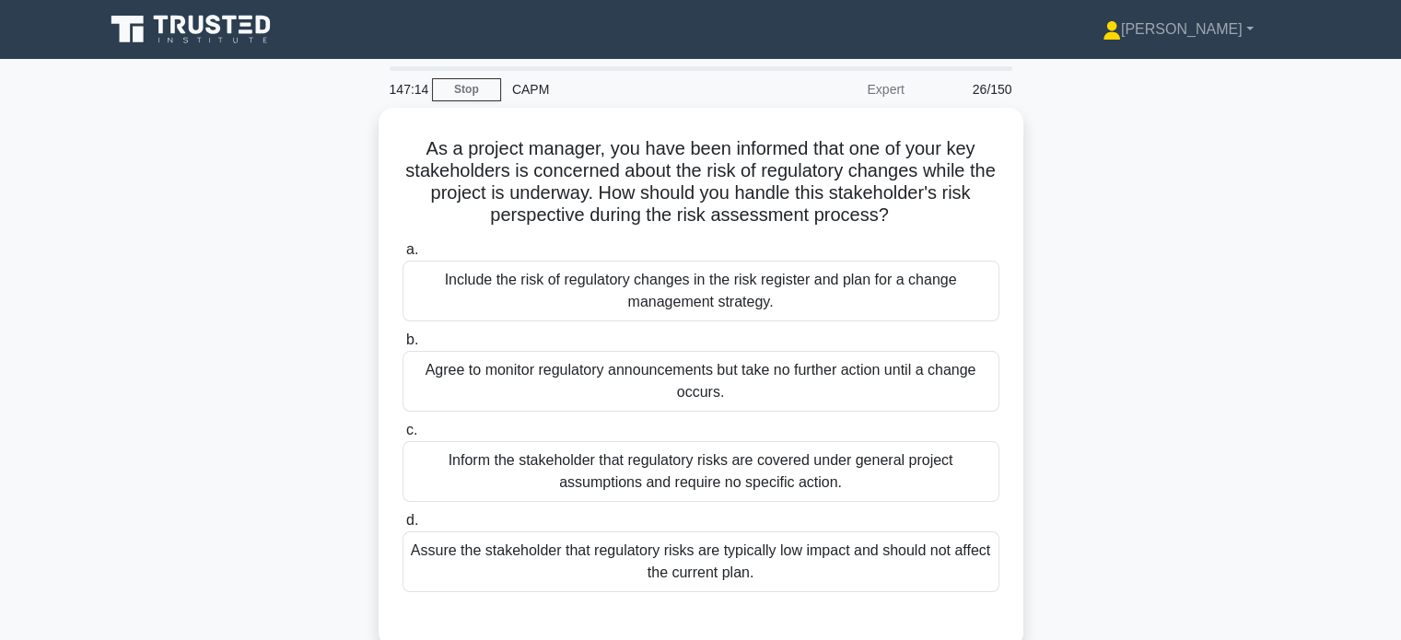
click at [722, 541] on div "Assure the stakeholder that regulatory risks are typically low impact and shoul…" at bounding box center [701, 561] width 597 height 61
click at [403, 527] on input "d. Assure the stakeholder that regulatory risks are typically low impact and sh…" at bounding box center [403, 521] width 0 height 12
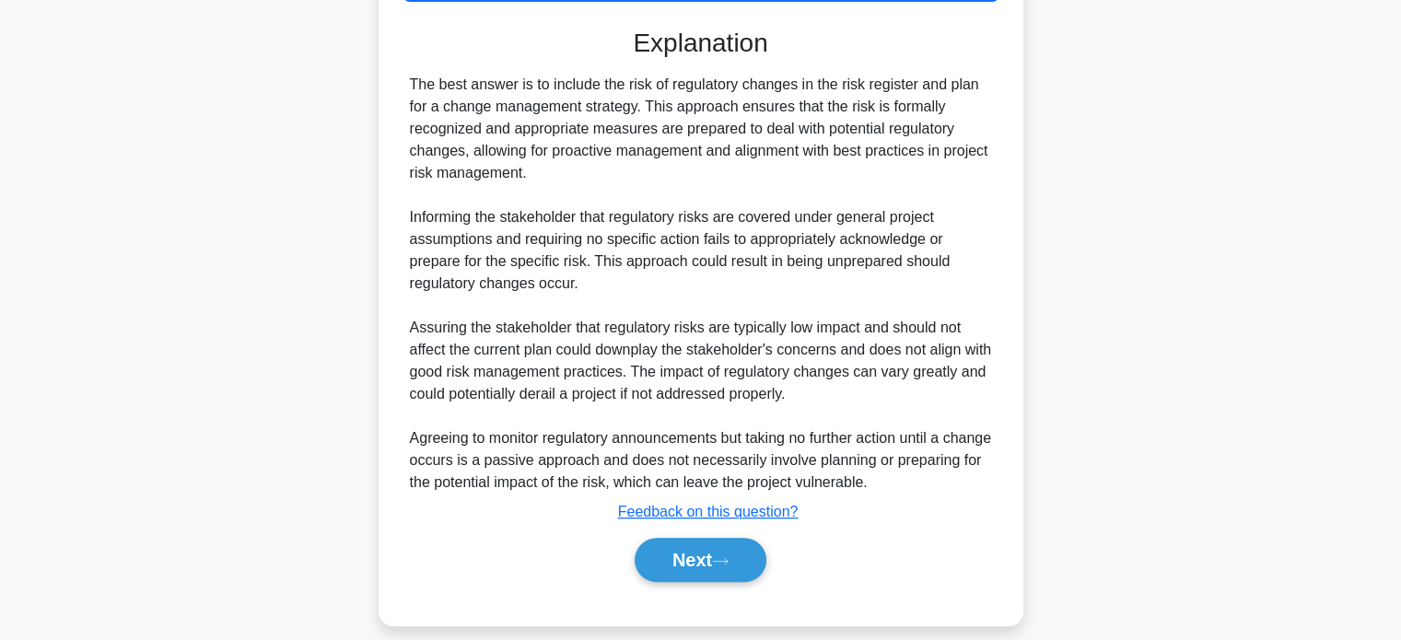
scroll to position [606, 0]
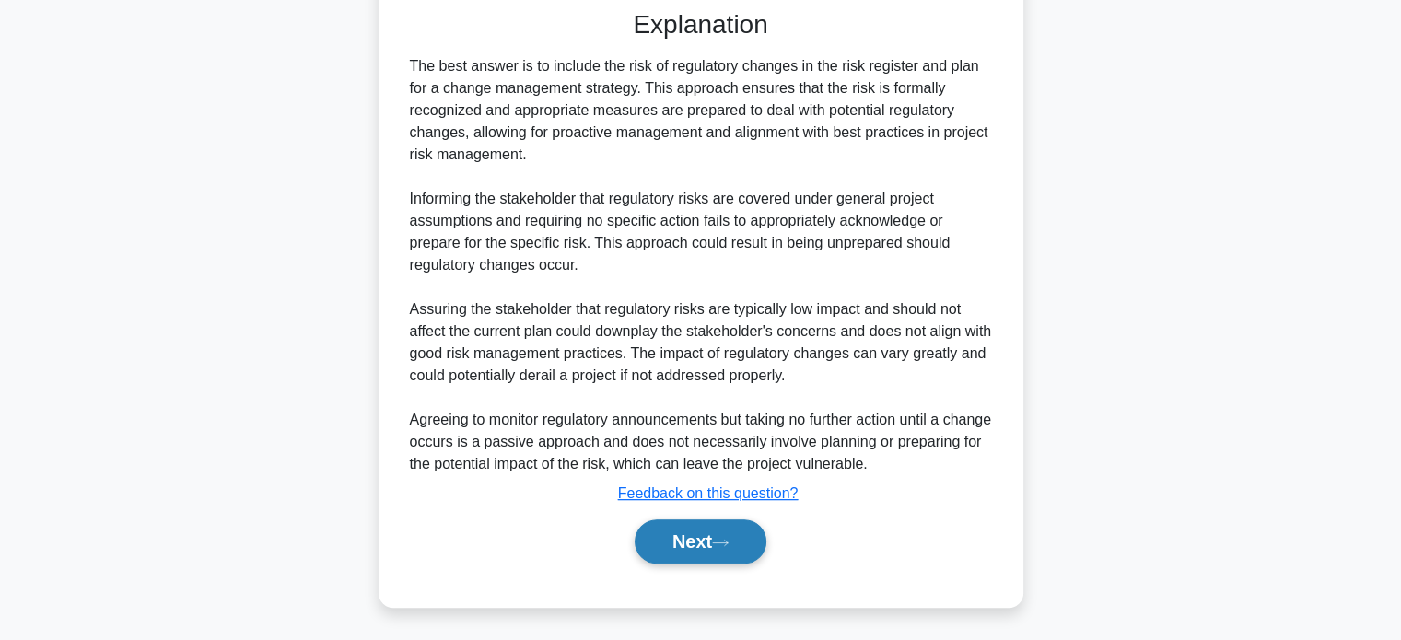
click at [721, 531] on button "Next" at bounding box center [701, 541] width 132 height 44
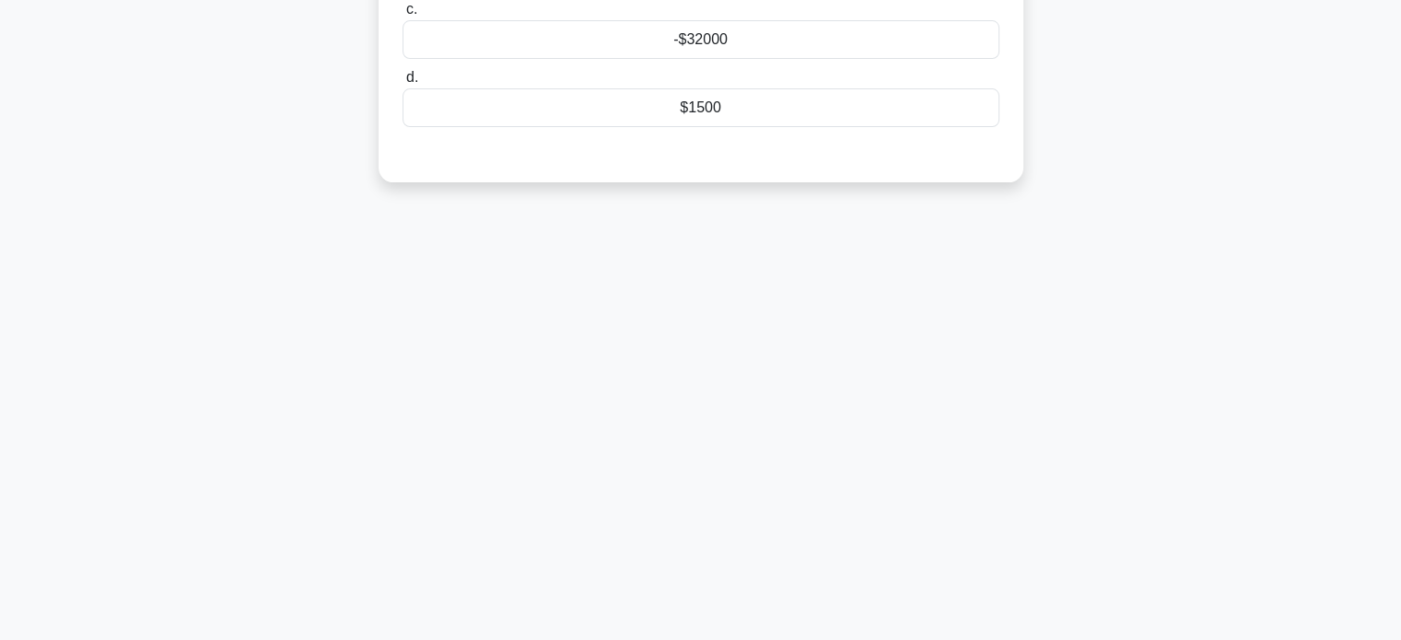
scroll to position [0, 0]
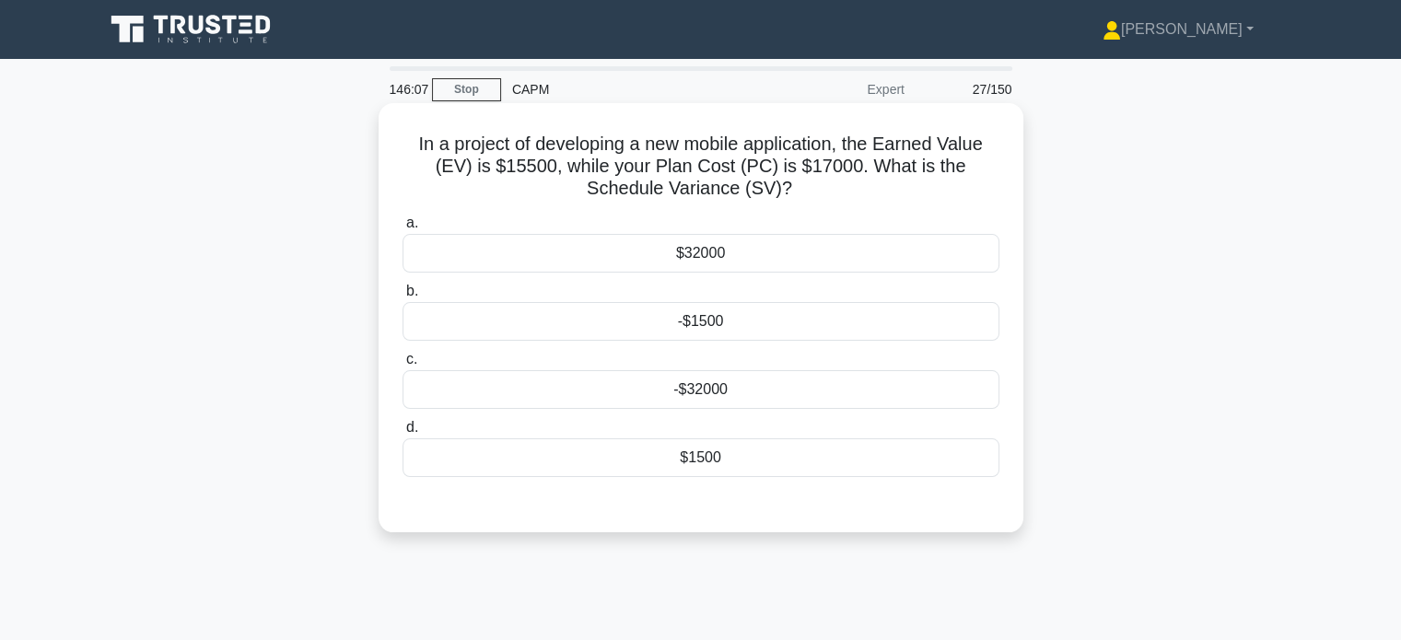
click at [766, 338] on div "-$1500" at bounding box center [701, 321] width 597 height 39
click at [403, 298] on input "b. -$1500" at bounding box center [403, 292] width 0 height 12
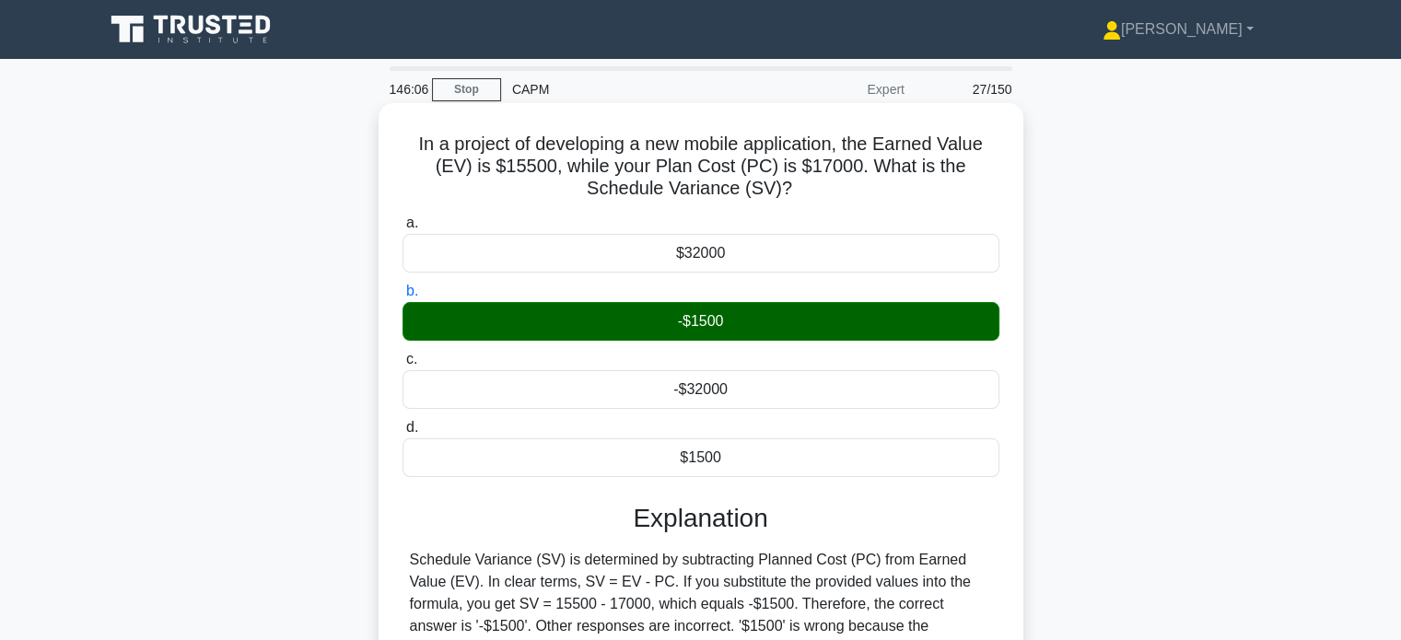
drag, startPoint x: 766, startPoint y: 338, endPoint x: 799, endPoint y: 353, distance: 36.3
click at [799, 353] on div "a. $32000 b. -$1500 c." at bounding box center [700, 344] width 619 height 273
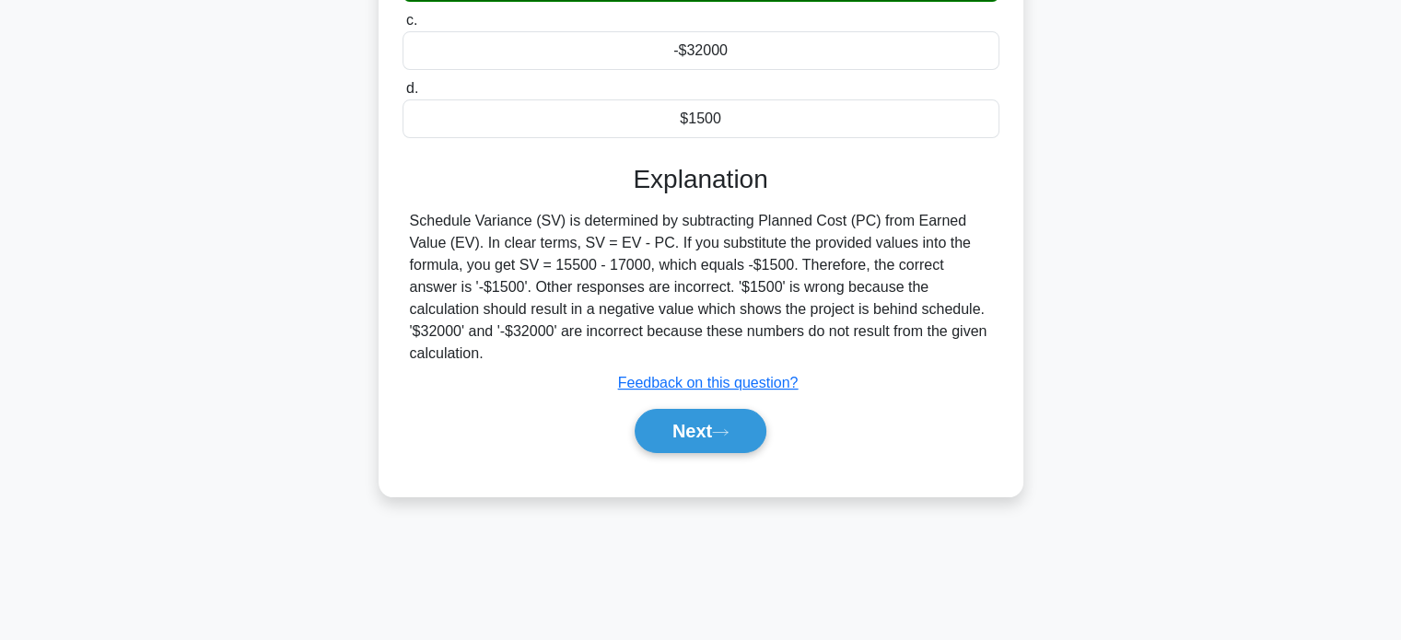
scroll to position [355, 0]
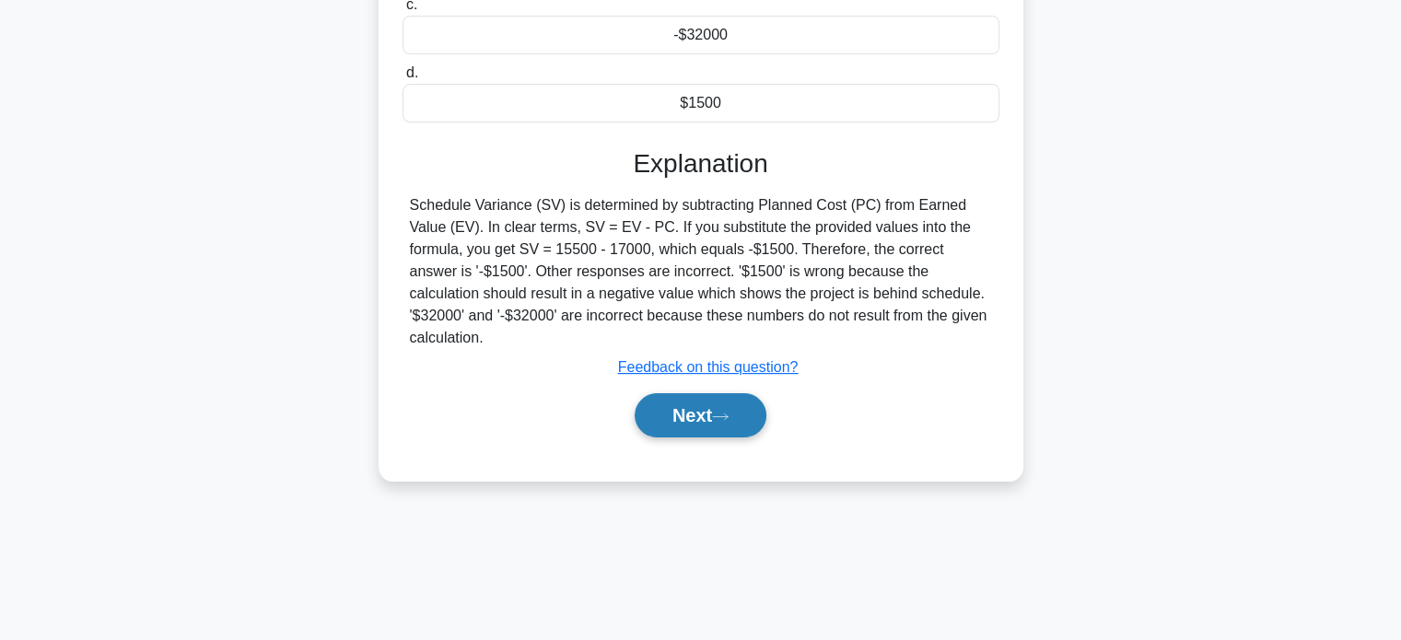
click at [716, 397] on button "Next" at bounding box center [701, 415] width 132 height 44
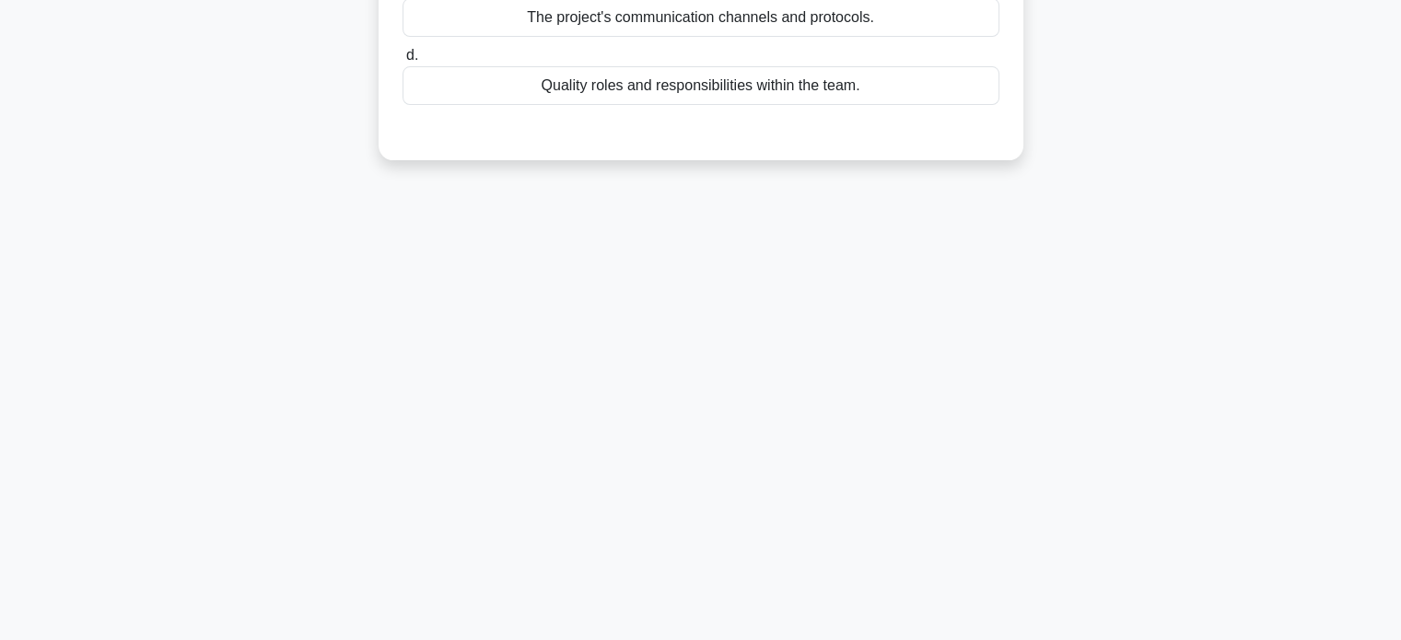
scroll to position [0, 0]
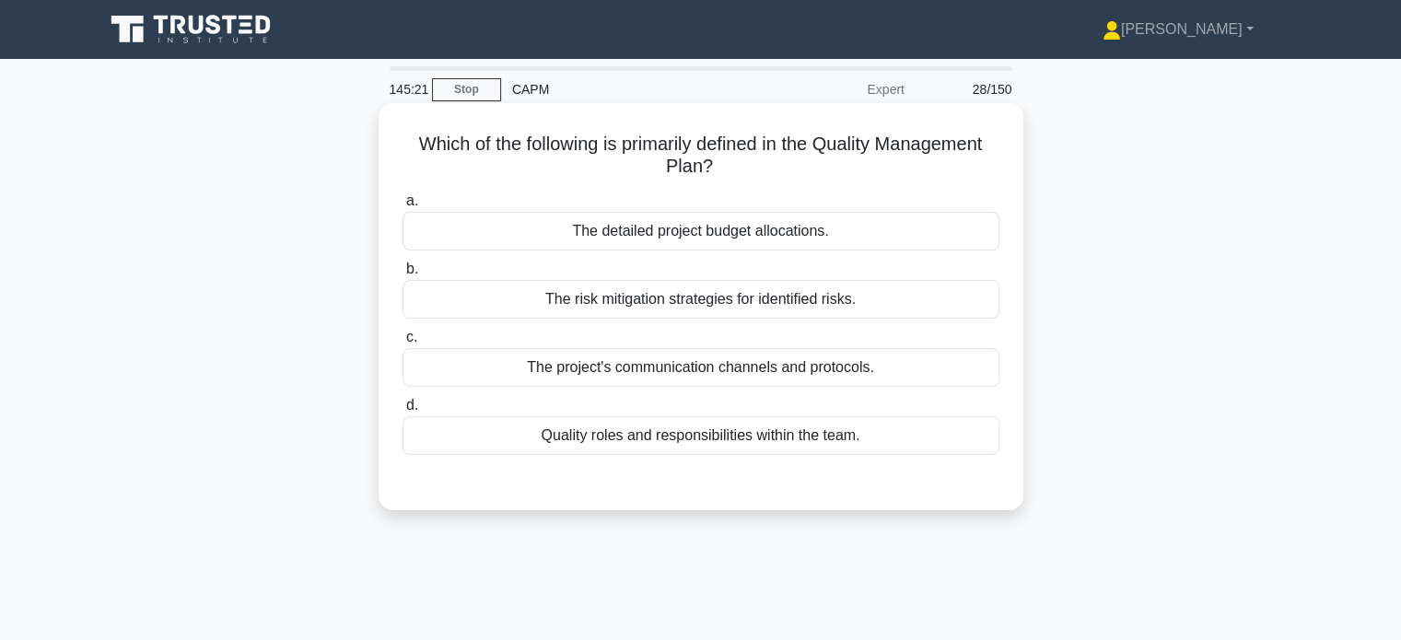
click at [696, 460] on div "a. The detailed project budget allocations. b. The risk mitigation strategies f…" at bounding box center [701, 337] width 601 height 302
click at [704, 451] on div "Quality roles and responsibilities within the team." at bounding box center [701, 435] width 597 height 39
click at [403, 412] on input "d. Quality roles and responsibilities within the team." at bounding box center [403, 406] width 0 height 12
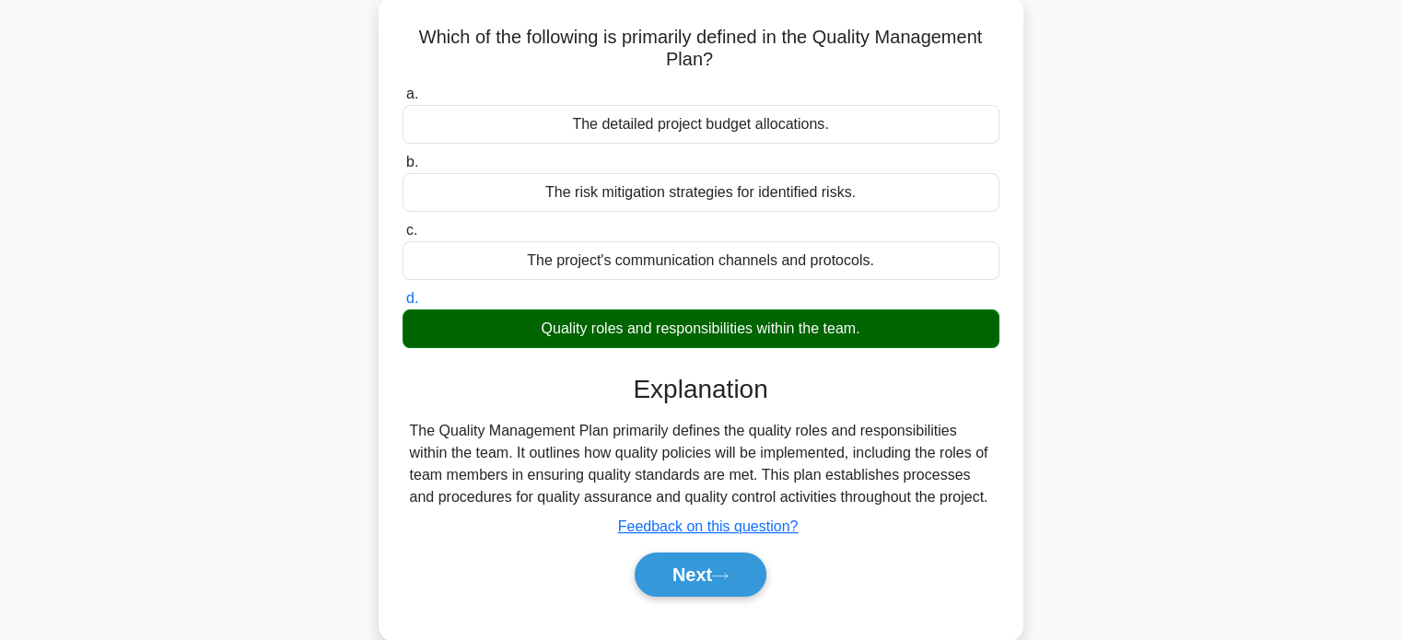
scroll to position [136, 0]
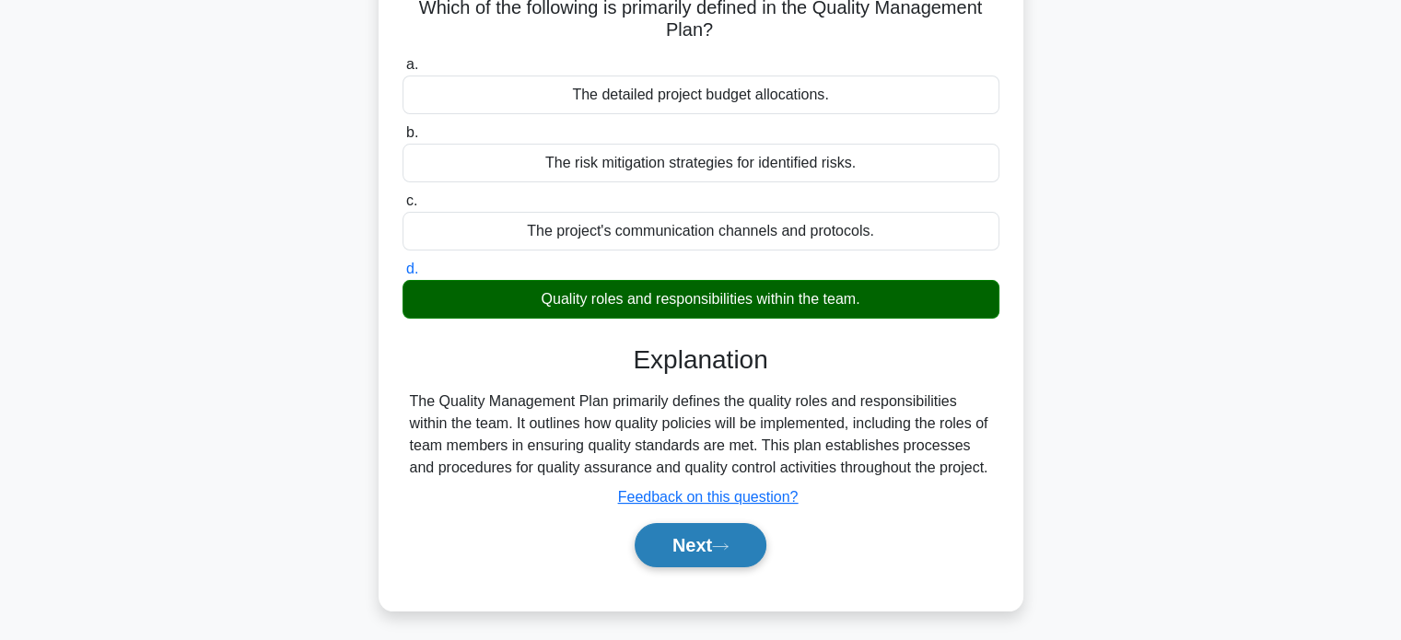
click at [668, 552] on button "Next" at bounding box center [701, 545] width 132 height 44
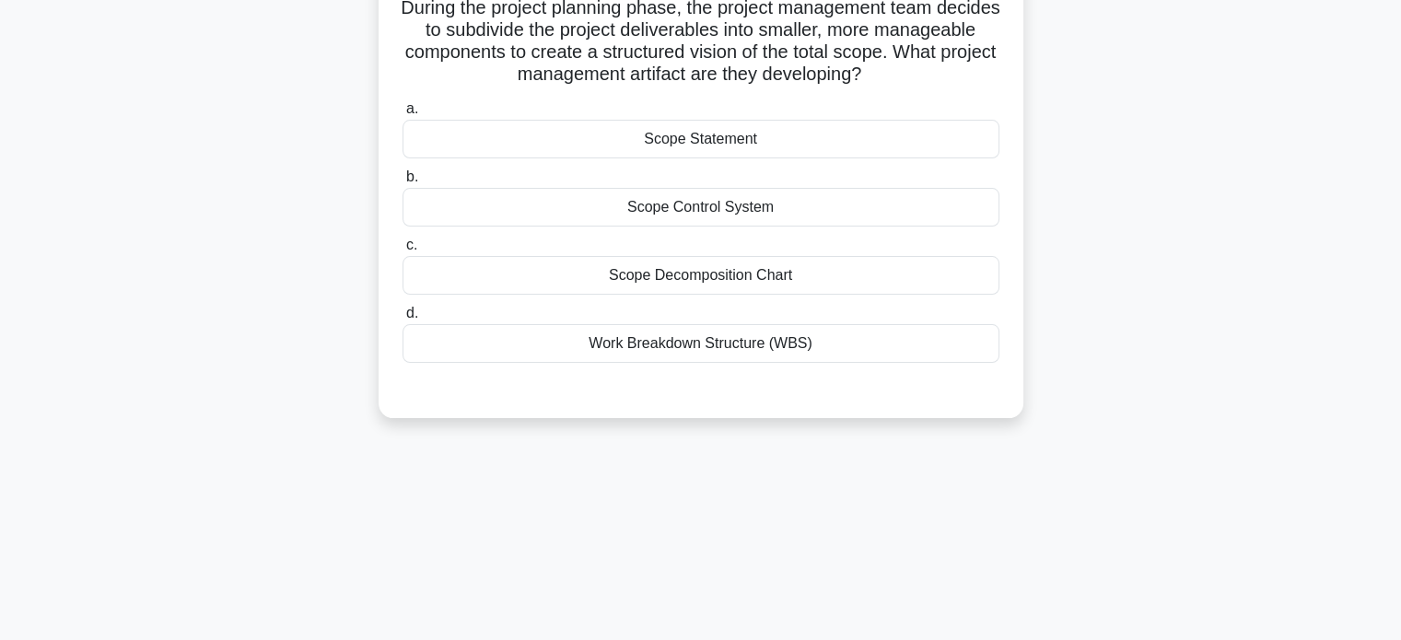
scroll to position [0, 0]
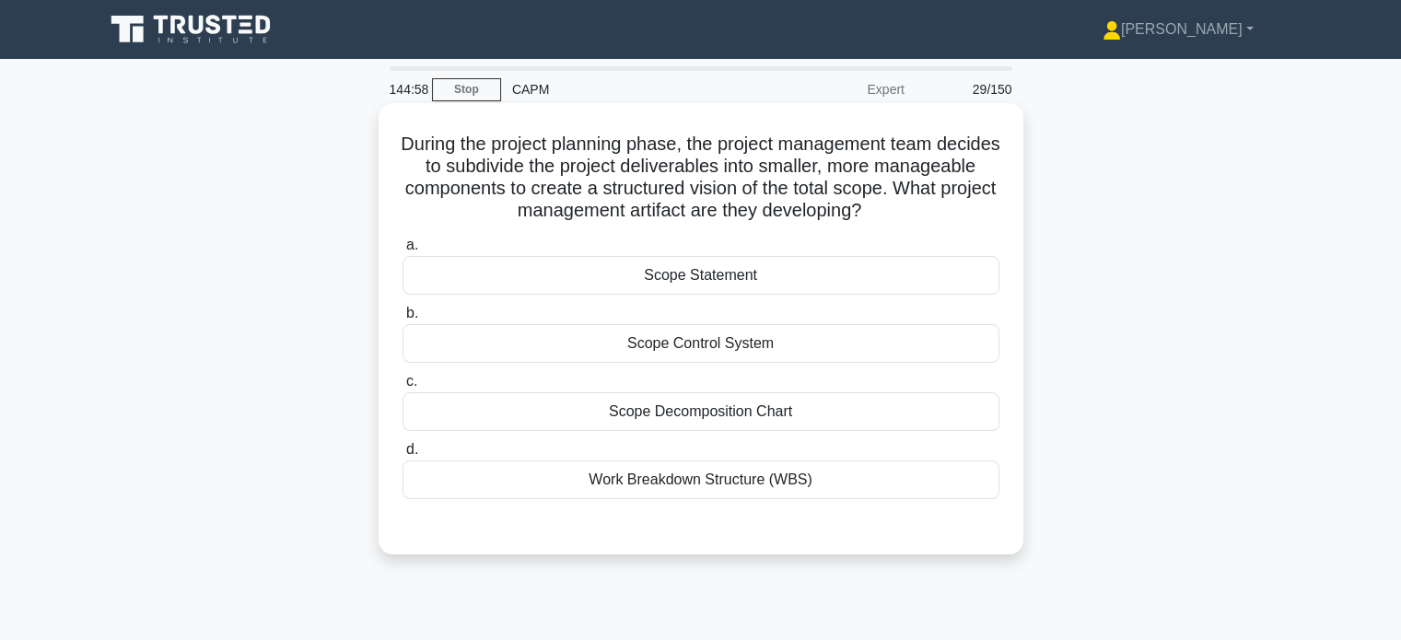
click at [671, 479] on div "Work Breakdown Structure (WBS)" at bounding box center [701, 480] width 597 height 39
click at [403, 456] on input "d. Work Breakdown Structure (WBS)" at bounding box center [403, 450] width 0 height 12
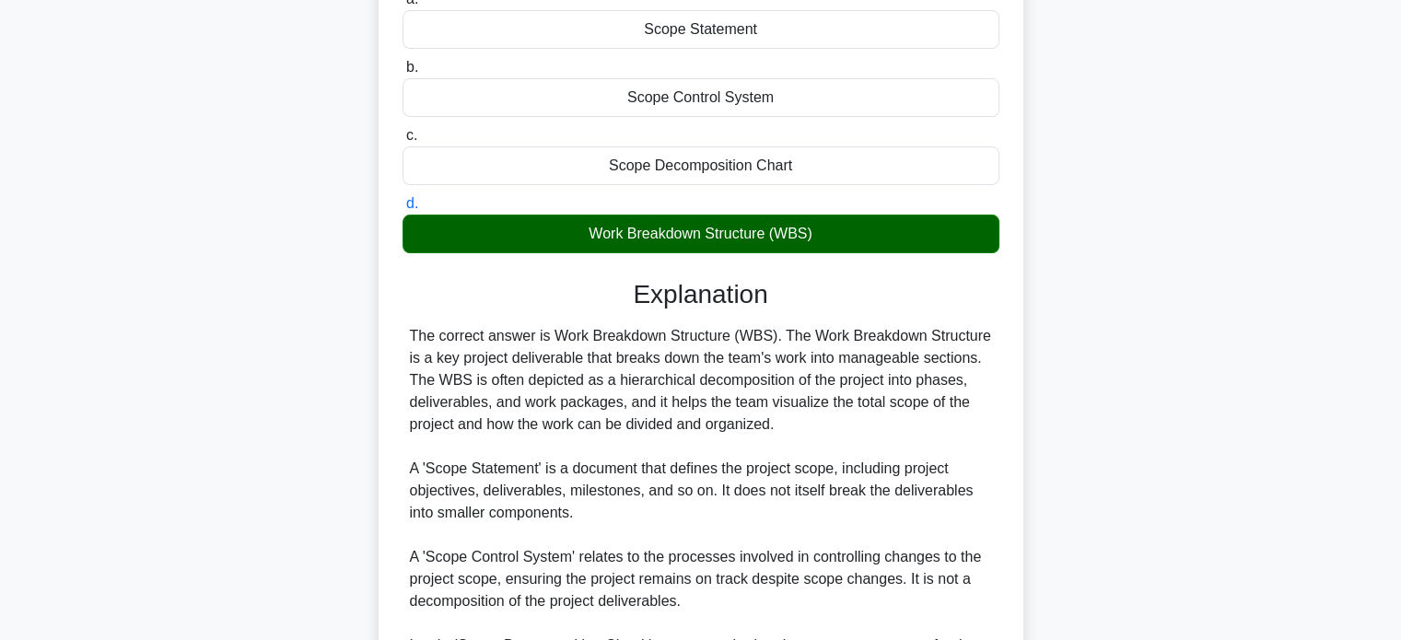
scroll to position [472, 0]
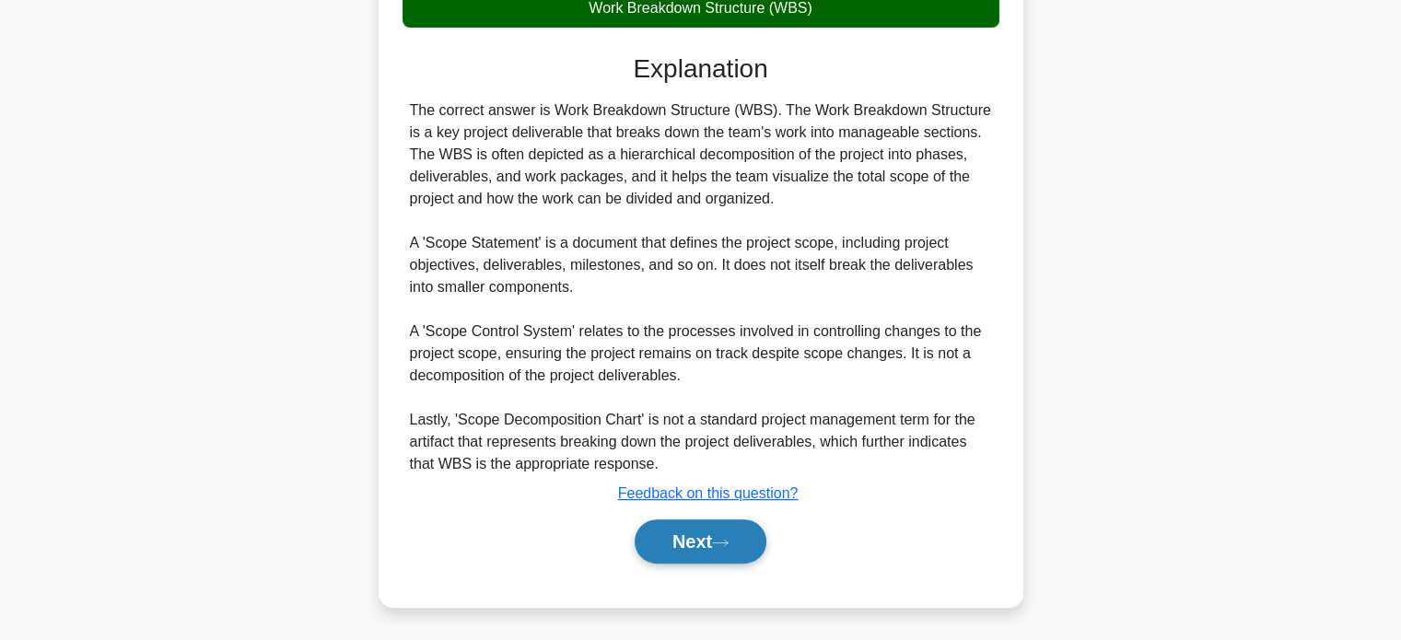
click at [694, 549] on button "Next" at bounding box center [701, 541] width 132 height 44
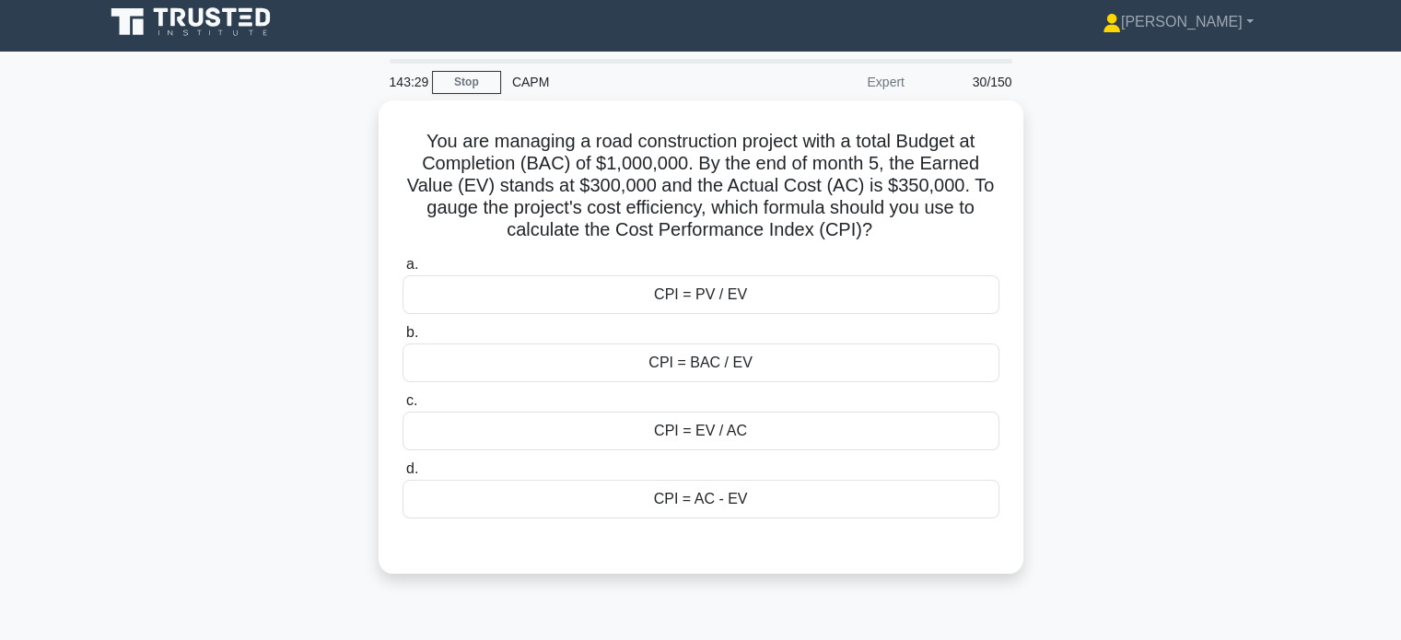
scroll to position [0, 0]
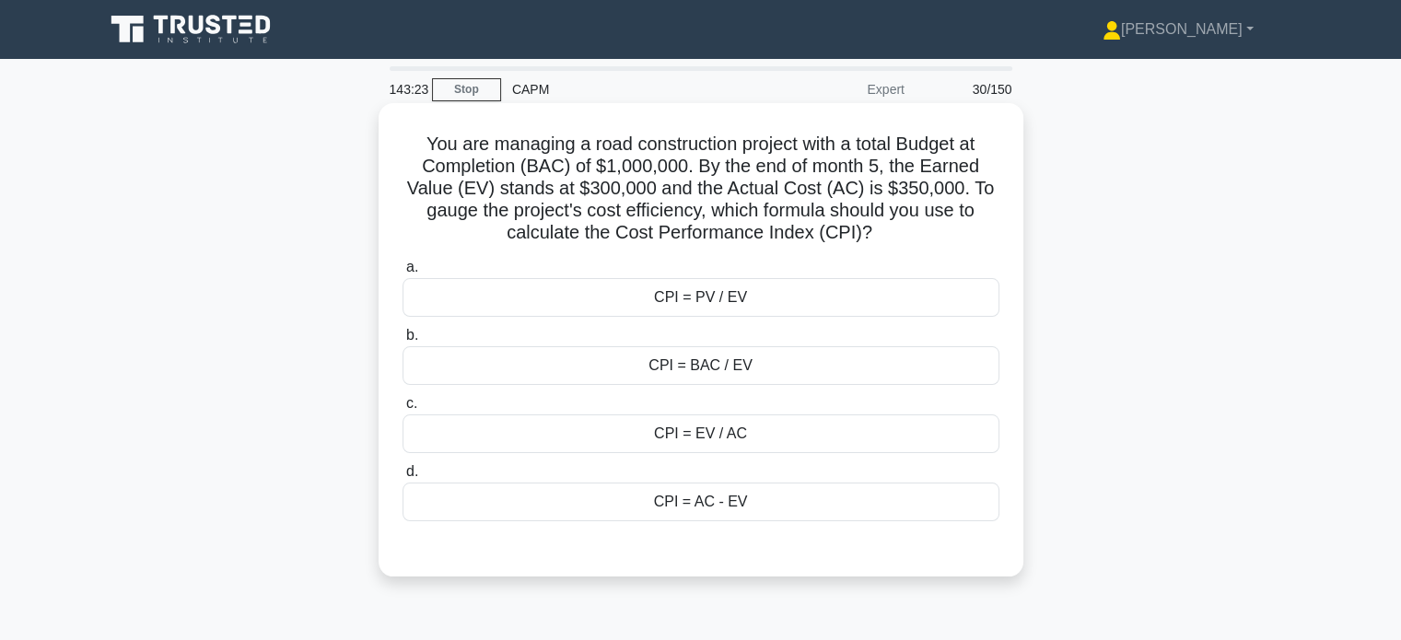
click at [724, 449] on div "CPI = EV / AC" at bounding box center [701, 433] width 597 height 39
click at [403, 410] on input "c. CPI = EV / AC" at bounding box center [403, 404] width 0 height 12
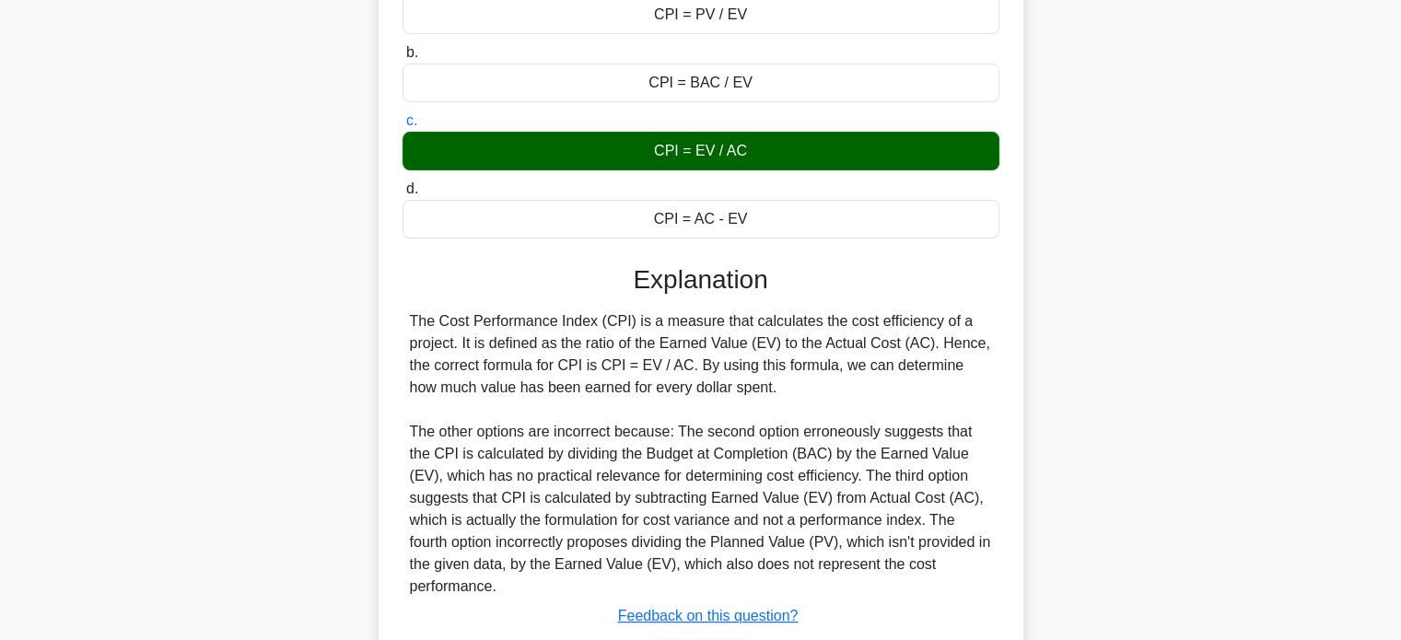
scroll to position [405, 0]
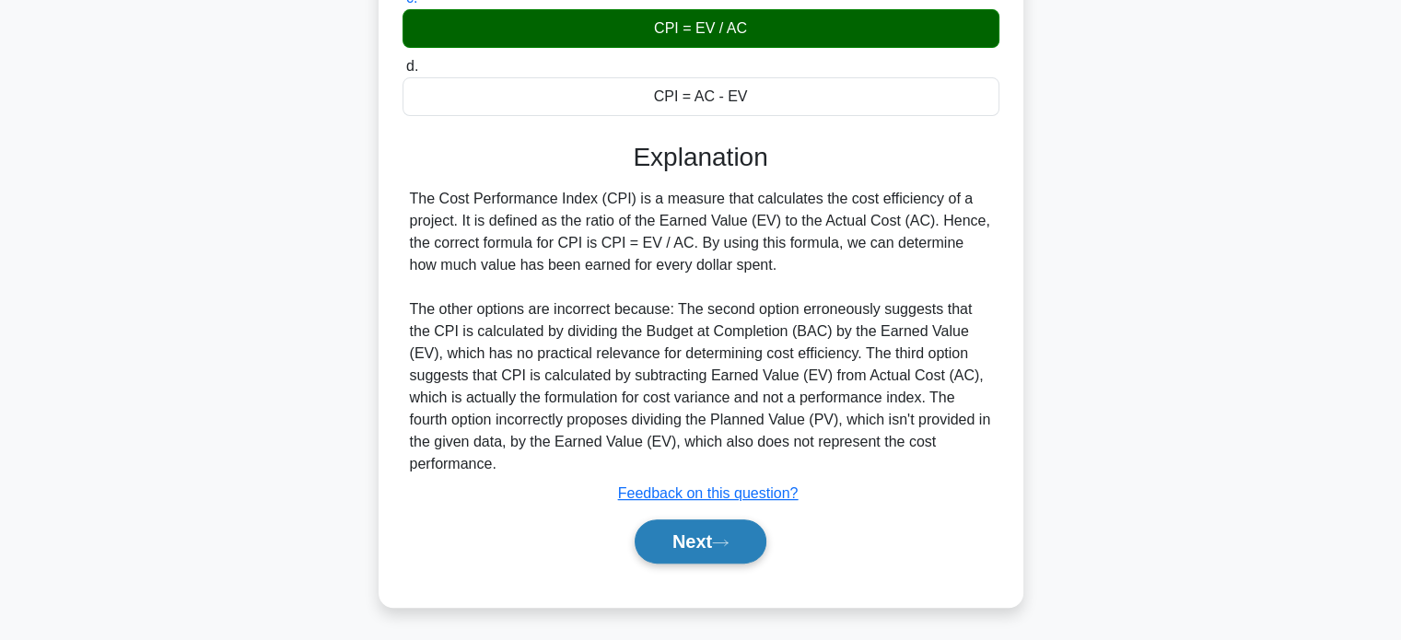
click at [706, 538] on button "Next" at bounding box center [701, 541] width 132 height 44
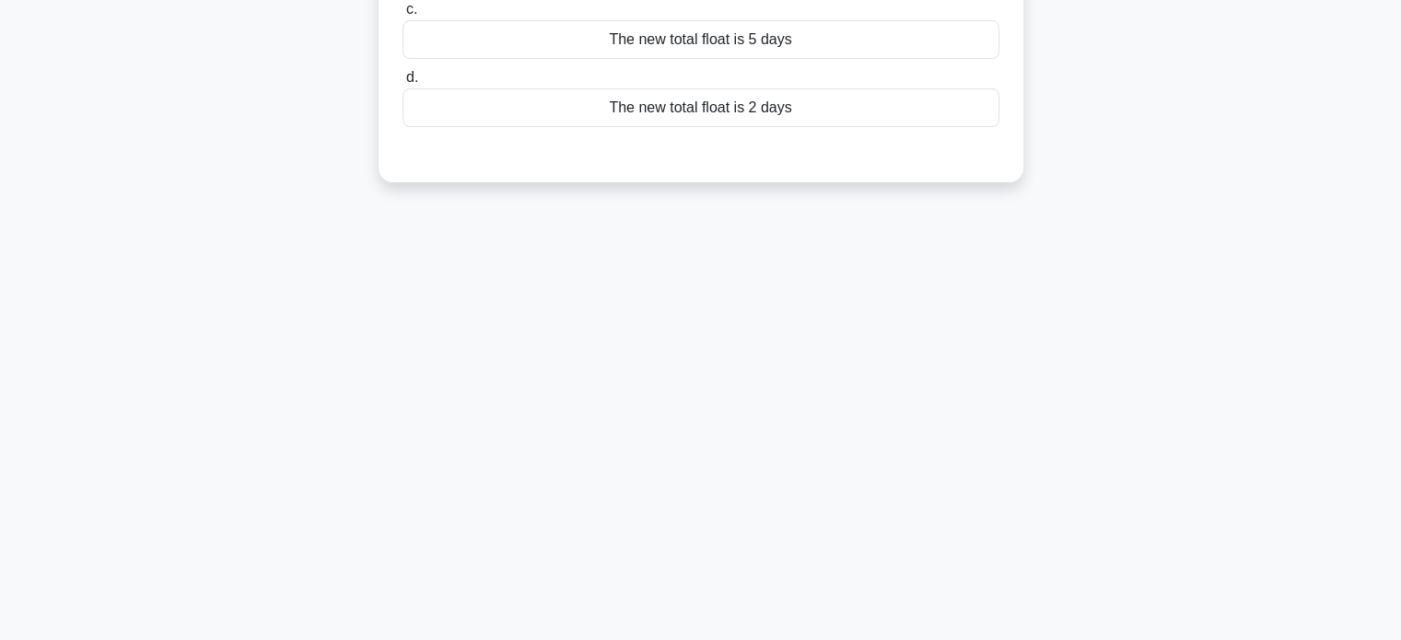
scroll to position [0, 0]
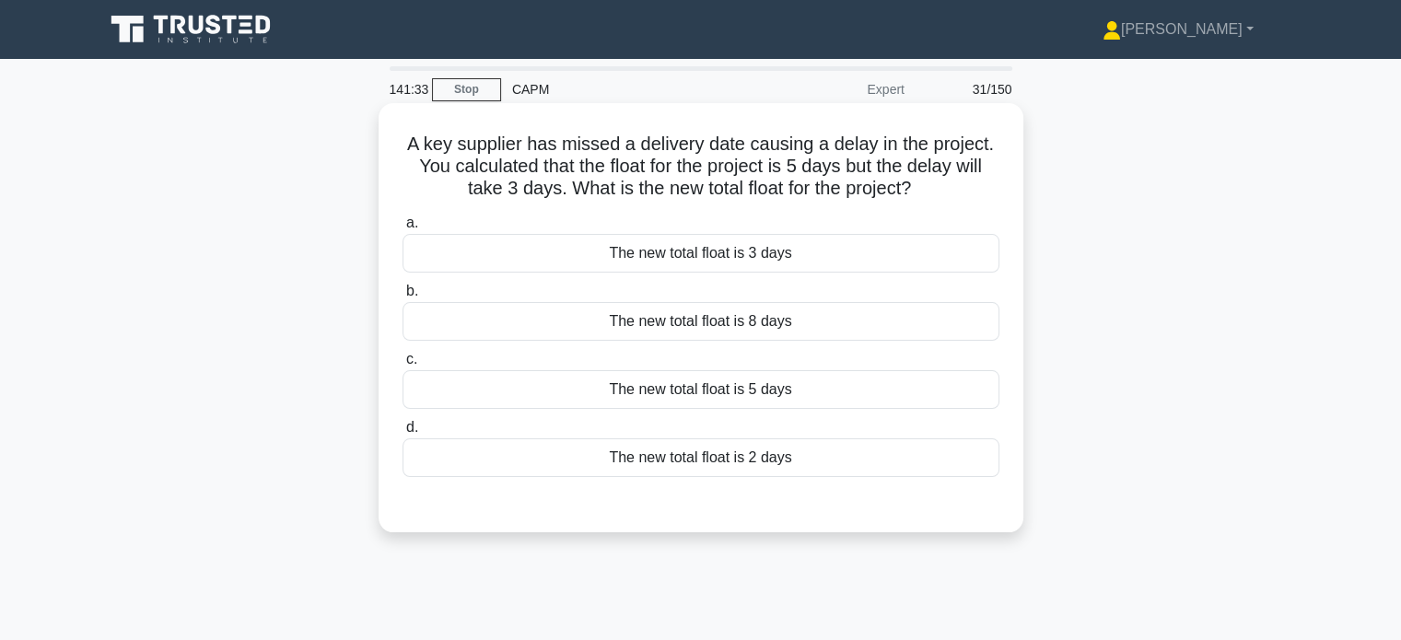
click at [728, 263] on div "The new total float is 3 days" at bounding box center [701, 253] width 597 height 39
click at [403, 229] on input "a. The new total float is 3 days" at bounding box center [403, 223] width 0 height 12
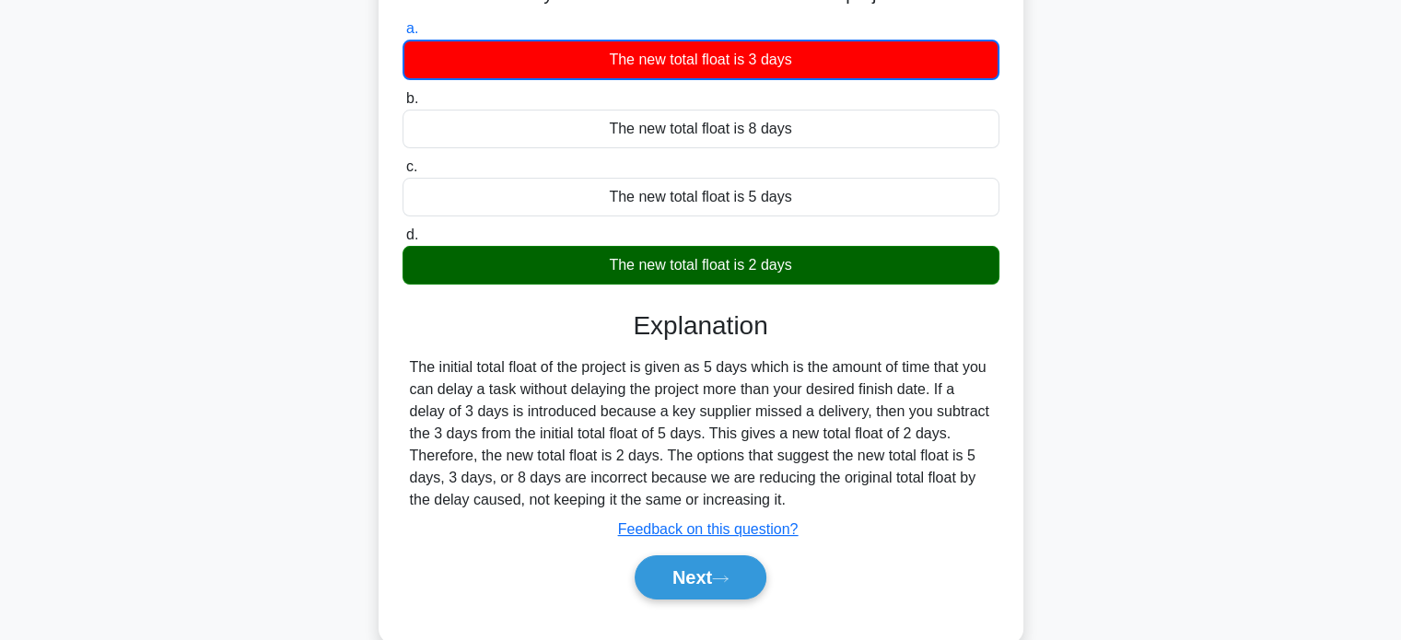
scroll to position [193, 0]
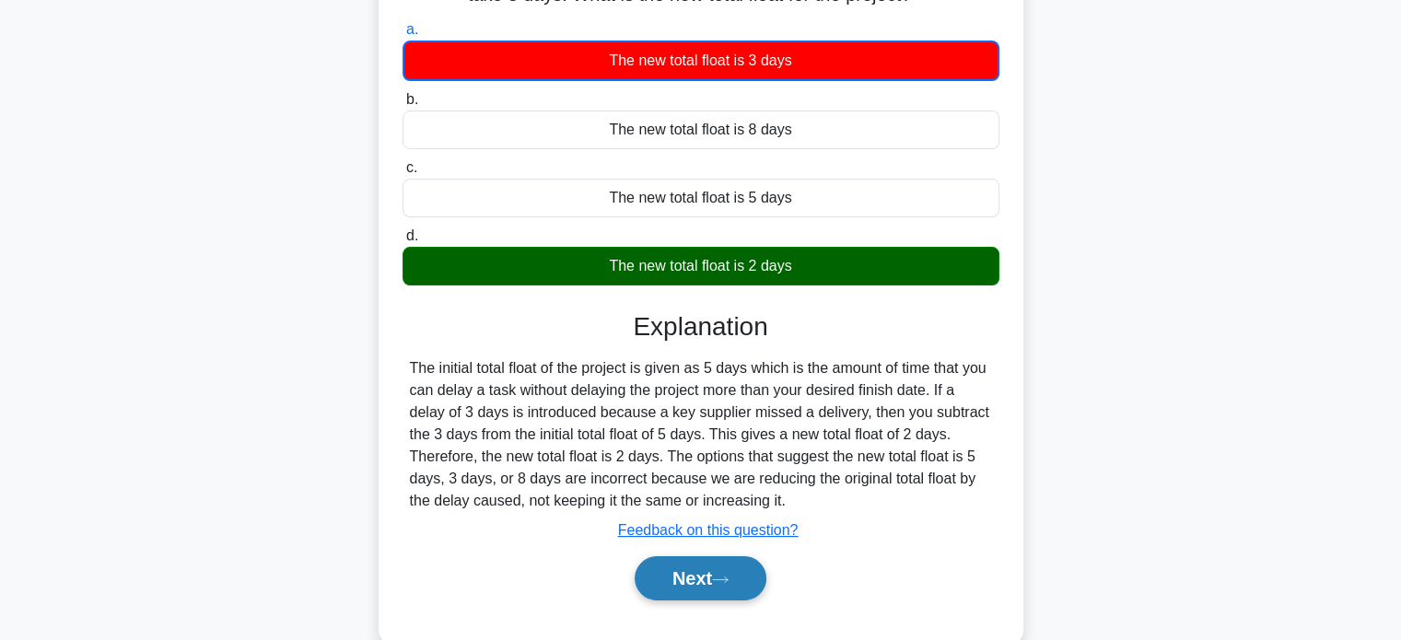
click at [704, 573] on button "Next" at bounding box center [701, 578] width 132 height 44
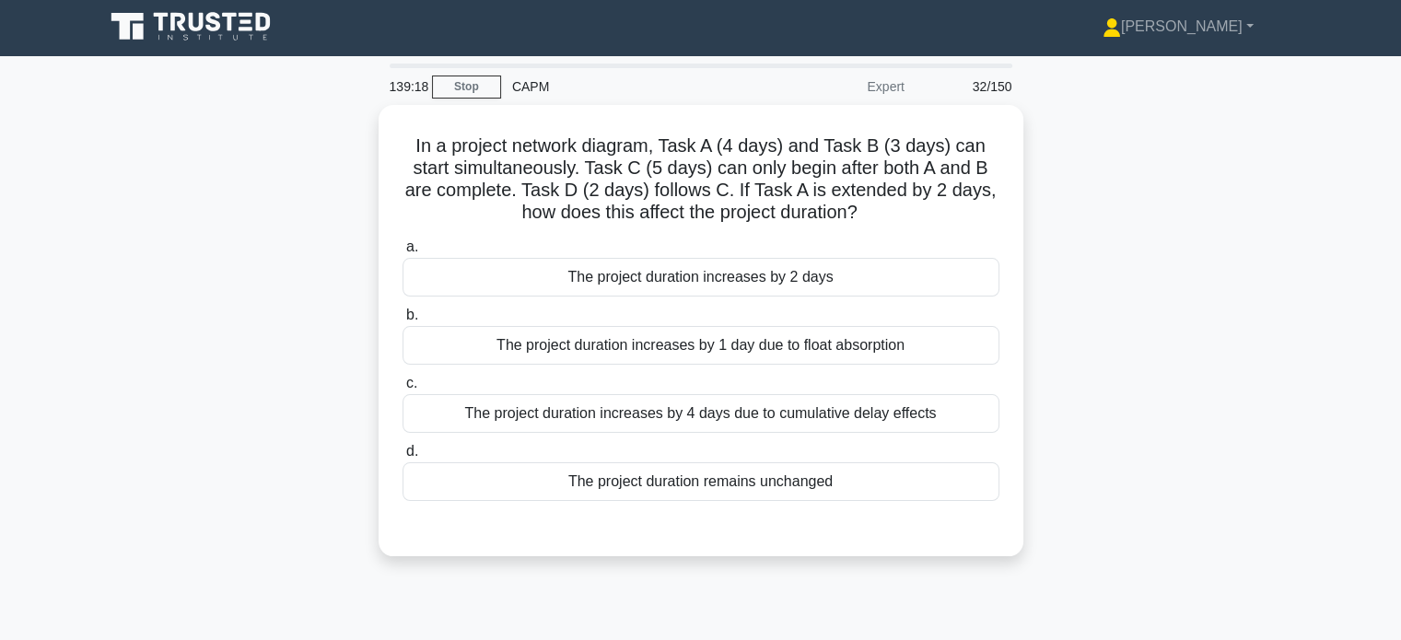
scroll to position [2, 0]
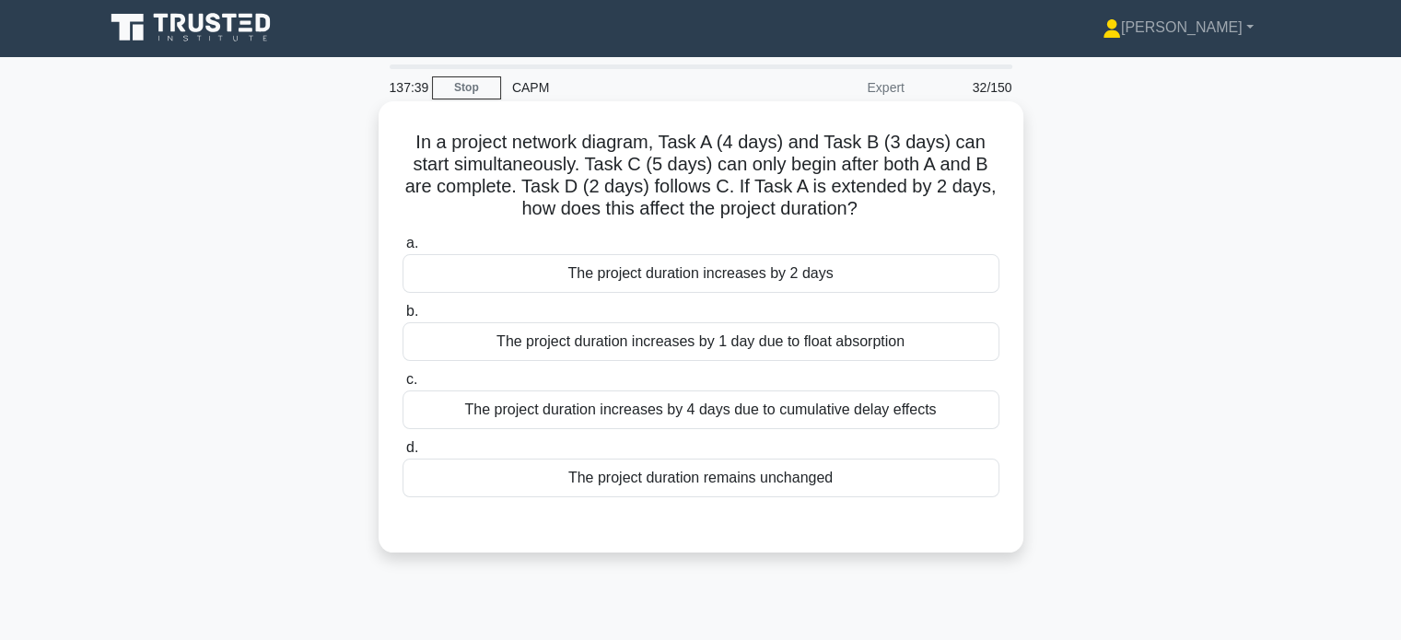
click at [790, 280] on div "The project duration increases by 2 days" at bounding box center [701, 273] width 597 height 39
click at [403, 250] on input "a. The project duration increases by 2 days" at bounding box center [403, 244] width 0 height 12
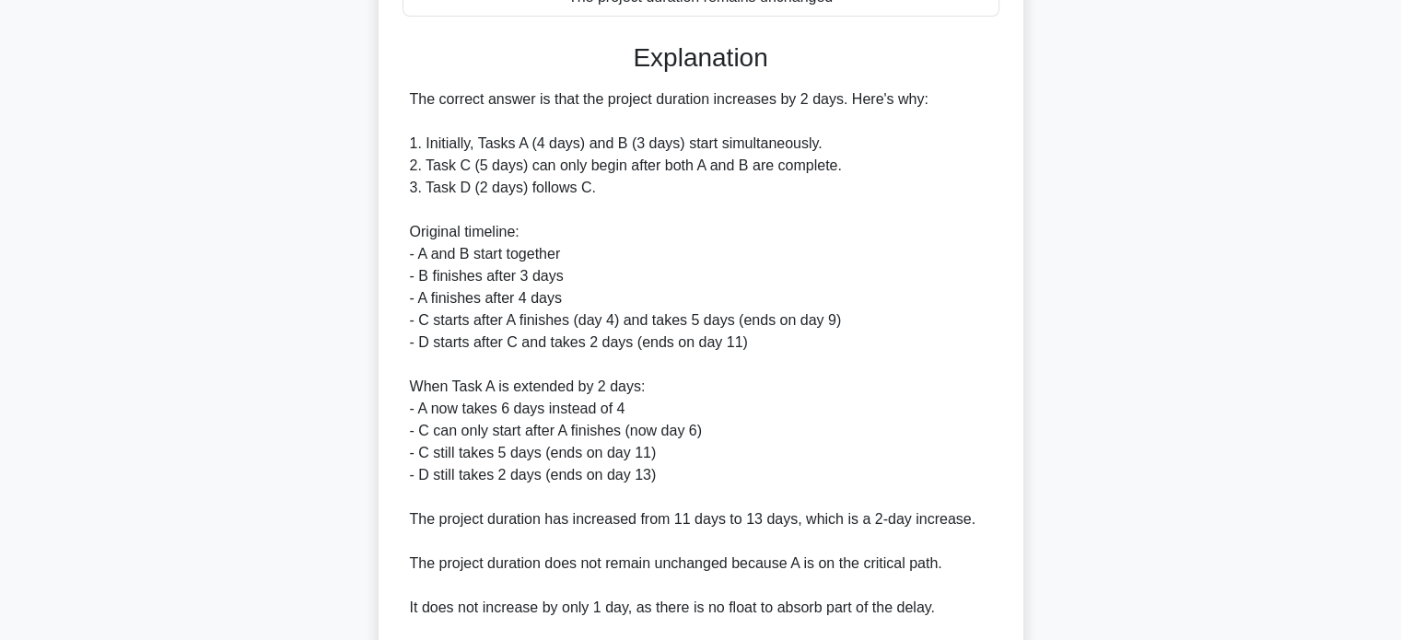
scroll to position [693, 0]
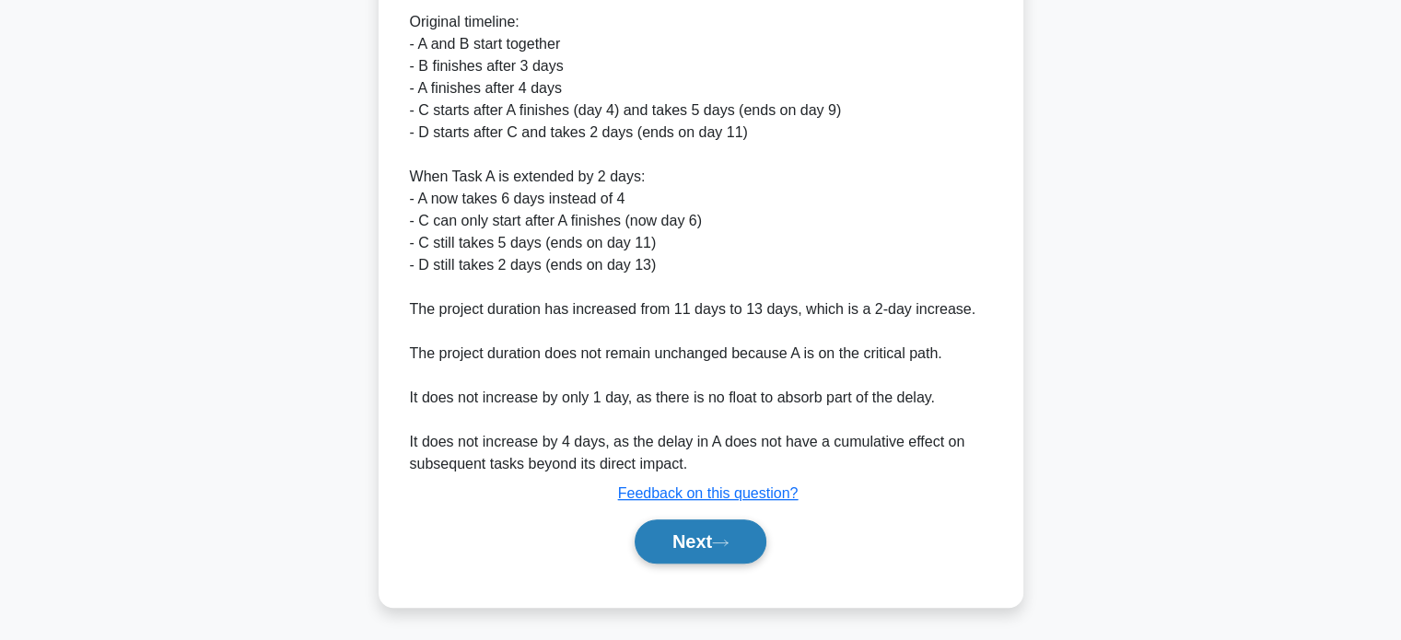
click at [676, 545] on button "Next" at bounding box center [701, 541] width 132 height 44
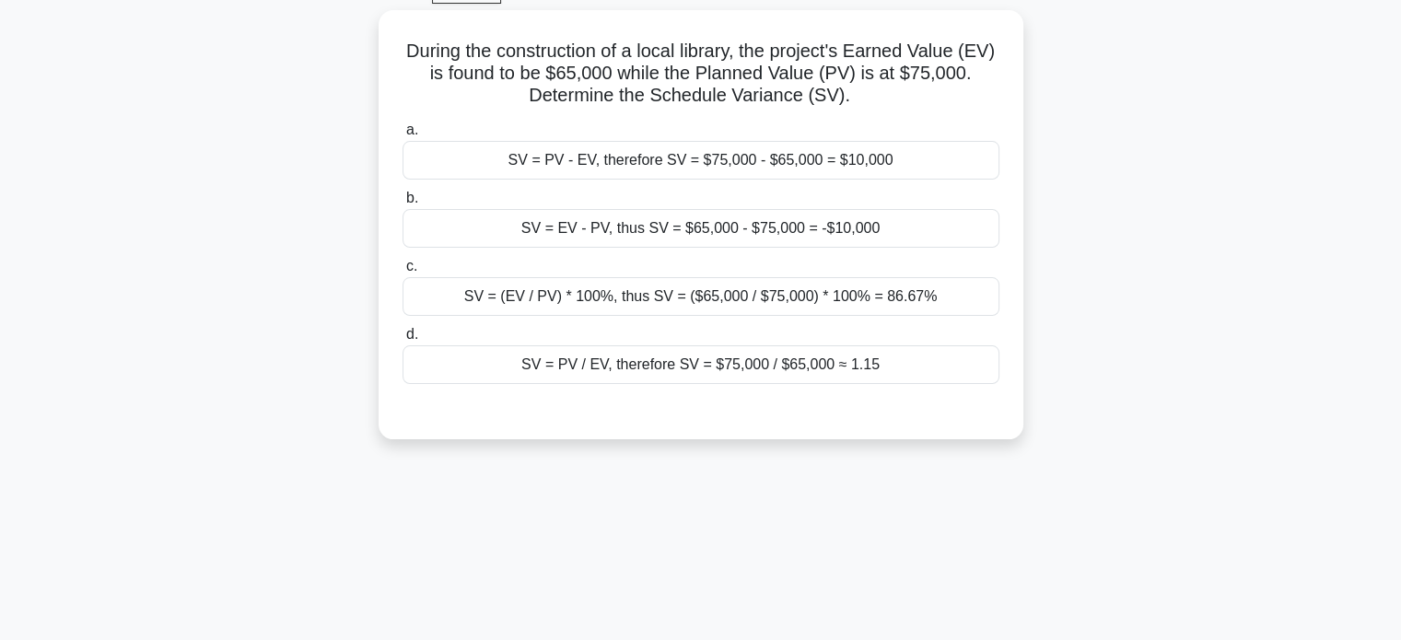
scroll to position [0, 0]
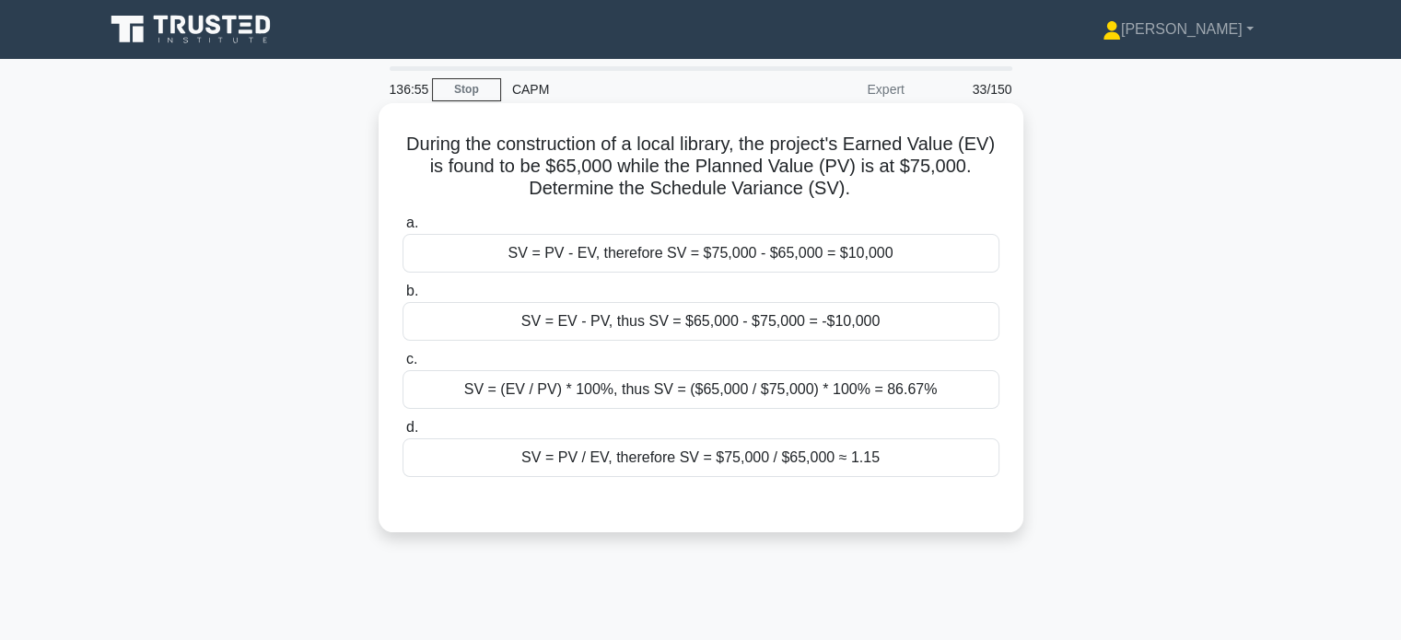
click at [810, 305] on div "SV = EV - PV, thus SV = $65,000 - $75,000 = -$10,000" at bounding box center [701, 321] width 597 height 39
click at [403, 298] on input "b. SV = EV - PV, thus SV = $65,000 - $75,000 = -$10,000" at bounding box center [403, 292] width 0 height 12
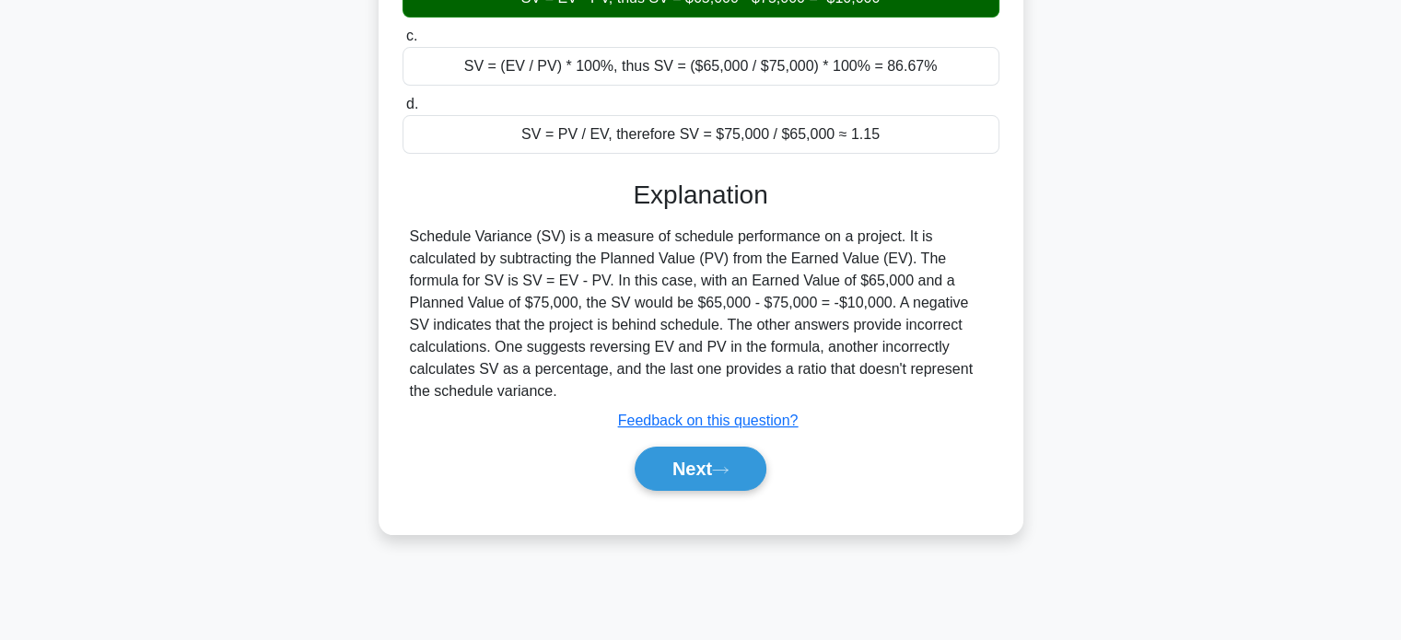
scroll to position [355, 0]
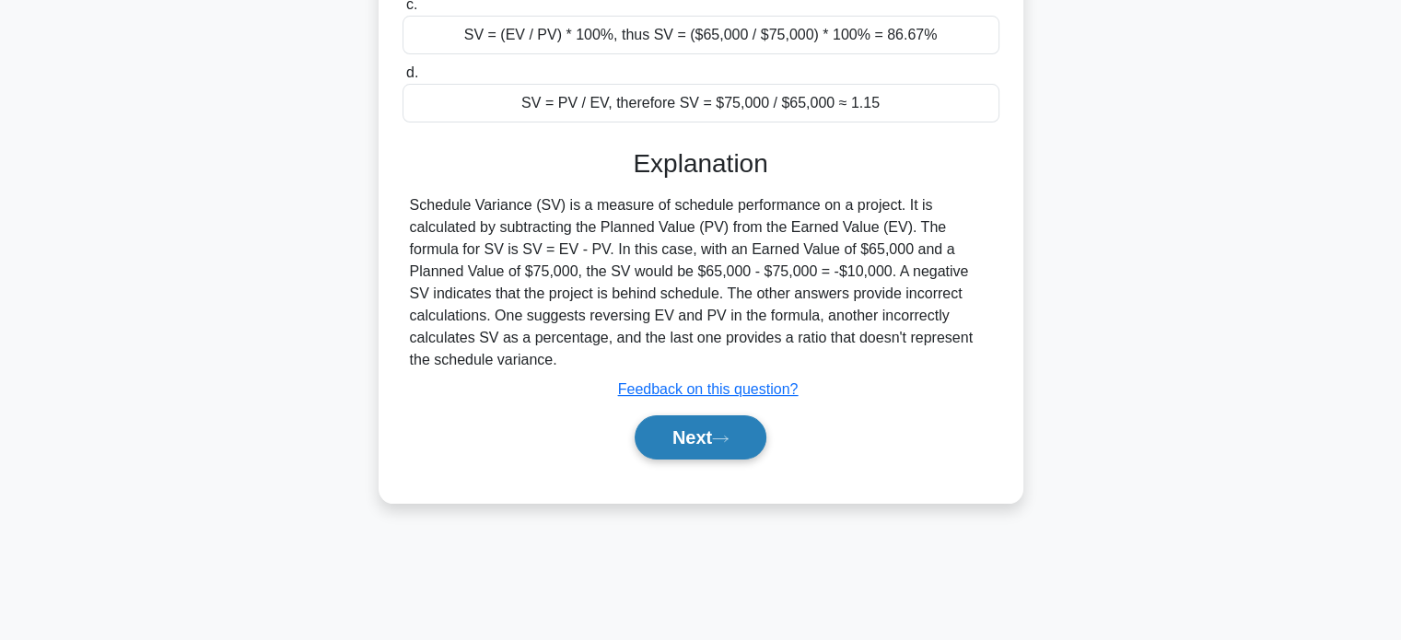
click at [667, 441] on button "Next" at bounding box center [701, 437] width 132 height 44
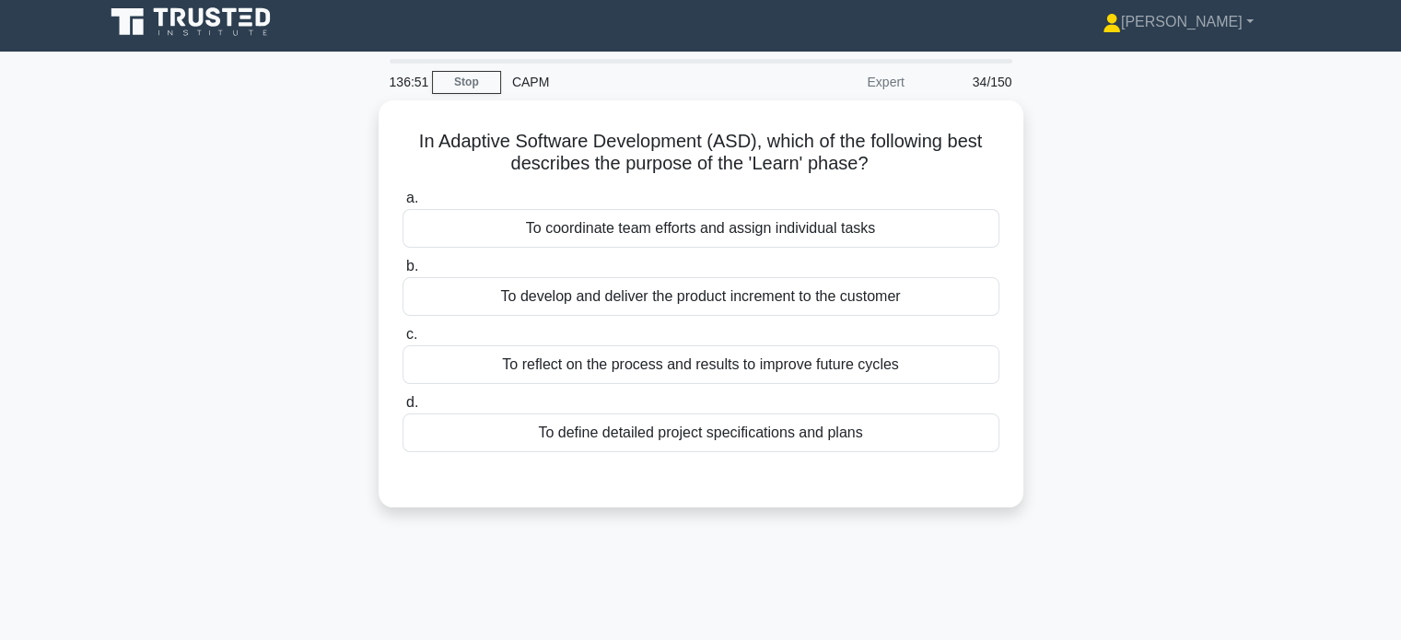
scroll to position [0, 0]
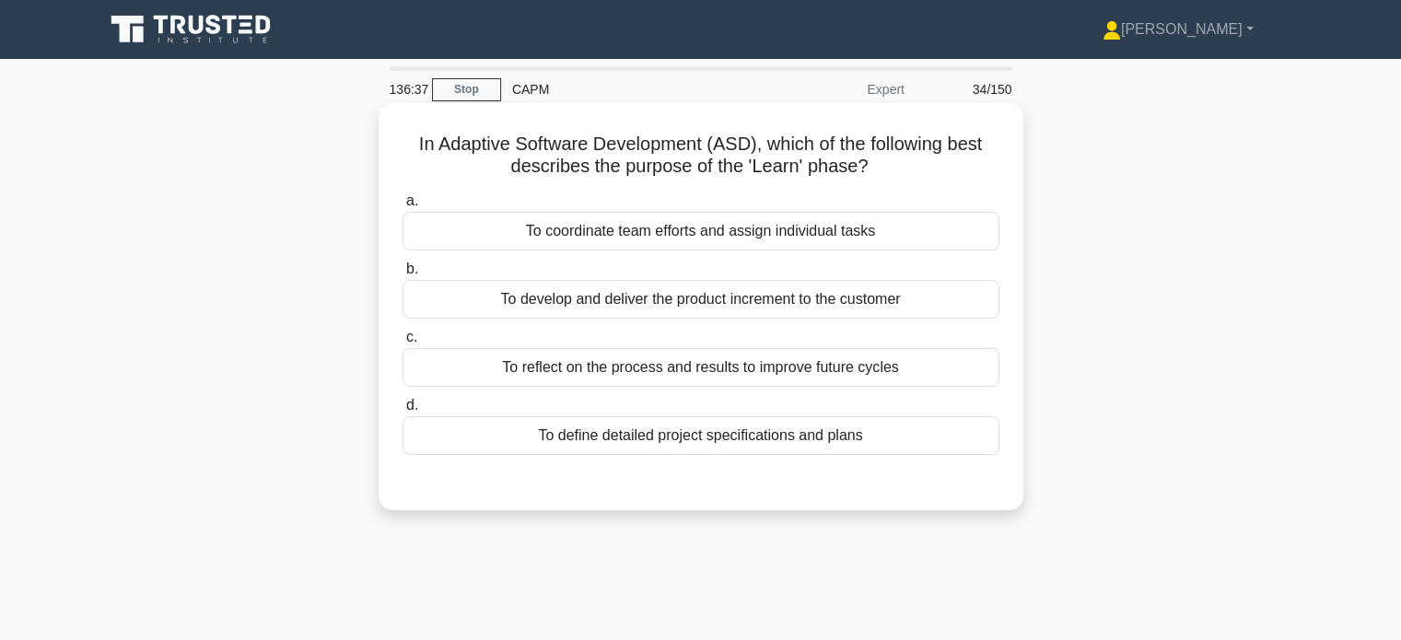
click at [680, 376] on div "To reflect on the process and results to improve future cycles" at bounding box center [701, 367] width 597 height 39
click at [403, 344] on input "c. To reflect on the process and results to improve future cycles" at bounding box center [403, 338] width 0 height 12
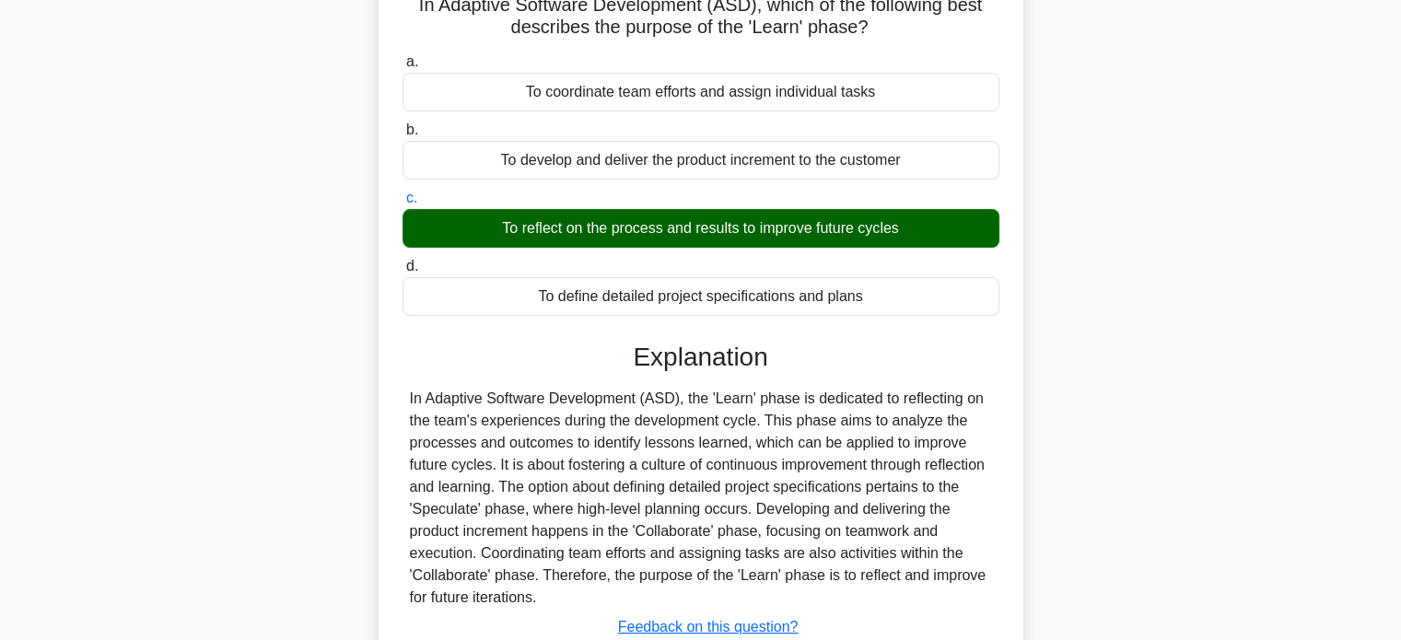
scroll to position [355, 0]
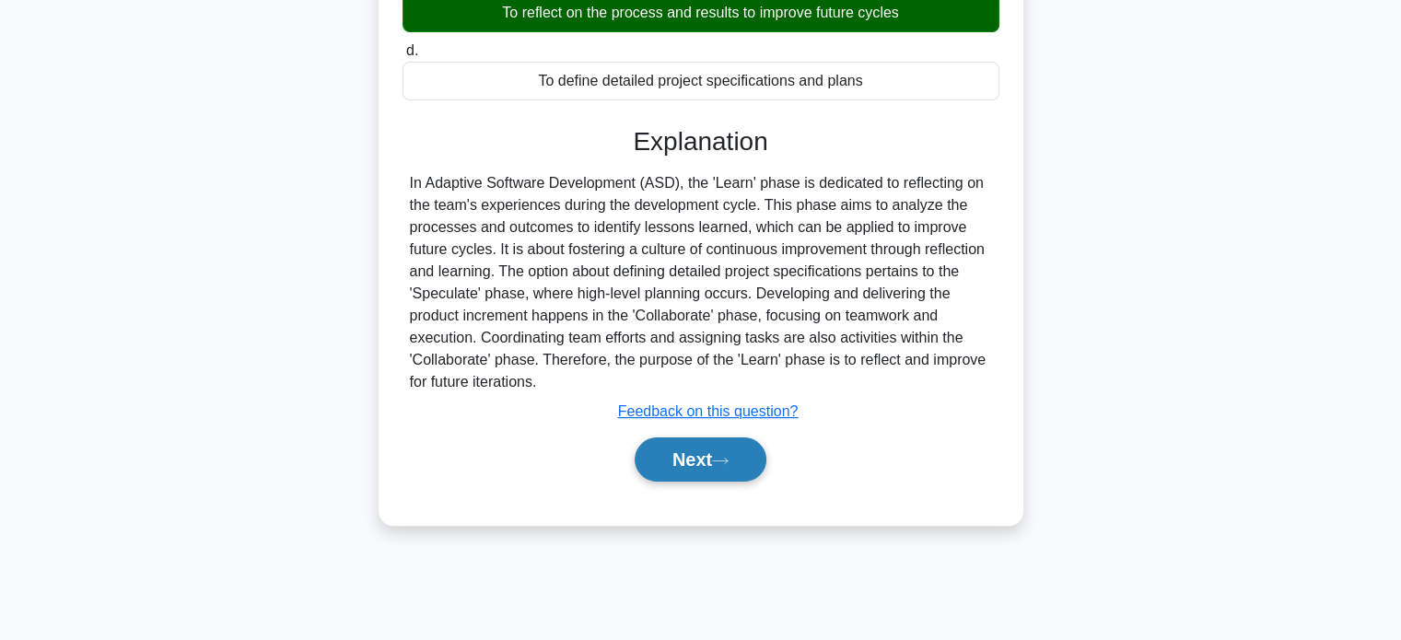
click at [677, 464] on button "Next" at bounding box center [701, 460] width 132 height 44
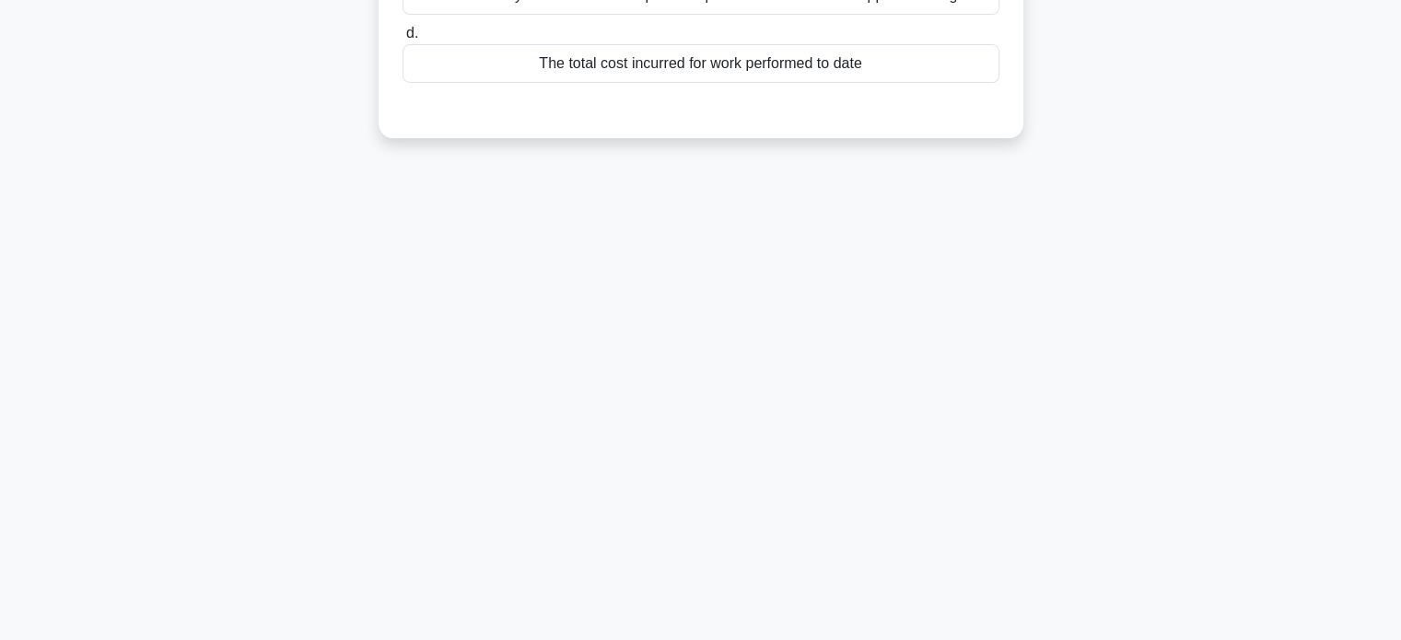
scroll to position [0, 0]
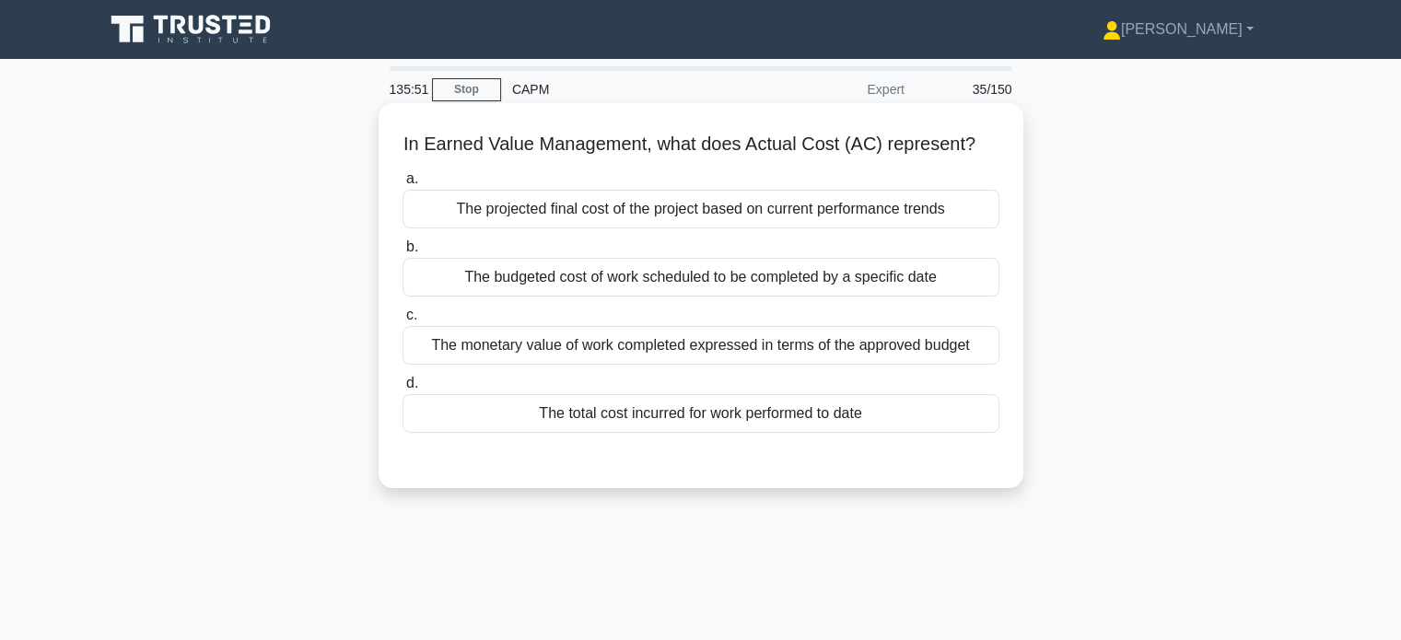
click at [637, 352] on div "The monetary value of work completed expressed in terms of the approved budget" at bounding box center [701, 345] width 597 height 39
click at [403, 321] on input "c. The monetary value of work completed expressed in terms of the approved budg…" at bounding box center [403, 315] width 0 height 12
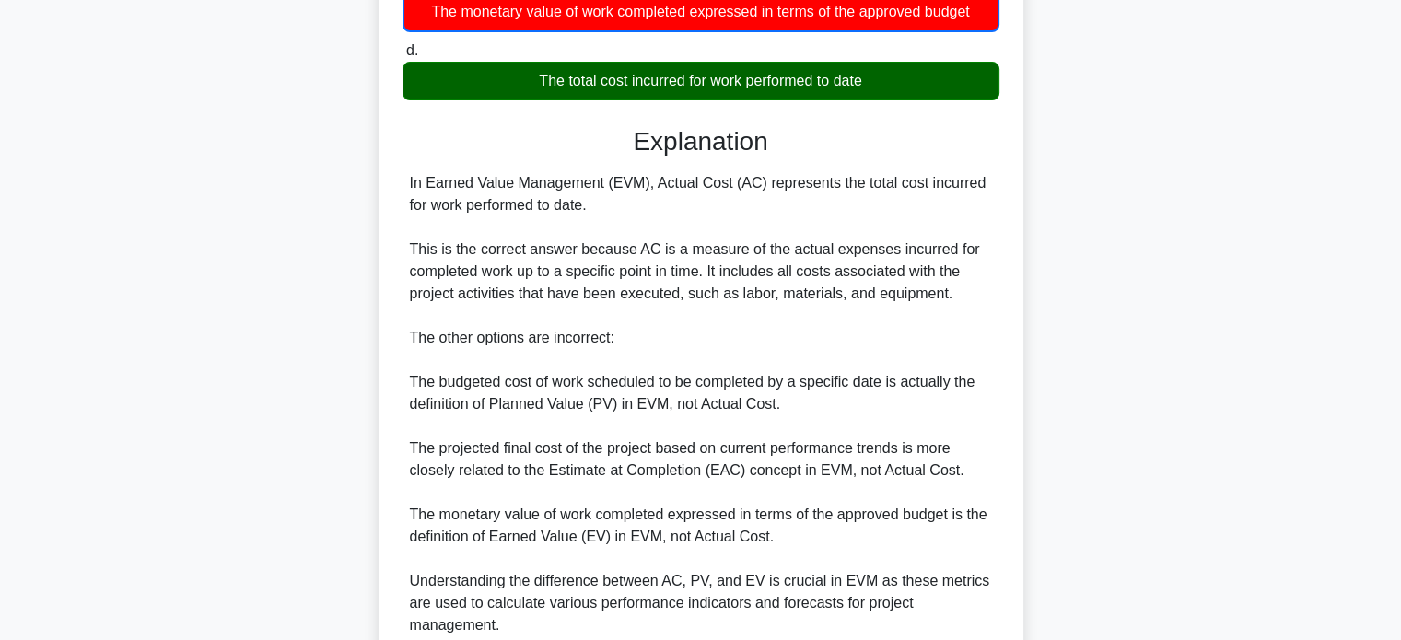
scroll to position [518, 0]
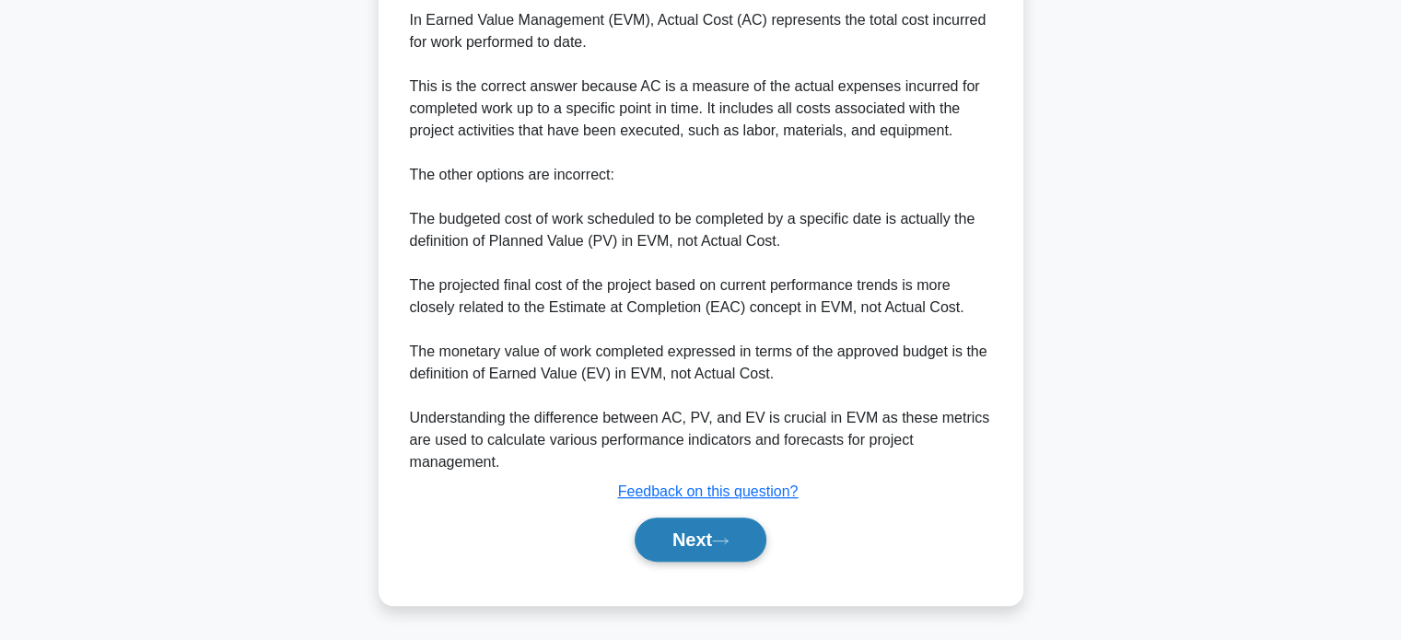
click at [674, 545] on button "Next" at bounding box center [701, 540] width 132 height 44
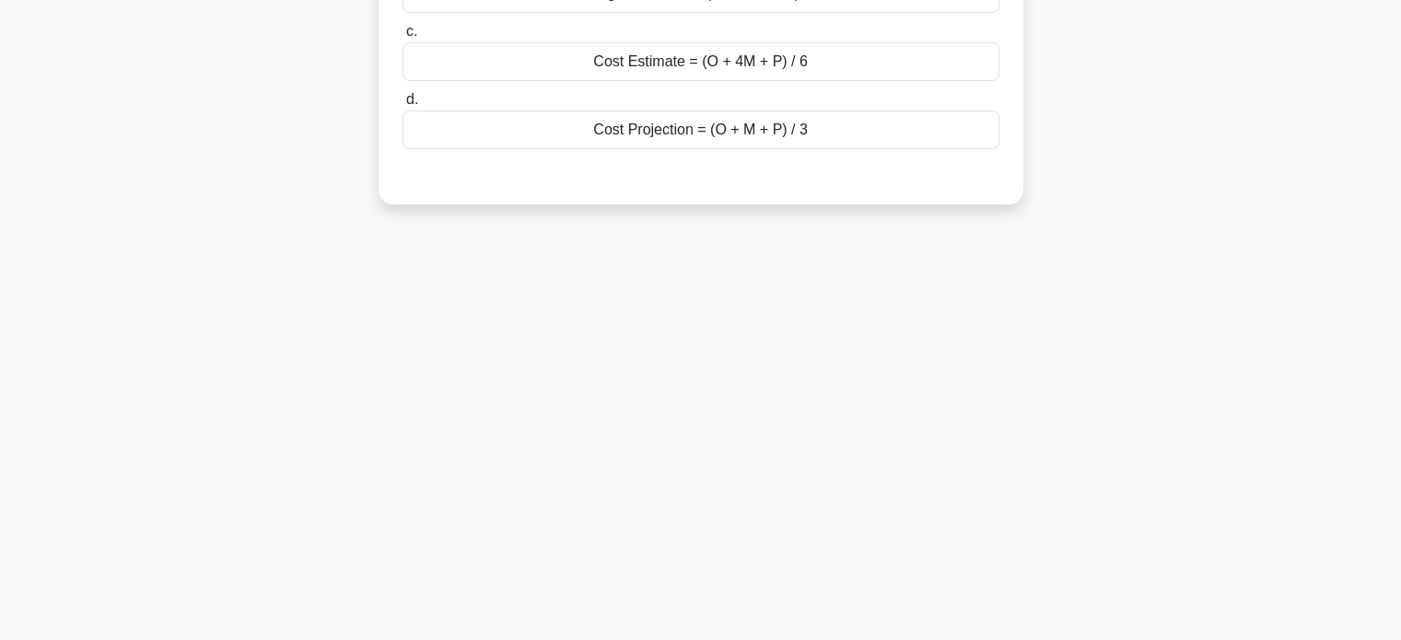
scroll to position [0, 0]
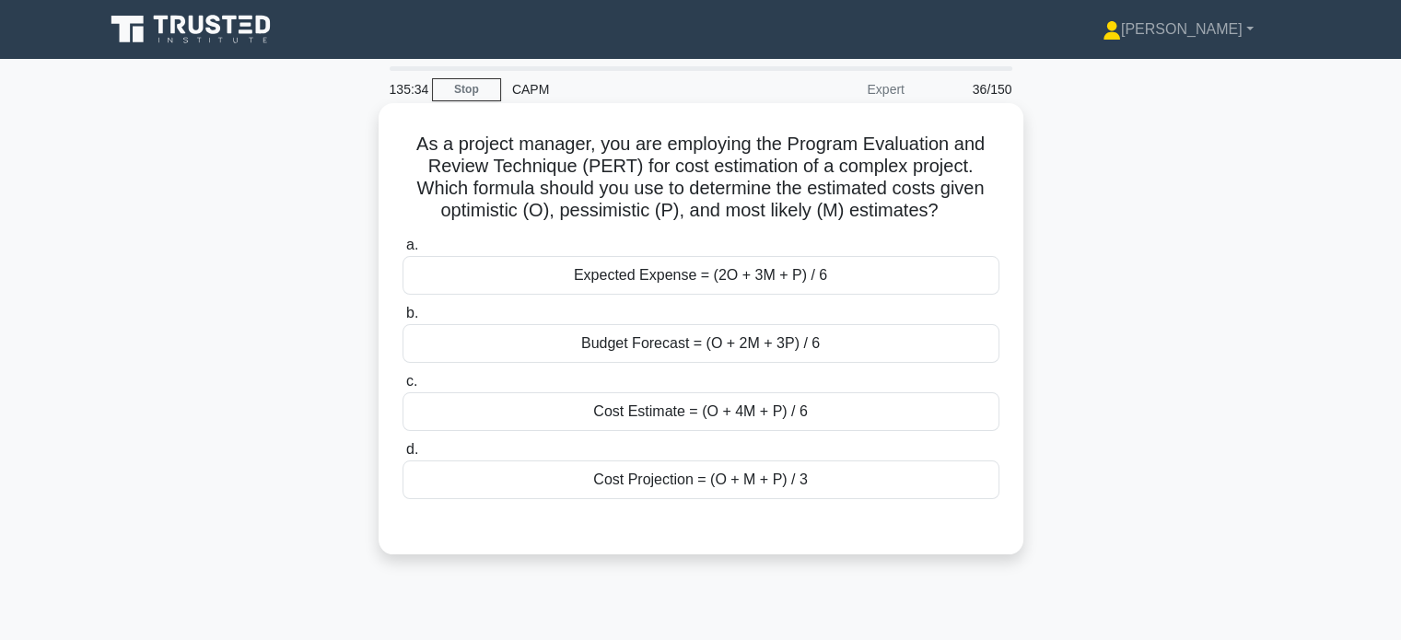
click at [644, 411] on div "Cost Estimate = (O + 4M + P) / 6" at bounding box center [701, 411] width 597 height 39
click at [403, 388] on input "c. Cost Estimate = (O + 4M + P) / 6" at bounding box center [403, 382] width 0 height 12
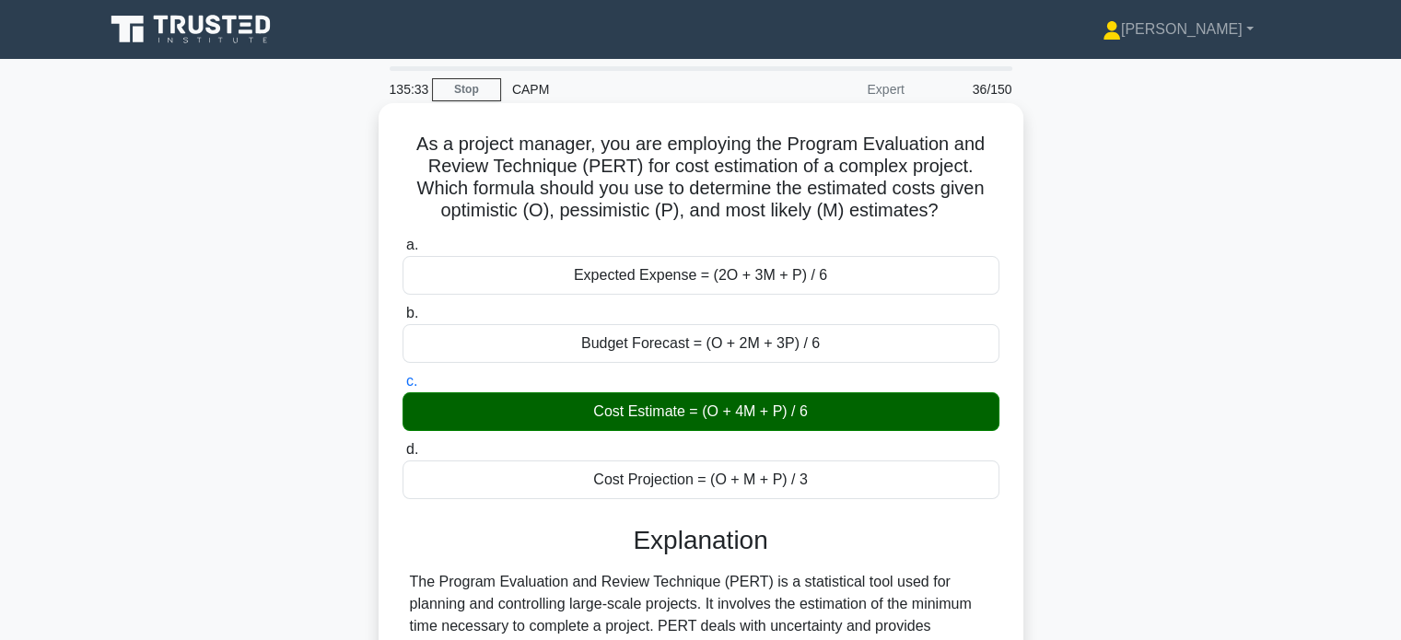
scroll to position [355, 0]
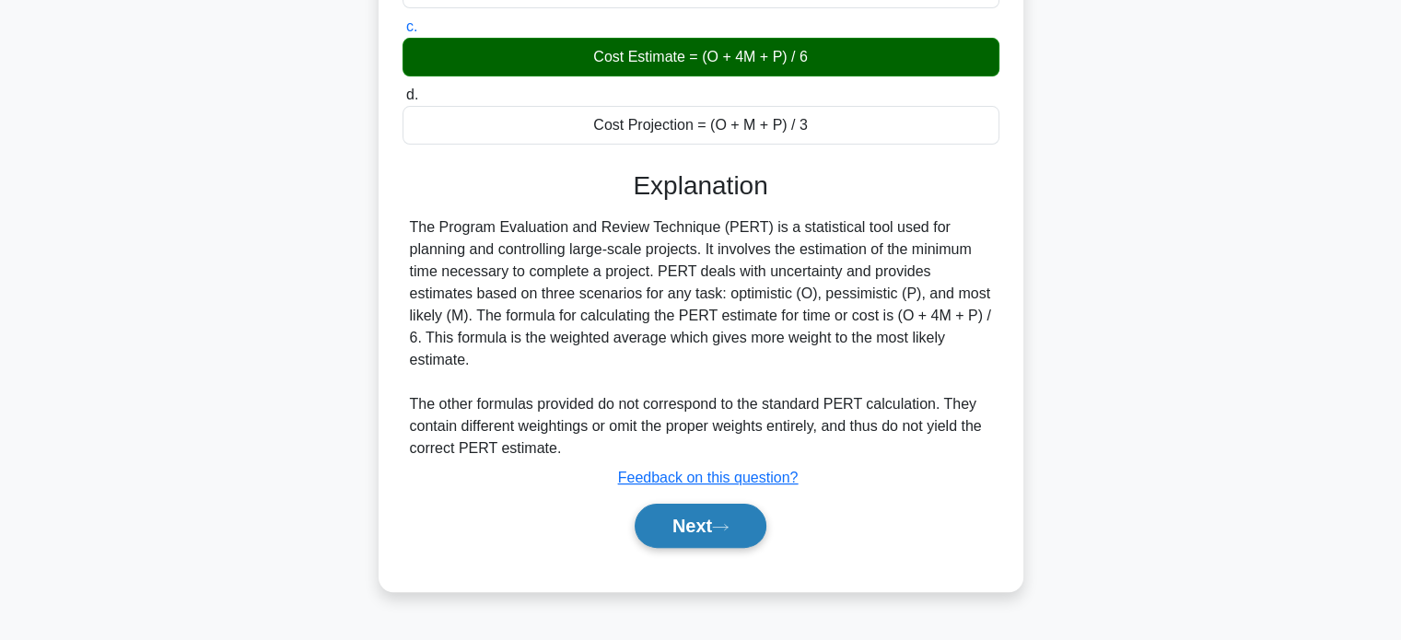
click at [681, 505] on button "Next" at bounding box center [701, 526] width 132 height 44
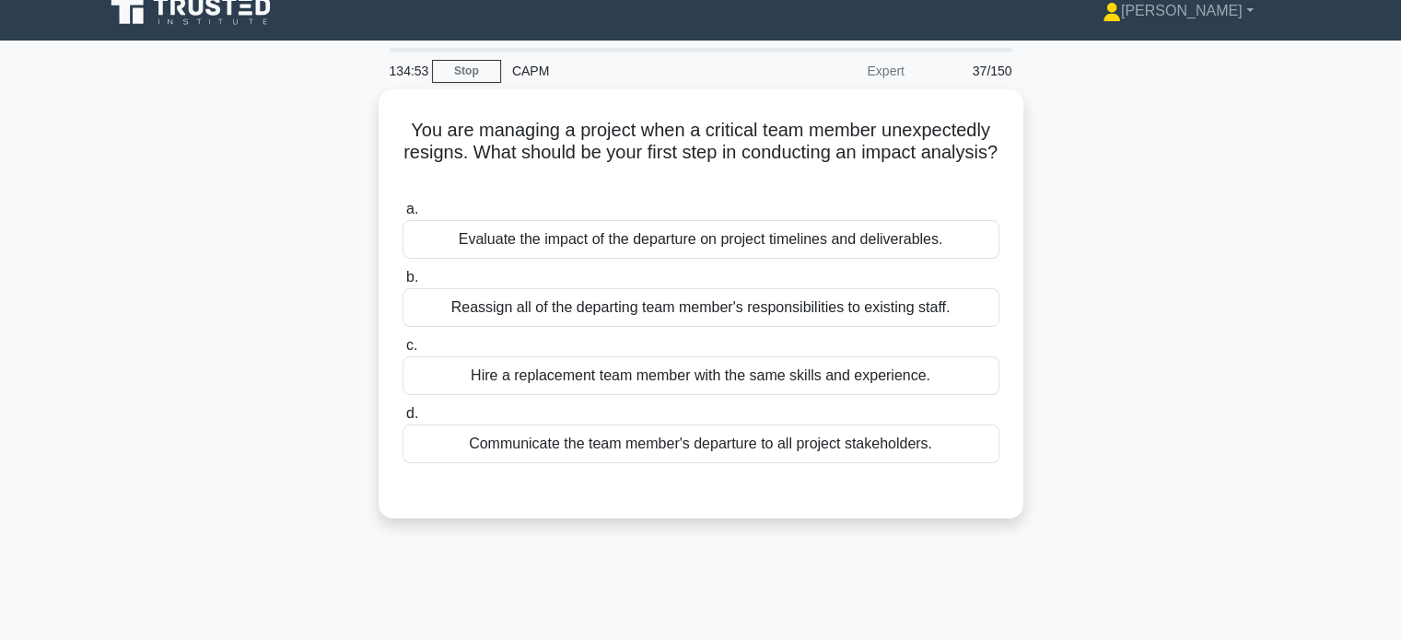
scroll to position [0, 0]
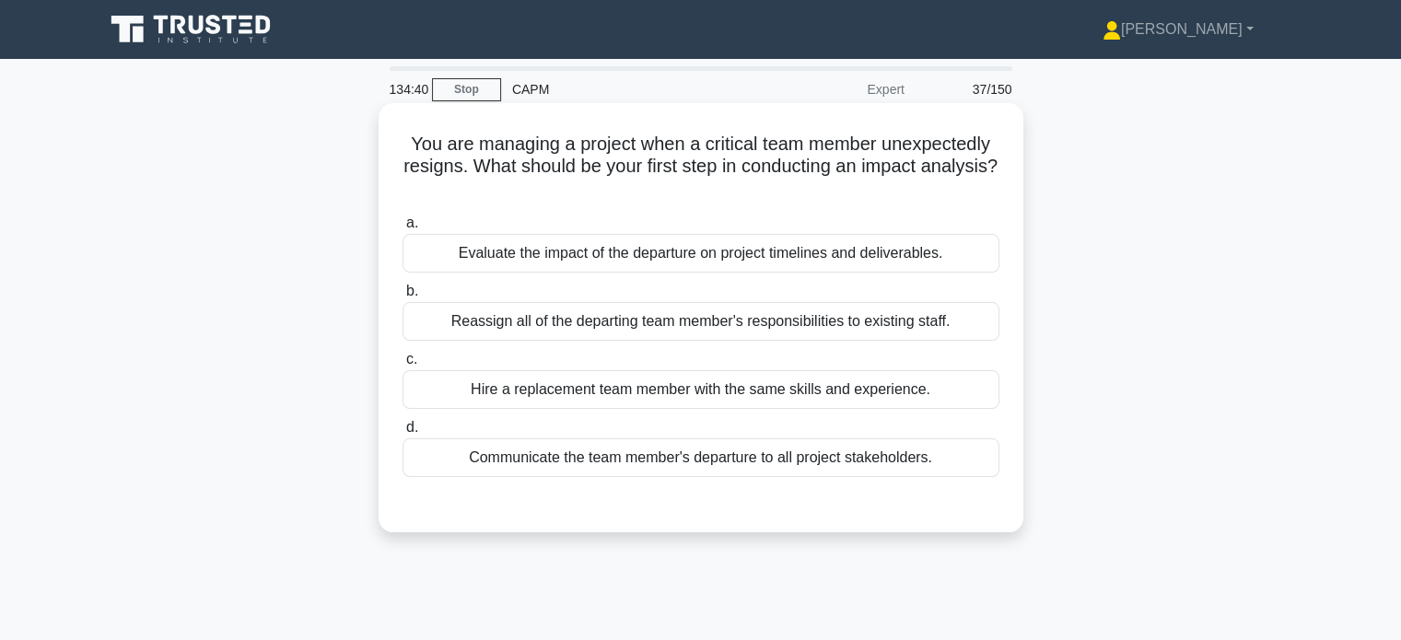
click at [770, 264] on div "Evaluate the impact of the departure on project timelines and deliverables." at bounding box center [701, 253] width 597 height 39
click at [403, 229] on input "a. Evaluate the impact of the departure on project timelines and deliverables." at bounding box center [403, 223] width 0 height 12
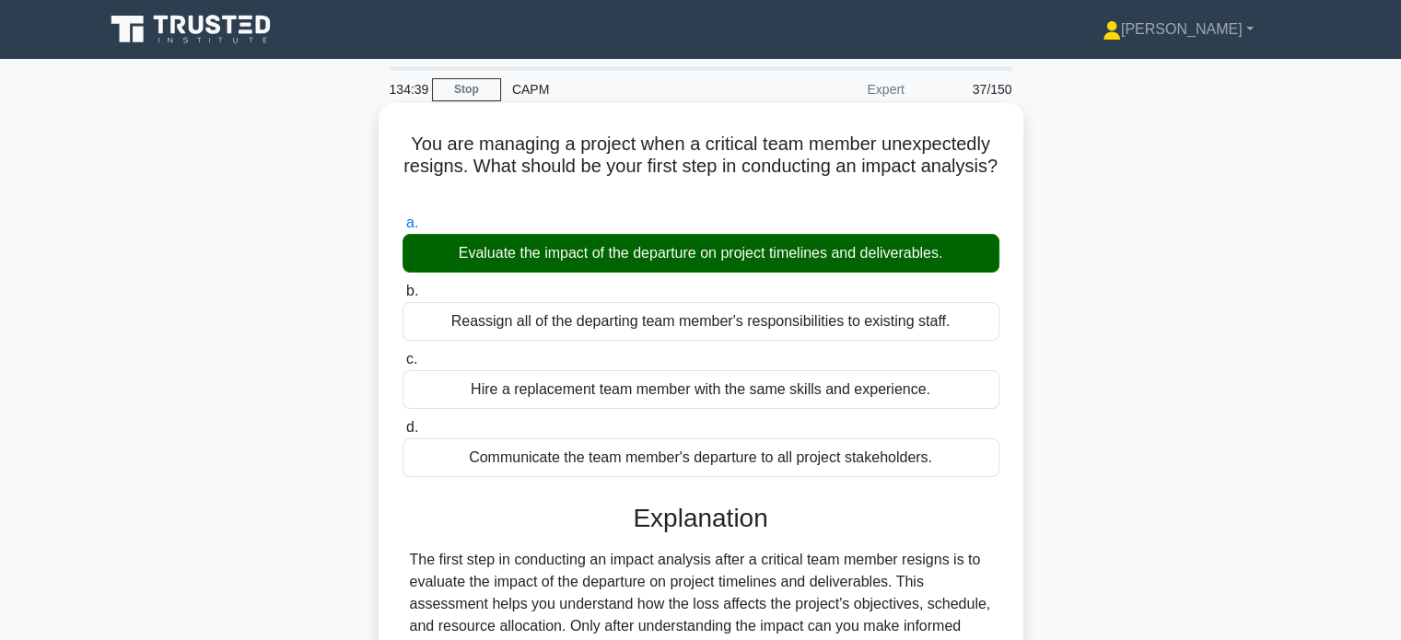
scroll to position [355, 0]
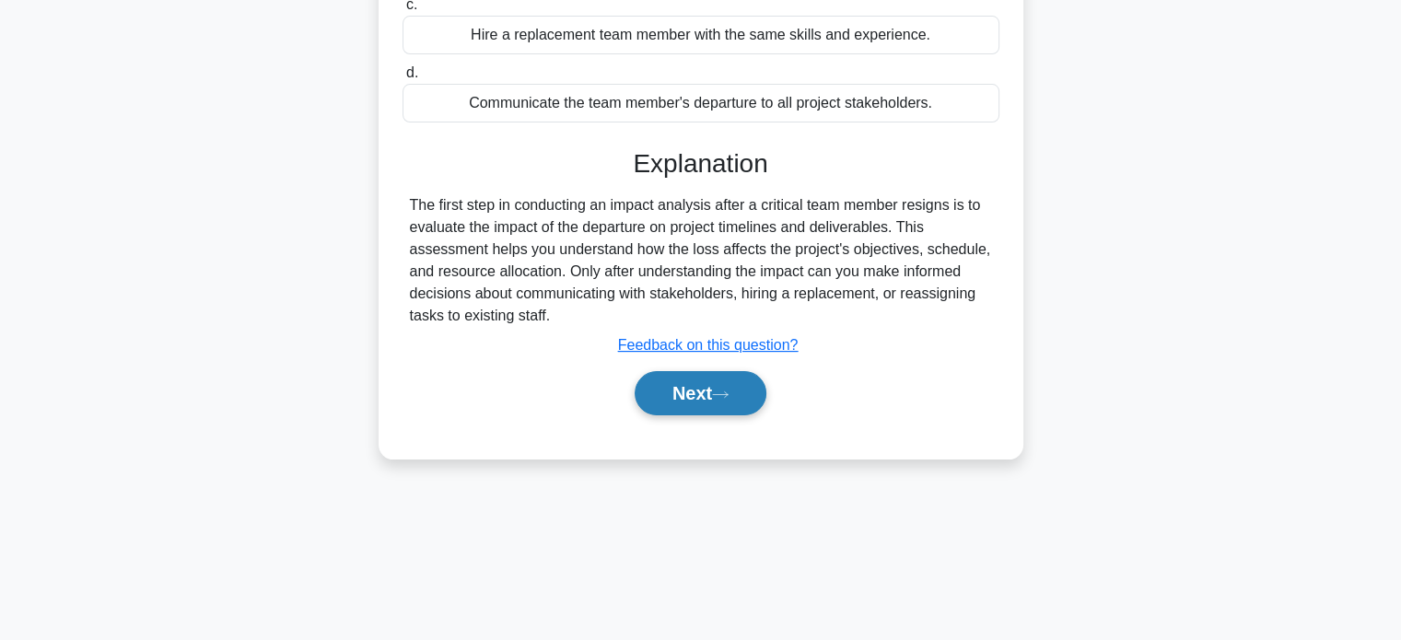
click at [692, 384] on button "Next" at bounding box center [701, 393] width 132 height 44
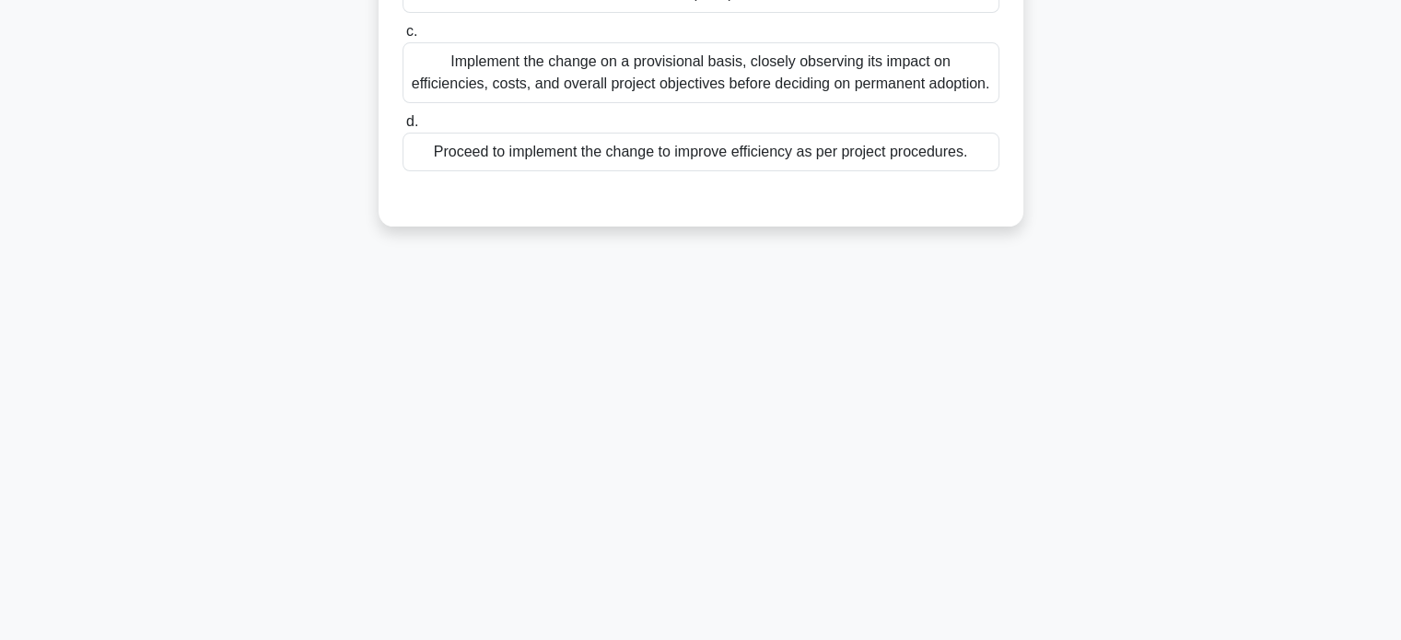
scroll to position [0, 0]
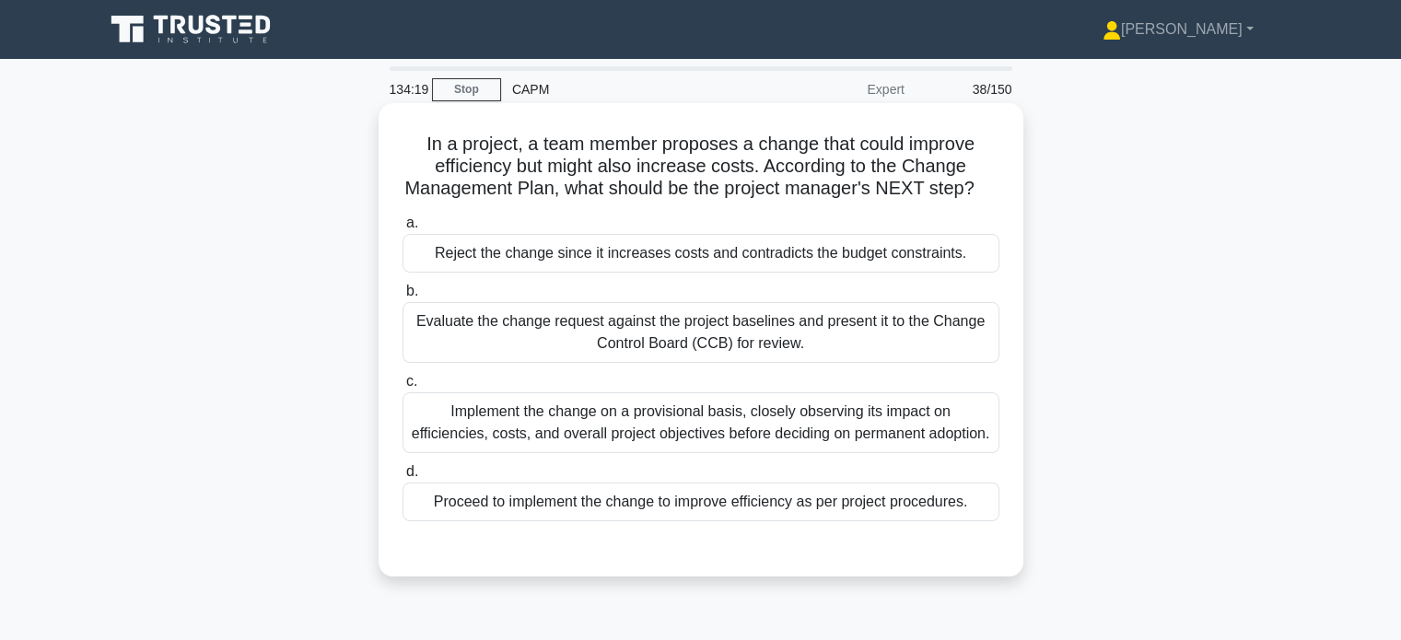
click at [698, 363] on div "Evaluate the change request against the project baselines and present it to the…" at bounding box center [701, 332] width 597 height 61
click at [403, 298] on input "b. Evaluate the change request against the project baselines and present it to …" at bounding box center [403, 292] width 0 height 12
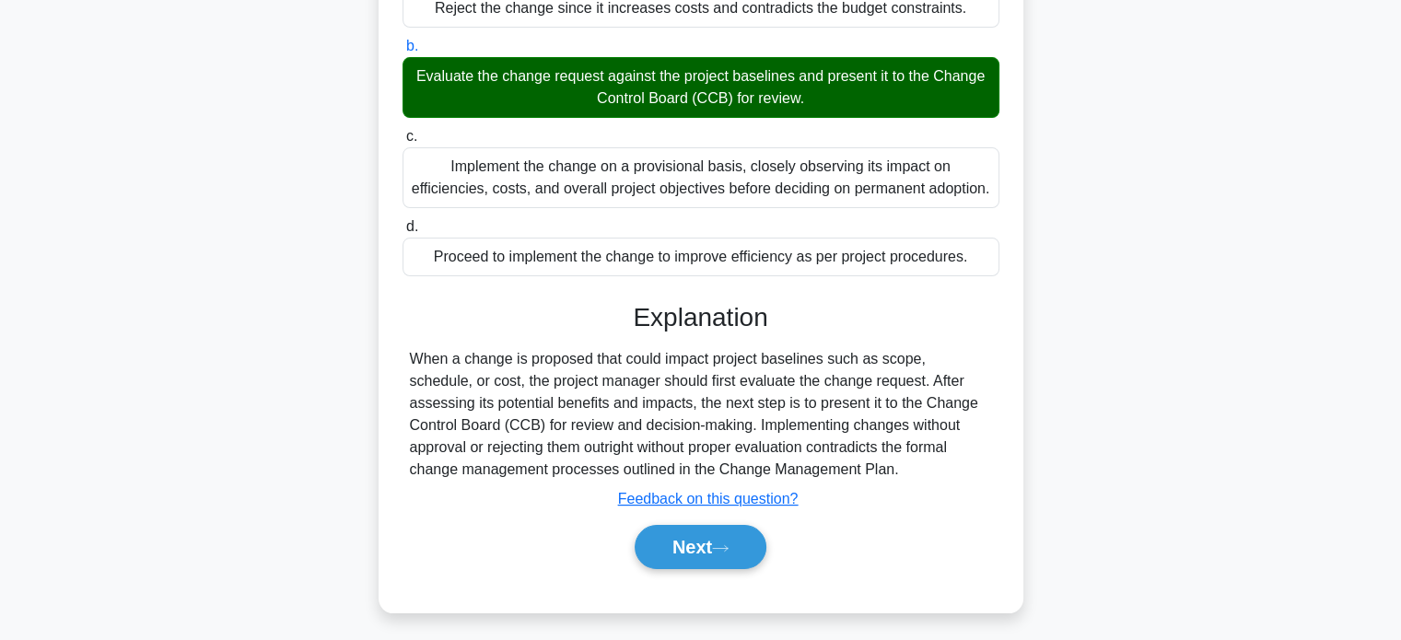
scroll to position [355, 0]
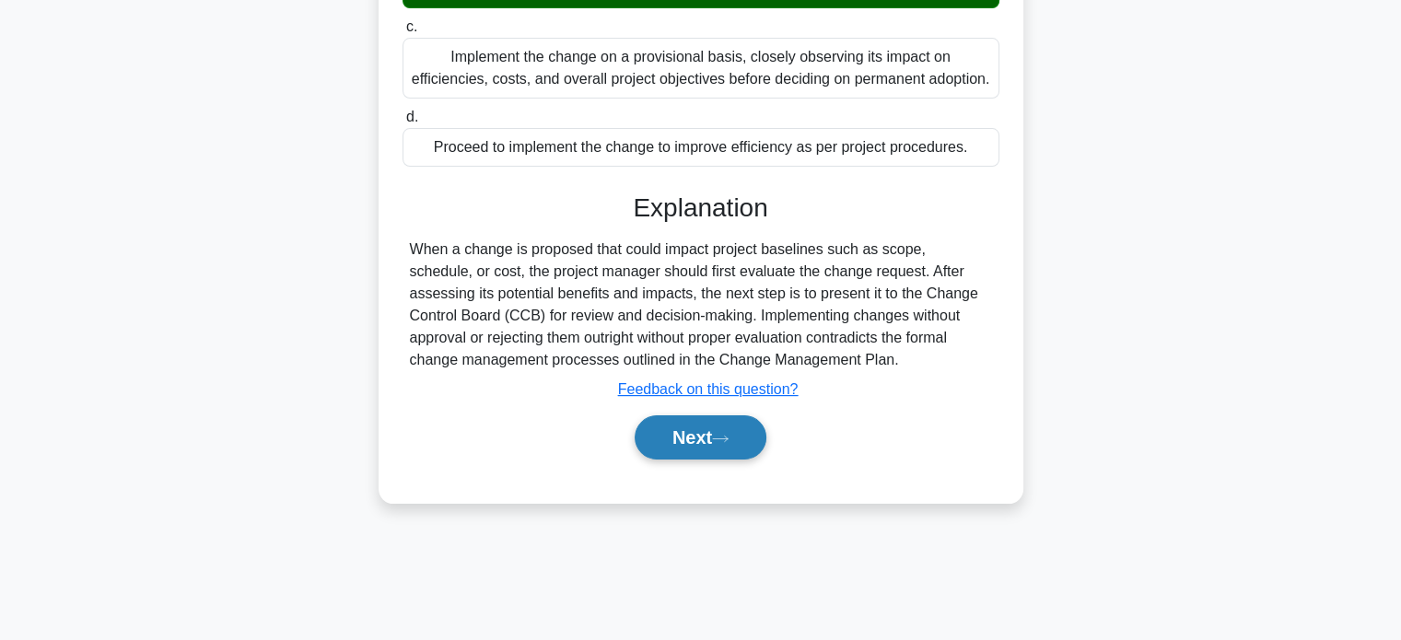
click at [689, 447] on button "Next" at bounding box center [701, 437] width 132 height 44
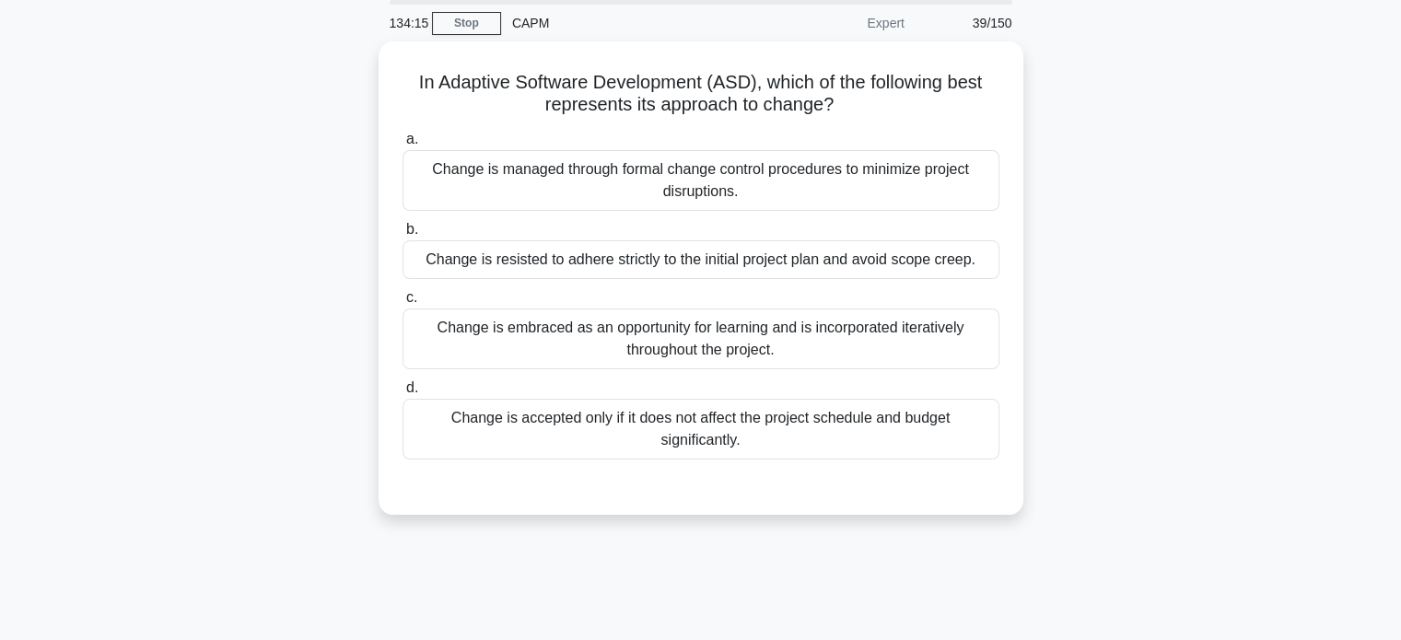
scroll to position [0, 0]
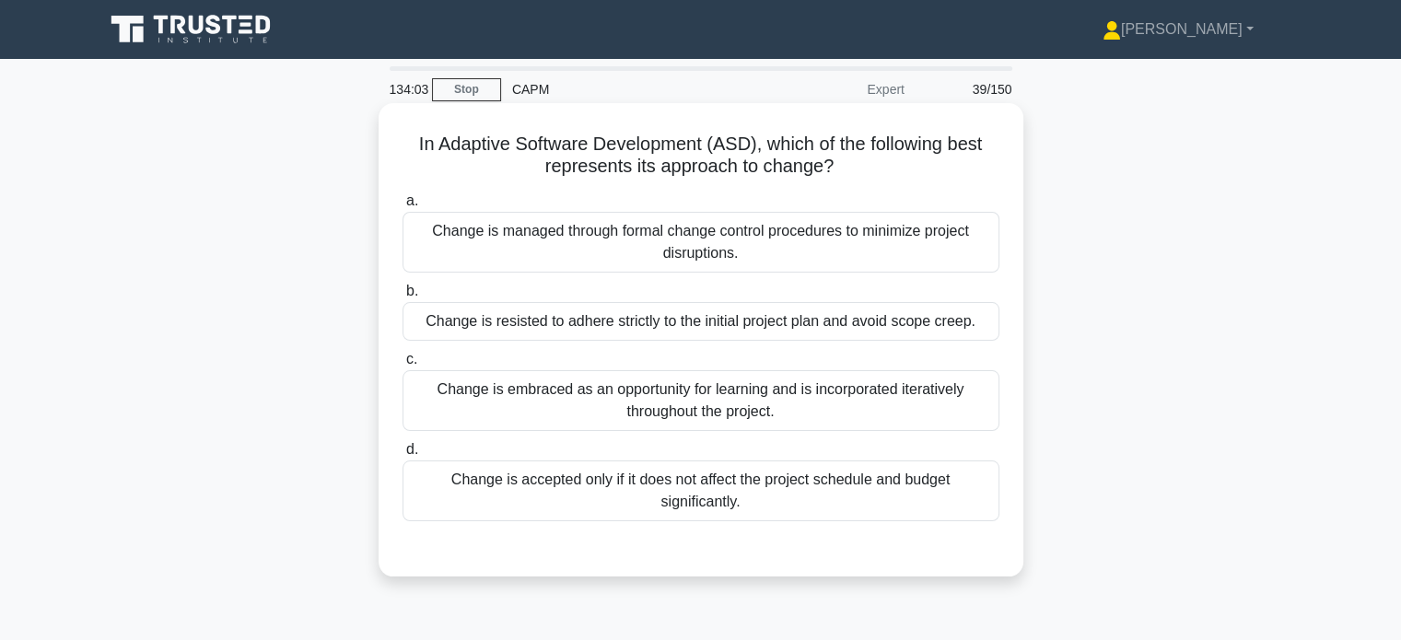
click at [730, 256] on div "Change is managed through formal change control procedures to minimize project …" at bounding box center [701, 242] width 597 height 61
click at [403, 207] on input "a. Change is managed through formal change control procedures to minimize proje…" at bounding box center [403, 201] width 0 height 12
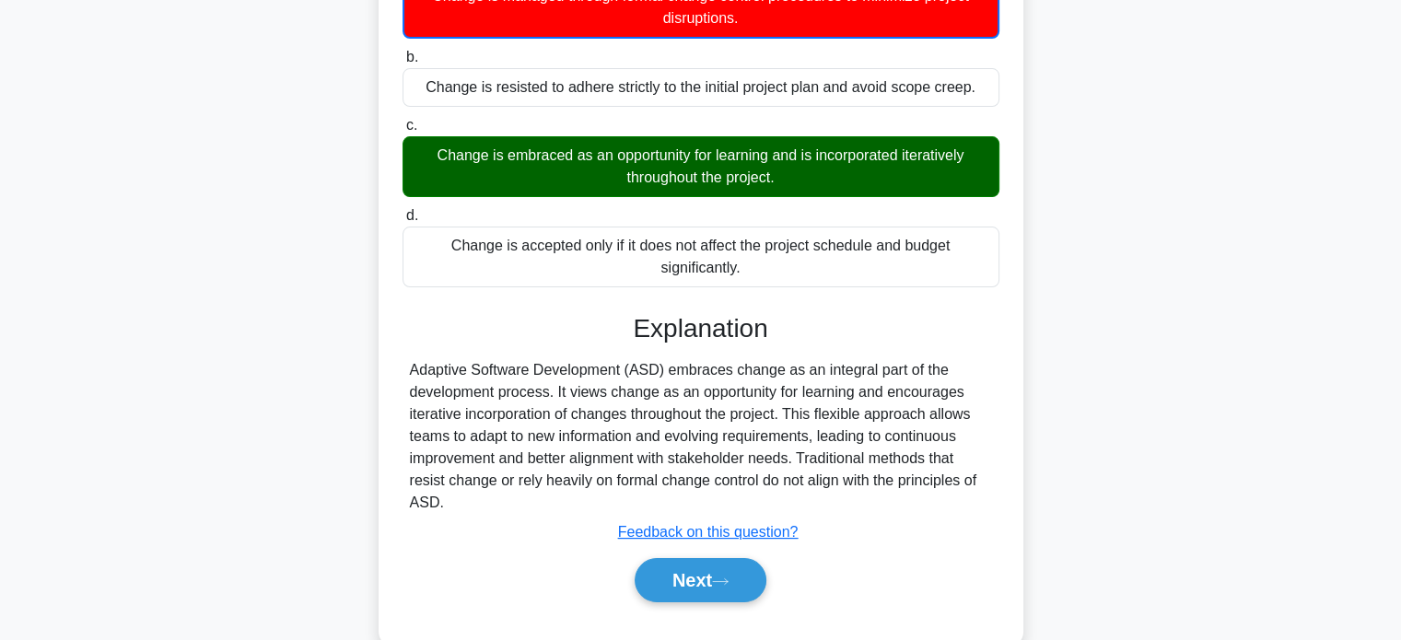
scroll to position [236, 0]
click at [707, 576] on button "Next" at bounding box center [701, 580] width 132 height 44
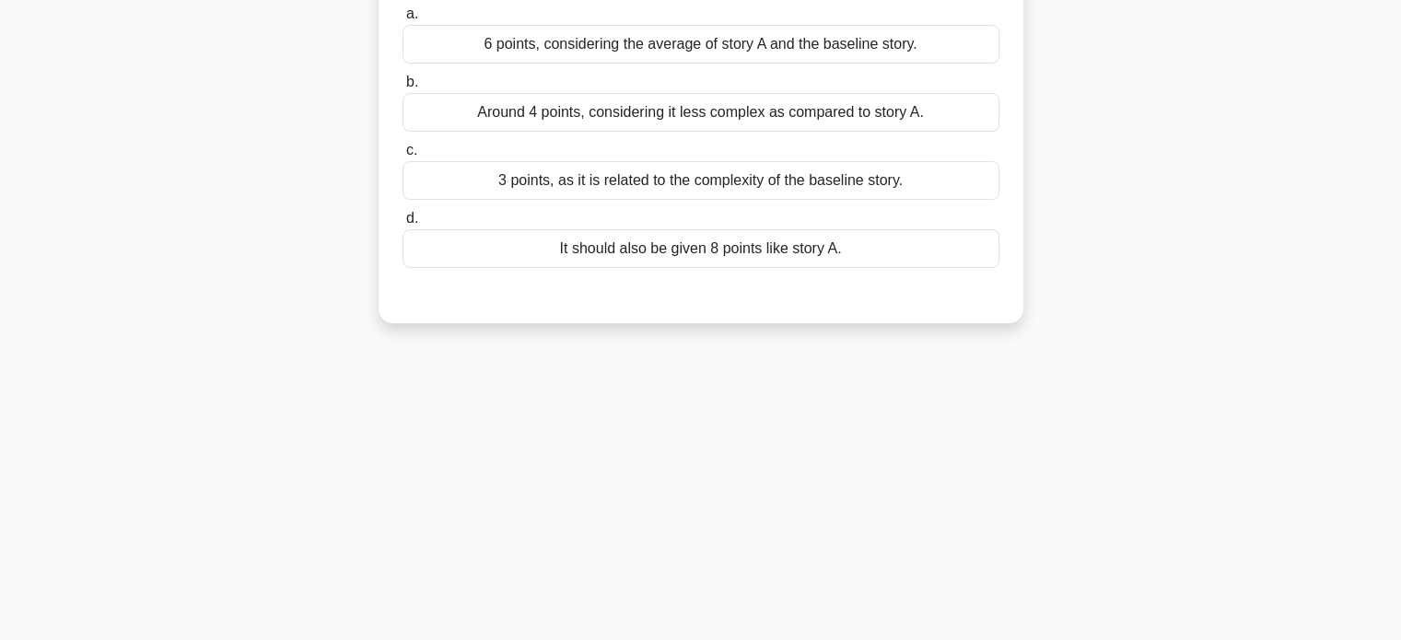
scroll to position [0, 0]
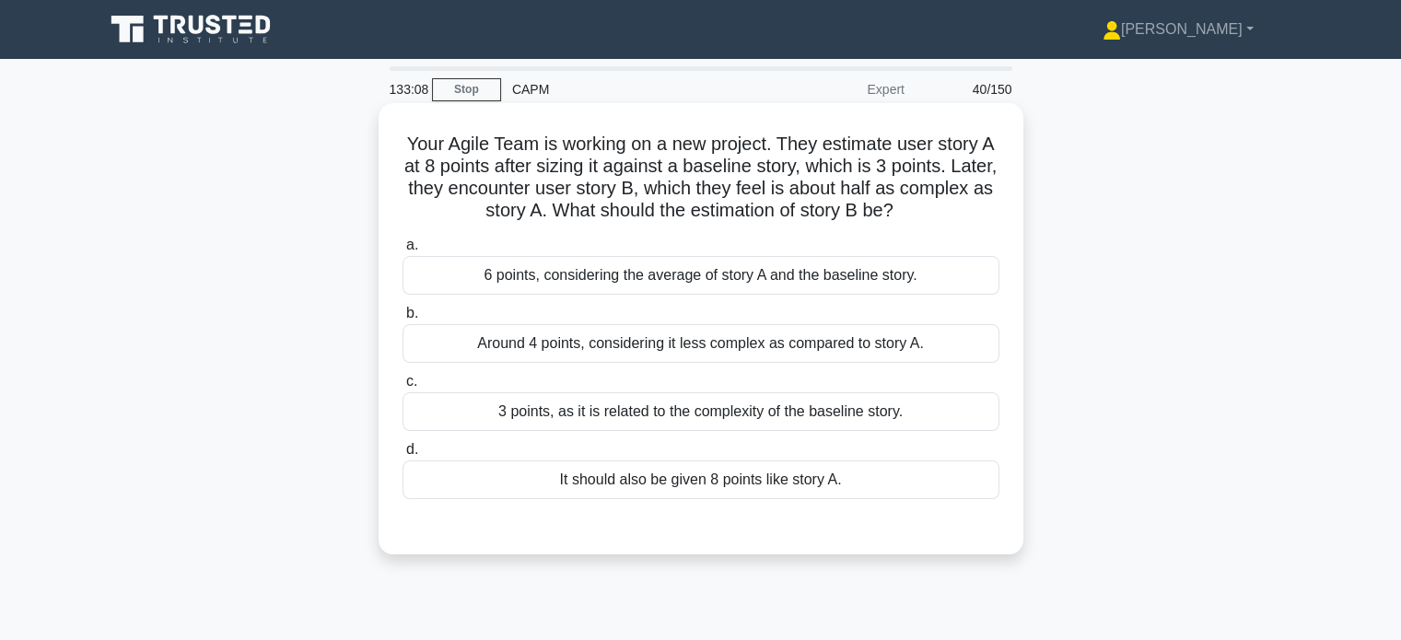
click at [672, 428] on div "3 points, as it is related to the complexity of the baseline story." at bounding box center [701, 411] width 597 height 39
click at [403, 388] on input "c. 3 points, as it is related to the complexity of the baseline story." at bounding box center [403, 382] width 0 height 12
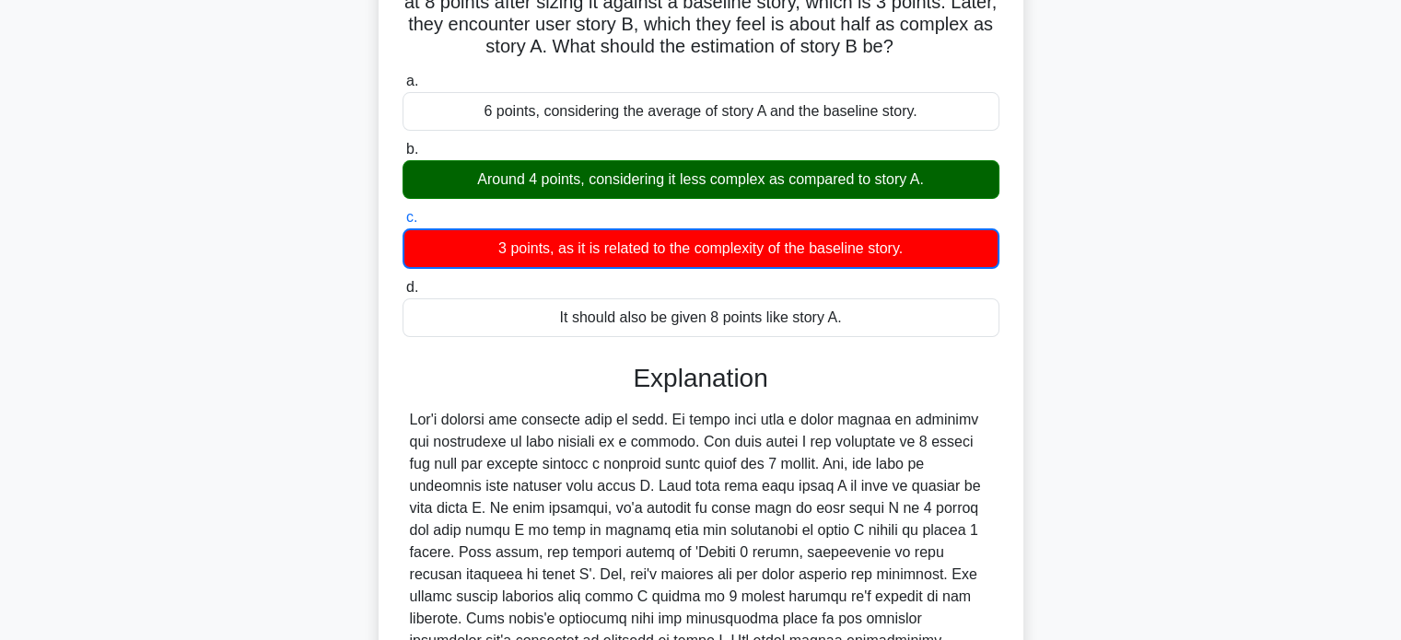
scroll to position [407, 0]
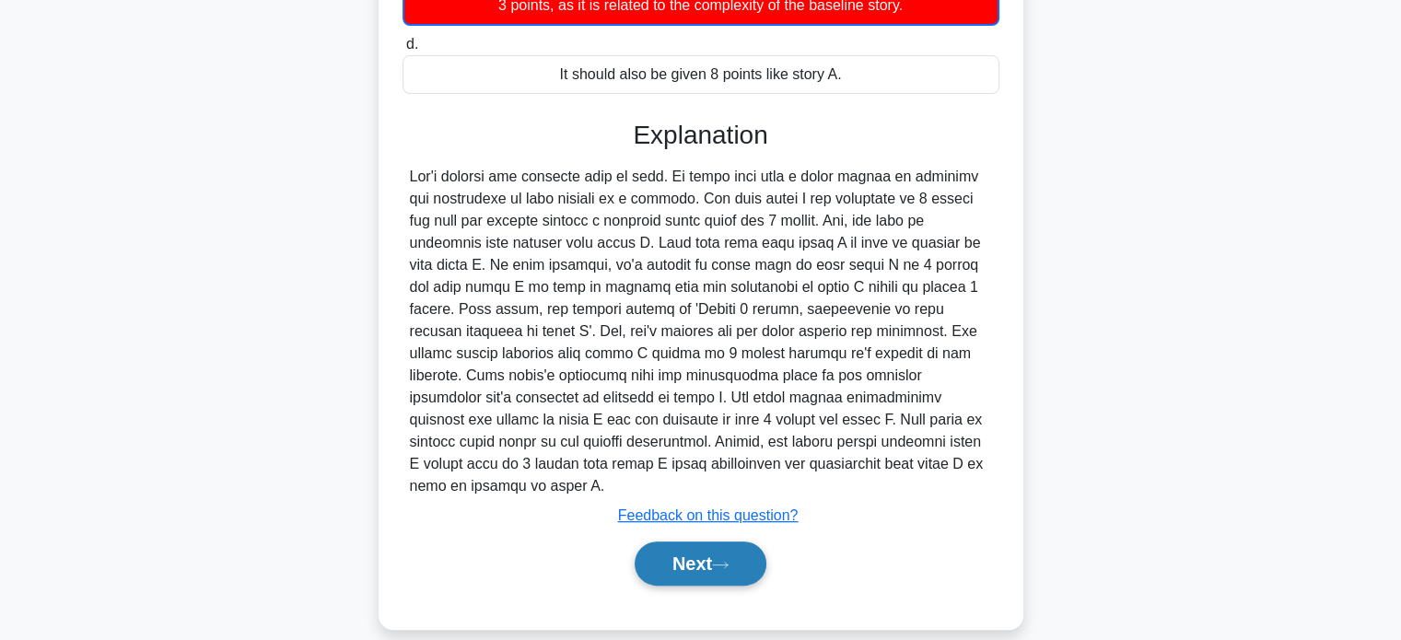
click at [695, 550] on button "Next" at bounding box center [701, 564] width 132 height 44
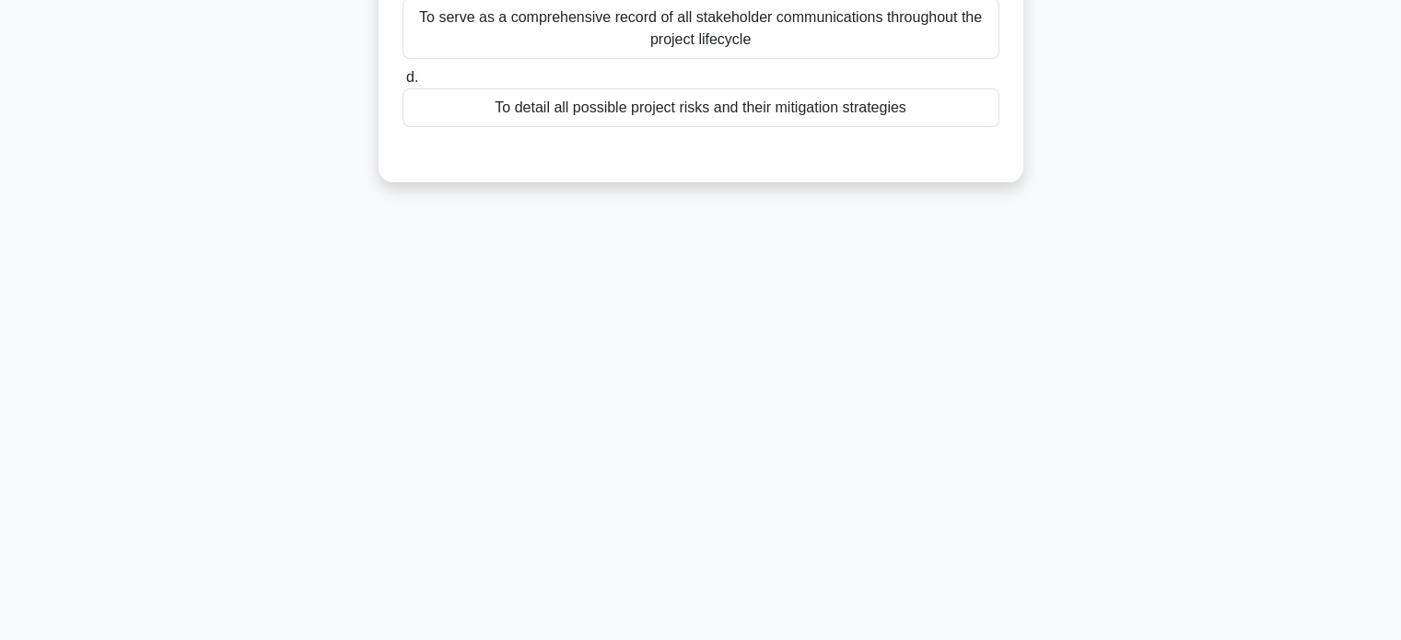
scroll to position [0, 0]
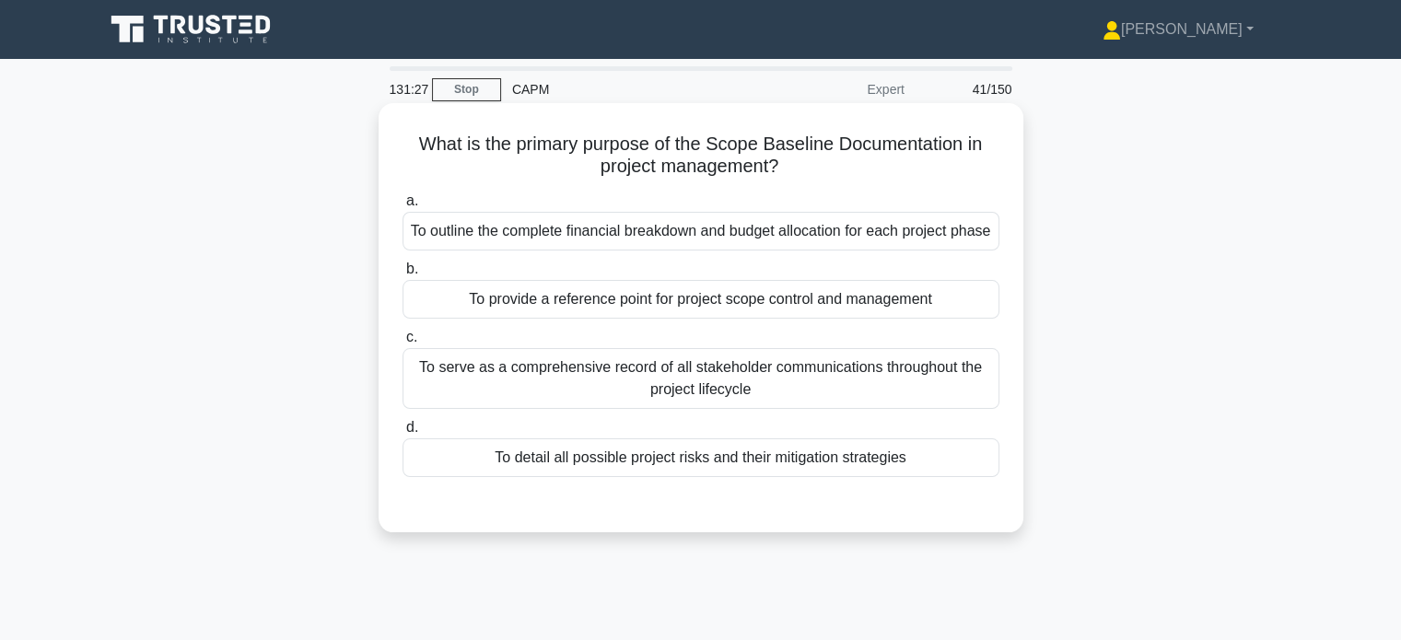
click at [708, 319] on div "To provide a reference point for project scope control and management" at bounding box center [701, 299] width 597 height 39
click at [403, 275] on input "b. To provide a reference point for project scope control and management" at bounding box center [403, 269] width 0 height 12
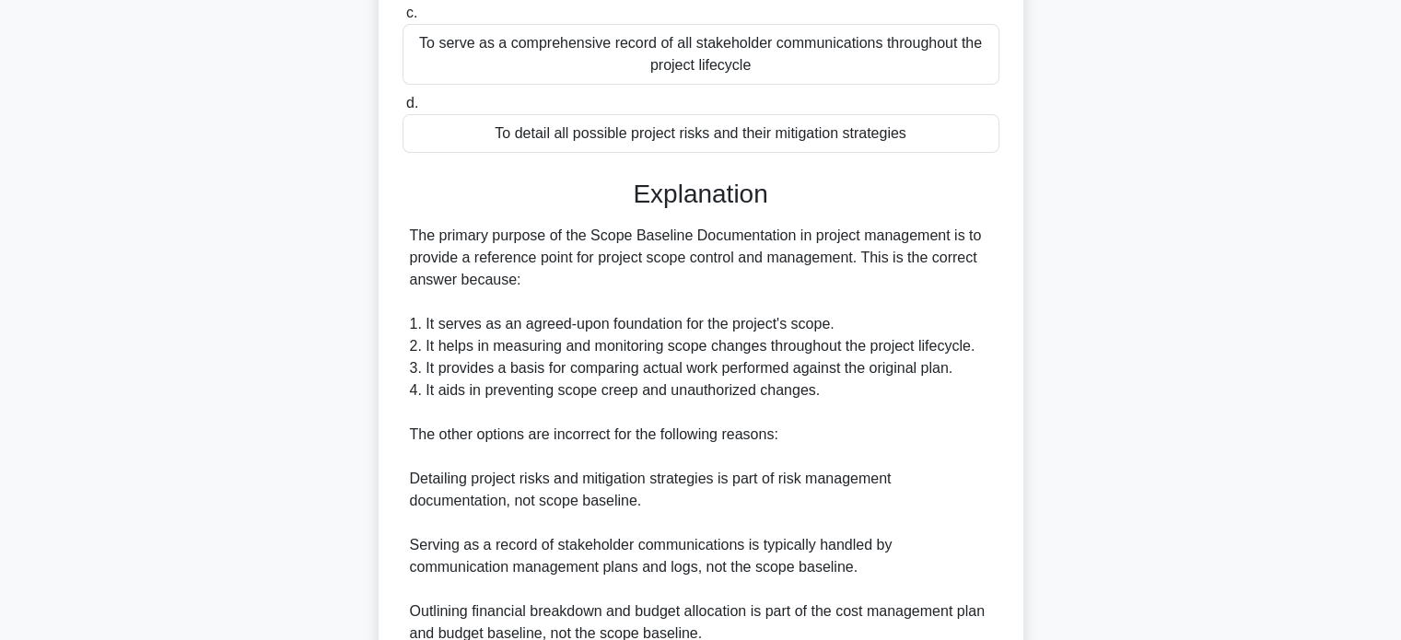
scroll to position [582, 0]
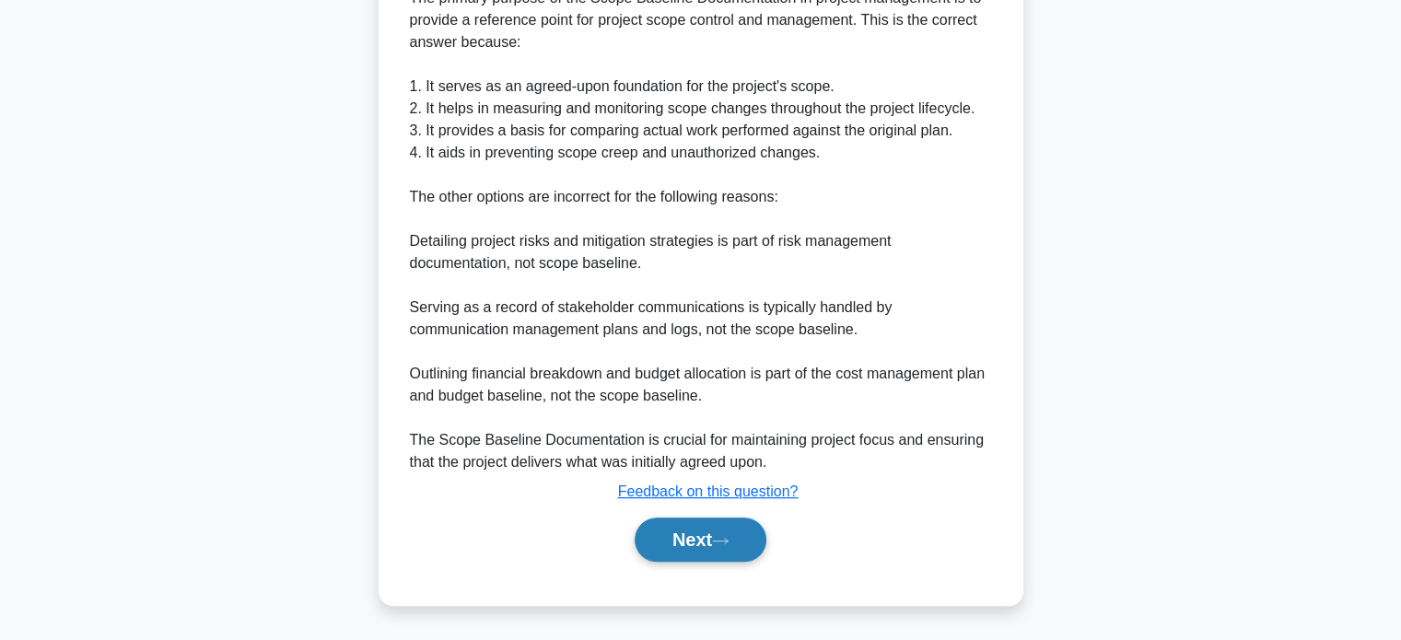
click at [679, 542] on button "Next" at bounding box center [701, 540] width 132 height 44
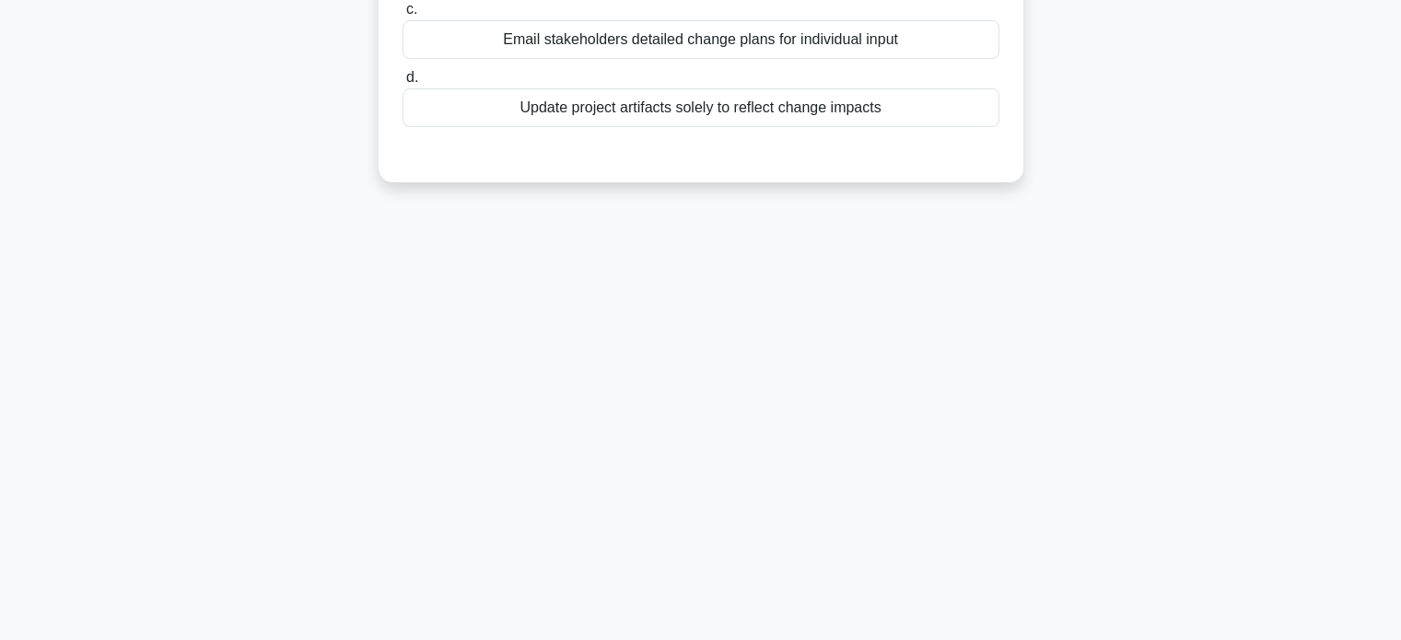
scroll to position [0, 0]
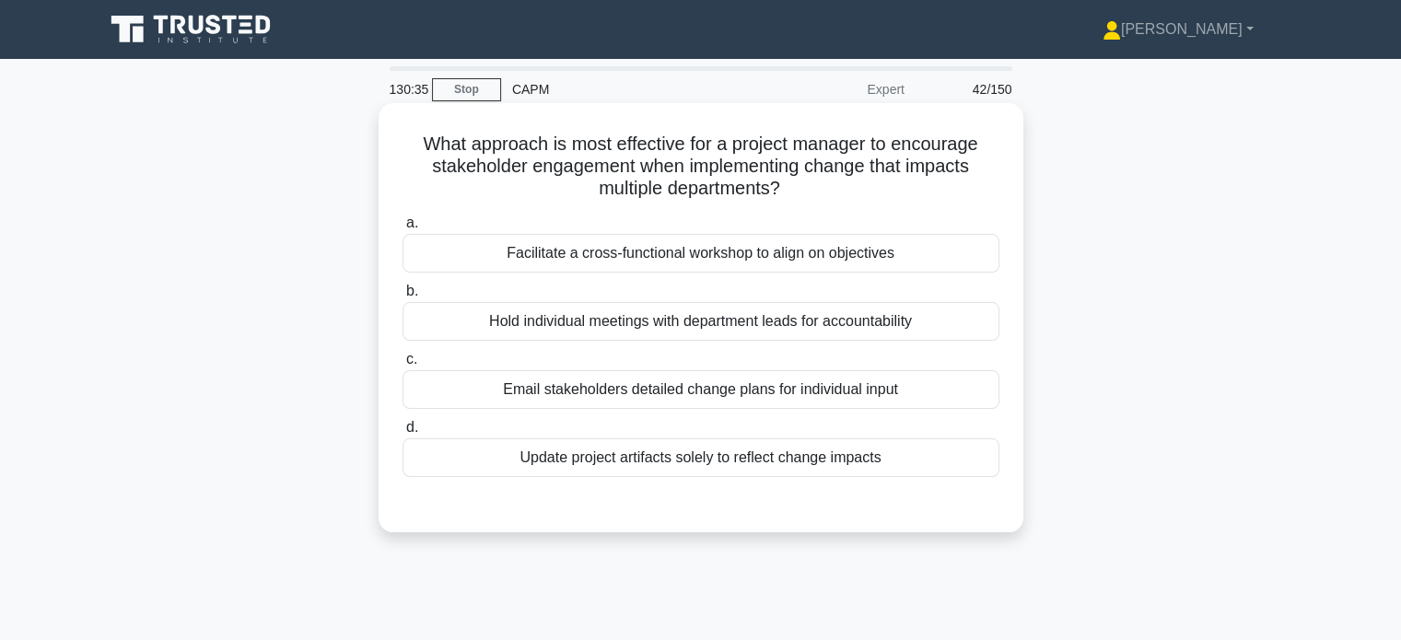
click at [776, 268] on div "Facilitate a cross-functional workshop to align on objectives" at bounding box center [701, 253] width 597 height 39
click at [403, 229] on input "a. Facilitate a cross-functional workshop to align on objectives" at bounding box center [403, 223] width 0 height 12
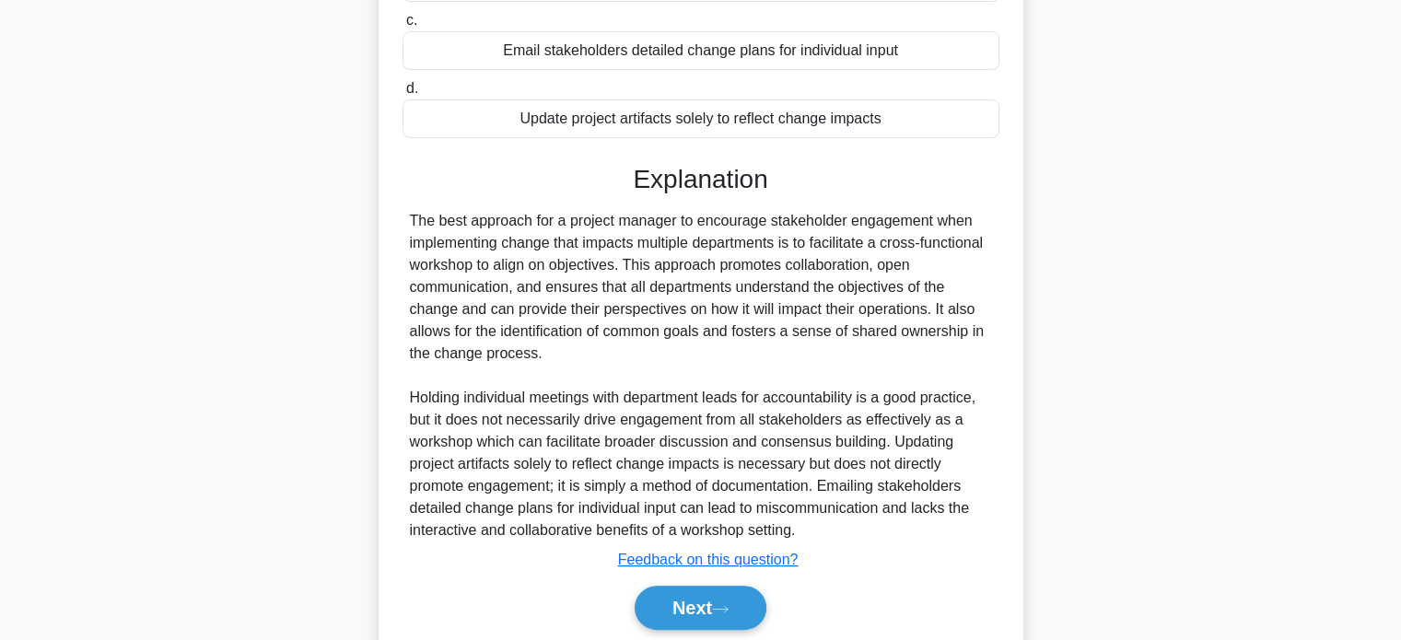
scroll to position [405, 0]
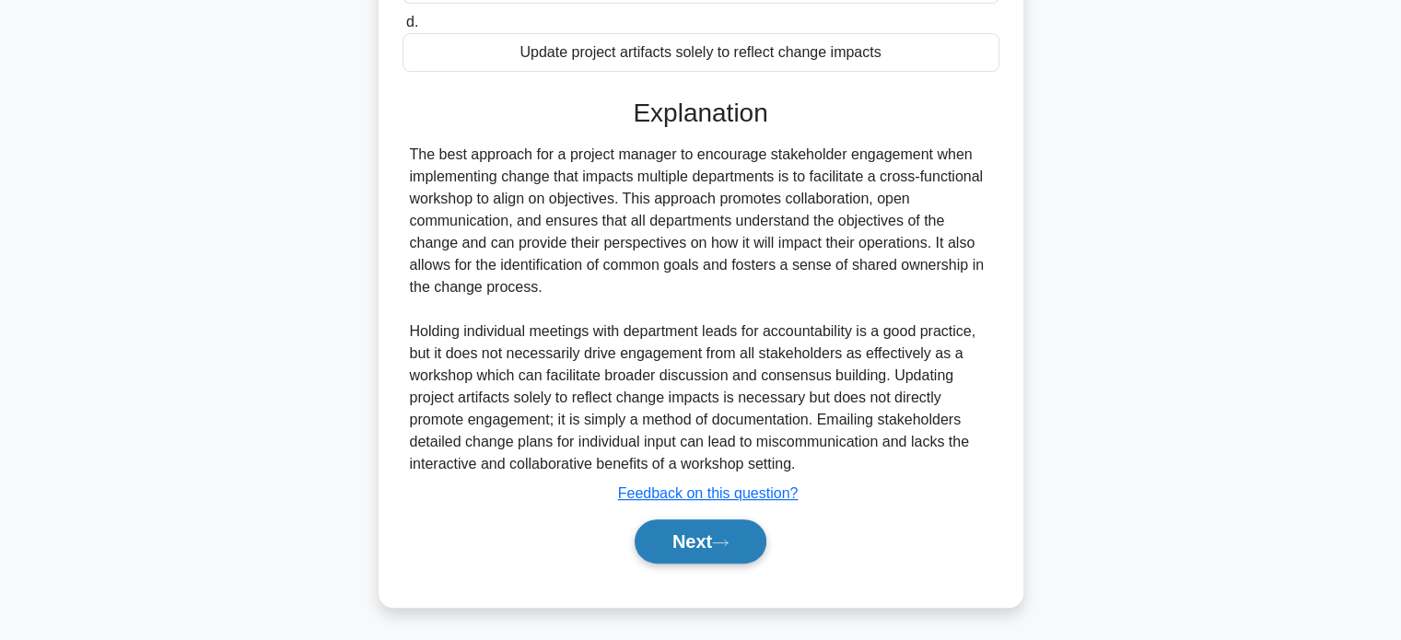
click at [708, 552] on button "Next" at bounding box center [701, 541] width 132 height 44
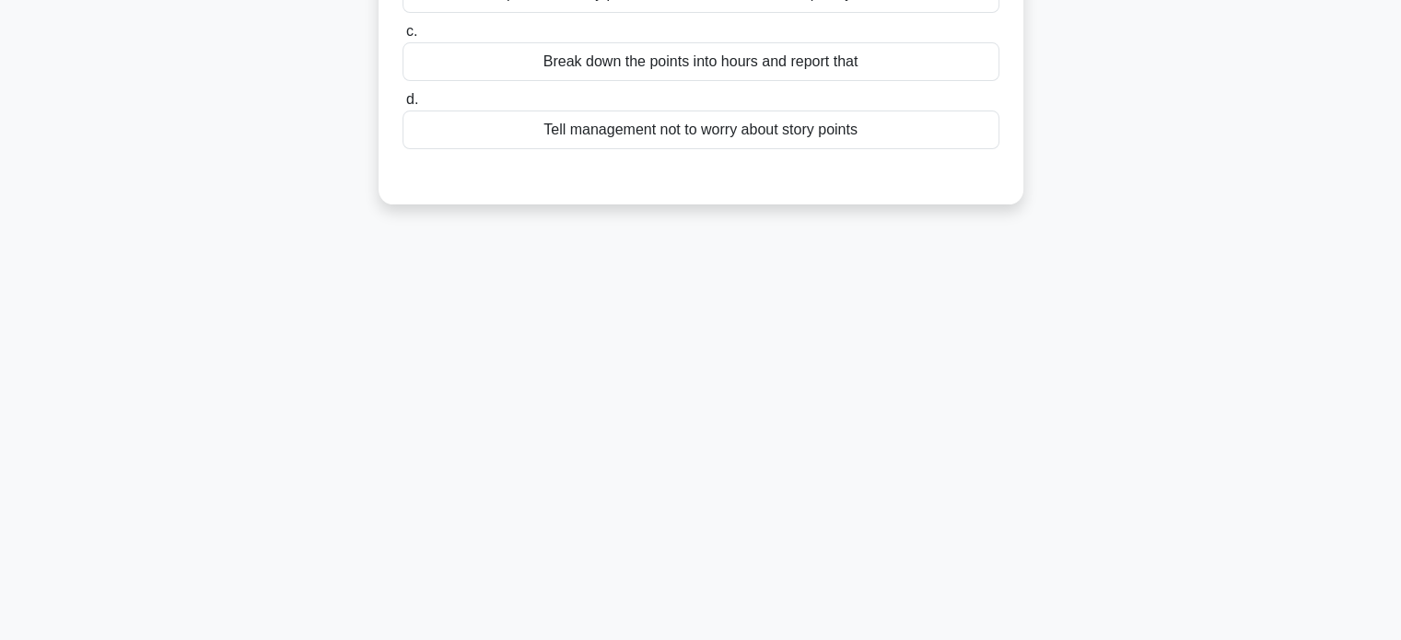
scroll to position [0, 0]
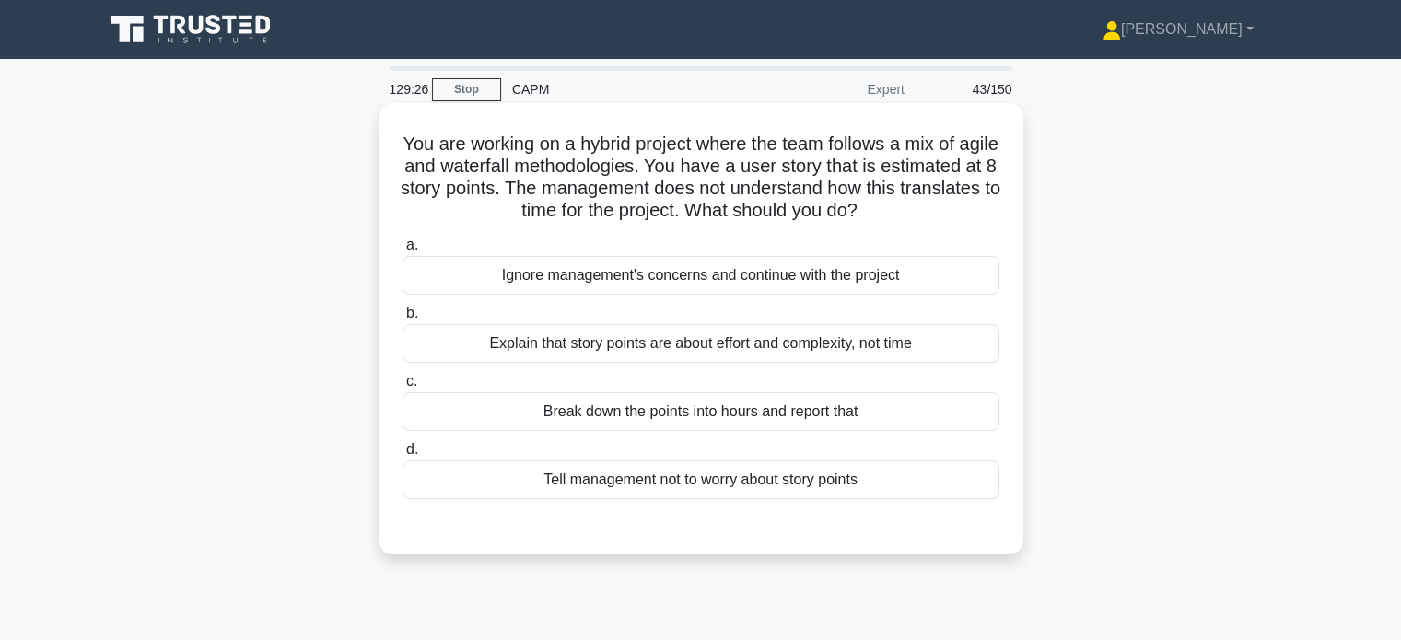
click at [777, 426] on div "Break down the points into hours and report that" at bounding box center [701, 411] width 597 height 39
click at [403, 388] on input "c. Break down the points into hours and report that" at bounding box center [403, 382] width 0 height 12
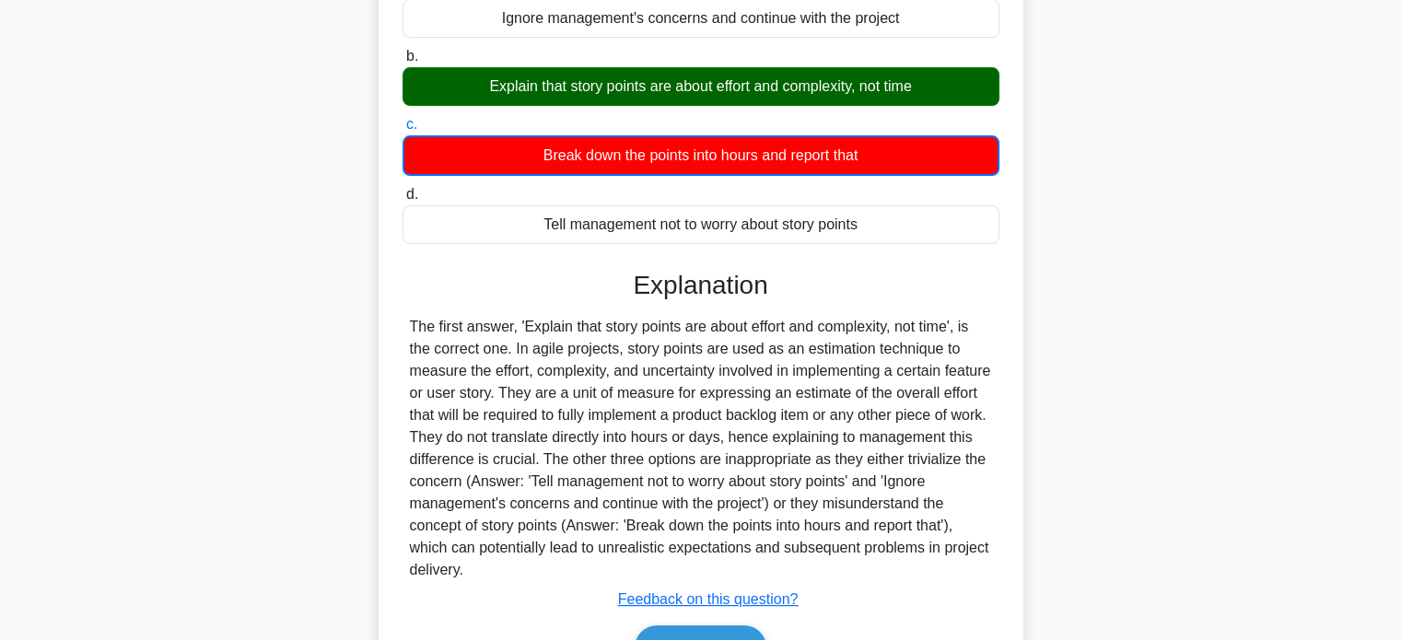
scroll to position [363, 0]
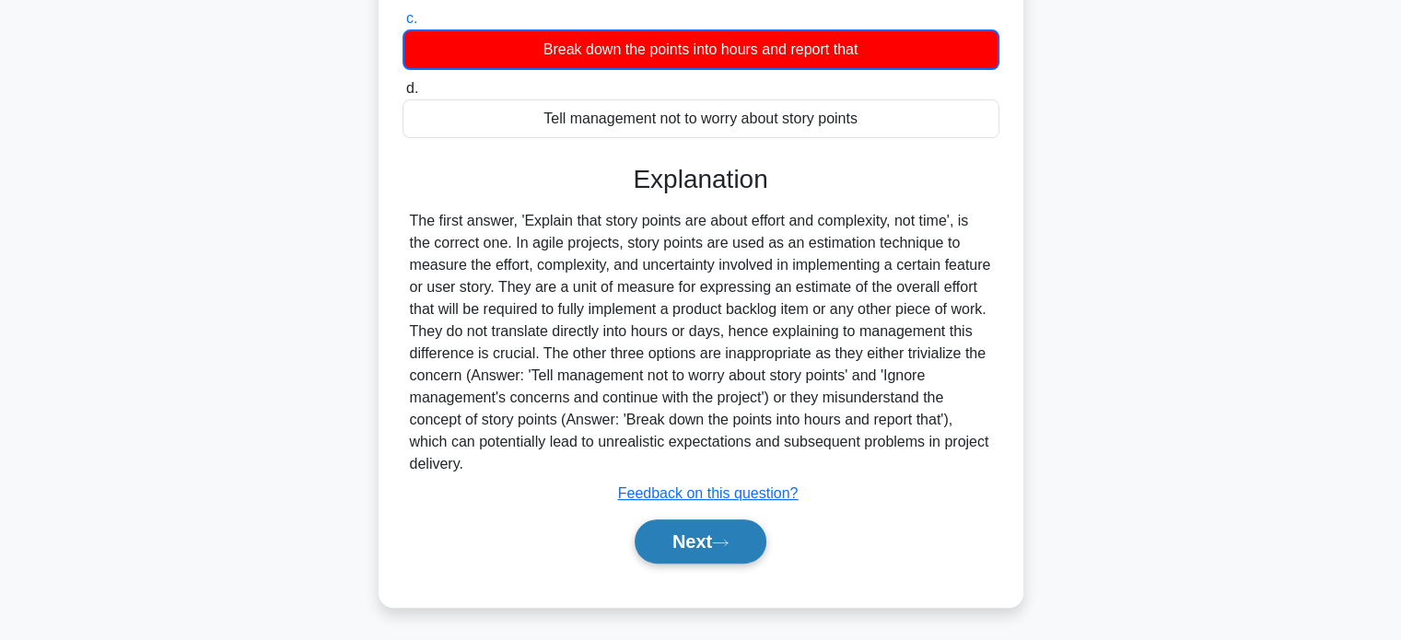
click at [724, 544] on icon at bounding box center [720, 543] width 17 height 10
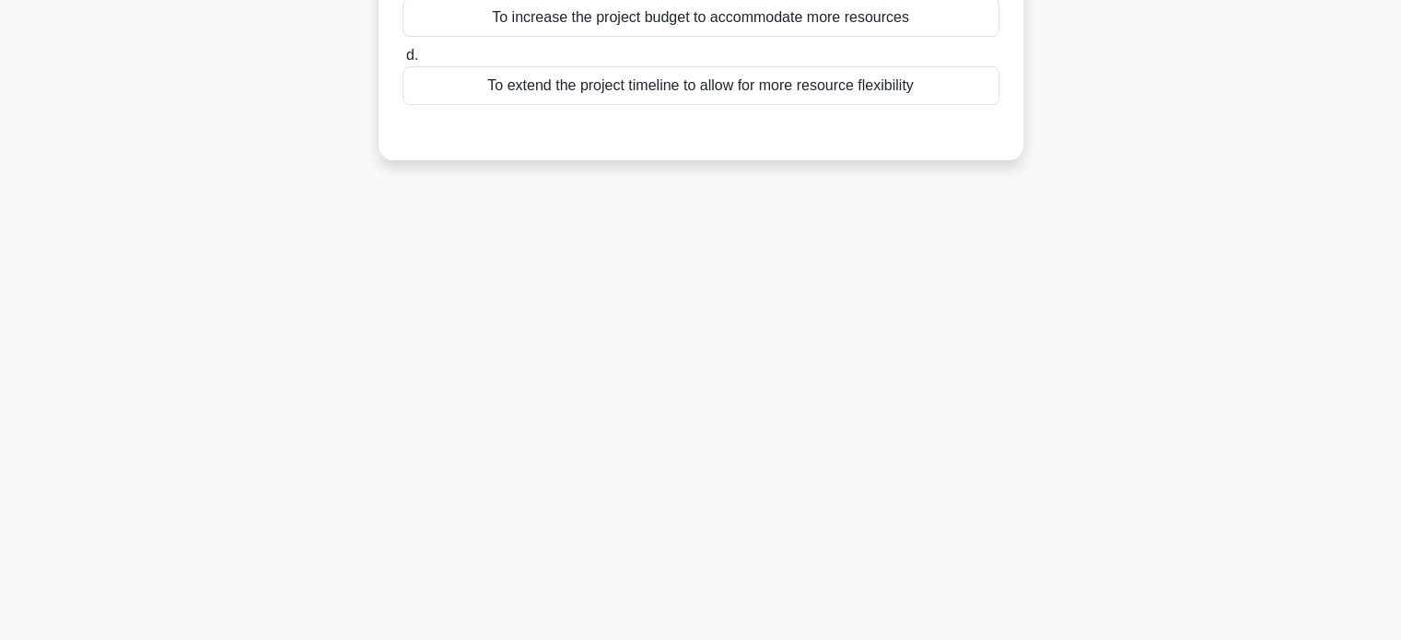
scroll to position [0, 0]
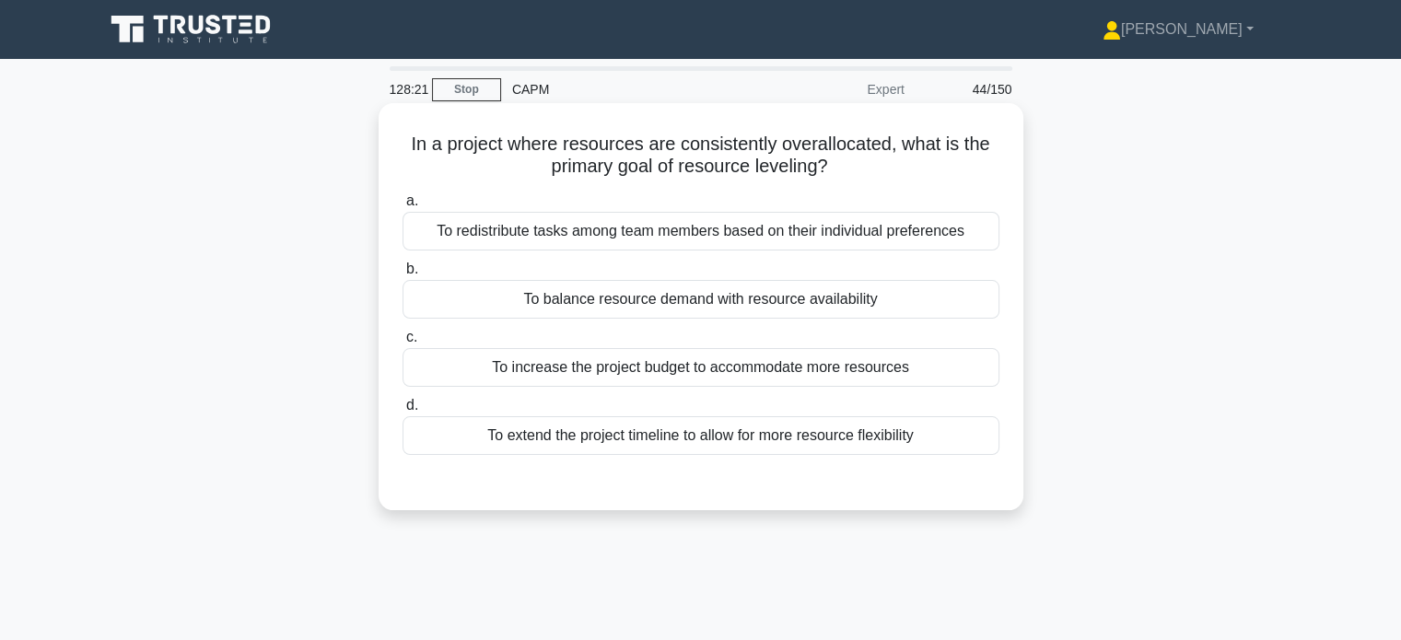
click at [828, 309] on div "To balance resource demand with resource availability" at bounding box center [701, 299] width 597 height 39
click at [403, 275] on input "b. To balance resource demand with resource availability" at bounding box center [403, 269] width 0 height 12
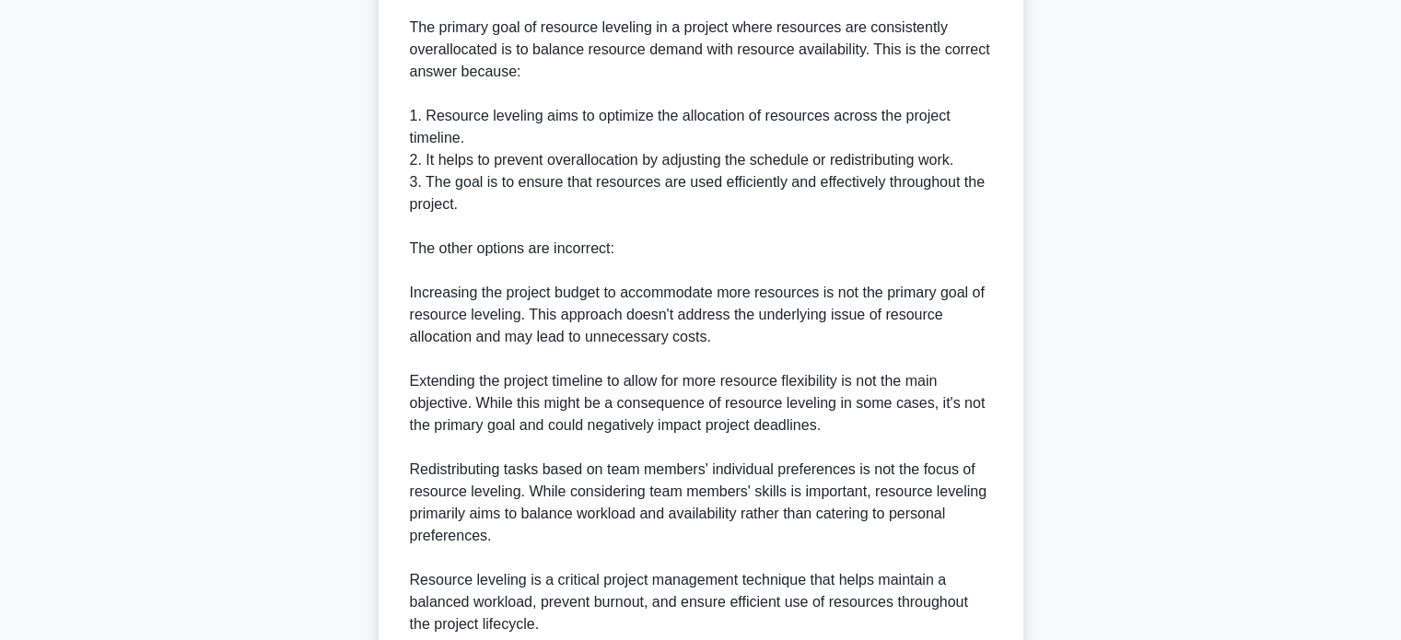
scroll to position [671, 0]
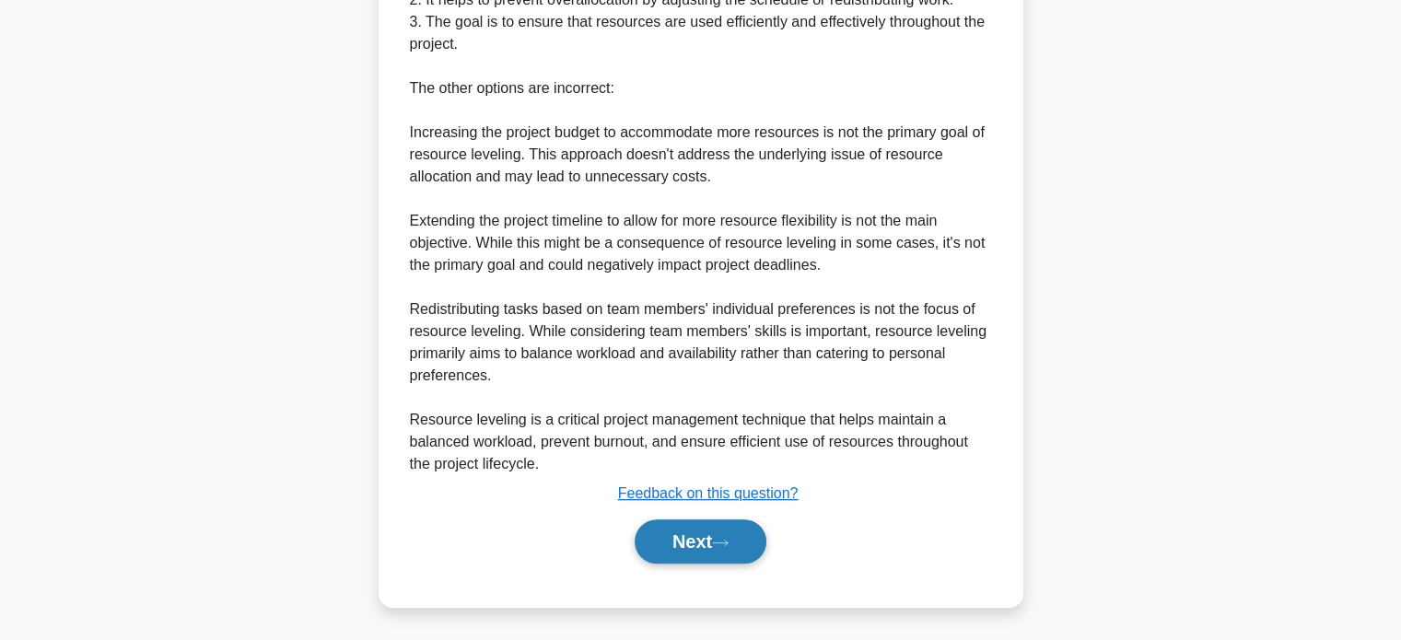
click at [711, 531] on button "Next" at bounding box center [701, 541] width 132 height 44
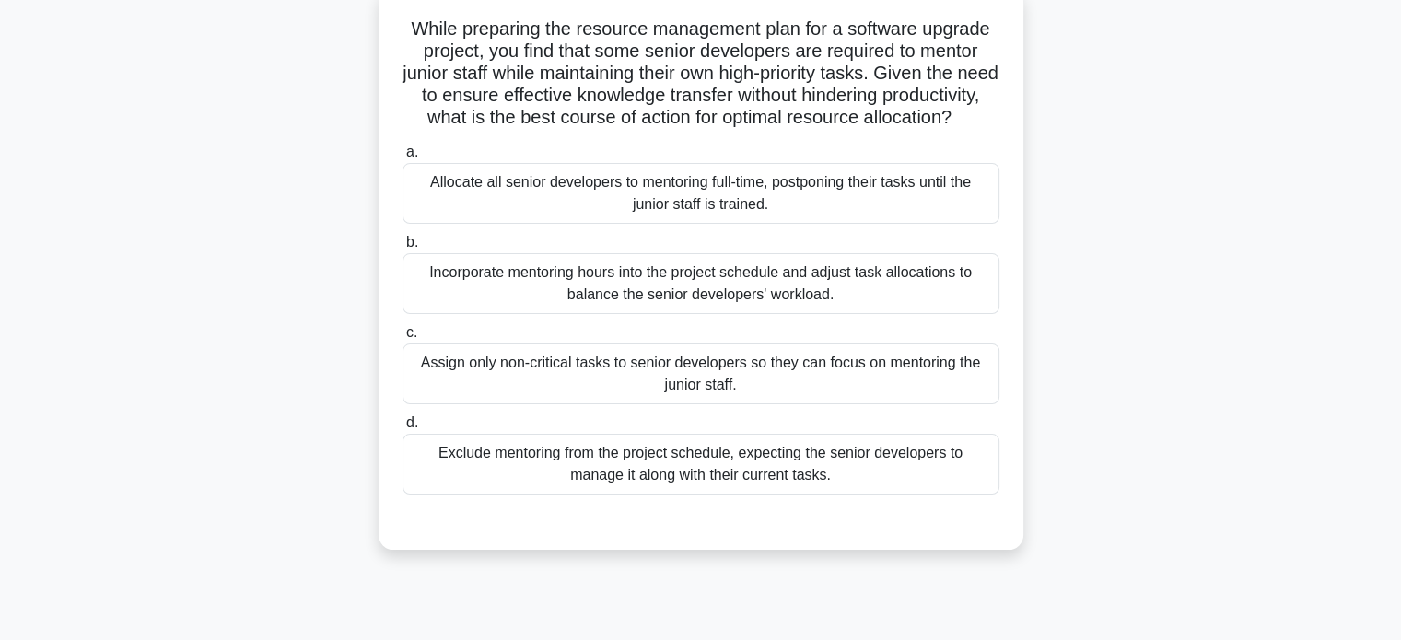
scroll to position [118, 0]
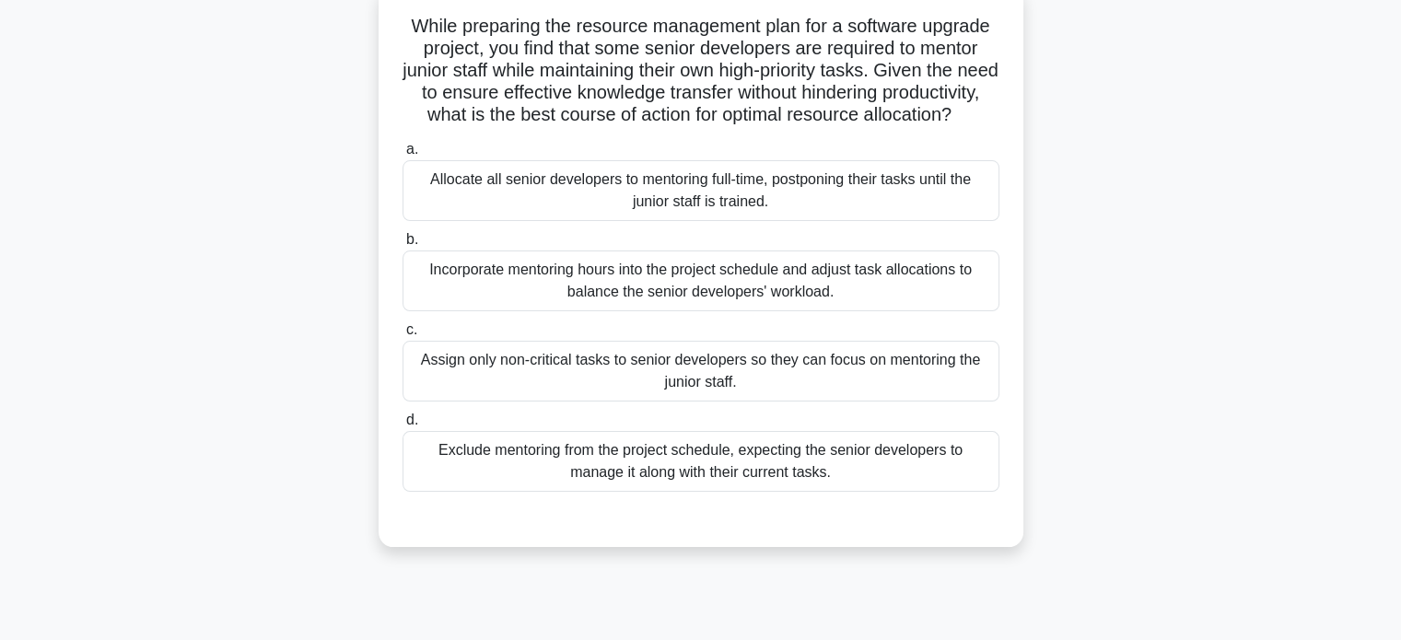
click at [838, 309] on div "Incorporate mentoring hours into the project schedule and adjust task allocatio…" at bounding box center [701, 281] width 597 height 61
click at [403, 246] on input "b. Incorporate mentoring hours into the project schedule and adjust task alloca…" at bounding box center [403, 240] width 0 height 12
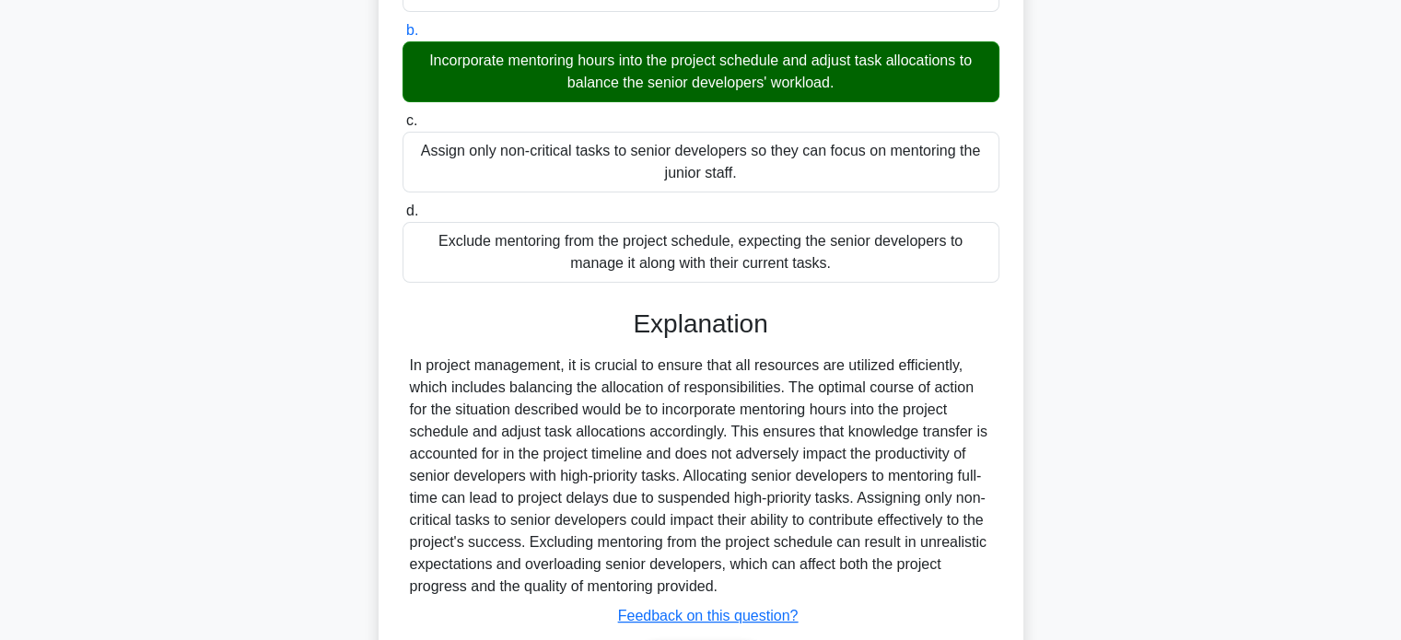
scroll to position [472, 0]
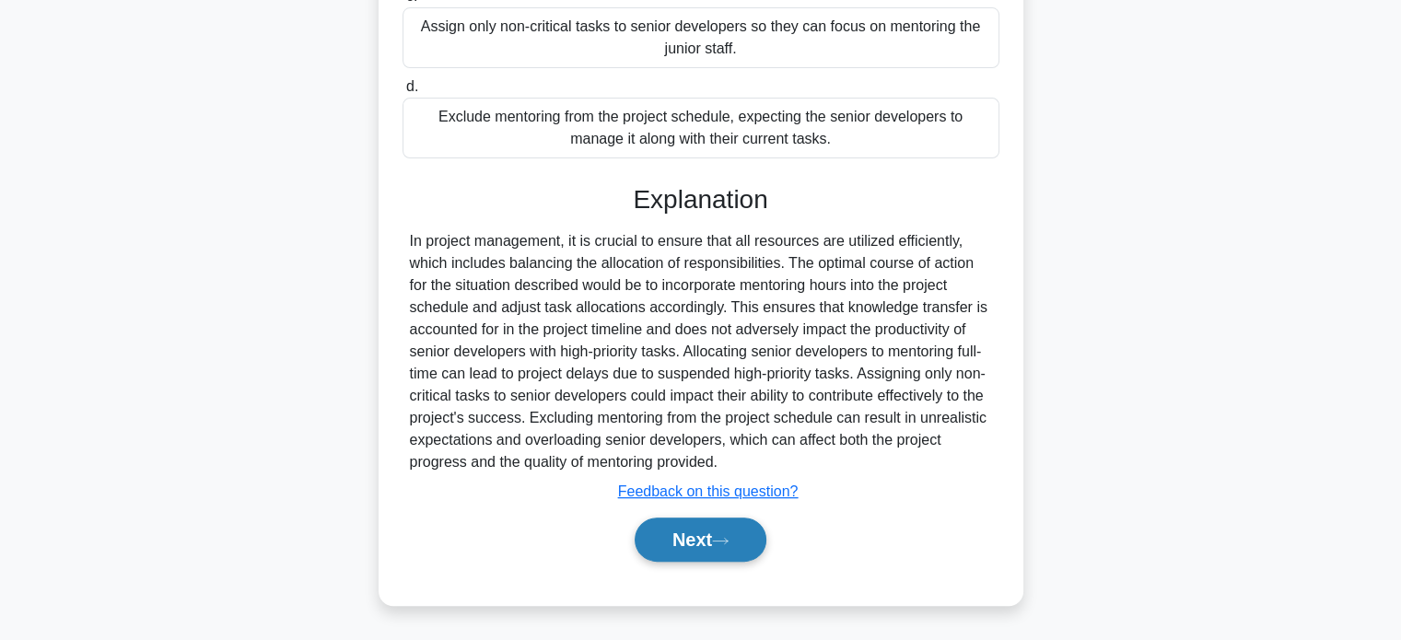
click at [715, 526] on button "Next" at bounding box center [701, 540] width 132 height 44
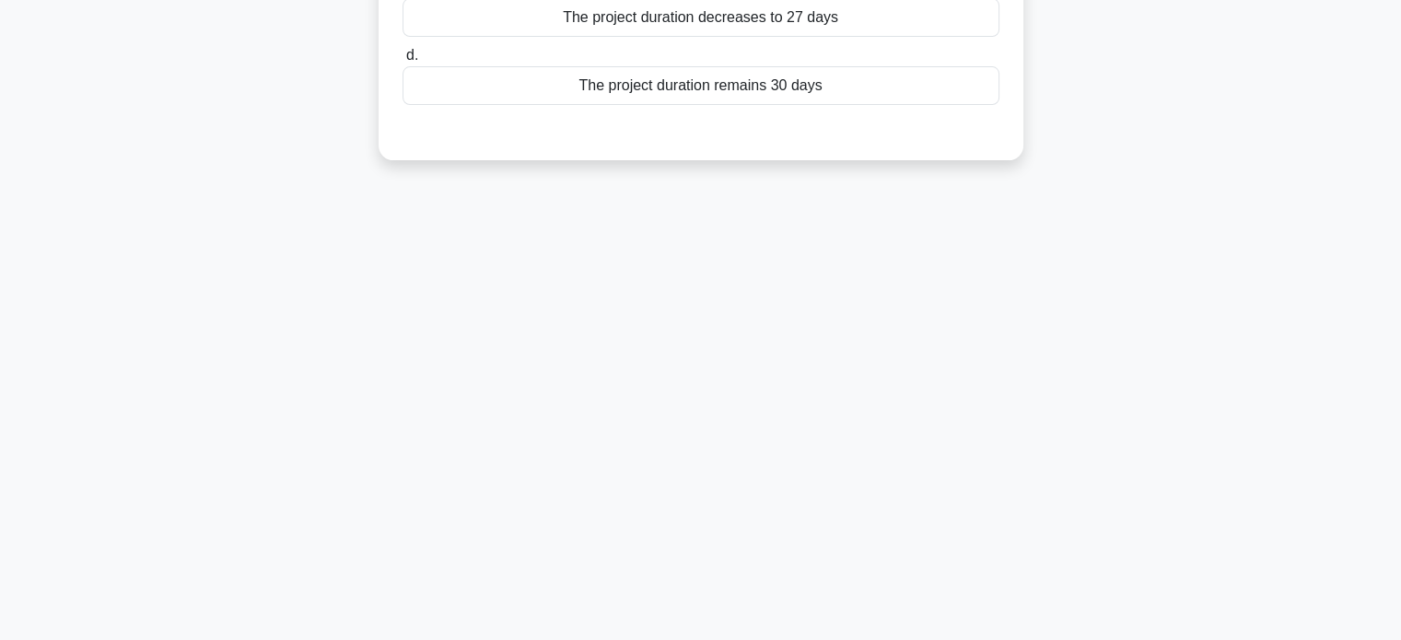
scroll to position [0, 0]
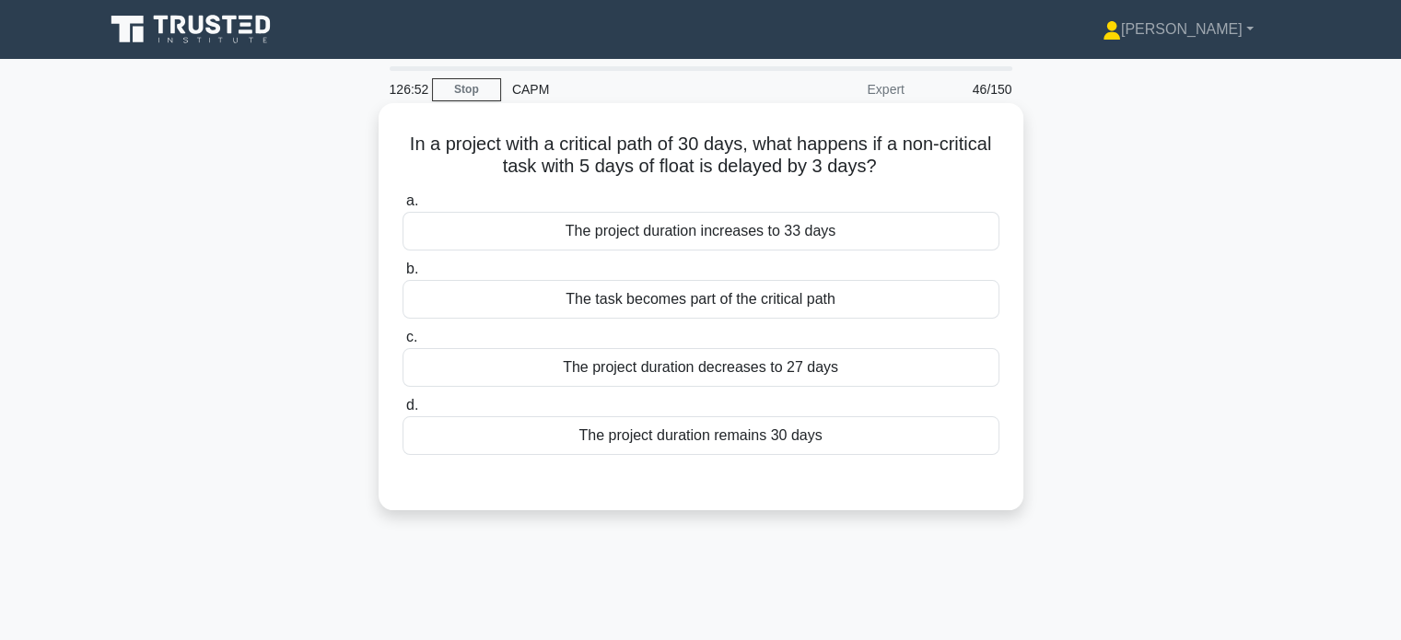
click at [821, 436] on div "The project duration remains 30 days" at bounding box center [701, 435] width 597 height 39
click at [403, 412] on input "d. The project duration remains 30 days" at bounding box center [403, 406] width 0 height 12
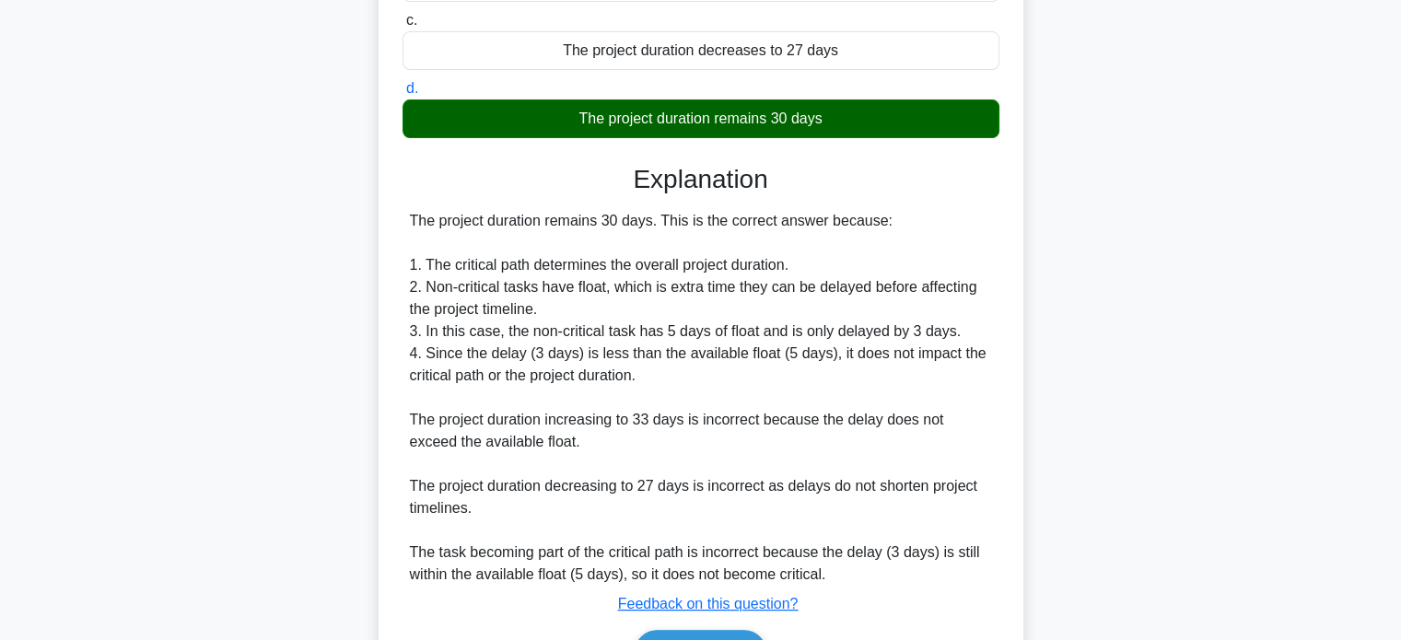
scroll to position [427, 0]
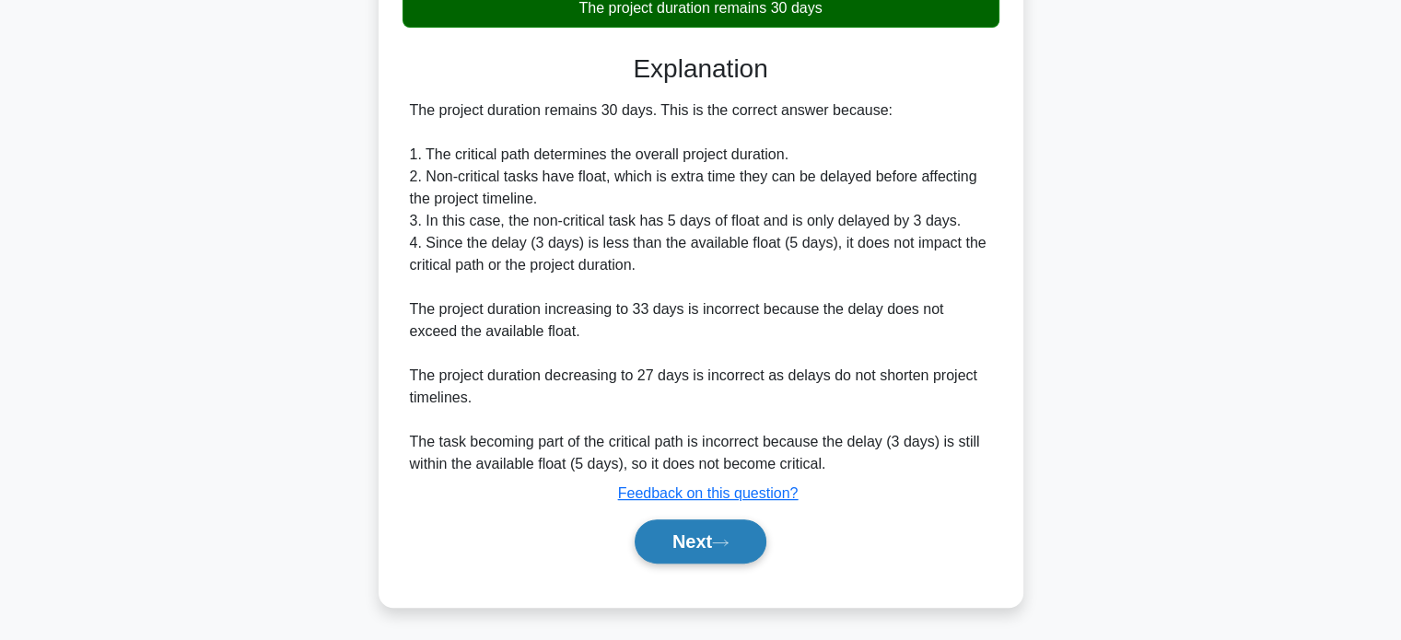
click at [718, 539] on icon at bounding box center [720, 543] width 17 height 10
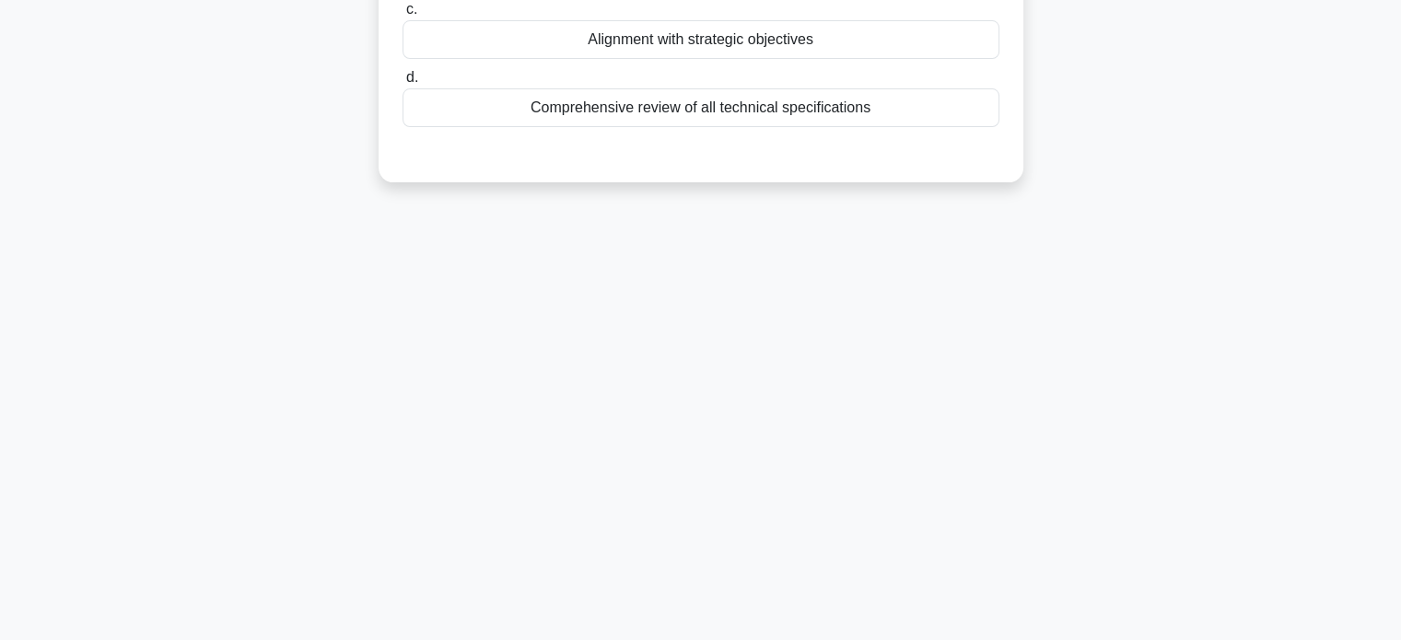
scroll to position [0, 0]
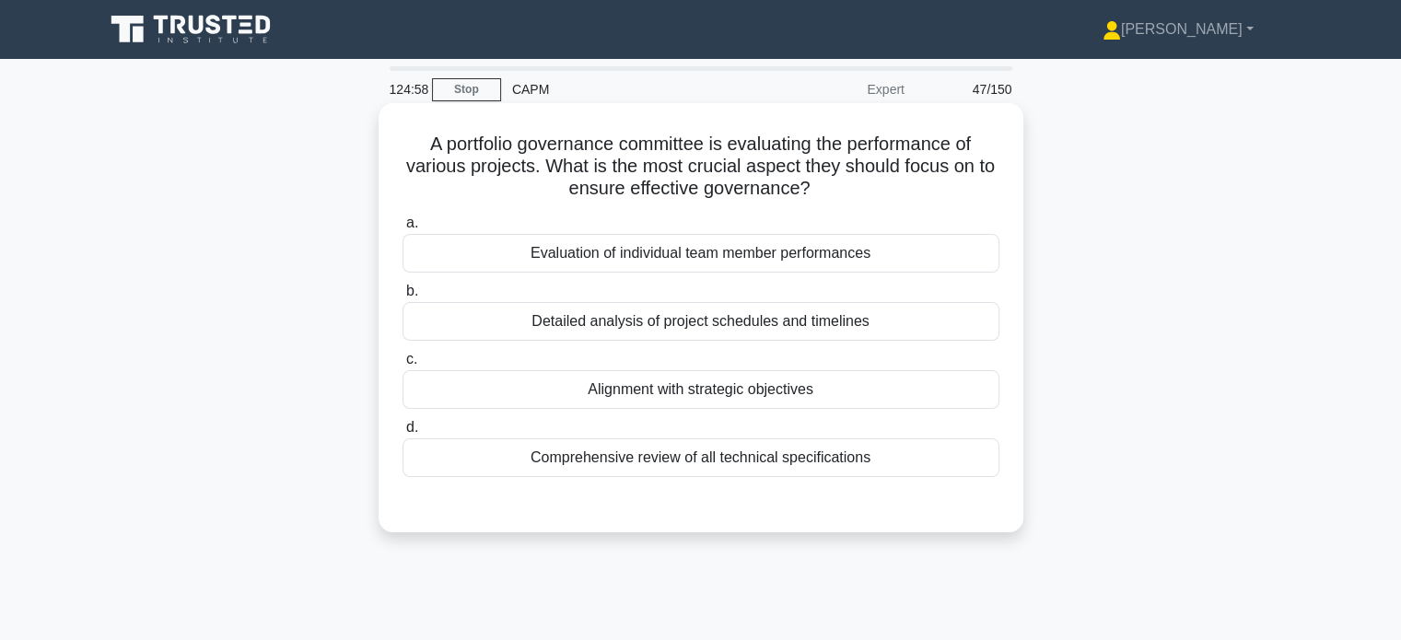
click at [781, 339] on div "Detailed analysis of project schedules and timelines" at bounding box center [701, 321] width 597 height 39
click at [403, 298] on input "b. Detailed analysis of project schedules and timelines" at bounding box center [403, 292] width 0 height 12
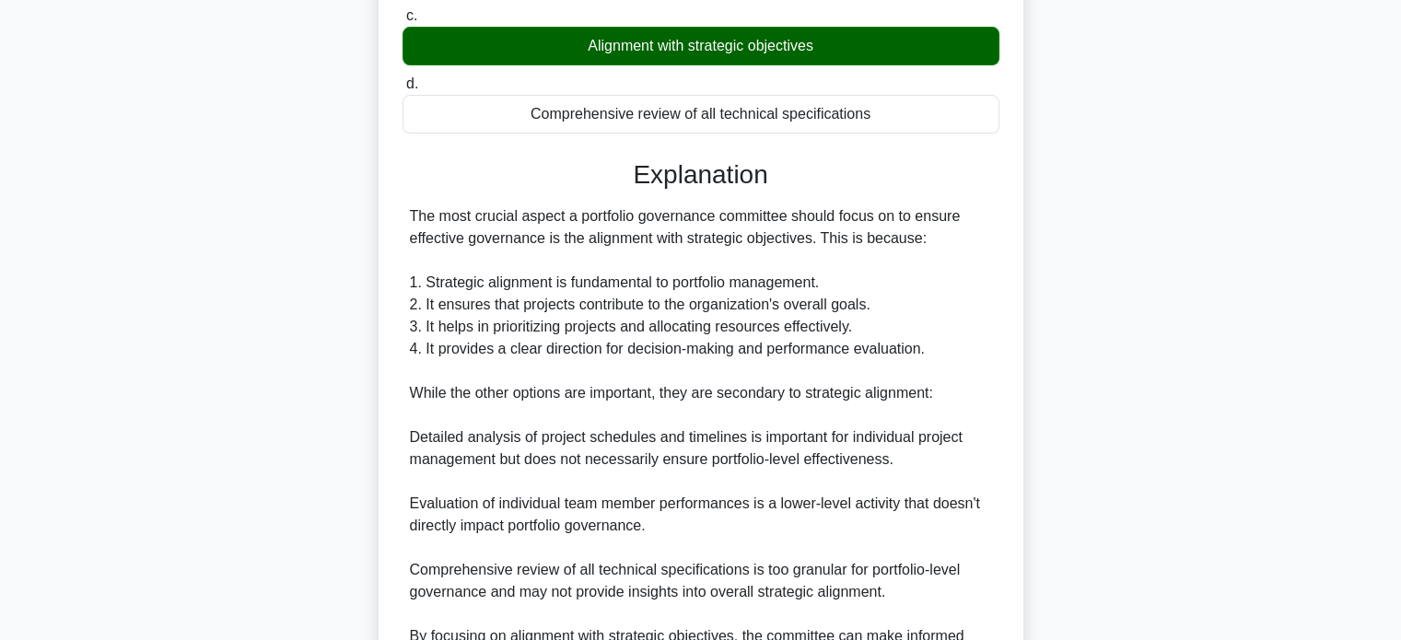
scroll to position [562, 0]
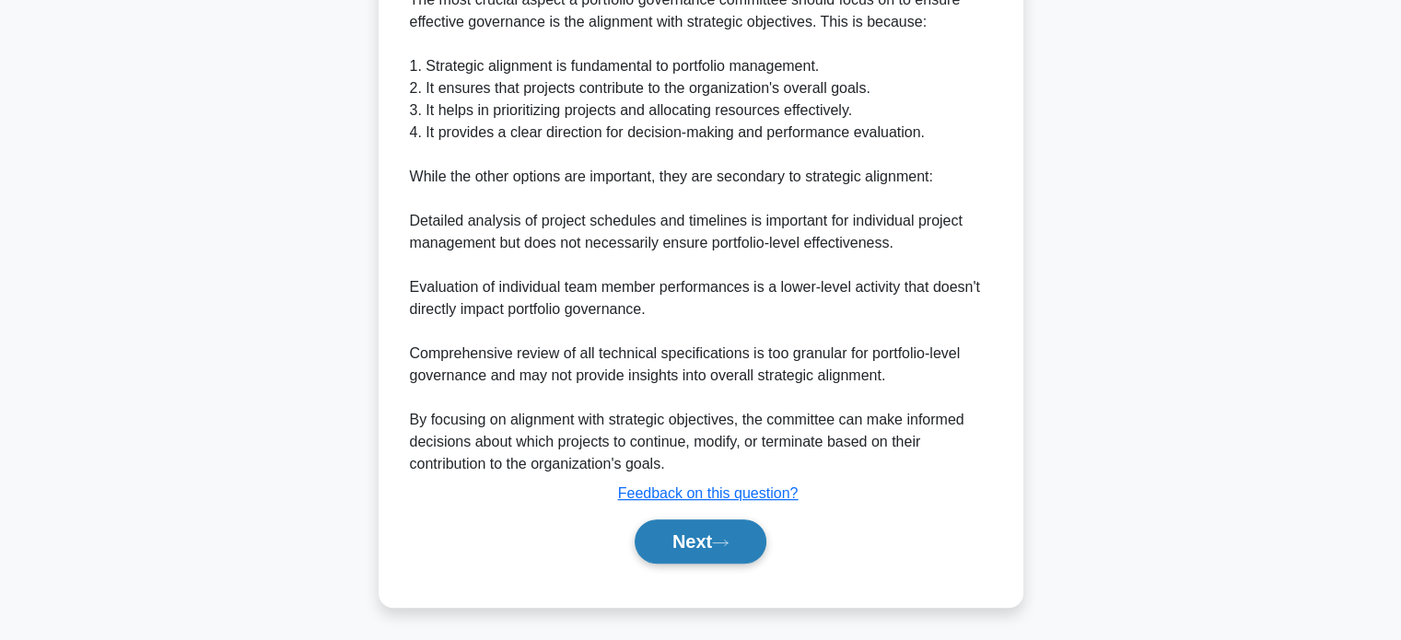
click at [668, 526] on button "Next" at bounding box center [701, 541] width 132 height 44
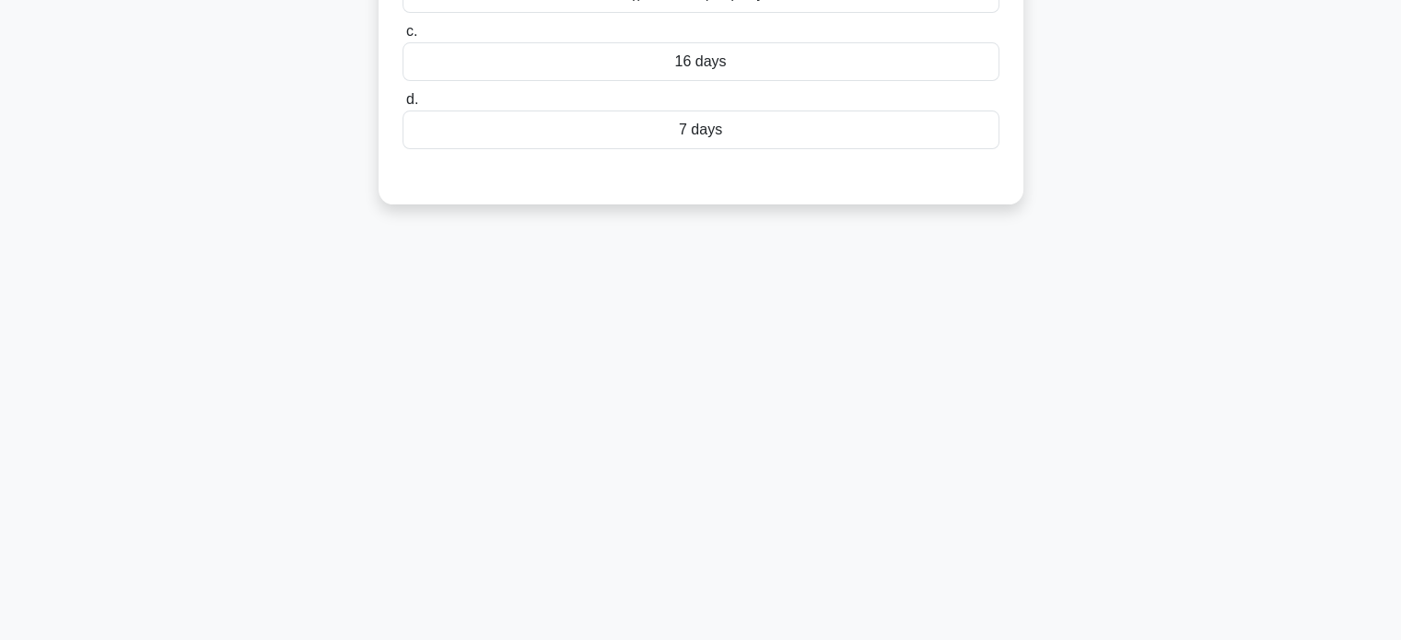
scroll to position [0, 0]
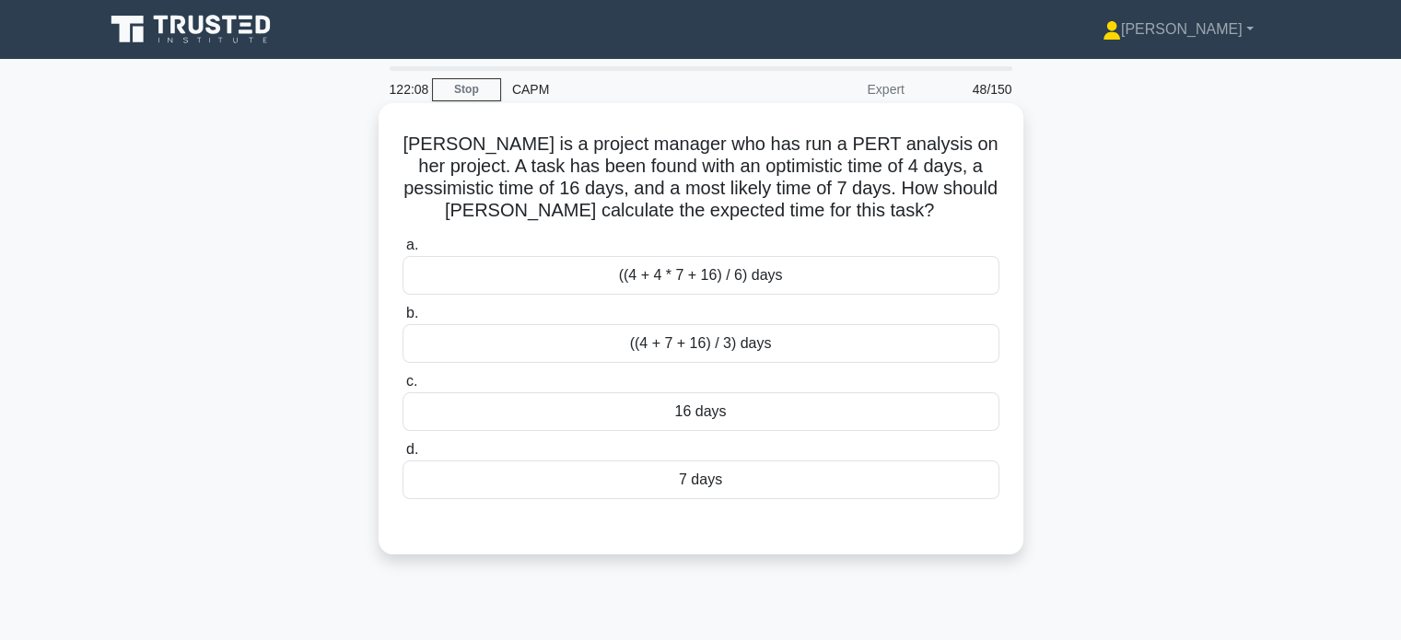
click at [811, 281] on div "((4 + 4 * 7 + 16) / 6) days" at bounding box center [701, 275] width 597 height 39
click at [403, 251] on input "a. ((4 + 4 * 7 + 16) / 6) days" at bounding box center [403, 245] width 0 height 12
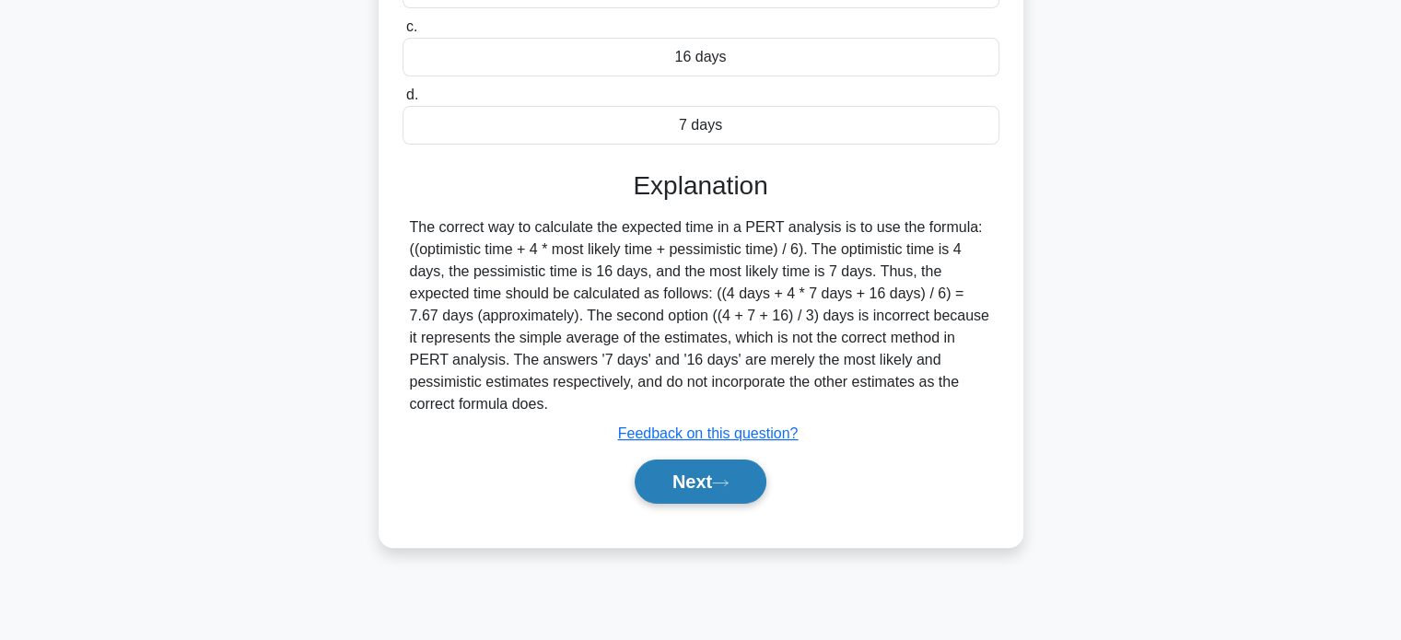
scroll to position [354, 0]
click at [704, 493] on button "Next" at bounding box center [701, 483] width 132 height 44
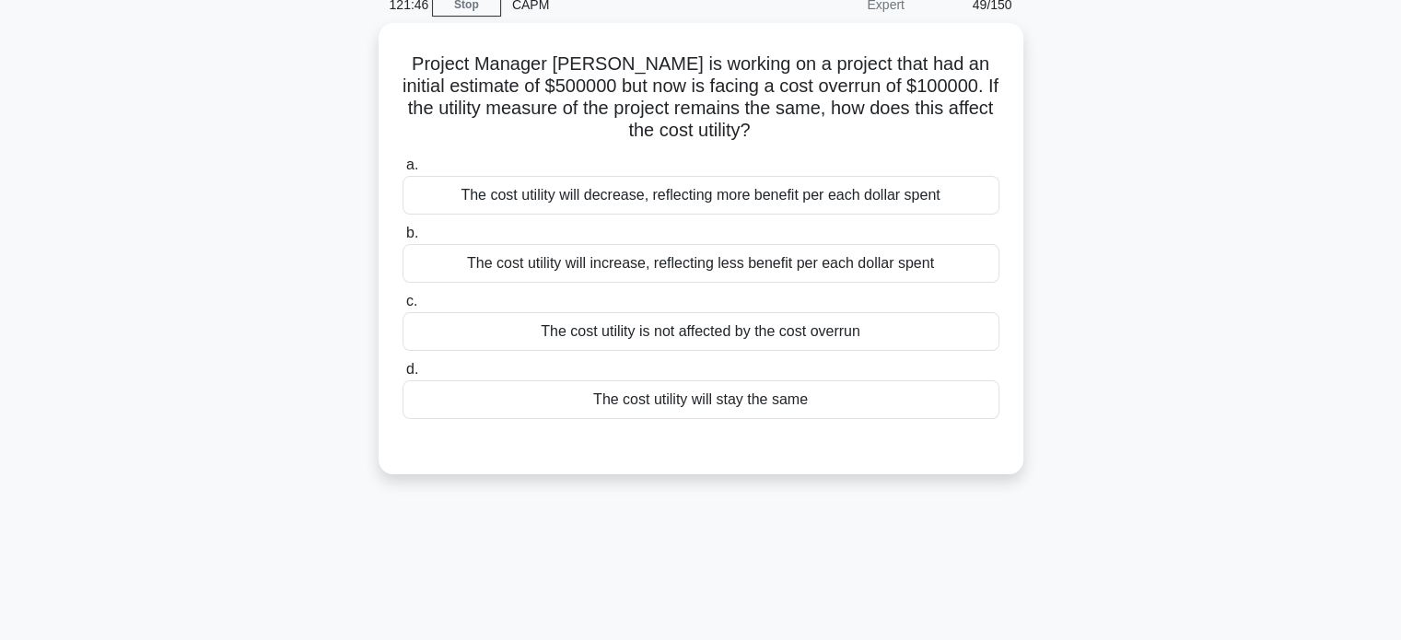
scroll to position [0, 0]
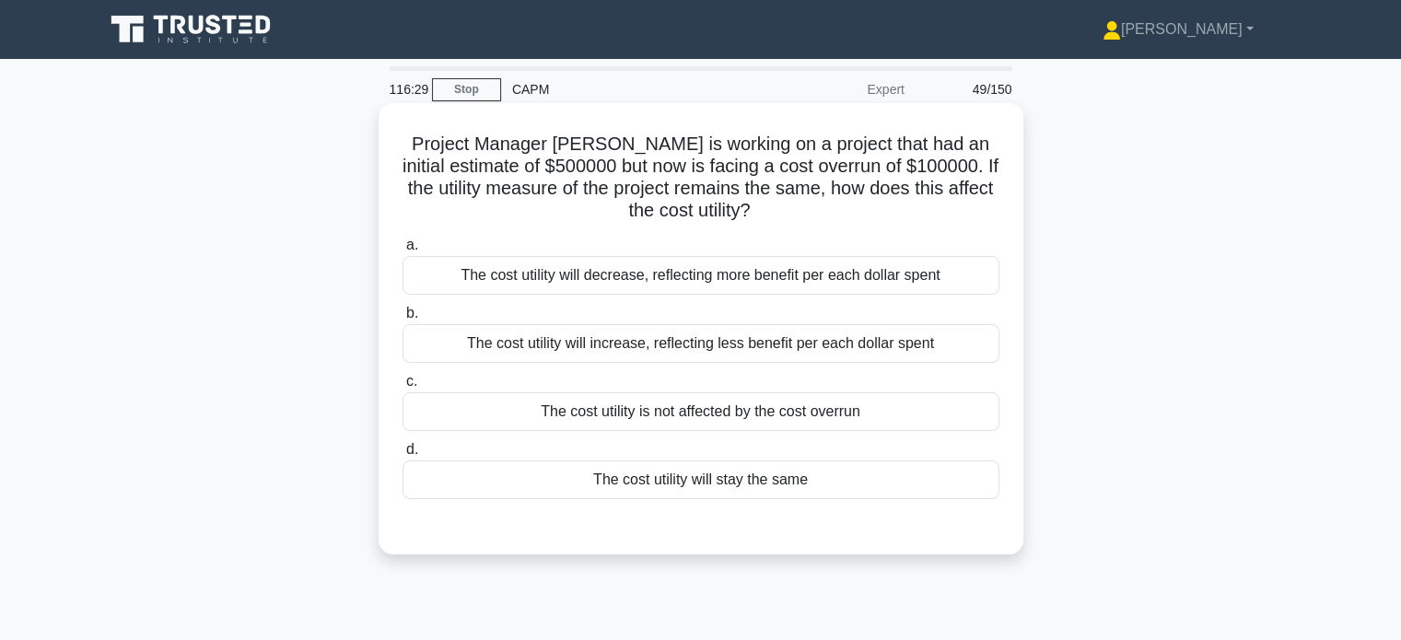
click at [840, 481] on div "The cost utility will stay the same" at bounding box center [701, 480] width 597 height 39
click at [403, 456] on input "d. The cost utility will stay the same" at bounding box center [403, 450] width 0 height 12
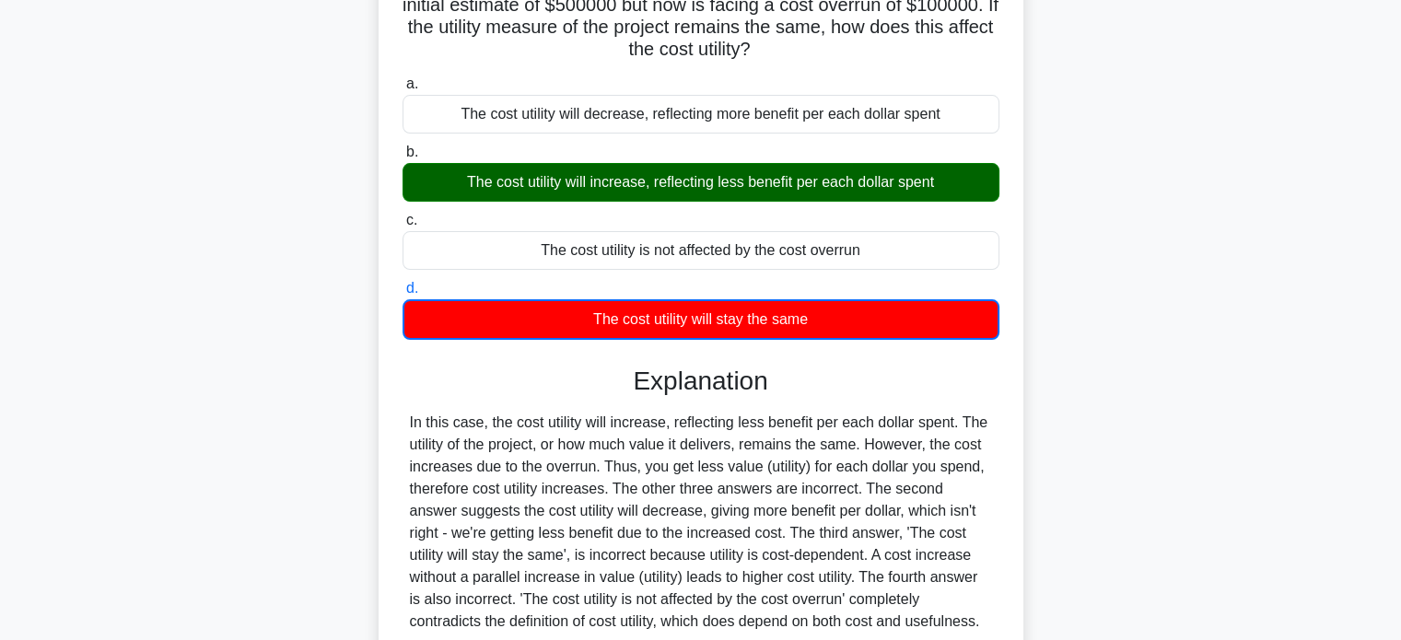
scroll to position [355, 0]
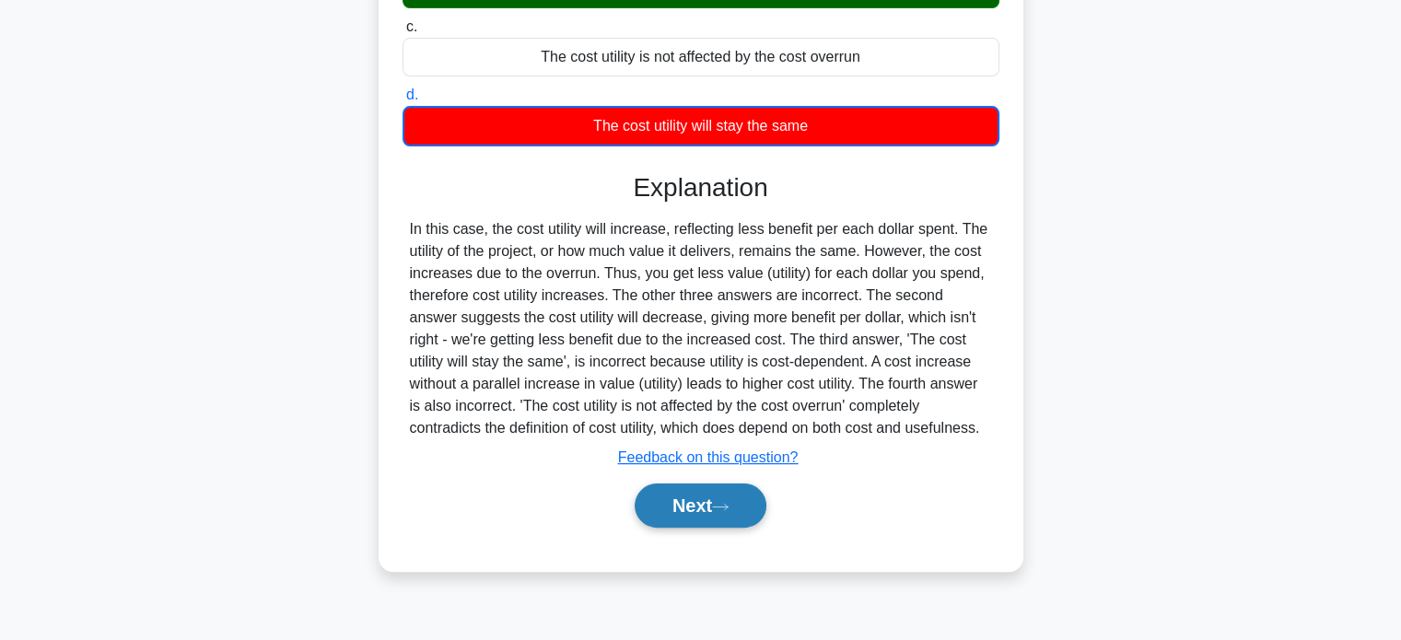
click at [715, 501] on button "Next" at bounding box center [701, 506] width 132 height 44
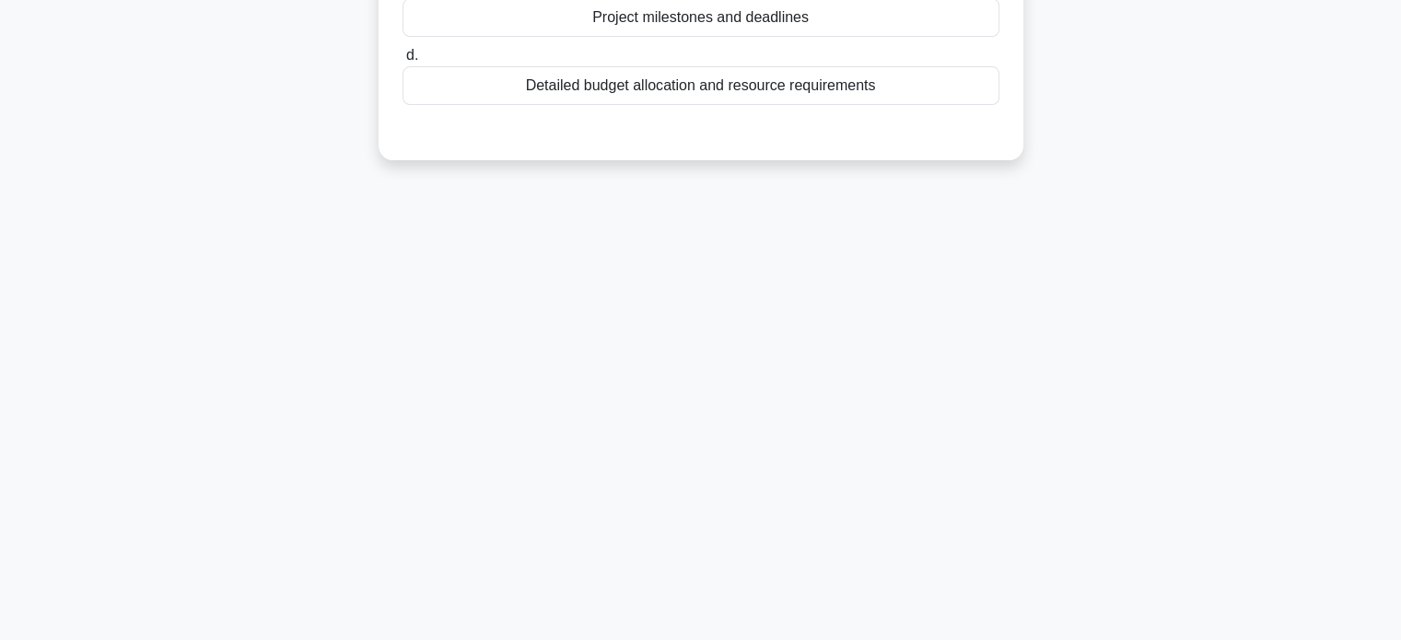
scroll to position [0, 0]
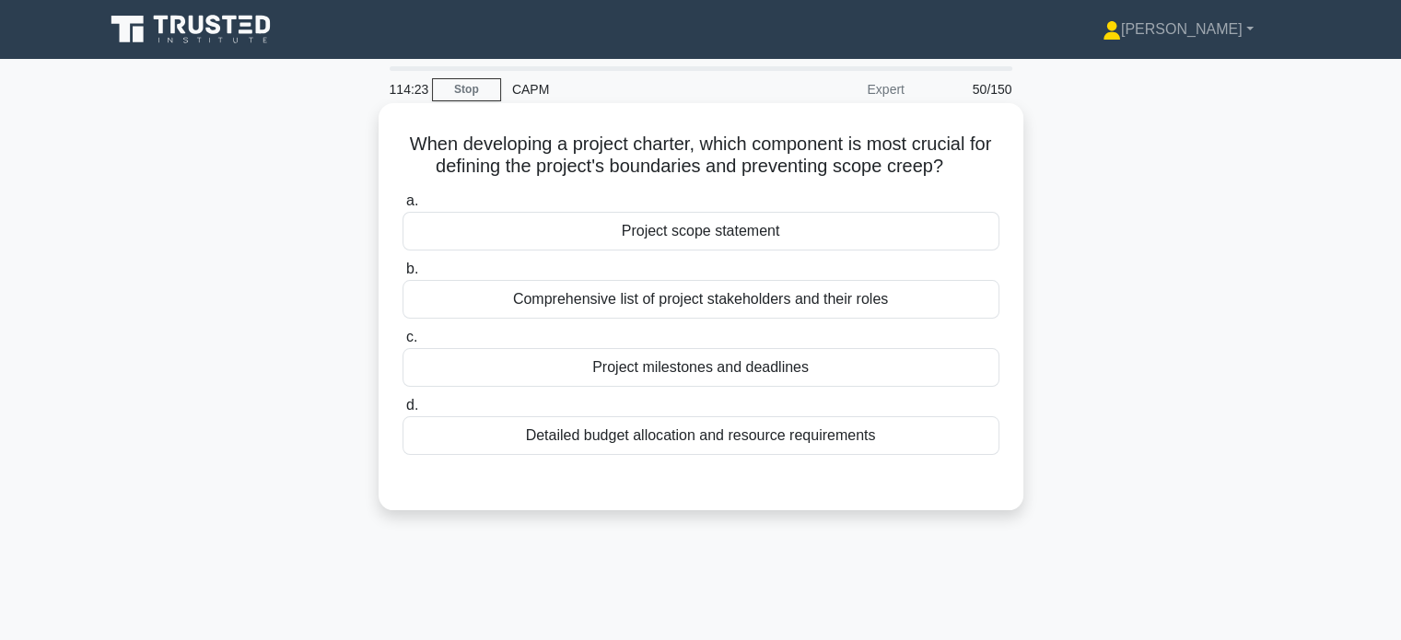
click at [774, 356] on div "Project milestones and deadlines" at bounding box center [701, 367] width 597 height 39
click at [403, 344] on input "c. Project milestones and deadlines" at bounding box center [403, 338] width 0 height 12
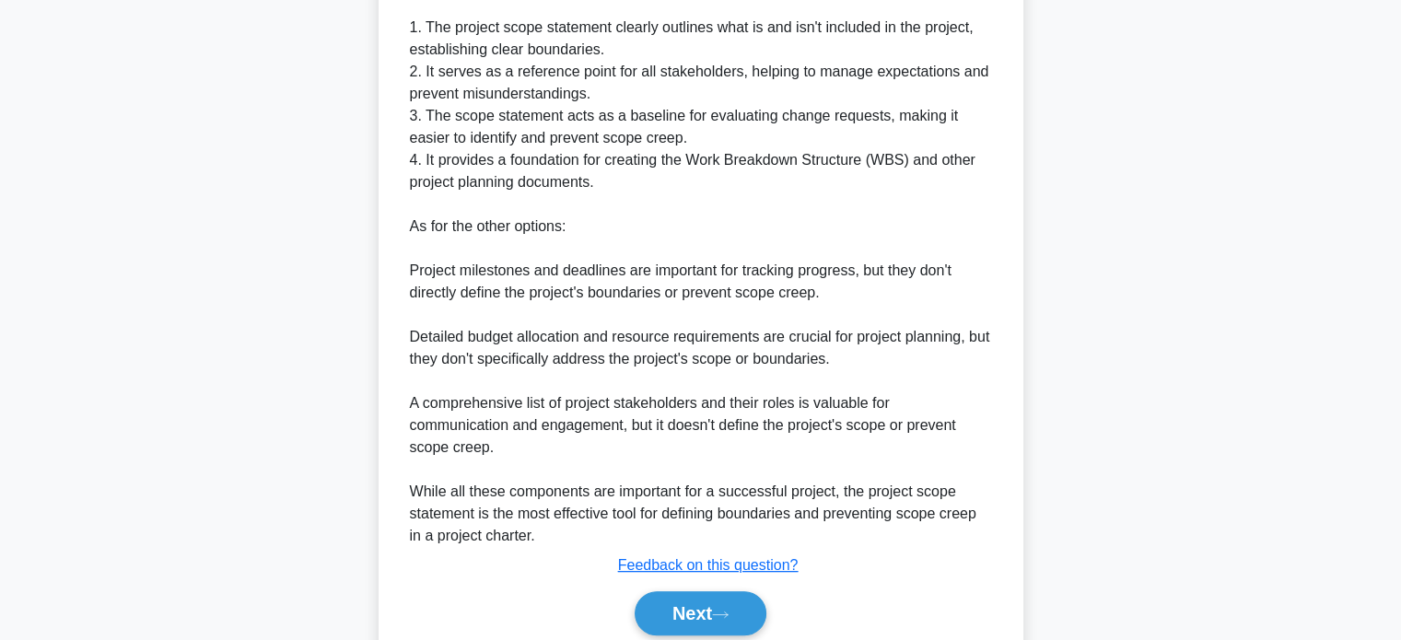
scroll to position [588, 0]
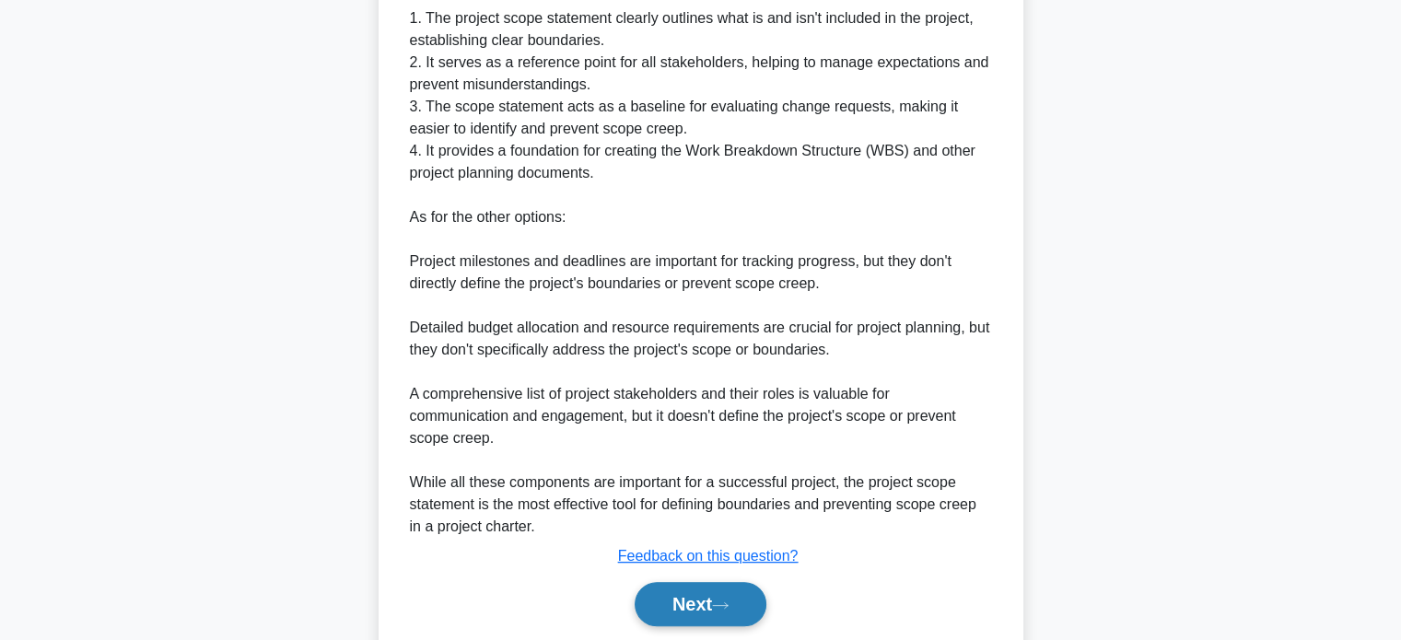
click at [744, 608] on button "Next" at bounding box center [701, 604] width 132 height 44
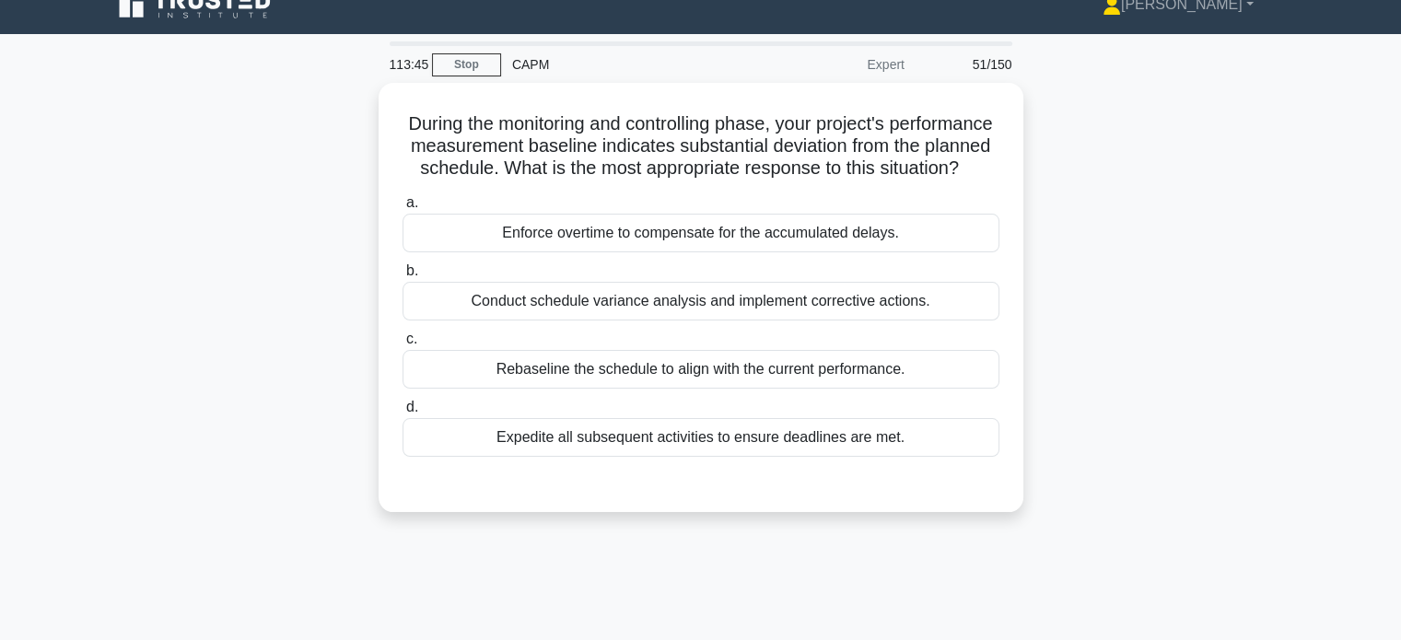
scroll to position [0, 0]
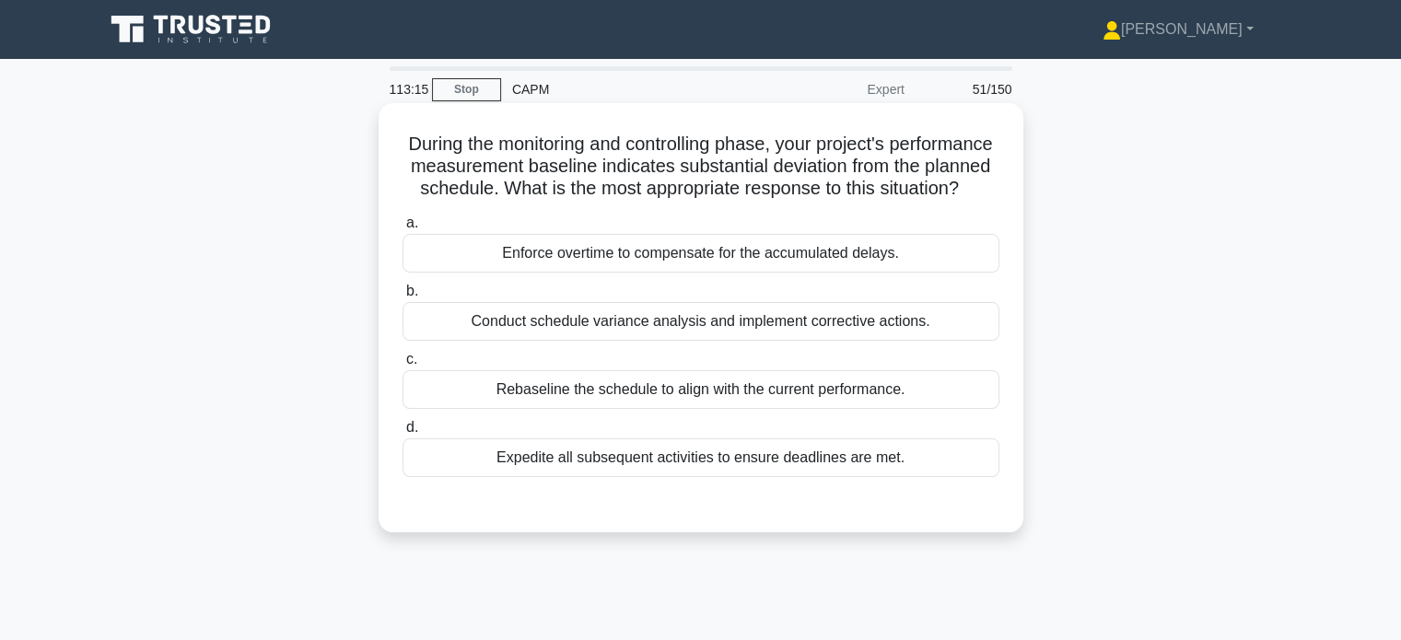
click at [753, 341] on div "Conduct schedule variance analysis and implement corrective actions." at bounding box center [701, 321] width 597 height 39
click at [403, 298] on input "b. Conduct schedule variance analysis and implement corrective actions." at bounding box center [403, 292] width 0 height 12
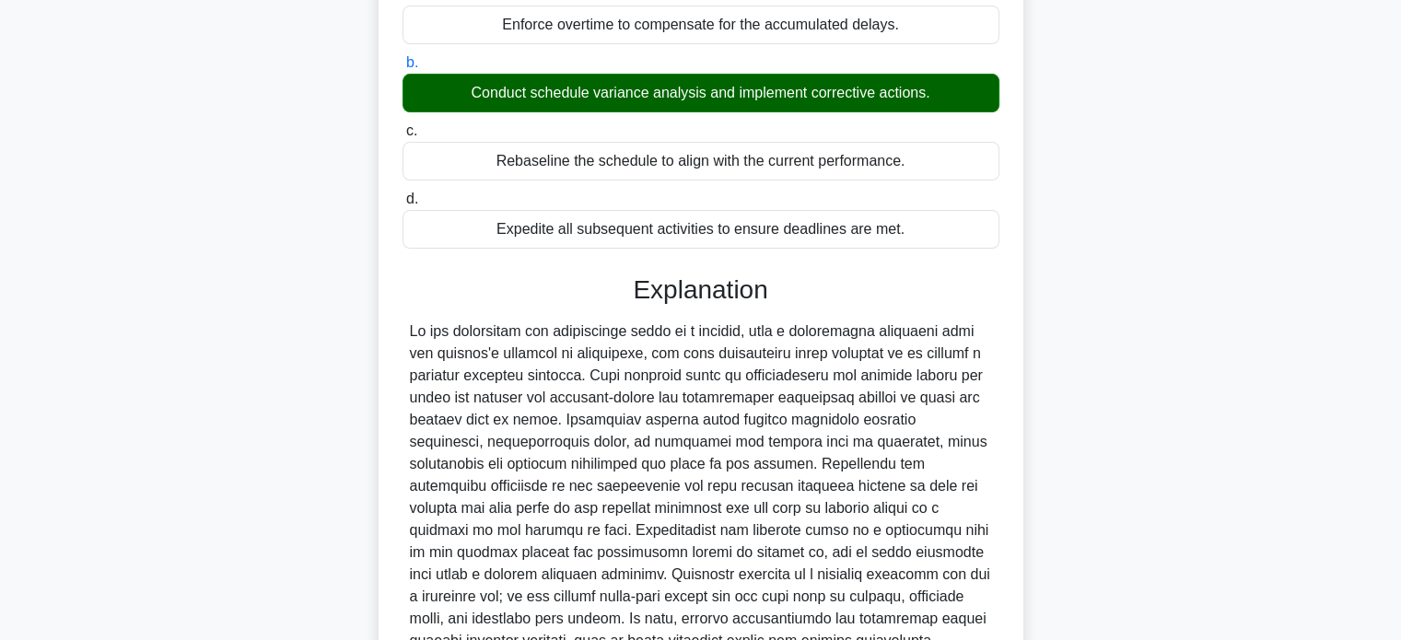
scroll to position [427, 0]
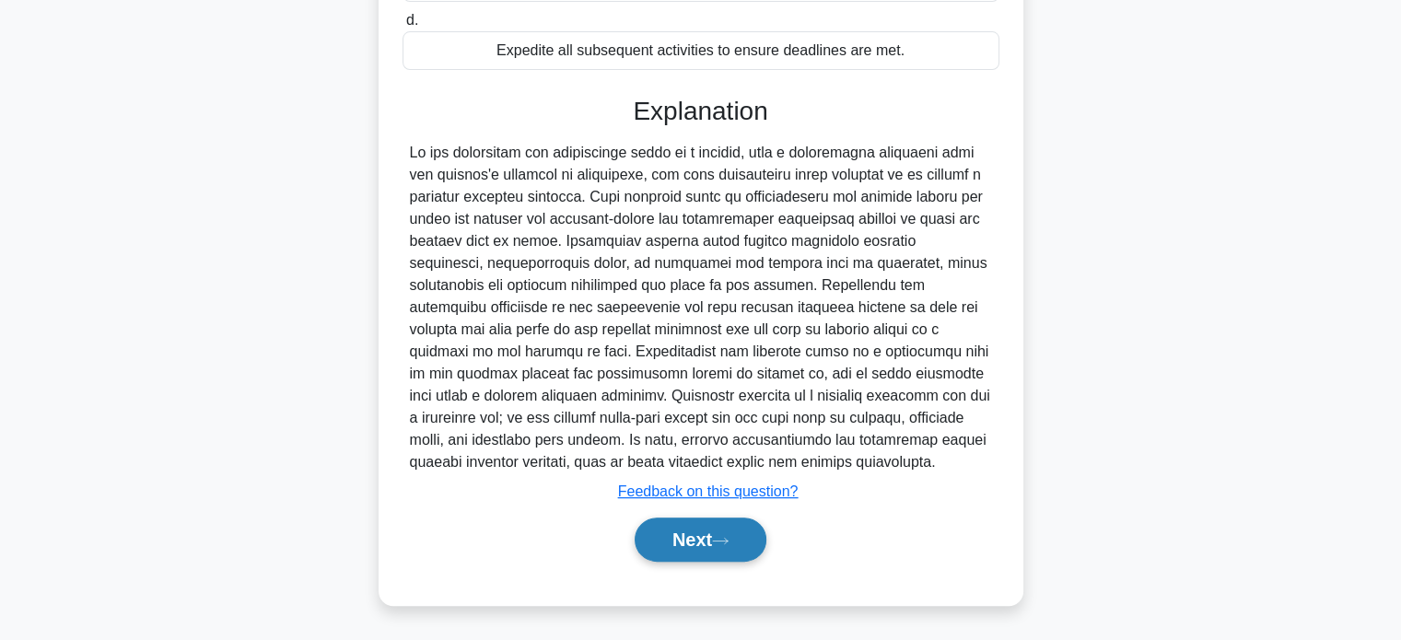
click at [690, 542] on button "Next" at bounding box center [701, 540] width 132 height 44
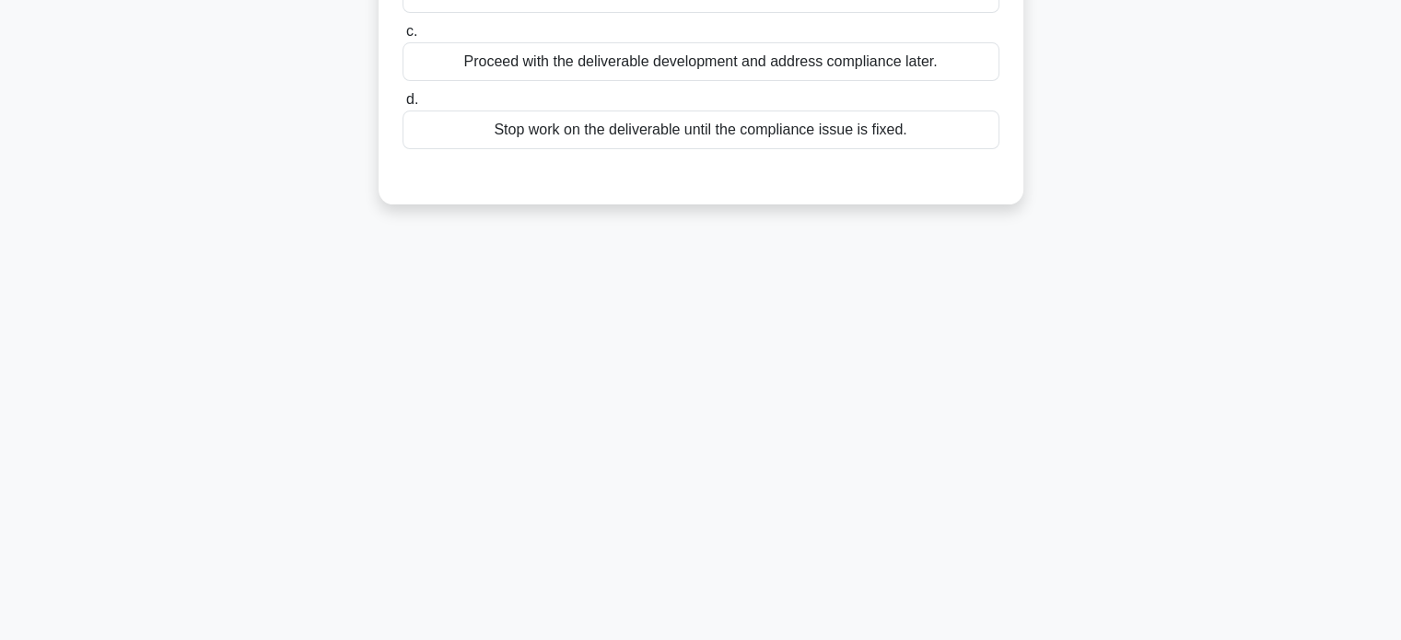
scroll to position [0, 0]
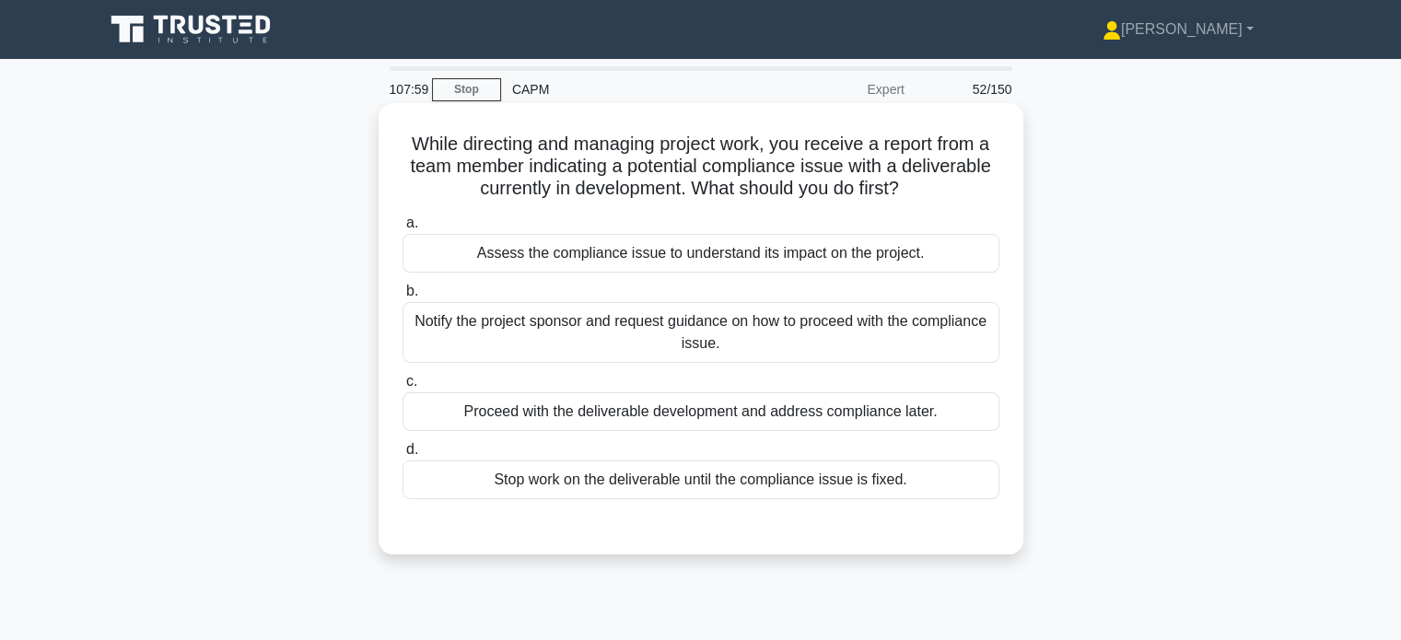
click at [683, 274] on div "a. Assess the compliance issue to understand its impact on the project. b. Noti…" at bounding box center [700, 355] width 619 height 295
click at [691, 256] on div "Assess the compliance issue to understand its impact on the project." at bounding box center [701, 253] width 597 height 39
click at [403, 229] on input "a. Assess the compliance issue to understand its impact on the project." at bounding box center [403, 223] width 0 height 12
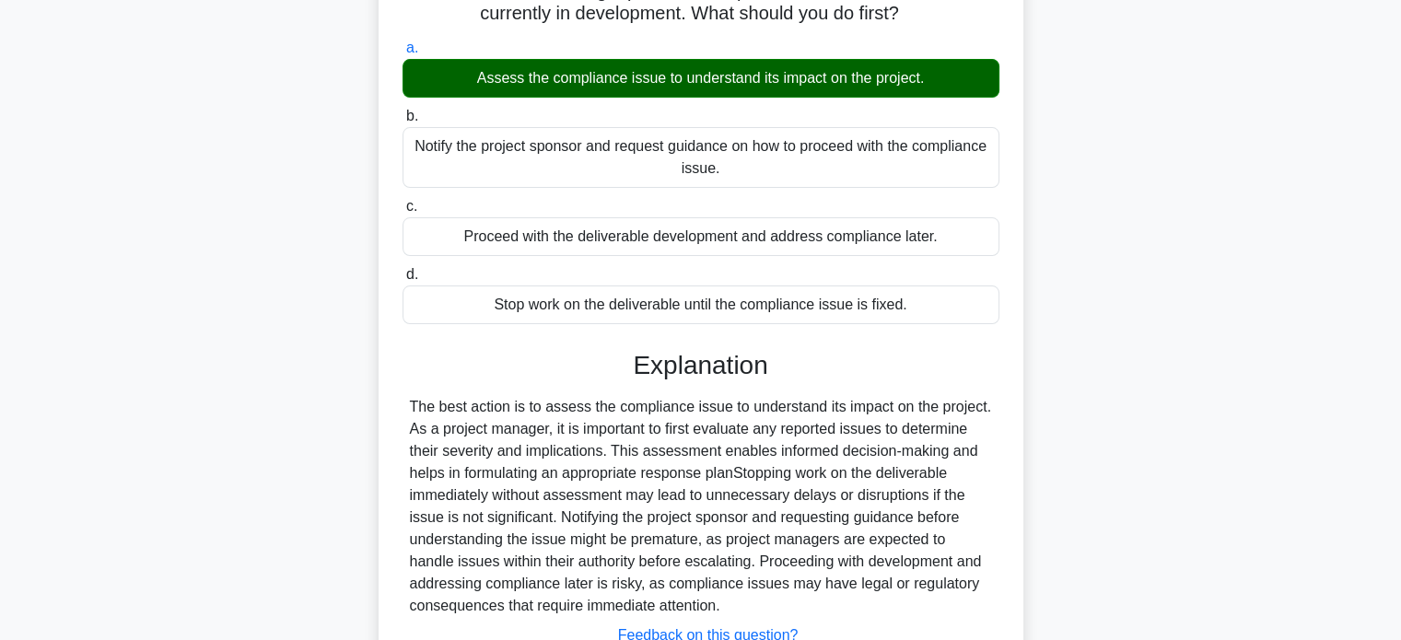
scroll to position [355, 0]
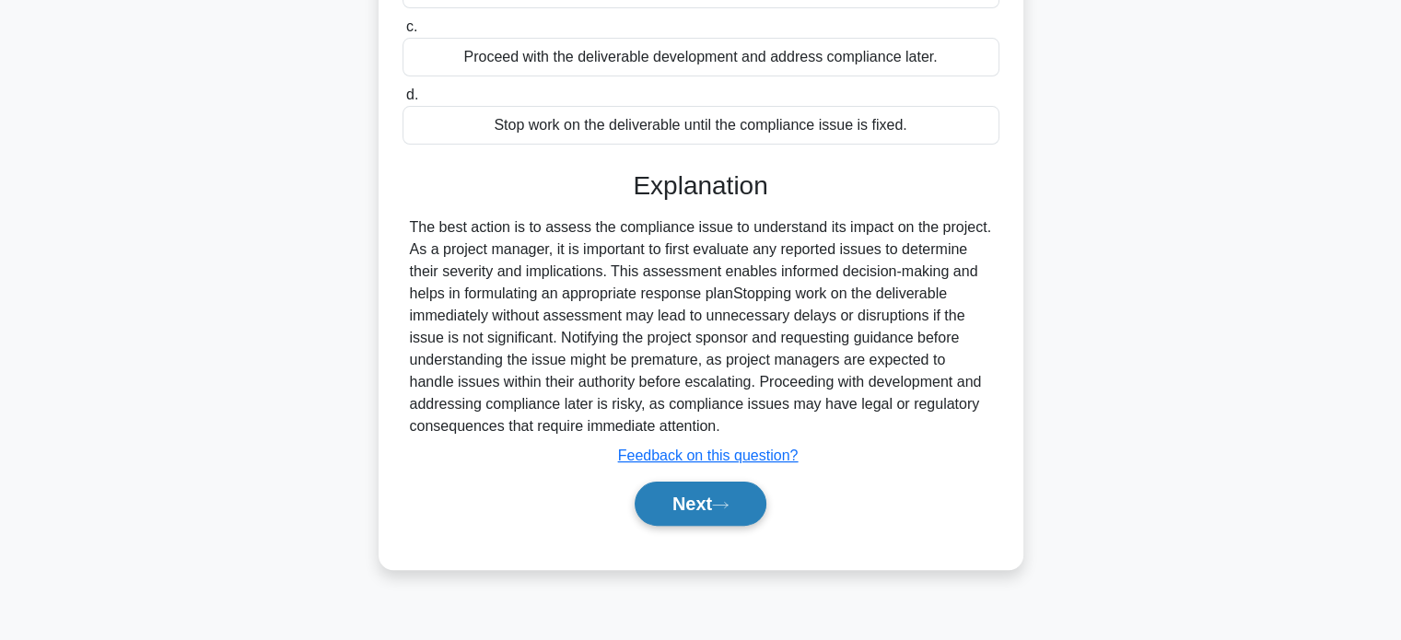
click at [683, 495] on button "Next" at bounding box center [701, 504] width 132 height 44
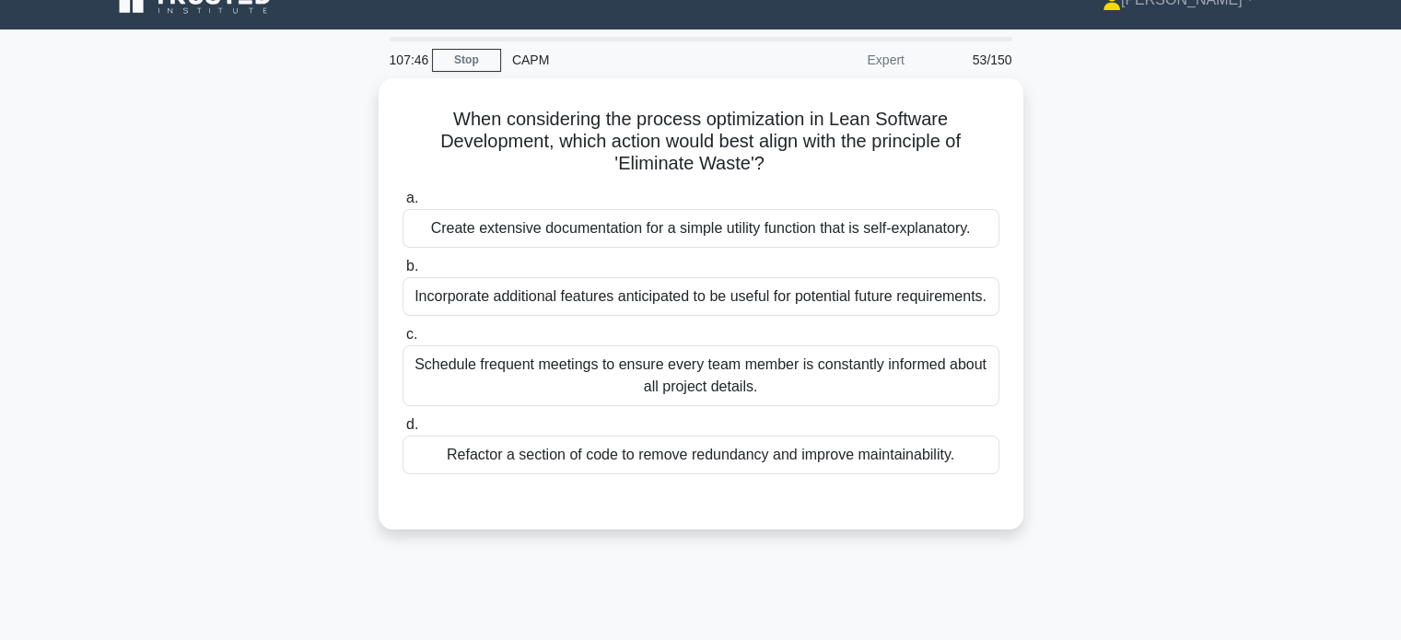
scroll to position [26, 0]
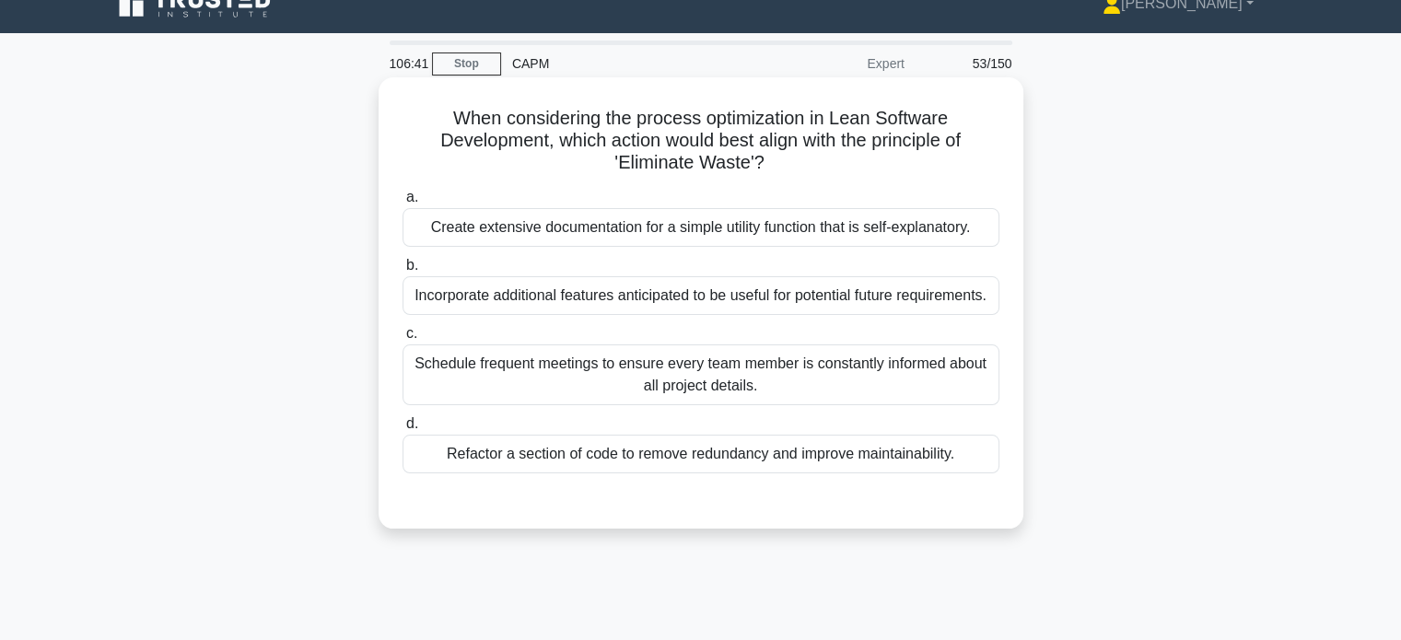
click at [686, 458] on div "Refactor a section of code to remove redundancy and improve maintainability." at bounding box center [701, 454] width 597 height 39
click at [403, 430] on input "d. Refactor a section of code to remove redundancy and improve maintainability." at bounding box center [403, 424] width 0 height 12
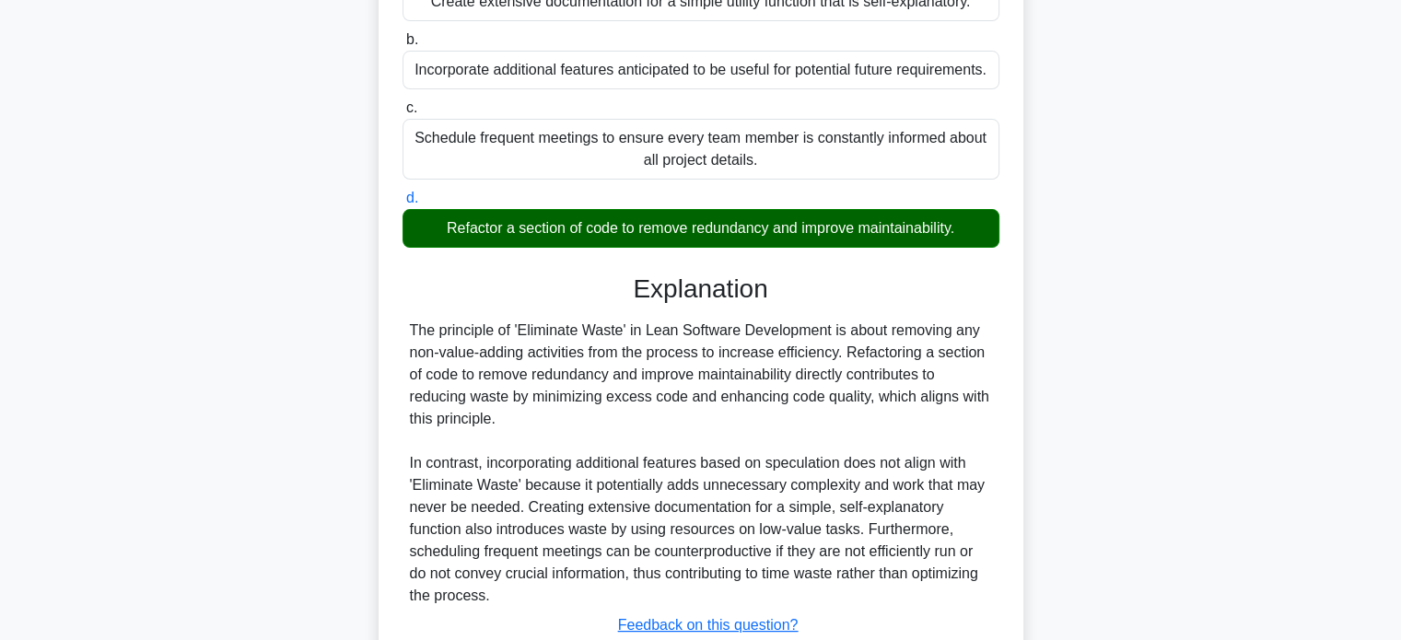
scroll to position [383, 0]
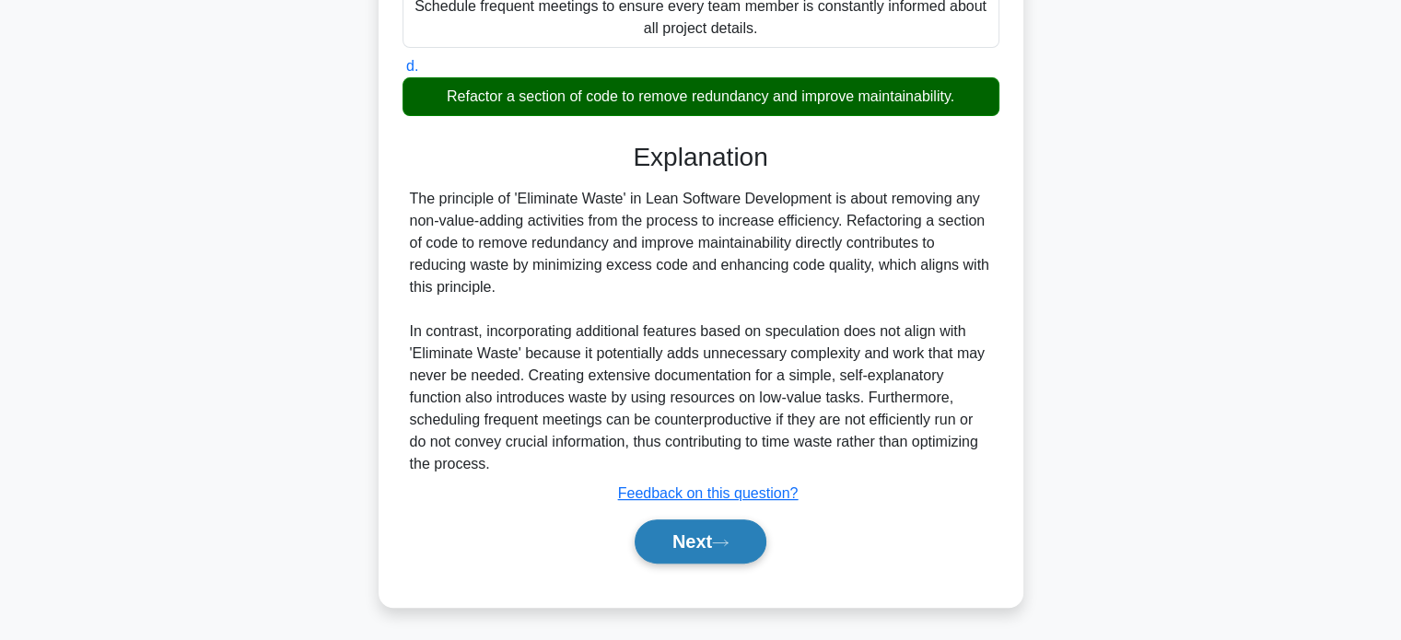
click at [703, 548] on button "Next" at bounding box center [701, 541] width 132 height 44
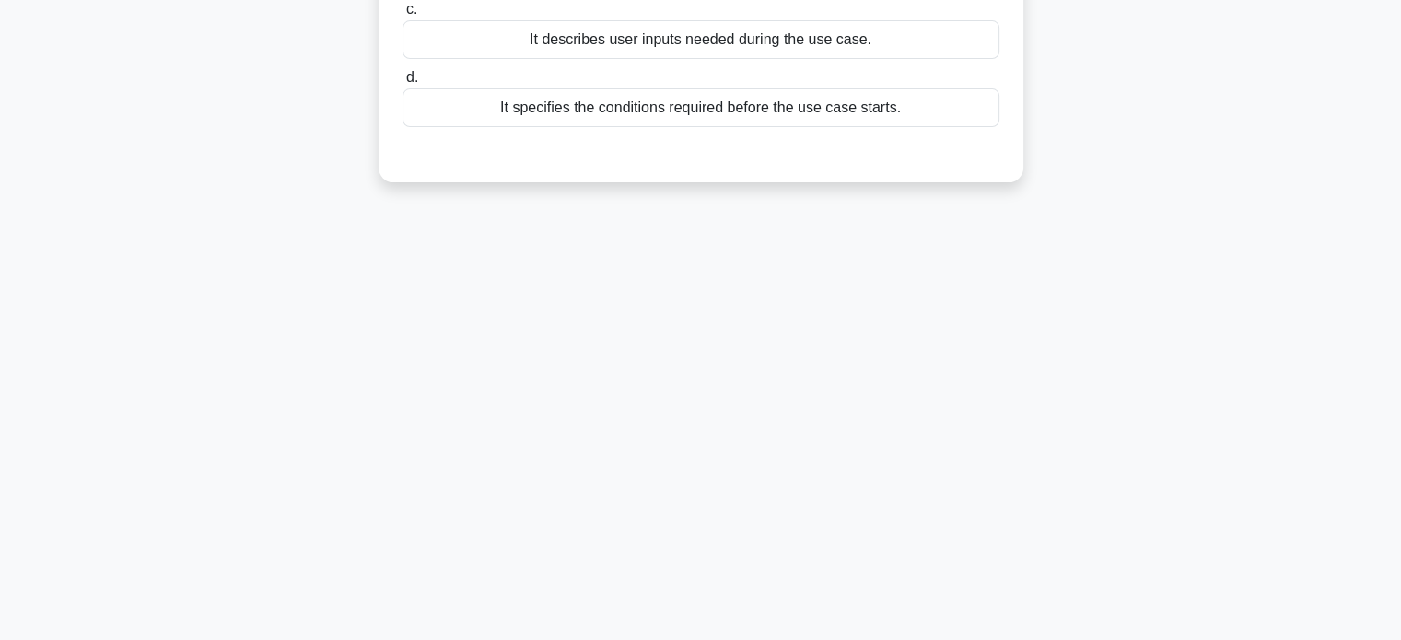
scroll to position [0, 0]
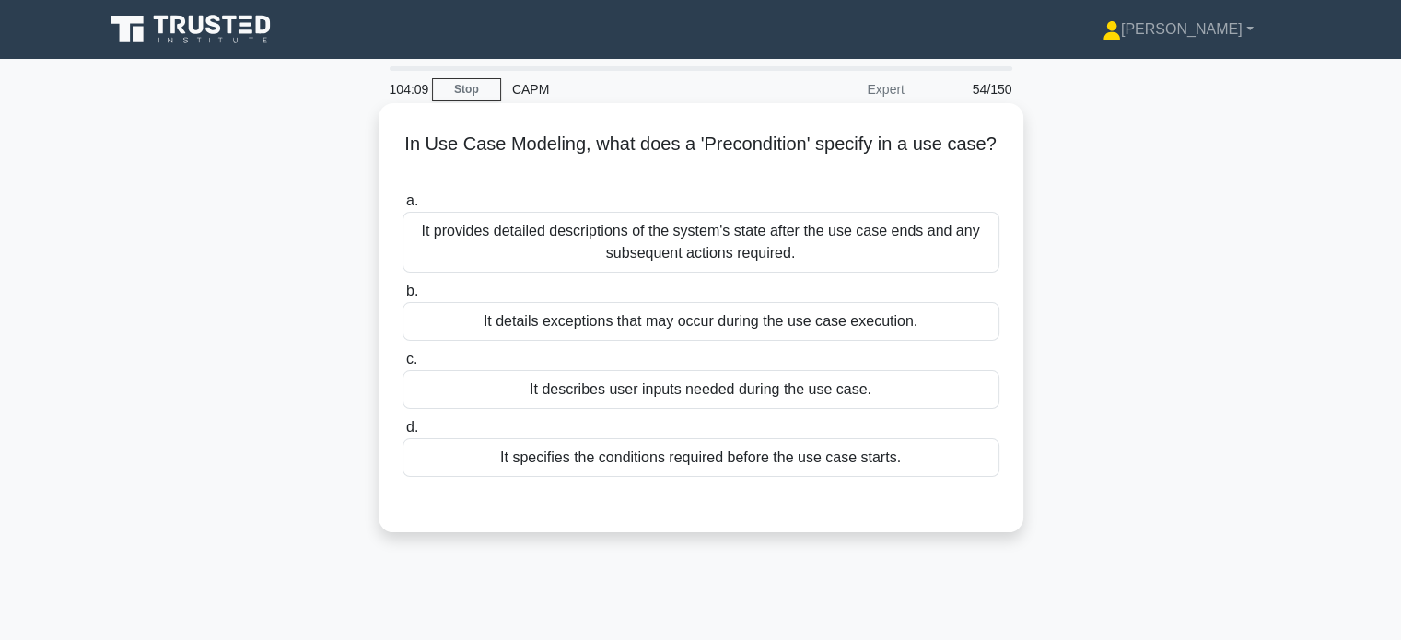
click at [802, 451] on div "It specifies the conditions required before the use case starts." at bounding box center [701, 457] width 597 height 39
click at [403, 434] on input "d. It specifies the conditions required before the use case starts." at bounding box center [403, 428] width 0 height 12
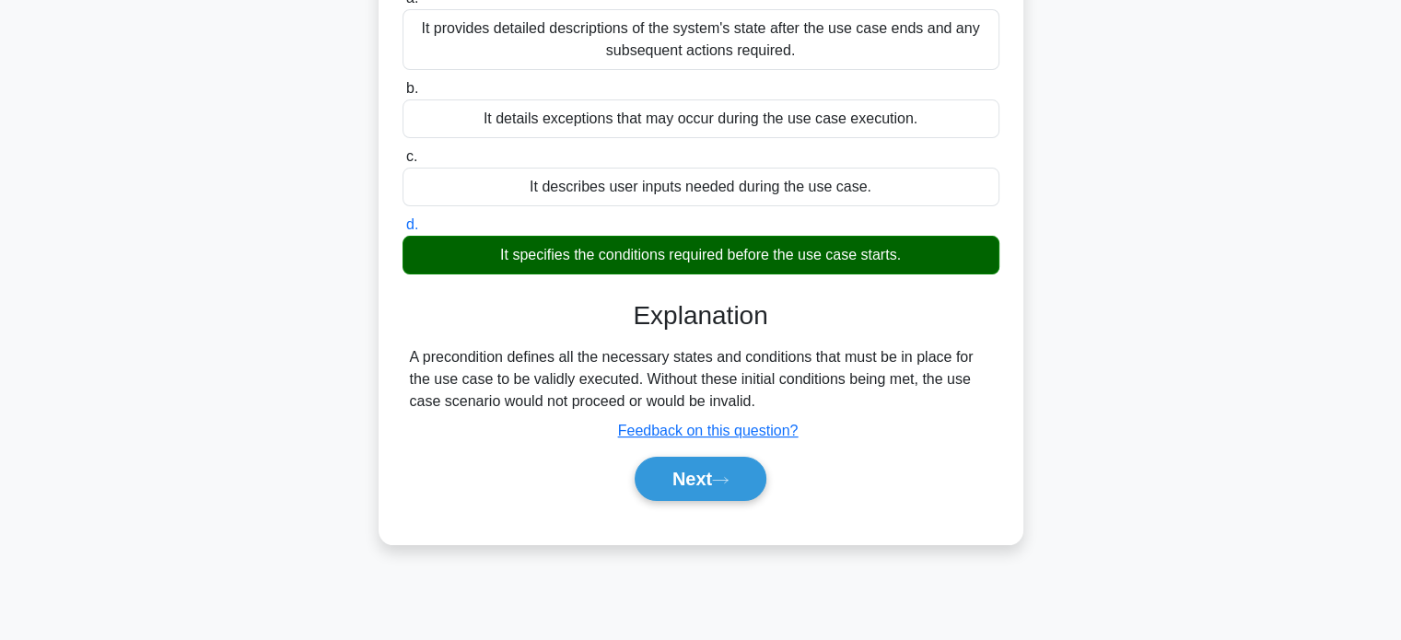
scroll to position [205, 0]
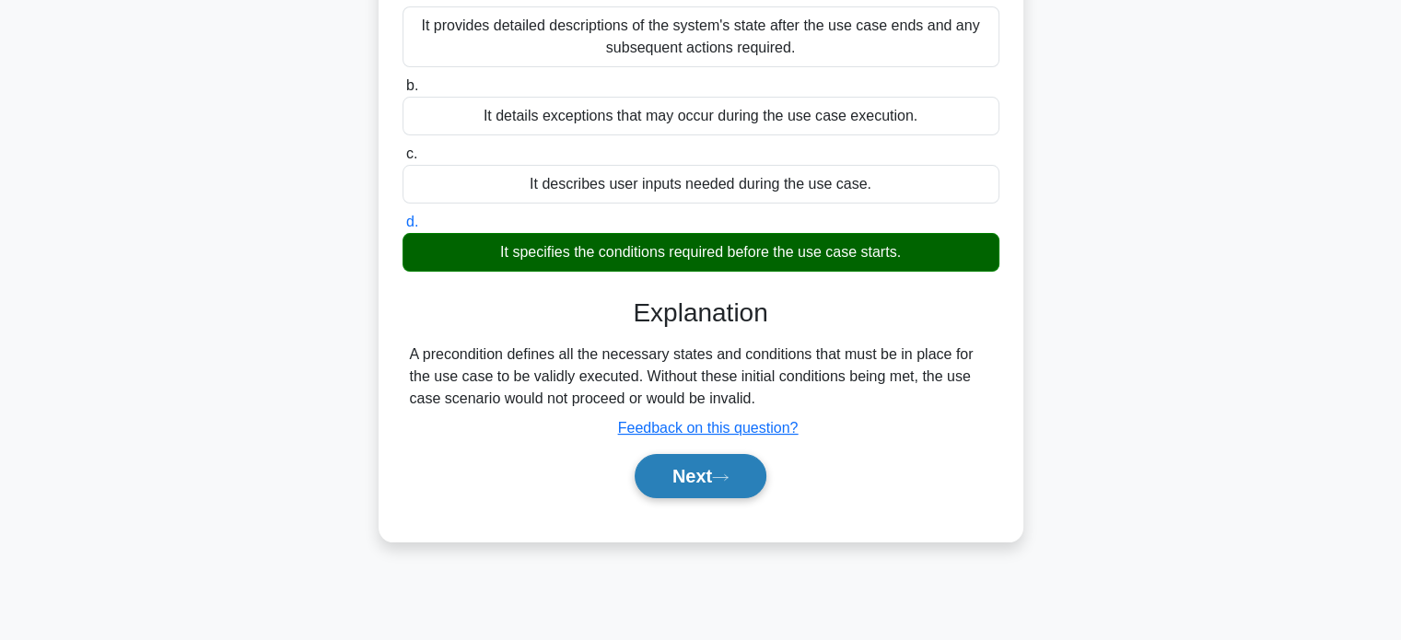
click at [723, 473] on icon at bounding box center [720, 478] width 17 height 10
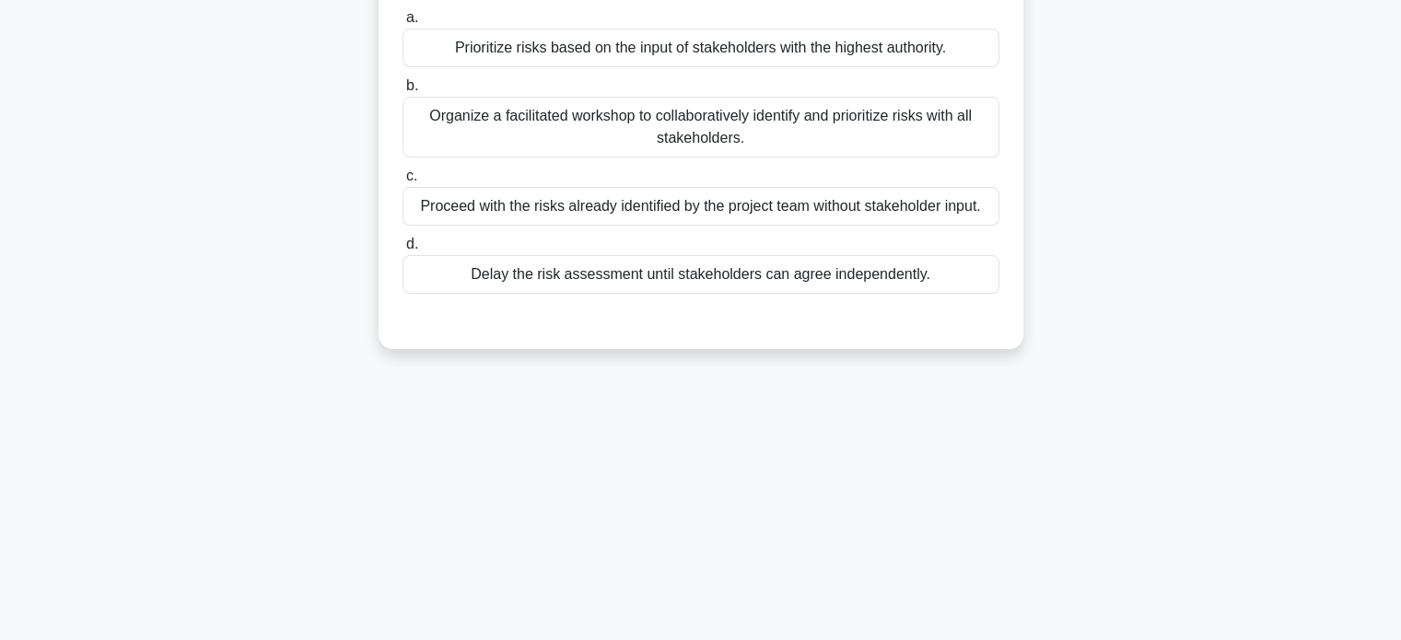
scroll to position [0, 0]
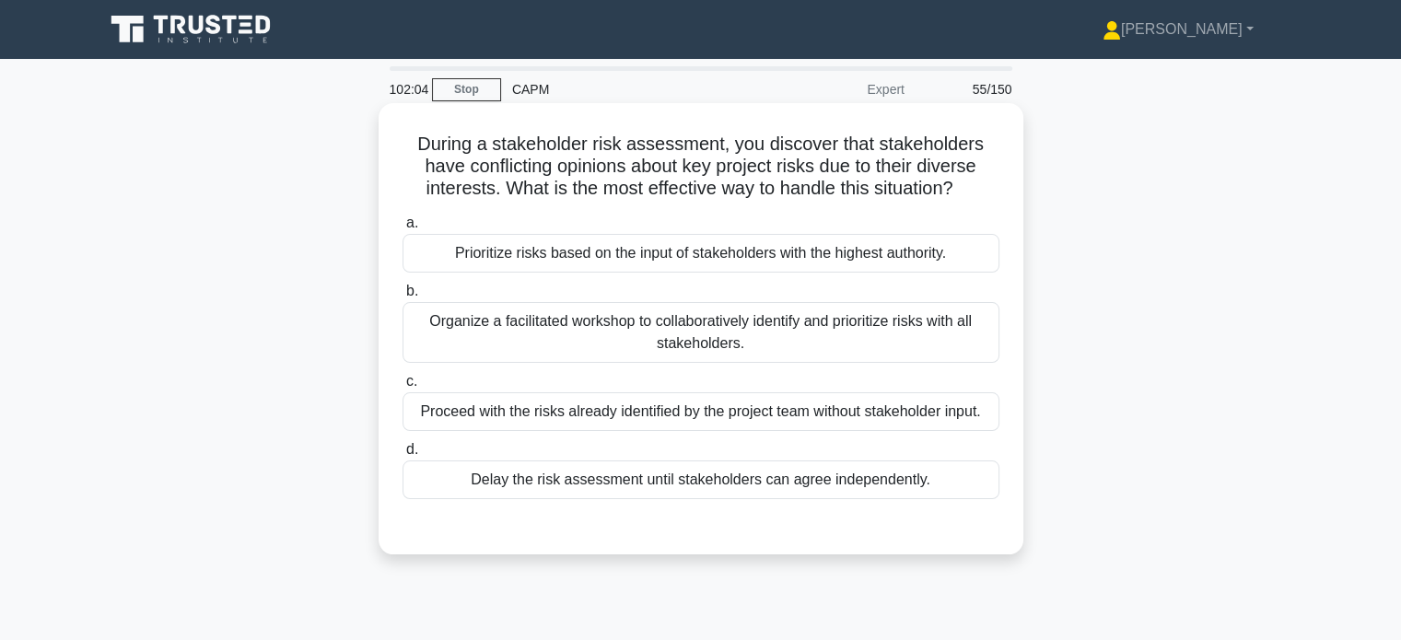
click at [797, 340] on div "Organize a facilitated workshop to collaboratively identify and prioritize risk…" at bounding box center [701, 332] width 597 height 61
click at [403, 298] on input "b. Organize a facilitated workshop to collaboratively identify and prioritize r…" at bounding box center [403, 292] width 0 height 12
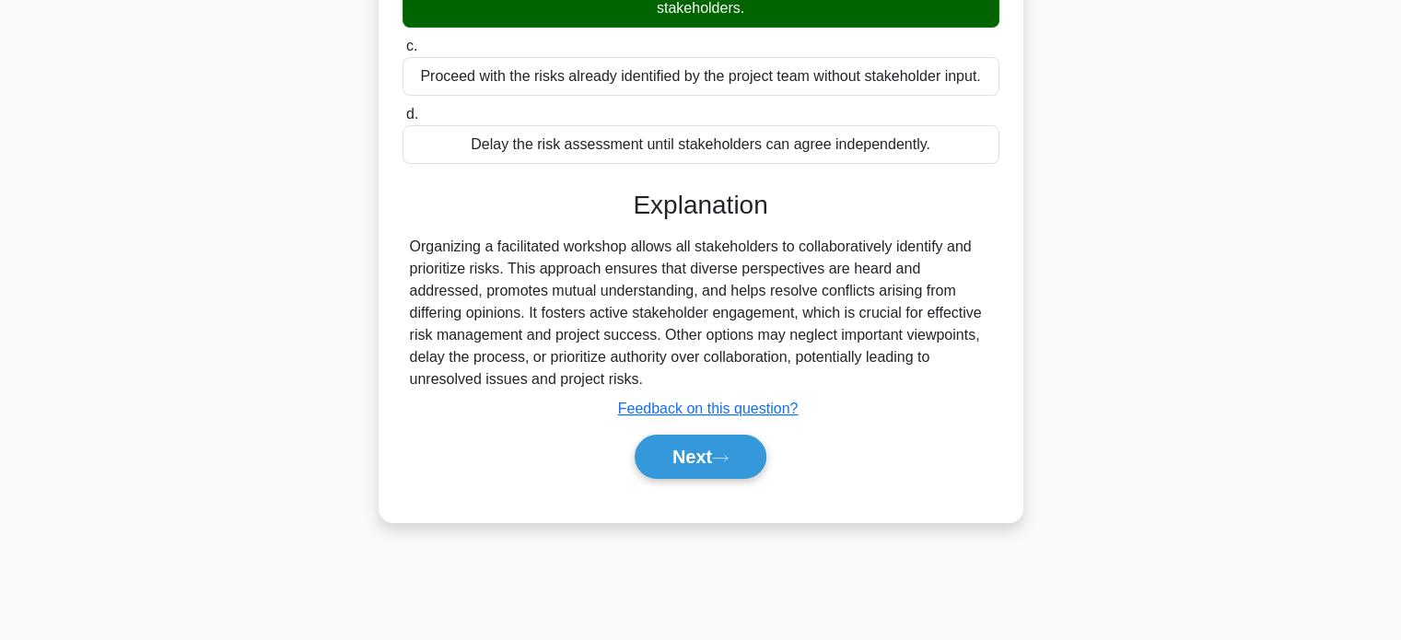
scroll to position [355, 0]
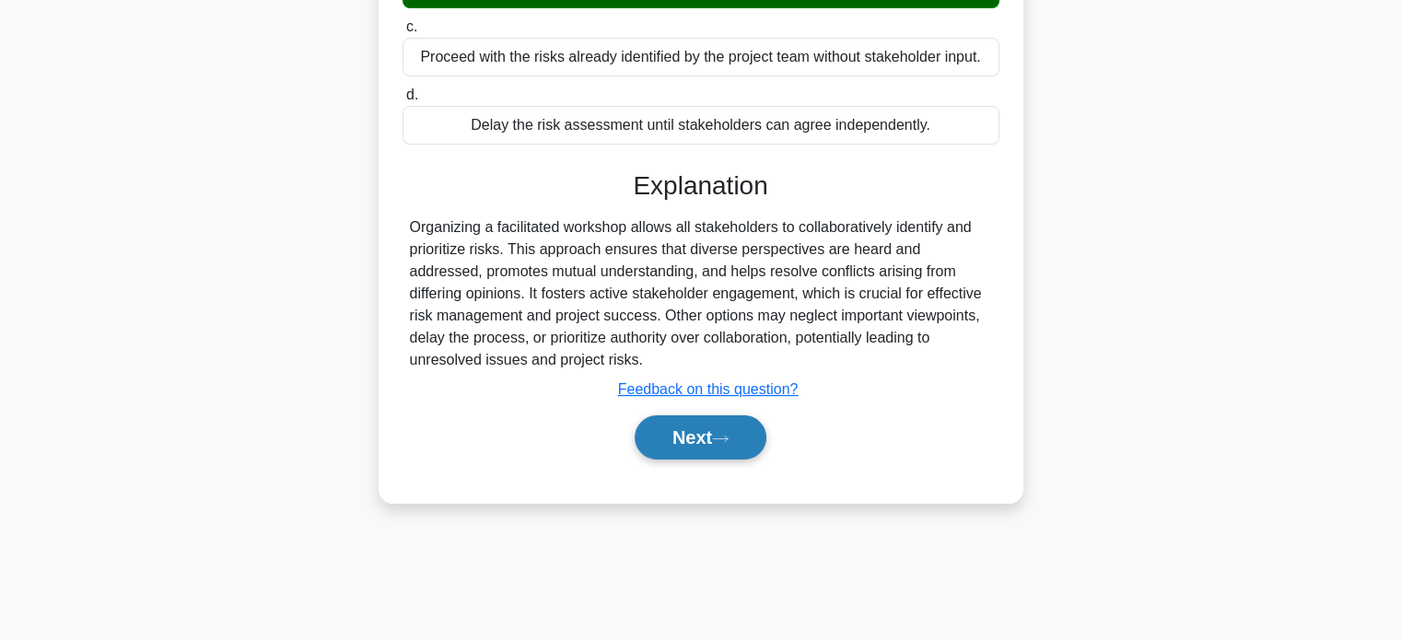
click at [716, 452] on button "Next" at bounding box center [701, 437] width 132 height 44
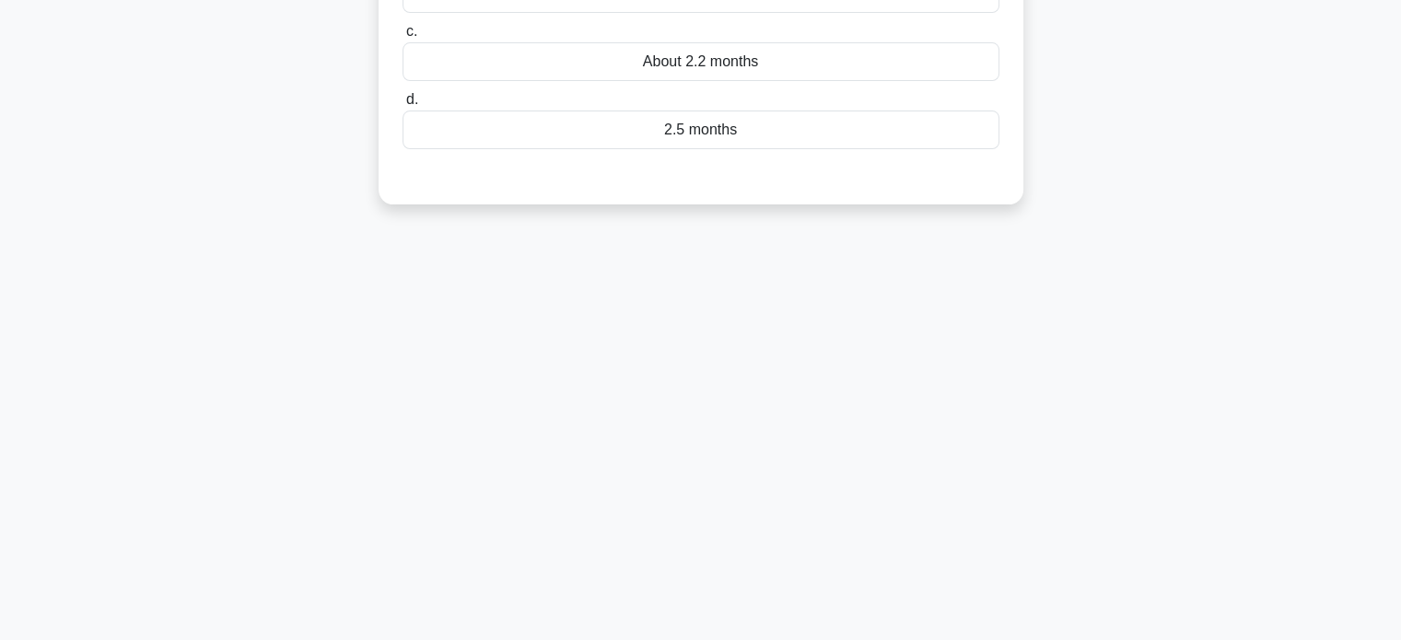
scroll to position [0, 0]
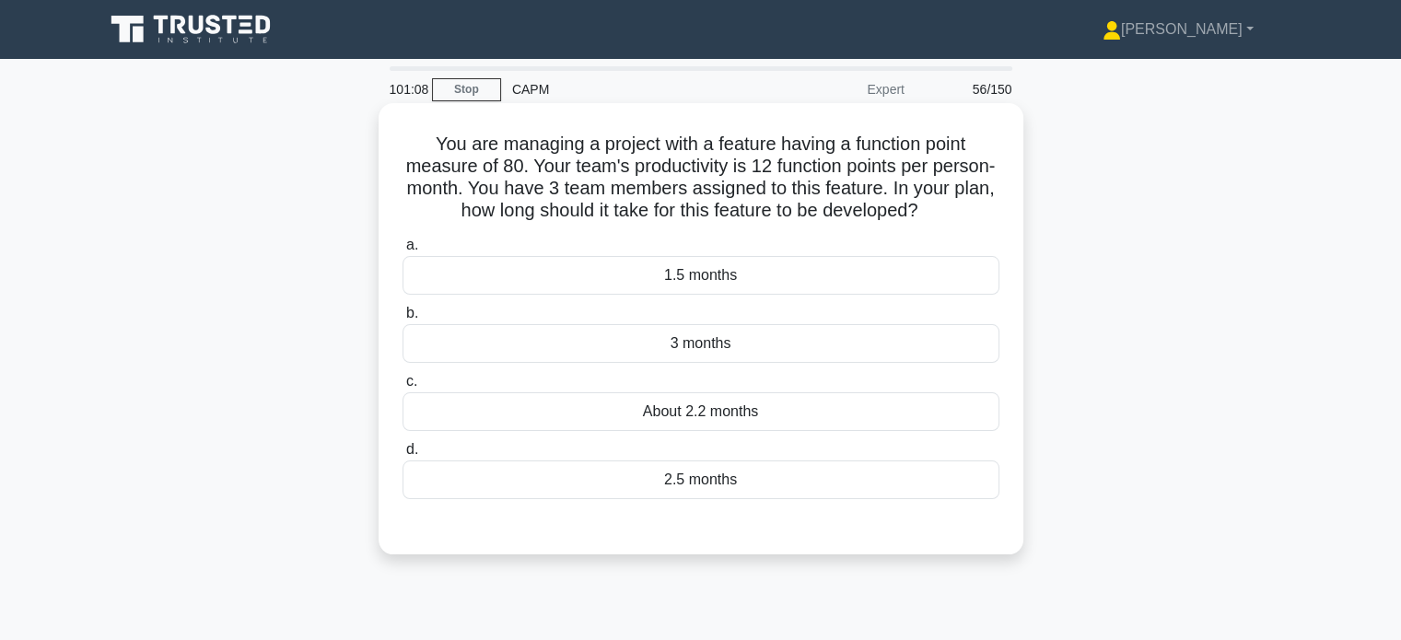
click at [724, 339] on div "3 months" at bounding box center [701, 343] width 597 height 39
click at [403, 320] on input "b. 3 months" at bounding box center [403, 314] width 0 height 12
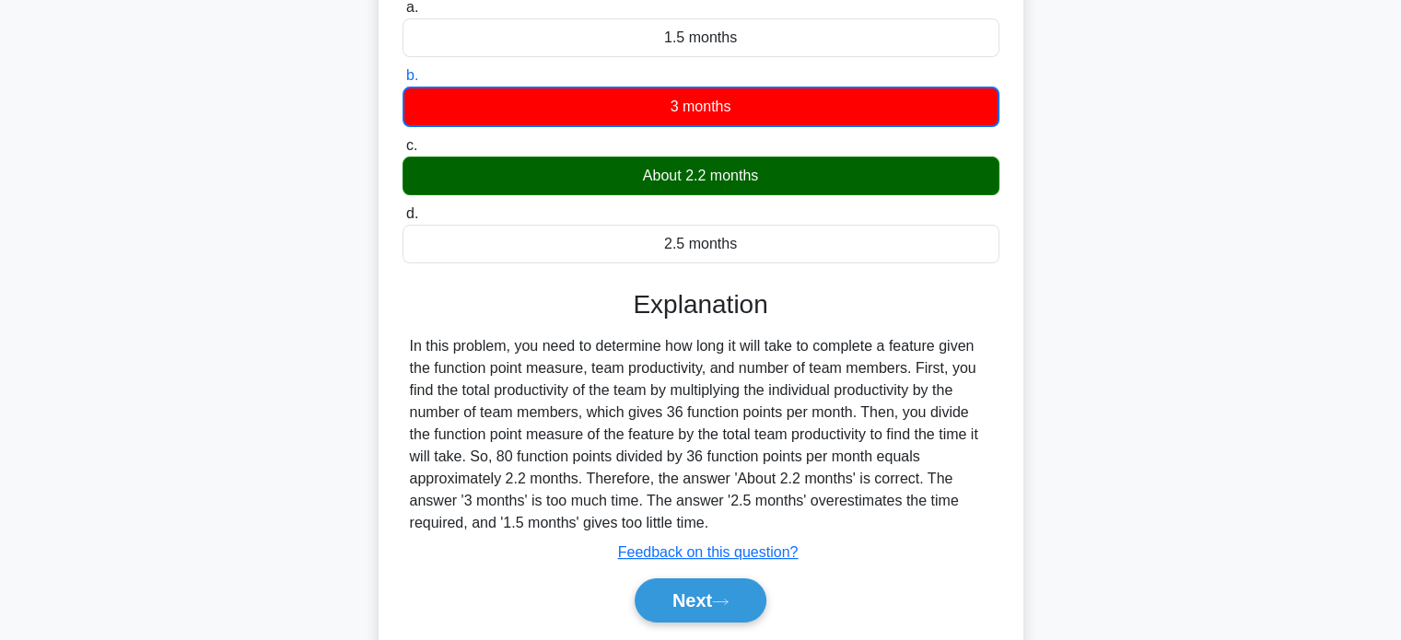
scroll to position [247, 0]
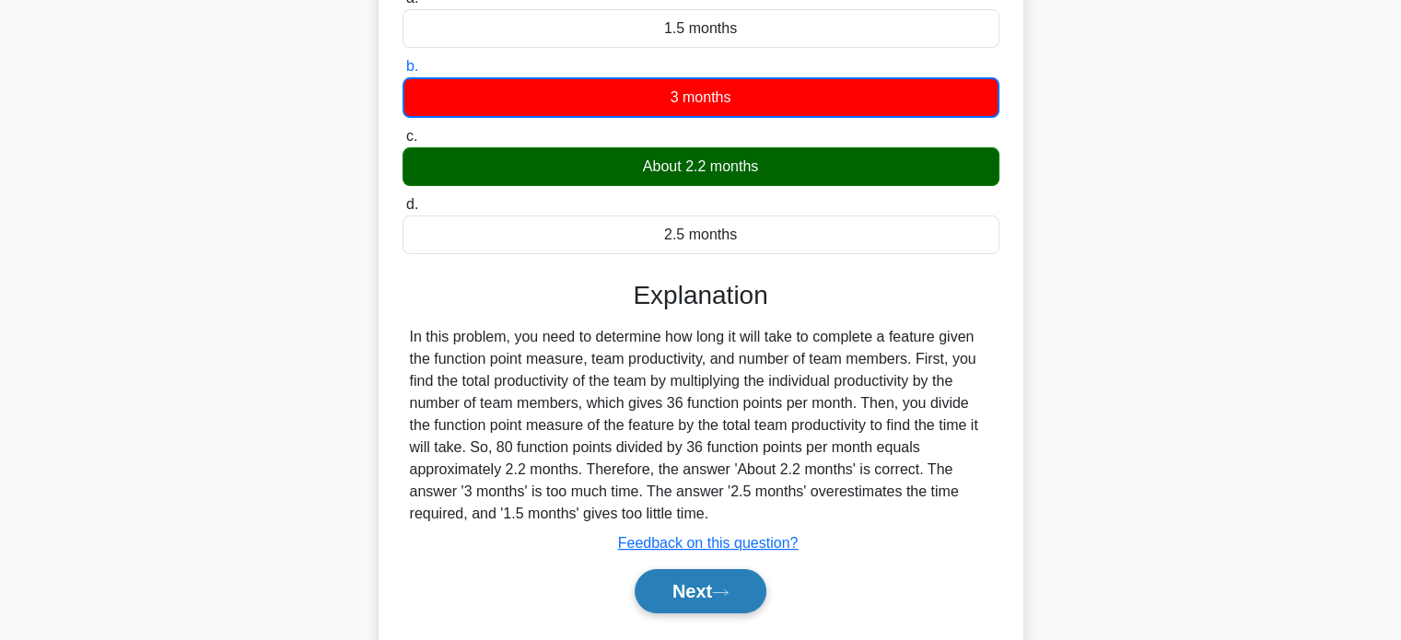
click at [718, 593] on icon at bounding box center [720, 593] width 17 height 10
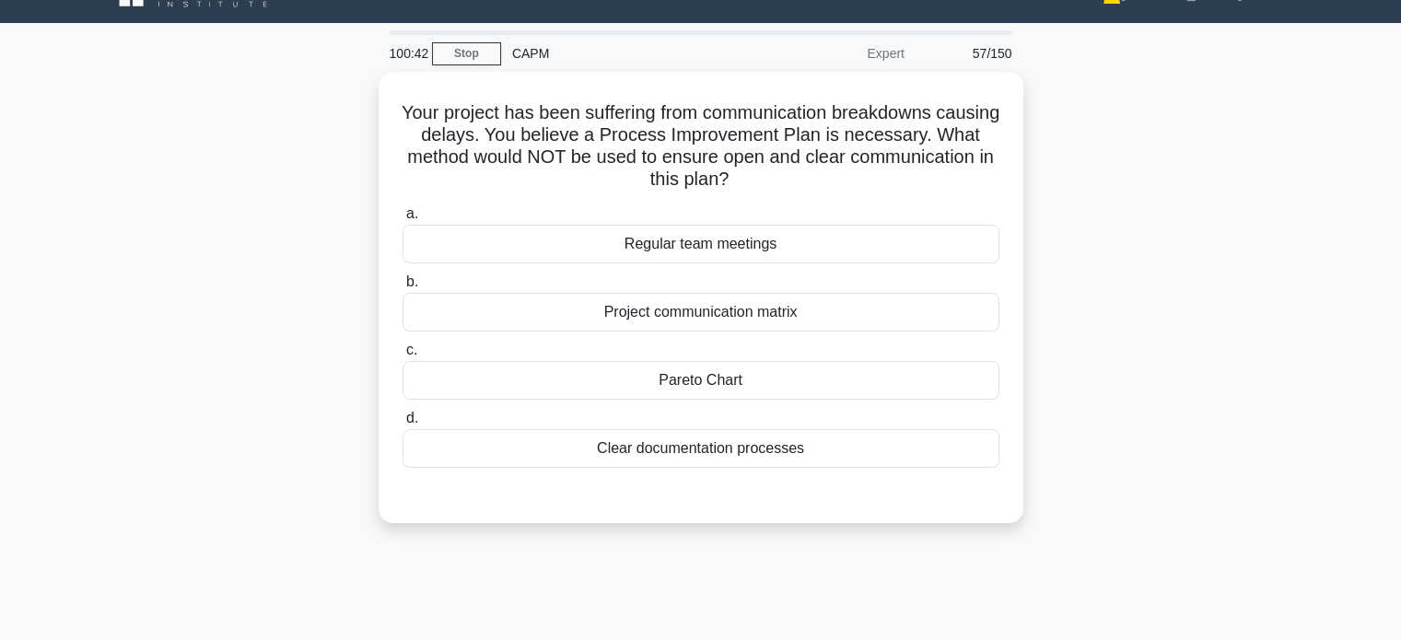
scroll to position [26, 0]
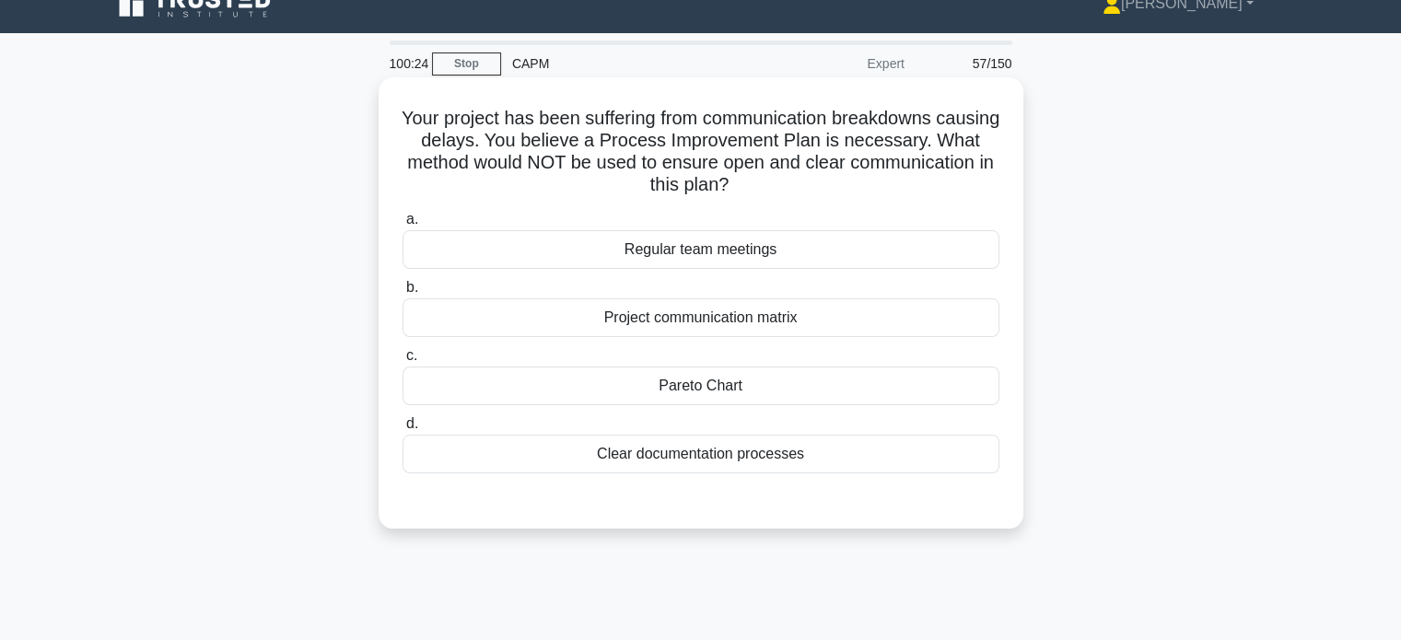
click at [690, 376] on div "Pareto Chart" at bounding box center [701, 386] width 597 height 39
click at [403, 362] on input "c. Pareto Chart" at bounding box center [403, 356] width 0 height 12
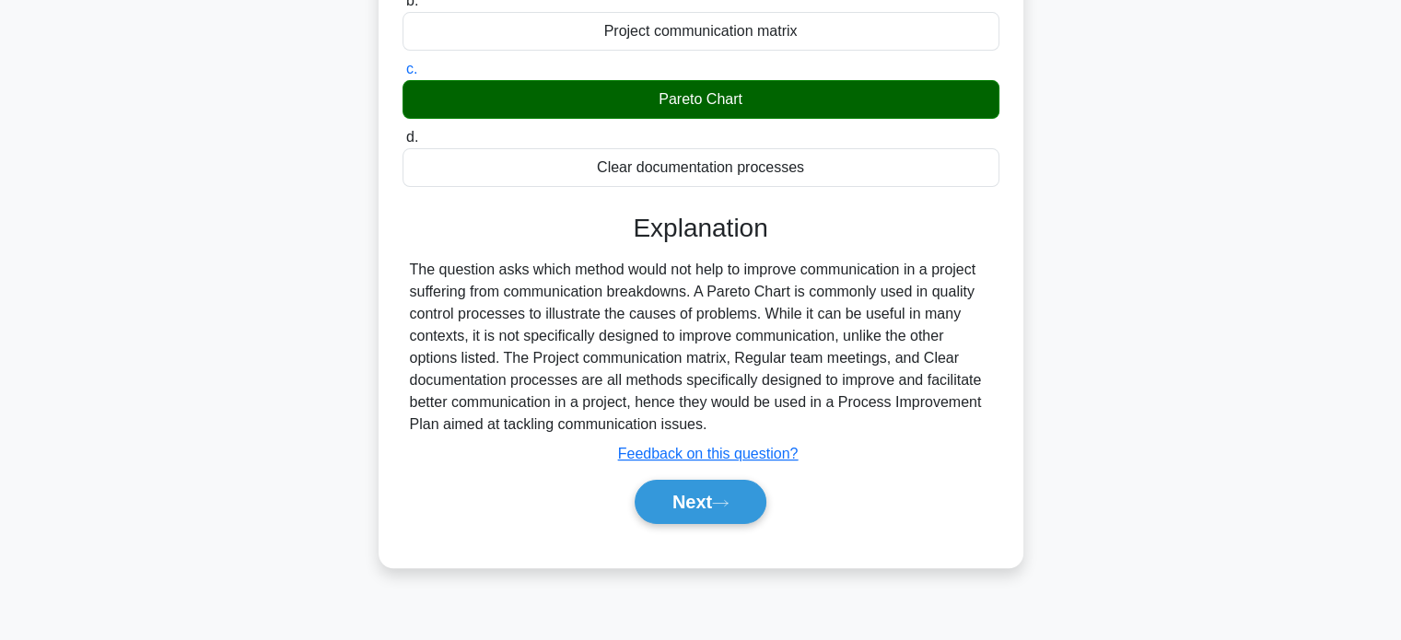
scroll to position [355, 0]
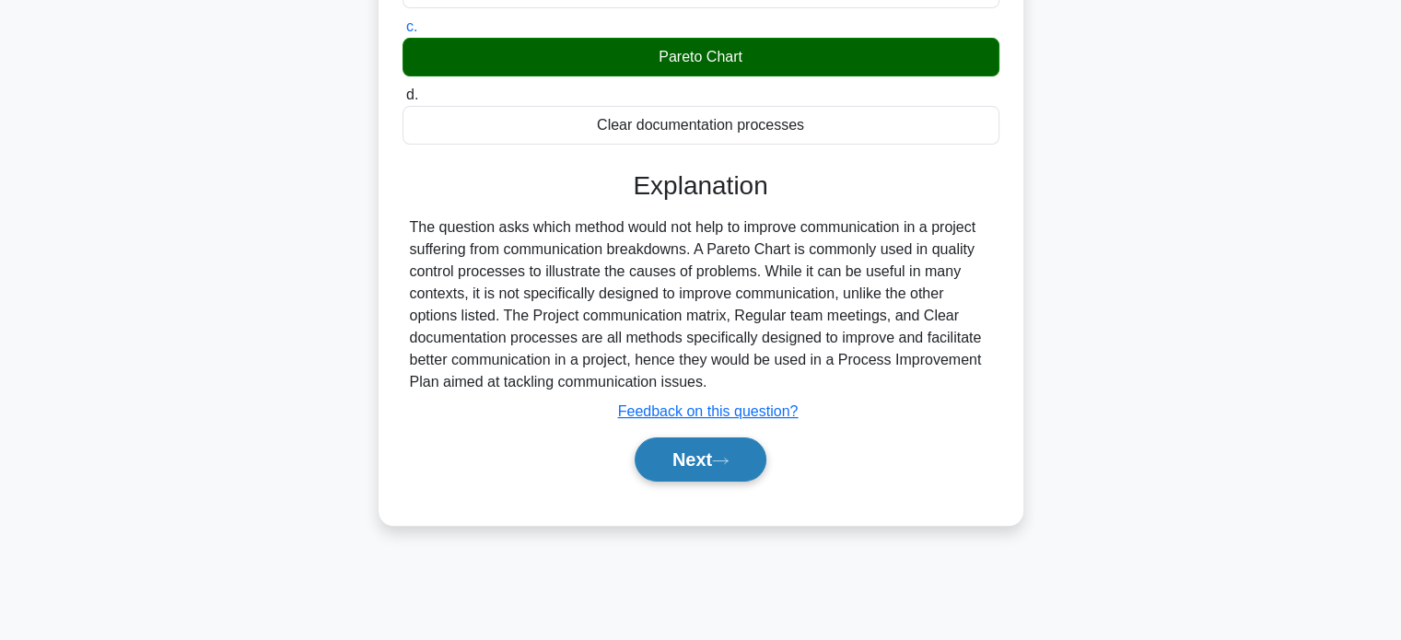
click at [699, 464] on button "Next" at bounding box center [701, 460] width 132 height 44
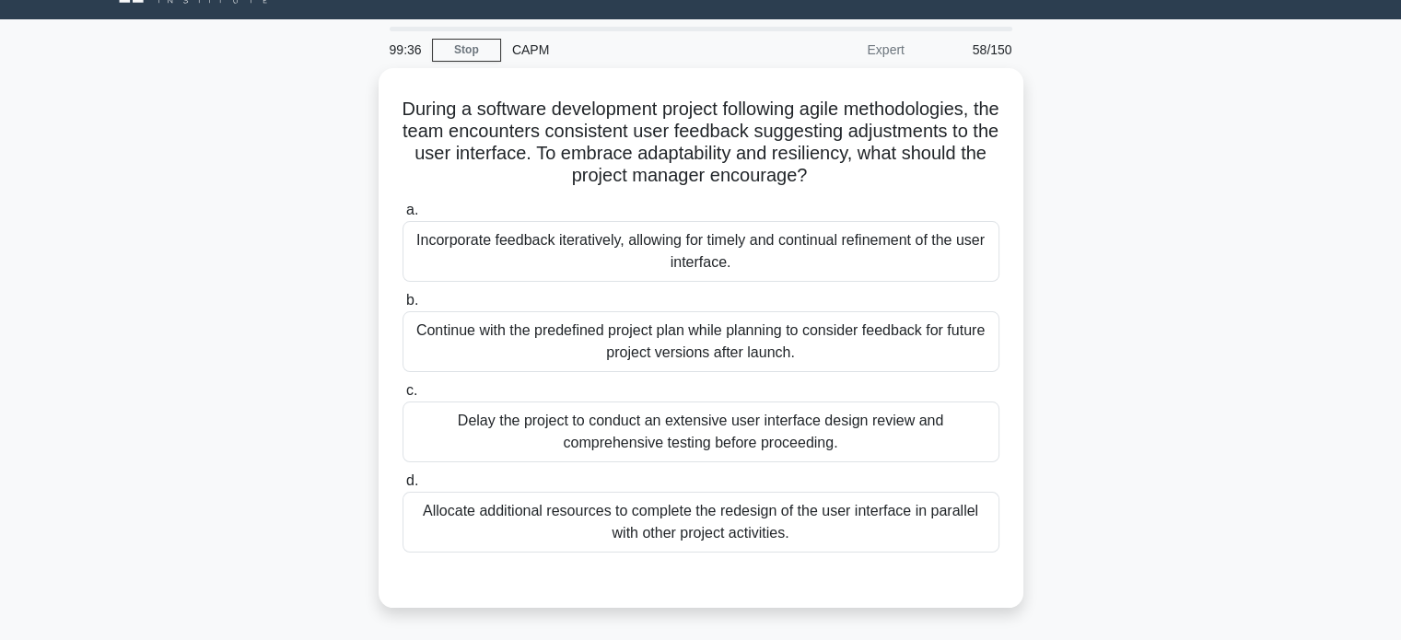
scroll to position [41, 0]
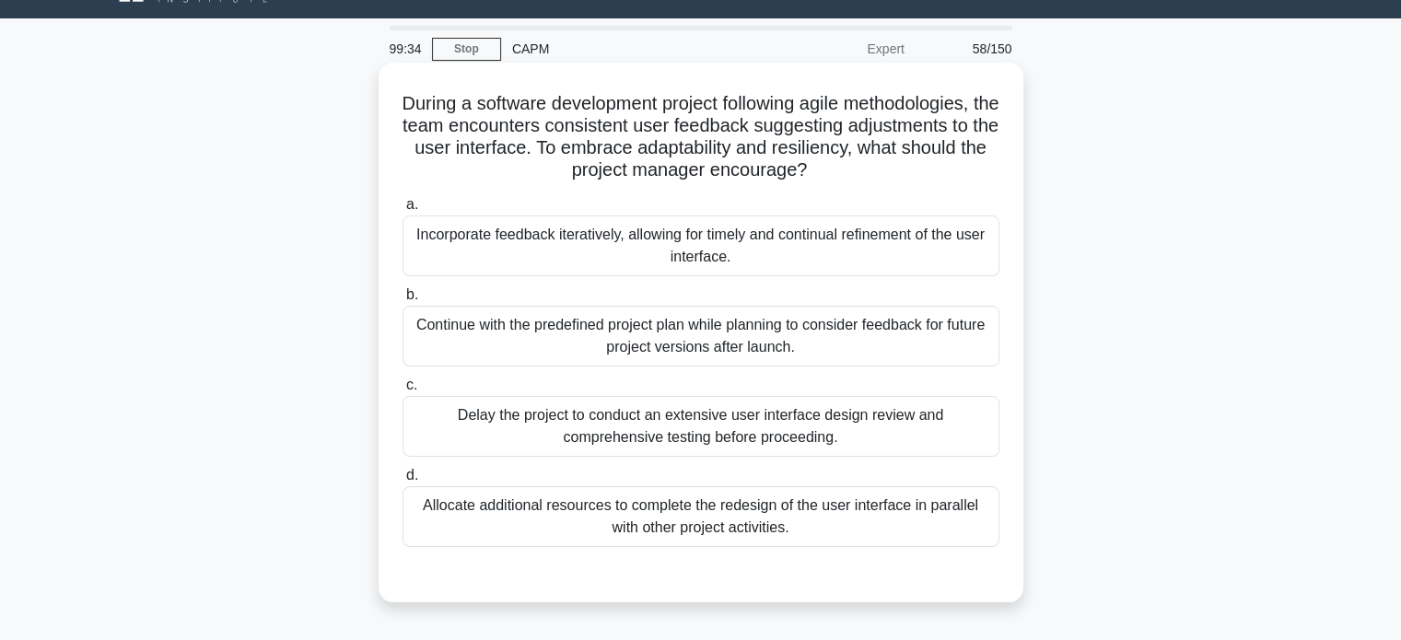
click at [811, 261] on div "Incorporate feedback iteratively, allowing for timely and continual refinement …" at bounding box center [701, 246] width 597 height 61
click at [403, 211] on input "a. Incorporate feedback iteratively, allowing for timely and continual refineme…" at bounding box center [403, 205] width 0 height 12
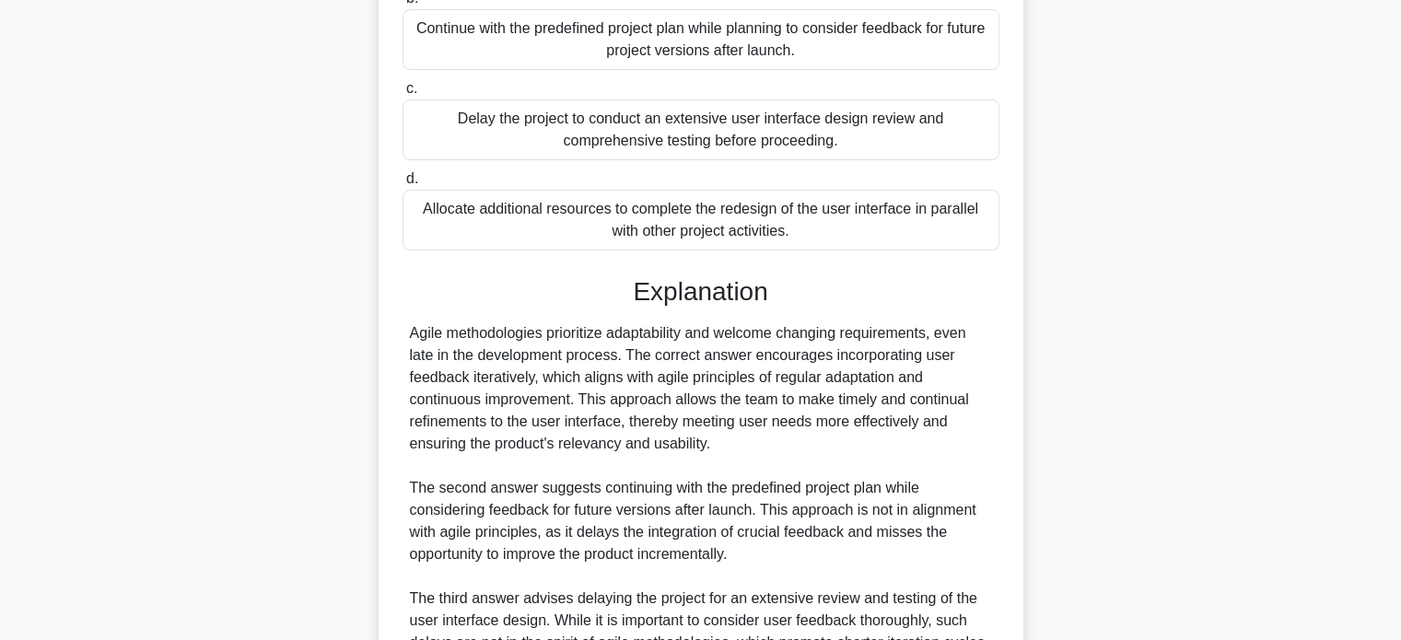
scroll to position [671, 0]
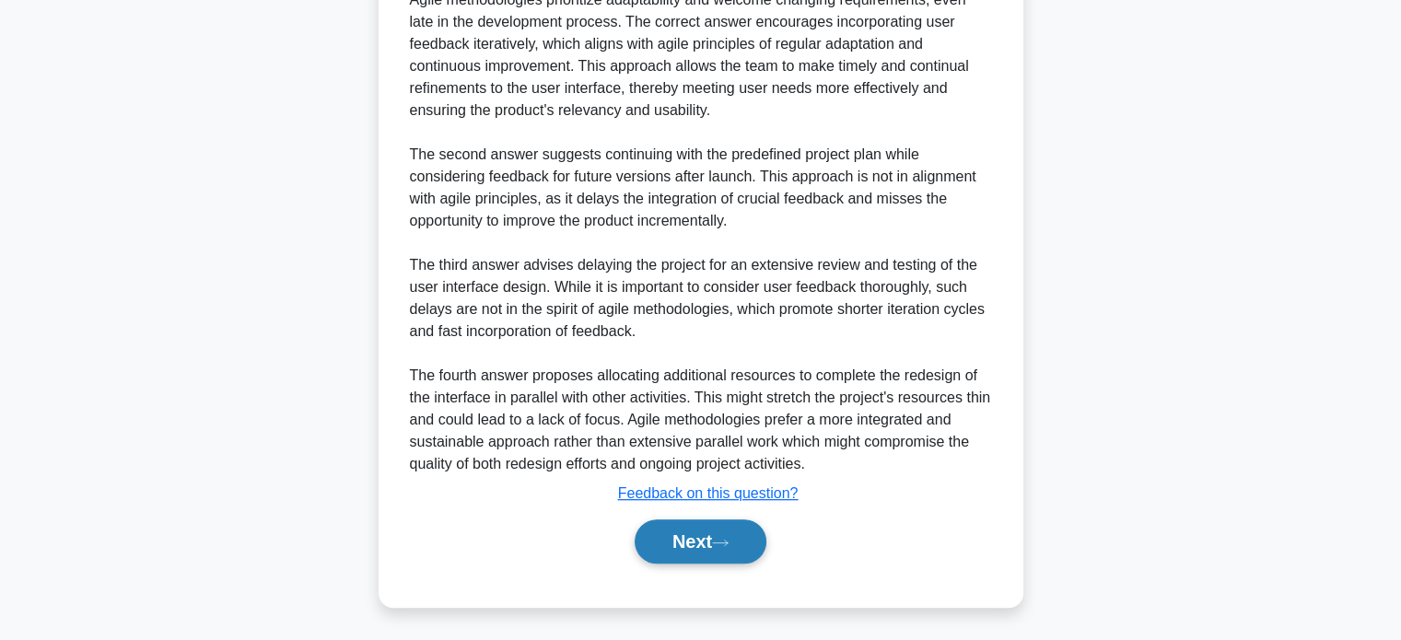
click at [700, 536] on button "Next" at bounding box center [701, 541] width 132 height 44
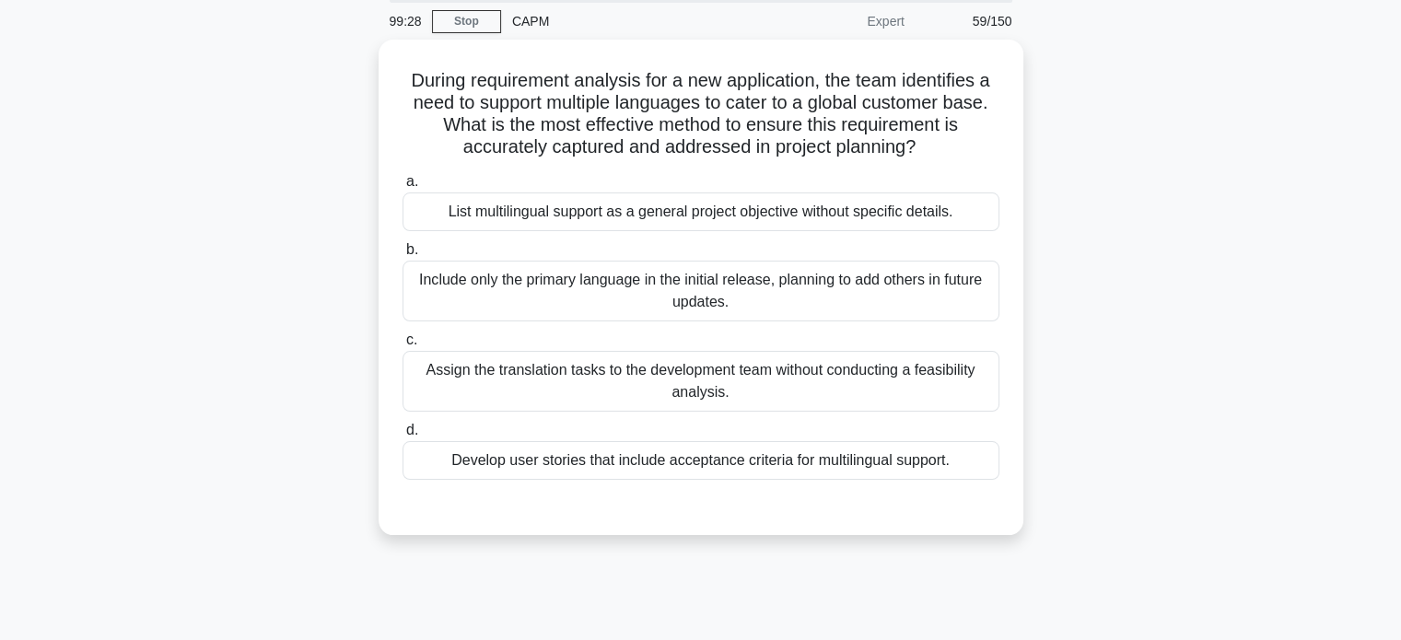
scroll to position [0, 0]
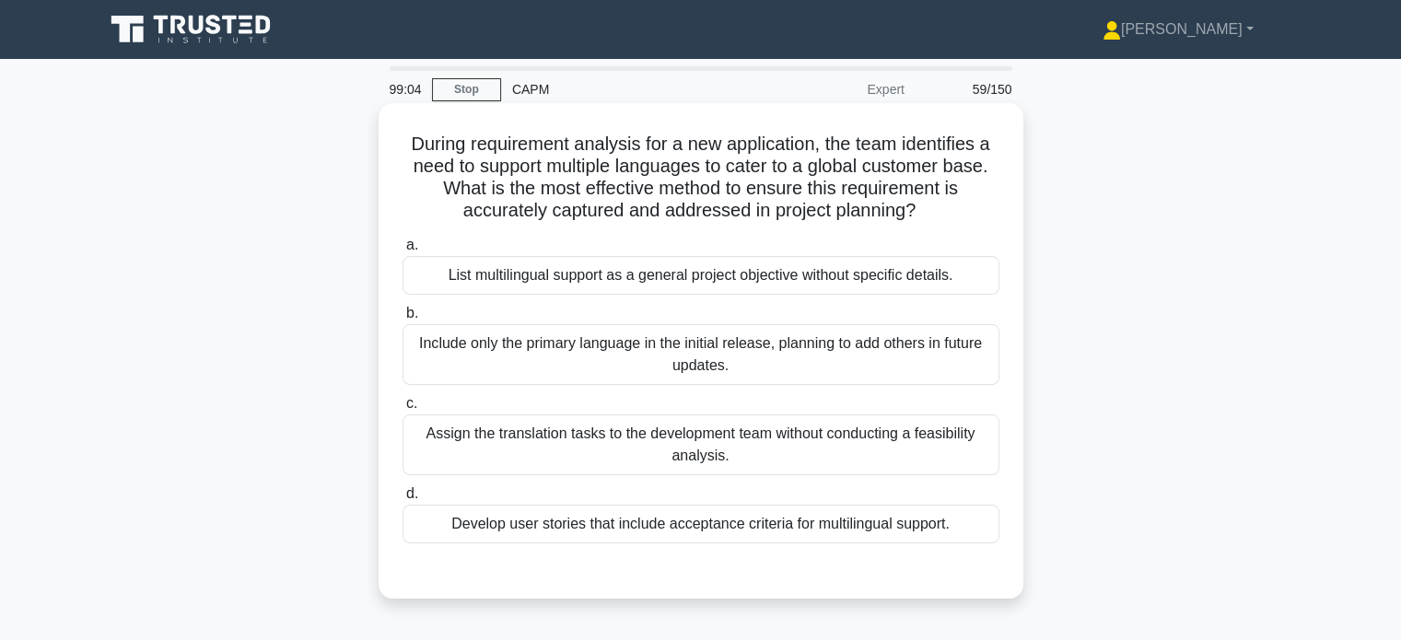
click at [736, 533] on div "Develop user stories that include acceptance criteria for multilingual support." at bounding box center [701, 524] width 597 height 39
click at [403, 500] on input "d. Develop user stories that include acceptance criteria for multilingual suppo…" at bounding box center [403, 494] width 0 height 12
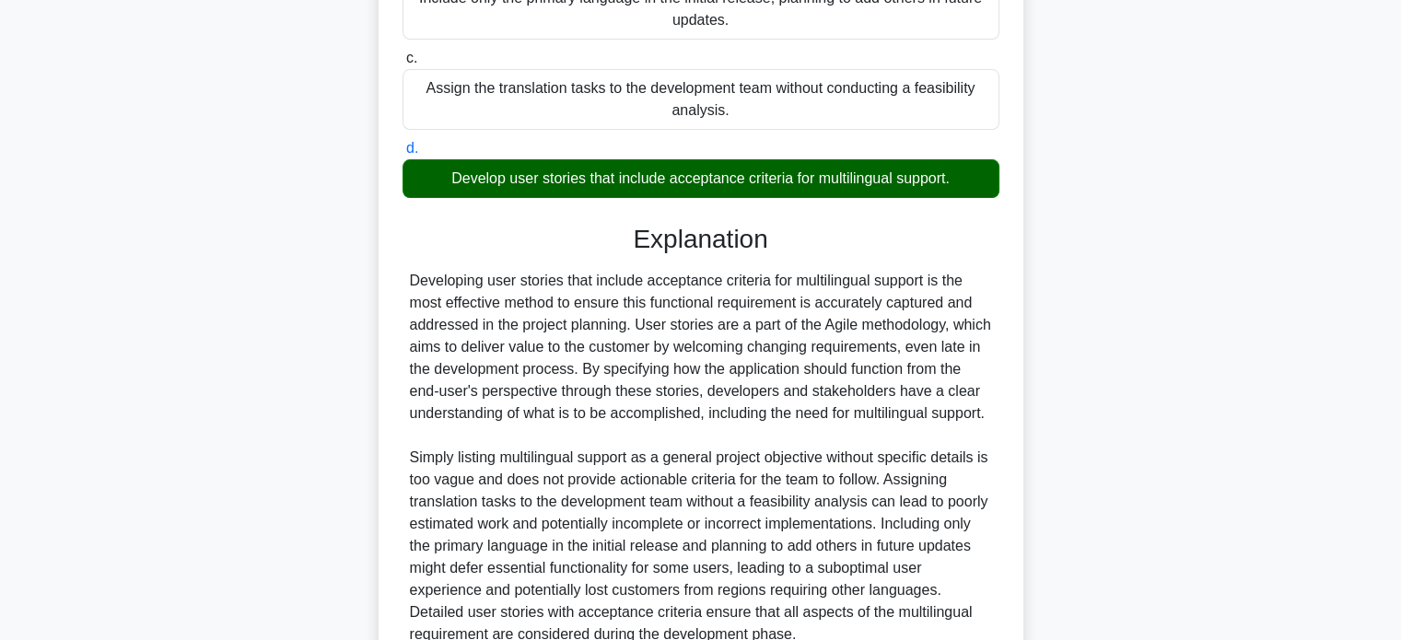
scroll to position [538, 0]
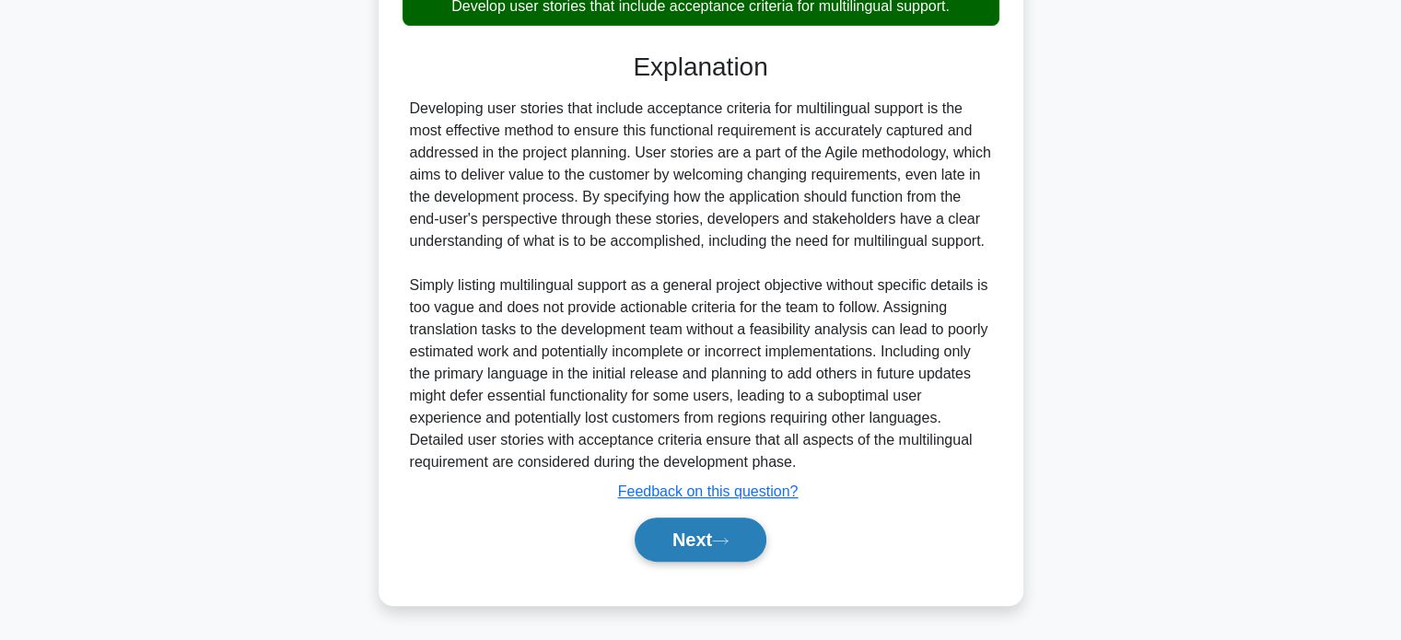
click at [733, 533] on button "Next" at bounding box center [701, 540] width 132 height 44
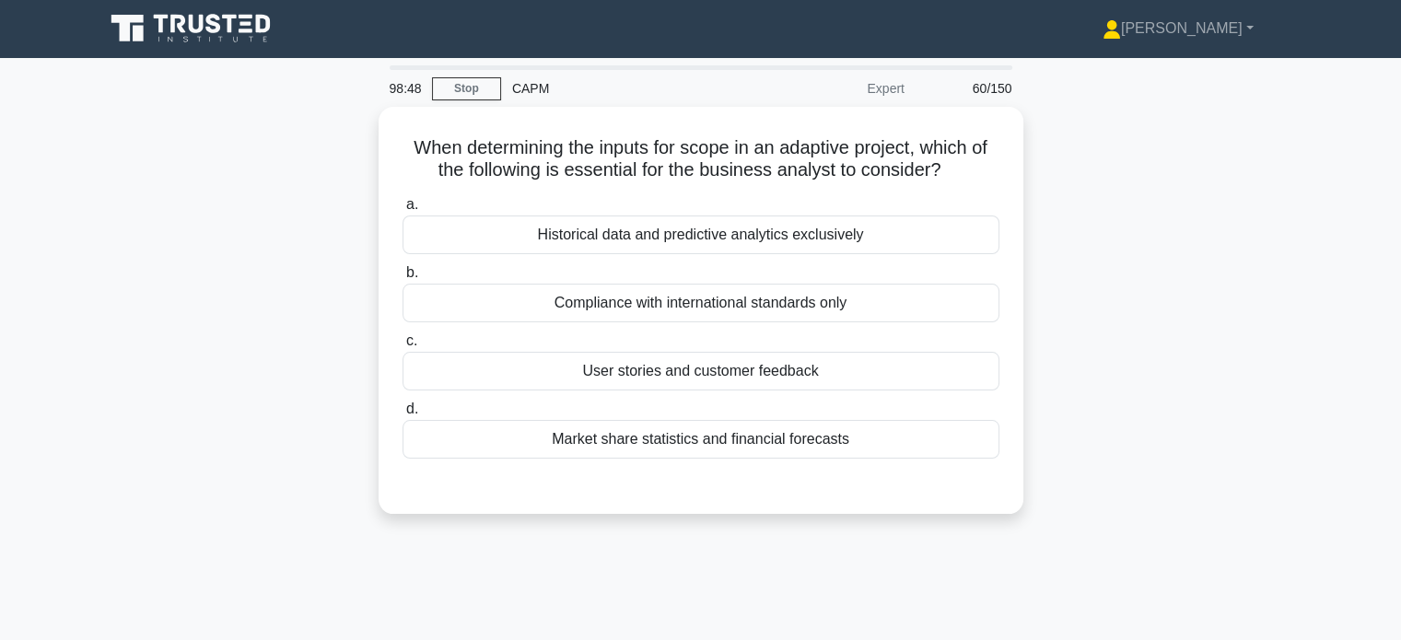
scroll to position [0, 0]
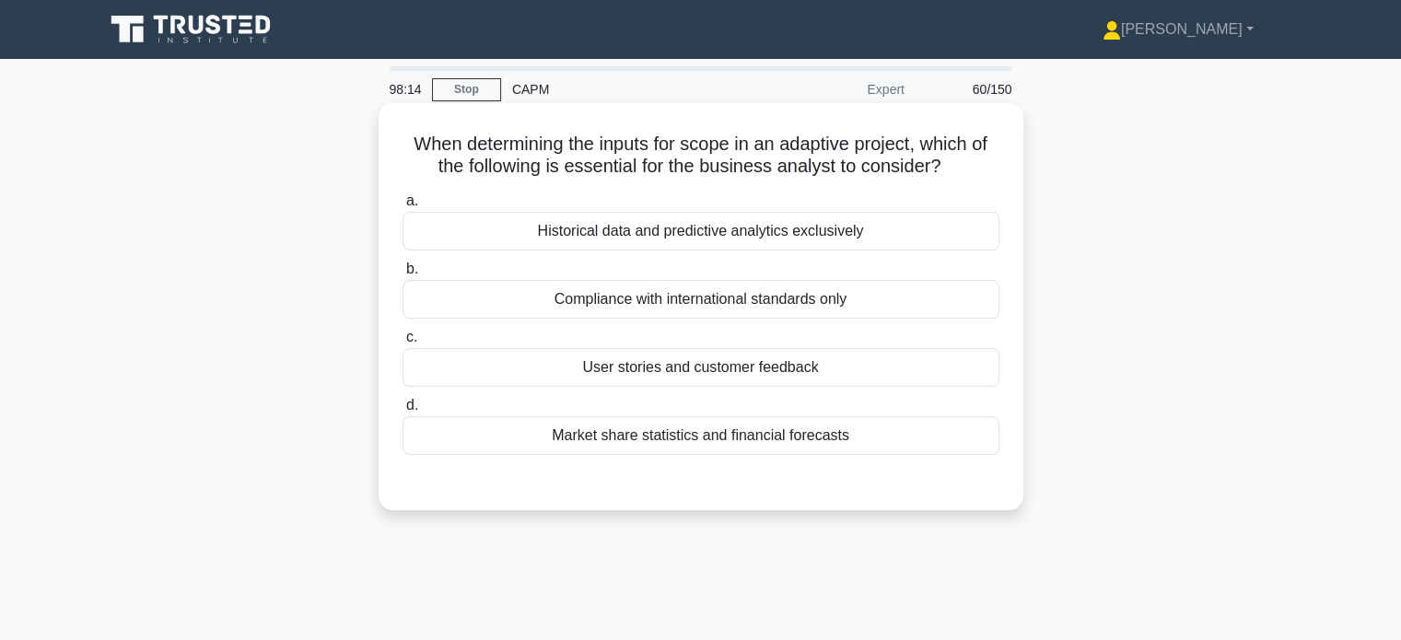
click at [788, 367] on div "User stories and customer feedback" at bounding box center [701, 367] width 597 height 39
click at [403, 344] on input "c. User stories and customer feedback" at bounding box center [403, 338] width 0 height 12
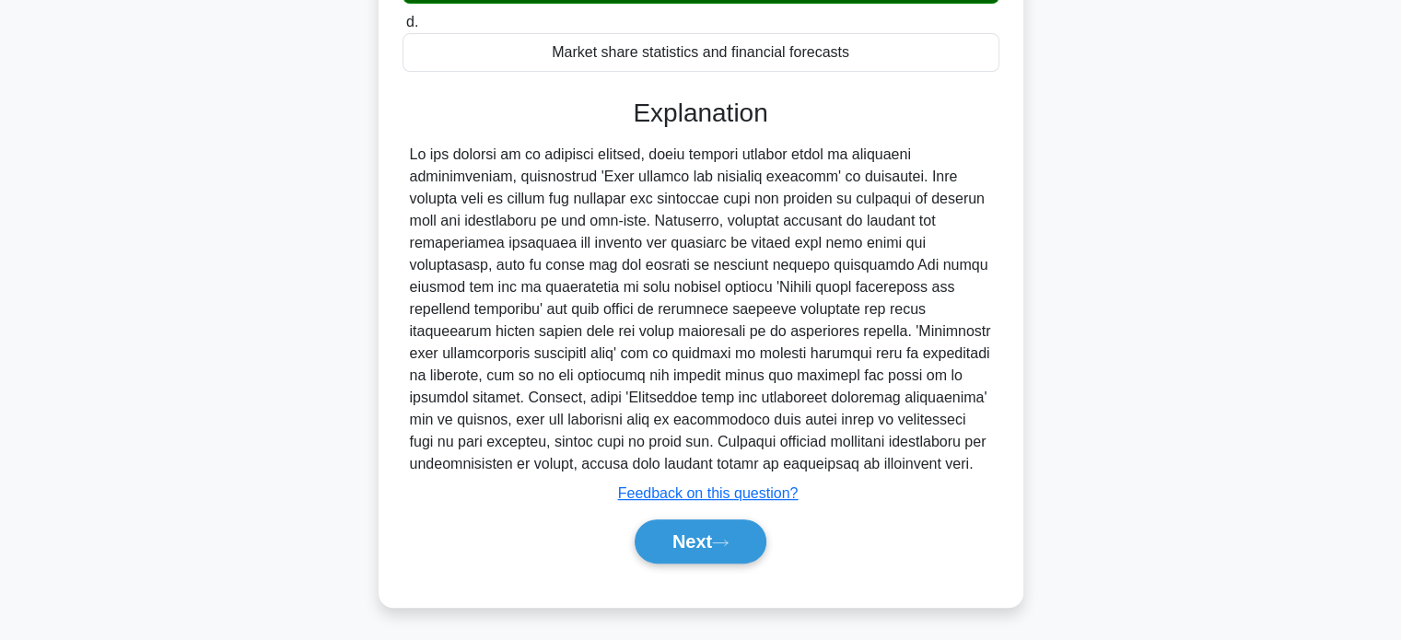
scroll to position [383, 0]
click at [696, 529] on button "Next" at bounding box center [701, 541] width 132 height 44
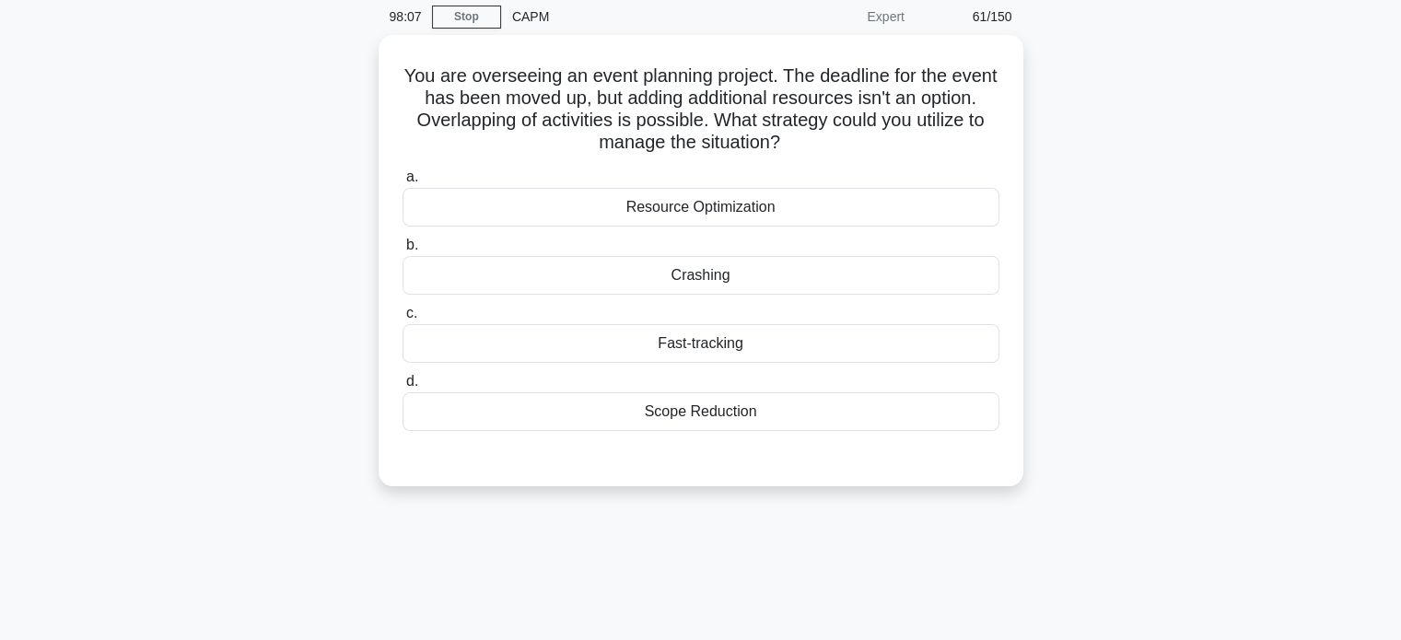
scroll to position [0, 0]
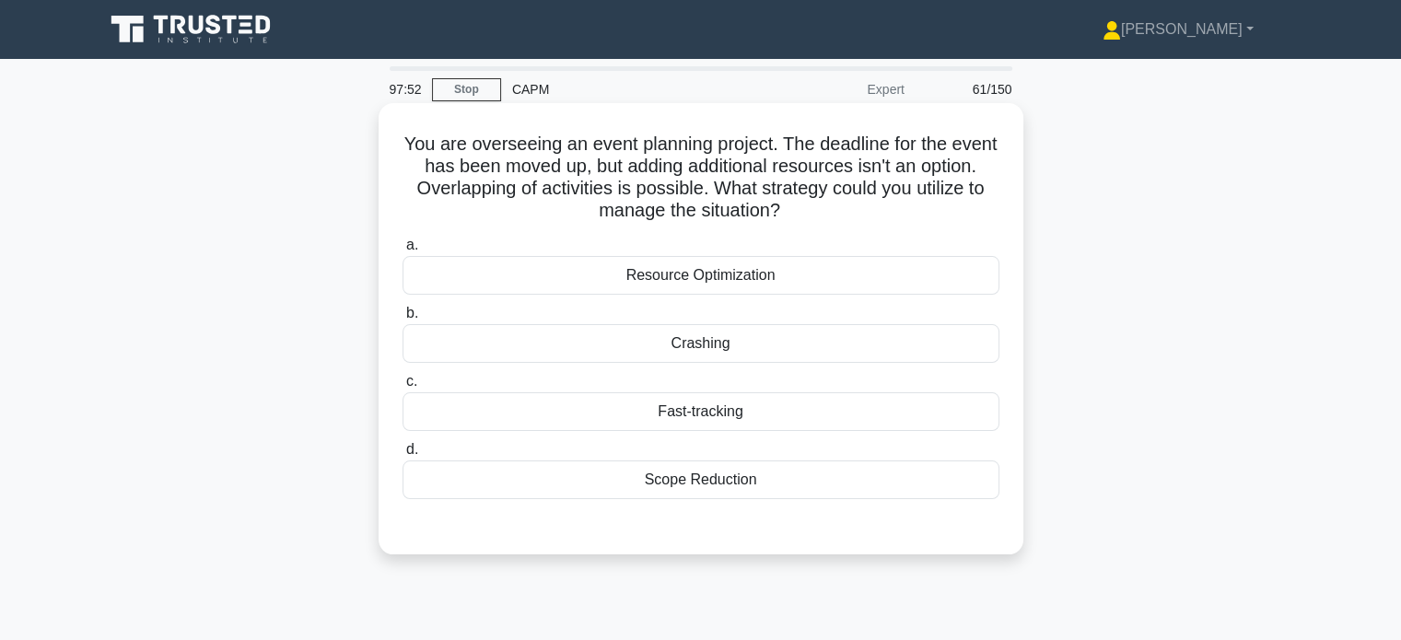
click at [749, 367] on div "a. Resource Optimization b. Crashing c. d." at bounding box center [700, 366] width 619 height 273
click at [758, 358] on div "Crashing" at bounding box center [701, 343] width 597 height 39
click at [403, 320] on input "b. Crashing" at bounding box center [403, 314] width 0 height 12
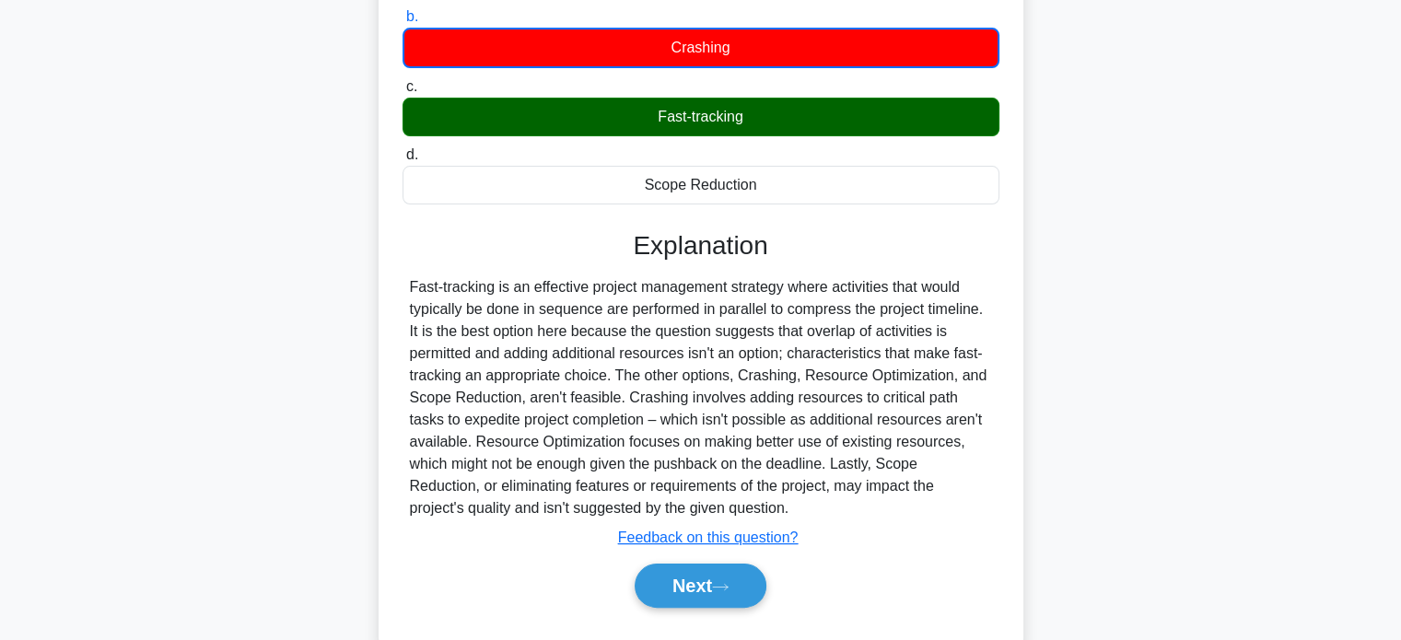
scroll to position [295, 0]
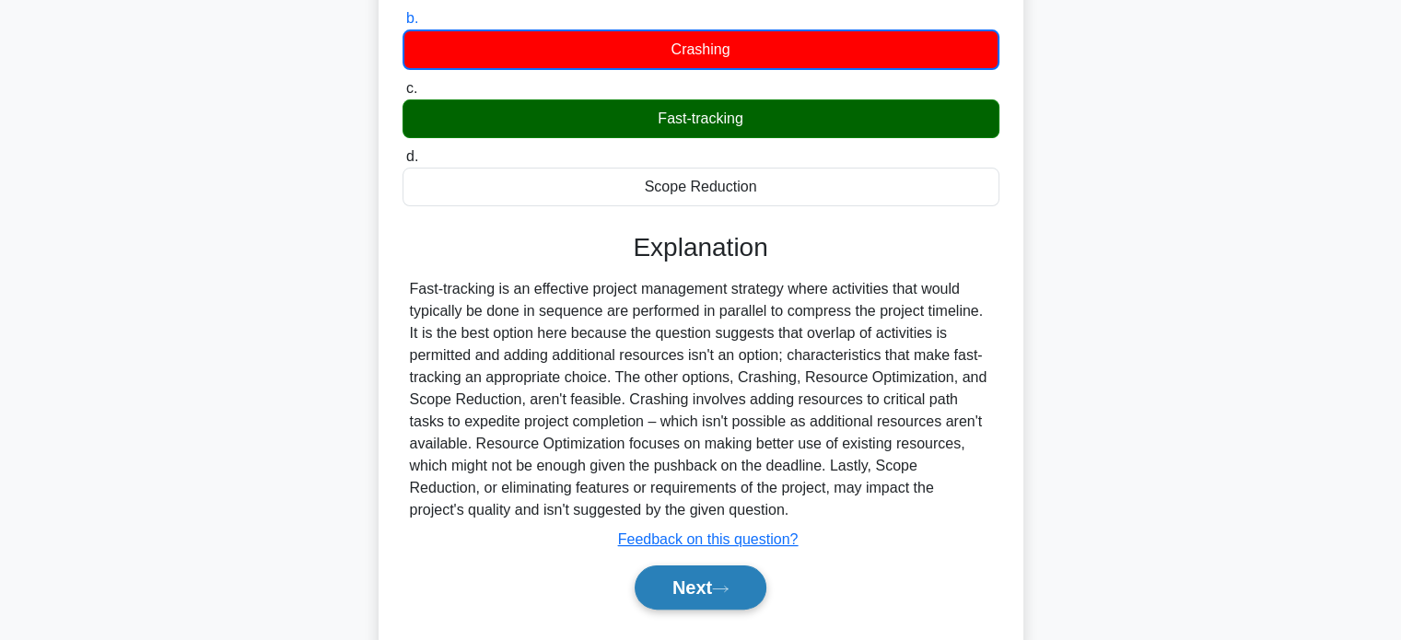
click at [690, 566] on button "Next" at bounding box center [701, 588] width 132 height 44
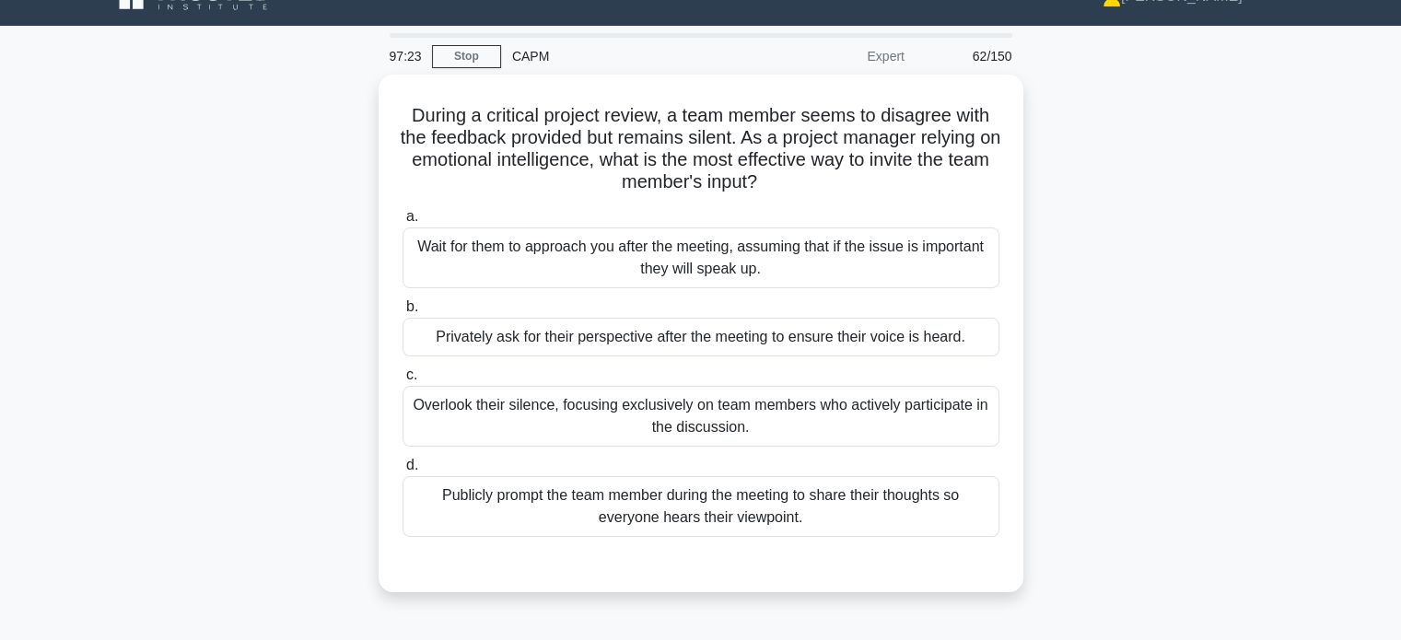
scroll to position [0, 0]
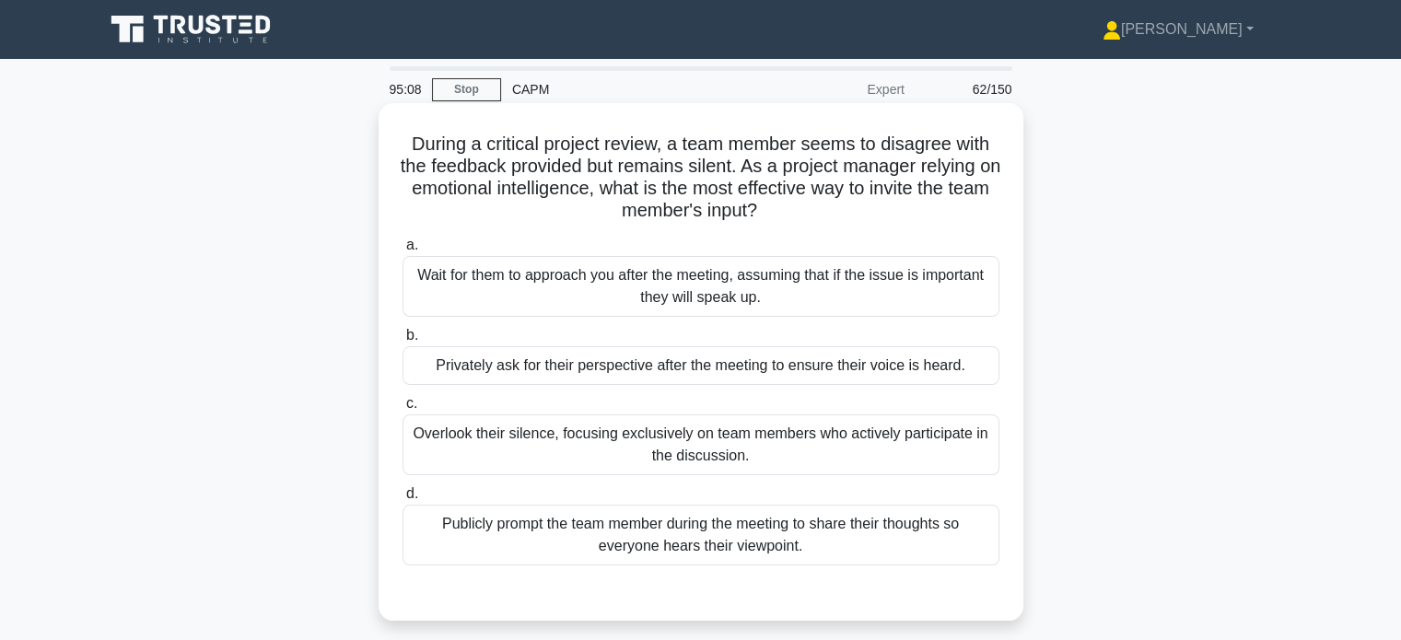
click at [787, 547] on div "Publicly prompt the team member during the meeting to share their thoughts so e…" at bounding box center [701, 535] width 597 height 61
click at [403, 500] on input "d. Publicly prompt the team member during the meeting to share their thoughts s…" at bounding box center [403, 494] width 0 height 12
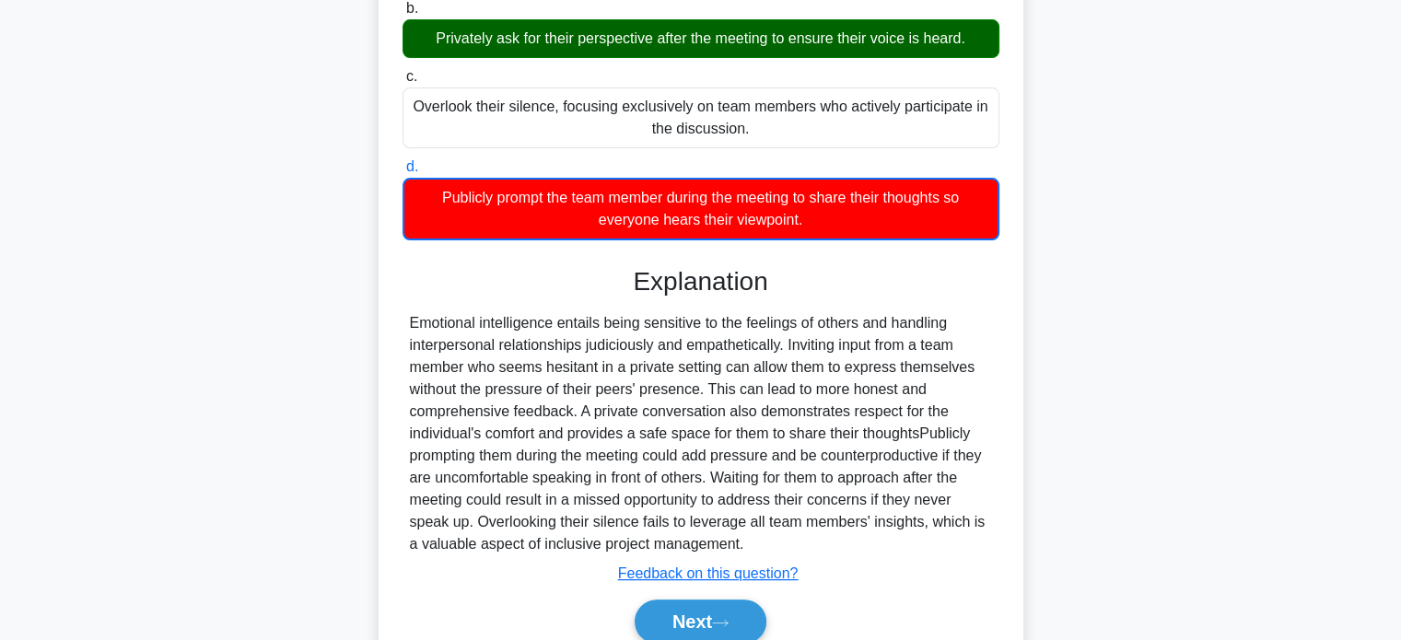
scroll to position [327, 0]
click at [722, 612] on button "Next" at bounding box center [701, 622] width 132 height 44
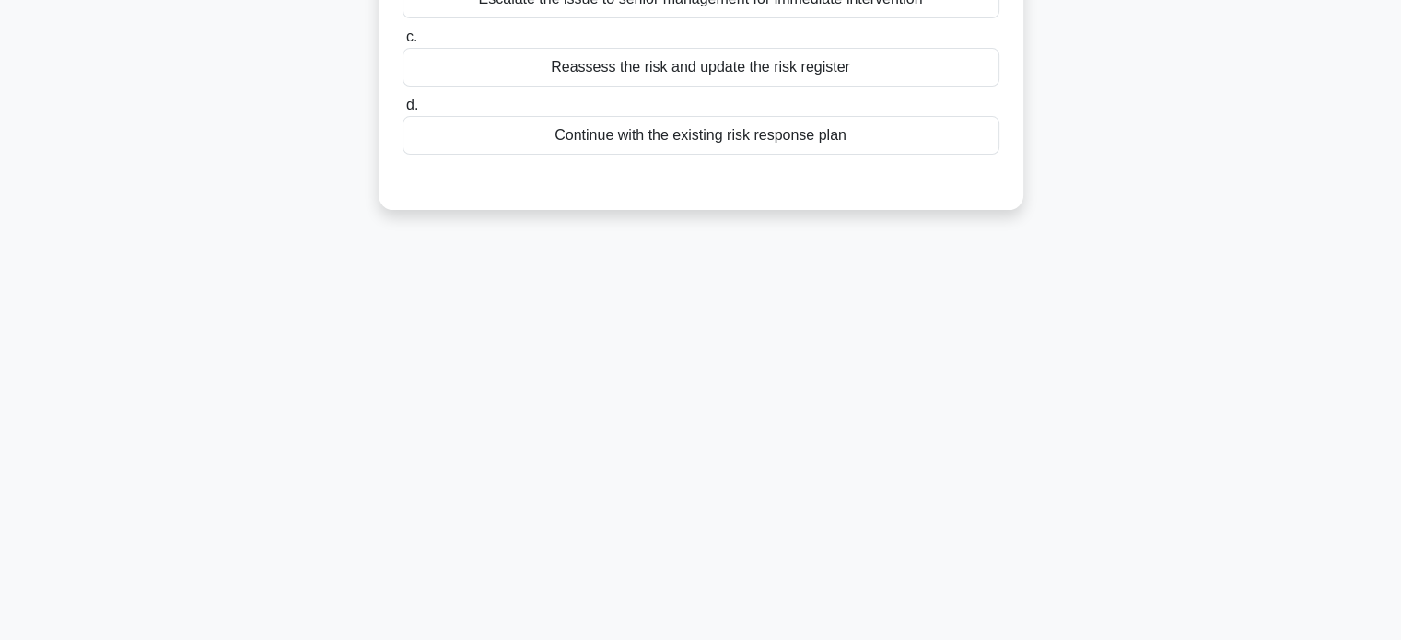
scroll to position [0, 0]
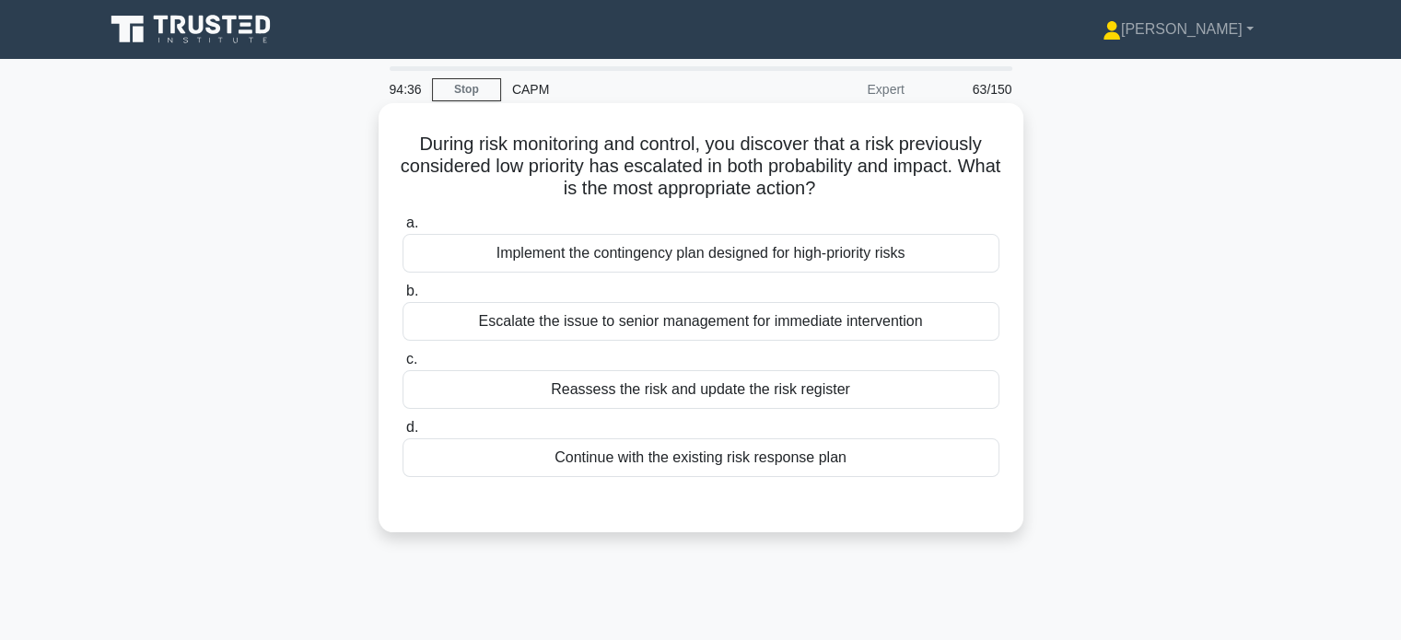
click at [846, 374] on div "Reassess the risk and update the risk register" at bounding box center [701, 389] width 597 height 39
click at [403, 366] on input "c. Reassess the risk and update the risk register" at bounding box center [403, 360] width 0 height 12
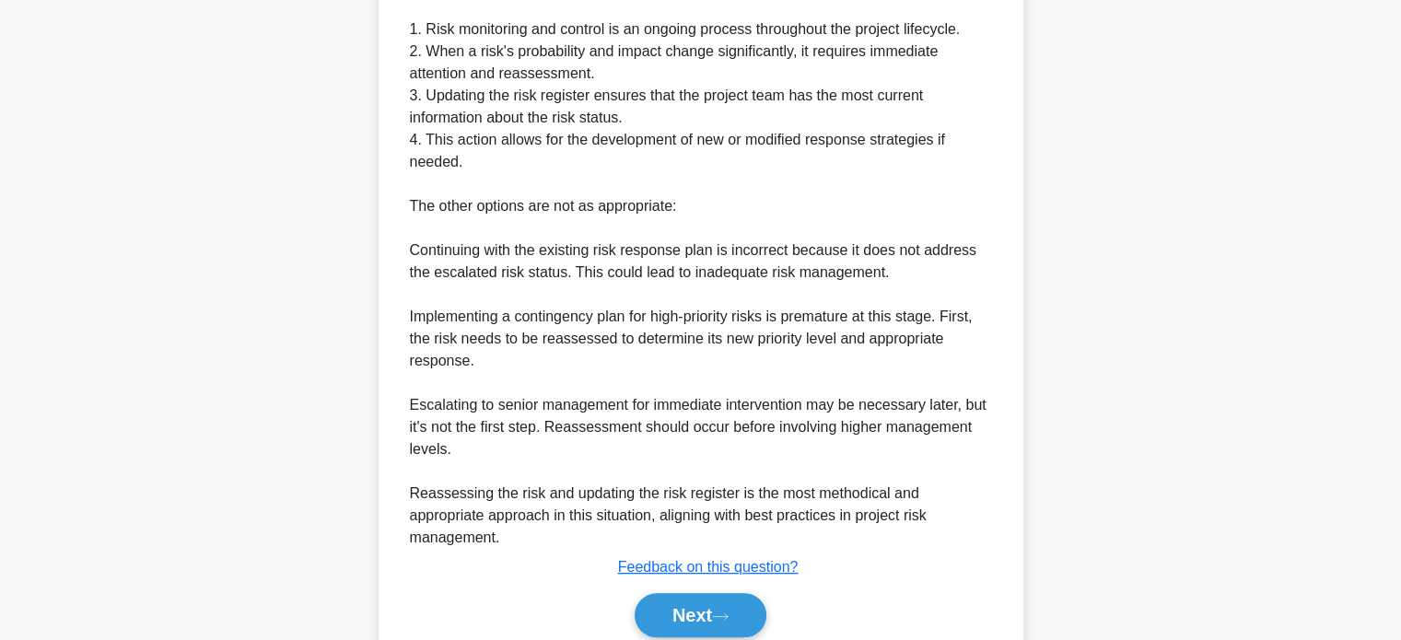
scroll to position [671, 0]
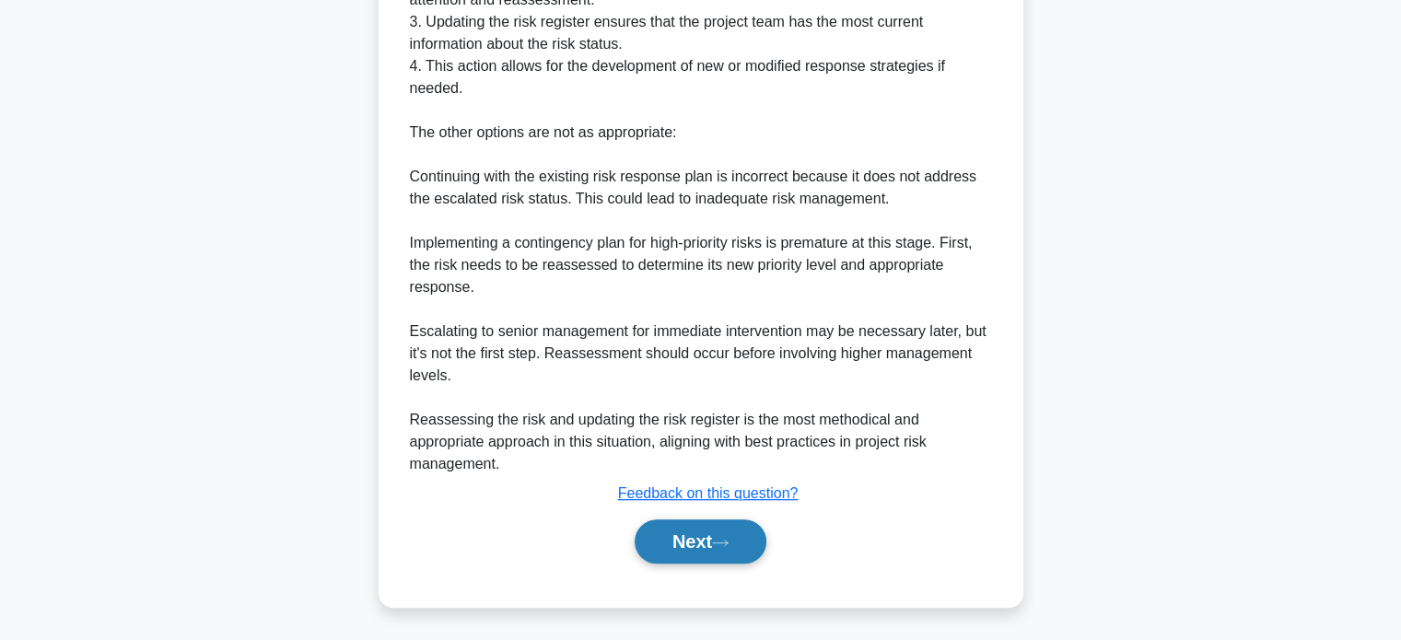
click at [718, 538] on icon at bounding box center [720, 543] width 17 height 10
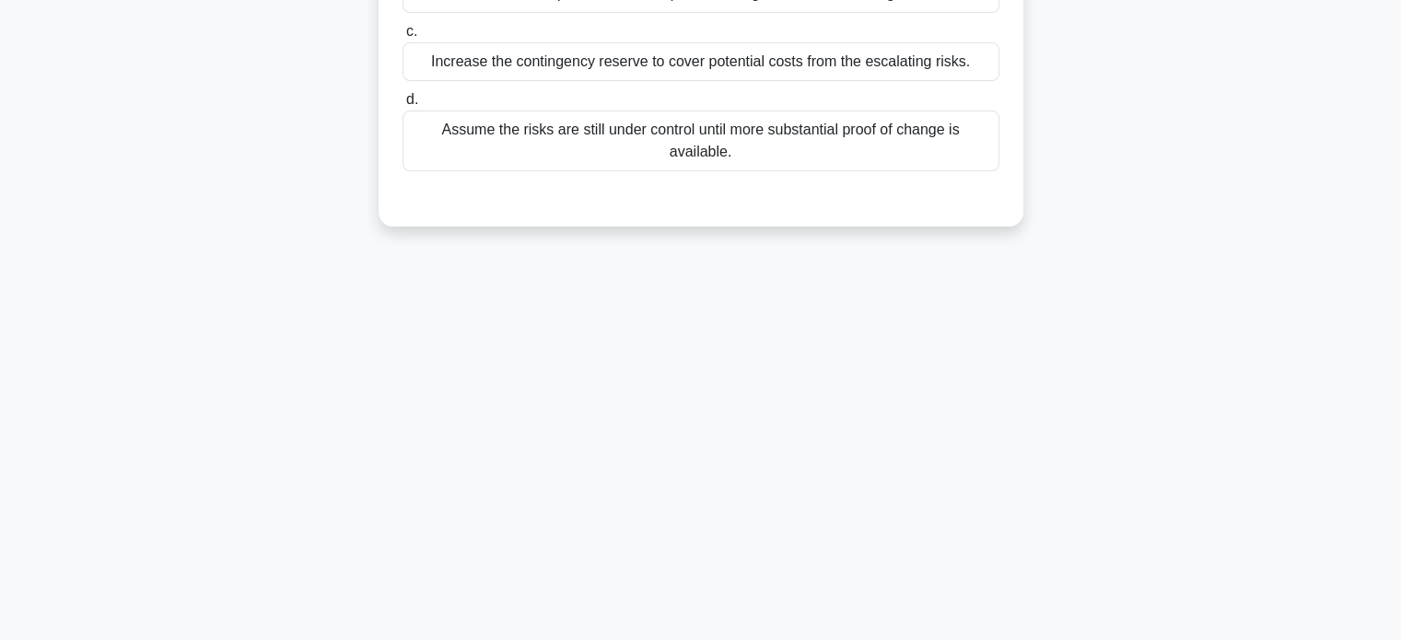
scroll to position [0, 0]
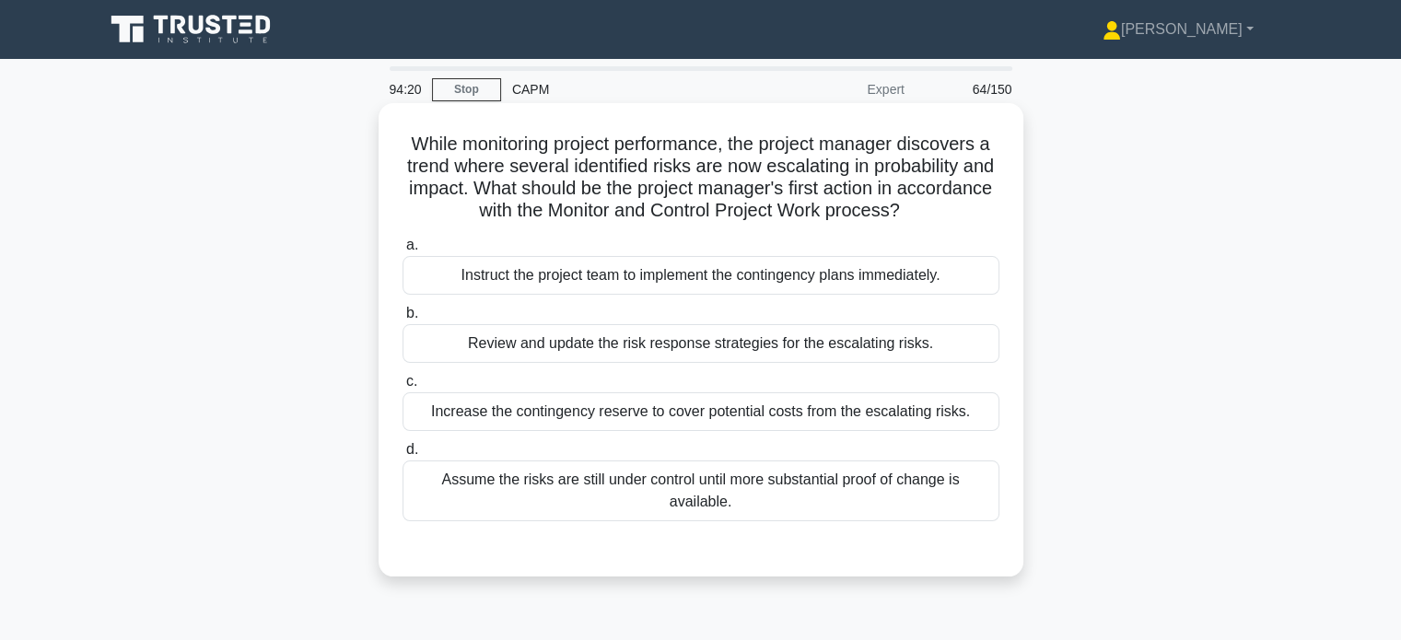
click at [822, 331] on div "Review and update the risk response strategies for the escalating risks." at bounding box center [701, 343] width 597 height 39
click at [403, 320] on input "b. Review and update the risk response strategies for the escalating risks." at bounding box center [403, 314] width 0 height 12
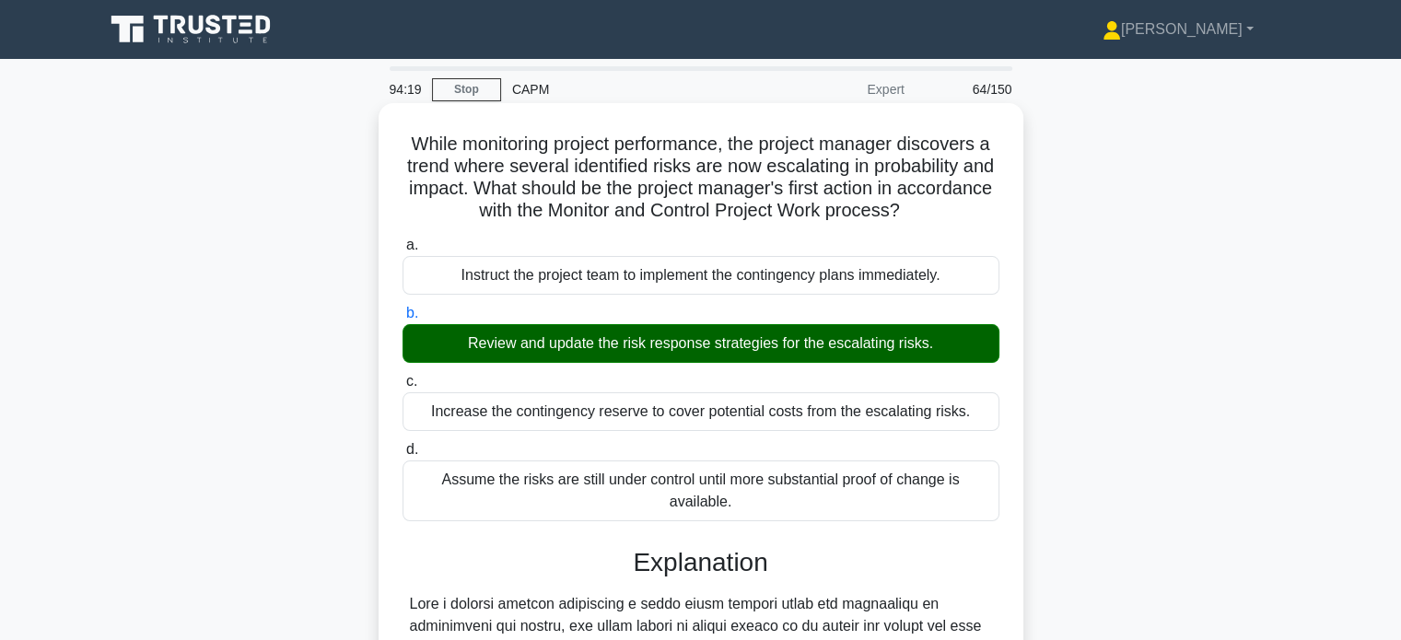
scroll to position [427, 0]
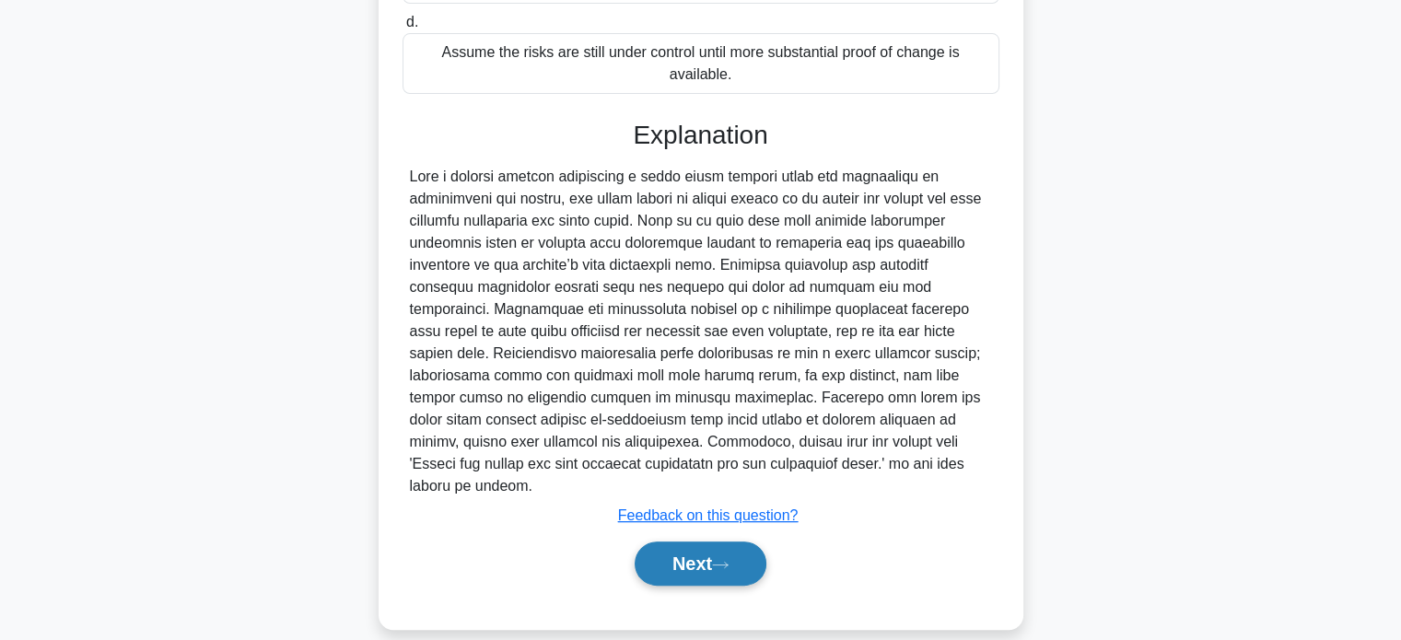
click at [696, 542] on button "Next" at bounding box center [701, 564] width 132 height 44
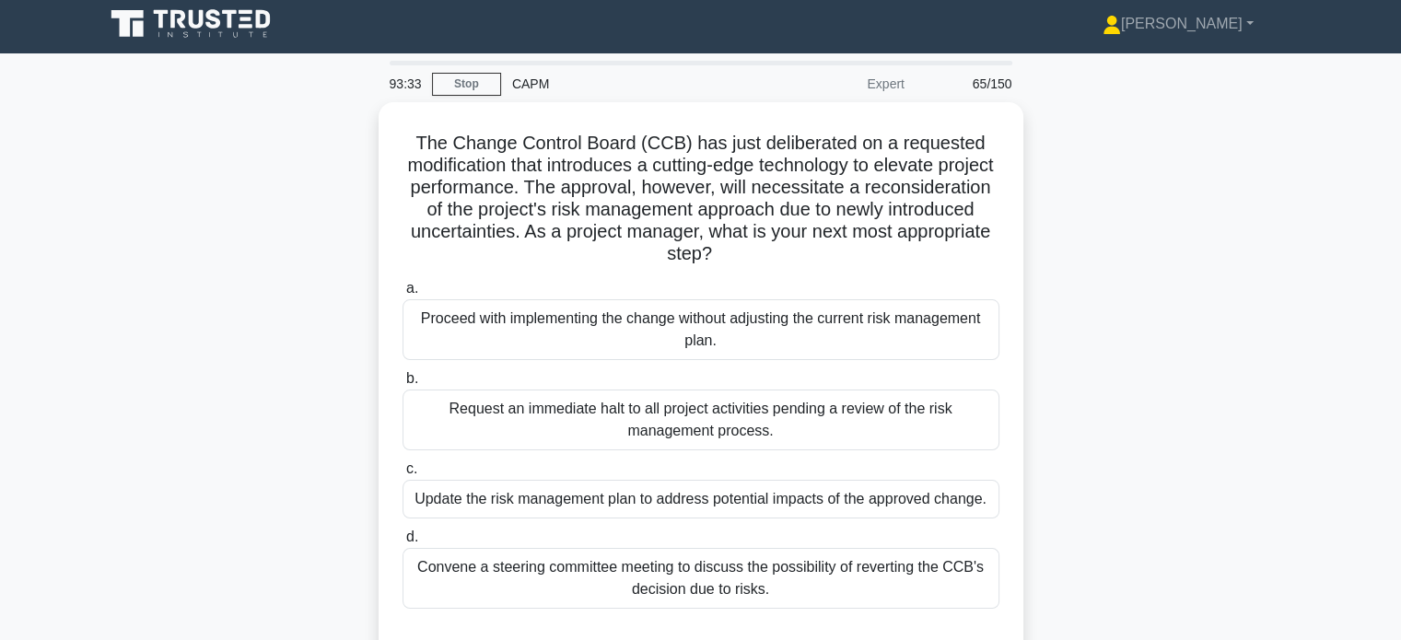
scroll to position [3, 0]
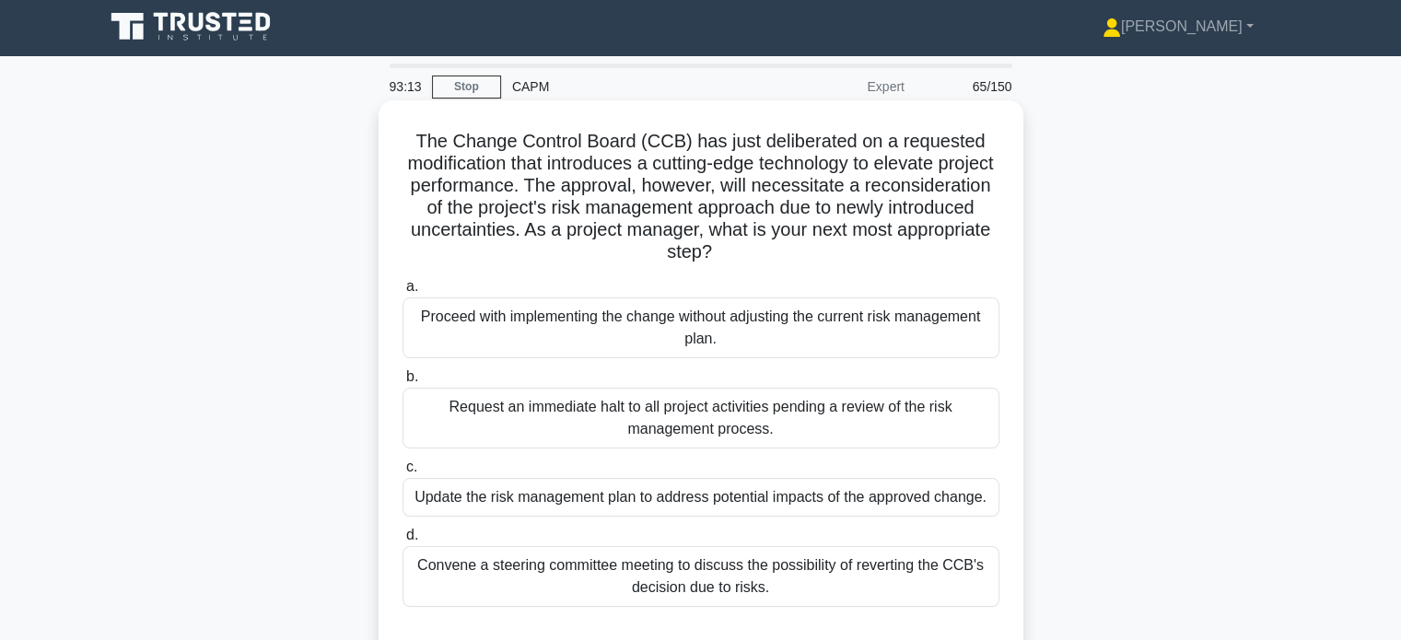
click at [727, 486] on div "Update the risk management plan to address potential impacts of the approved ch…" at bounding box center [701, 497] width 597 height 39
click at [403, 473] on input "c. Update the risk management plan to address potential impacts of the approved…" at bounding box center [403, 467] width 0 height 12
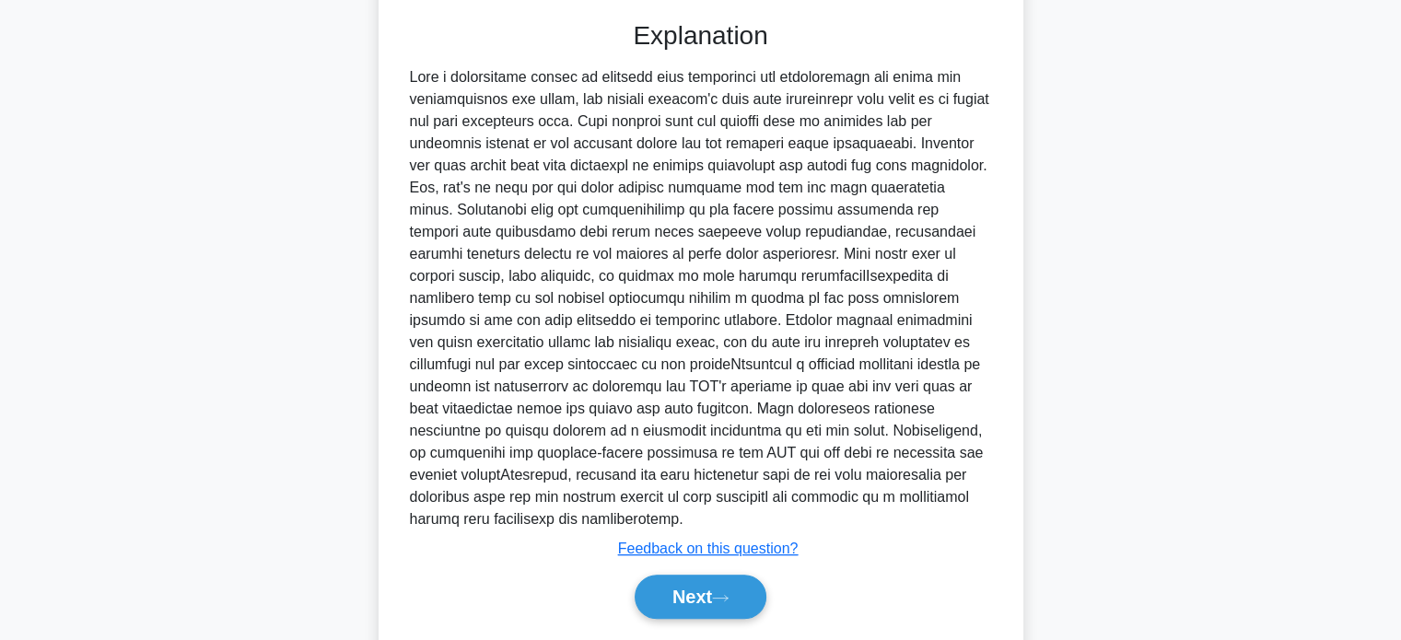
scroll to position [625, 0]
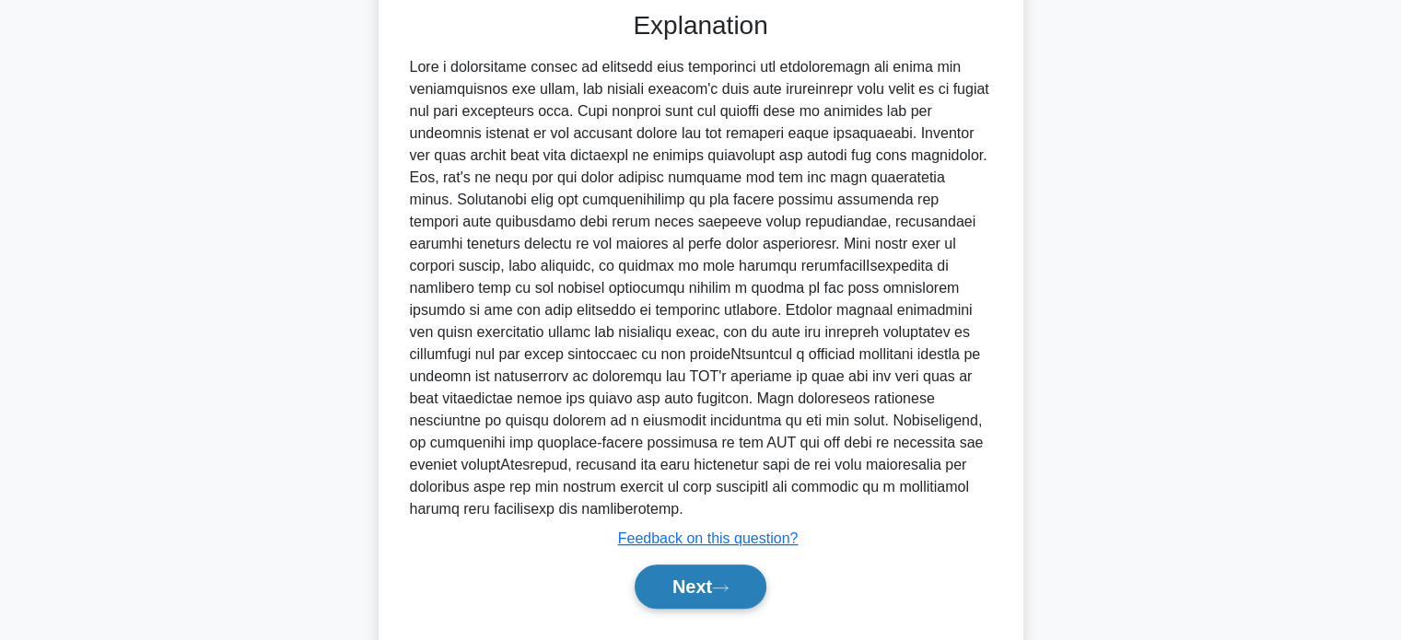
click at [726, 593] on icon at bounding box center [720, 588] width 17 height 10
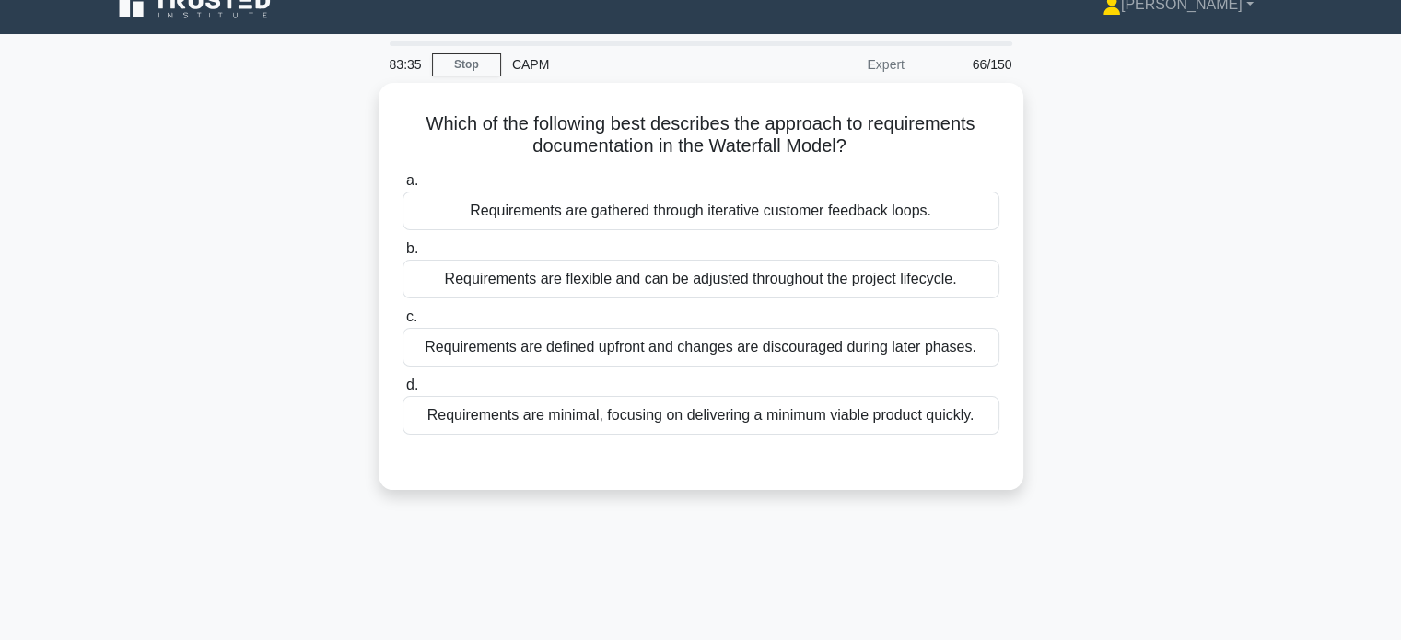
scroll to position [23, 0]
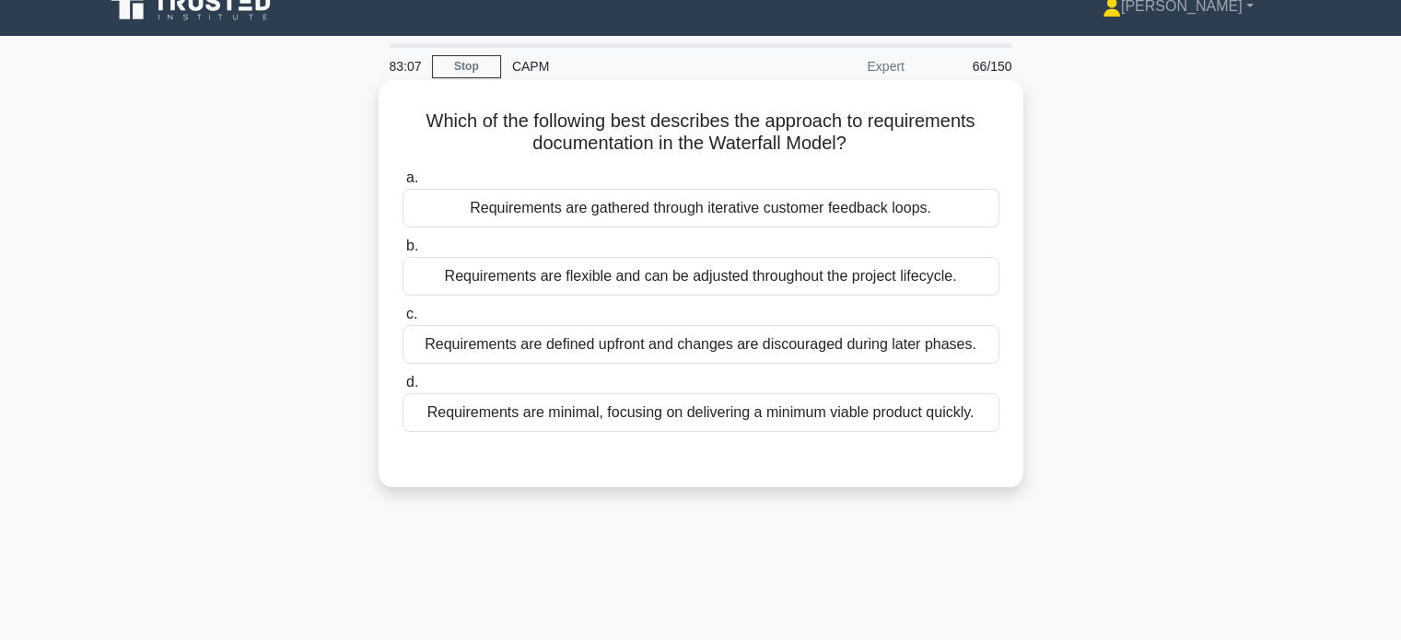
click at [818, 287] on div "Requirements are flexible and can be adjusted throughout the project lifecycle." at bounding box center [701, 276] width 597 height 39
click at [403, 252] on input "b. Requirements are flexible and can be adjusted throughout the project lifecyc…" at bounding box center [403, 246] width 0 height 12
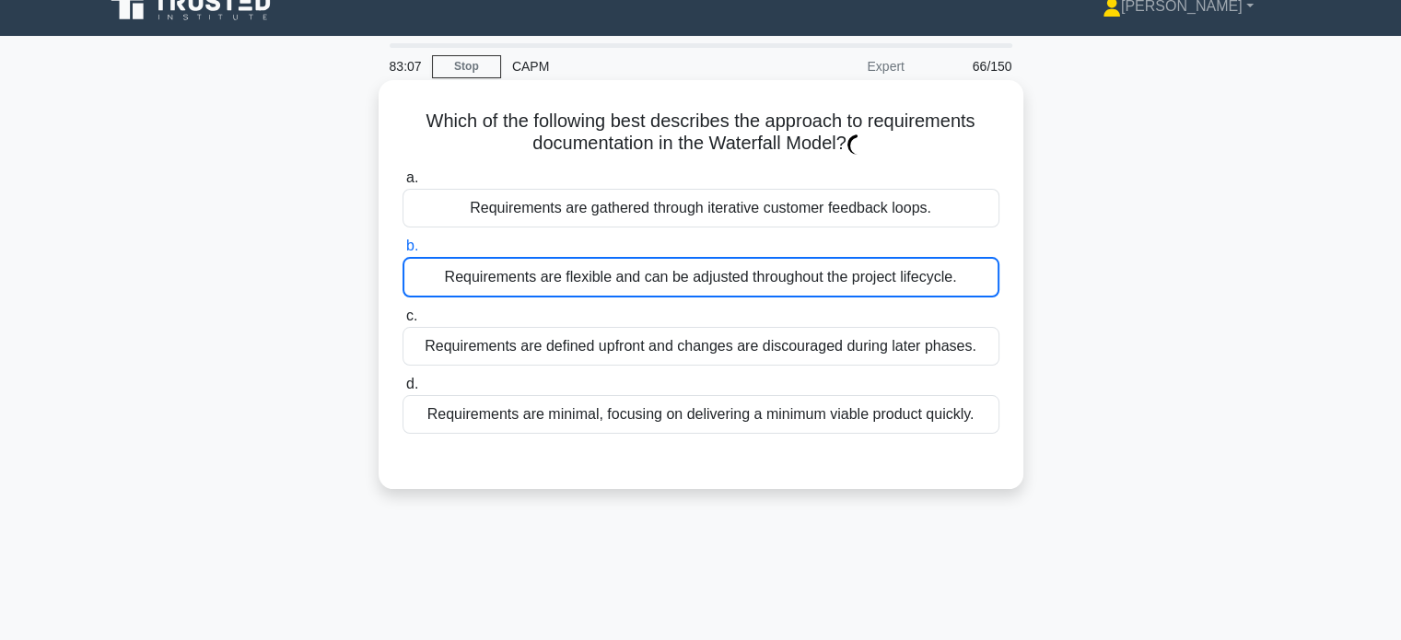
click at [818, 287] on div "Requirements are flexible and can be adjusted throughout the project lifecycle." at bounding box center [701, 277] width 597 height 41
click at [403, 252] on input "b. Requirements are flexible and can be adjusted throughout the project lifecyc…" at bounding box center [403, 246] width 0 height 12
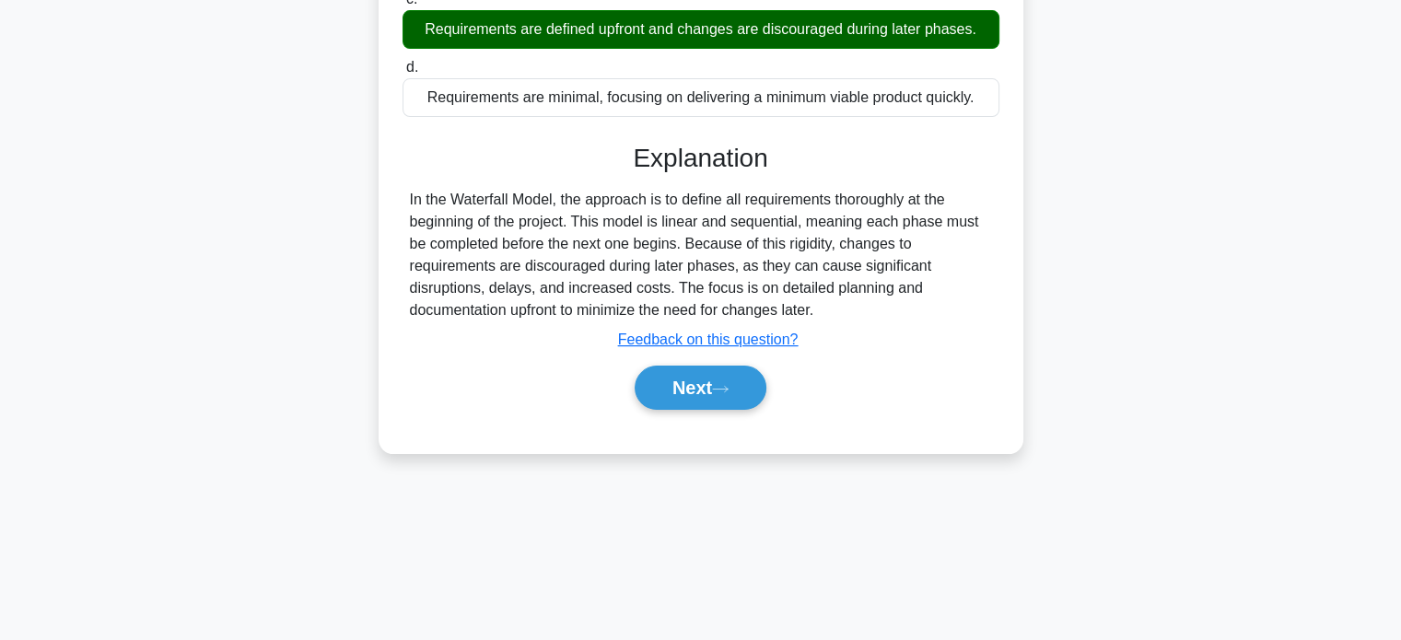
scroll to position [355, 0]
